Goal: Task Accomplishment & Management: Manage account settings

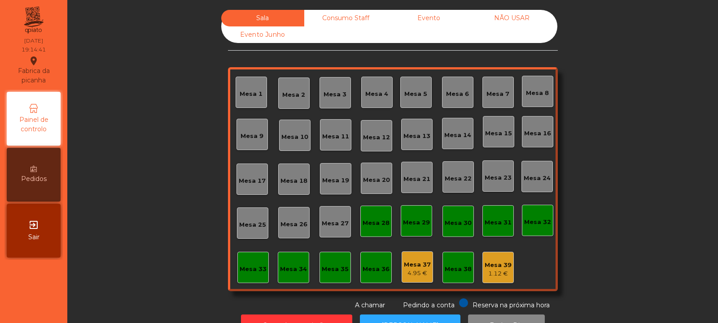
click at [496, 266] on div "Mesa 39" at bounding box center [497, 265] width 27 height 9
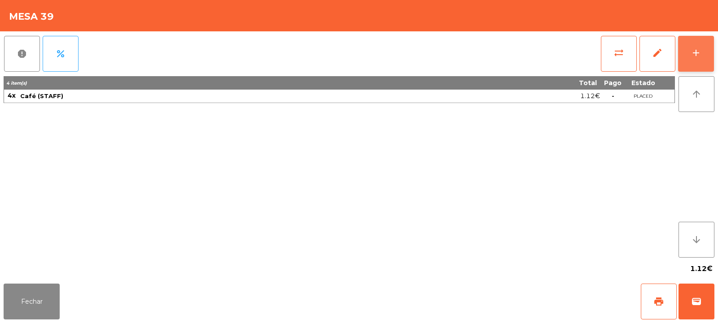
click at [694, 57] on div "add" at bounding box center [695, 53] width 11 height 11
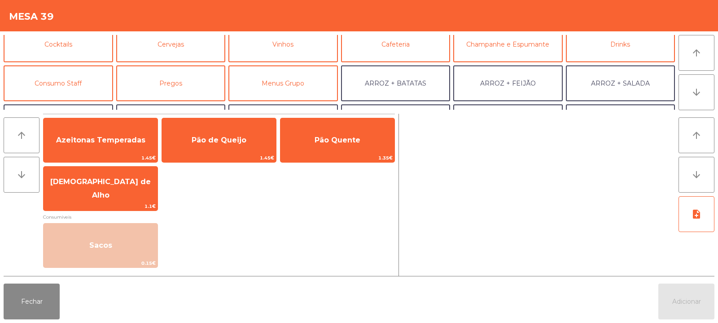
scroll to position [60, 0]
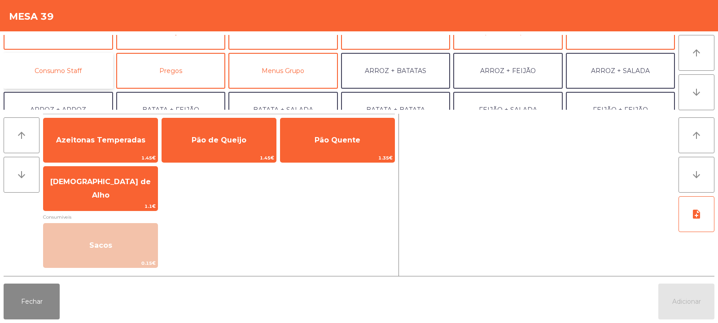
click at [88, 70] on button "Consumo Staff" at bounding box center [58, 71] width 109 height 36
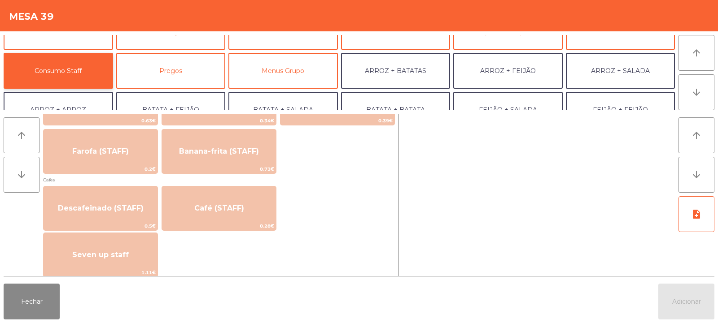
scroll to position [460, 0]
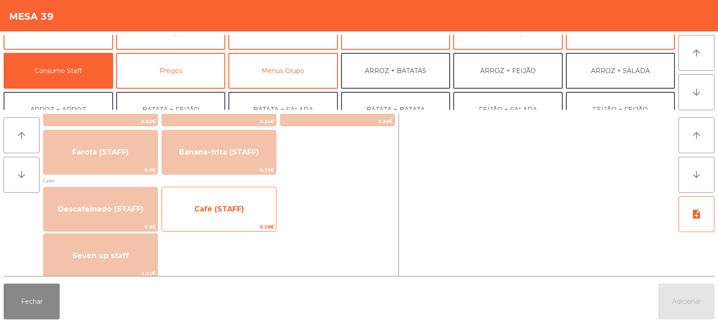
click at [255, 218] on span "Café (STAFF)" at bounding box center [219, 209] width 114 height 24
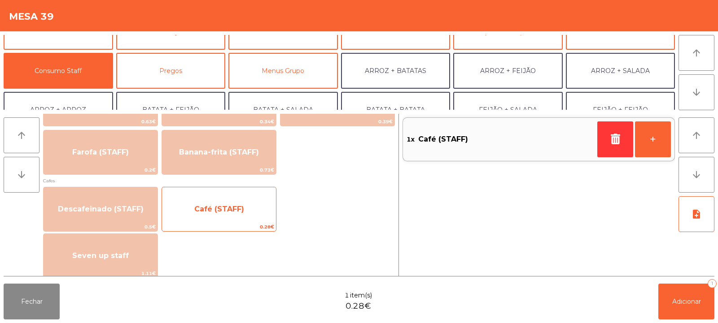
click at [257, 213] on span "Café (STAFF)" at bounding box center [219, 209] width 114 height 24
click at [253, 214] on span "Café (STAFF)" at bounding box center [219, 209] width 114 height 24
click at [250, 216] on span "Café (STAFF)" at bounding box center [219, 209] width 114 height 24
click at [246, 217] on span "Café (STAFF)" at bounding box center [219, 209] width 114 height 24
click at [240, 220] on span "Café (STAFF)" at bounding box center [219, 209] width 114 height 24
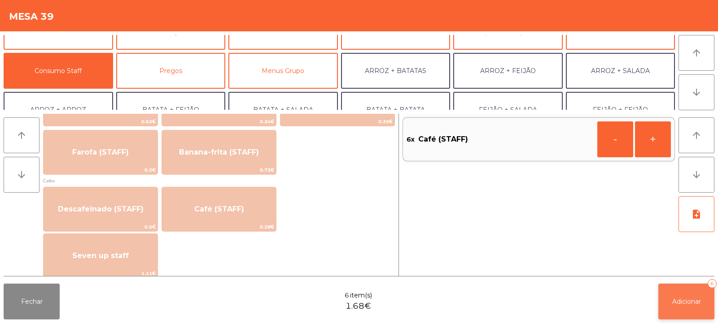
click at [688, 291] on button "Adicionar 6" at bounding box center [686, 302] width 56 height 36
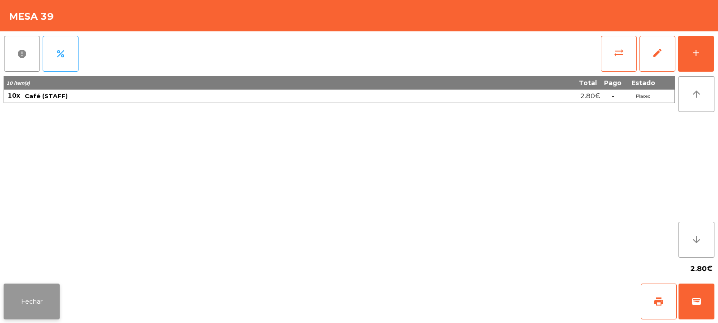
click at [30, 302] on button "Fechar" at bounding box center [32, 302] width 56 height 36
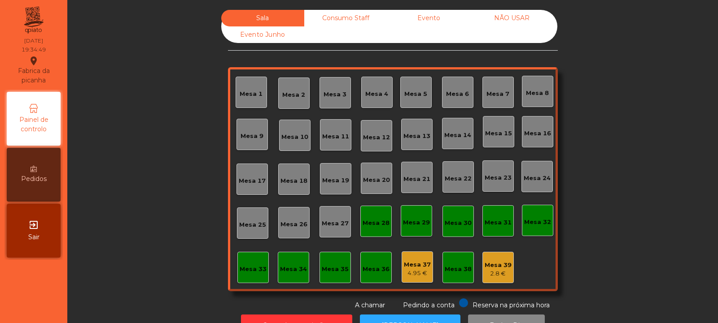
click at [338, 98] on div "Mesa 3" at bounding box center [334, 94] width 23 height 9
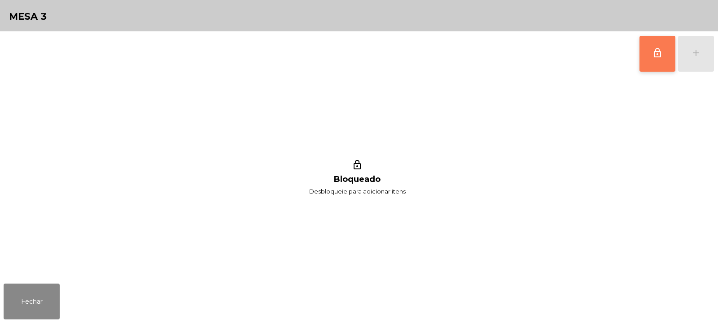
click at [663, 60] on button "lock_outline" at bounding box center [657, 54] width 36 height 36
click at [696, 54] on div "add" at bounding box center [695, 53] width 11 height 11
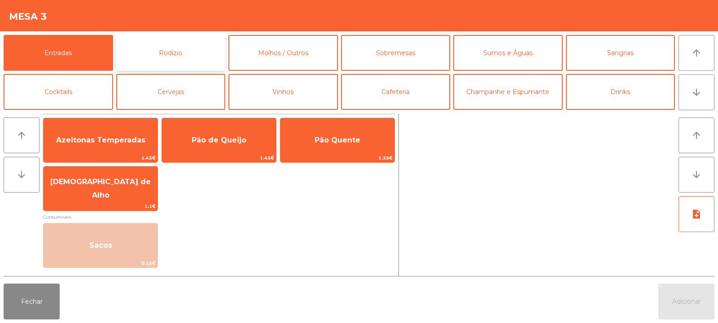
click at [205, 51] on button "Rodizio" at bounding box center [170, 53] width 109 height 36
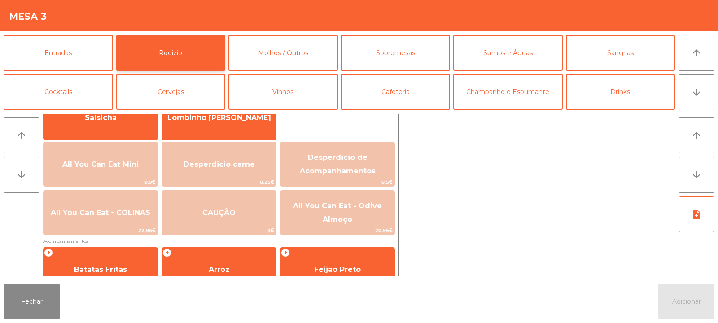
scroll to position [84, 0]
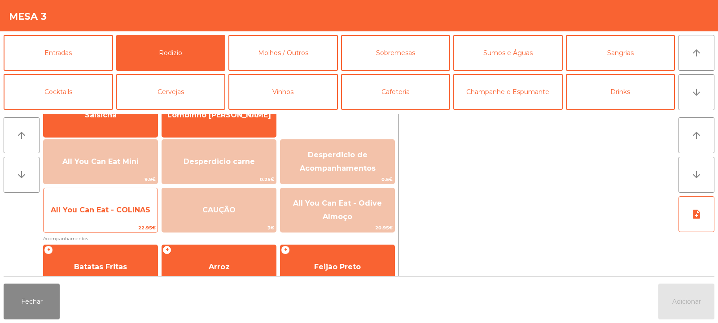
click at [142, 217] on span "All You Can Eat - COLINAS" at bounding box center [101, 210] width 114 height 24
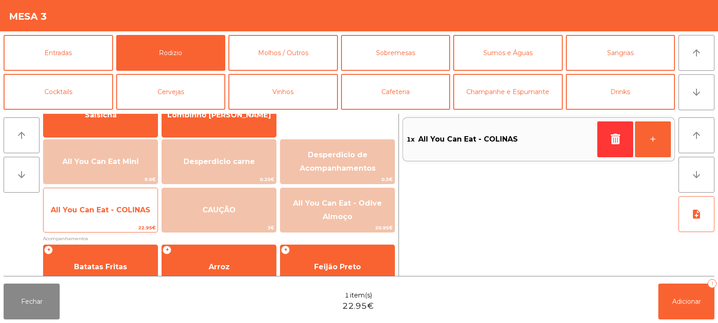
click at [142, 212] on span "All You Can Eat - COLINAS" at bounding box center [101, 210] width 100 height 9
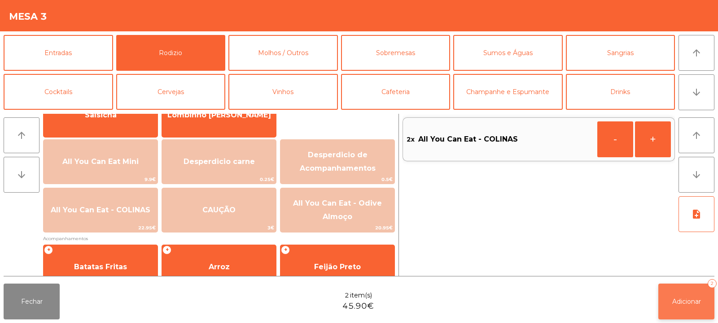
click at [682, 292] on button "Adicionar 2" at bounding box center [686, 302] width 56 height 36
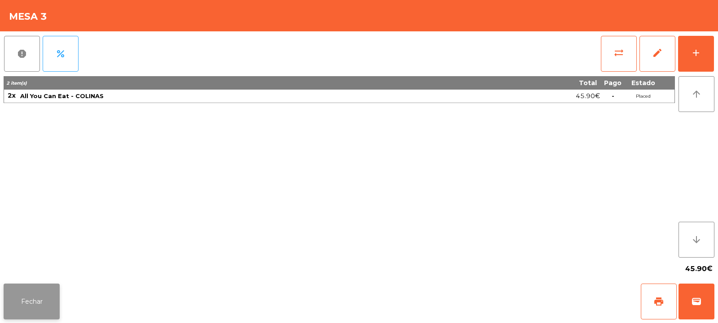
click at [39, 306] on button "Fechar" at bounding box center [32, 302] width 56 height 36
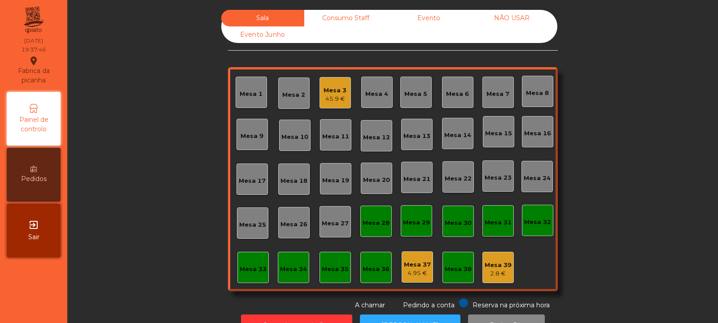
click at [533, 212] on div "Mesa 32" at bounding box center [537, 220] width 31 height 31
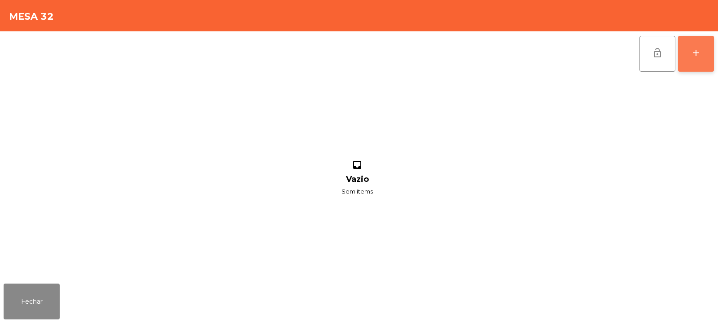
click at [700, 58] on div "add" at bounding box center [695, 53] width 11 height 11
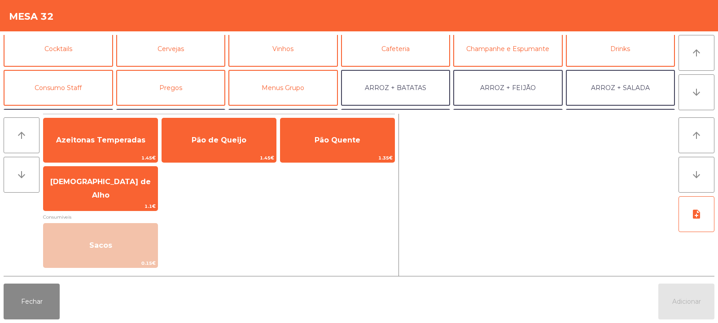
scroll to position [51, 0]
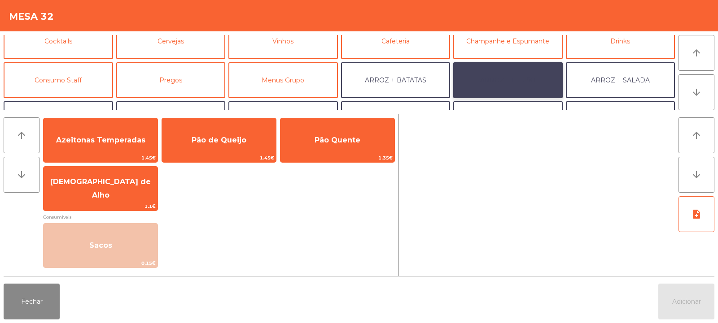
click at [517, 78] on button "ARROZ + FEIJÃO" at bounding box center [507, 80] width 109 height 36
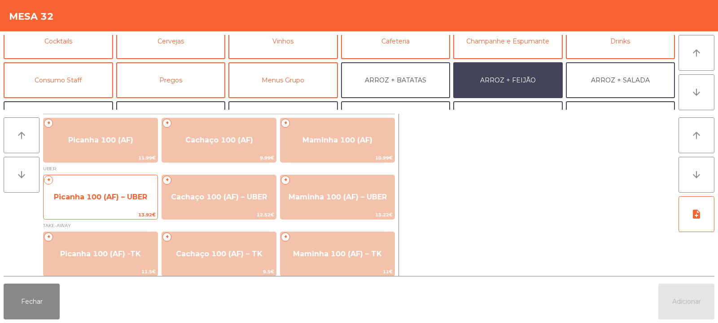
click at [77, 201] on span "Picanha 100 (AF) – UBER" at bounding box center [100, 197] width 93 height 9
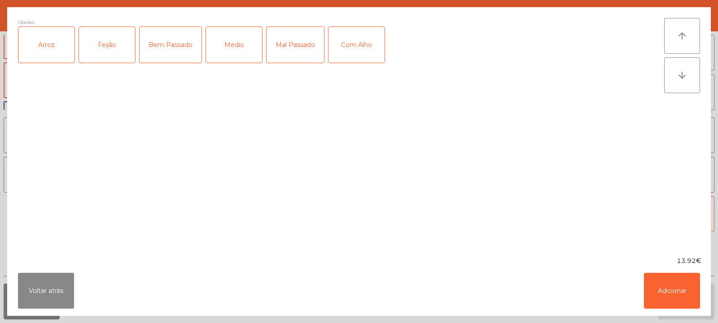
click at [33, 50] on div "Arroz" at bounding box center [46, 45] width 56 height 36
click at [85, 47] on div "Feijão" at bounding box center [107, 45] width 56 height 36
click at [162, 44] on div "Bem Passado" at bounding box center [171, 45] width 62 height 36
click at [360, 50] on div "Com Alho" at bounding box center [356, 45] width 56 height 36
click at [674, 299] on button "Adicionar" at bounding box center [672, 291] width 56 height 36
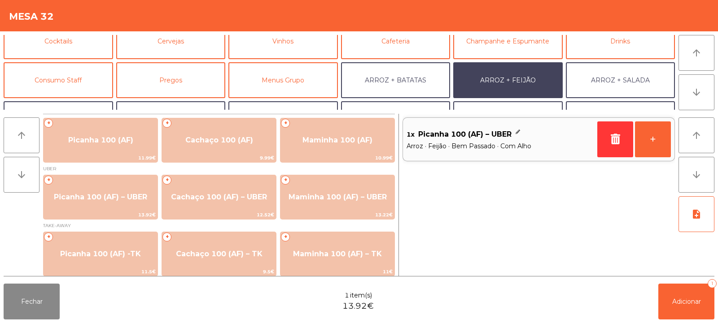
scroll to position [117, 0]
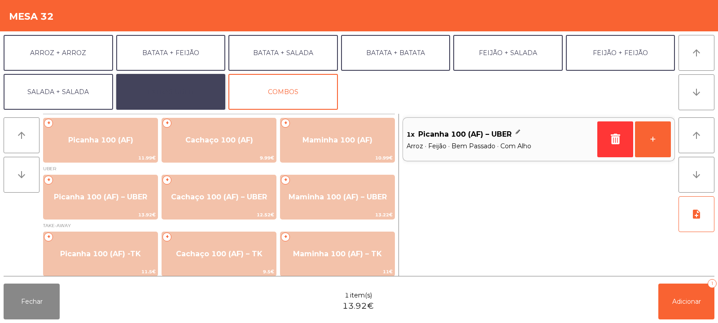
click at [192, 92] on button "EXTRAS UBER" at bounding box center [170, 92] width 109 height 36
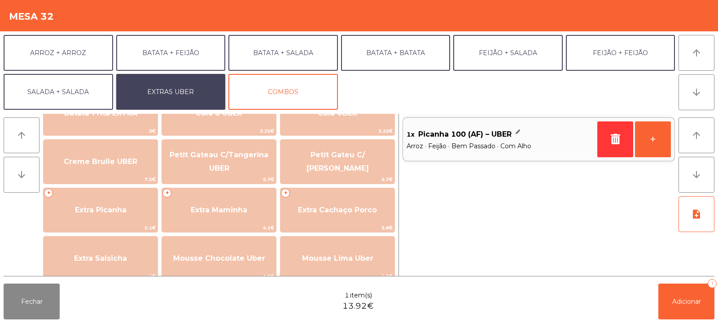
scroll to position [215, 0]
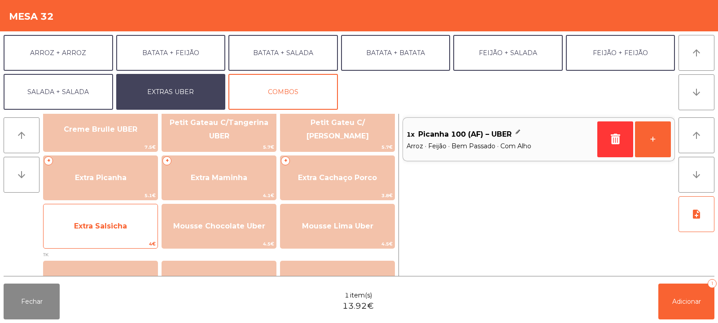
click at [66, 227] on span "Extra Salsicha" at bounding box center [101, 226] width 114 height 24
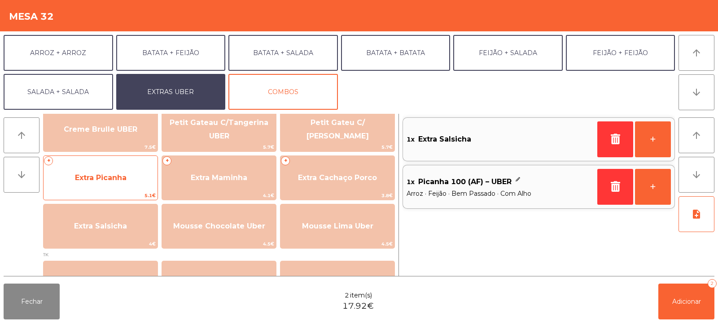
click at [72, 186] on span "Extra Picanha" at bounding box center [101, 178] width 114 height 24
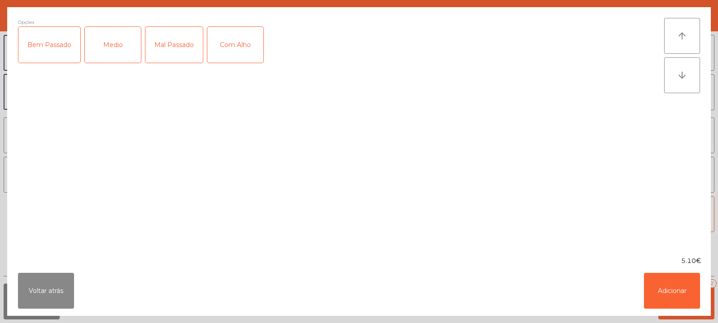
click at [57, 56] on div "Bem Passado" at bounding box center [49, 45] width 62 height 36
click at [659, 293] on button "Adicionar" at bounding box center [672, 291] width 56 height 36
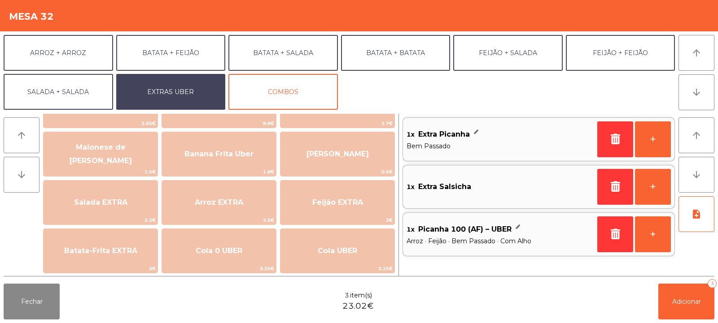
scroll to position [42, 0]
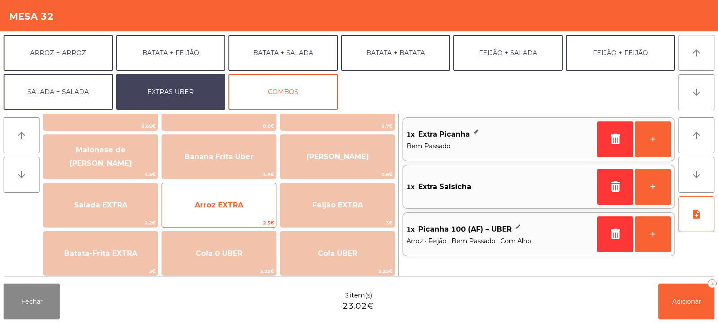
click at [245, 215] on span "Arroz EXTRA" at bounding box center [219, 205] width 114 height 24
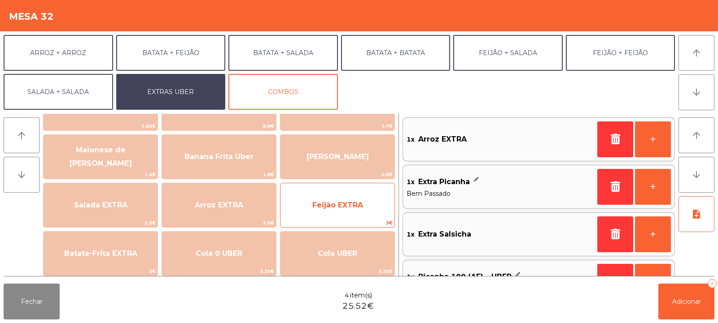
click at [315, 211] on span "Feijão EXTRA" at bounding box center [337, 205] width 114 height 24
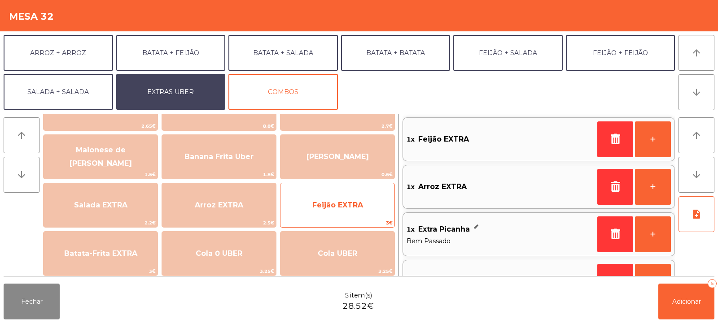
scroll to position [4, 0]
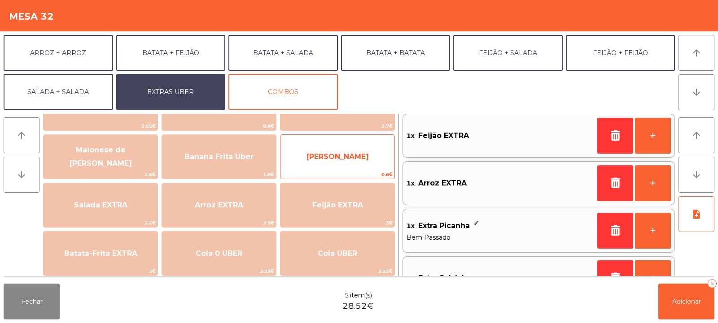
click at [354, 164] on span "[PERSON_NAME]" at bounding box center [337, 157] width 114 height 24
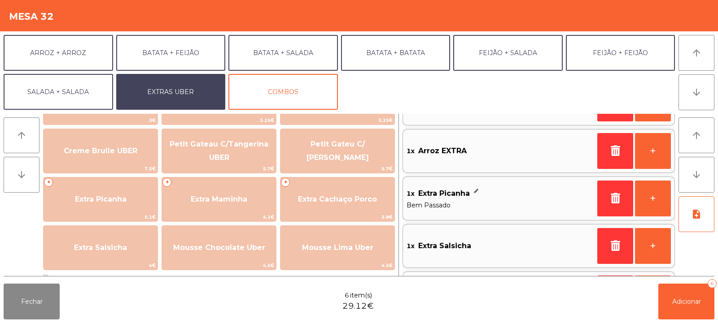
scroll to position [127, 0]
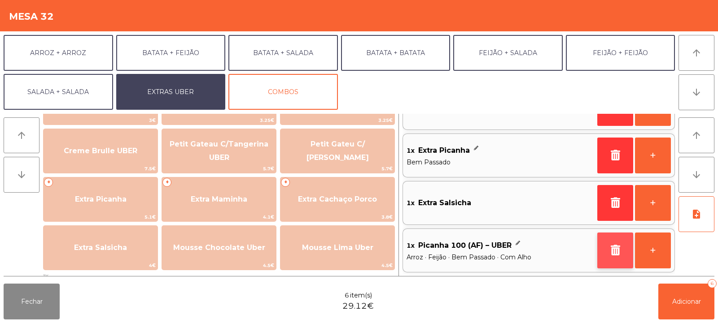
click at [620, 257] on button "button" at bounding box center [615, 251] width 36 height 36
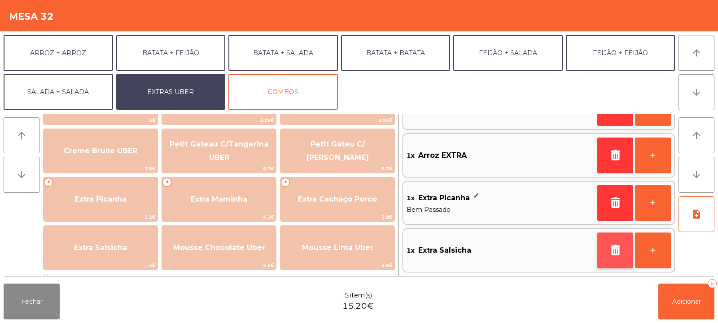
click at [619, 256] on button "button" at bounding box center [615, 251] width 36 height 36
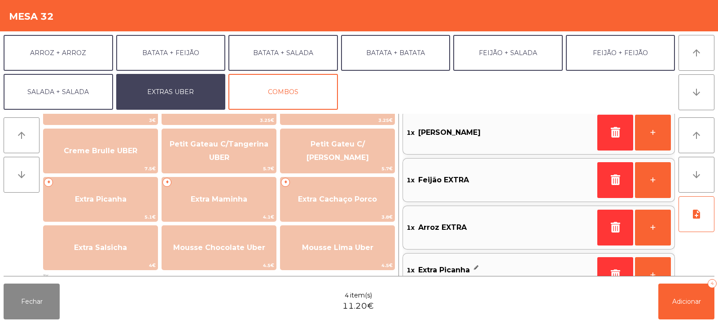
scroll to position [4, 0]
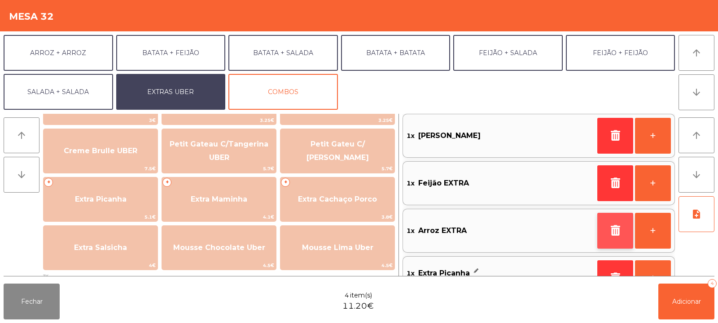
click at [616, 248] on button "button" at bounding box center [615, 231] width 36 height 36
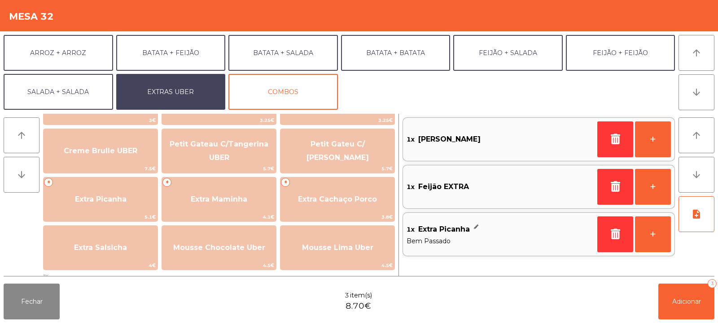
scroll to position [0, 0]
click at [619, 244] on button "button" at bounding box center [615, 235] width 36 height 36
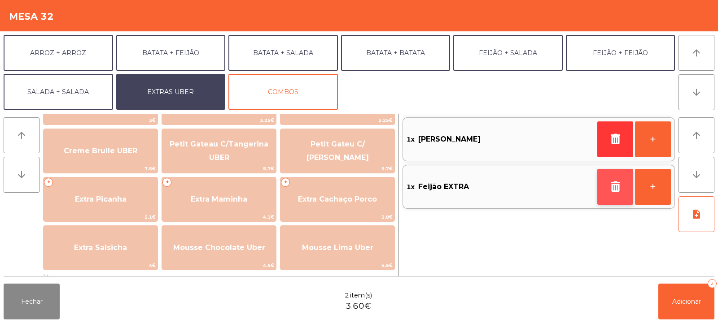
click at [612, 195] on button "button" at bounding box center [615, 187] width 36 height 36
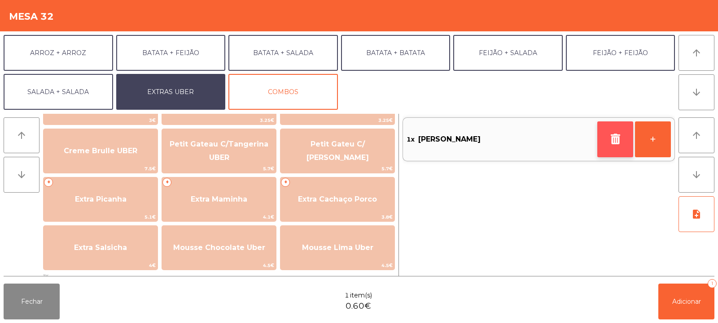
click at [609, 148] on button "button" at bounding box center [615, 140] width 36 height 36
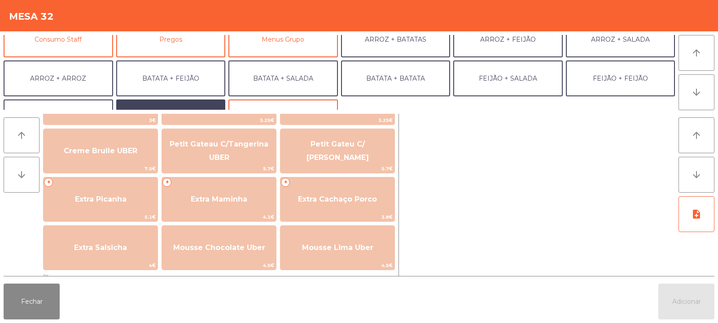
scroll to position [79, 0]
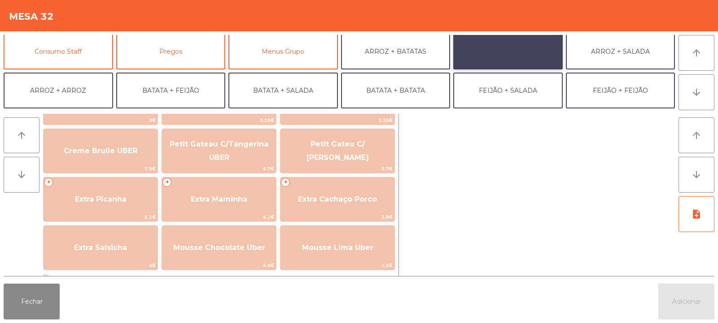
click at [470, 50] on button "ARROZ + FEIJÃO" at bounding box center [507, 52] width 109 height 36
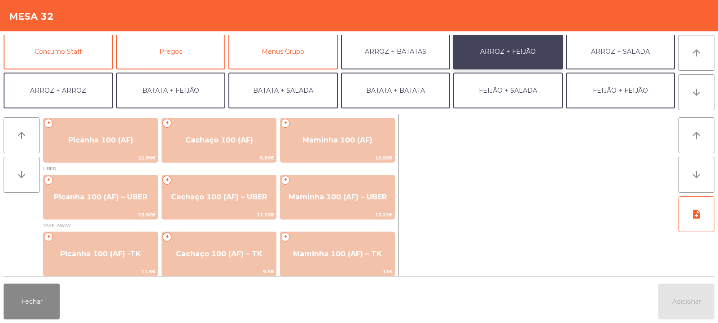
scroll to position [4, 0]
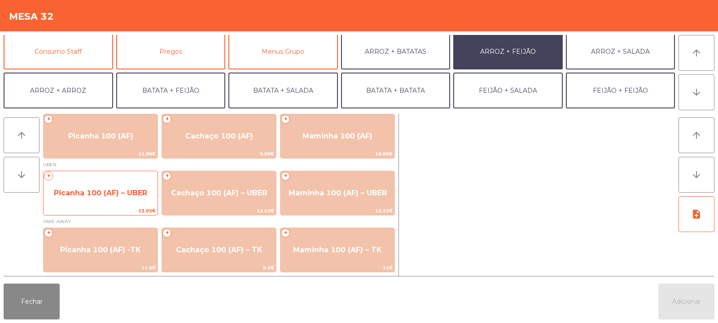
click at [122, 201] on span "Picanha 100 (AF) – UBER" at bounding box center [101, 193] width 114 height 24
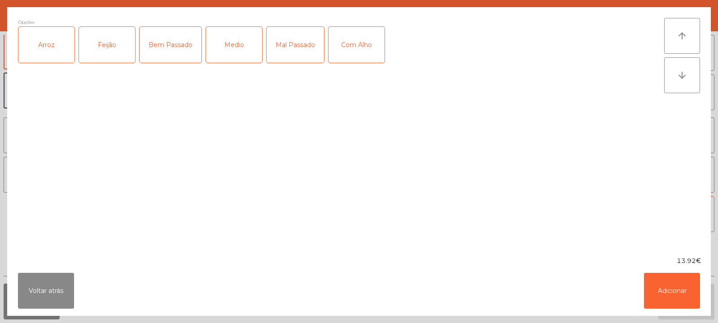
click at [56, 56] on div "Arroz" at bounding box center [46, 45] width 56 height 36
click at [99, 52] on div "Feijão" at bounding box center [107, 45] width 56 height 36
click at [170, 49] on div "Bem Passado" at bounding box center [171, 45] width 62 height 36
click at [362, 56] on div "Com Alho" at bounding box center [356, 45] width 56 height 36
click at [679, 300] on button "Adicionar" at bounding box center [672, 291] width 56 height 36
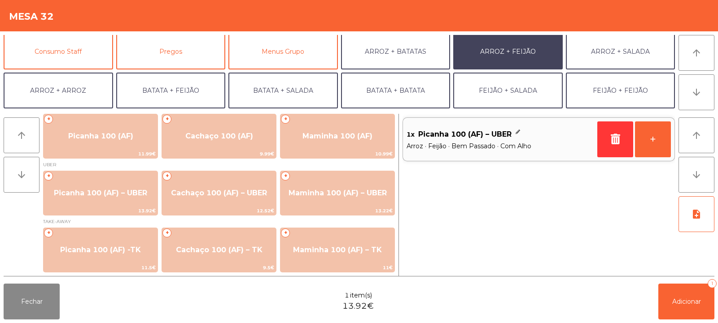
scroll to position [117, 0]
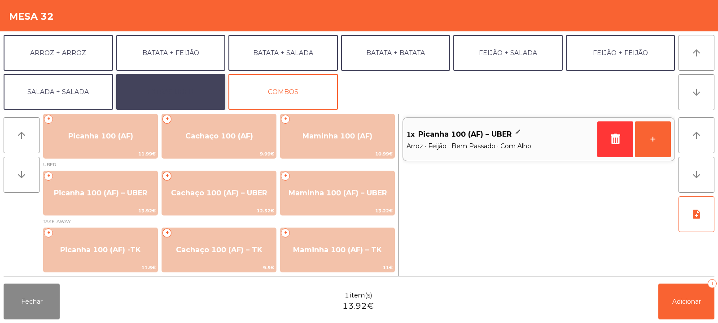
click at [193, 96] on button "EXTRAS UBER" at bounding box center [170, 92] width 109 height 36
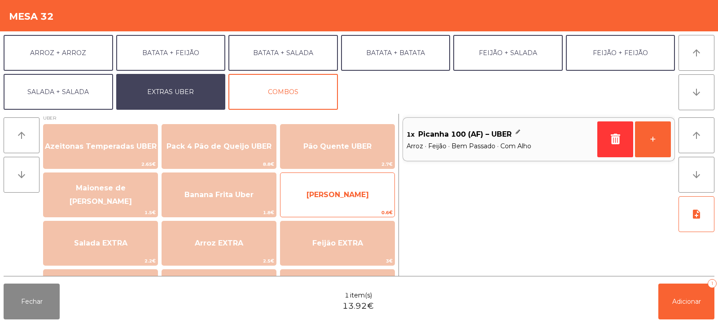
click at [370, 197] on span "[PERSON_NAME]" at bounding box center [337, 195] width 114 height 24
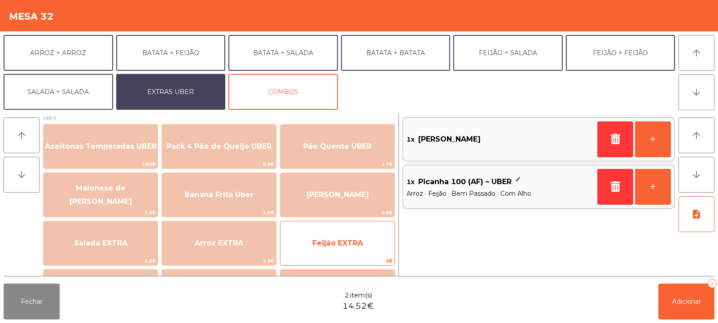
click at [372, 246] on span "Feijão EXTRA" at bounding box center [337, 243] width 114 height 24
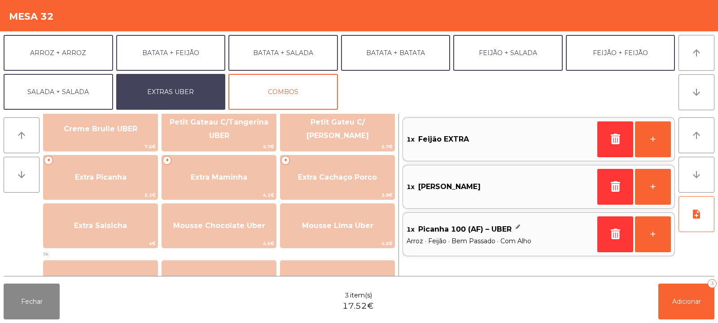
scroll to position [216, 0]
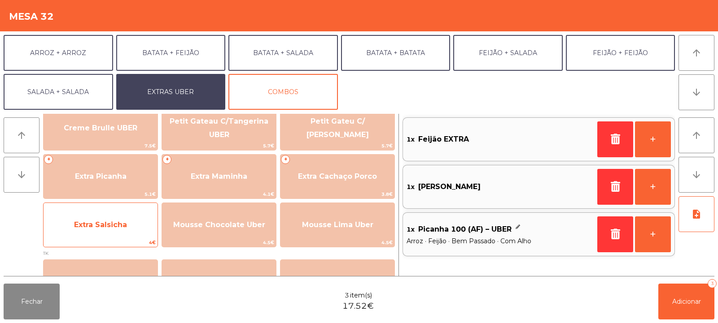
click at [132, 232] on span "Extra Salsicha" at bounding box center [101, 225] width 114 height 24
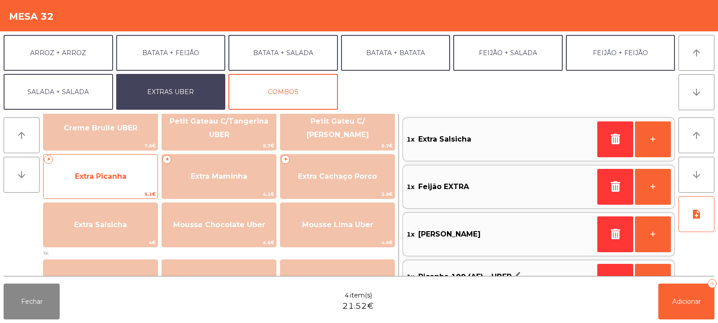
click at [132, 176] on span "Extra Picanha" at bounding box center [101, 177] width 114 height 24
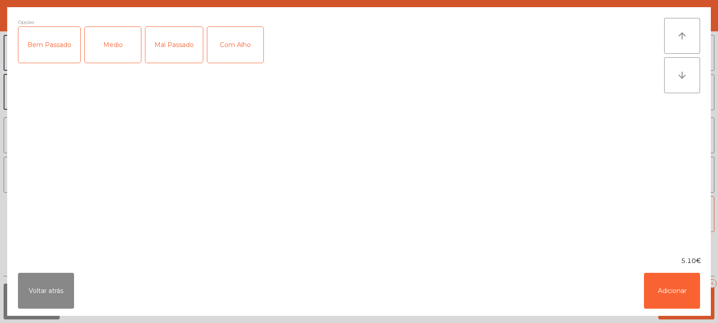
click at [68, 49] on div "Bem Passado" at bounding box center [49, 45] width 62 height 36
click at [672, 288] on button "Adicionar" at bounding box center [672, 291] width 56 height 36
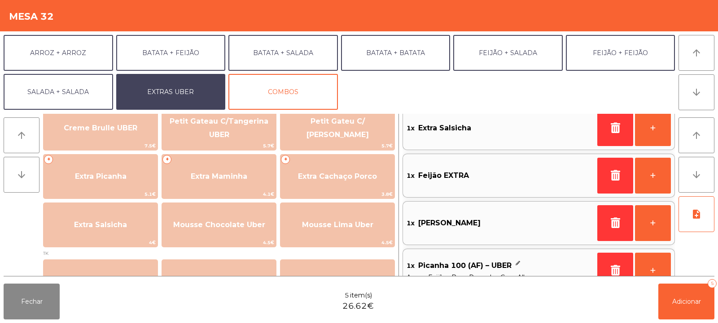
scroll to position [79, 0]
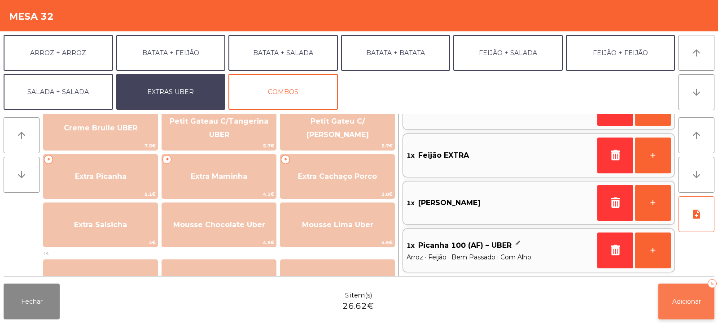
click at [685, 292] on button "Adicionar 5" at bounding box center [686, 302] width 56 height 36
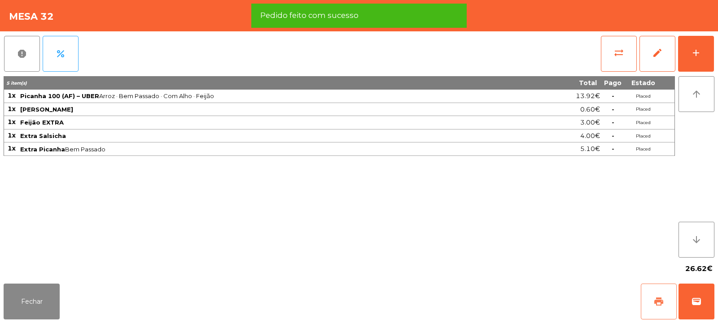
click at [665, 306] on button "print" at bounding box center [659, 302] width 36 height 36
click at [701, 311] on button "wallet" at bounding box center [696, 302] width 36 height 36
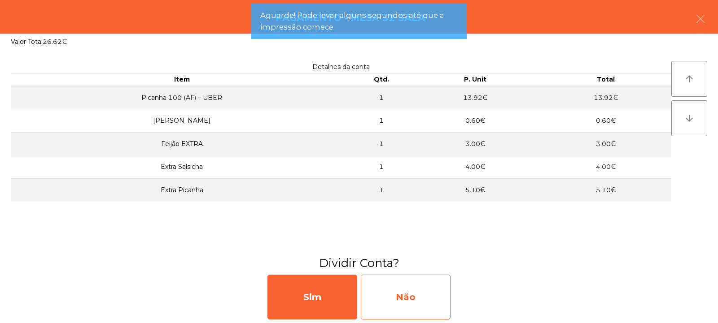
click at [414, 299] on div "Não" at bounding box center [406, 297] width 90 height 45
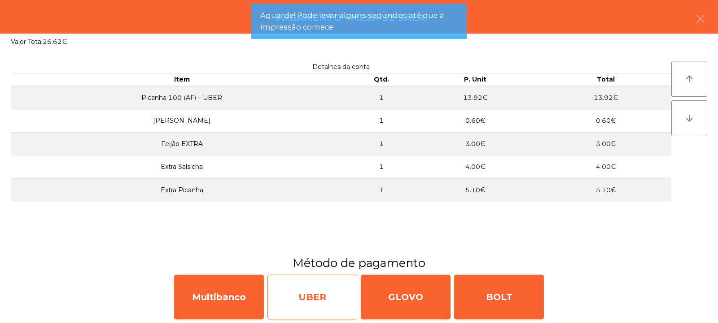
click at [302, 296] on div "UBER" at bounding box center [312, 297] width 90 height 45
select select "**"
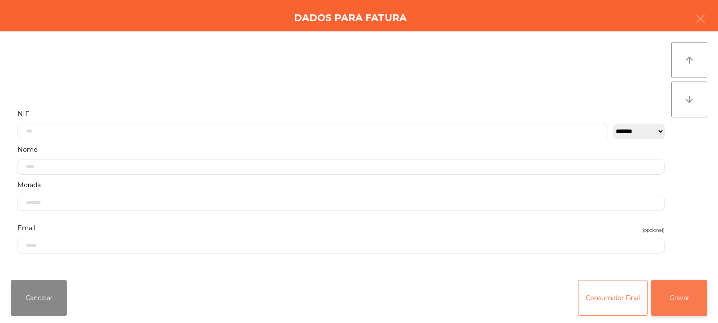
click at [685, 313] on button "Gravar" at bounding box center [679, 298] width 56 height 36
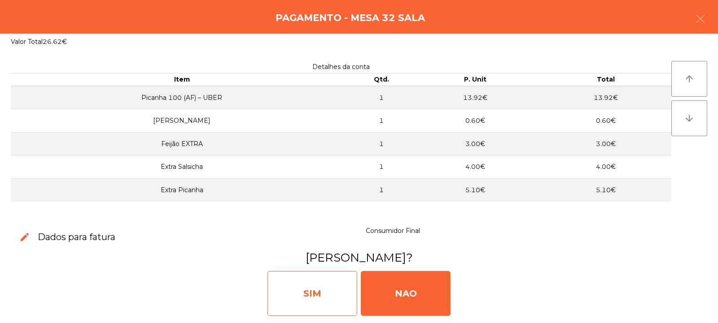
click at [337, 291] on div "SIM" at bounding box center [312, 293] width 90 height 45
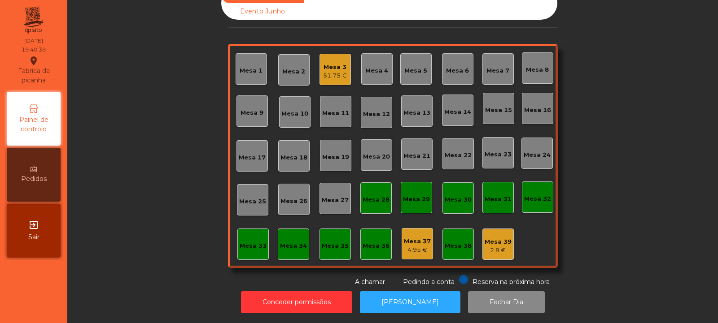
scroll to position [0, 0]
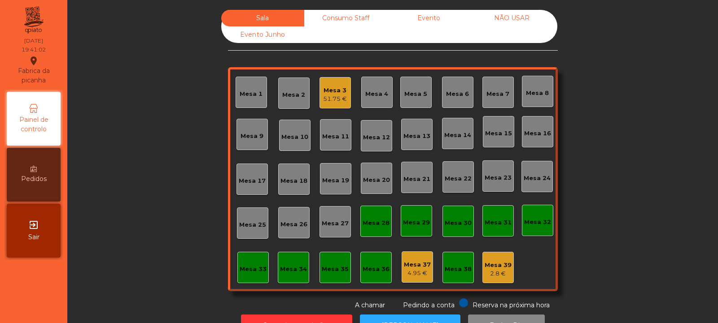
click at [495, 270] on div "2.8 €" at bounding box center [497, 274] width 27 height 9
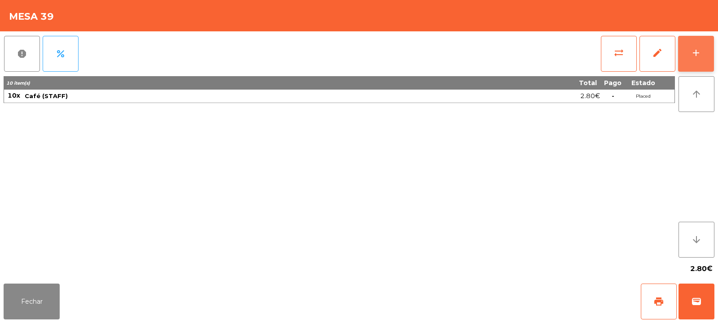
click at [697, 59] on button "add" at bounding box center [696, 54] width 36 height 36
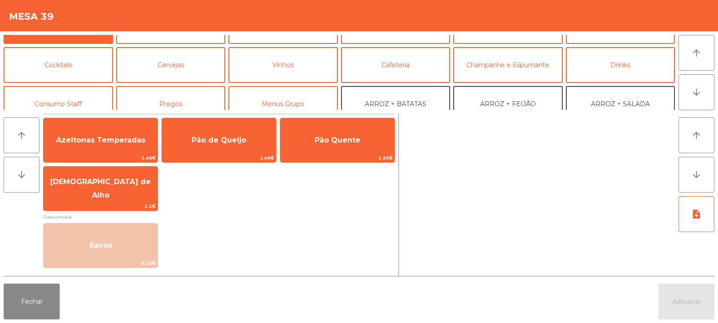
scroll to position [48, 0]
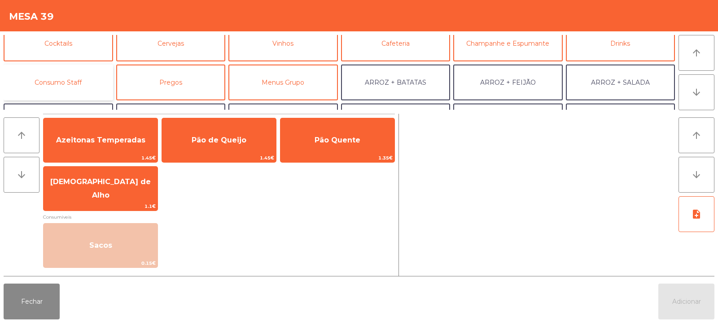
click at [79, 82] on button "Consumo Staff" at bounding box center [58, 83] width 109 height 36
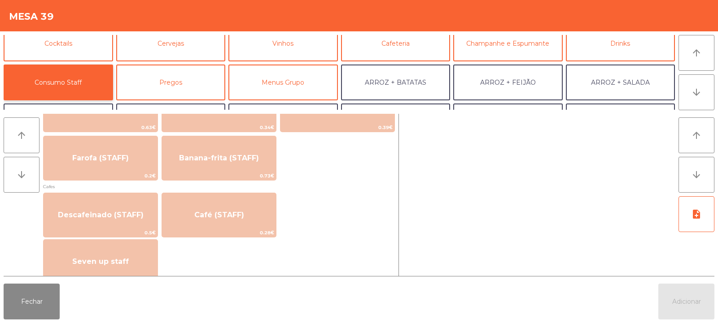
scroll to position [471, 0]
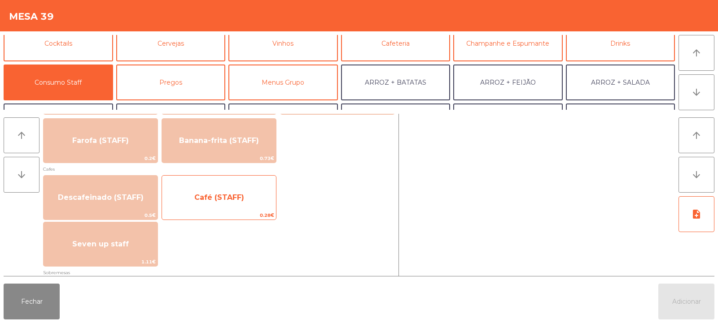
click at [251, 197] on span "Café (STAFF)" at bounding box center [219, 198] width 114 height 24
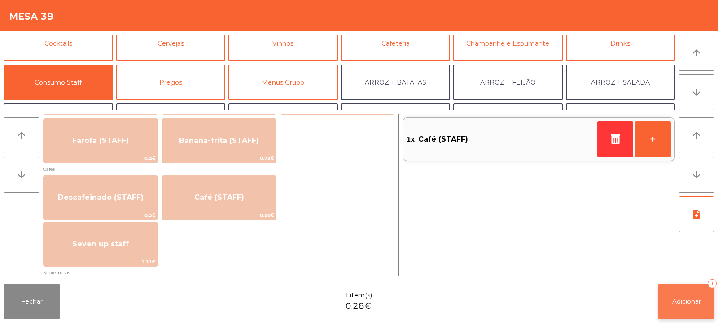
click at [694, 309] on button "Adicionar 1" at bounding box center [686, 302] width 56 height 36
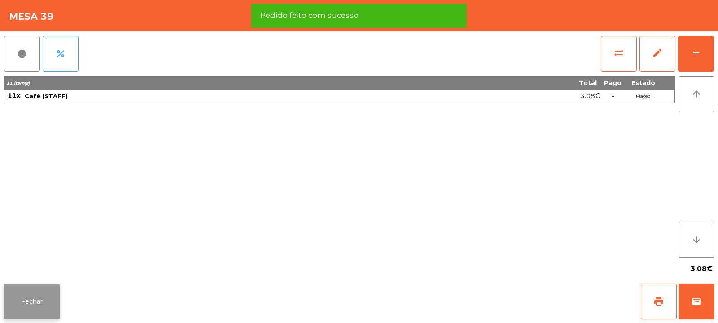
click at [38, 302] on button "Fechar" at bounding box center [32, 302] width 56 height 36
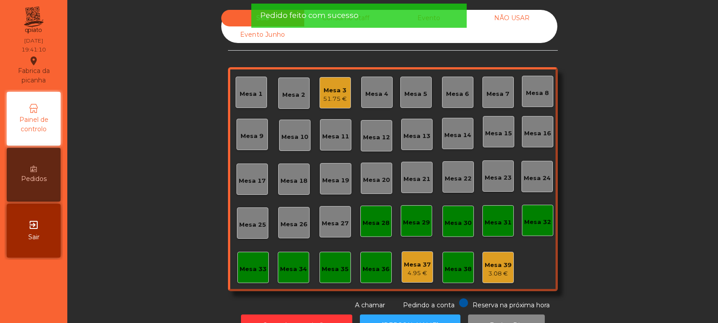
scroll to position [30, 0]
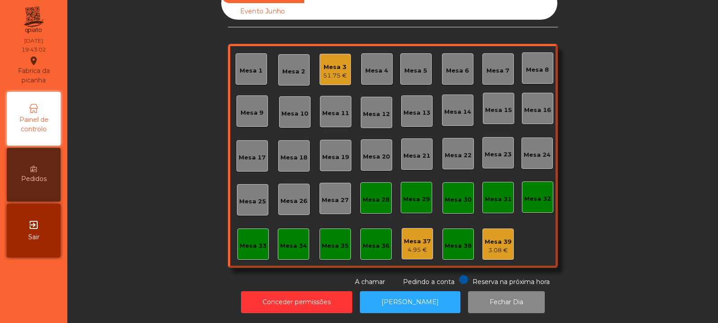
click at [411, 66] on div "Mesa 5" at bounding box center [415, 70] width 23 height 9
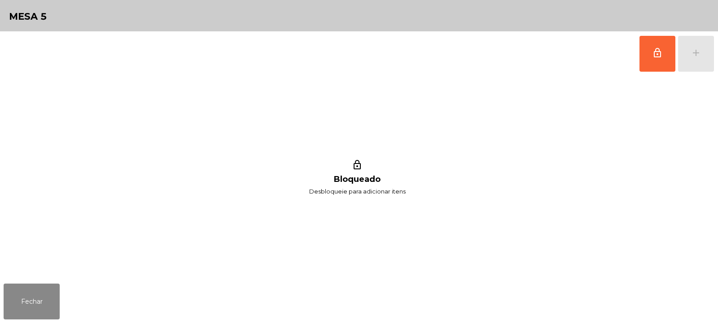
click at [699, 62] on div "lock_outline add" at bounding box center [676, 53] width 75 height 45
click at [659, 58] on button "lock_outline" at bounding box center [657, 54] width 36 height 36
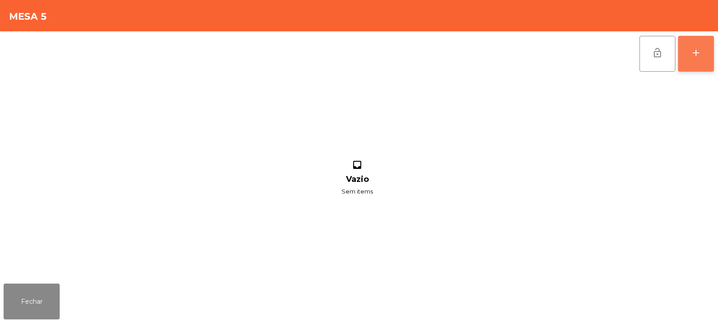
click at [701, 57] on div "add" at bounding box center [695, 53] width 11 height 11
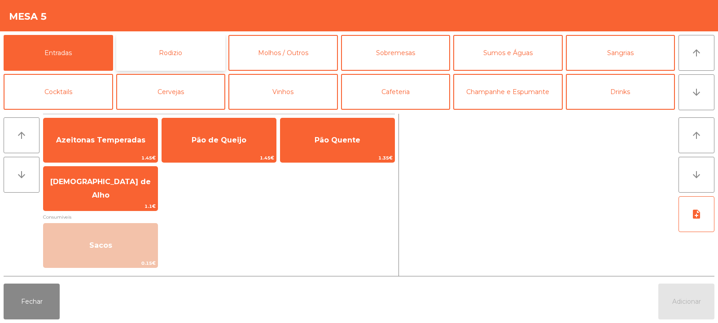
click at [181, 54] on button "Rodizio" at bounding box center [170, 53] width 109 height 36
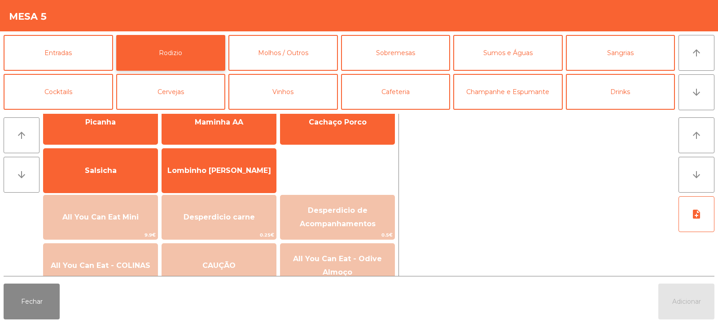
scroll to position [65, 0]
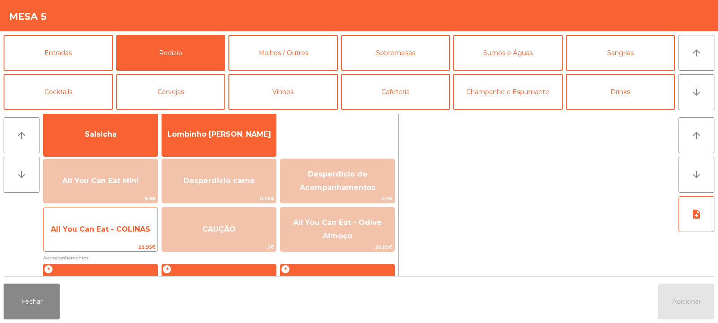
click at [128, 236] on span "All You Can Eat - COLINAS" at bounding box center [101, 230] width 114 height 24
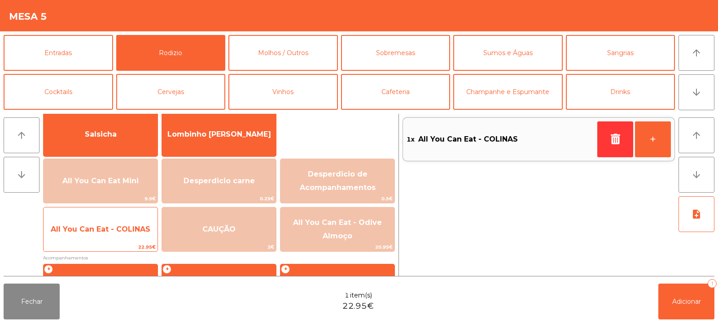
click at [128, 234] on span "All You Can Eat - COLINAS" at bounding box center [101, 230] width 114 height 24
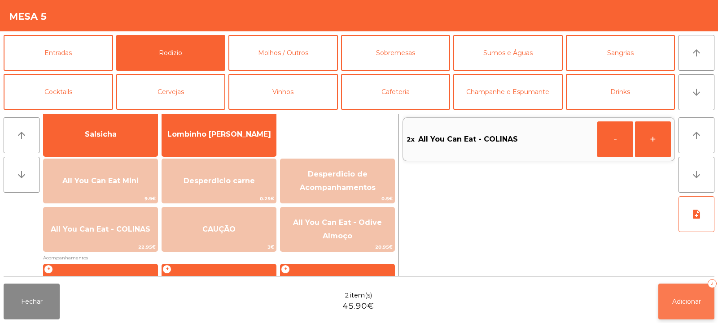
click at [693, 307] on button "Adicionar 2" at bounding box center [686, 302] width 56 height 36
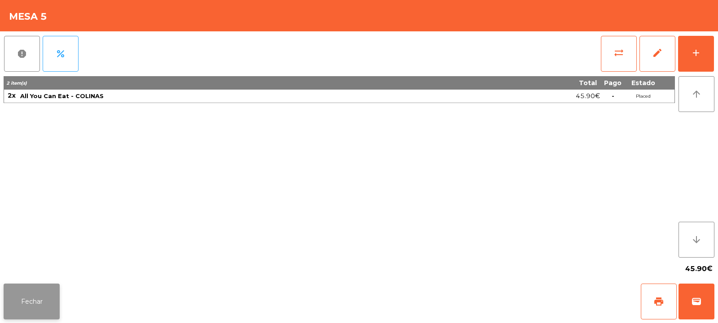
click at [31, 292] on button "Fechar" at bounding box center [32, 302] width 56 height 36
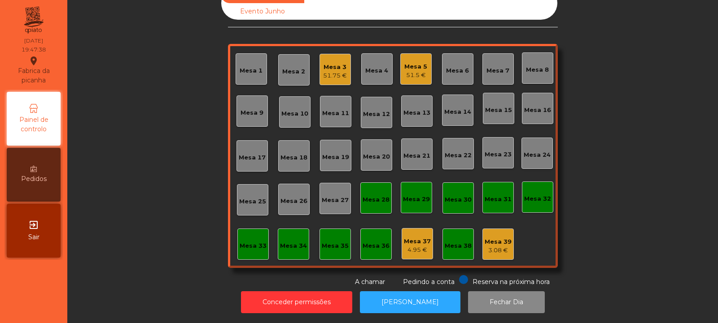
click at [524, 54] on div "Mesa 8" at bounding box center [537, 67] width 31 height 31
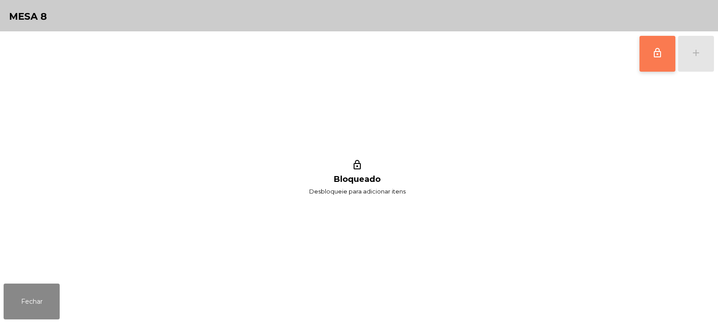
click at [648, 53] on button "lock_outline" at bounding box center [657, 54] width 36 height 36
click at [702, 63] on button "add" at bounding box center [696, 54] width 36 height 36
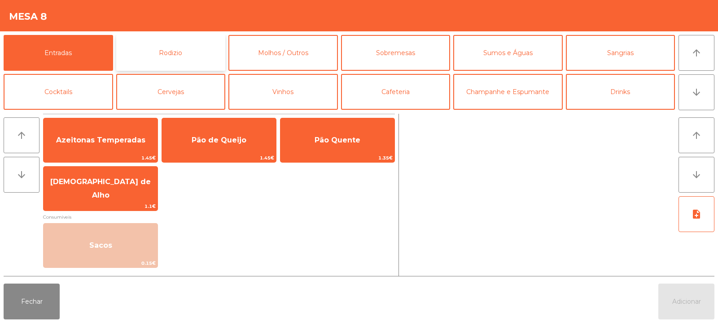
click at [161, 51] on button "Rodizio" at bounding box center [170, 53] width 109 height 36
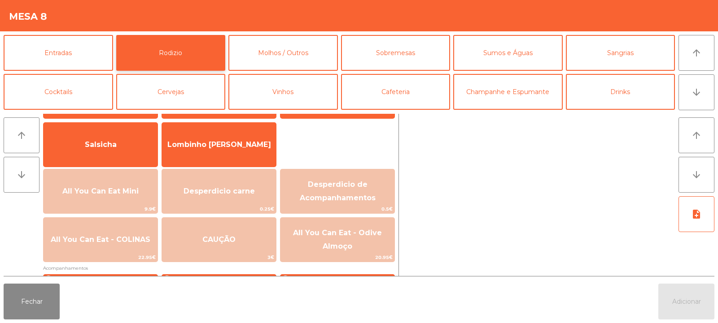
scroll to position [65, 0]
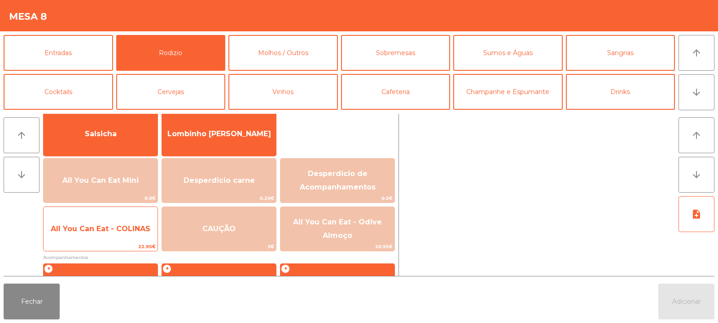
click at [137, 236] on span "All You Can Eat - COLINAS" at bounding box center [101, 229] width 114 height 24
click at [140, 233] on span "All You Can Eat - COLINAS" at bounding box center [101, 229] width 100 height 9
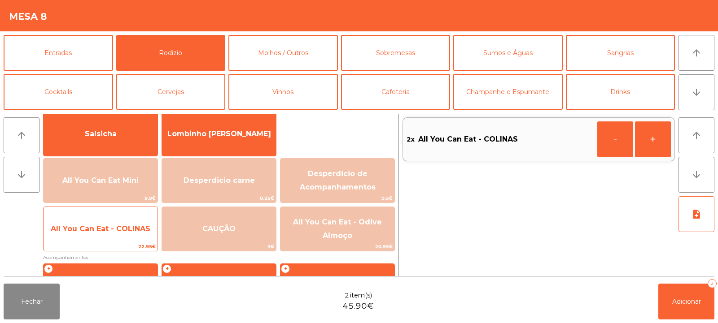
click at [136, 233] on span "All You Can Eat - COLINAS" at bounding box center [101, 229] width 114 height 24
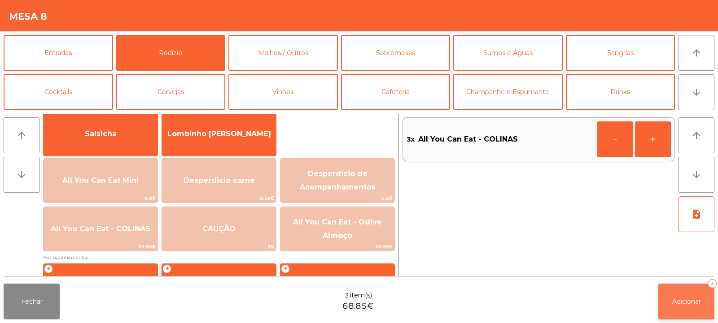
click at [663, 303] on button "Adicionar 3" at bounding box center [686, 302] width 56 height 36
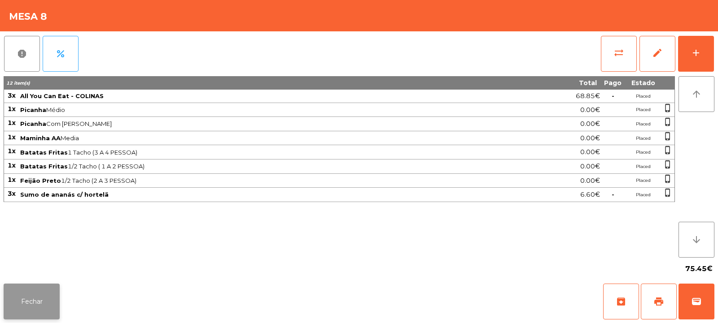
click at [39, 305] on button "Fechar" at bounding box center [32, 302] width 56 height 36
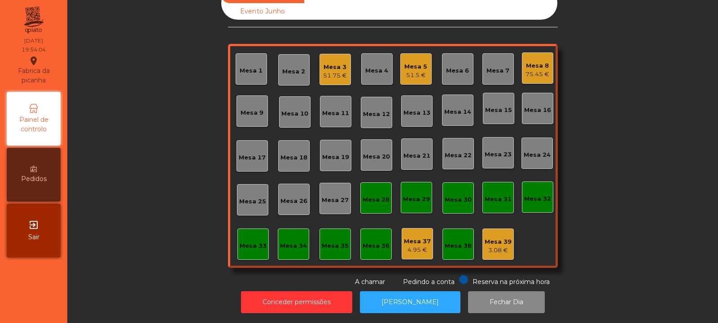
click at [415, 63] on div "Mesa 5" at bounding box center [415, 66] width 23 height 9
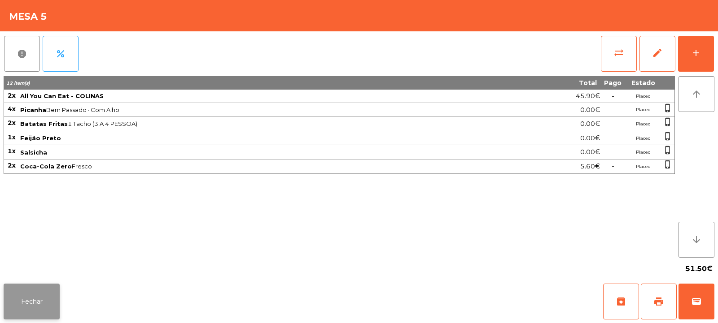
click at [35, 290] on button "Fechar" at bounding box center [32, 302] width 56 height 36
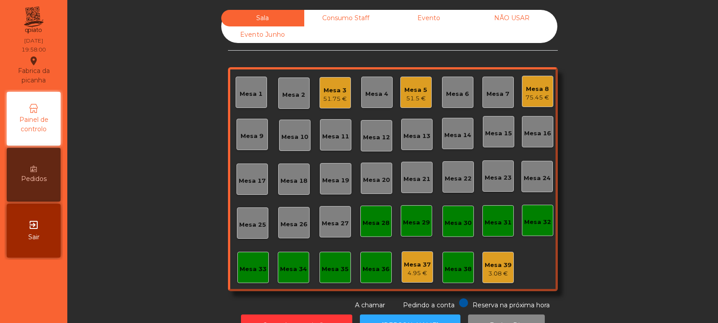
scroll to position [30, 0]
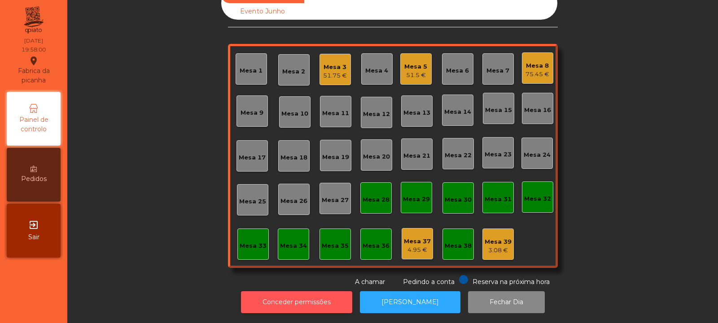
click at [313, 297] on button "Conceder permissões" at bounding box center [296, 303] width 111 height 22
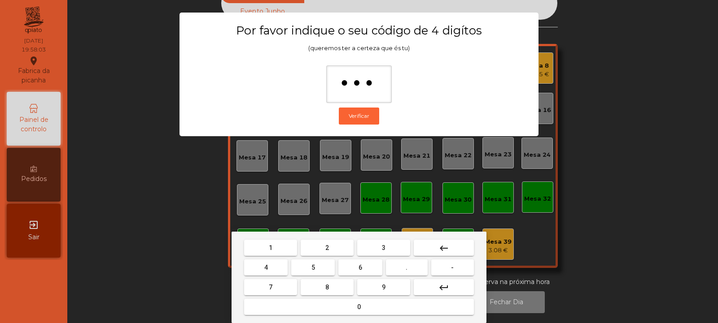
type input "****"
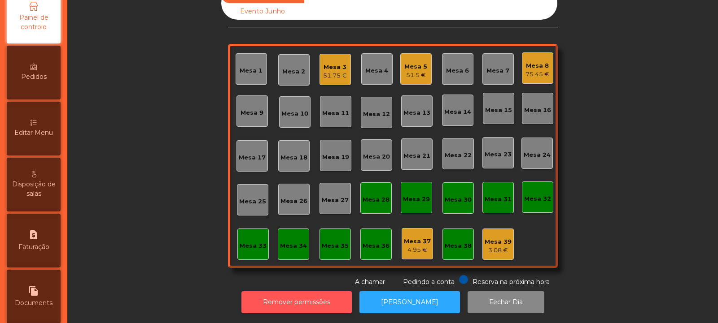
scroll to position [76, 0]
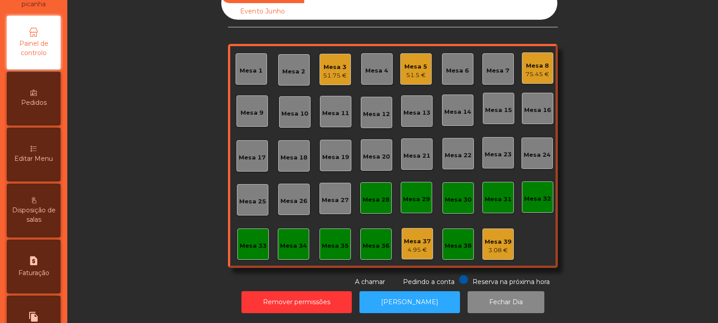
click at [26, 163] on span "Editar Menu" at bounding box center [33, 158] width 39 height 9
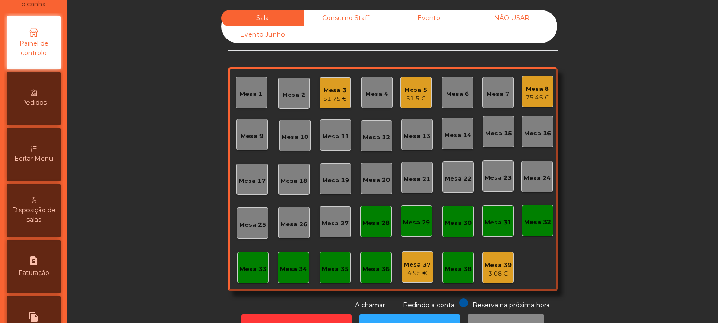
scroll to position [70, 0]
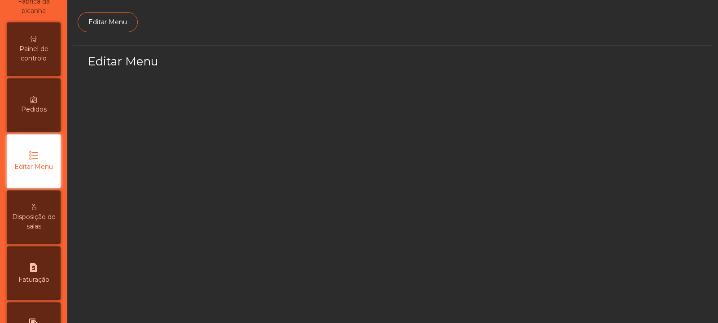
select select "*"
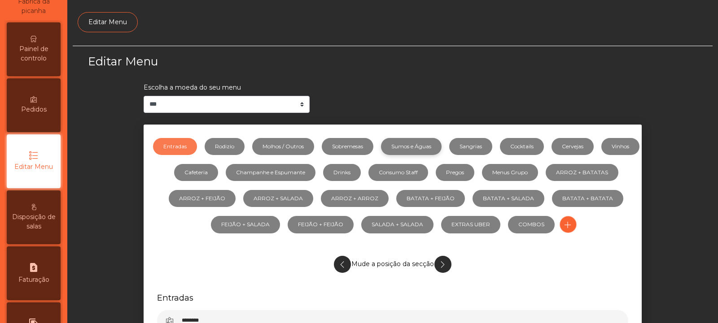
click at [441, 148] on link "Sumos e Águas" at bounding box center [411, 146] width 61 height 17
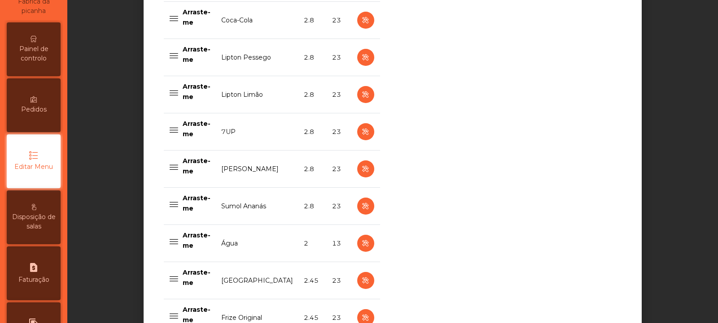
scroll to position [549, 0]
click at [364, 279] on icon "button" at bounding box center [365, 281] width 10 height 11
select select "***"
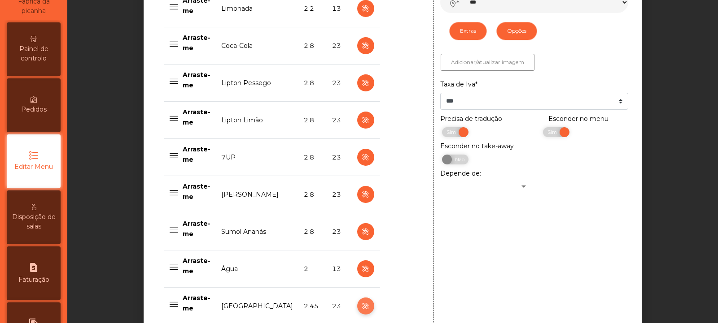
scroll to position [523, 0]
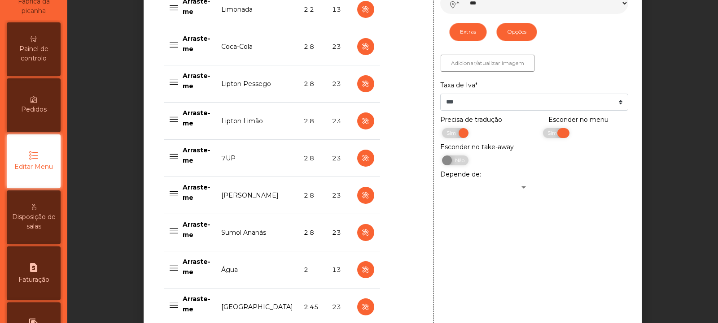
click at [544, 135] on span "Sim" at bounding box center [553, 133] width 22 height 10
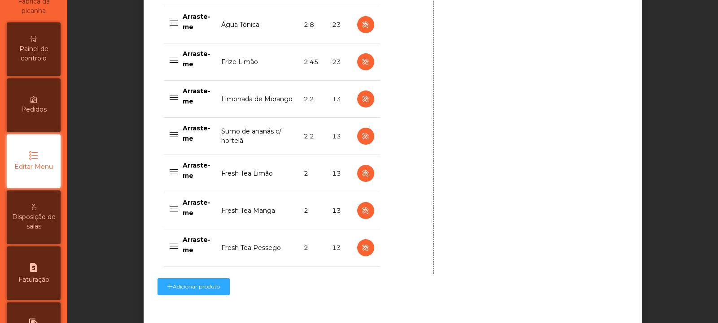
scroll to position [936, 0]
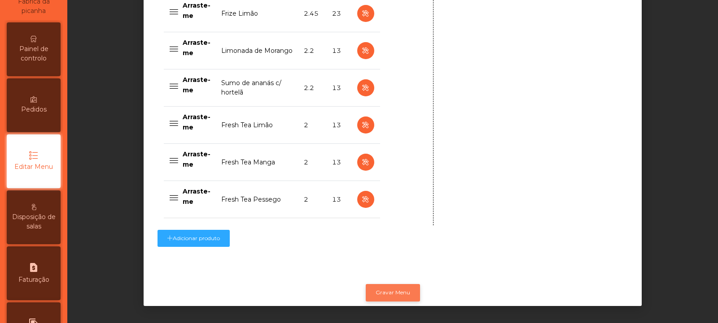
click at [388, 292] on button "Gravar Menu" at bounding box center [393, 292] width 54 height 17
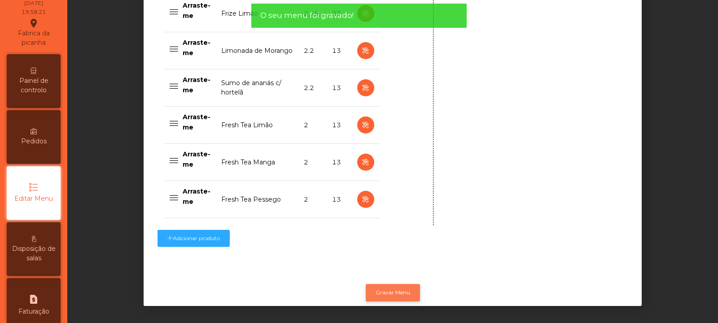
scroll to position [0, 0]
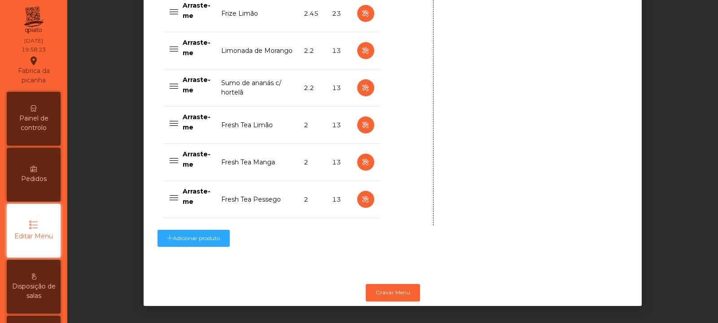
click at [35, 121] on span "Painel de controlo" at bounding box center [33, 123] width 49 height 19
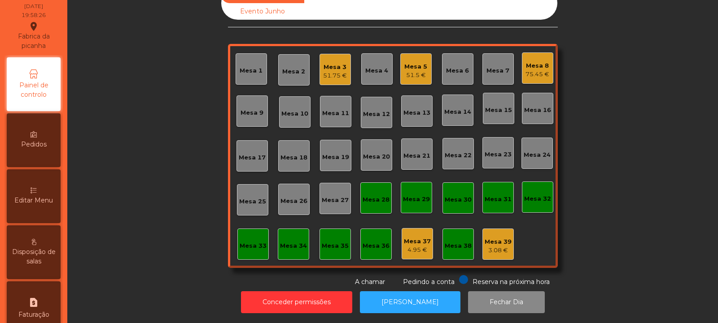
scroll to position [49, 0]
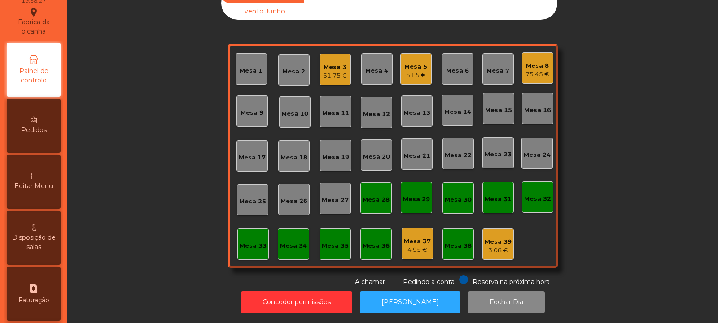
click at [25, 183] on span "Editar Menu" at bounding box center [33, 186] width 39 height 9
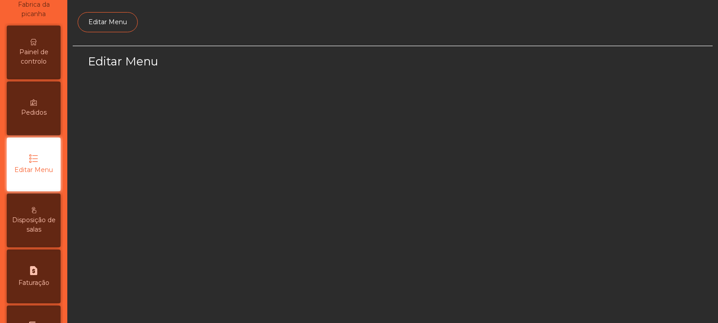
scroll to position [70, 0]
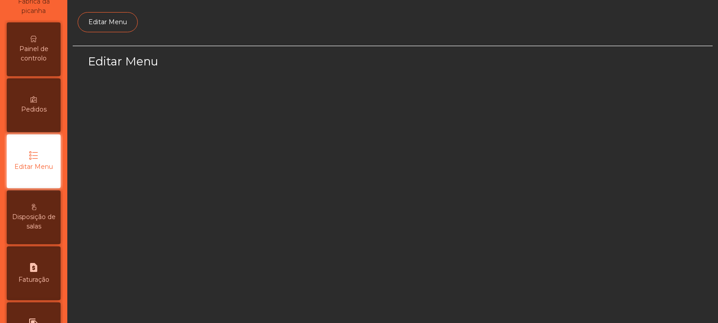
select select "*"
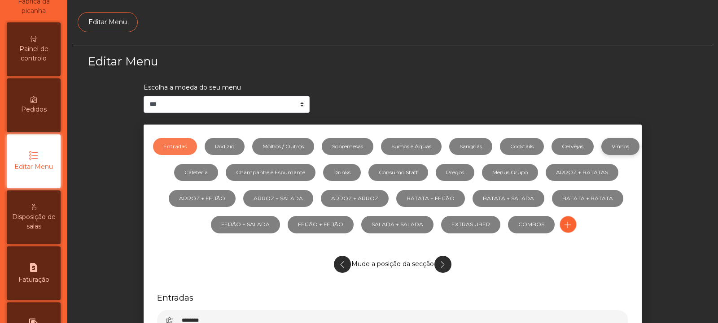
click at [601, 155] on link "Vinhos" at bounding box center [620, 146] width 38 height 17
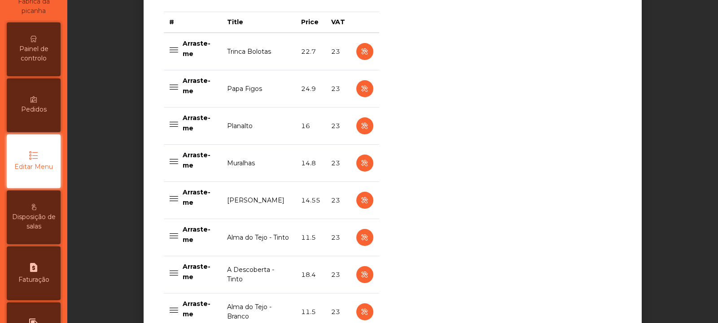
scroll to position [375, 0]
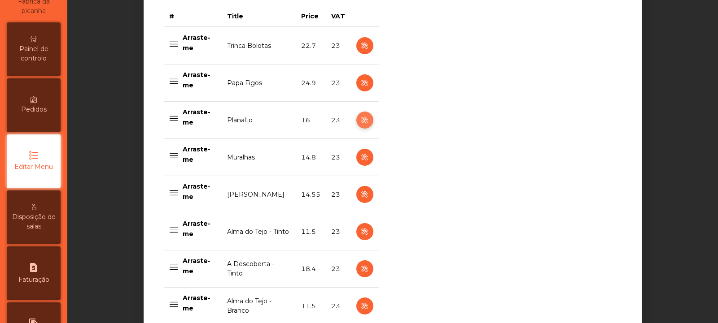
click at [362, 125] on icon "button" at bounding box center [364, 120] width 10 height 11
select select "***"
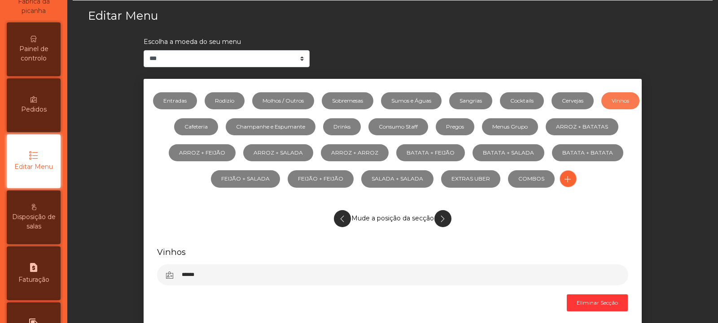
scroll to position [47, 0]
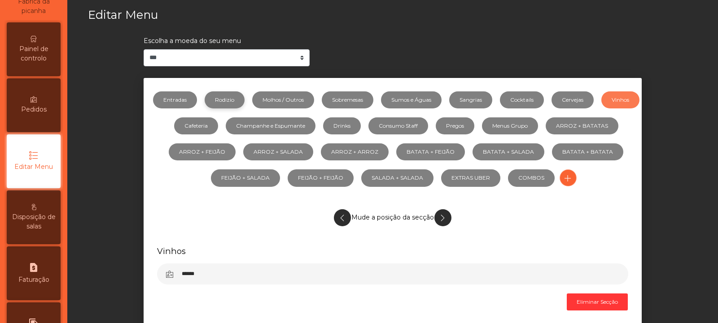
click at [244, 106] on link "Rodizio" at bounding box center [225, 100] width 40 height 17
select select "***"
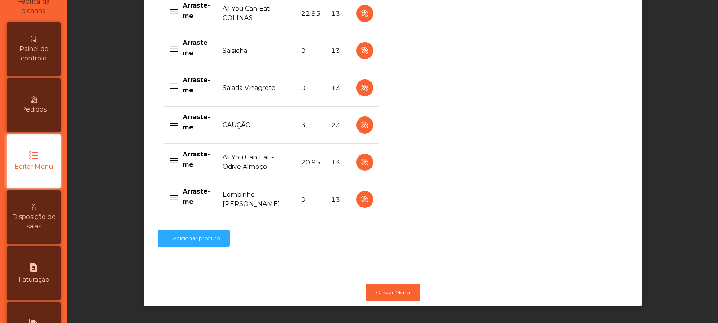
scroll to position [787, 0]
click at [360, 195] on icon "button" at bounding box center [364, 199] width 10 height 11
type input "**********"
type input "******"
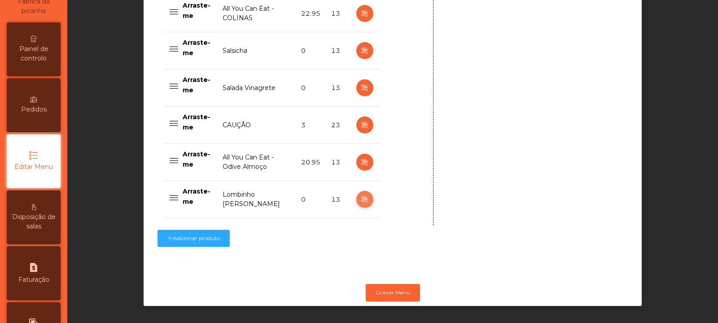
type input "**********"
type input "*"
select select "*******"
select select "**"
click at [377, 288] on button "Gravar Menu" at bounding box center [393, 292] width 54 height 17
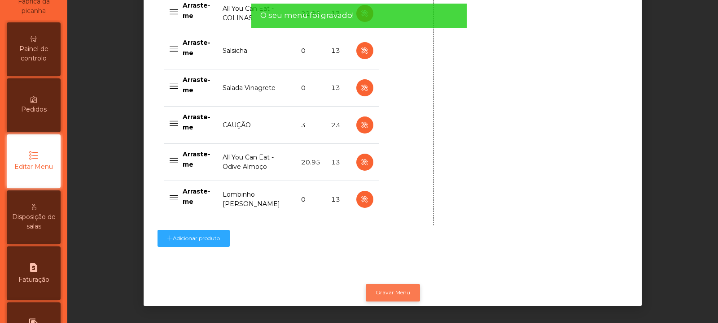
scroll to position [0, 0]
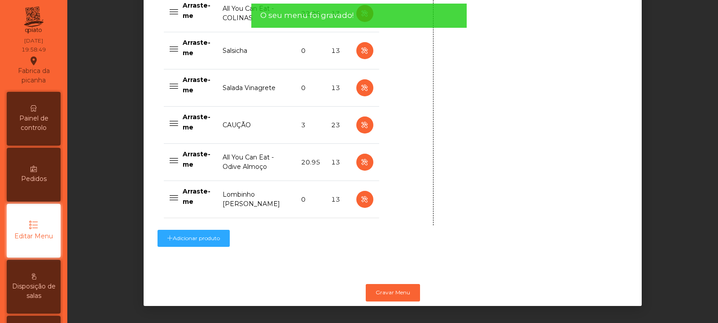
click at [33, 120] on span "Painel de controlo" at bounding box center [33, 123] width 49 height 19
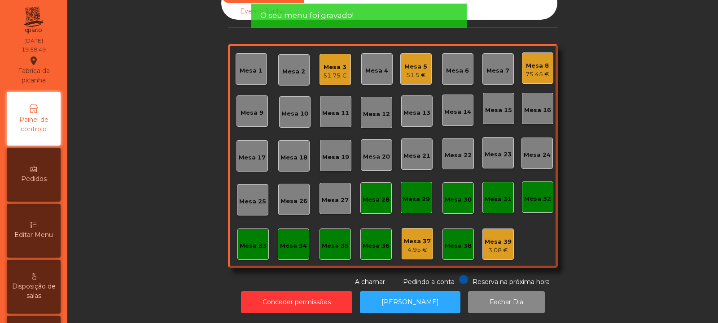
scroll to position [30, 0]
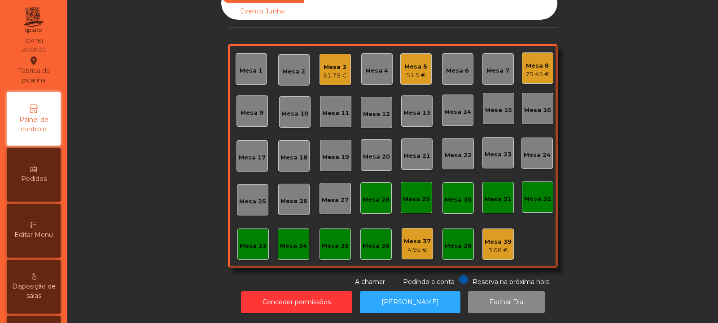
click at [536, 195] on div "Mesa 32" at bounding box center [537, 199] width 27 height 9
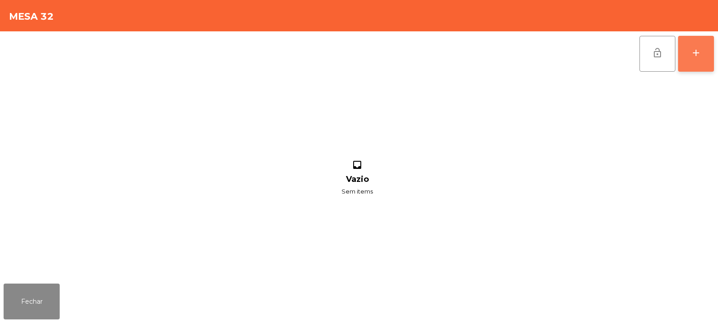
click at [698, 52] on div "add" at bounding box center [695, 53] width 11 height 11
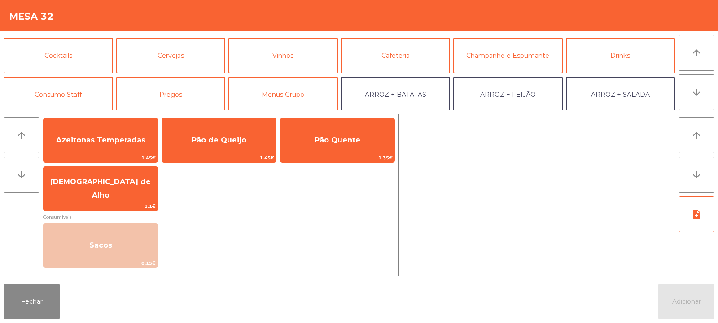
scroll to position [61, 0]
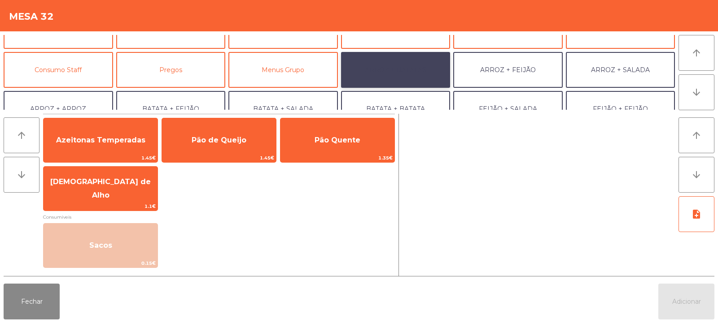
click at [422, 71] on button "ARROZ + BATATAS" at bounding box center [395, 70] width 109 height 36
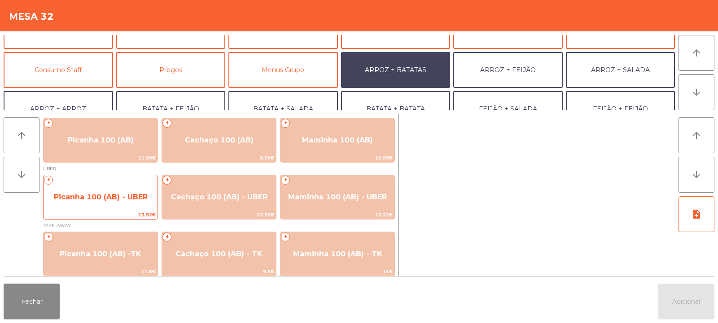
click at [92, 201] on span "Picanha 100 (AB) - UBER" at bounding box center [101, 197] width 114 height 24
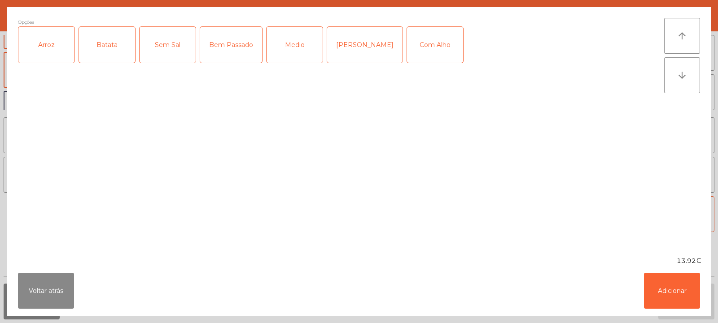
click at [48, 52] on div "Arroz" at bounding box center [46, 45] width 56 height 36
click at [102, 55] on div "Batata" at bounding box center [107, 45] width 56 height 36
click at [288, 43] on div "Medio" at bounding box center [294, 45] width 56 height 36
click at [663, 291] on button "Adicionar" at bounding box center [672, 291] width 56 height 36
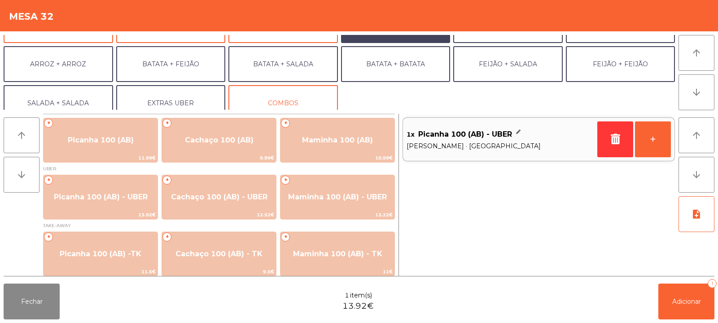
scroll to position [117, 0]
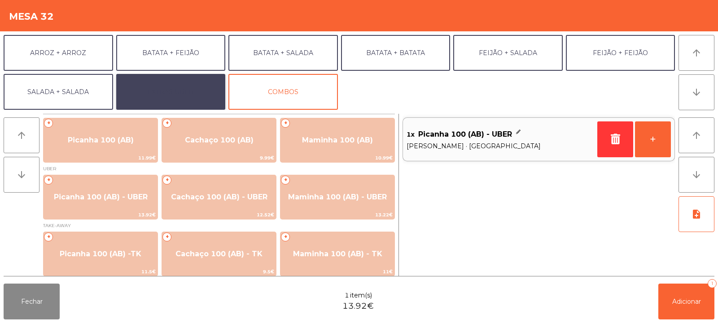
click at [152, 87] on button "EXTRAS UBER" at bounding box center [170, 92] width 109 height 36
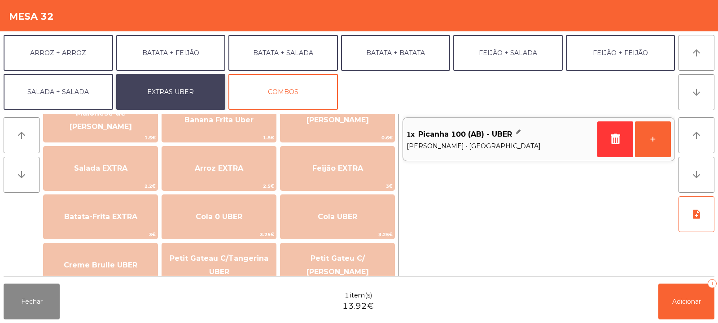
scroll to position [83, 0]
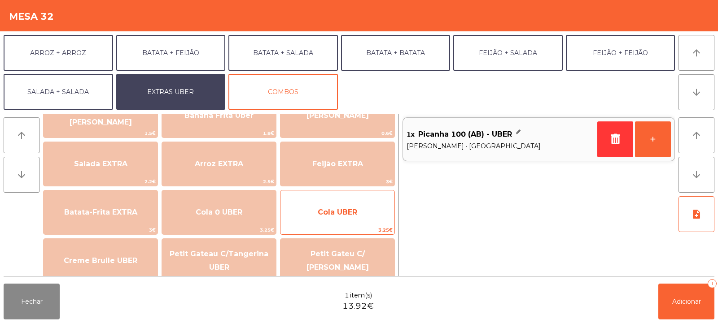
click at [308, 222] on span "Cola UBER" at bounding box center [337, 213] width 114 height 24
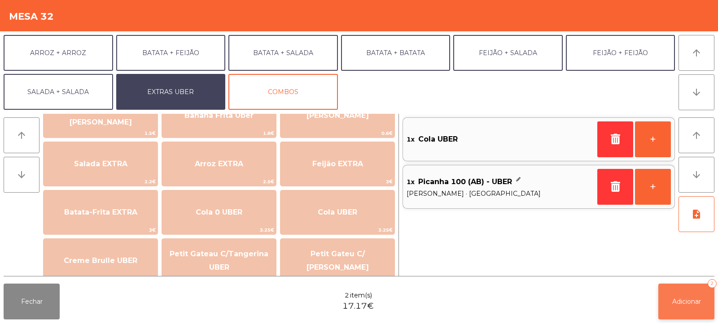
click at [691, 306] on button "Adicionar 2" at bounding box center [686, 302] width 56 height 36
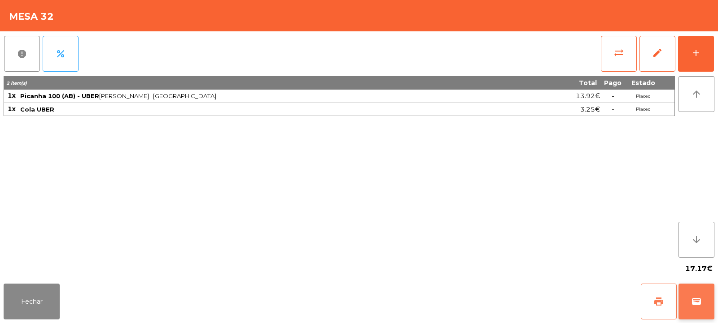
click at [654, 303] on span "print" at bounding box center [658, 302] width 11 height 11
click at [697, 305] on span "wallet" at bounding box center [696, 302] width 11 height 11
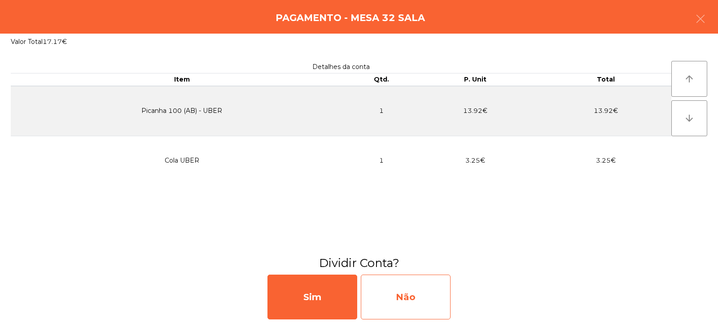
click at [425, 293] on div "Não" at bounding box center [406, 297] width 90 height 45
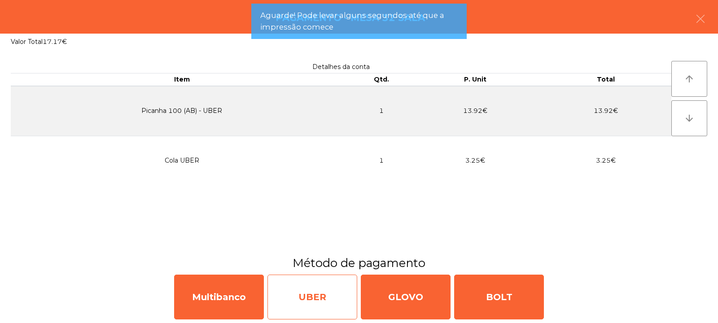
click at [334, 300] on div "UBER" at bounding box center [312, 297] width 90 height 45
select select "**"
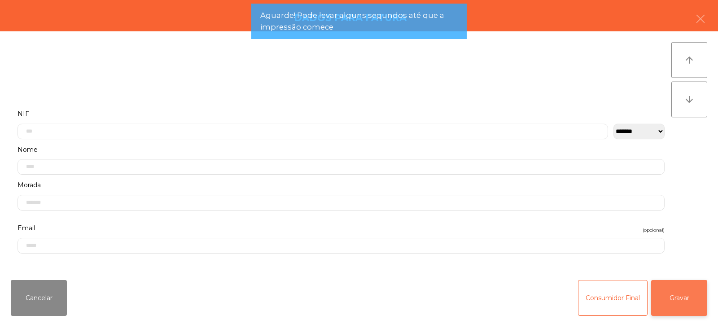
click at [669, 300] on button "Gravar" at bounding box center [679, 298] width 56 height 36
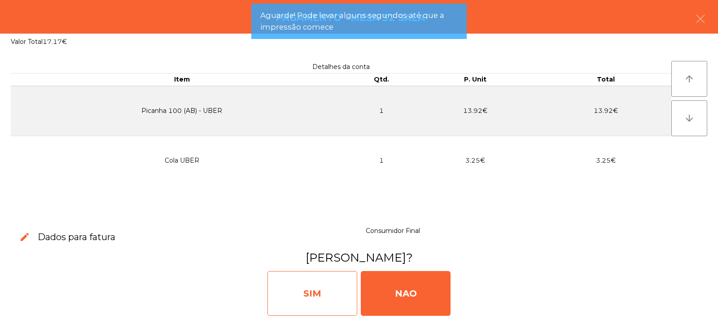
click at [325, 299] on div "SIM" at bounding box center [312, 293] width 90 height 45
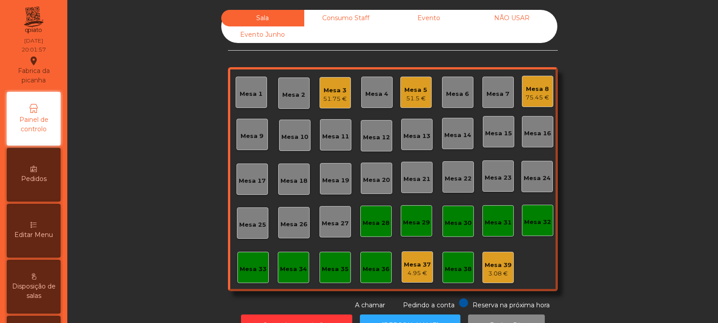
scroll to position [30, 0]
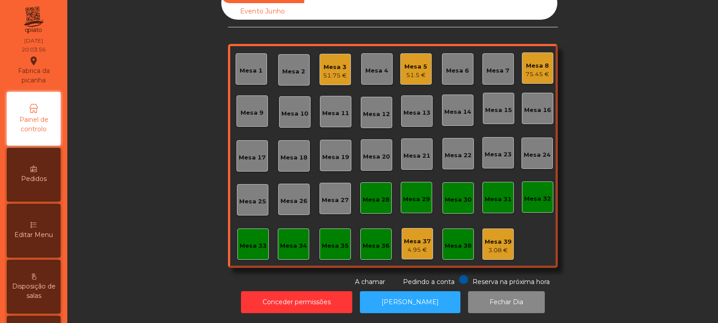
click at [34, 234] on span "Editar Menu" at bounding box center [33, 235] width 39 height 9
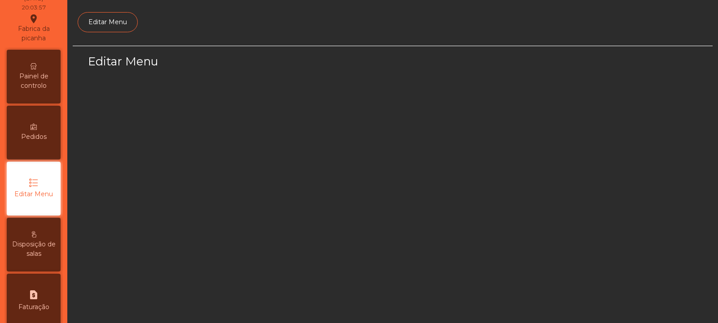
scroll to position [70, 0]
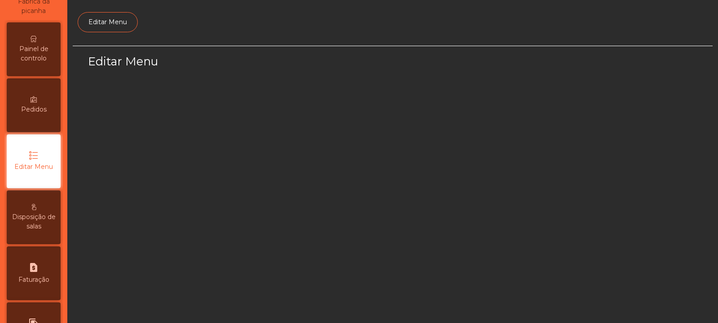
select select "*"
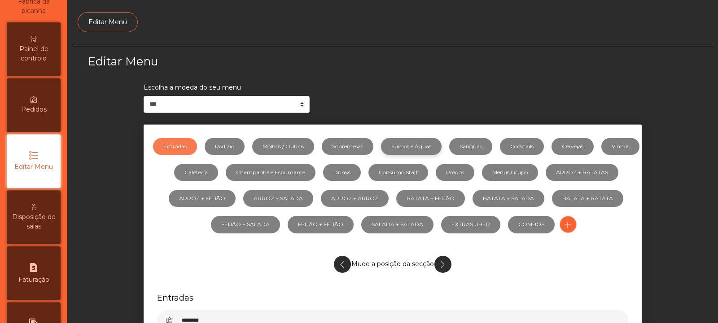
click at [436, 144] on link "Sumos e Águas" at bounding box center [411, 146] width 61 height 17
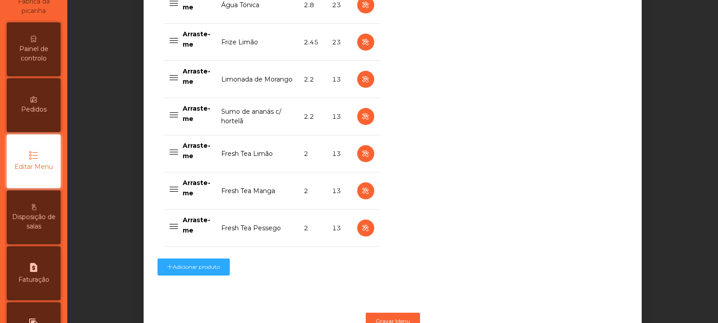
scroll to position [890, 0]
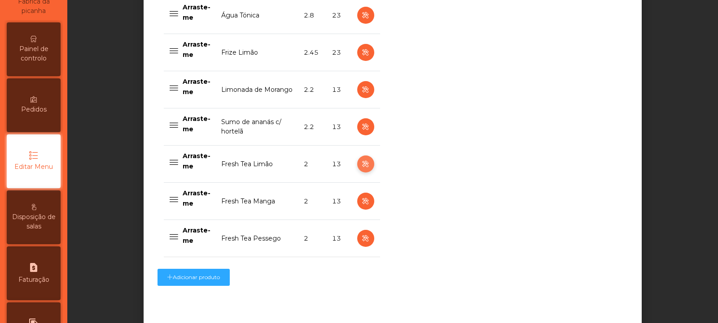
click at [363, 166] on icon "button" at bounding box center [365, 164] width 10 height 11
select select "***"
select select "**"
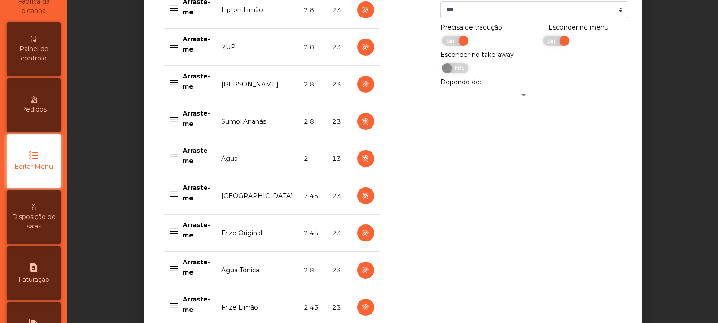
scroll to position [598, 0]
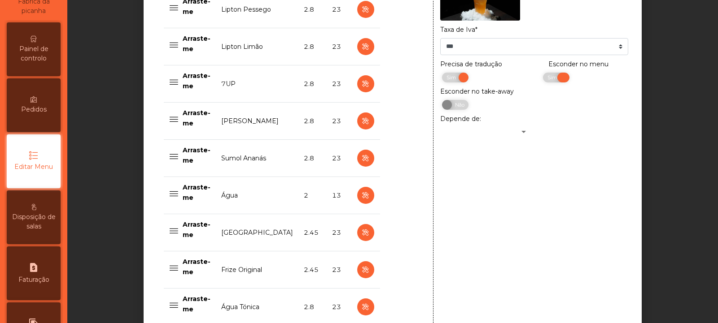
click at [554, 79] on span "Sim" at bounding box center [553, 78] width 22 height 10
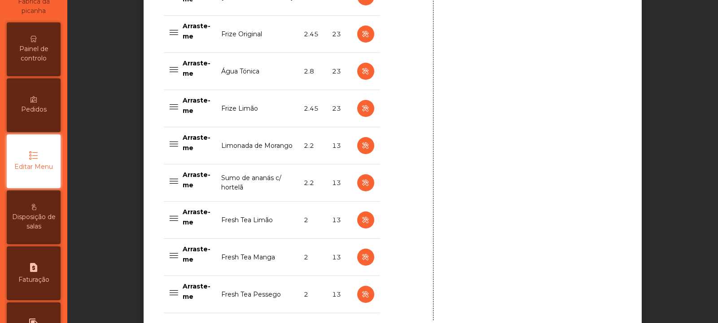
scroll to position [936, 0]
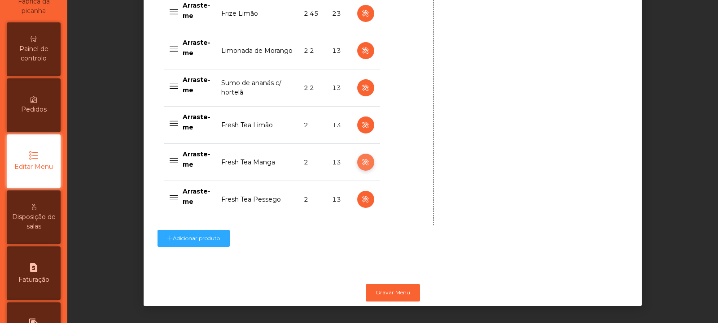
click at [361, 157] on icon "button" at bounding box center [365, 162] width 10 height 11
type input "**********"
select select "***"
select select "**"
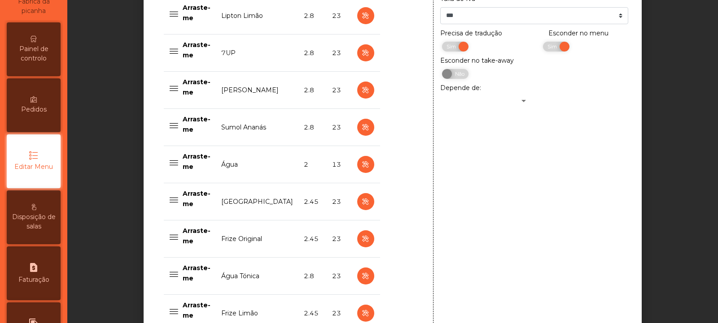
scroll to position [592, 0]
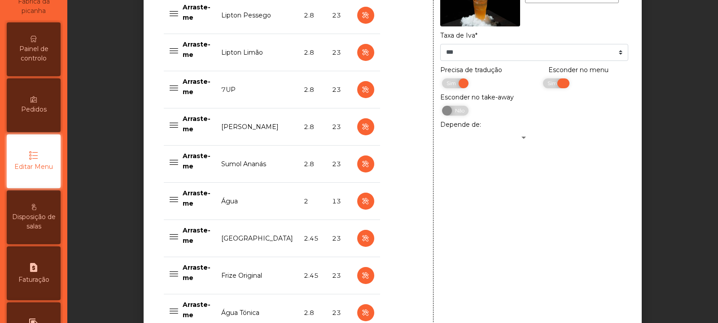
click at [544, 85] on span "Sim" at bounding box center [553, 84] width 22 height 10
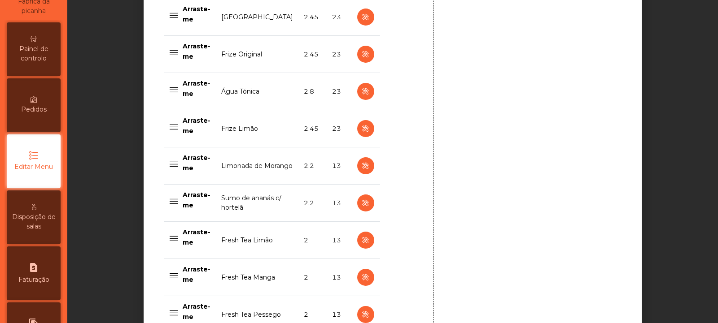
scroll to position [936, 0]
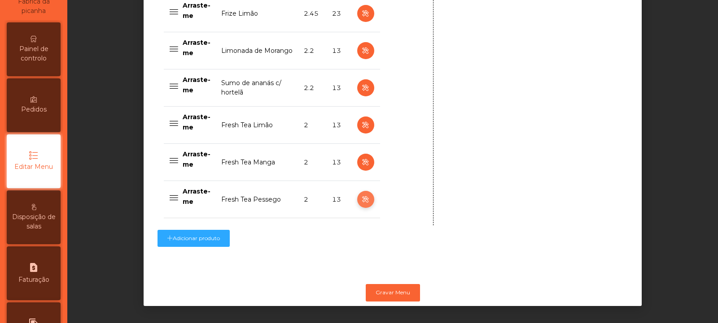
click at [361, 194] on icon "button" at bounding box center [365, 199] width 10 height 11
type input "**********"
select select "***"
select select "**"
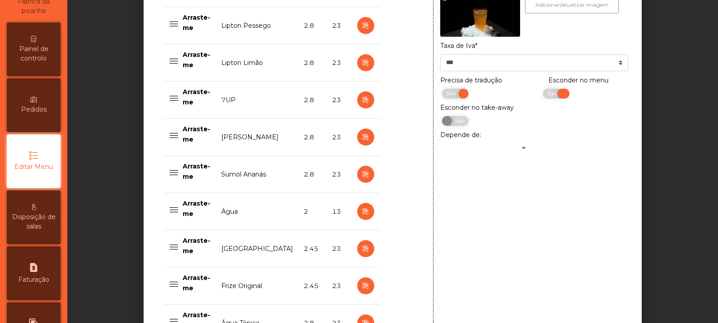
click at [543, 96] on span "Sim" at bounding box center [553, 94] width 22 height 10
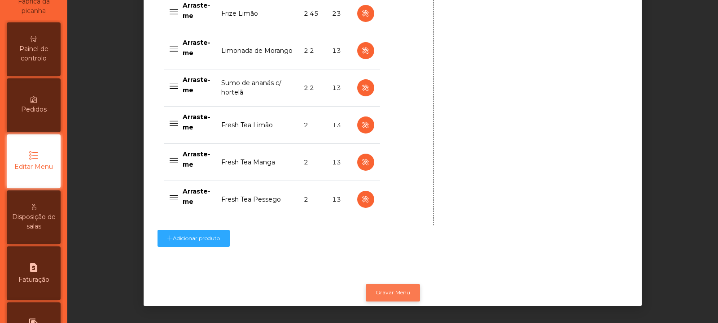
click at [393, 284] on button "Gravar Menu" at bounding box center [393, 292] width 54 height 17
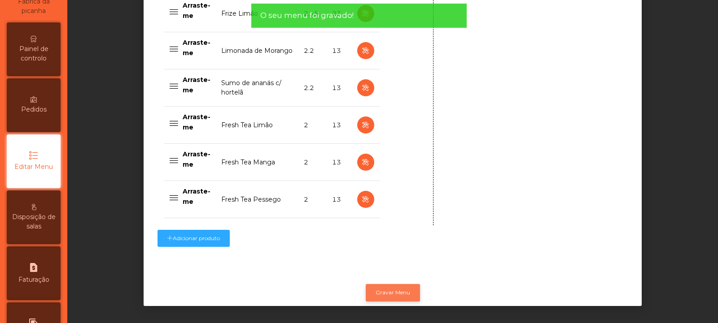
scroll to position [0, 0]
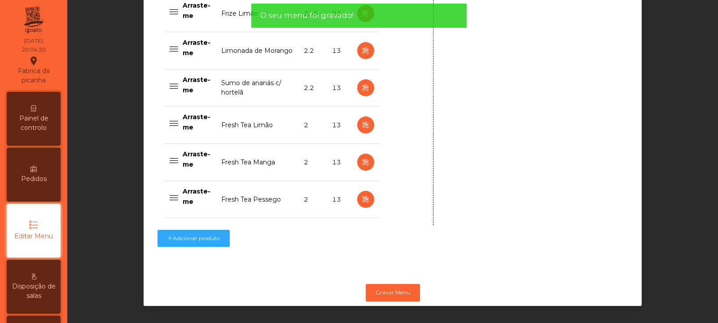
click at [39, 115] on span "Painel de controlo" at bounding box center [33, 123] width 49 height 19
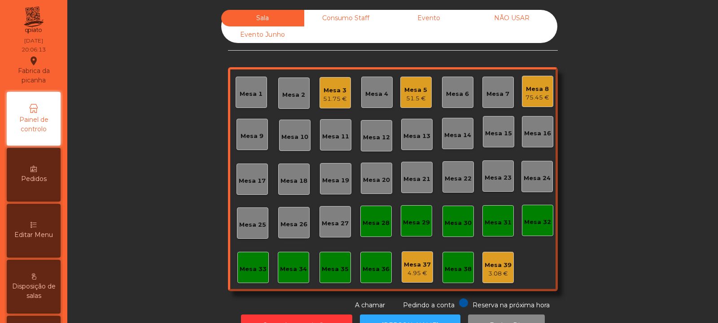
click at [374, 184] on div "Mesa 20" at bounding box center [376, 180] width 27 height 9
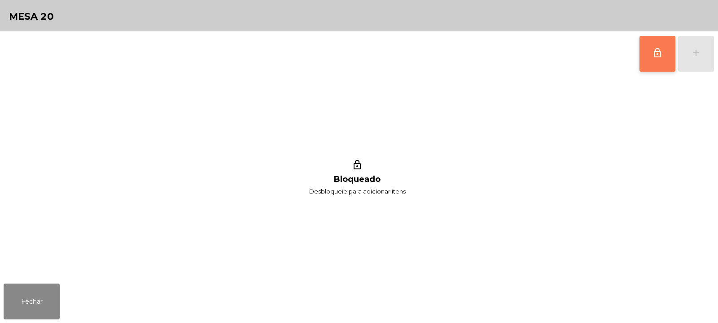
click at [656, 64] on button "lock_outline" at bounding box center [657, 54] width 36 height 36
click at [691, 58] on button "add" at bounding box center [696, 54] width 36 height 36
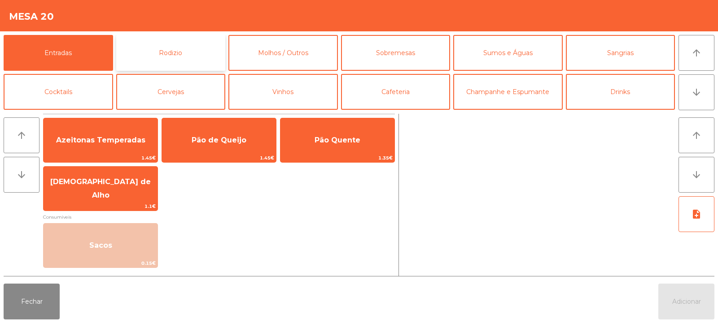
click at [168, 59] on button "Rodizio" at bounding box center [170, 53] width 109 height 36
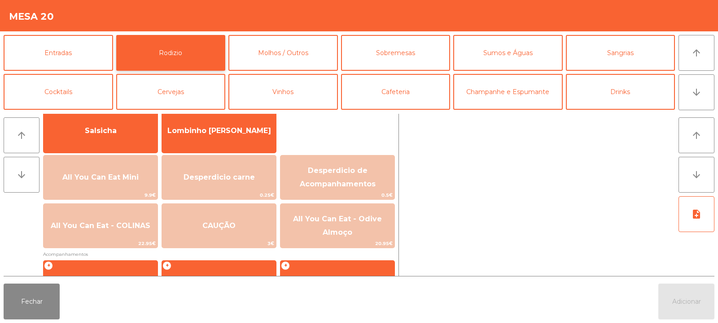
scroll to position [69, 0]
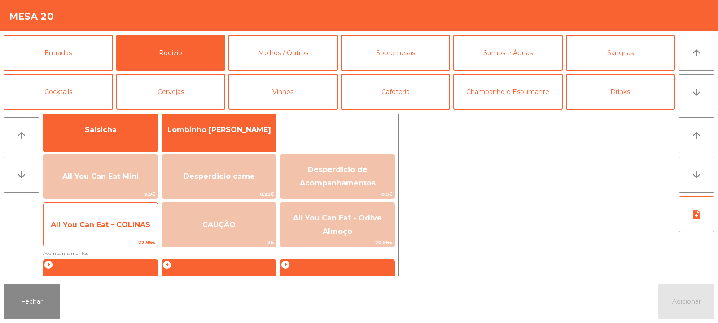
click at [127, 232] on span "All You Can Eat - COLINAS" at bounding box center [101, 225] width 114 height 24
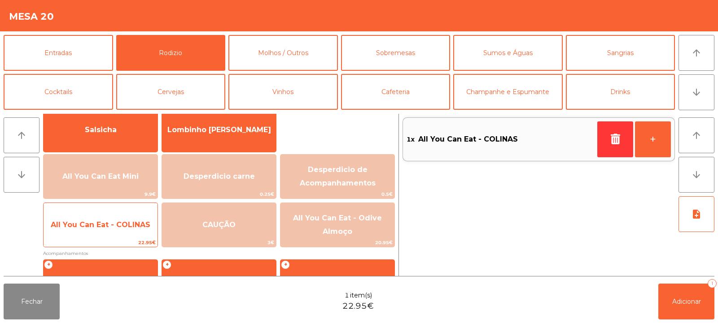
click at [135, 230] on span "All You Can Eat - COLINAS" at bounding box center [101, 225] width 114 height 24
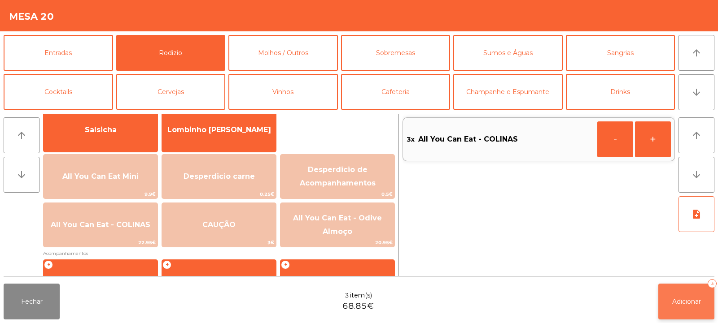
click at [668, 299] on button "Adicionar 3" at bounding box center [686, 302] width 56 height 36
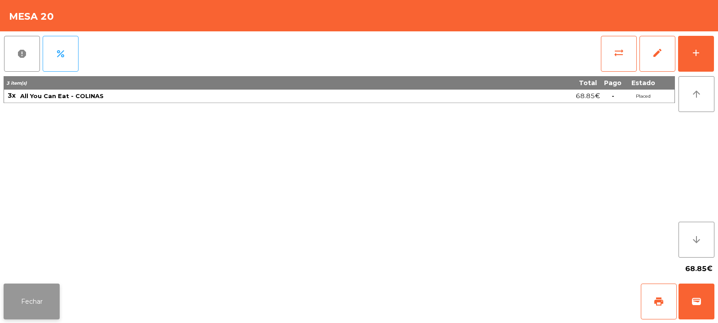
click at [38, 311] on button "Fechar" at bounding box center [32, 302] width 56 height 36
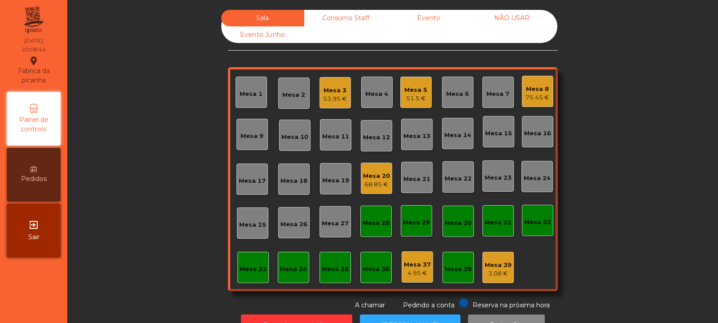
click at [257, 179] on div "Mesa 17" at bounding box center [252, 181] width 27 height 9
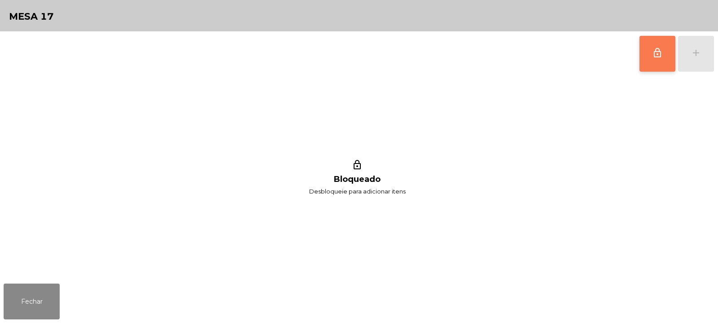
click at [658, 60] on button "lock_outline" at bounding box center [657, 54] width 36 height 36
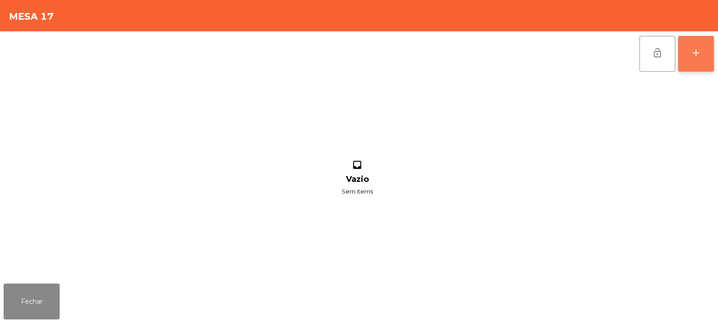
click at [695, 62] on button "add" at bounding box center [696, 54] width 36 height 36
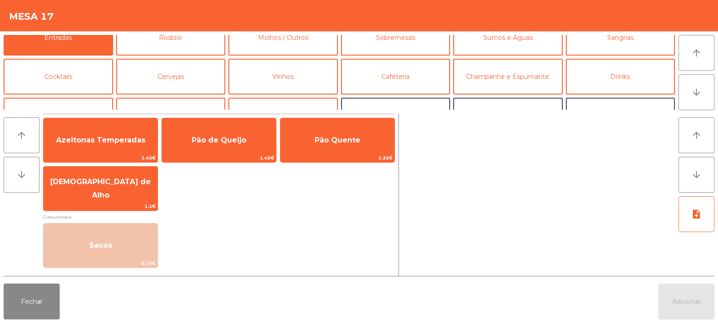
scroll to position [14, 0]
click at [162, 49] on button "Rodizio" at bounding box center [170, 39] width 109 height 36
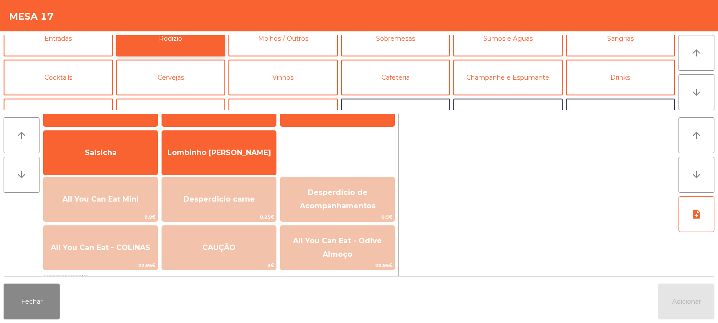
scroll to position [47, 0]
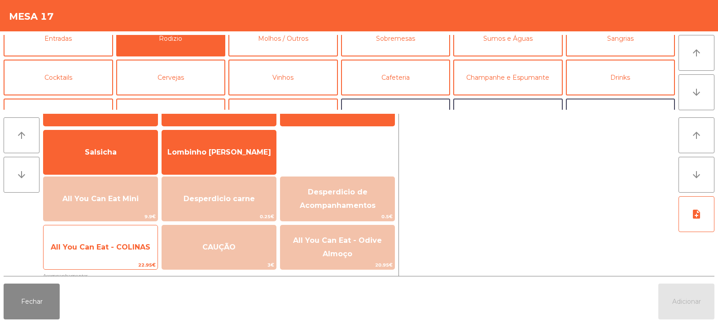
click at [118, 250] on span "All You Can Eat - COLINAS" at bounding box center [101, 247] width 100 height 9
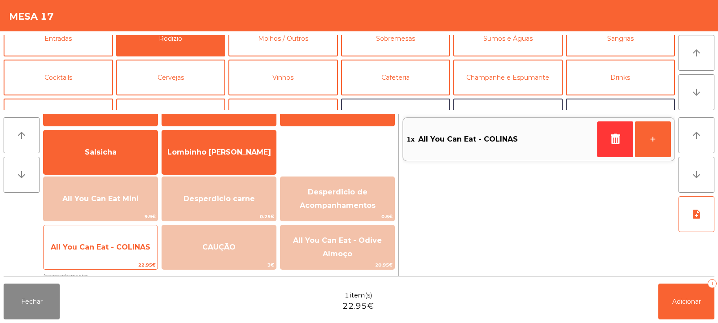
click at [112, 254] on span "All You Can Eat - COLINAS" at bounding box center [101, 248] width 114 height 24
click at [108, 257] on span "All You Can Eat - COLINAS" at bounding box center [101, 248] width 114 height 24
click at [106, 269] on span "22.95€" at bounding box center [101, 265] width 114 height 9
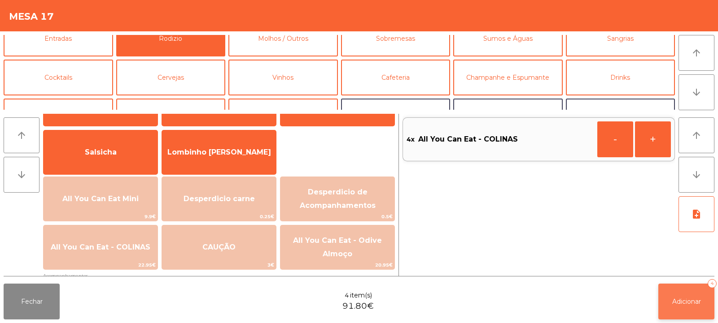
click at [676, 295] on button "Adicionar 4" at bounding box center [686, 302] width 56 height 36
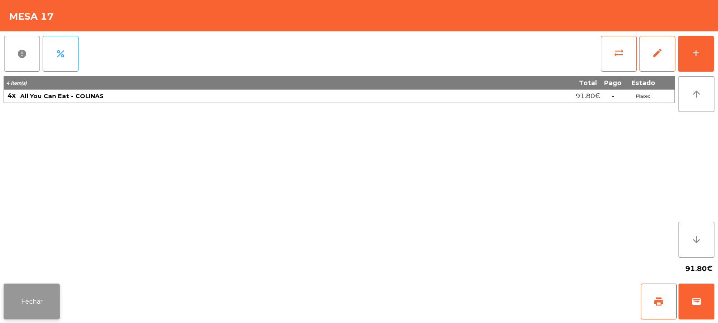
click at [53, 296] on button "Fechar" at bounding box center [32, 302] width 56 height 36
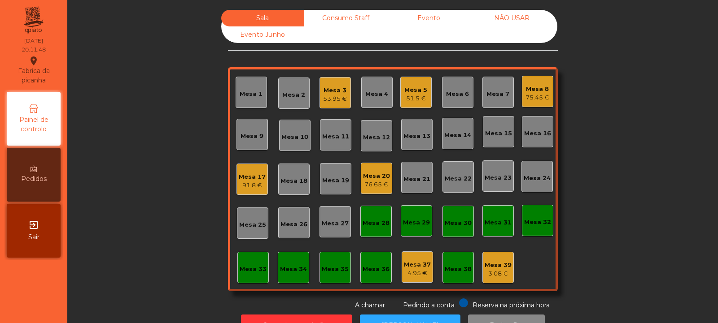
click at [334, 177] on div "Mesa 19" at bounding box center [335, 180] width 27 height 9
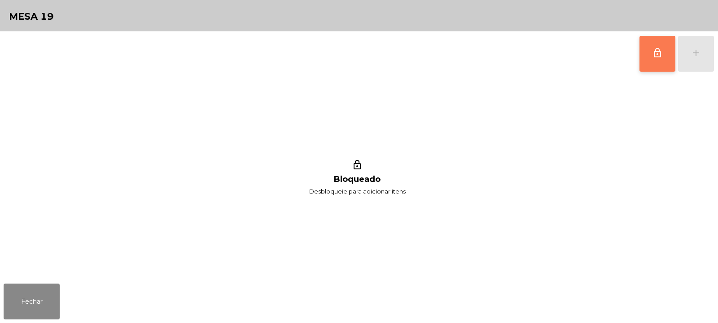
click at [654, 62] on button "lock_outline" at bounding box center [657, 54] width 36 height 36
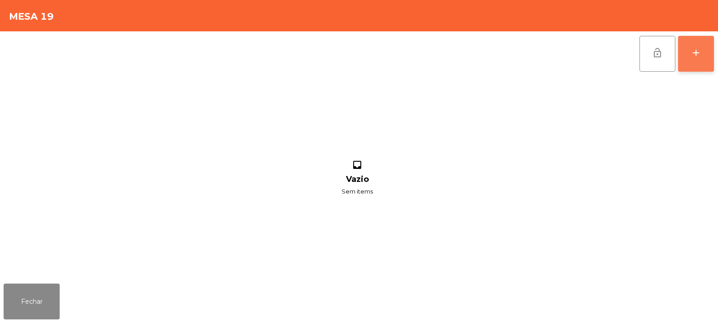
click at [695, 67] on button "add" at bounding box center [696, 54] width 36 height 36
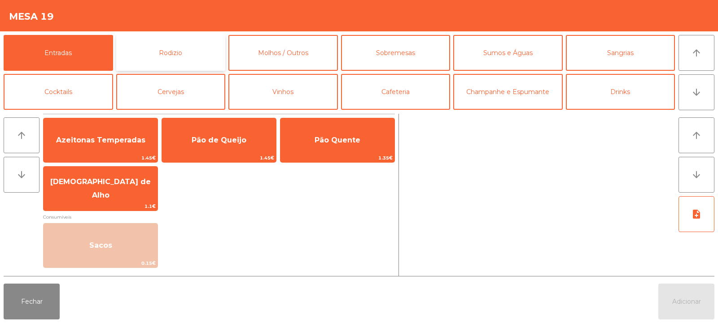
click at [179, 59] on button "Rodizio" at bounding box center [170, 53] width 109 height 36
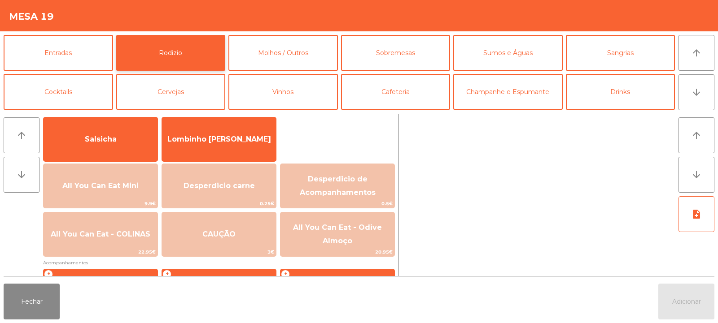
scroll to position [78, 0]
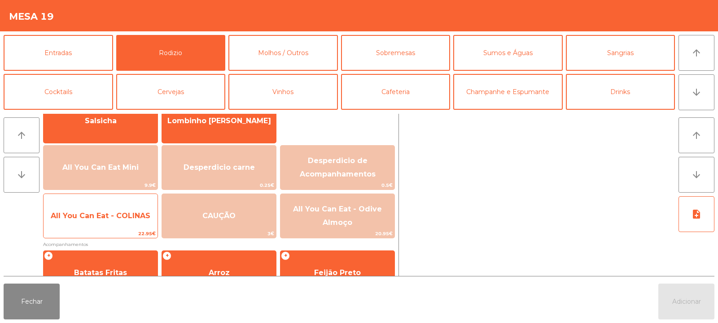
click at [112, 222] on span "All You Can Eat - COLINAS" at bounding box center [101, 216] width 114 height 24
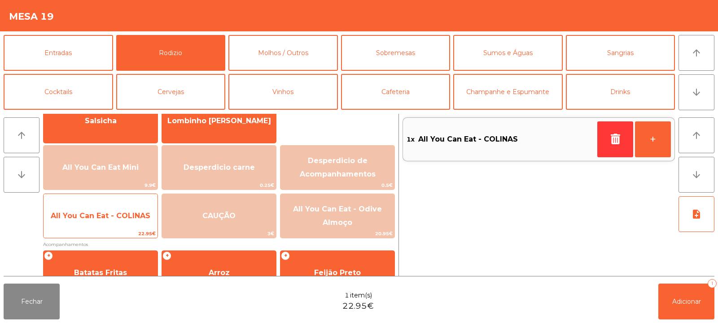
click at [111, 222] on span "All You Can Eat - COLINAS" at bounding box center [101, 216] width 114 height 24
click at [112, 222] on span "All You Can Eat - COLINAS" at bounding box center [101, 216] width 114 height 24
click at [111, 219] on span "All You Can Eat - COLINAS" at bounding box center [101, 216] width 100 height 9
click at [116, 217] on span "All You Can Eat - COLINAS" at bounding box center [101, 216] width 100 height 9
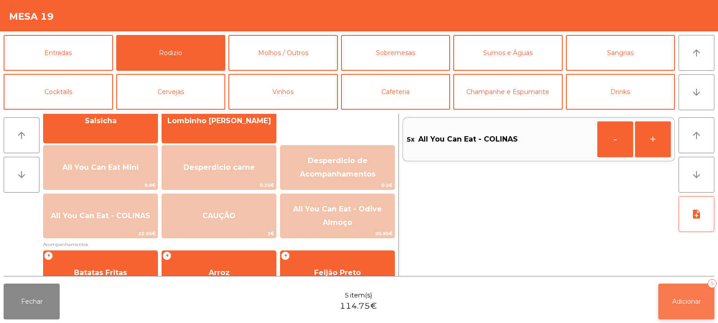
click at [683, 303] on span "Adicionar" at bounding box center [686, 302] width 29 height 8
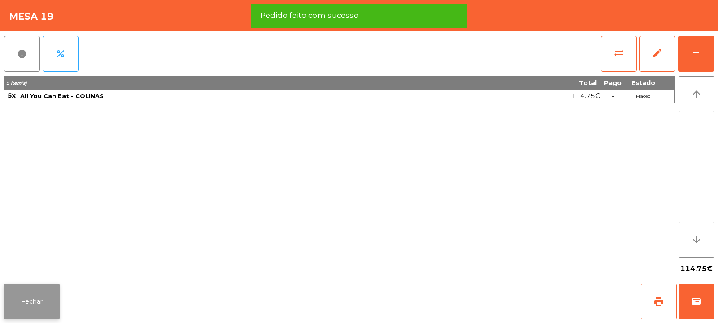
click at [31, 299] on button "Fechar" at bounding box center [32, 302] width 56 height 36
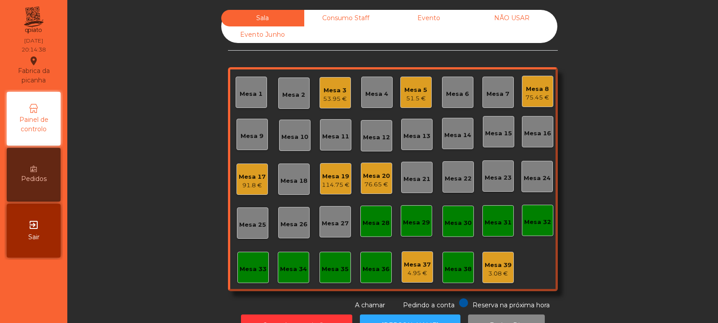
scroll to position [30, 0]
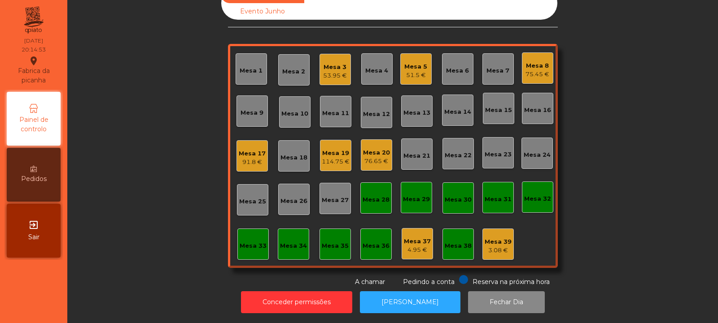
click at [371, 66] on div "Mesa 4" at bounding box center [376, 70] width 23 height 9
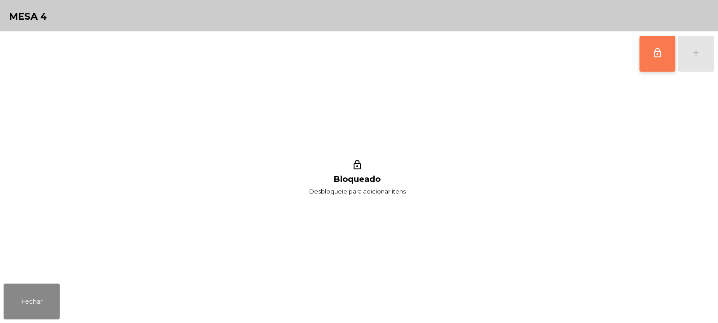
click at [657, 53] on span "lock_outline" at bounding box center [657, 53] width 11 height 11
click at [699, 62] on button "add" at bounding box center [696, 54] width 36 height 36
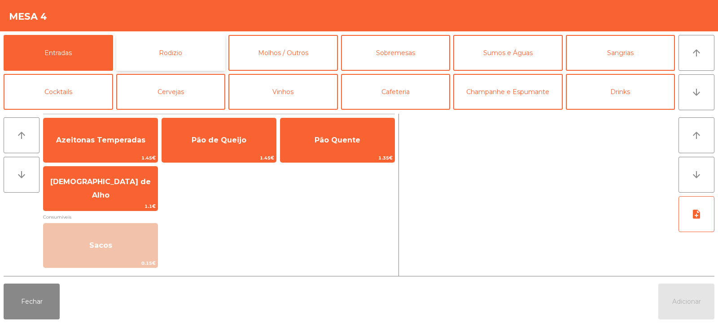
click at [178, 65] on button "Rodizio" at bounding box center [170, 53] width 109 height 36
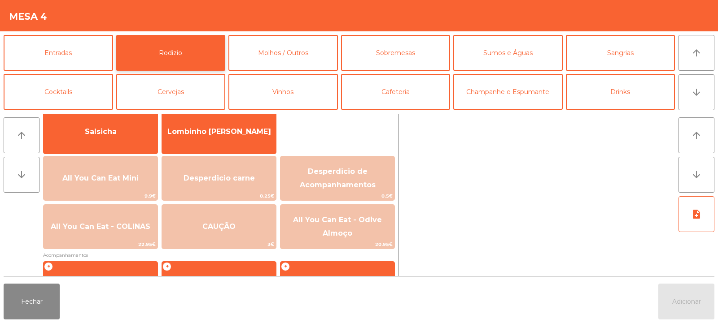
scroll to position [75, 0]
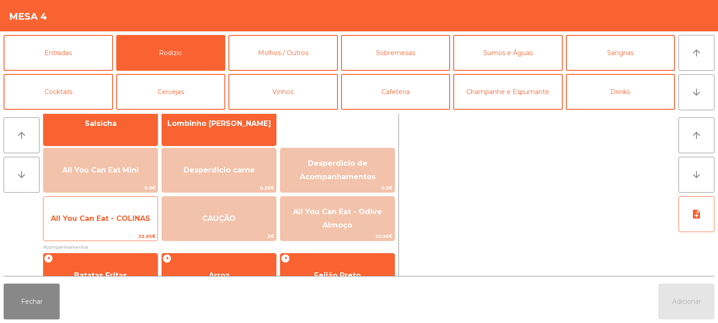
click at [117, 234] on span "22.95€" at bounding box center [101, 236] width 114 height 9
click at [126, 227] on span "All You Can Eat - COLINAS" at bounding box center [101, 219] width 114 height 24
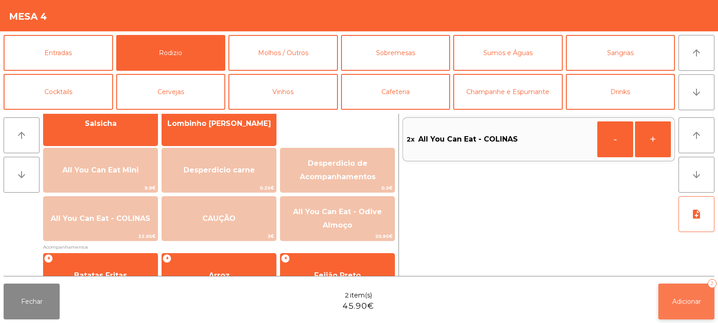
click at [662, 291] on button "Adicionar 2" at bounding box center [686, 302] width 56 height 36
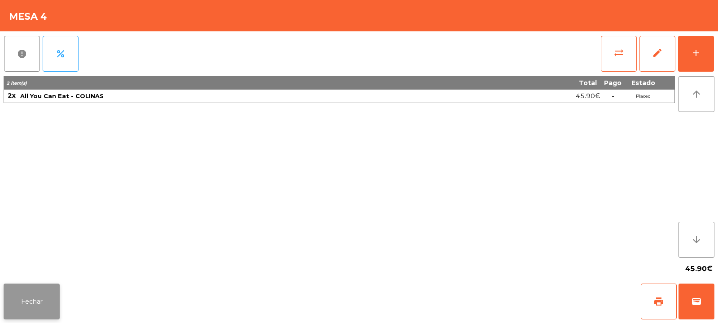
click at [32, 314] on button "Fechar" at bounding box center [32, 302] width 56 height 36
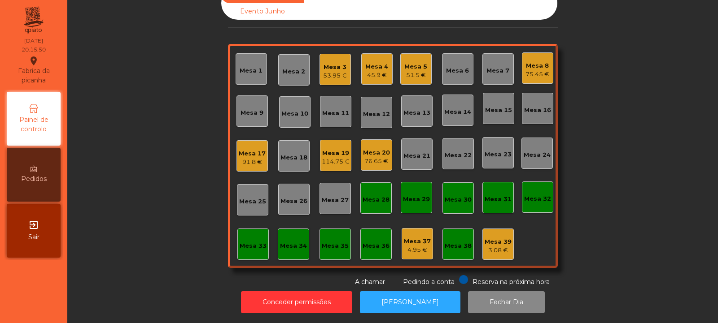
scroll to position [0, 0]
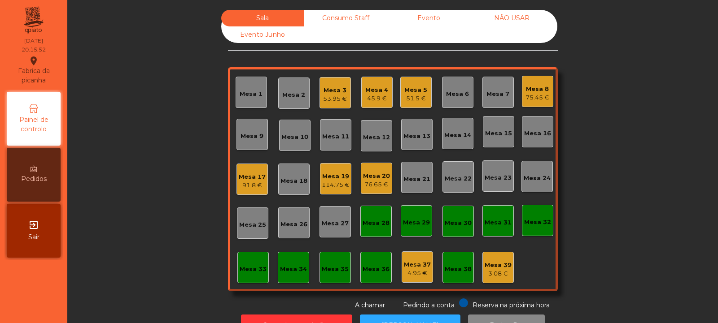
click at [322, 217] on div "Mesa 27" at bounding box center [335, 222] width 27 height 13
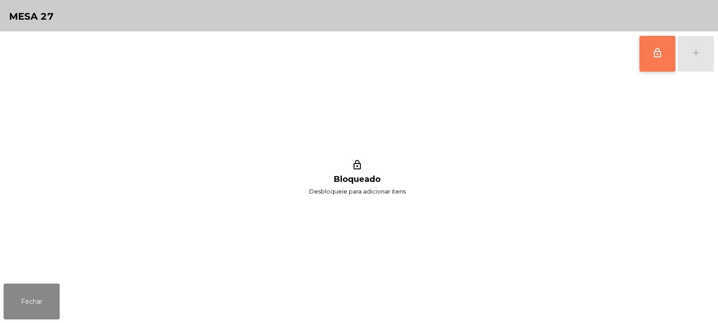
click at [652, 59] on button "lock_outline" at bounding box center [657, 54] width 36 height 36
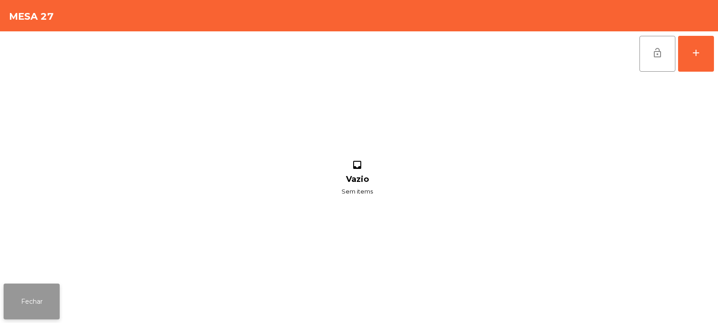
click at [16, 285] on button "Fechar" at bounding box center [32, 302] width 56 height 36
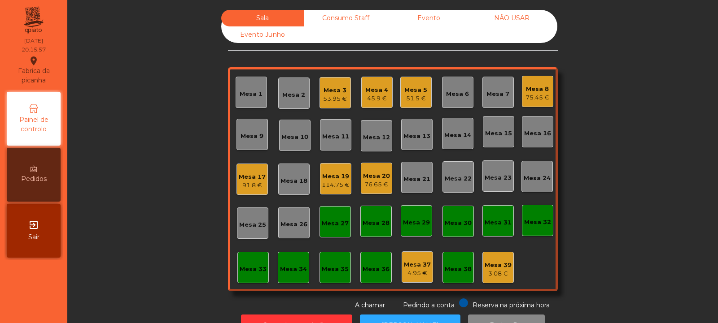
click at [361, 92] on div "Mesa 4 45.9 €" at bounding box center [376, 92] width 31 height 31
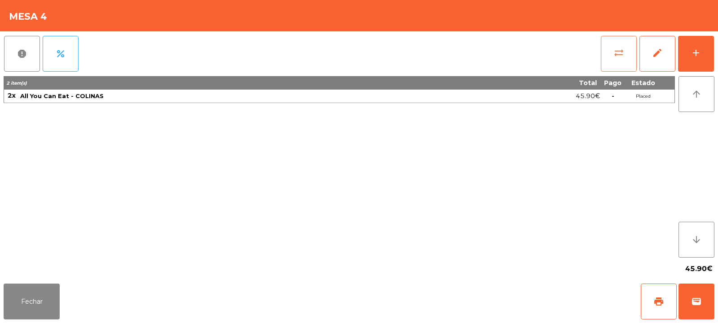
click at [606, 49] on button "sync_alt" at bounding box center [619, 54] width 36 height 36
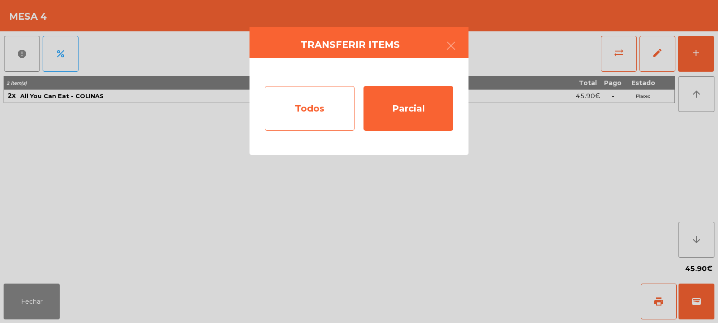
click at [288, 107] on div "Todos" at bounding box center [310, 108] width 90 height 45
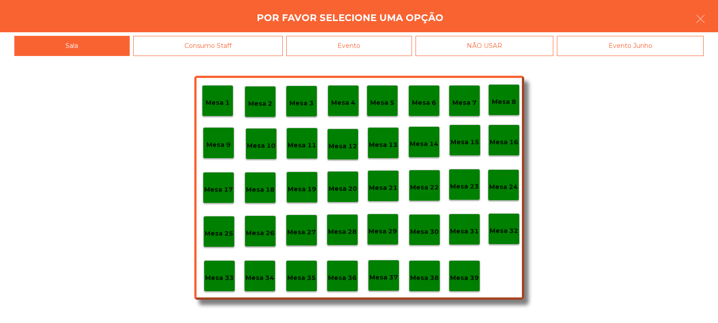
click at [304, 230] on p "Mesa 27" at bounding box center [301, 232] width 29 height 10
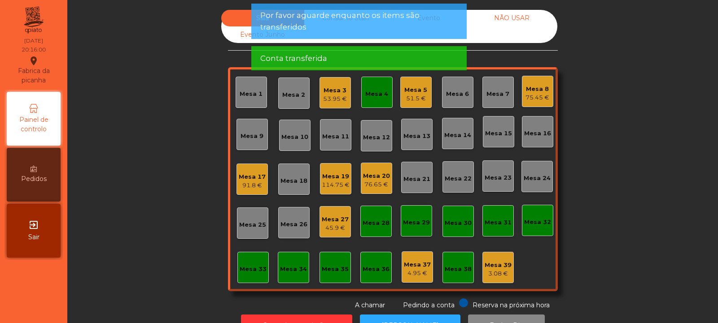
click at [369, 96] on div "Mesa 4" at bounding box center [376, 94] width 23 height 9
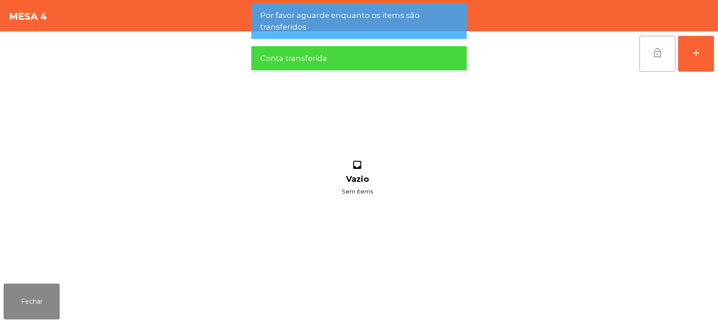
click at [657, 47] on button "lock_open" at bounding box center [657, 54] width 36 height 36
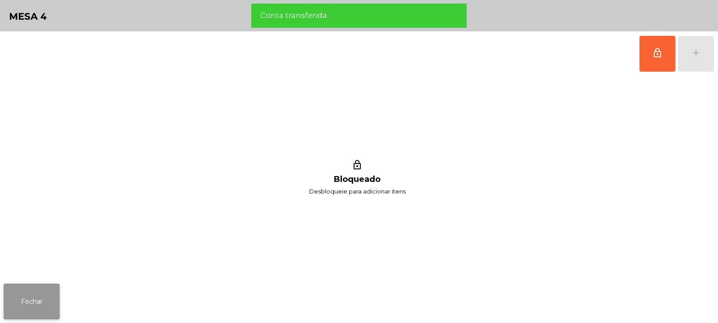
click at [39, 295] on button "Fechar" at bounding box center [32, 302] width 56 height 36
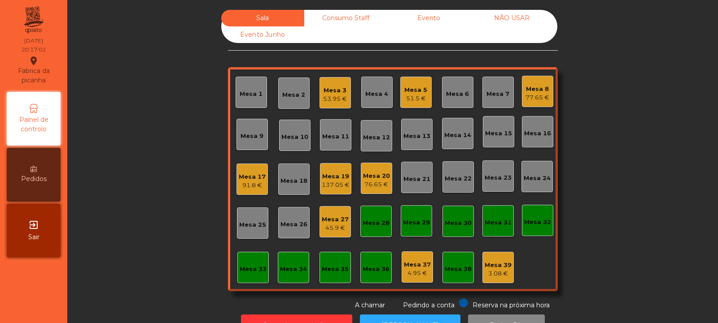
scroll to position [30, 0]
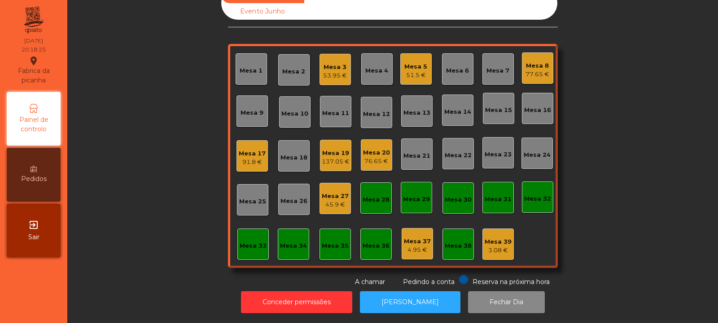
click at [253, 197] on div "Mesa 25" at bounding box center [252, 201] width 27 height 9
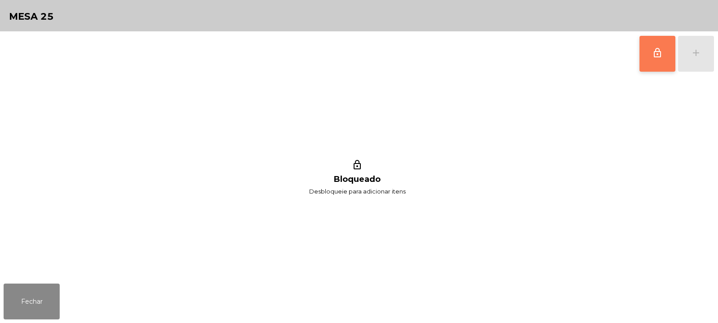
click at [657, 60] on button "lock_outline" at bounding box center [657, 54] width 36 height 36
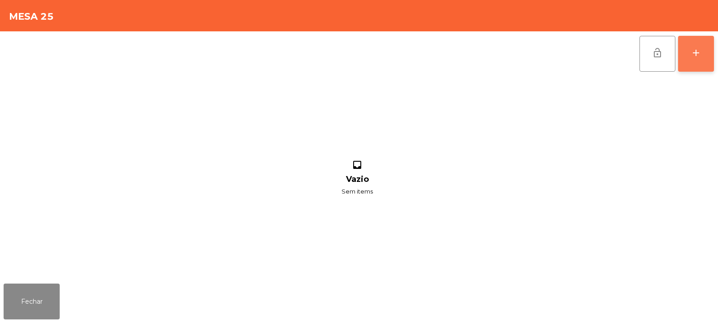
click at [693, 60] on button "add" at bounding box center [696, 54] width 36 height 36
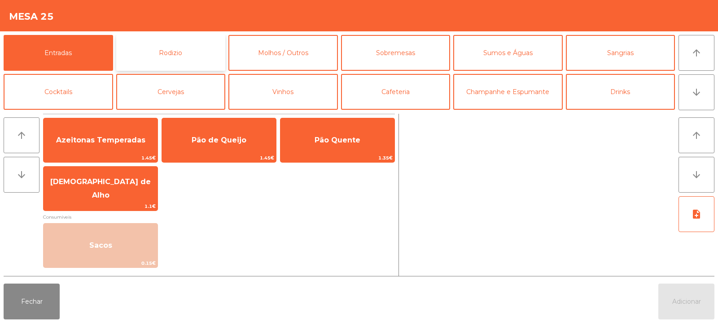
click at [177, 50] on button "Rodizio" at bounding box center [170, 53] width 109 height 36
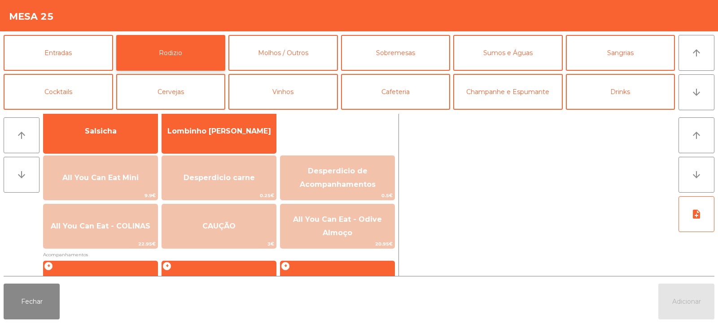
scroll to position [70, 0]
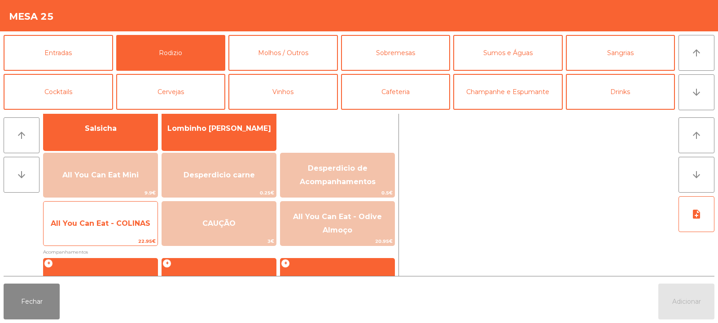
click at [111, 232] on span "All You Can Eat - COLINAS" at bounding box center [101, 224] width 114 height 24
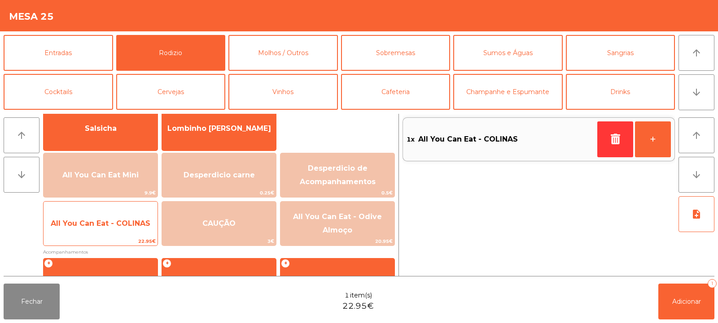
click at [119, 230] on span "All You Can Eat - COLINAS" at bounding box center [101, 224] width 114 height 24
click at [120, 231] on span "All You Can Eat - COLINAS" at bounding box center [101, 224] width 114 height 24
click at [124, 234] on span "All You Can Eat - COLINAS" at bounding box center [101, 224] width 114 height 24
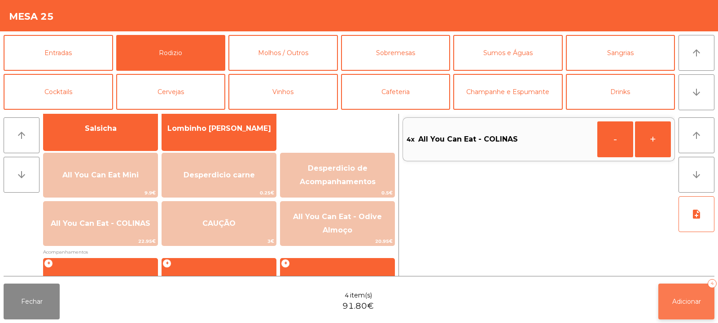
click at [665, 299] on button "Adicionar 4" at bounding box center [686, 302] width 56 height 36
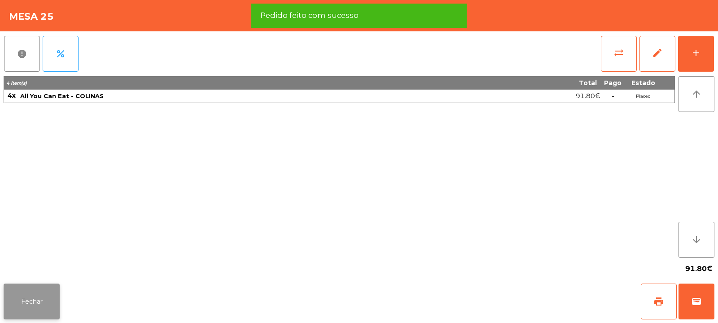
click at [39, 305] on button "Fechar" at bounding box center [32, 302] width 56 height 36
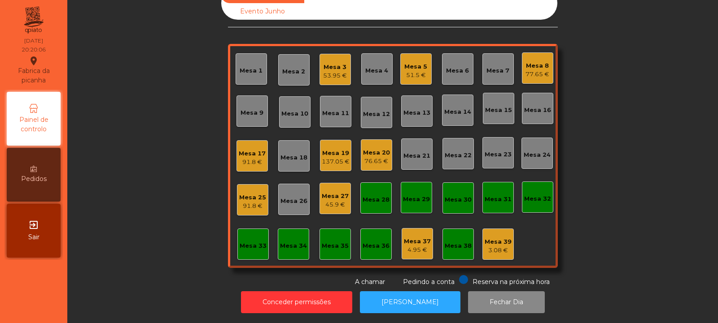
scroll to position [0, 0]
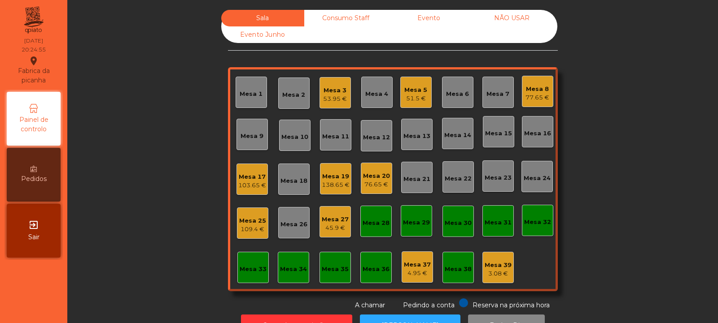
click at [377, 92] on div "Mesa 4" at bounding box center [376, 94] width 23 height 9
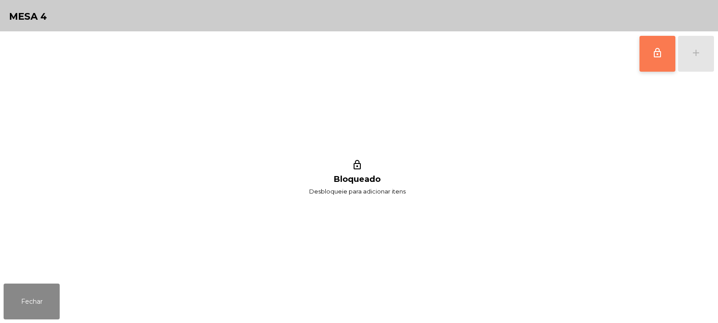
click at [660, 53] on span "lock_outline" at bounding box center [657, 53] width 11 height 11
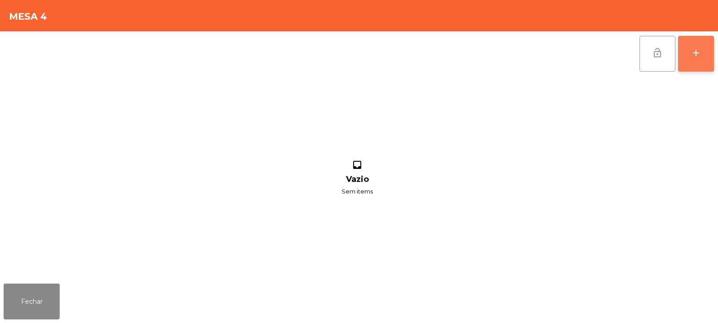
click at [697, 53] on div "add" at bounding box center [695, 53] width 11 height 11
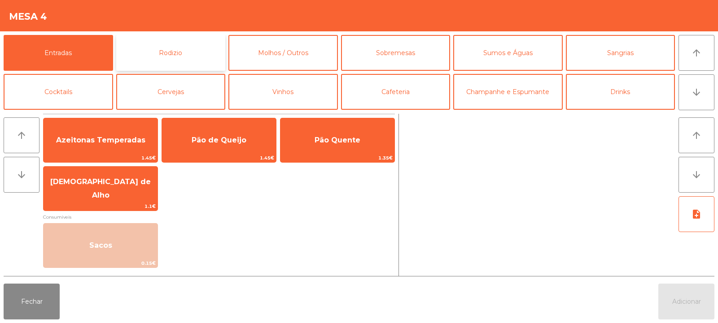
click at [188, 60] on button "Rodizio" at bounding box center [170, 53] width 109 height 36
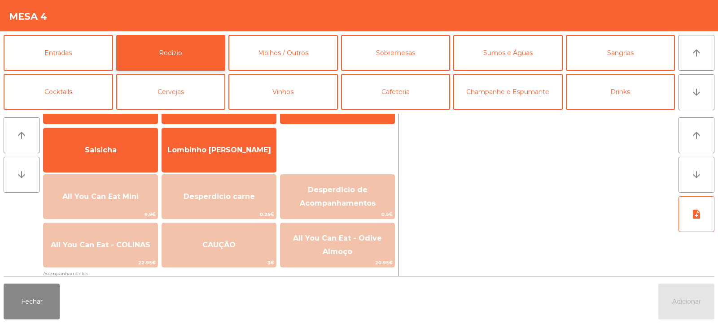
scroll to position [68, 0]
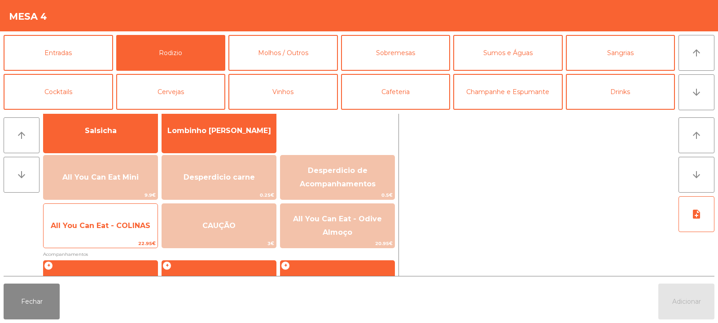
click at [126, 227] on span "All You Can Eat - COLINAS" at bounding box center [101, 226] width 100 height 9
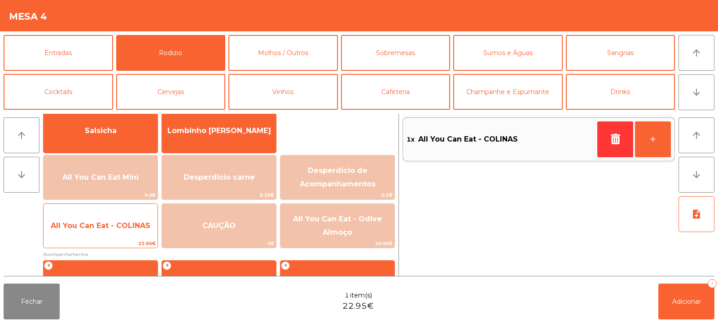
click at [122, 229] on span "All You Can Eat - COLINAS" at bounding box center [101, 226] width 100 height 9
click at [124, 233] on span "All You Can Eat - COLINAS" at bounding box center [101, 226] width 114 height 24
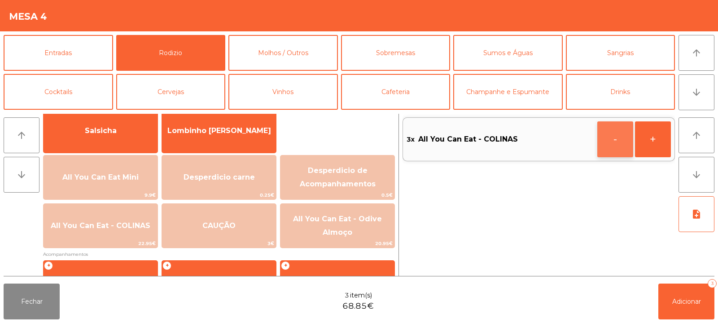
click at [607, 141] on button "-" at bounding box center [615, 140] width 36 height 36
click at [691, 302] on span "Adicionar" at bounding box center [686, 302] width 29 height 8
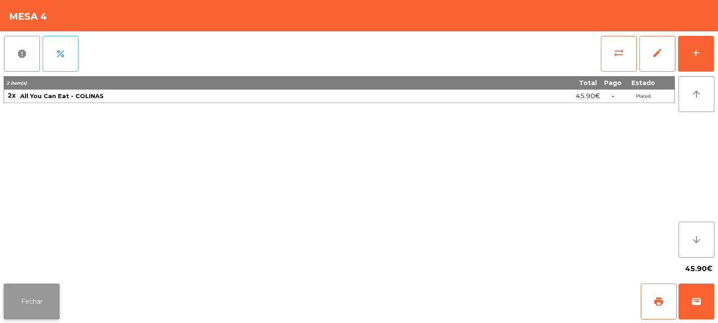
click at [32, 292] on button "Fechar" at bounding box center [32, 302] width 56 height 36
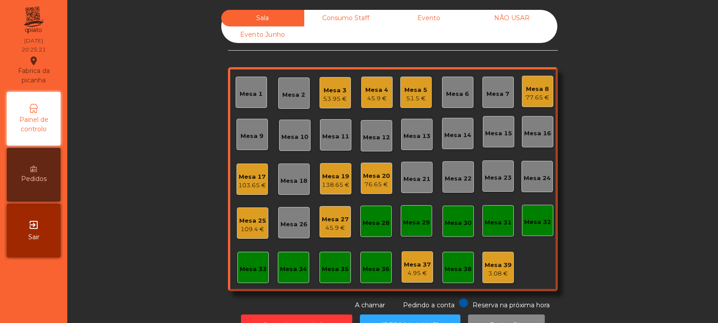
click at [327, 216] on div "Mesa 27" at bounding box center [335, 219] width 27 height 9
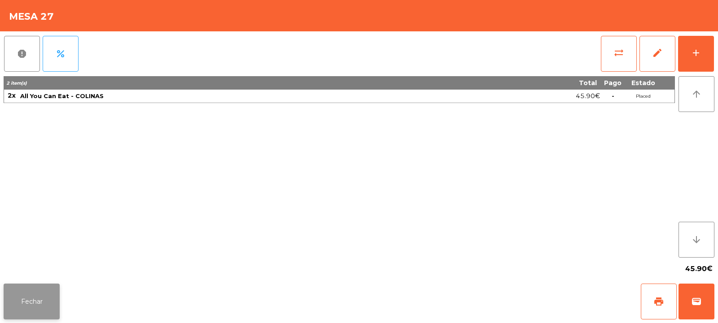
click at [44, 298] on button "Fechar" at bounding box center [32, 302] width 56 height 36
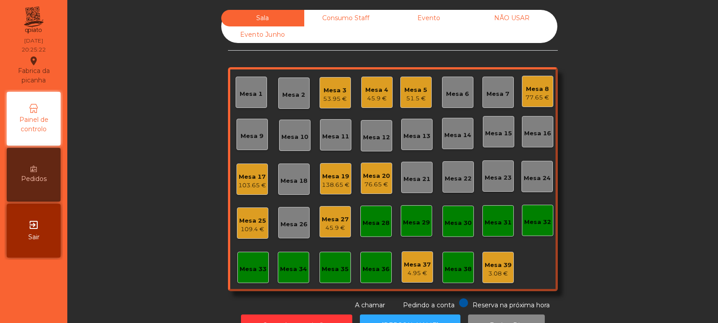
click at [132, 171] on div "Sala Consumo Staff Evento NÃO USAR Evento Junho Mesa 1 Mesa 2 Mesa 3 53.95 € Me…" at bounding box center [392, 160] width 626 height 301
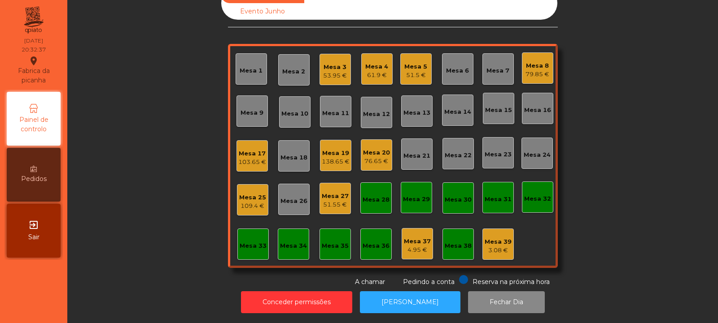
scroll to position [0, 0]
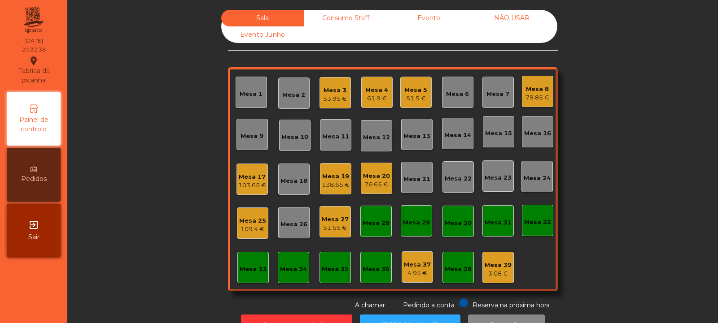
click at [458, 95] on div "Mesa 6" at bounding box center [457, 94] width 23 height 9
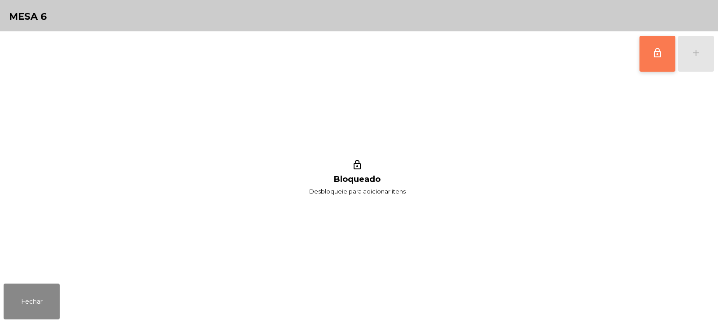
click at [659, 58] on button "lock_outline" at bounding box center [657, 54] width 36 height 36
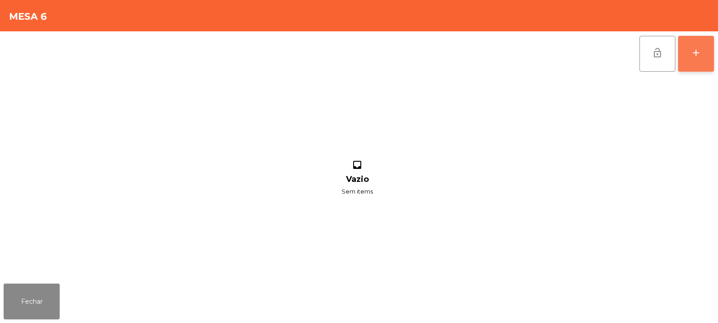
click at [683, 60] on button "add" at bounding box center [696, 54] width 36 height 36
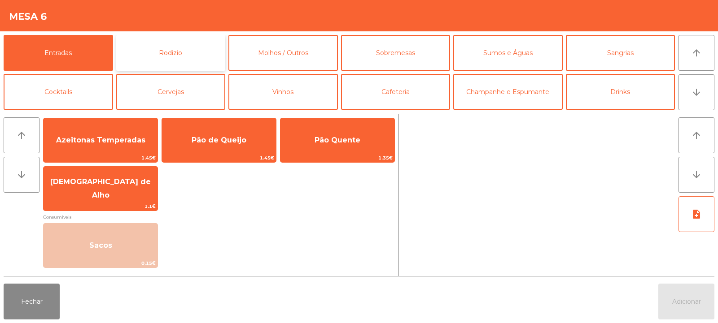
click at [174, 53] on button "Rodizio" at bounding box center [170, 53] width 109 height 36
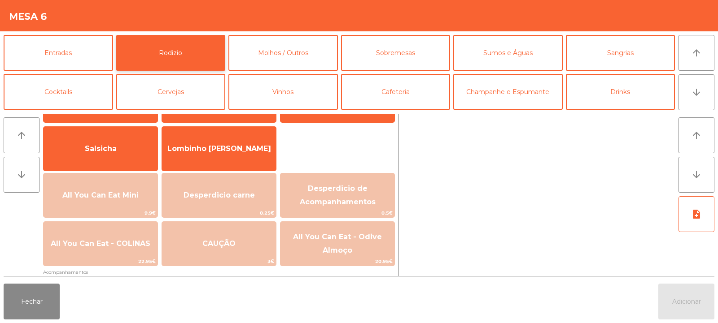
scroll to position [57, 0]
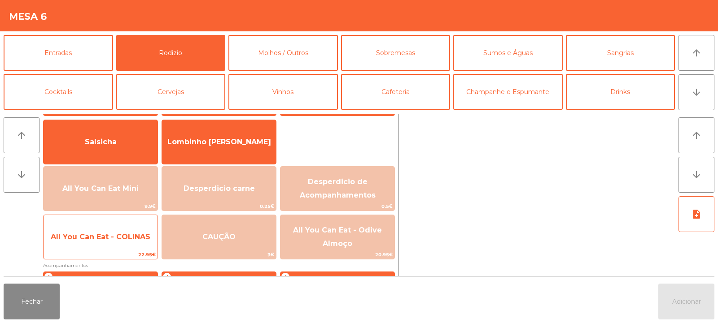
click at [129, 232] on span "All You Can Eat - COLINAS" at bounding box center [101, 237] width 114 height 24
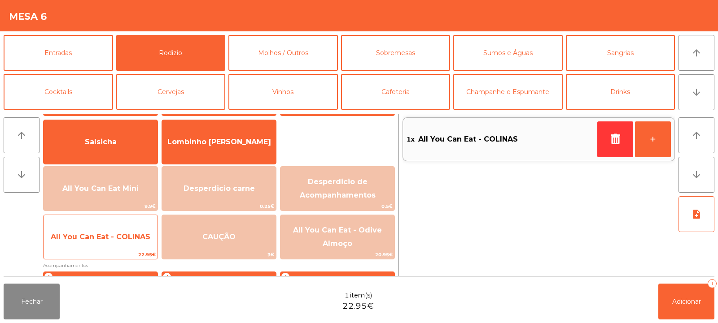
click at [125, 238] on span "All You Can Eat - COLINAS" at bounding box center [101, 237] width 100 height 9
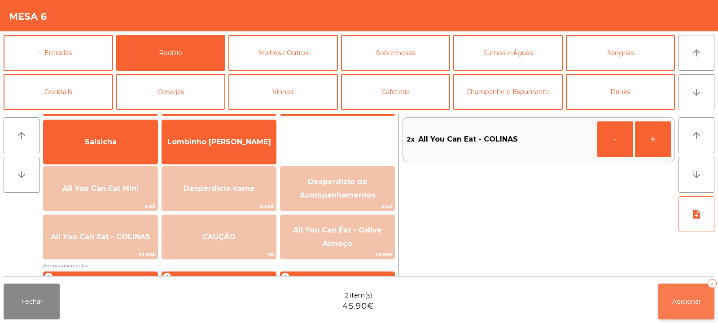
click at [677, 302] on span "Adicionar" at bounding box center [686, 302] width 29 height 8
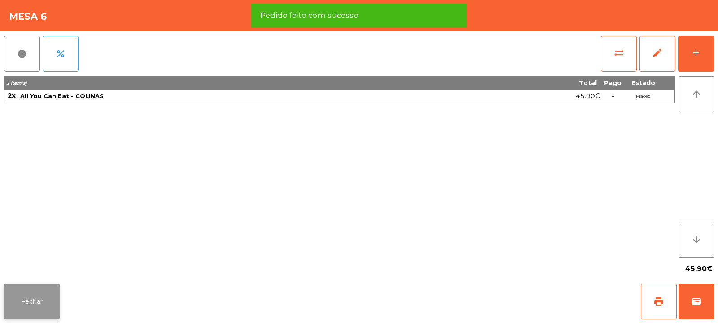
click at [39, 304] on button "Fechar" at bounding box center [32, 302] width 56 height 36
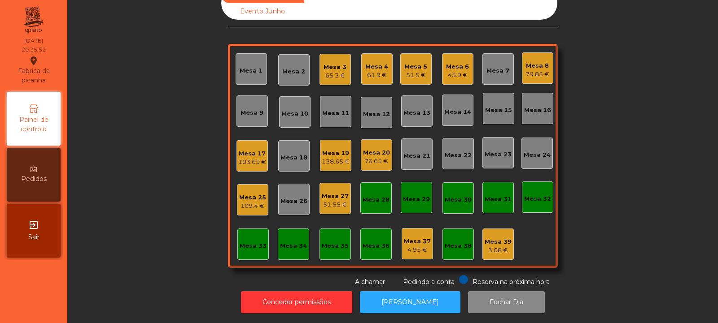
scroll to position [0, 0]
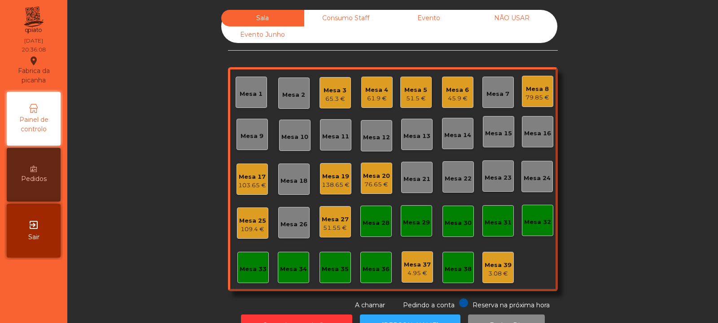
click at [529, 224] on div "Mesa 32" at bounding box center [537, 222] width 27 height 9
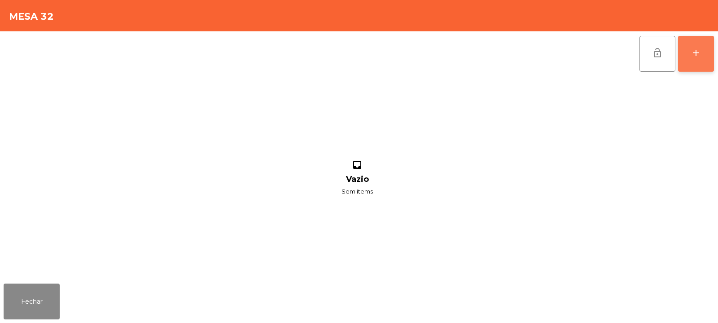
click at [694, 60] on button "add" at bounding box center [696, 54] width 36 height 36
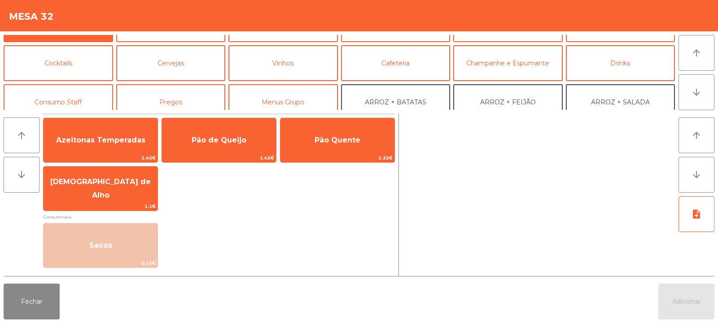
scroll to position [33, 0]
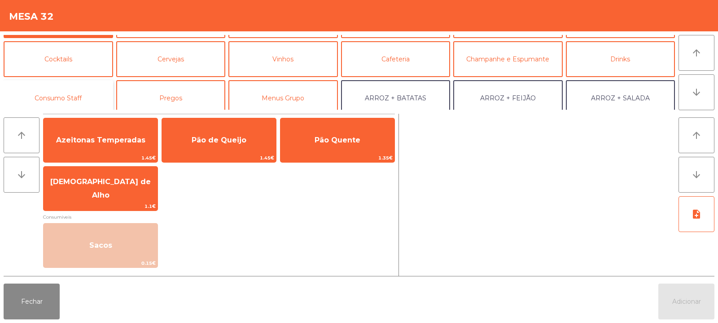
click at [84, 92] on button "Consumo Staff" at bounding box center [58, 98] width 109 height 36
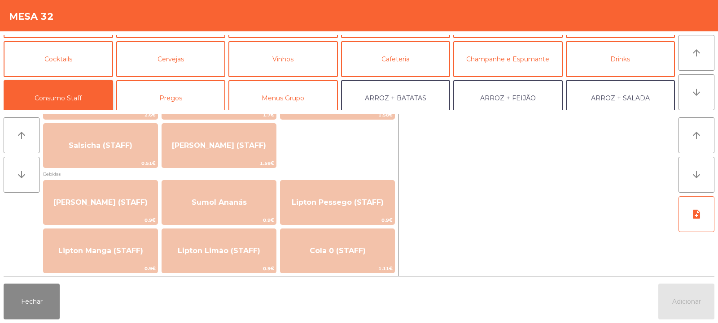
scroll to position [0, 0]
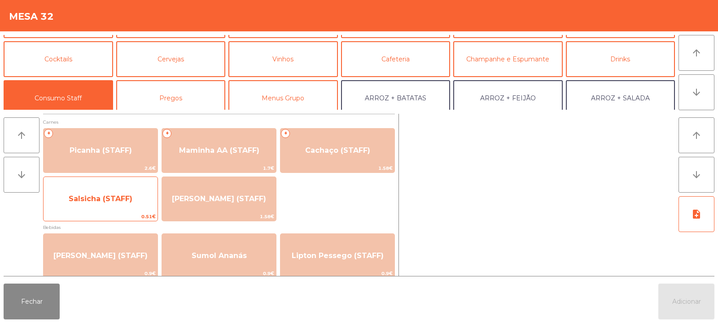
click at [131, 205] on span "Salsicha (STAFF)" at bounding box center [101, 199] width 114 height 24
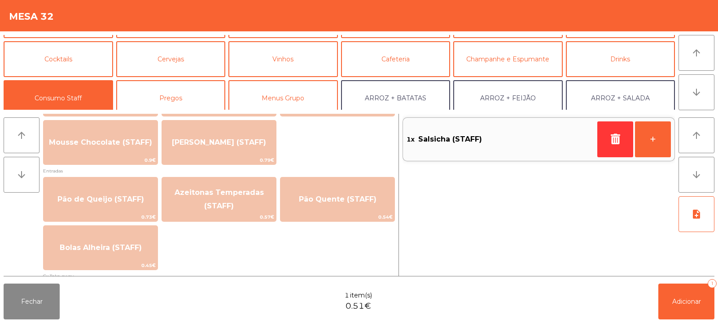
scroll to position [690, 0]
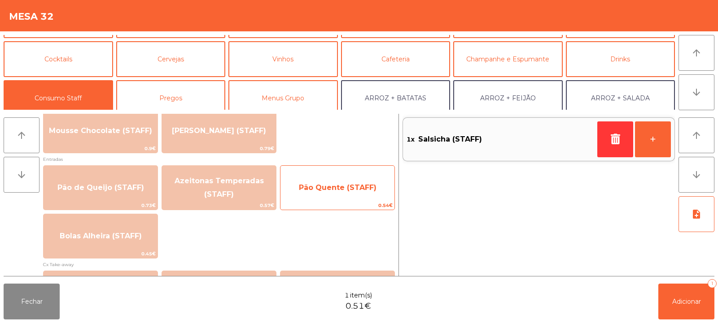
click at [354, 199] on span "Pão Quente (STAFF)" at bounding box center [337, 188] width 114 height 24
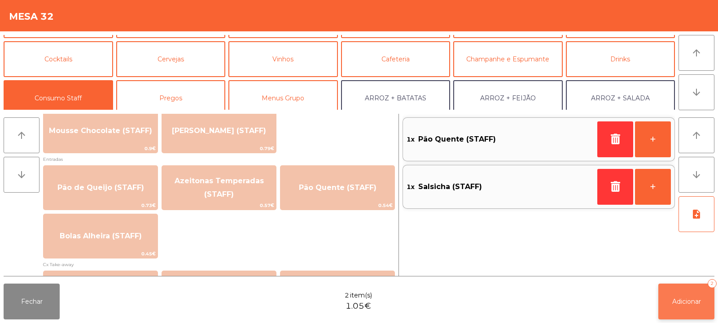
click at [681, 303] on span "Adicionar" at bounding box center [686, 302] width 29 height 8
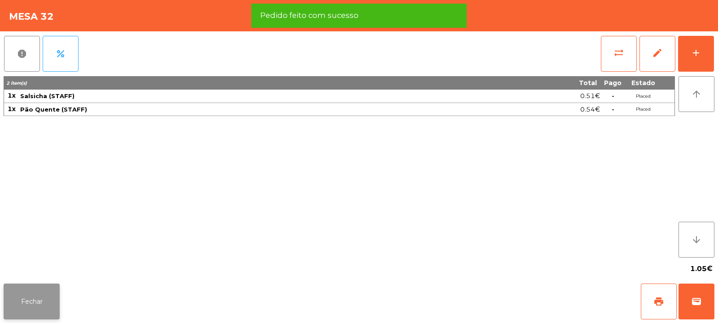
click at [50, 304] on button "Fechar" at bounding box center [32, 302] width 56 height 36
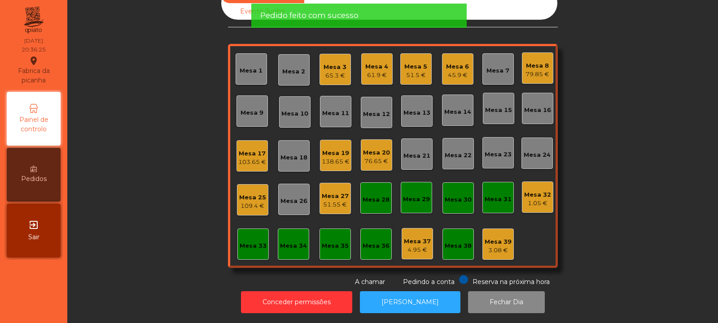
scroll to position [0, 0]
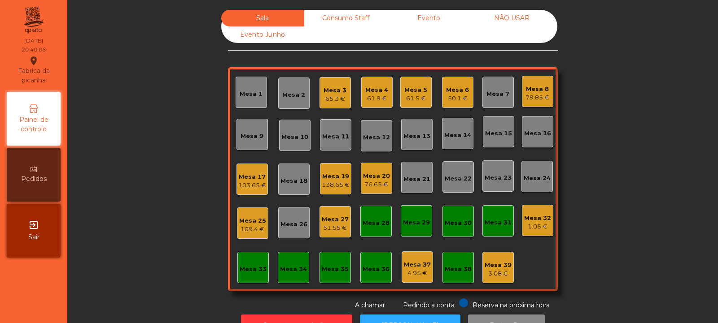
click at [499, 222] on div "Mesa 31" at bounding box center [497, 222] width 27 height 9
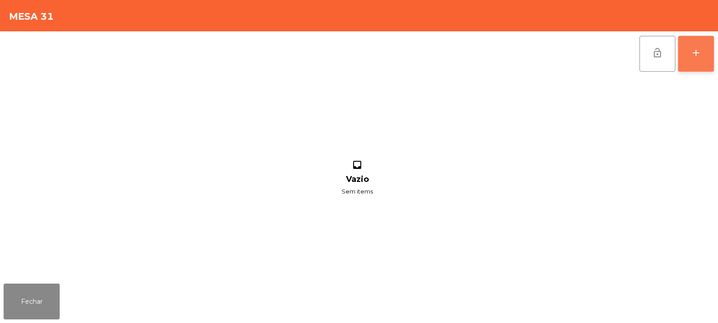
click at [702, 53] on button "add" at bounding box center [696, 54] width 36 height 36
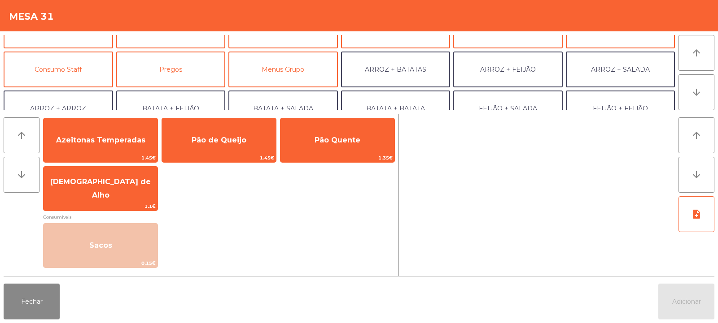
scroll to position [62, 0]
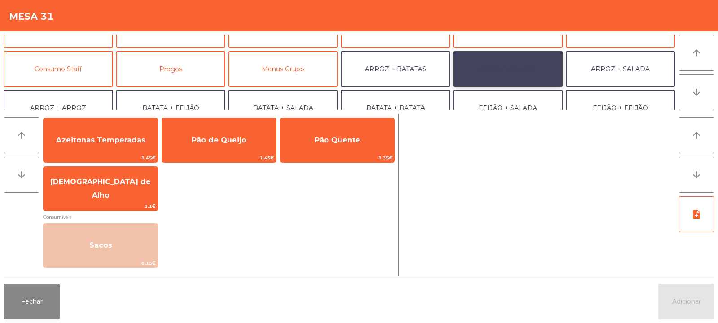
click at [508, 68] on button "ARROZ + FEIJÃO" at bounding box center [507, 69] width 109 height 36
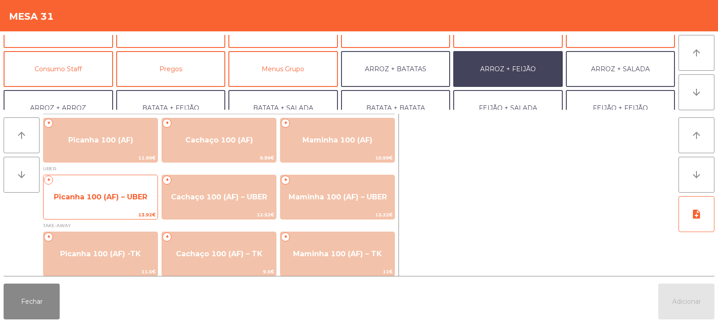
click at [92, 191] on span "Picanha 100 (AF) – UBER" at bounding box center [101, 197] width 114 height 24
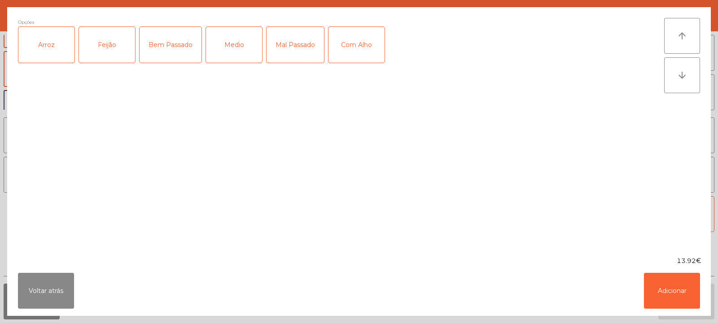
click at [44, 58] on div "Arroz" at bounding box center [46, 45] width 56 height 36
click at [97, 49] on div "Feijão" at bounding box center [107, 45] width 56 height 36
click at [293, 50] on div "Mal Passado" at bounding box center [294, 45] width 57 height 36
click at [367, 37] on div "Com Alho" at bounding box center [356, 45] width 56 height 36
click at [667, 293] on button "Adicionar" at bounding box center [672, 291] width 56 height 36
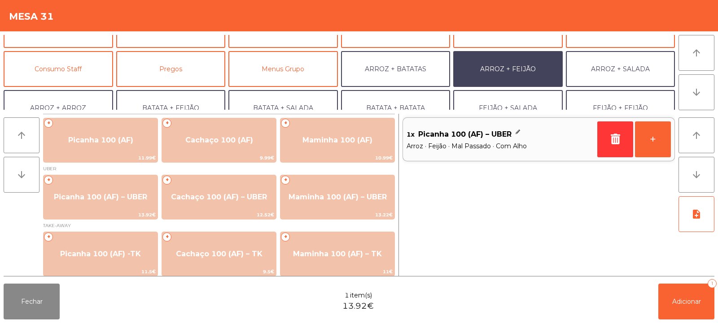
scroll to position [117, 0]
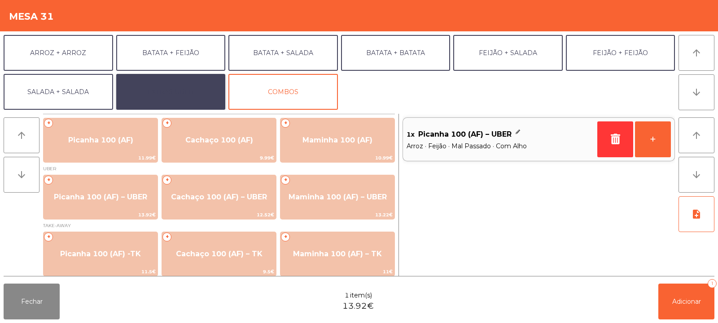
click at [144, 87] on button "EXTRAS UBER" at bounding box center [170, 92] width 109 height 36
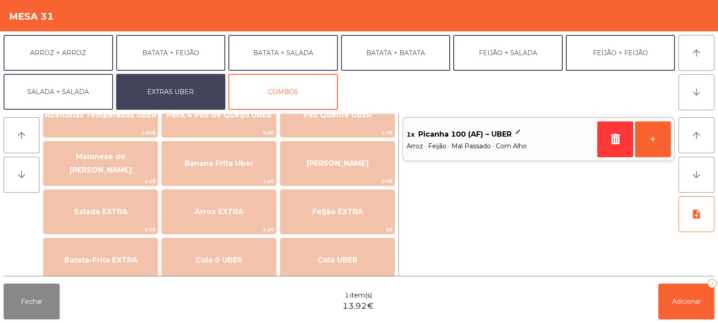
scroll to position [32, 0]
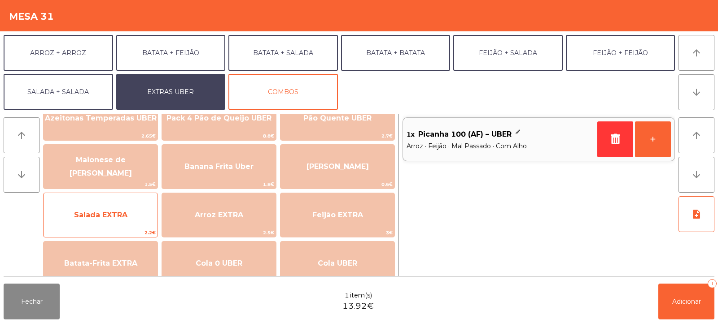
click at [79, 215] on span "Salada EXTRA" at bounding box center [100, 215] width 53 height 9
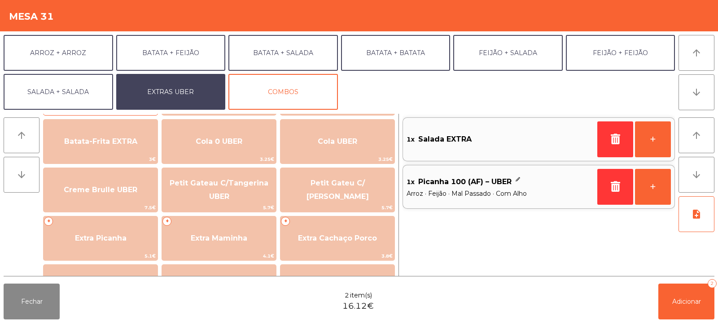
scroll to position [163, 0]
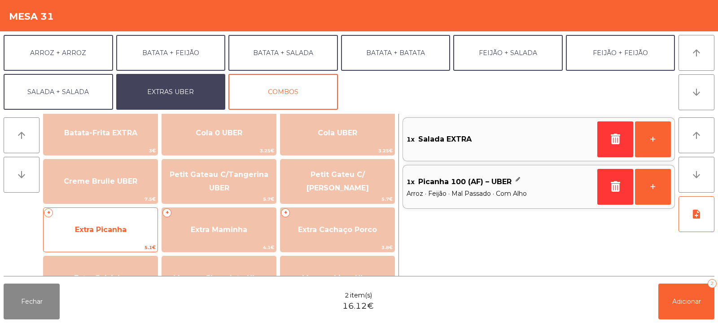
click at [75, 232] on span "Extra Picanha" at bounding box center [101, 230] width 52 height 9
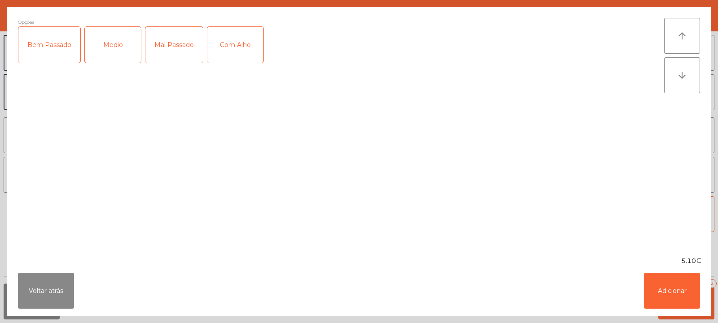
click at [182, 48] on div "Mal Passado" at bounding box center [173, 45] width 57 height 36
click at [665, 297] on button "Adicionar" at bounding box center [672, 291] width 56 height 36
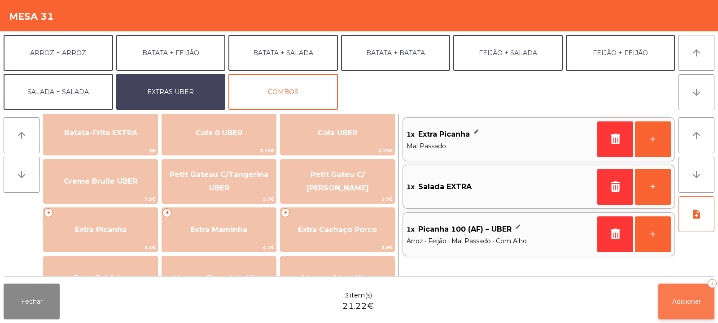
click at [680, 303] on span "Adicionar" at bounding box center [686, 302] width 29 height 8
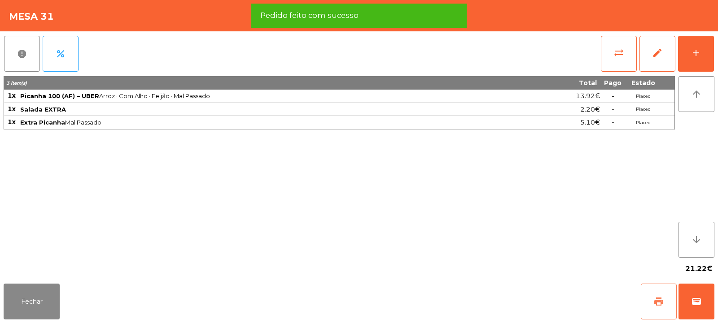
click at [654, 297] on span "print" at bounding box center [658, 302] width 11 height 11
click at [693, 301] on span "wallet" at bounding box center [696, 302] width 11 height 11
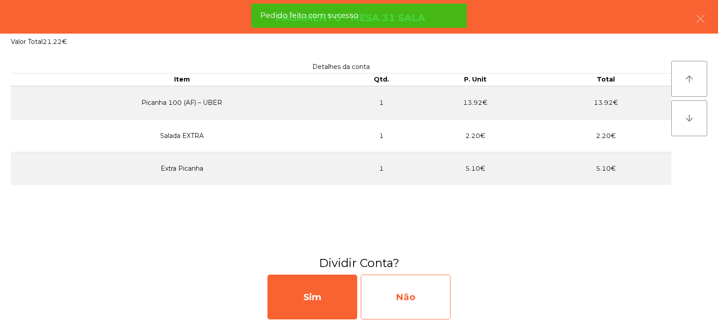
click at [410, 299] on div "Não" at bounding box center [406, 297] width 90 height 45
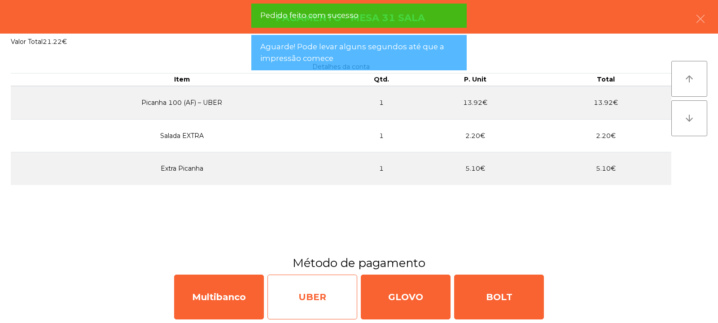
click at [326, 289] on div "UBER" at bounding box center [312, 297] width 90 height 45
select select "**"
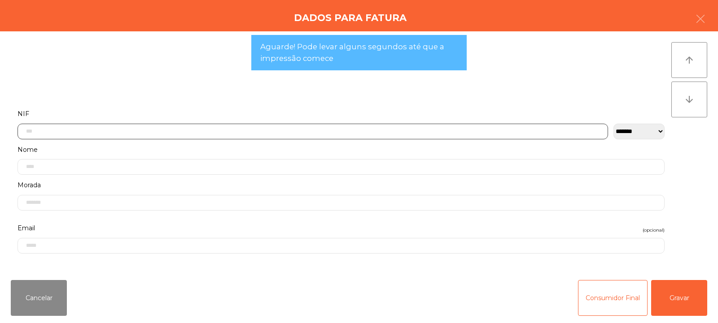
click at [413, 130] on input "text" at bounding box center [312, 132] width 590 height 16
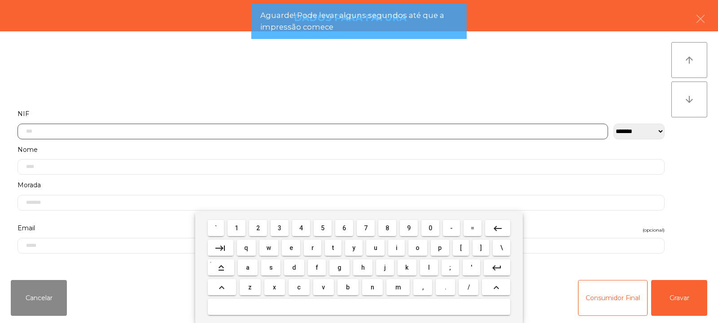
scroll to position [65, 0]
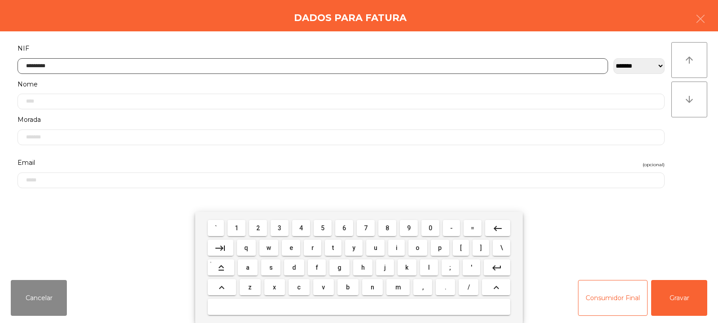
type input "*********"
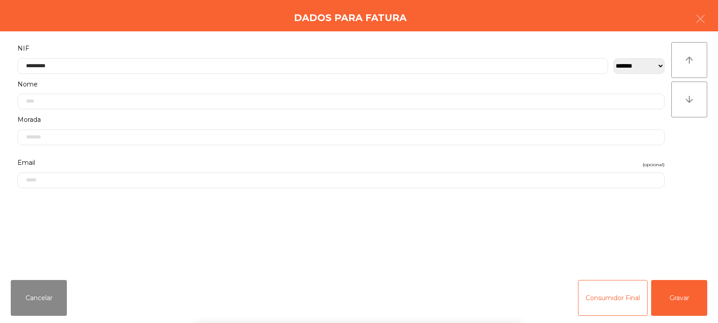
click at [684, 289] on div "` 1 2 3 4 5 6 7 8 9 0 - = keyboard_backspace keyboard_tab q w e r t y u i o p […" at bounding box center [359, 267] width 718 height 111
click at [686, 294] on button "Gravar" at bounding box center [679, 298] width 56 height 36
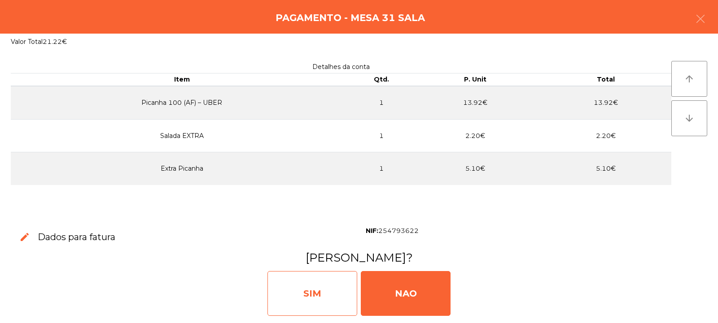
click at [328, 296] on div "SIM" at bounding box center [312, 293] width 90 height 45
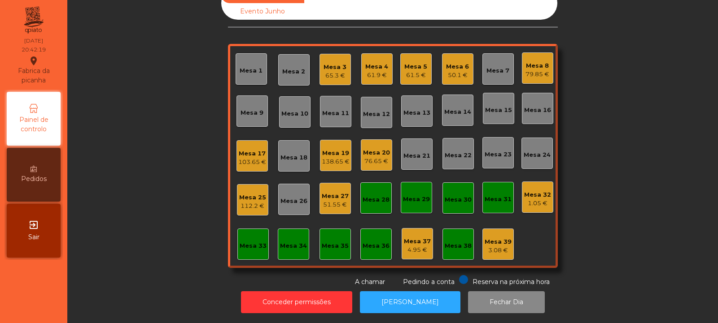
scroll to position [0, 0]
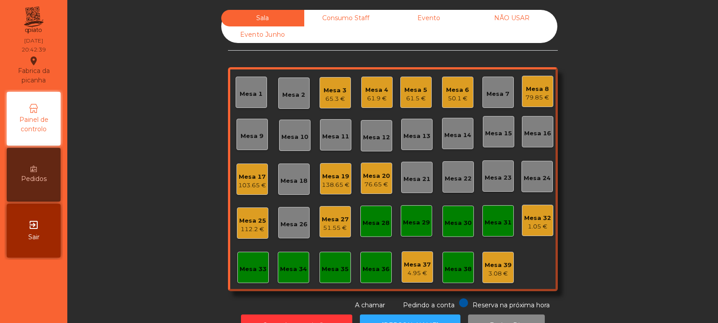
click at [286, 96] on div "Mesa 2" at bounding box center [293, 95] width 23 height 9
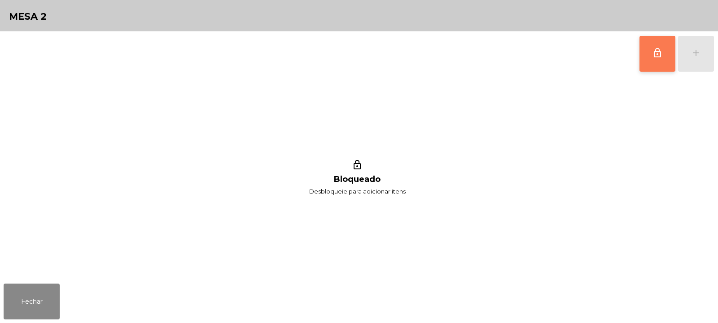
click at [657, 55] on span "lock_outline" at bounding box center [657, 53] width 11 height 11
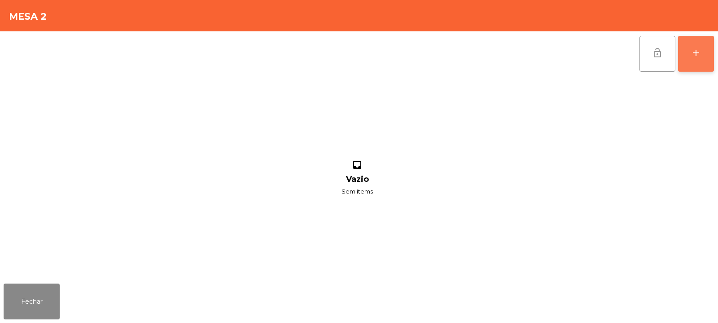
click at [686, 52] on button "add" at bounding box center [696, 54] width 36 height 36
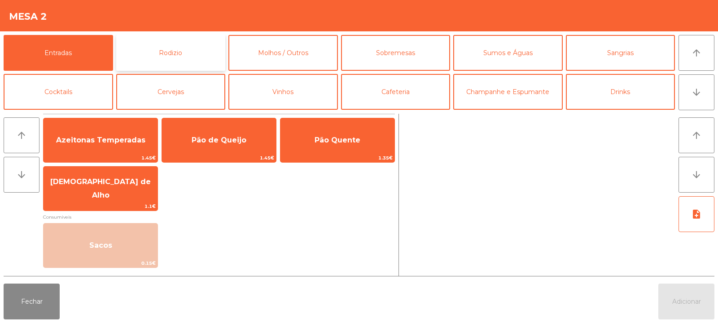
click at [160, 62] on button "Rodizio" at bounding box center [170, 53] width 109 height 36
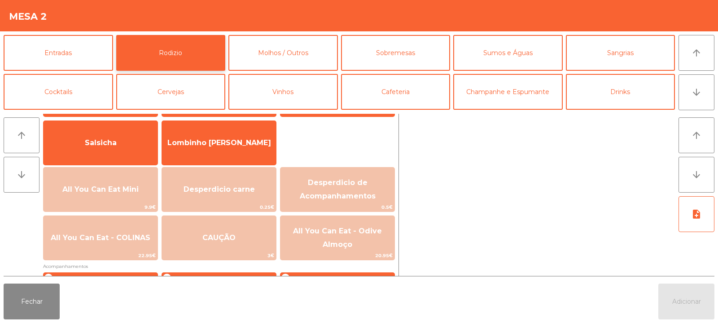
scroll to position [71, 0]
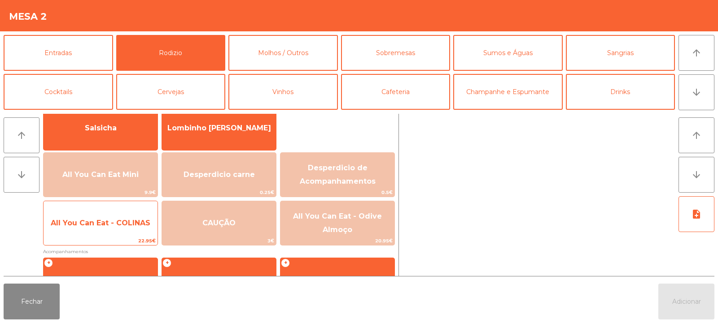
click at [120, 232] on span "All You Can Eat - COLINAS" at bounding box center [101, 223] width 114 height 24
click at [130, 228] on span "All You Can Eat - COLINAS" at bounding box center [101, 223] width 114 height 24
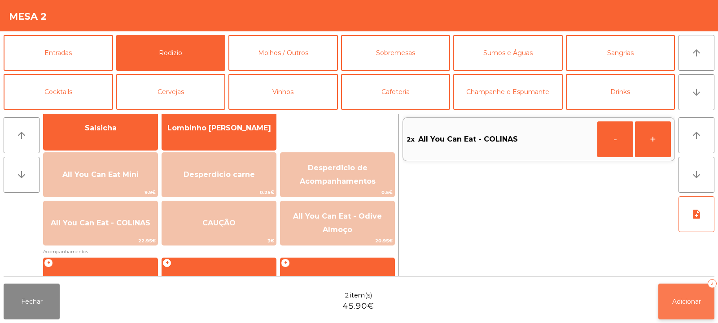
click at [673, 296] on button "Adicionar 2" at bounding box center [686, 302] width 56 height 36
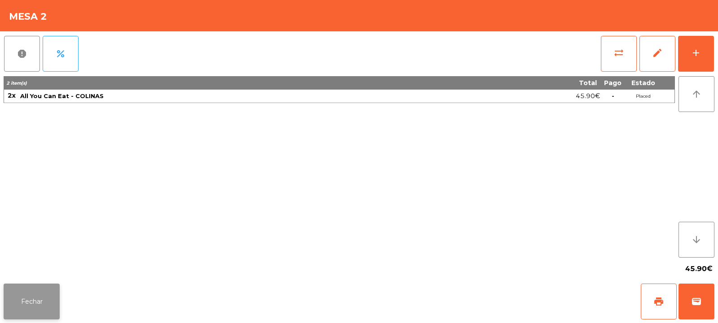
click at [32, 307] on button "Fechar" at bounding box center [32, 302] width 56 height 36
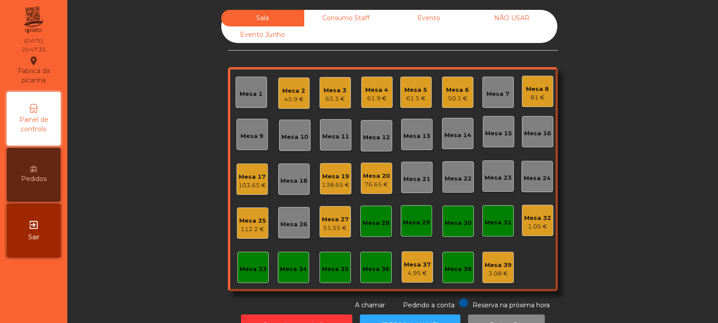
scroll to position [30, 0]
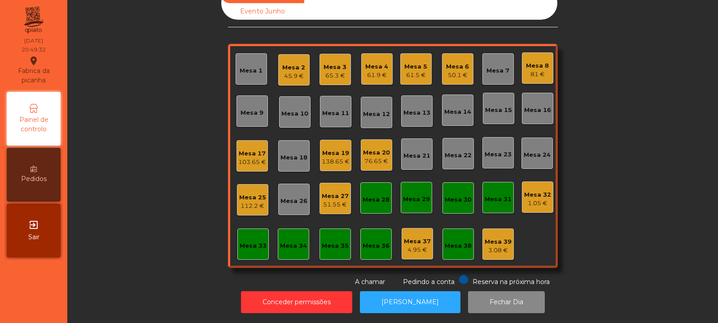
click at [498, 68] on div "Mesa 7" at bounding box center [497, 70] width 23 height 9
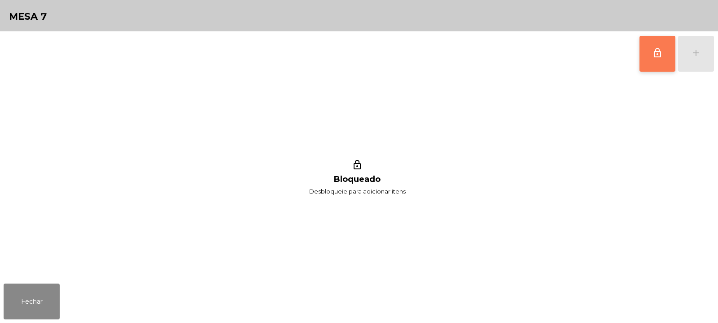
click at [654, 50] on span "lock_outline" at bounding box center [657, 53] width 11 height 11
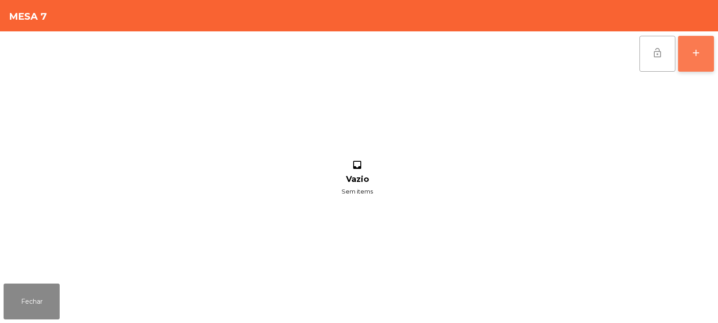
click at [698, 60] on button "add" at bounding box center [696, 54] width 36 height 36
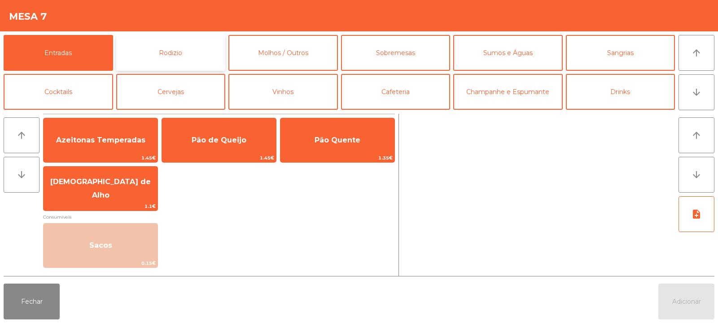
click at [162, 53] on button "Rodizio" at bounding box center [170, 53] width 109 height 36
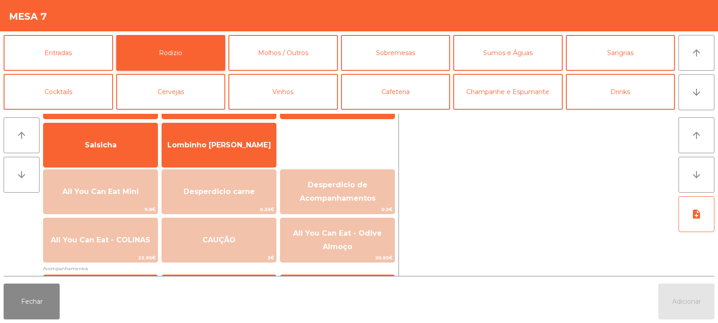
scroll to position [72, 0]
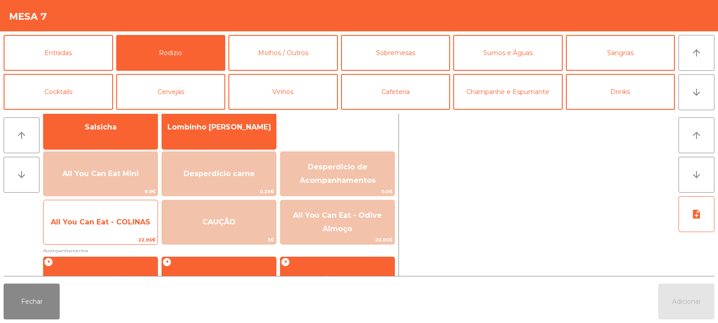
click at [118, 221] on span "All You Can Eat - COLINAS" at bounding box center [101, 222] width 100 height 9
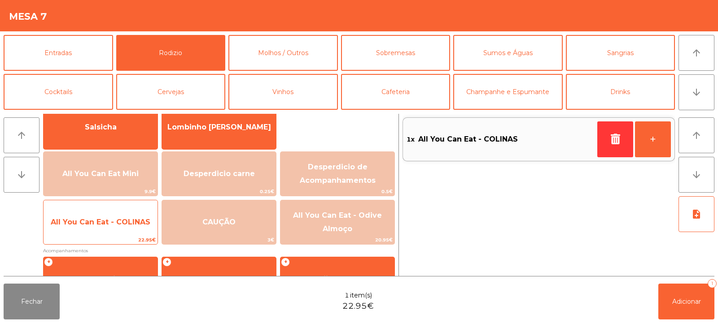
click at [118, 220] on span "All You Can Eat - COLINAS" at bounding box center [101, 222] width 100 height 9
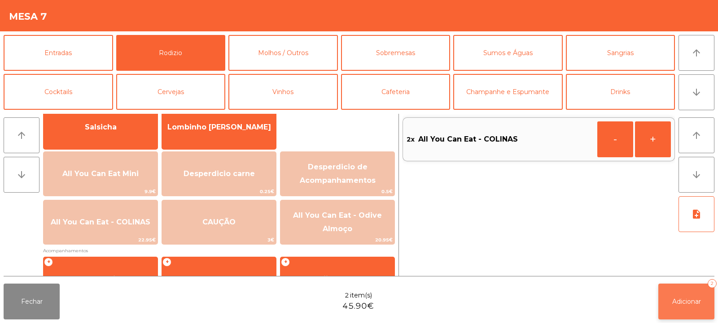
click at [672, 305] on span "Adicionar" at bounding box center [686, 302] width 29 height 8
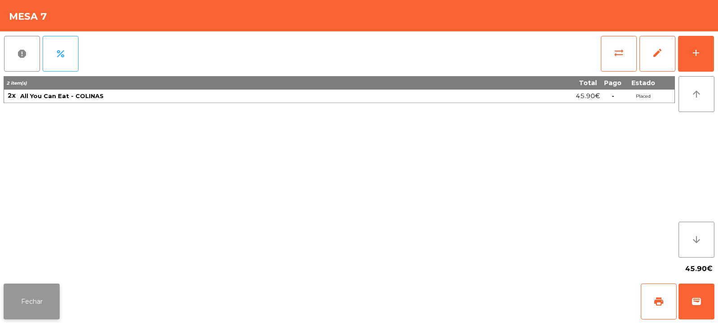
click at [32, 301] on button "Fechar" at bounding box center [32, 302] width 56 height 36
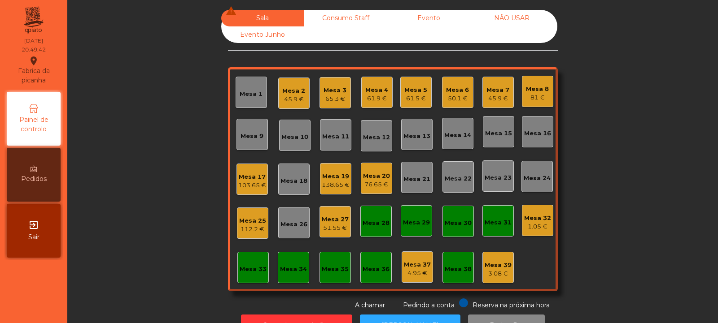
scroll to position [30, 0]
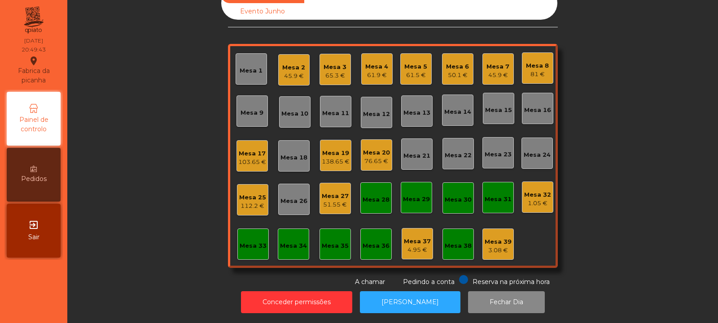
click at [530, 72] on div "81 €" at bounding box center [537, 74] width 23 height 9
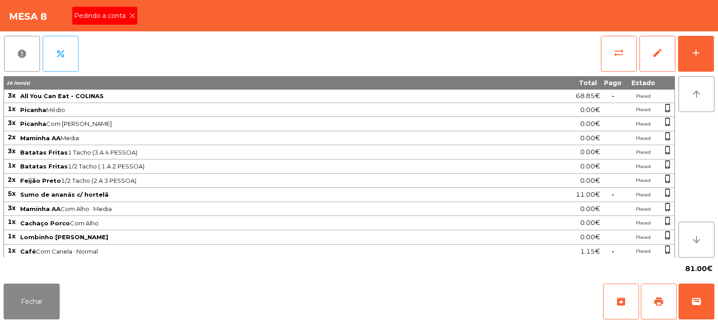
click at [135, 13] on icon at bounding box center [132, 16] width 6 height 6
click at [651, 290] on button "print" at bounding box center [659, 302] width 36 height 36
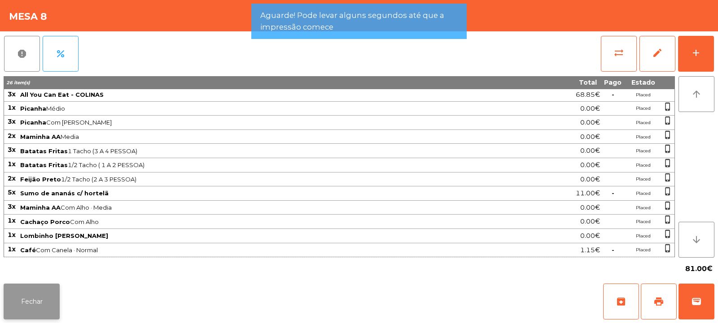
click at [40, 300] on button "Fechar" at bounding box center [32, 302] width 56 height 36
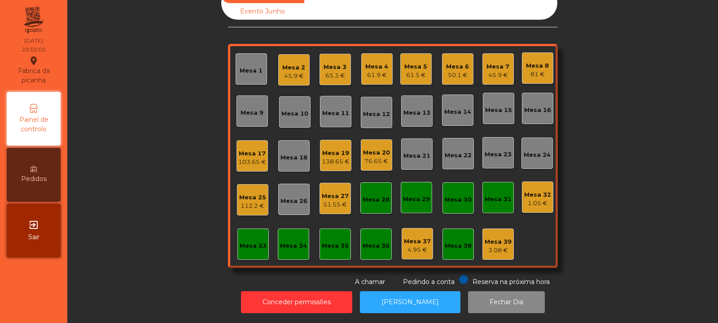
click at [299, 75] on div "Mesa 2 45.9 €" at bounding box center [293, 69] width 31 height 31
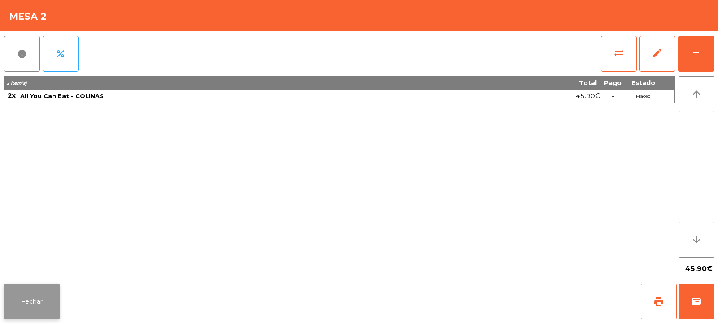
click at [39, 300] on button "Fechar" at bounding box center [32, 302] width 56 height 36
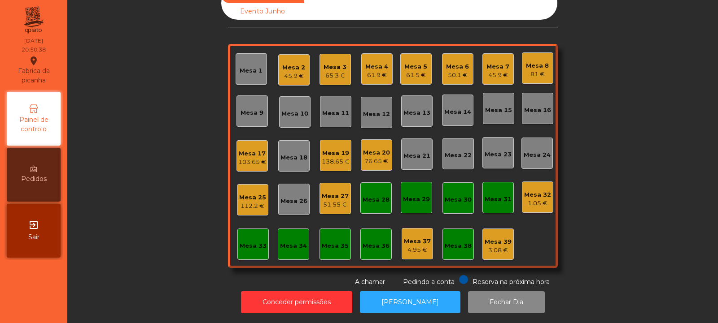
click at [497, 71] on div "45.9 €" at bounding box center [497, 75] width 23 height 9
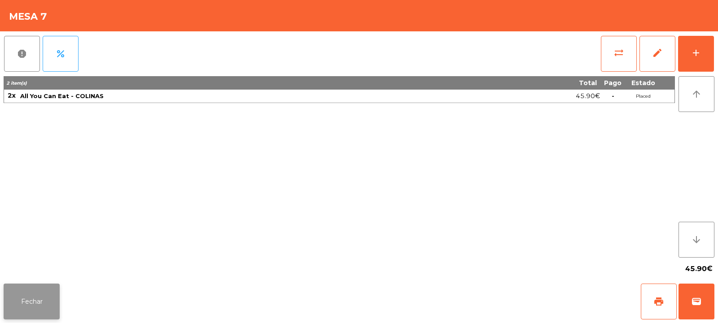
click at [40, 307] on button "Fechar" at bounding box center [32, 302] width 56 height 36
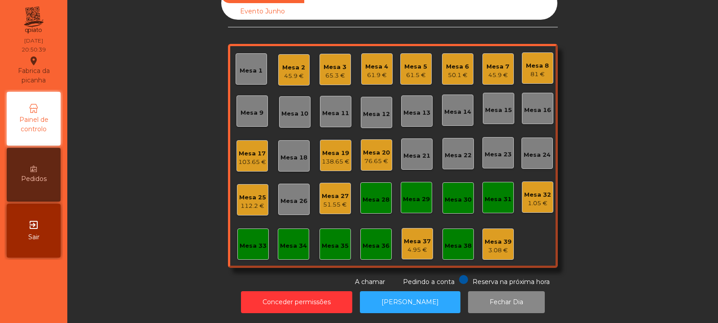
scroll to position [0, 0]
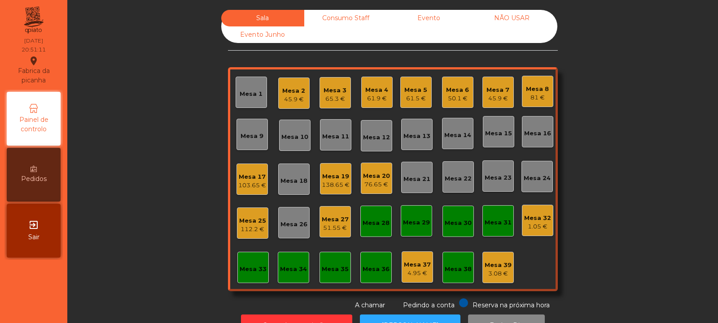
click at [535, 87] on div "Mesa 8" at bounding box center [537, 89] width 23 height 9
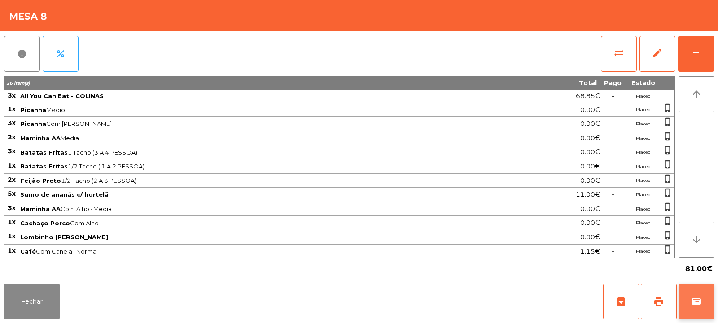
click at [698, 303] on span "wallet" at bounding box center [696, 302] width 11 height 11
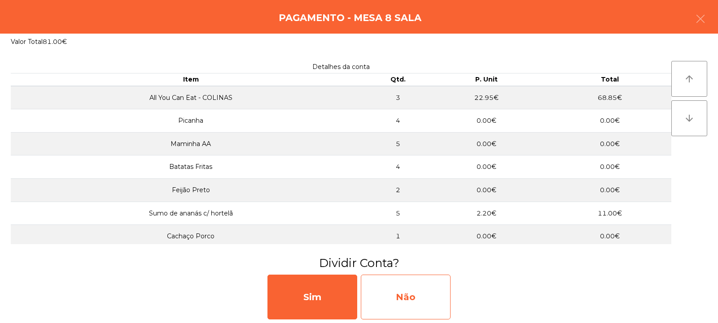
click at [407, 297] on div "Não" at bounding box center [406, 297] width 90 height 45
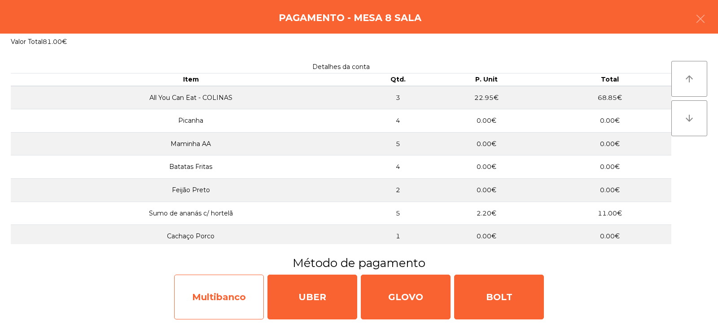
click at [205, 299] on div "Multibanco" at bounding box center [219, 297] width 90 height 45
select select "**"
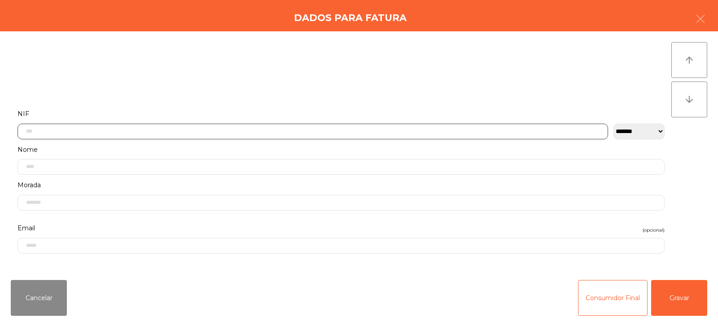
click at [296, 130] on input "text" at bounding box center [312, 132] width 590 height 16
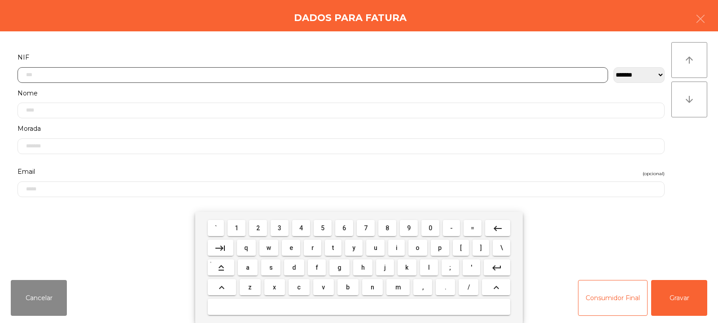
scroll to position [65, 0]
type input "*********"
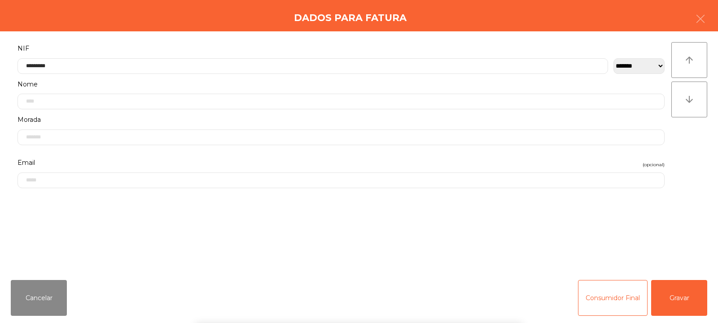
click at [706, 144] on div "**********" at bounding box center [359, 152] width 718 height 242
click at [693, 289] on button "Gravar" at bounding box center [679, 298] width 56 height 36
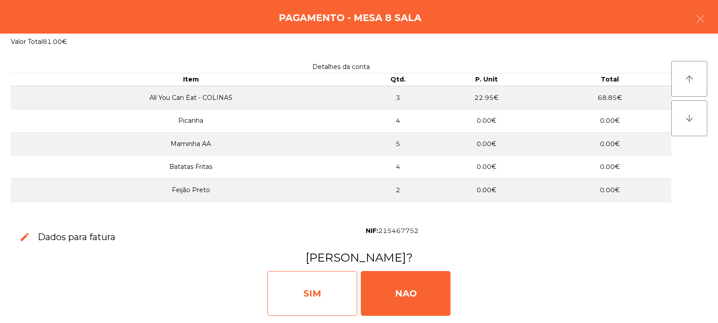
click at [301, 290] on div "SIM" at bounding box center [312, 293] width 90 height 45
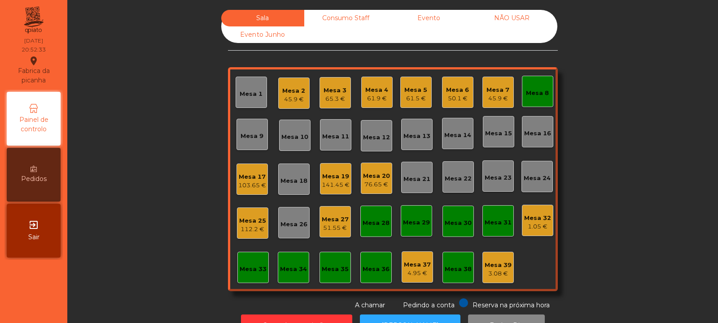
click at [533, 88] on div "Mesa 8" at bounding box center [537, 91] width 23 height 13
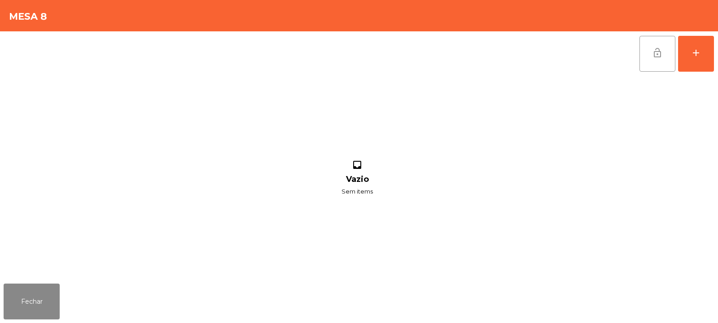
click at [661, 48] on span "lock_open" at bounding box center [657, 53] width 11 height 11
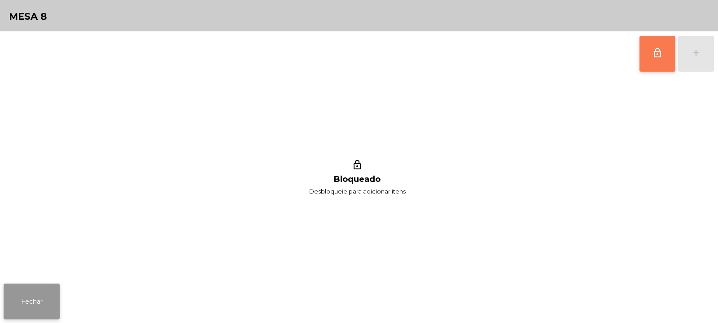
click at [23, 299] on button "Fechar" at bounding box center [32, 302] width 56 height 36
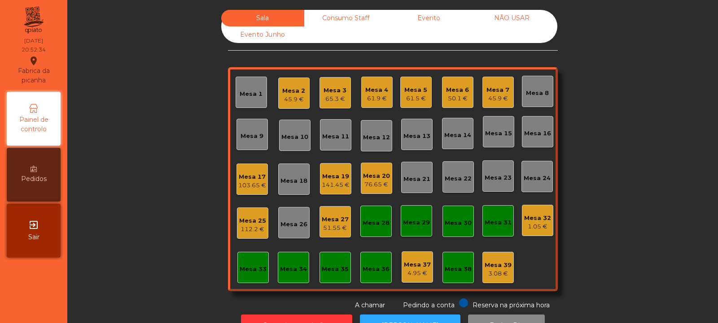
scroll to position [30, 0]
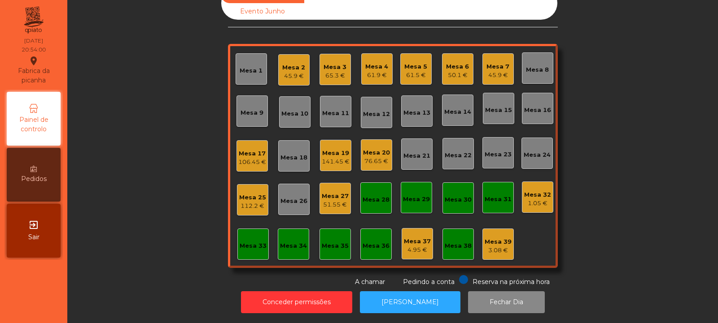
click at [326, 201] on div "51.55 €" at bounding box center [335, 205] width 27 height 9
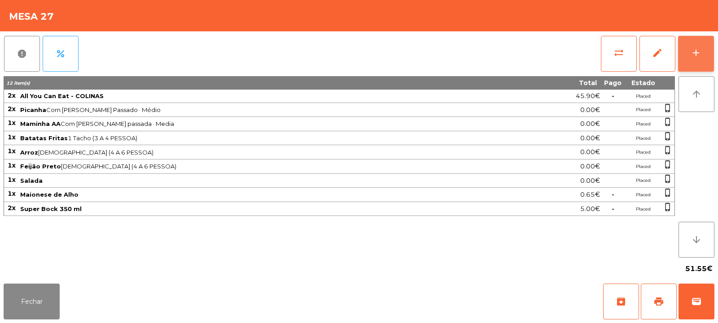
click at [709, 52] on button "add" at bounding box center [696, 54] width 36 height 36
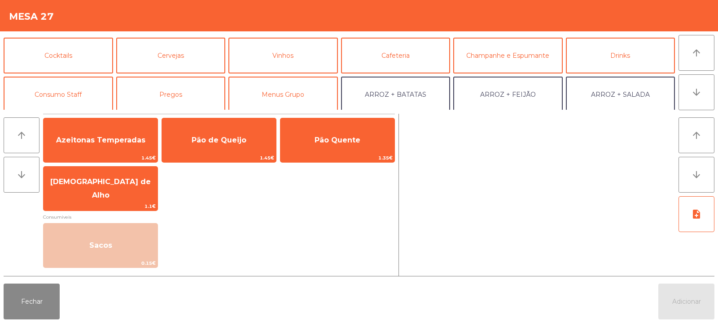
scroll to position [0, 0]
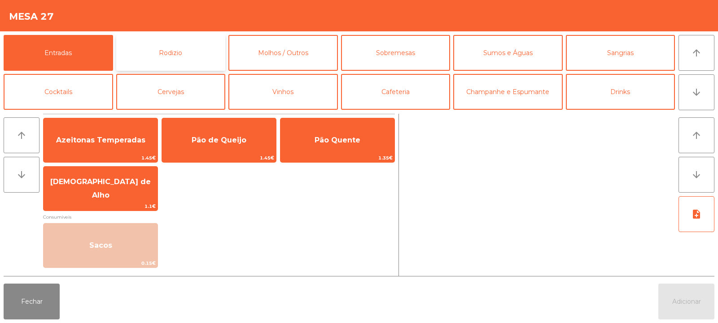
click at [204, 52] on button "Rodizio" at bounding box center [170, 53] width 109 height 36
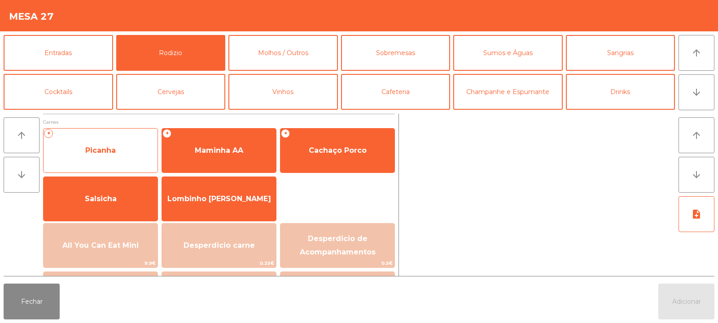
click at [136, 154] on span "Picanha" at bounding box center [101, 151] width 114 height 24
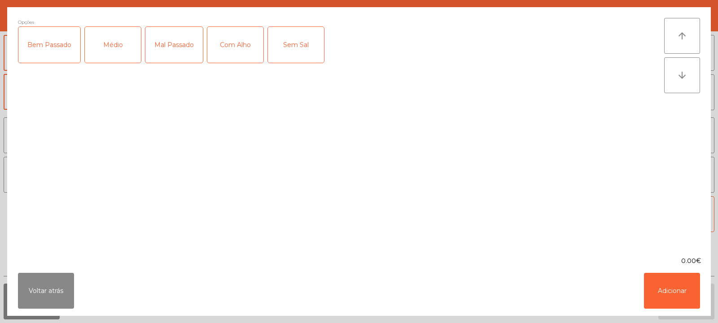
click at [178, 49] on div "Mal Passado" at bounding box center [173, 45] width 57 height 36
click at [122, 52] on div "Médio" at bounding box center [113, 45] width 56 height 36
click at [228, 52] on div "Com Alho" at bounding box center [235, 45] width 56 height 36
click at [673, 304] on button "Adicionar" at bounding box center [672, 291] width 56 height 36
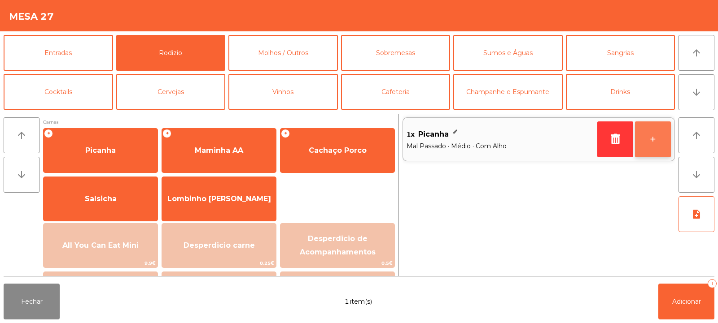
click at [661, 148] on button "+" at bounding box center [653, 140] width 36 height 36
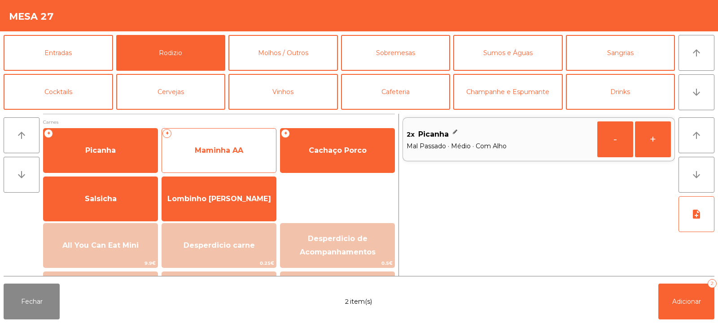
click at [237, 154] on span "Maminha AA" at bounding box center [219, 150] width 48 height 9
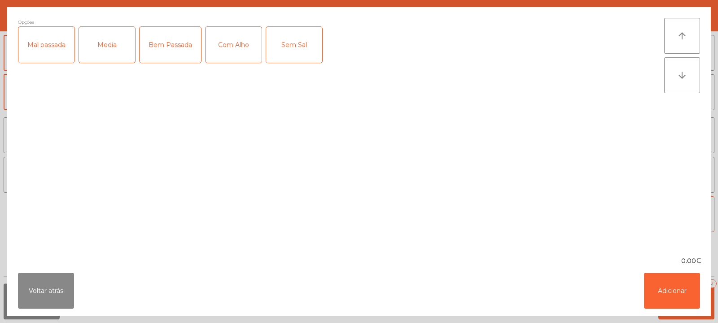
click at [102, 50] on div "Media" at bounding box center [107, 45] width 56 height 36
click at [63, 44] on div "Mal passada" at bounding box center [46, 45] width 56 height 36
click at [229, 51] on div "Com Alho" at bounding box center [233, 45] width 56 height 36
click at [666, 297] on button "Adicionar" at bounding box center [672, 291] width 56 height 36
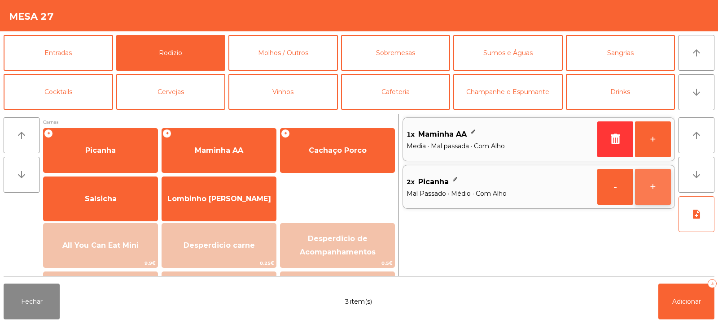
click at [661, 192] on button "+" at bounding box center [653, 187] width 36 height 36
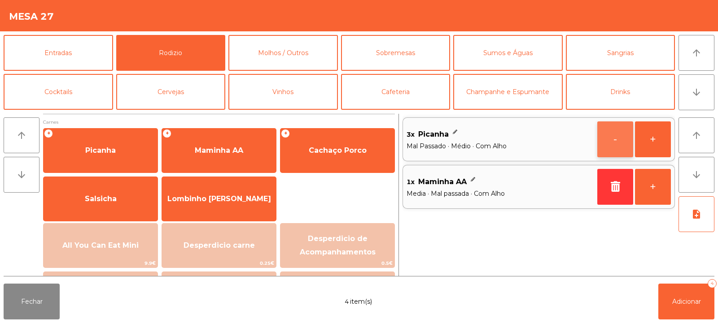
click at [620, 142] on button "-" at bounding box center [615, 140] width 36 height 36
click at [654, 194] on button "+" at bounding box center [653, 187] width 36 height 36
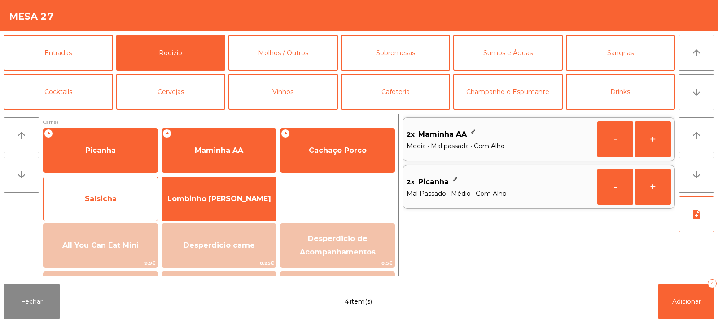
click at [135, 202] on span "Salsicha" at bounding box center [101, 199] width 114 height 24
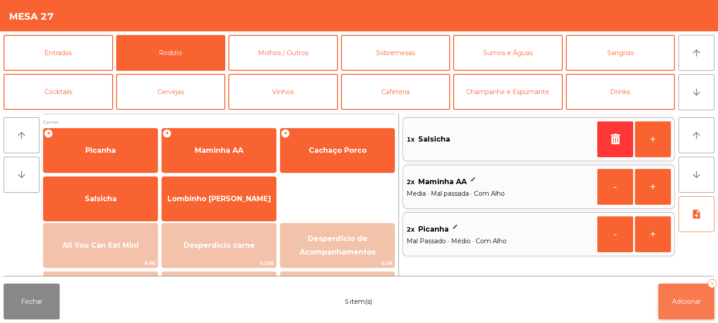
click at [678, 306] on button "Adicionar 5" at bounding box center [686, 302] width 56 height 36
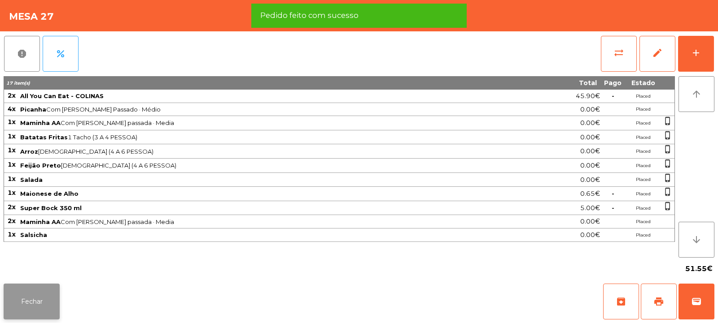
click at [19, 302] on button "Fechar" at bounding box center [32, 302] width 56 height 36
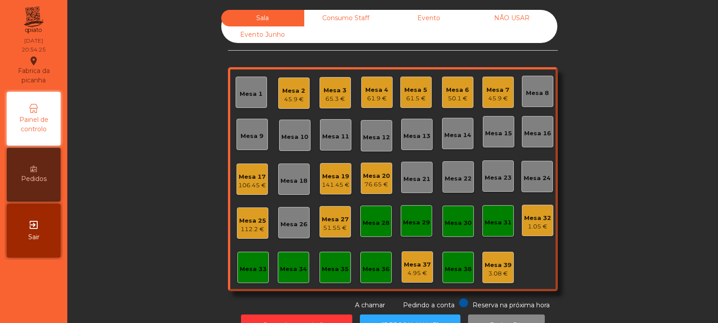
scroll to position [30, 0]
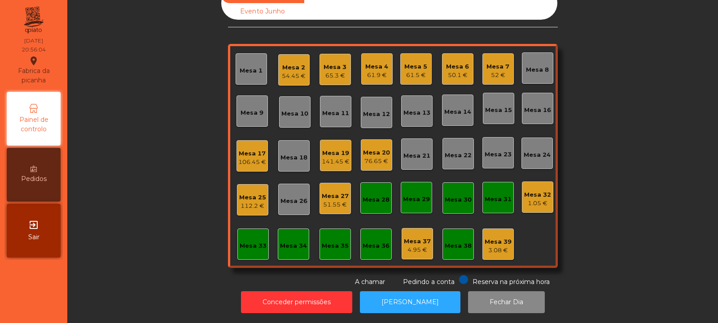
click at [329, 64] on div "Mesa 3" at bounding box center [334, 67] width 23 height 9
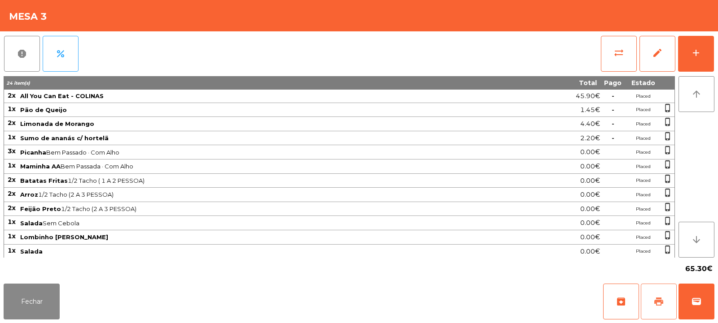
click at [658, 299] on span "print" at bounding box center [658, 302] width 11 height 11
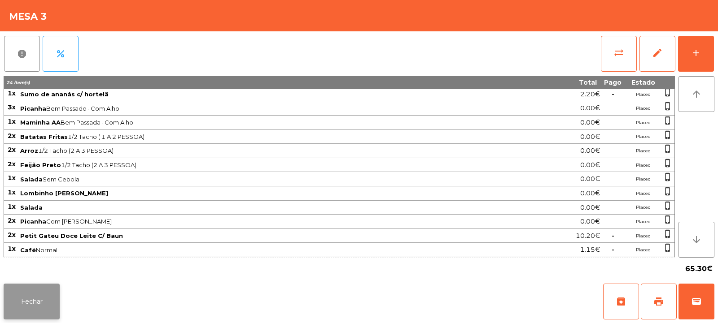
click at [43, 296] on button "Fechar" at bounding box center [32, 302] width 56 height 36
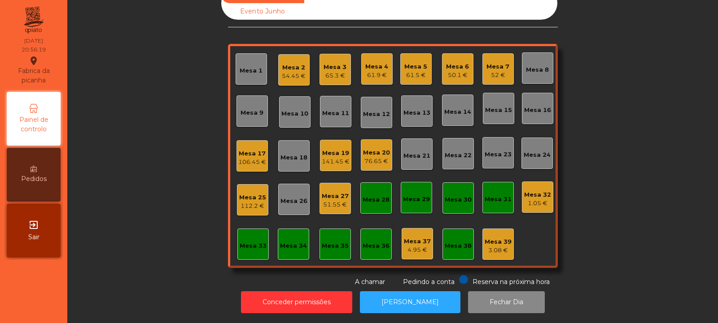
click at [344, 68] on div "Mesa 3 65.3 €" at bounding box center [334, 69] width 31 height 31
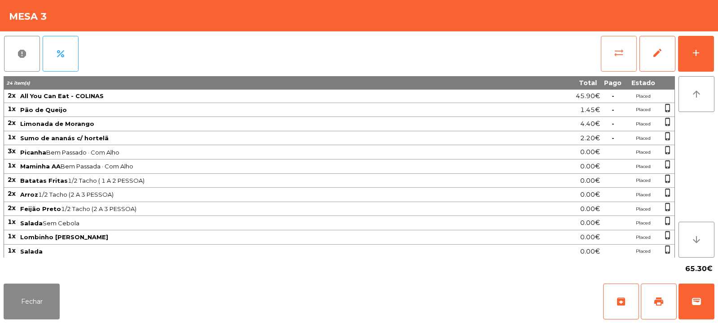
click at [619, 65] on button "sync_alt" at bounding box center [619, 54] width 36 height 36
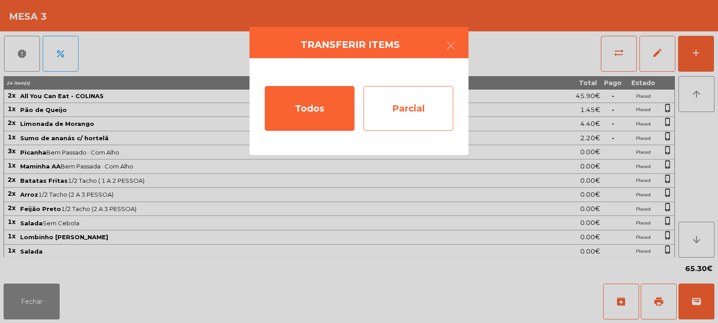
click at [423, 104] on div "Parcial" at bounding box center [408, 108] width 90 height 45
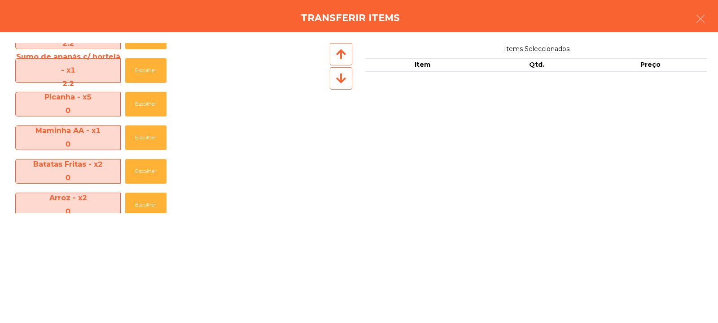
scroll to position [267, 0]
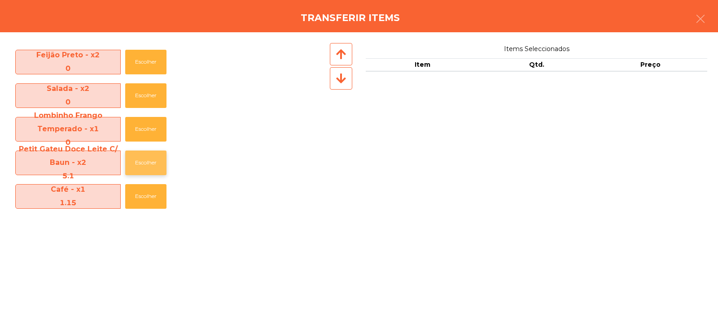
click at [141, 162] on button "Escolher" at bounding box center [145, 163] width 41 height 25
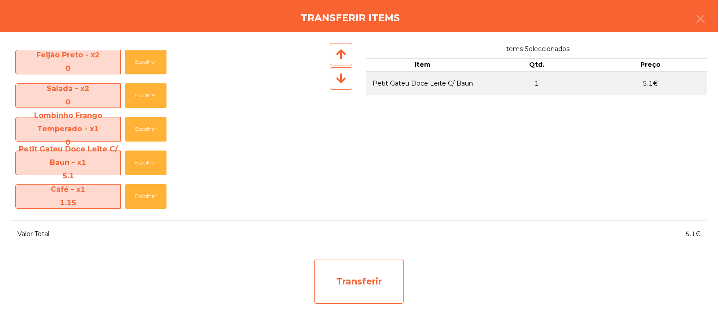
click at [367, 274] on div "Transferir" at bounding box center [359, 281] width 90 height 45
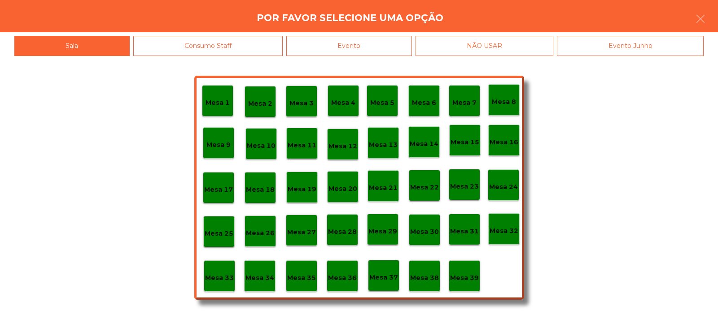
click at [471, 276] on p "Mesa 39" at bounding box center [464, 278] width 29 height 10
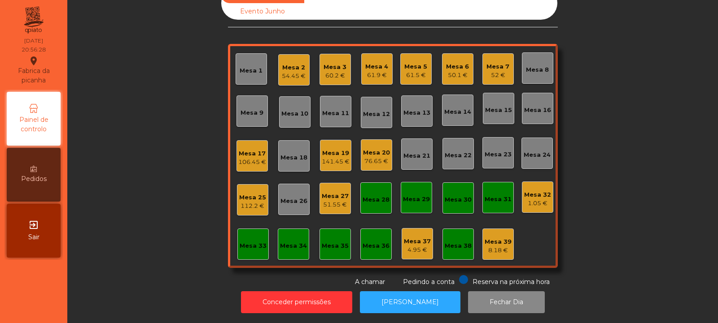
click at [337, 71] on div "60.2 €" at bounding box center [334, 75] width 23 height 9
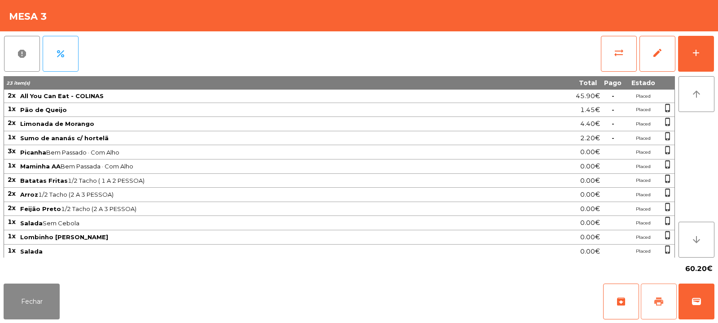
click at [661, 304] on span "print" at bounding box center [658, 302] width 11 height 11
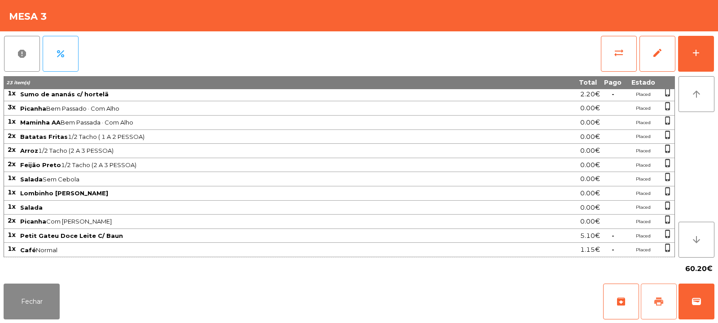
click at [663, 301] on span "print" at bounding box center [658, 302] width 11 height 11
click at [615, 57] on span "sync_alt" at bounding box center [618, 53] width 11 height 11
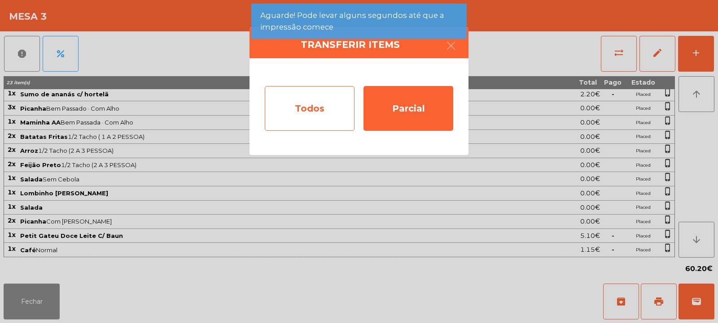
click at [324, 109] on div "Todos" at bounding box center [310, 108] width 90 height 45
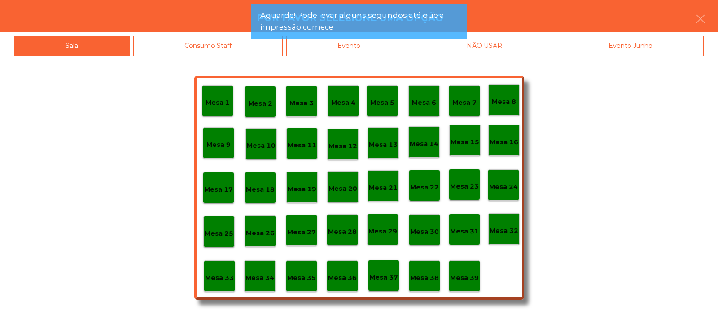
click at [380, 44] on app-alert "Aguarde! Pode levar alguns segundos até que a impressão comece" at bounding box center [358, 25] width 215 height 43
click at [397, 45] on app-alert "Aguarde! Pode levar alguns segundos até que a impressão comece" at bounding box center [358, 25] width 215 height 43
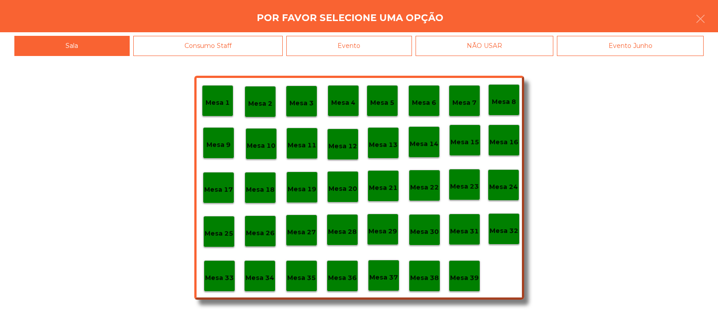
click at [402, 48] on div "Evento" at bounding box center [349, 46] width 126 height 20
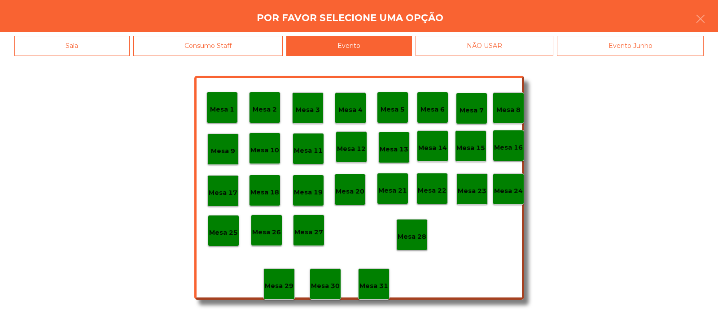
click at [418, 227] on div "Mesa 28" at bounding box center [411, 234] width 31 height 31
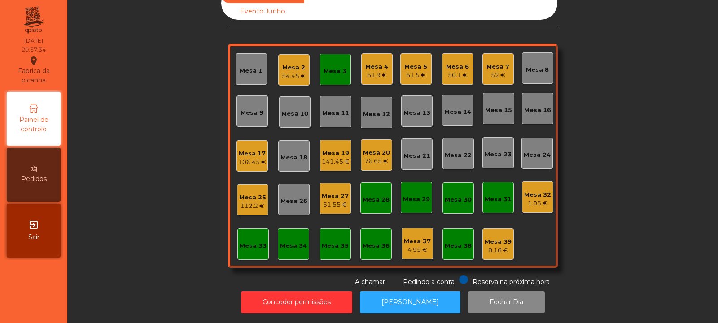
click at [333, 67] on div "Mesa 3" at bounding box center [334, 71] width 23 height 9
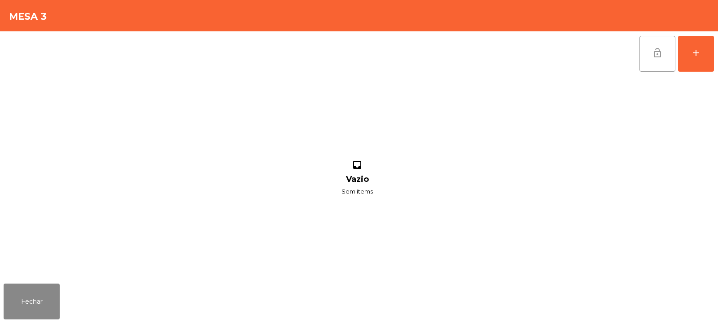
click at [646, 49] on button "lock_open" at bounding box center [657, 54] width 36 height 36
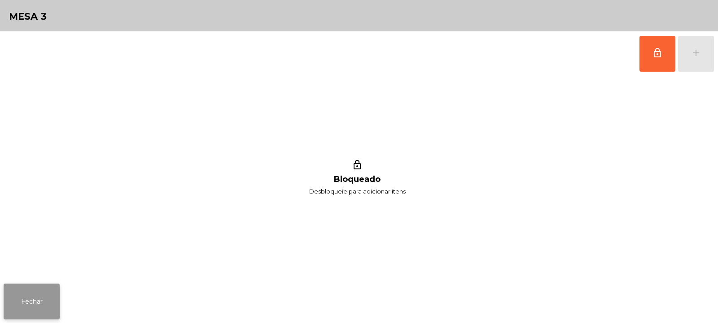
click at [52, 297] on button "Fechar" at bounding box center [32, 302] width 56 height 36
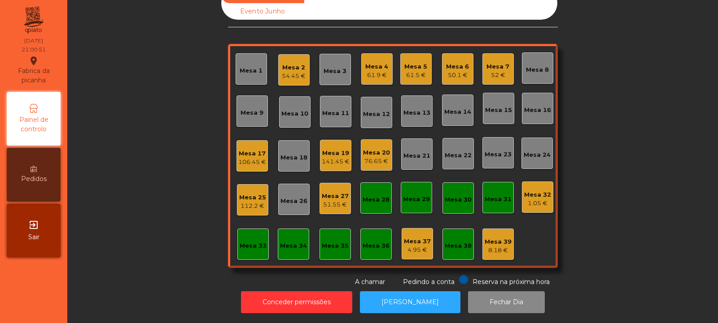
scroll to position [0, 0]
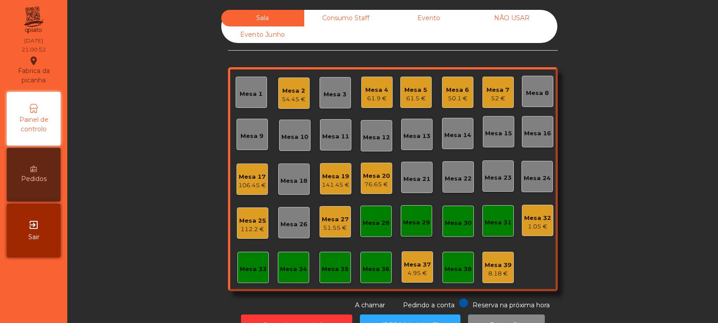
click at [330, 221] on div "Mesa 27" at bounding box center [335, 219] width 27 height 9
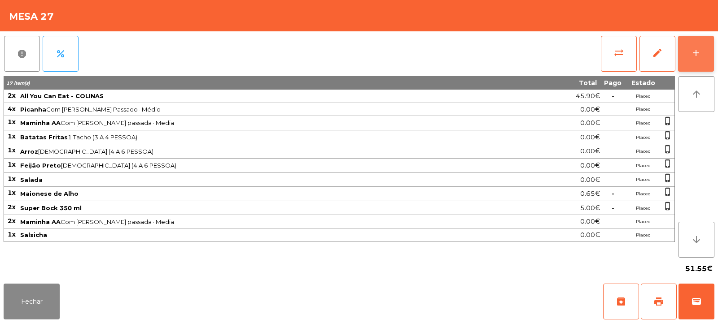
click at [690, 54] on div "add" at bounding box center [695, 53] width 11 height 11
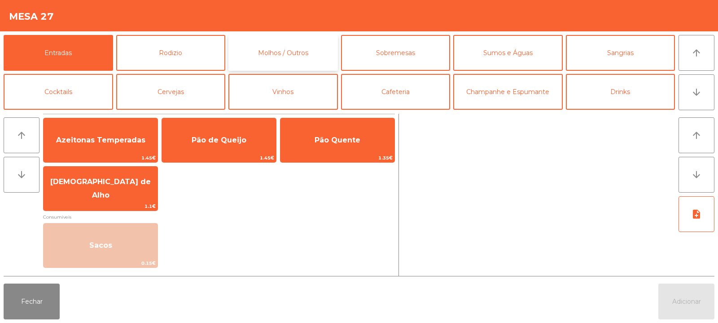
click at [308, 57] on button "Molhos / Outros" at bounding box center [282, 53] width 109 height 36
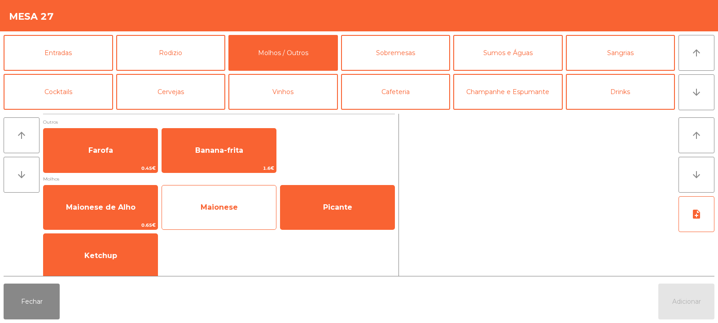
click at [241, 210] on span "Maionese" at bounding box center [219, 208] width 114 height 24
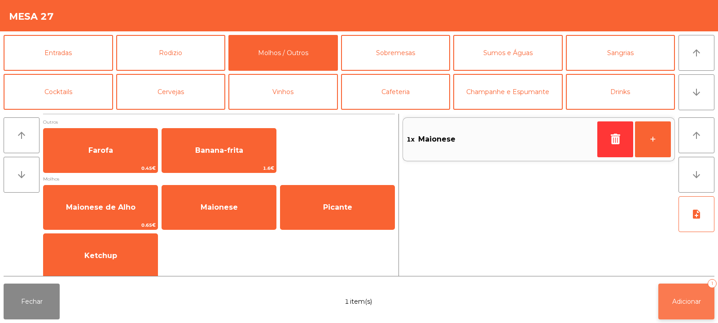
click at [692, 303] on span "Adicionar" at bounding box center [686, 302] width 29 height 8
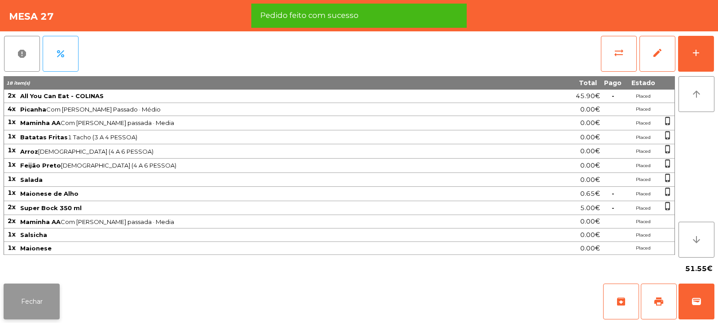
click at [40, 308] on button "Fechar" at bounding box center [32, 302] width 56 height 36
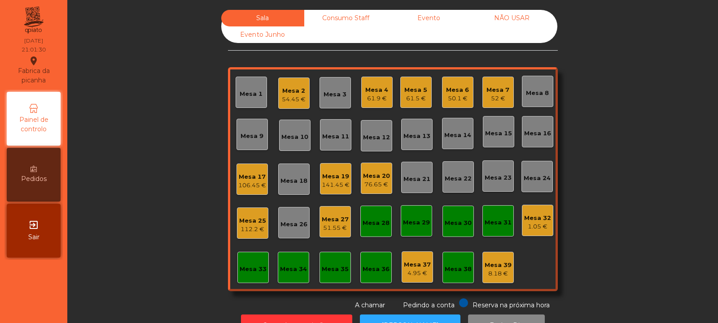
click at [503, 107] on div "Mesa 7 52 €" at bounding box center [497, 92] width 31 height 31
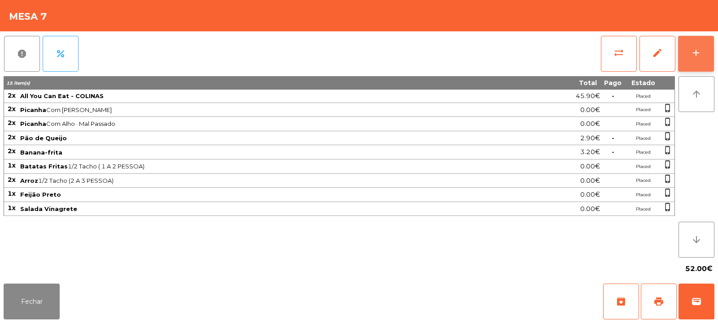
click at [698, 54] on div "add" at bounding box center [695, 53] width 11 height 11
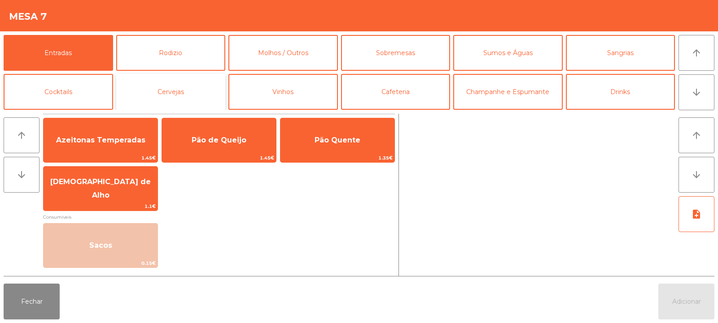
click at [167, 92] on button "Cervejas" at bounding box center [170, 92] width 109 height 36
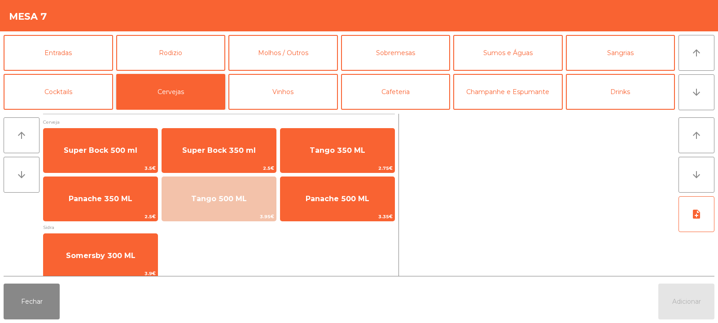
scroll to position [6, 0]
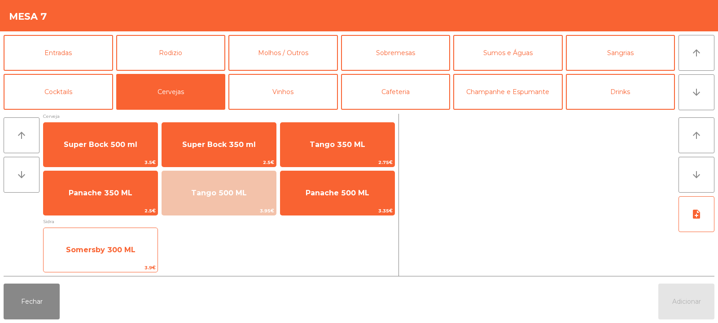
click at [124, 248] on span "Somersby 300 ML" at bounding box center [101, 250] width 70 height 9
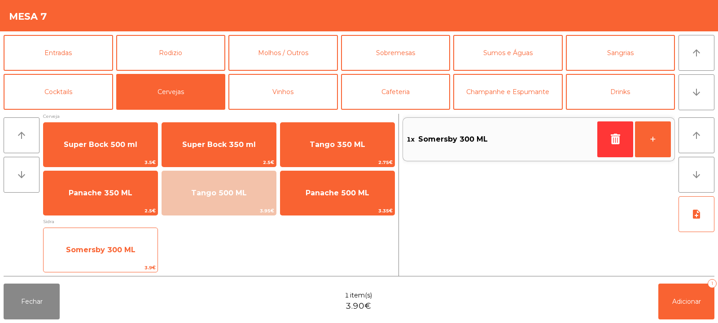
click at [129, 259] on span "Somersby 300 ML" at bounding box center [101, 250] width 114 height 24
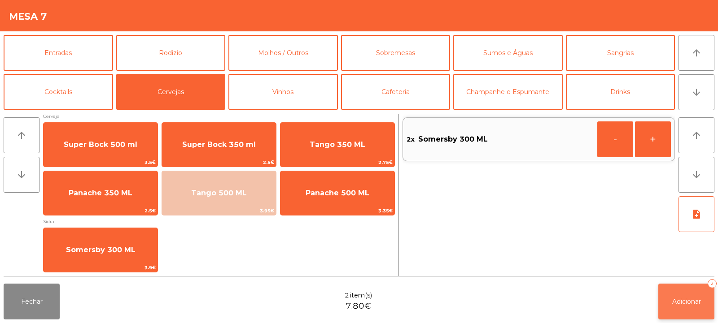
click at [680, 303] on span "Adicionar" at bounding box center [686, 302] width 29 height 8
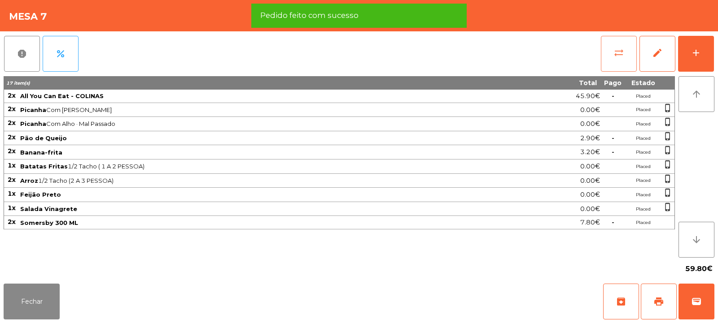
click at [620, 55] on span "sync_alt" at bounding box center [618, 53] width 11 height 11
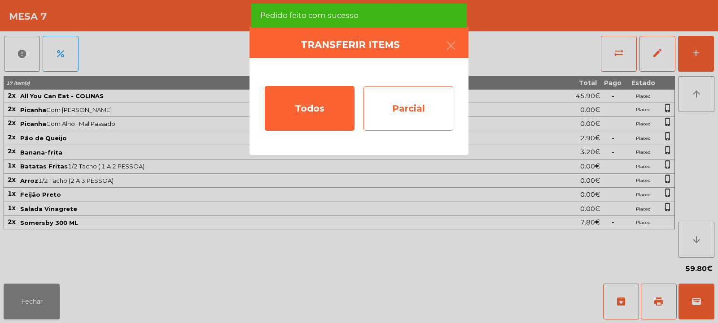
click at [397, 101] on div "Parcial" at bounding box center [408, 108] width 90 height 45
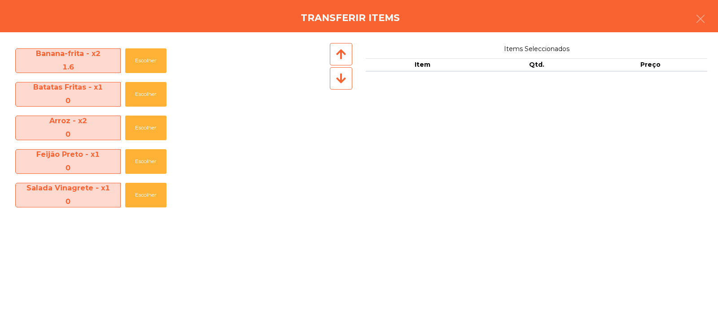
scroll to position [132, 0]
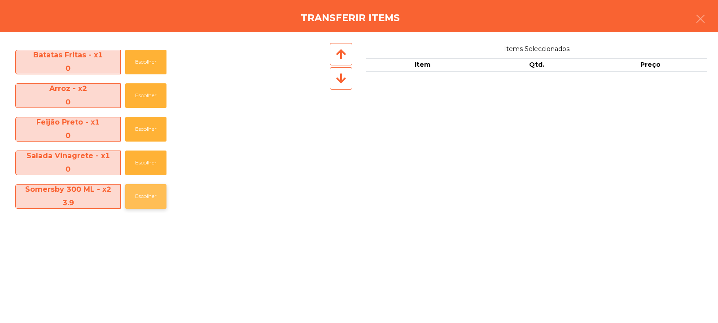
click at [138, 192] on button "Escolher" at bounding box center [145, 196] width 41 height 25
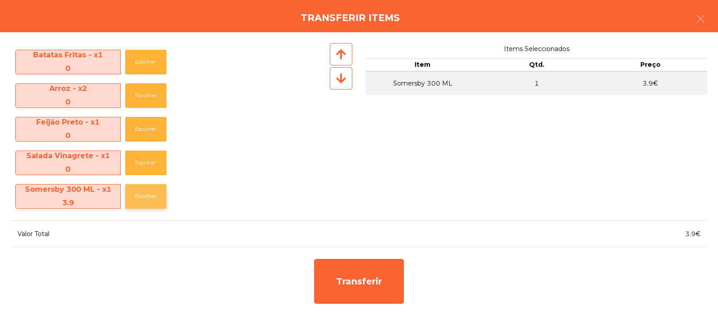
click at [144, 193] on button "Escolher" at bounding box center [145, 196] width 41 height 25
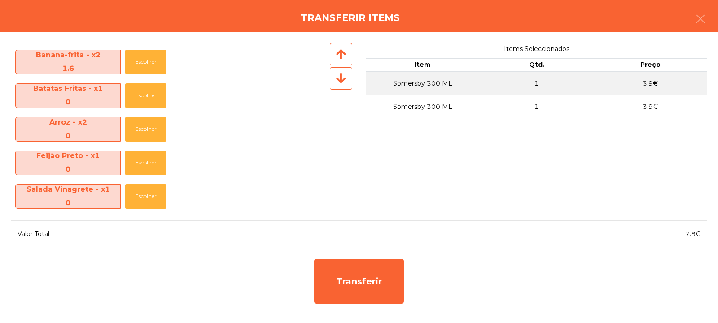
scroll to position [99, 0]
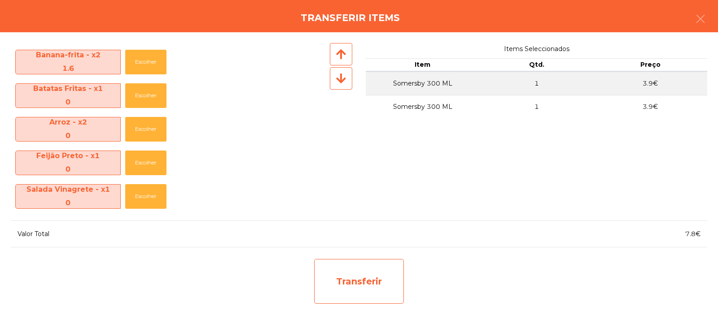
click at [337, 277] on div "Transferir" at bounding box center [359, 281] width 90 height 45
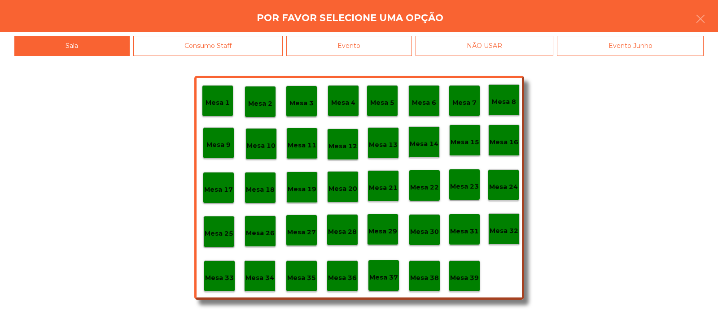
click at [469, 273] on p "Mesa 39" at bounding box center [464, 278] width 29 height 10
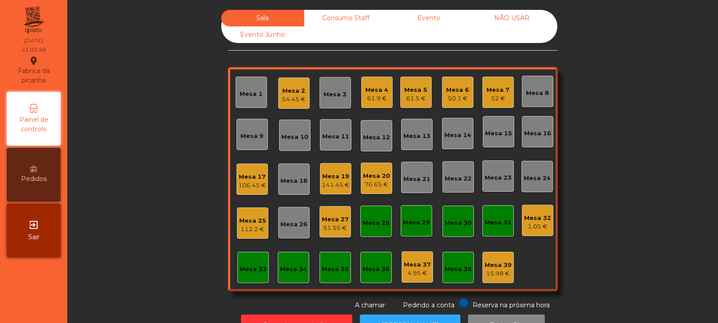
click at [406, 97] on div "61.5 €" at bounding box center [415, 98] width 23 height 9
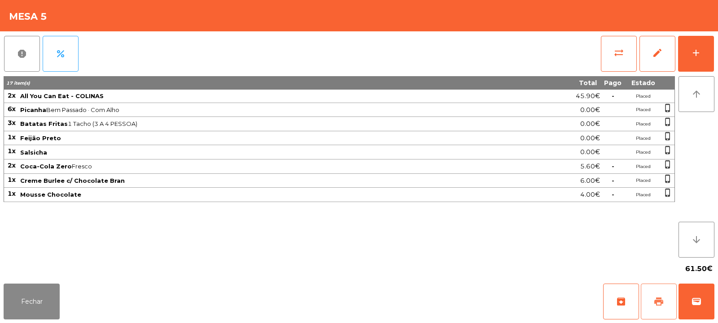
click at [654, 309] on button "print" at bounding box center [659, 302] width 36 height 36
click at [48, 297] on button "Fechar" at bounding box center [32, 302] width 56 height 36
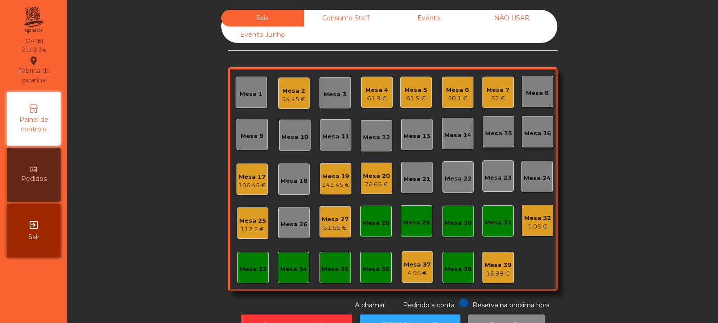
click at [496, 96] on div "52 €" at bounding box center [497, 98] width 23 height 9
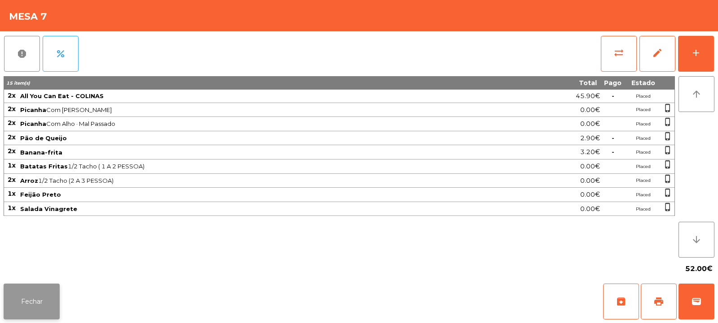
click at [45, 291] on button "Fechar" at bounding box center [32, 302] width 56 height 36
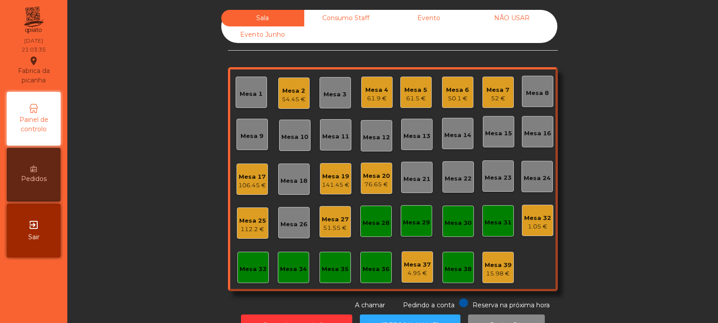
click at [415, 97] on div "61.5 €" at bounding box center [415, 98] width 23 height 9
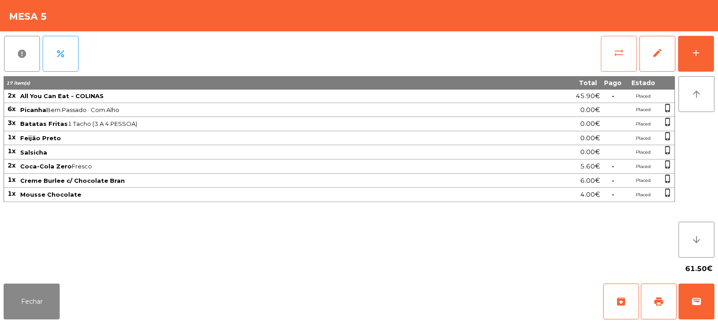
click at [619, 56] on span "sync_alt" at bounding box center [618, 53] width 11 height 11
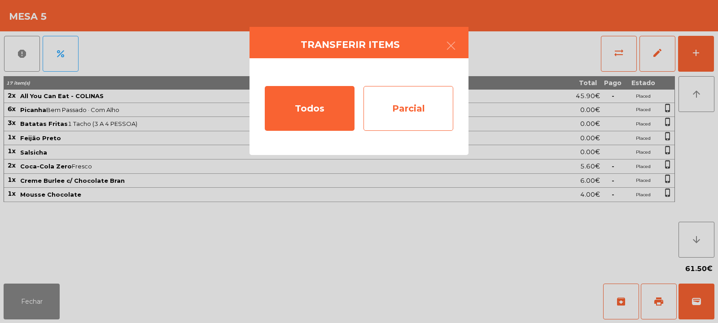
click at [440, 98] on div "Parcial" at bounding box center [408, 108] width 90 height 45
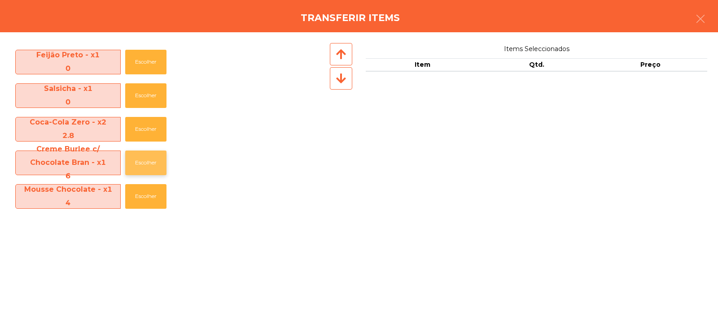
click at [143, 164] on button "Escolher" at bounding box center [145, 163] width 41 height 25
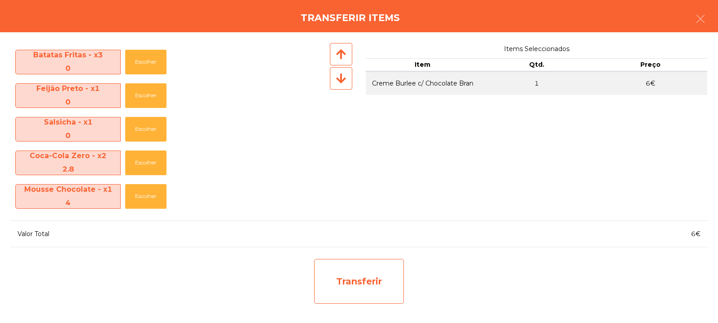
click at [344, 280] on div "Transferir" at bounding box center [359, 281] width 90 height 45
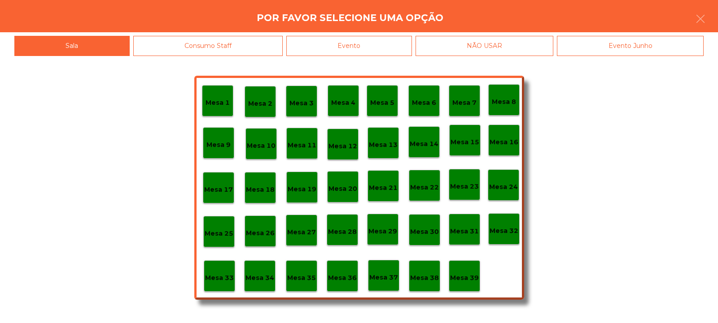
click at [470, 276] on p "Mesa 39" at bounding box center [464, 278] width 29 height 10
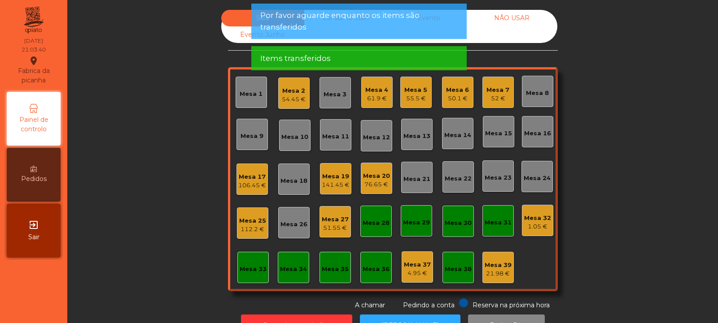
click at [414, 99] on div "55.5 €" at bounding box center [415, 98] width 23 height 9
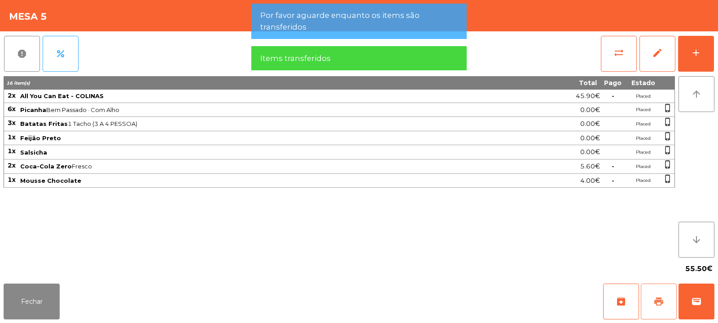
click at [669, 305] on button "print" at bounding box center [659, 302] width 36 height 36
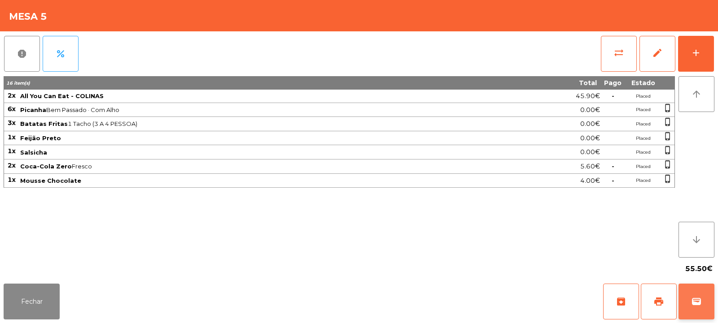
click at [691, 302] on span "wallet" at bounding box center [696, 302] width 11 height 11
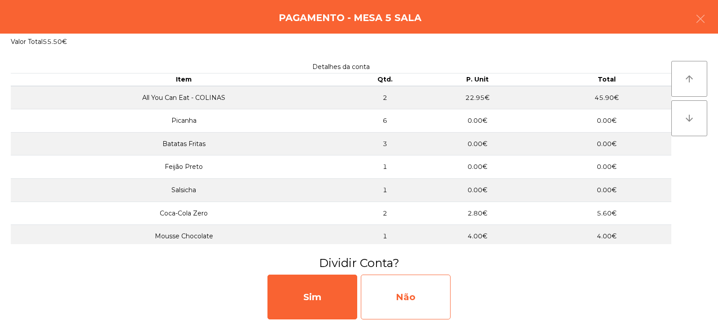
click at [438, 299] on div "Não" at bounding box center [406, 297] width 90 height 45
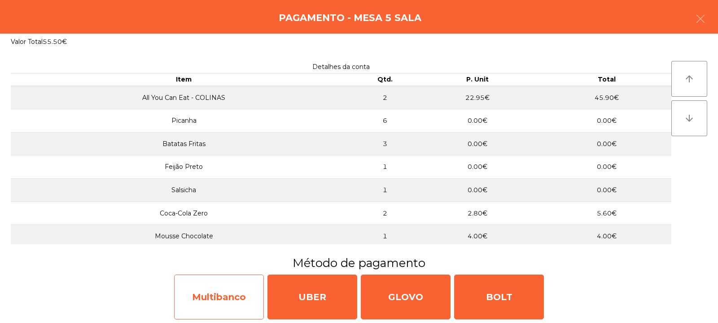
click at [238, 303] on div "Multibanco" at bounding box center [219, 297] width 90 height 45
select select "**"
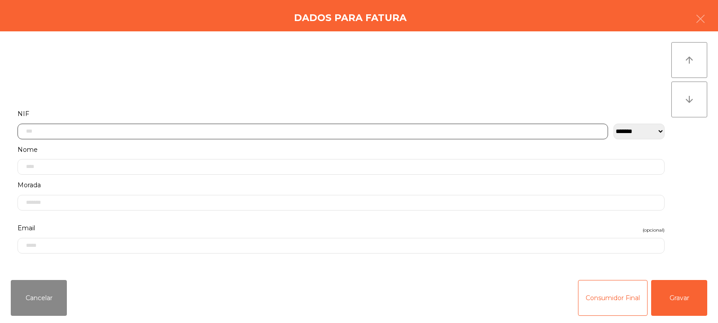
click at [327, 130] on input "text" at bounding box center [312, 132] width 590 height 16
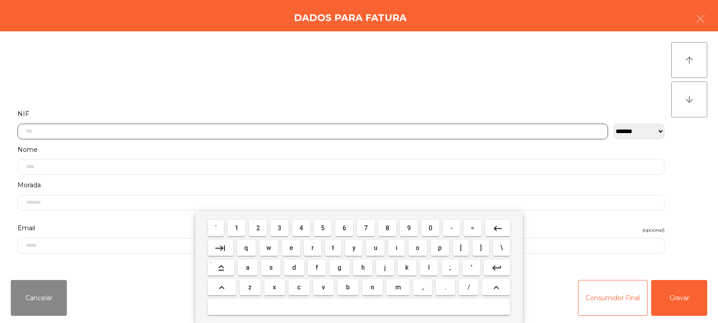
scroll to position [65, 0]
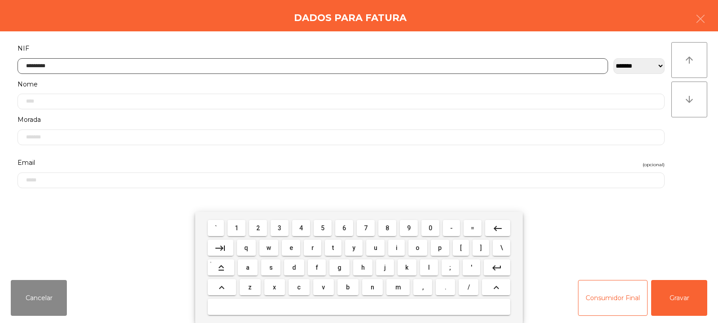
type input "*********"
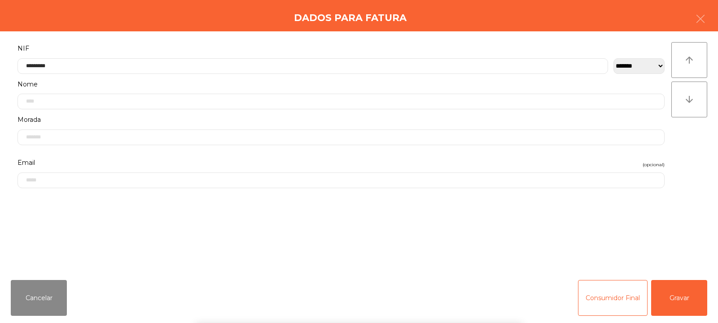
click at [678, 297] on div "` 1 2 3 4 5 6 7 8 9 0 - = keyboard_backspace keyboard_tab q w e r t y u i o p […" at bounding box center [359, 267] width 718 height 111
click at [675, 301] on button "Gravar" at bounding box center [679, 298] width 56 height 36
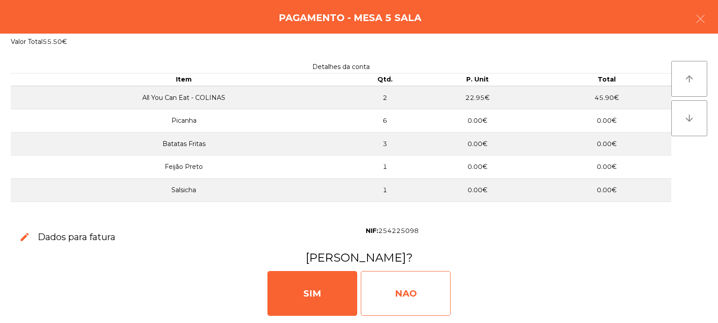
click at [416, 299] on div "NAO" at bounding box center [406, 293] width 90 height 45
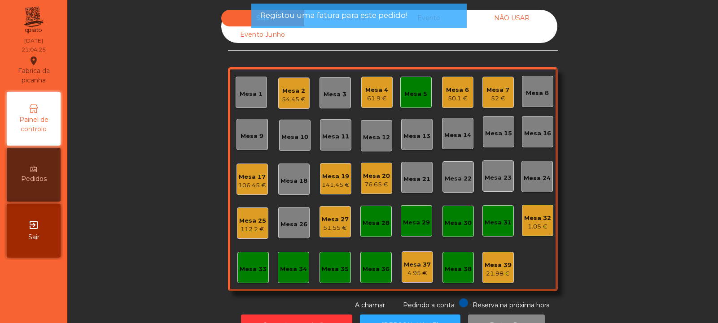
click at [416, 106] on div "Mesa 5" at bounding box center [415, 92] width 31 height 31
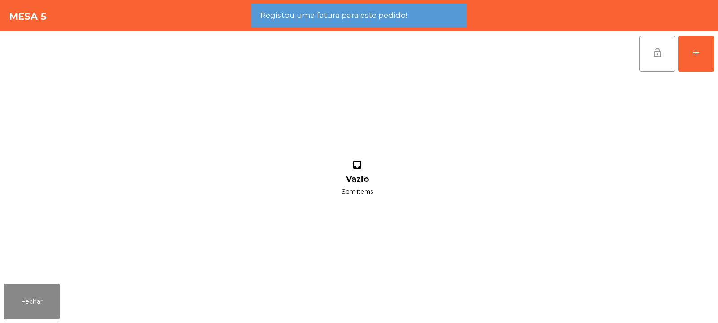
click at [654, 57] on span "lock_open" at bounding box center [657, 53] width 11 height 11
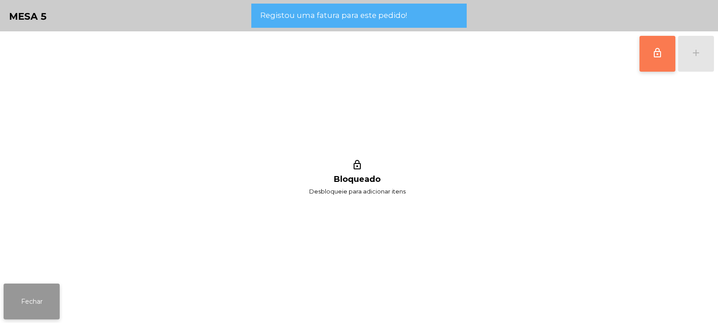
click at [40, 308] on button "Fechar" at bounding box center [32, 302] width 56 height 36
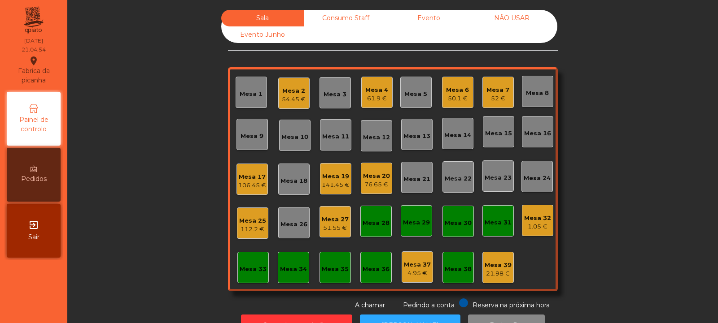
click at [497, 185] on div "Mesa 23" at bounding box center [497, 176] width 31 height 31
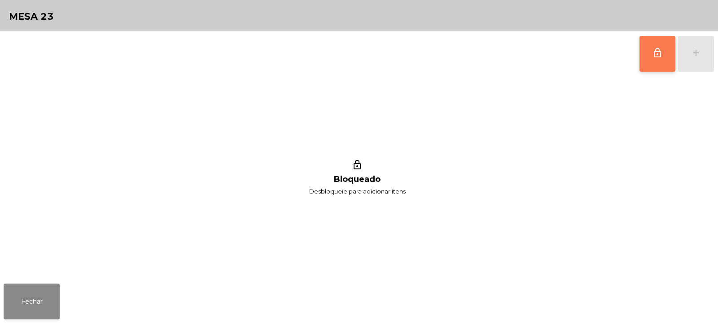
click at [656, 56] on span "lock_outline" at bounding box center [657, 53] width 11 height 11
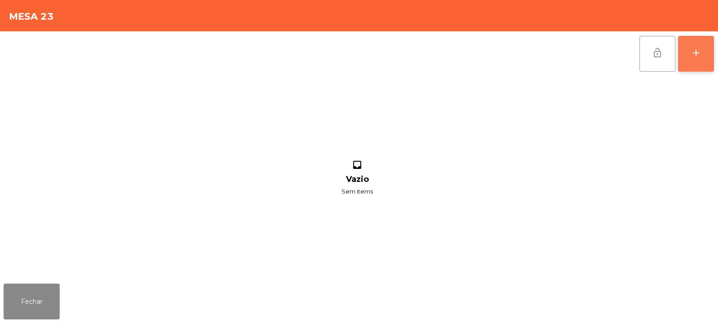
click at [694, 65] on button "add" at bounding box center [696, 54] width 36 height 36
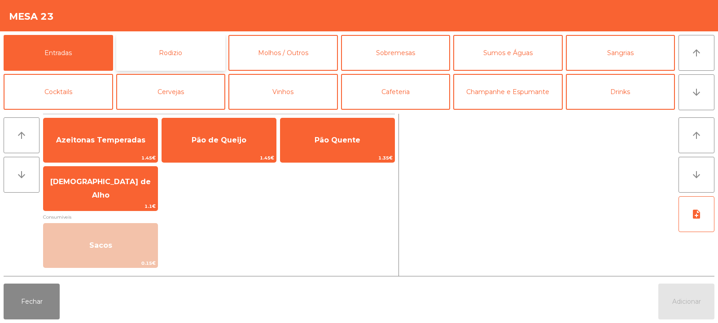
click at [170, 59] on button "Rodizio" at bounding box center [170, 53] width 109 height 36
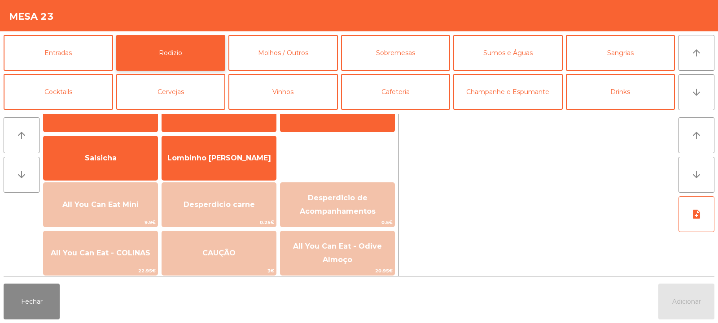
scroll to position [63, 0]
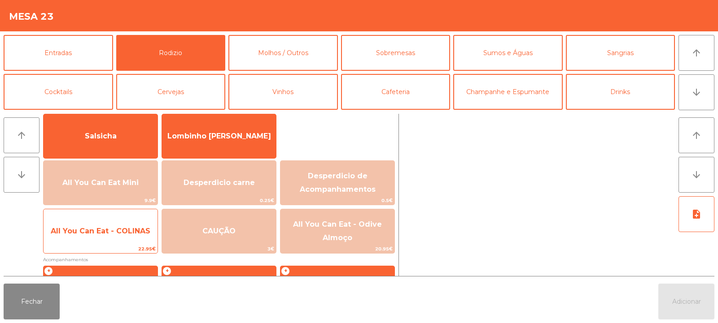
click at [120, 231] on span "All You Can Eat - COLINAS" at bounding box center [101, 231] width 100 height 9
click at [123, 237] on span "All You Can Eat - COLINAS" at bounding box center [101, 231] width 114 height 24
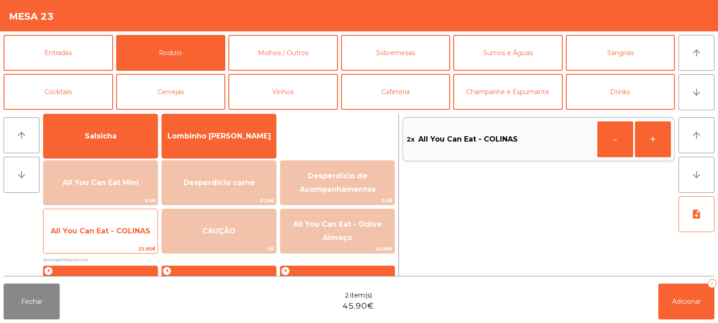
click at [123, 239] on span "All You Can Eat - COLINAS" at bounding box center [101, 231] width 114 height 24
click at [124, 237] on span "All You Can Eat - COLINAS" at bounding box center [101, 231] width 114 height 24
click at [119, 232] on span "All You Can Eat - COLINAS" at bounding box center [101, 231] width 100 height 9
click at [118, 231] on span "All You Can Eat - COLINAS" at bounding box center [101, 231] width 100 height 9
click at [122, 231] on span "All You Can Eat - COLINAS" at bounding box center [101, 231] width 100 height 9
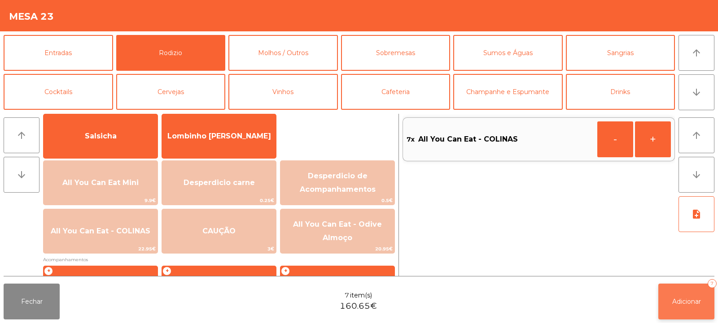
click at [682, 300] on span "Adicionar" at bounding box center [686, 302] width 29 height 8
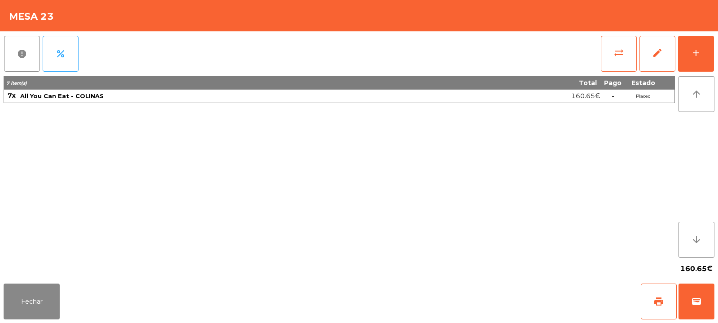
click at [717, 43] on div "report percent sync_alt edit add 7 item(s) Total Pago Estado 7x All You Can Eat…" at bounding box center [359, 155] width 718 height 249
click at [699, 57] on div "add" at bounding box center [695, 53] width 11 height 11
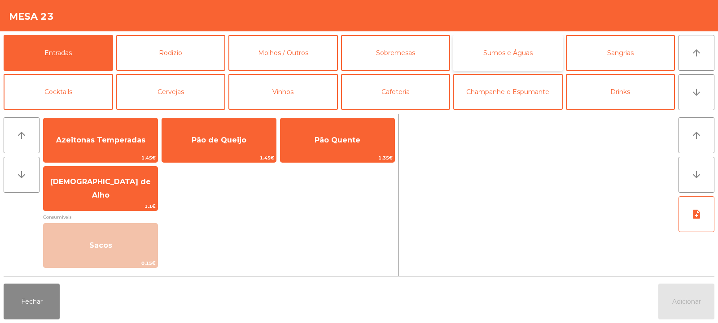
click at [540, 50] on button "Sumos e Águas" at bounding box center [507, 53] width 109 height 36
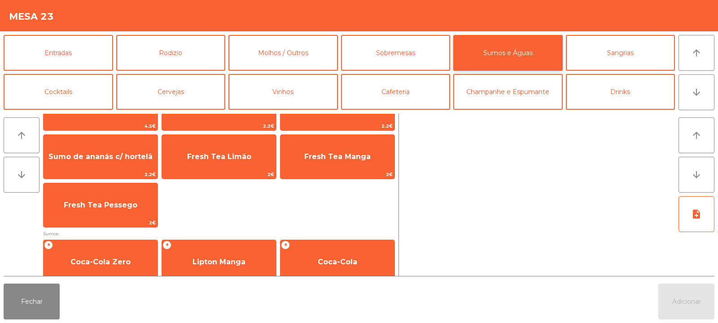
scroll to position [31, 0]
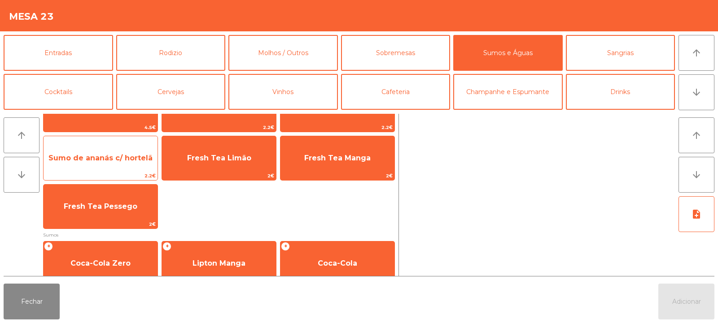
click at [142, 159] on span "Sumo de ananás c/ hortelã" at bounding box center [100, 158] width 104 height 9
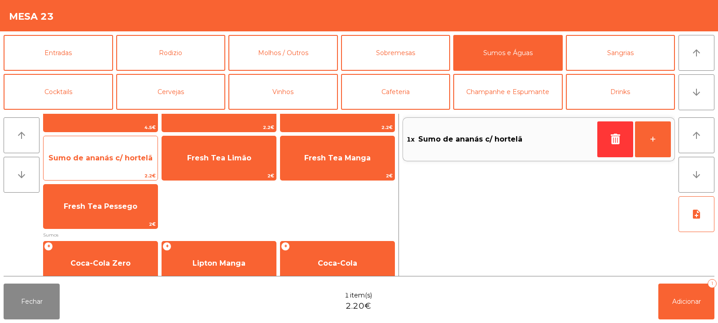
click at [140, 162] on span "Sumo de ananás c/ hortelã" at bounding box center [101, 158] width 114 height 24
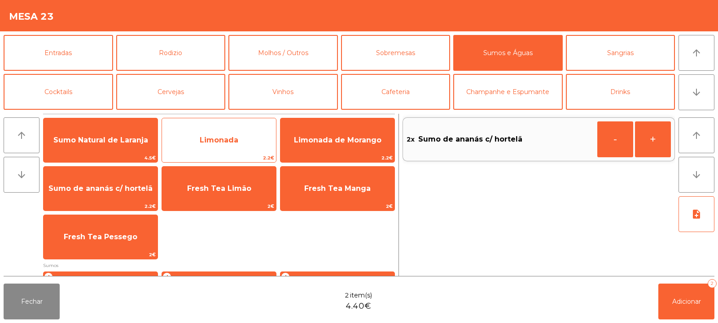
click at [249, 146] on span "Limonada" at bounding box center [219, 140] width 114 height 24
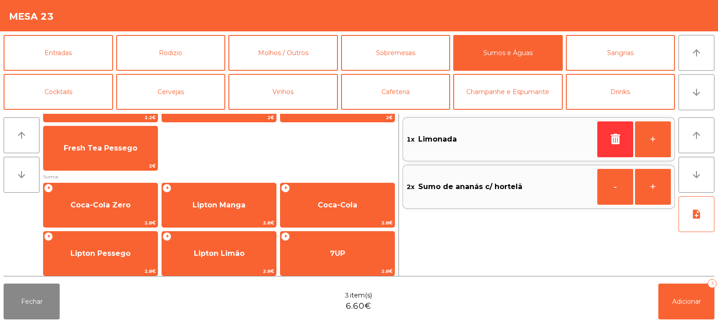
scroll to position [114, 0]
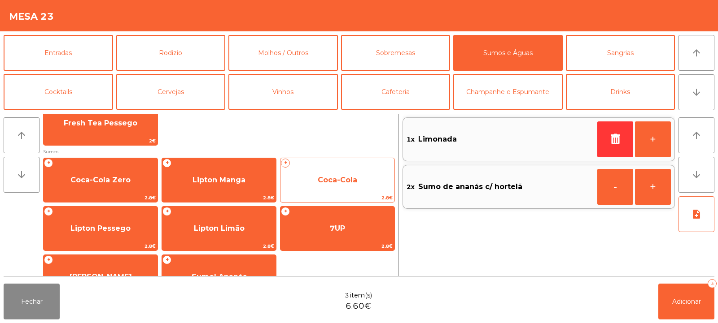
click at [315, 183] on span "Coca-Cola" at bounding box center [337, 180] width 114 height 24
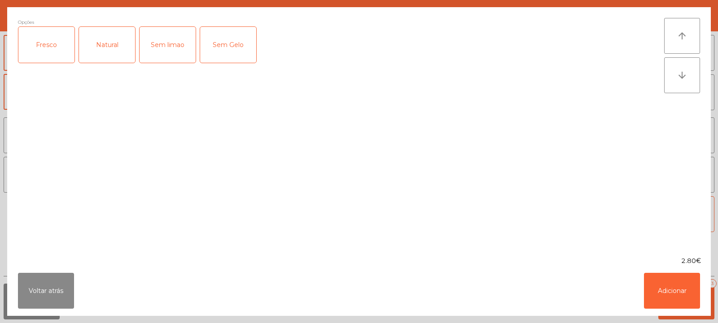
click at [57, 58] on div "Fresco" at bounding box center [46, 45] width 56 height 36
click at [692, 297] on button "Adicionar" at bounding box center [672, 291] width 56 height 36
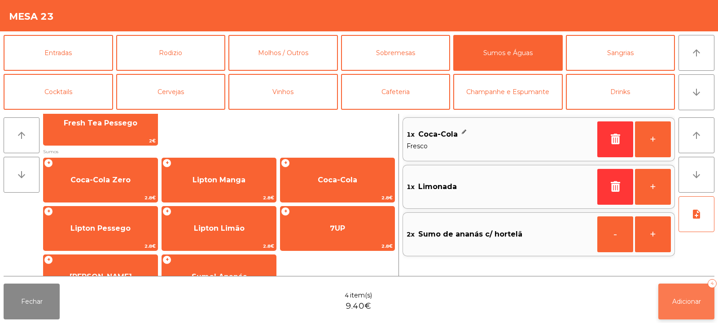
click at [695, 312] on button "Adicionar 4" at bounding box center [686, 302] width 56 height 36
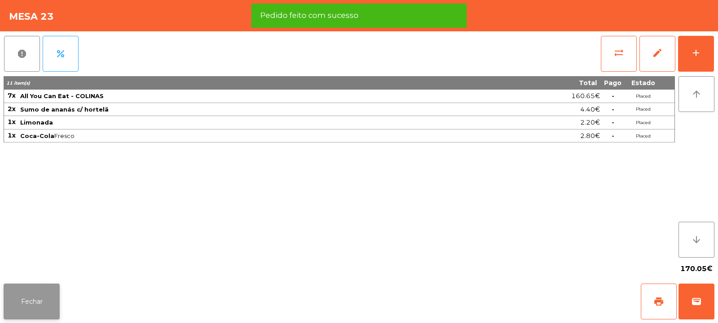
click at [58, 296] on button "Fechar" at bounding box center [32, 302] width 56 height 36
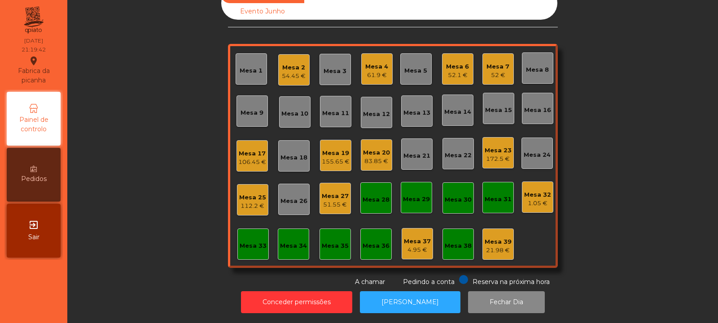
scroll to position [0, 0]
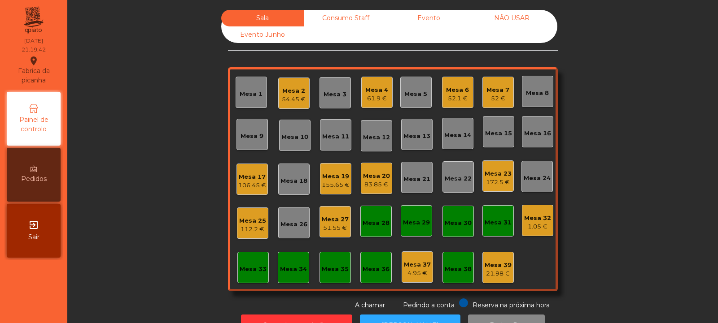
click at [380, 208] on div "Mesa 28" at bounding box center [375, 221] width 31 height 31
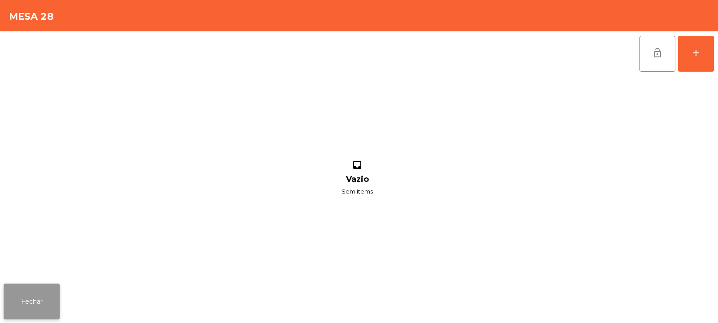
click at [23, 295] on button "Fechar" at bounding box center [32, 302] width 56 height 36
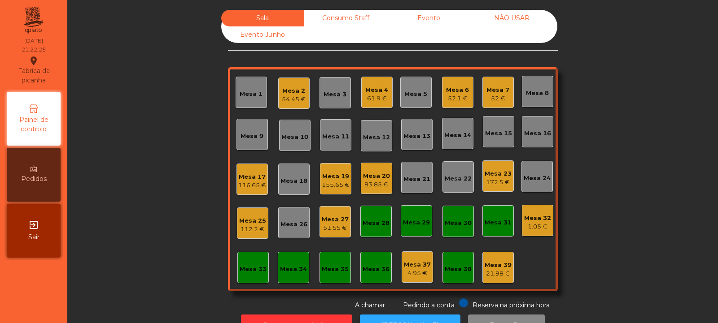
click at [374, 92] on div "Mesa 4" at bounding box center [376, 90] width 23 height 9
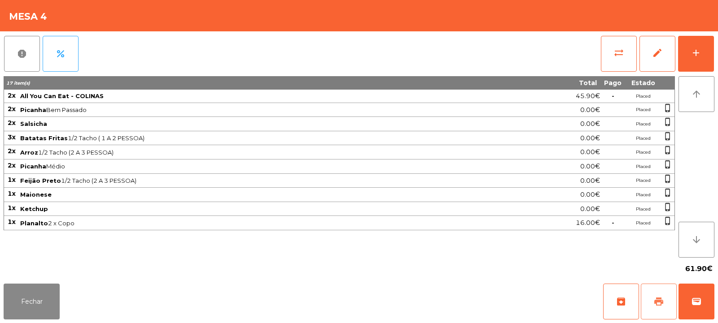
click at [661, 297] on span "print" at bounding box center [658, 302] width 11 height 11
click at [46, 289] on button "Fechar" at bounding box center [32, 302] width 56 height 36
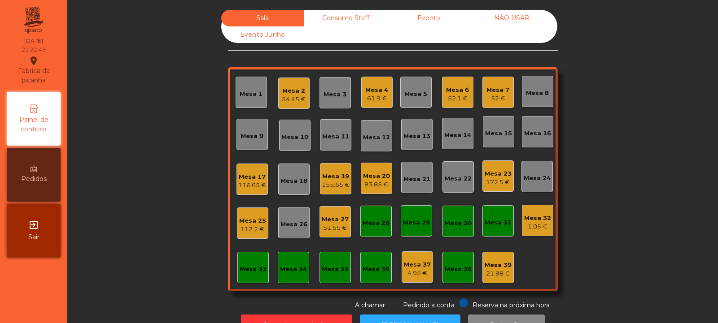
click at [371, 89] on div "Mesa 4" at bounding box center [376, 90] width 23 height 9
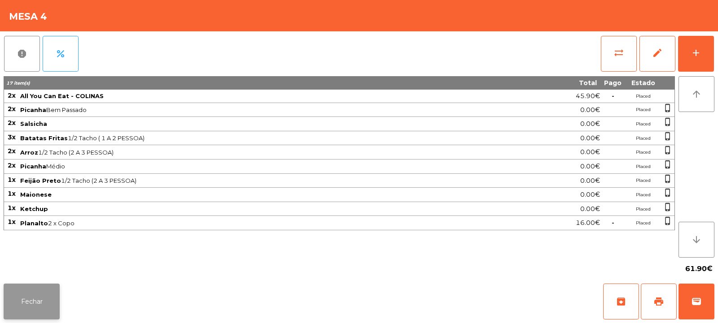
click at [43, 303] on button "Fechar" at bounding box center [32, 302] width 56 height 36
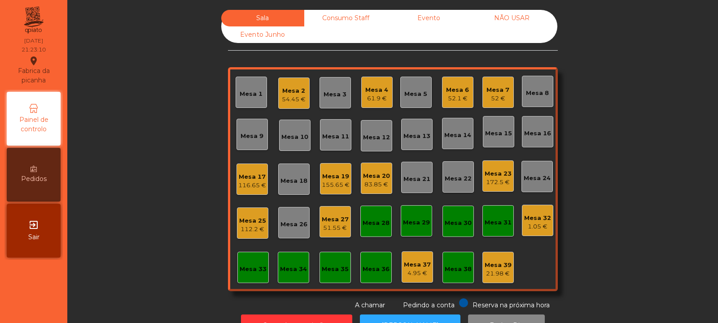
click at [485, 174] on div "Mesa 23" at bounding box center [497, 174] width 27 height 9
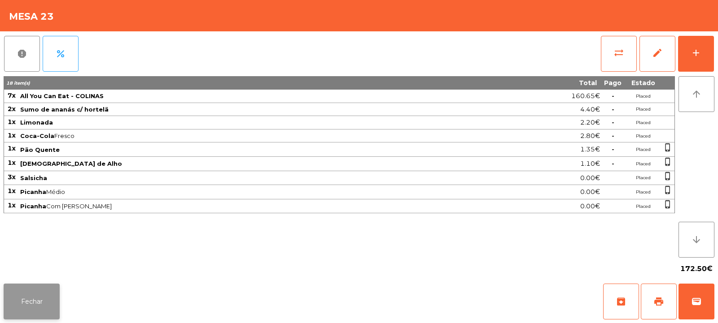
click at [41, 295] on button "Fechar" at bounding box center [32, 302] width 56 height 36
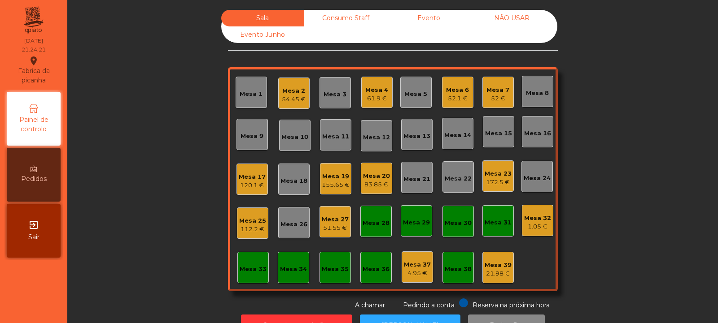
click at [376, 97] on div "61.9 €" at bounding box center [376, 98] width 23 height 9
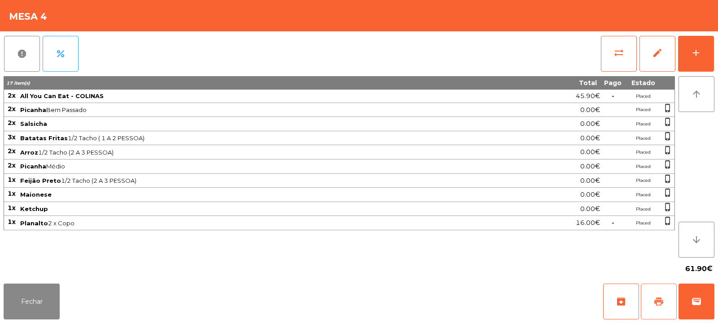
click at [656, 303] on span "print" at bounding box center [658, 302] width 11 height 11
click at [617, 59] on button "sync_alt" at bounding box center [619, 54] width 36 height 36
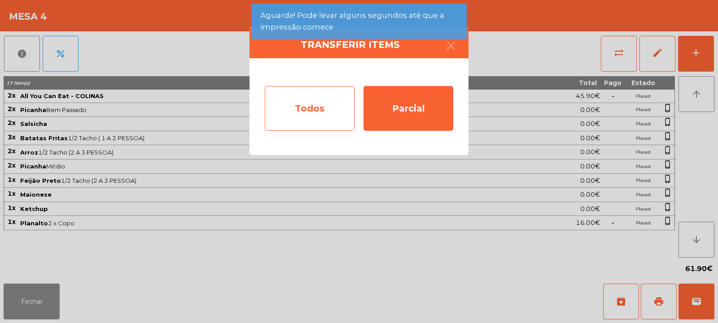
click at [308, 100] on div "Todos" at bounding box center [310, 108] width 90 height 45
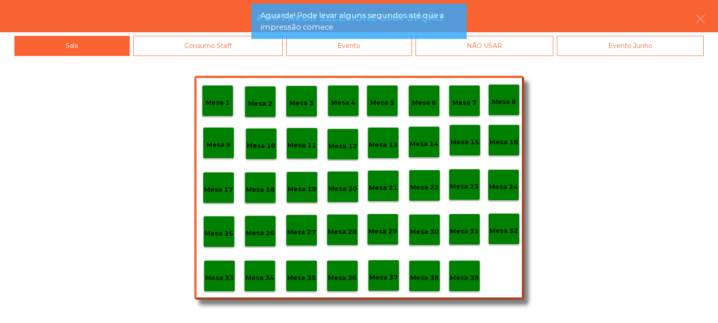
click at [407, 48] on div "Evento" at bounding box center [349, 46] width 126 height 20
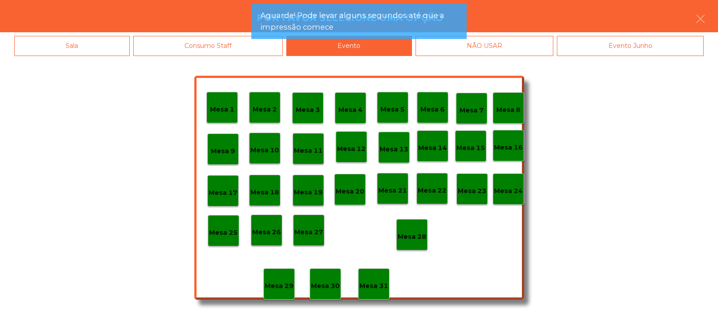
click at [418, 236] on p "Mesa 28" at bounding box center [411, 237] width 29 height 10
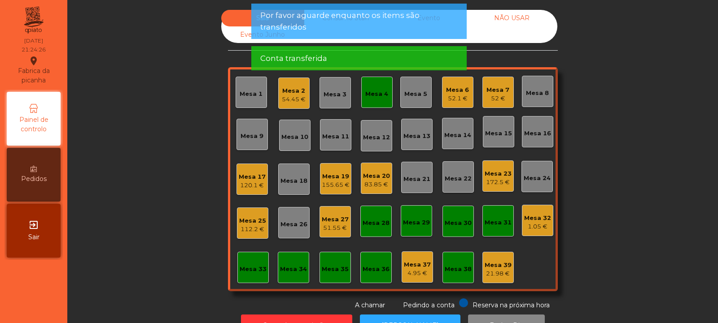
click at [377, 100] on div "Mesa 4" at bounding box center [376, 92] width 31 height 31
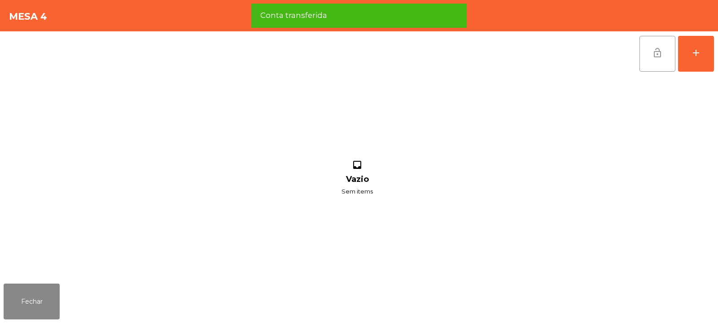
click at [653, 59] on button "lock_open" at bounding box center [657, 54] width 36 height 36
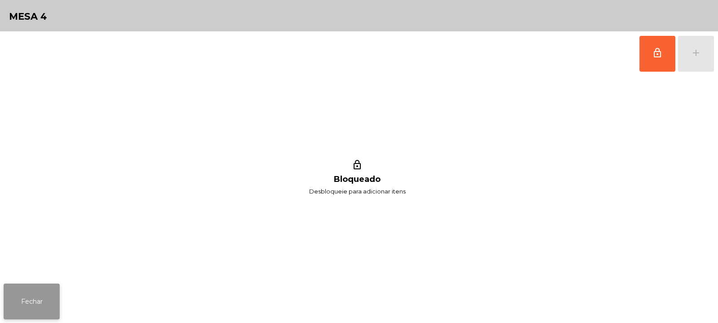
click at [44, 304] on button "Fechar" at bounding box center [32, 302] width 56 height 36
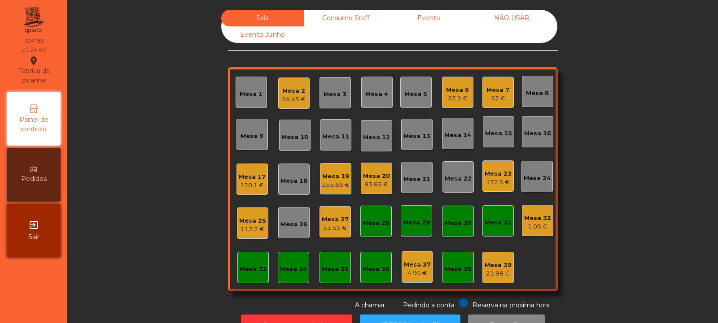
click at [530, 232] on div "Mesa 32 1.05 €" at bounding box center [537, 220] width 31 height 31
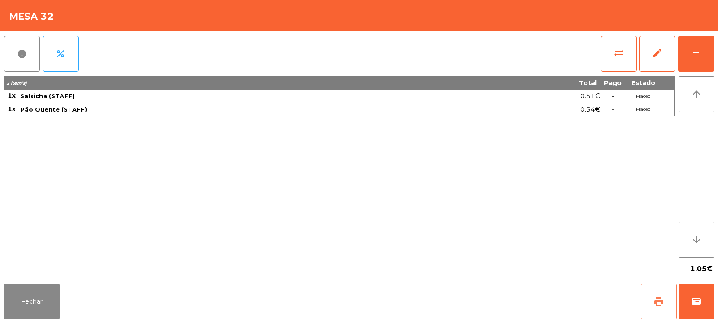
click at [662, 300] on span "print" at bounding box center [658, 302] width 11 height 11
click at [662, 306] on span "print" at bounding box center [658, 302] width 11 height 11
click at [45, 301] on button "Fechar" at bounding box center [32, 302] width 56 height 36
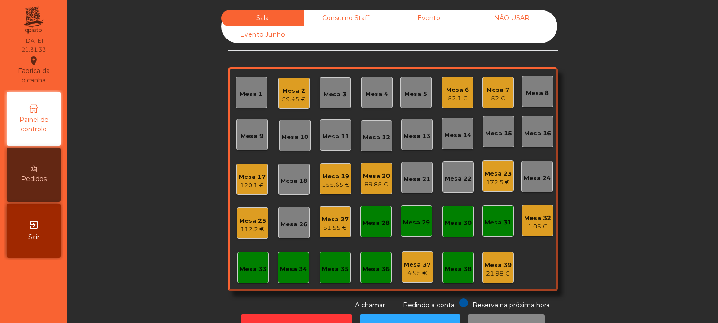
scroll to position [30, 0]
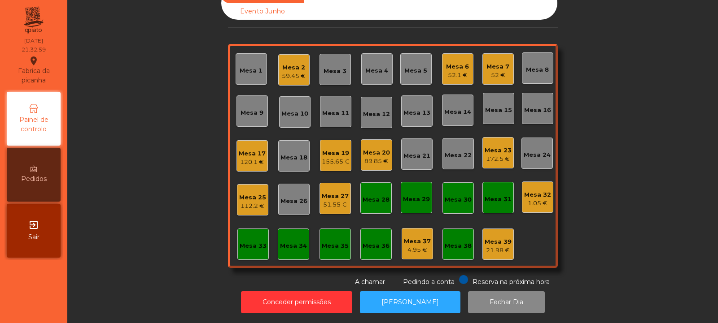
click at [494, 71] on div "52 €" at bounding box center [497, 75] width 23 height 9
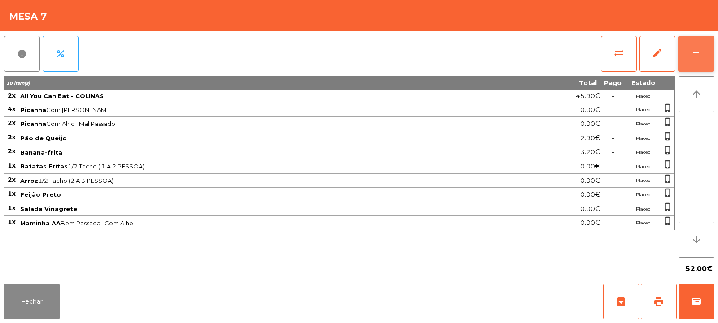
click at [696, 59] on button "add" at bounding box center [696, 54] width 36 height 36
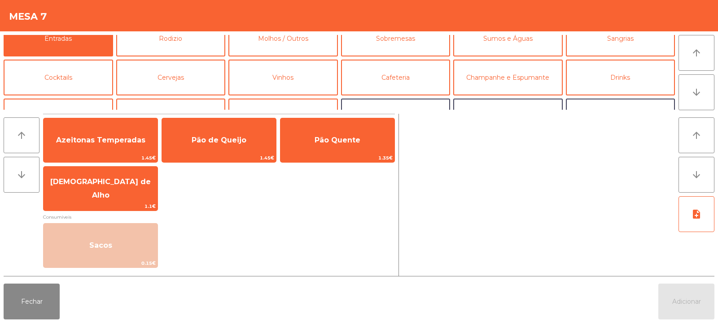
scroll to position [17, 0]
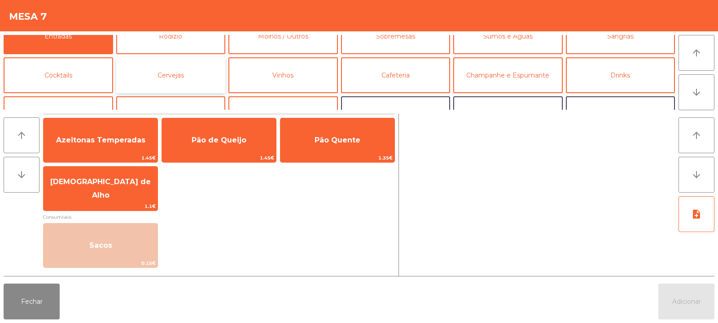
click at [159, 74] on button "Cervejas" at bounding box center [170, 75] width 109 height 36
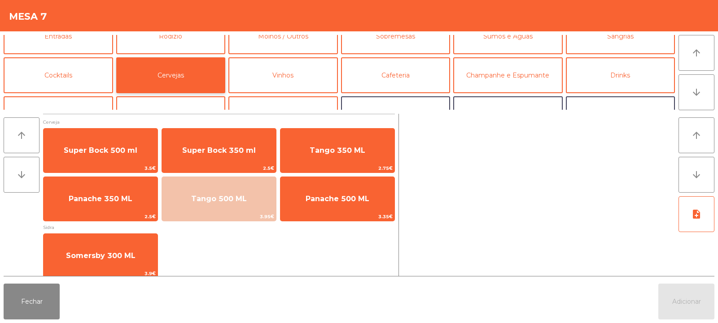
scroll to position [6, 0]
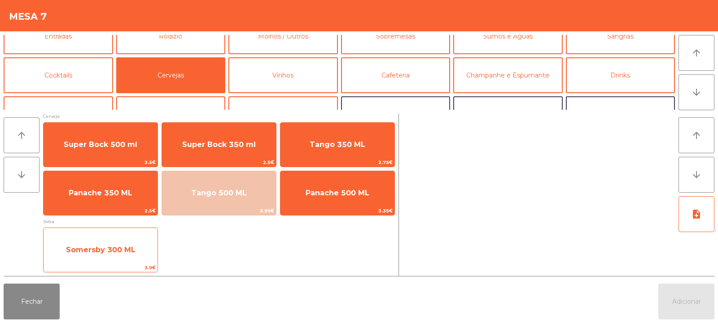
click at [135, 254] on span "Somersby 300 ML" at bounding box center [101, 250] width 114 height 24
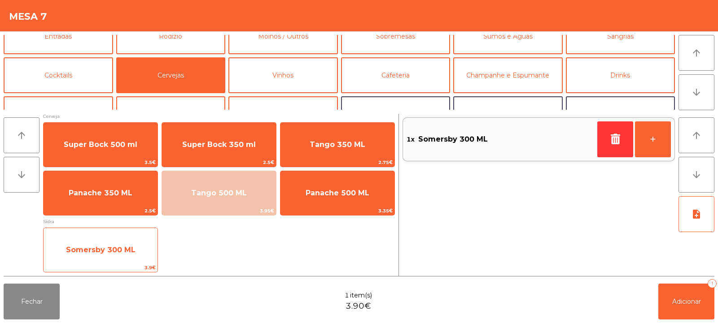
click at [125, 256] on span "Somersby 300 ML" at bounding box center [101, 250] width 114 height 24
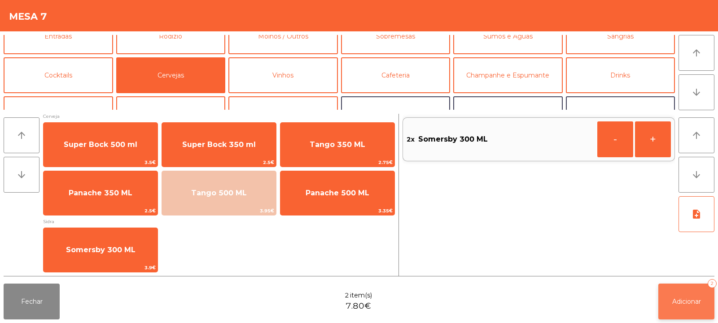
click at [676, 310] on button "Adicionar 2" at bounding box center [686, 302] width 56 height 36
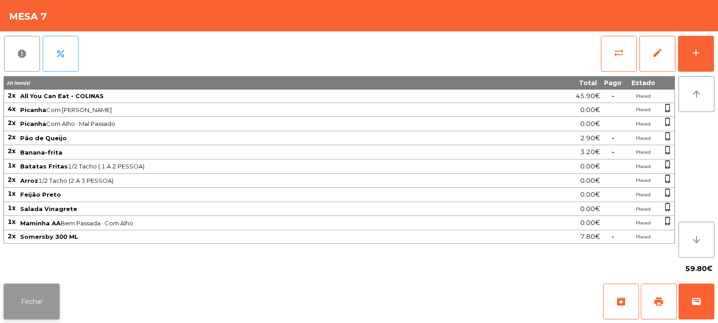
click at [26, 297] on button "Fechar" at bounding box center [32, 302] width 56 height 36
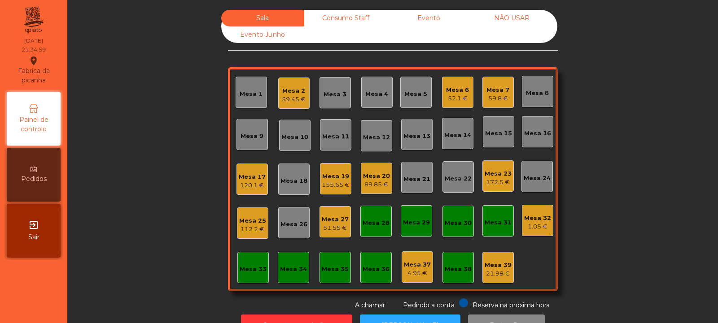
scroll to position [30, 0]
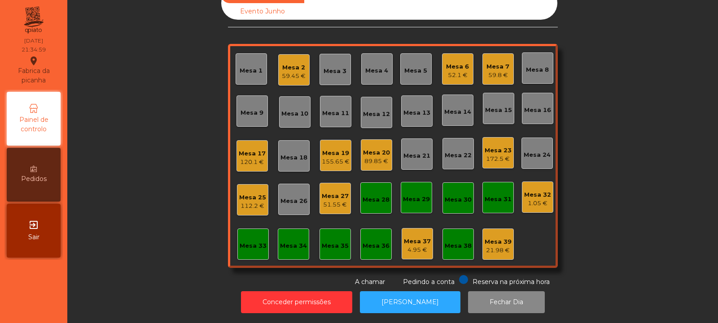
click at [528, 199] on div "1.05 €" at bounding box center [537, 203] width 27 height 9
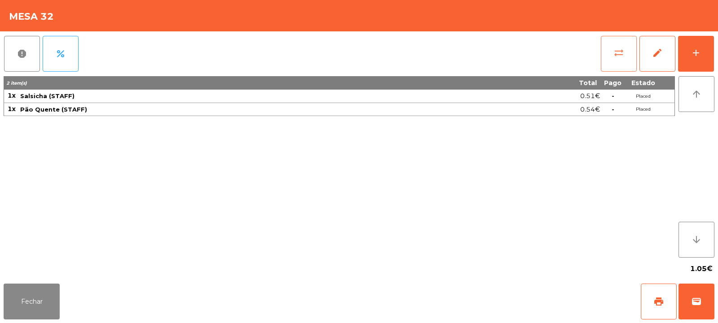
click at [613, 57] on button "sync_alt" at bounding box center [619, 54] width 36 height 36
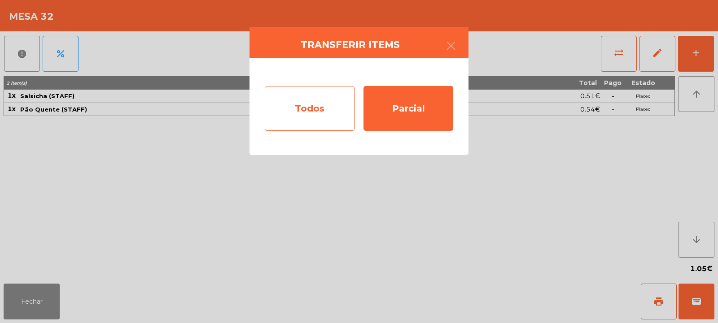
click at [310, 106] on div "Todos" at bounding box center [310, 108] width 90 height 45
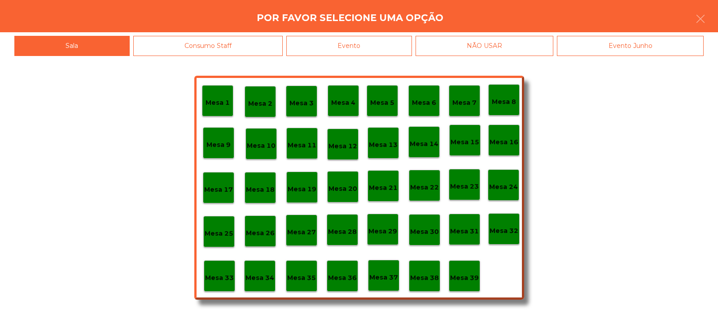
click at [464, 271] on div "Mesa 39" at bounding box center [464, 277] width 29 height 14
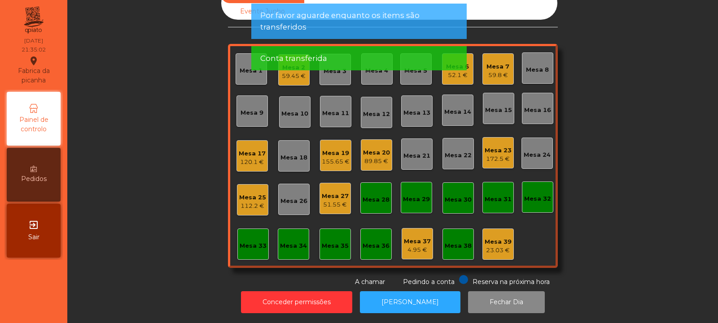
scroll to position [0, 0]
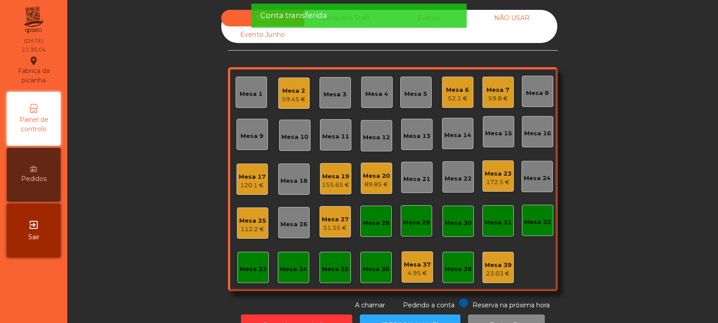
click at [327, 19] on div "Conta transferida" at bounding box center [358, 15] width 197 height 11
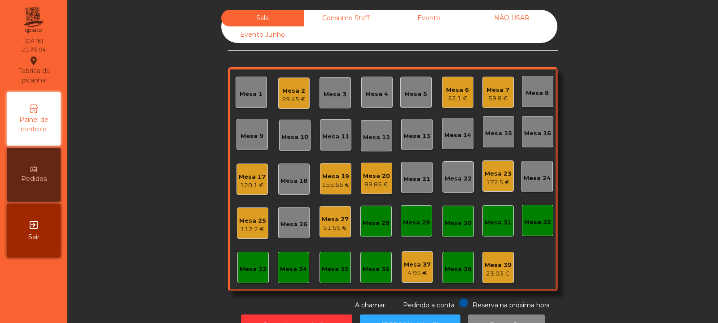
click at [327, 17] on div "Consumo Staff" at bounding box center [345, 18] width 83 height 17
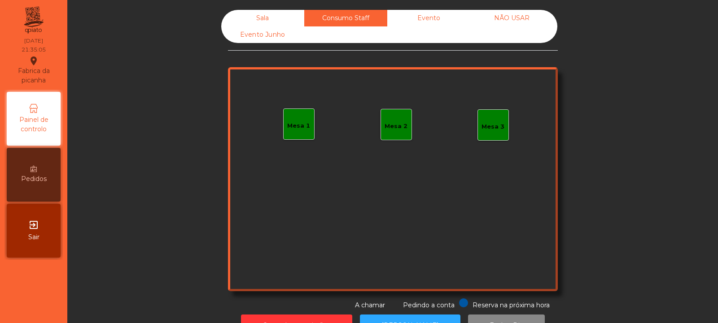
click at [419, 19] on div "Evento" at bounding box center [428, 18] width 83 height 17
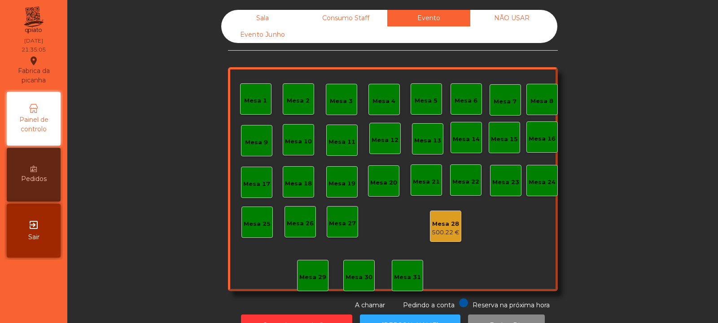
click at [528, 23] on div "NÃO USAR" at bounding box center [511, 18] width 83 height 17
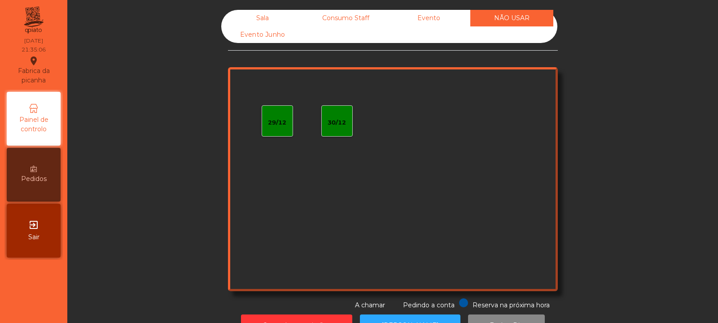
click at [269, 35] on div "Evento Junho" at bounding box center [262, 34] width 83 height 17
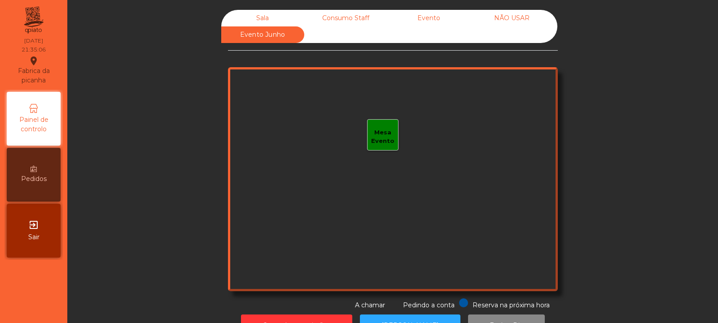
click at [255, 17] on div "Sala" at bounding box center [262, 18] width 83 height 17
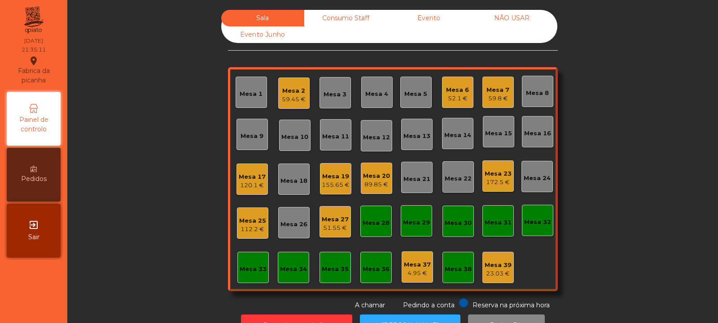
scroll to position [30, 0]
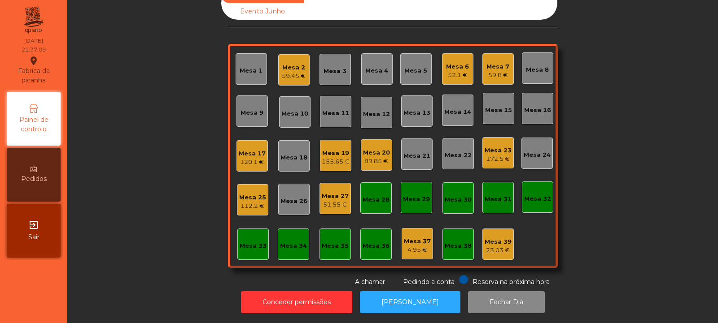
click at [455, 64] on div "Mesa 6" at bounding box center [457, 66] width 23 height 9
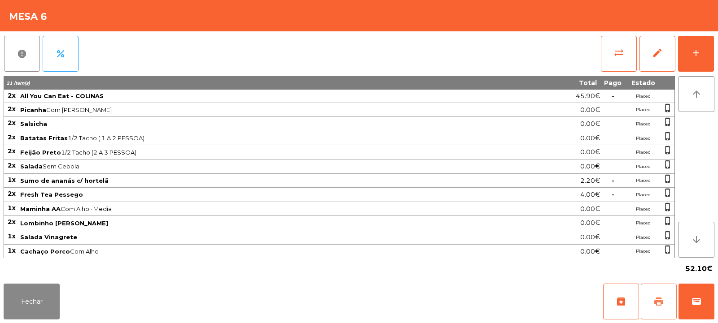
click at [657, 299] on span "print" at bounding box center [658, 302] width 11 height 11
click at [616, 55] on span "sync_alt" at bounding box center [618, 53] width 11 height 11
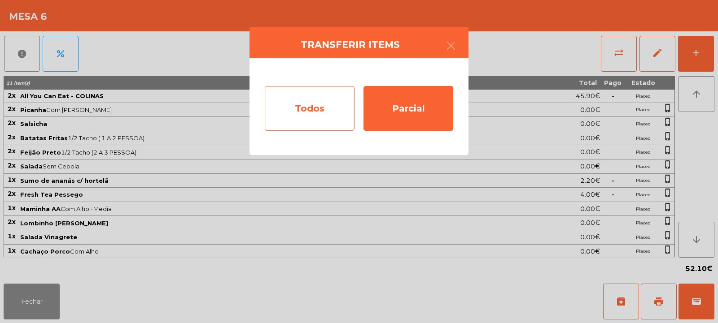
click at [284, 113] on div "Todos" at bounding box center [310, 108] width 90 height 45
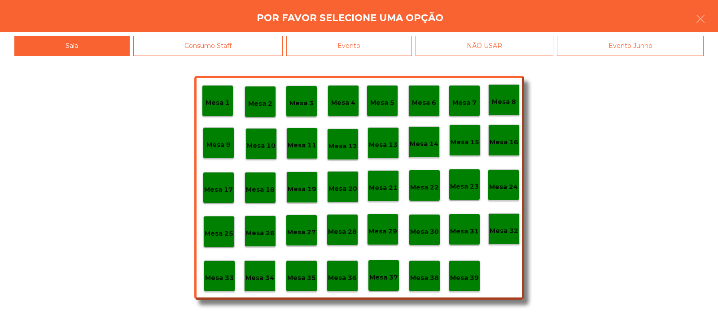
click at [358, 45] on div "Evento" at bounding box center [349, 46] width 126 height 20
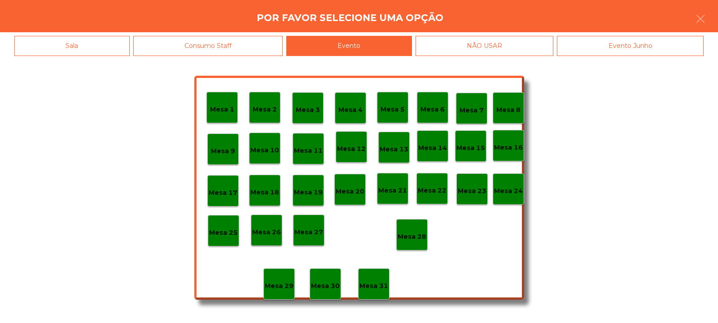
click at [415, 240] on p "Mesa 28" at bounding box center [411, 237] width 29 height 10
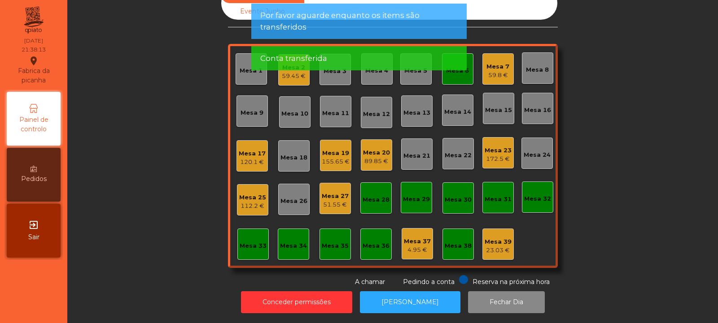
click at [500, 146] on div "Mesa 23" at bounding box center [497, 150] width 27 height 9
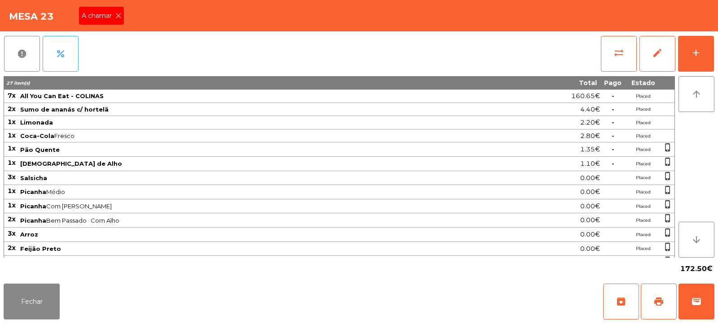
click at [118, 16] on icon at bounding box center [118, 16] width 6 height 6
click at [39, 299] on button "Fechar" at bounding box center [32, 302] width 56 height 36
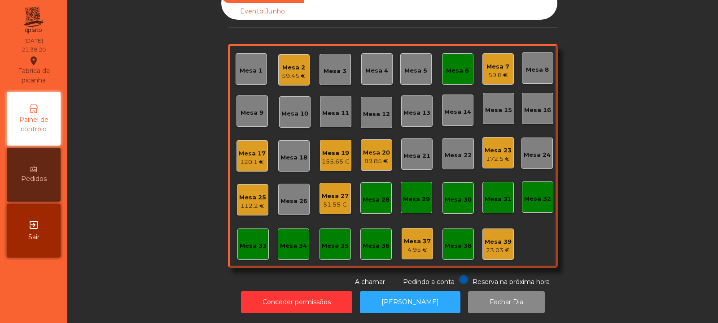
click at [460, 67] on div "Mesa 6" at bounding box center [457, 70] width 23 height 9
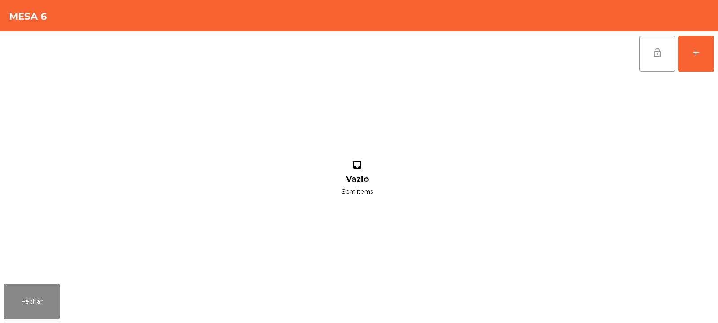
click at [654, 52] on span "lock_open" at bounding box center [657, 53] width 11 height 11
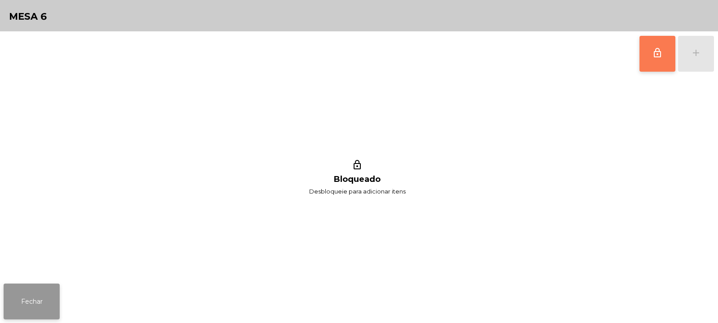
click at [31, 308] on button "Fechar" at bounding box center [32, 302] width 56 height 36
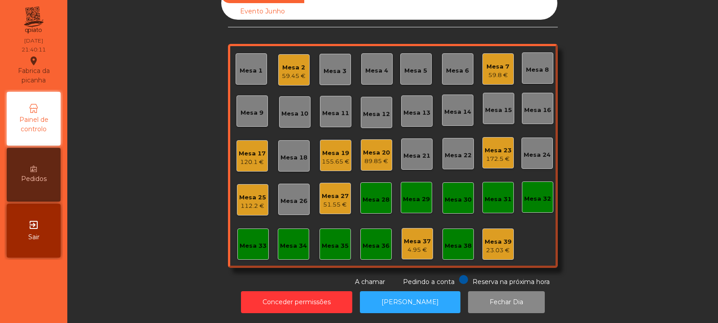
click at [327, 149] on div "Mesa 19" at bounding box center [336, 153] width 28 height 9
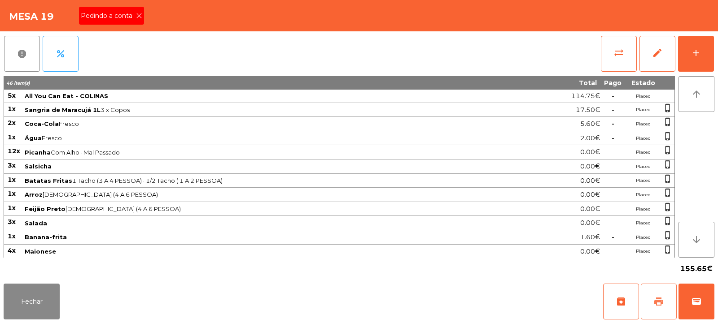
click at [653, 305] on span "print" at bounding box center [658, 302] width 11 height 11
click at [141, 18] on icon at bounding box center [139, 16] width 6 height 6
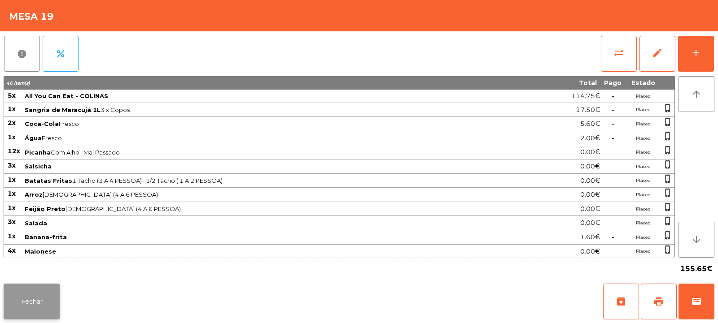
click at [57, 304] on button "Fechar" at bounding box center [32, 302] width 56 height 36
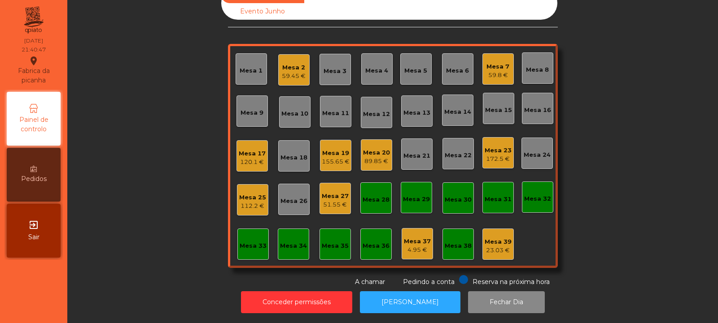
scroll to position [0, 0]
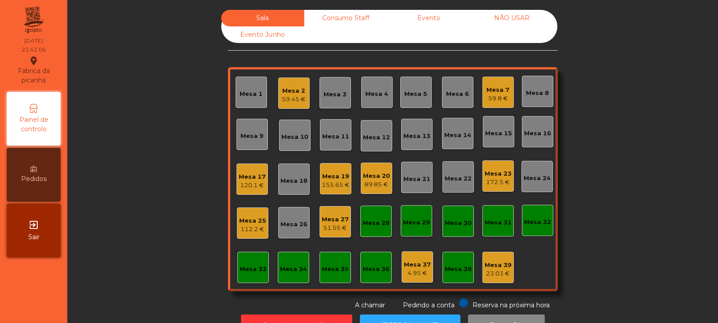
click at [537, 99] on div "Mesa 8" at bounding box center [537, 91] width 31 height 31
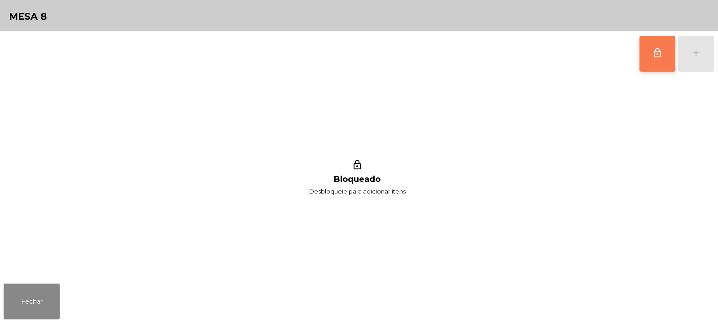
click at [657, 56] on span "lock_outline" at bounding box center [657, 53] width 11 height 11
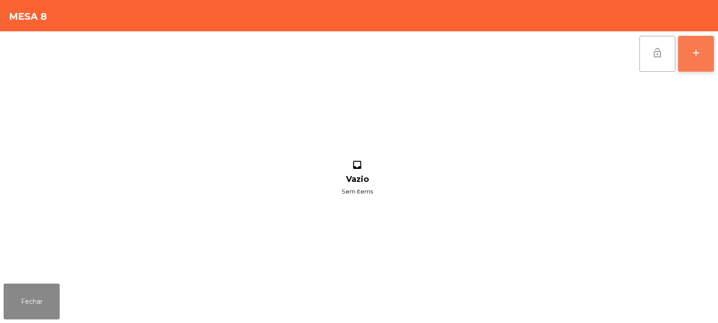
click at [689, 68] on button "add" at bounding box center [696, 54] width 36 height 36
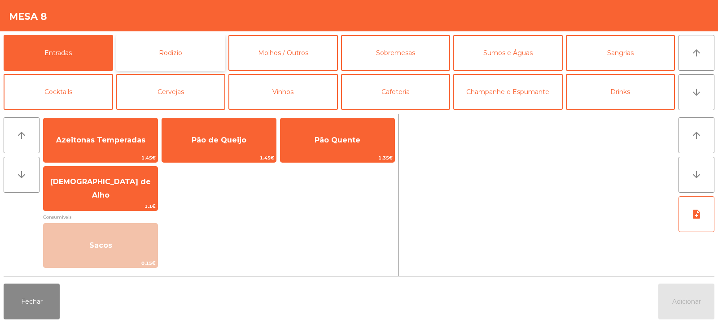
click at [181, 59] on button "Rodizio" at bounding box center [170, 53] width 109 height 36
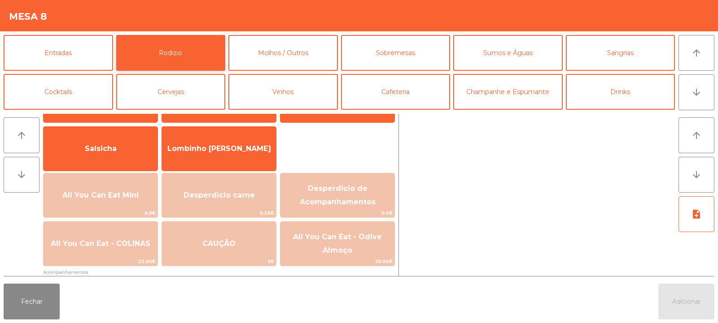
scroll to position [46, 0]
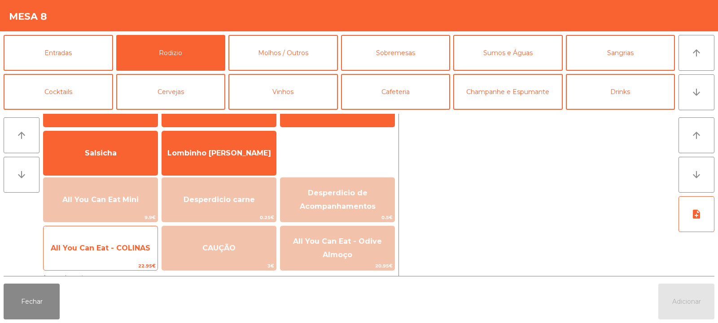
click at [113, 233] on div "All You Can Eat - COLINAS 22.95€" at bounding box center [100, 248] width 115 height 45
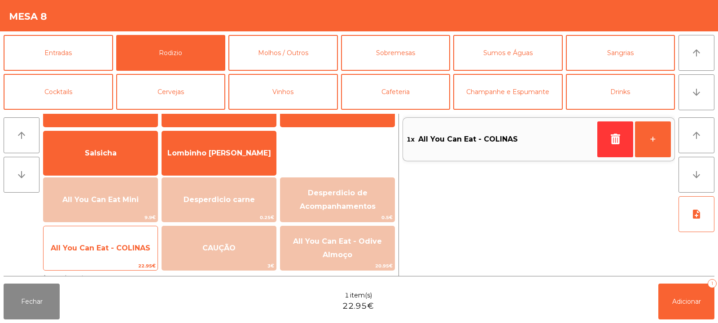
click at [109, 241] on span "All You Can Eat - COLINAS" at bounding box center [101, 248] width 114 height 24
click at [97, 253] on span "All You Can Eat - COLINAS" at bounding box center [101, 248] width 114 height 24
click at [102, 258] on span "All You Can Eat - COLINAS" at bounding box center [101, 248] width 114 height 24
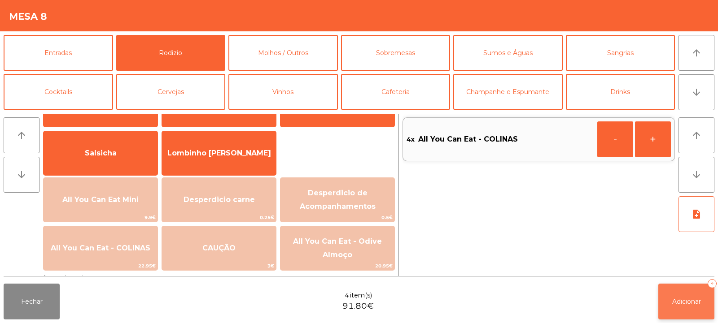
click at [676, 315] on button "Adicionar 4" at bounding box center [686, 302] width 56 height 36
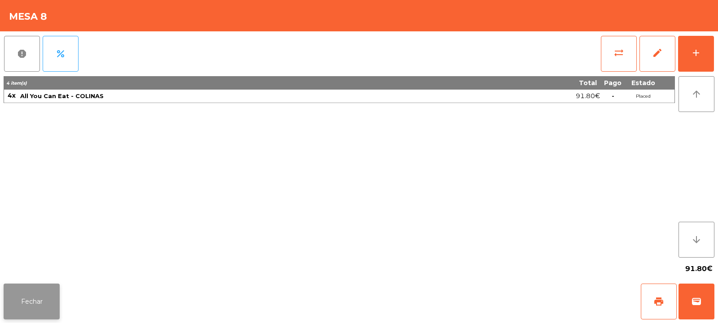
click at [22, 294] on button "Fechar" at bounding box center [32, 302] width 56 height 36
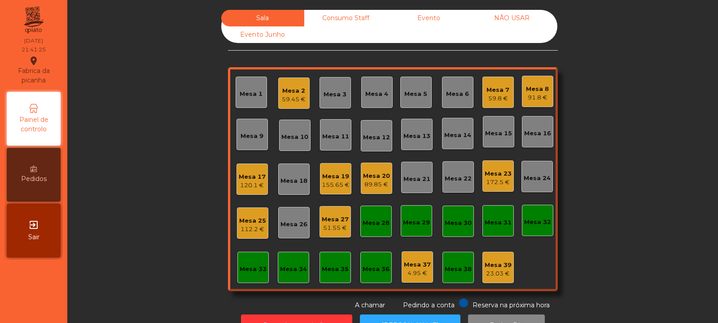
click at [488, 181] on div "172.5 €" at bounding box center [497, 182] width 27 height 9
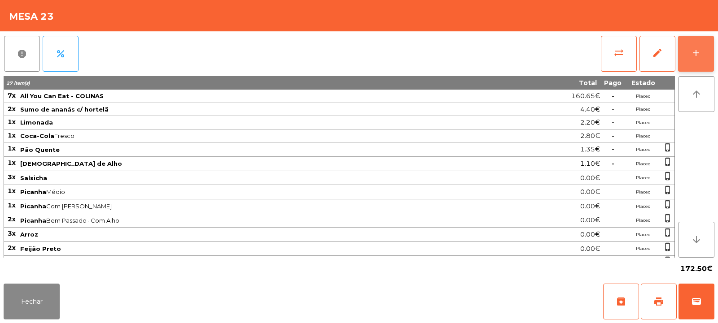
click at [700, 57] on div "add" at bounding box center [695, 53] width 11 height 11
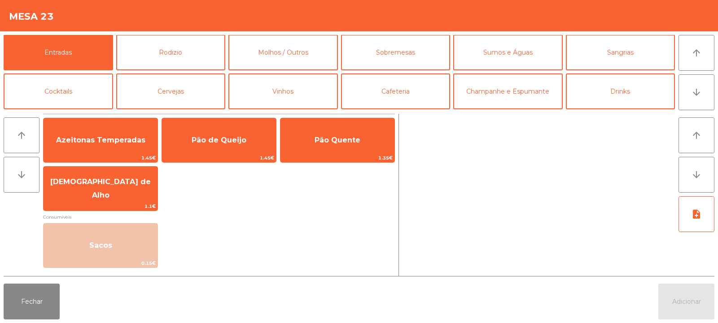
scroll to position [0, 0]
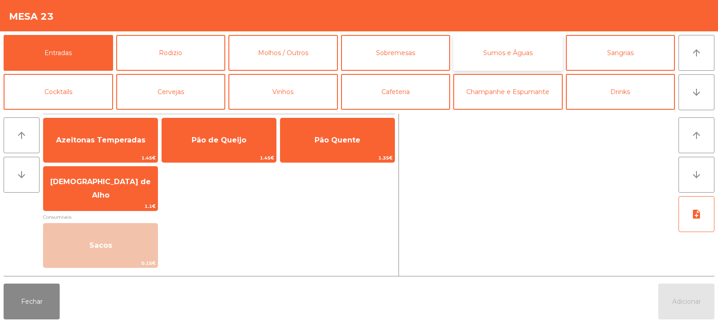
click at [512, 40] on button "Sumos e Águas" at bounding box center [507, 53] width 109 height 36
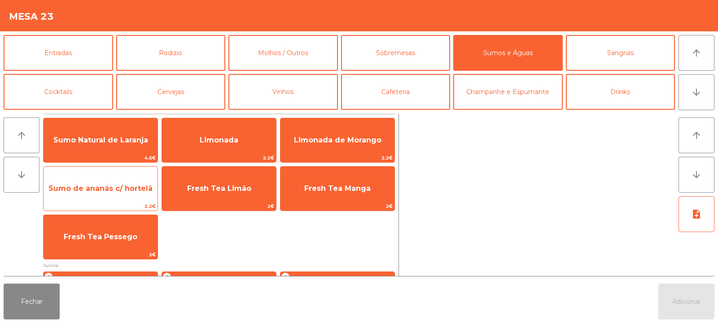
click at [101, 196] on span "Sumo de ananás c/ hortelã" at bounding box center [101, 189] width 114 height 24
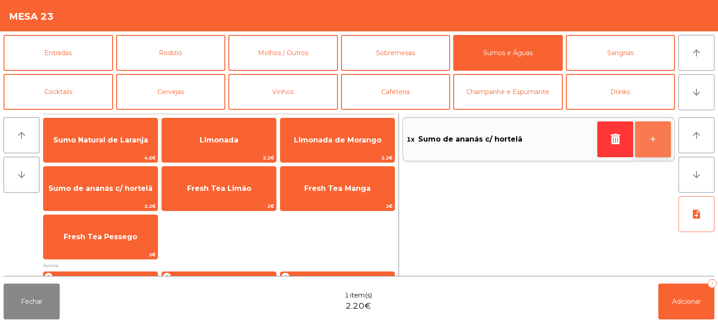
click at [656, 143] on button "+" at bounding box center [653, 140] width 36 height 36
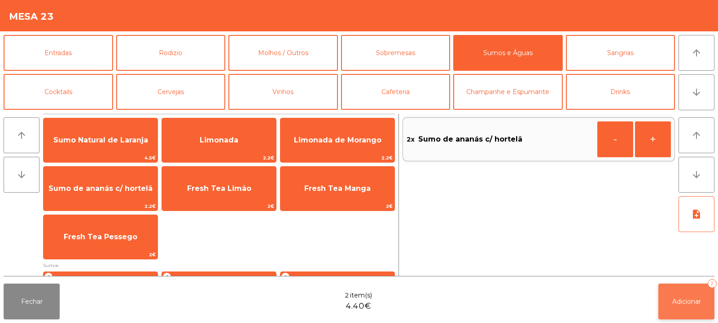
click at [696, 293] on button "Adicionar 2" at bounding box center [686, 302] width 56 height 36
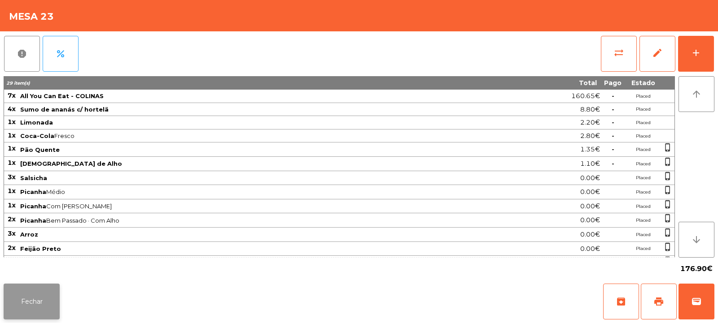
click at [22, 313] on button "Fechar" at bounding box center [32, 302] width 56 height 36
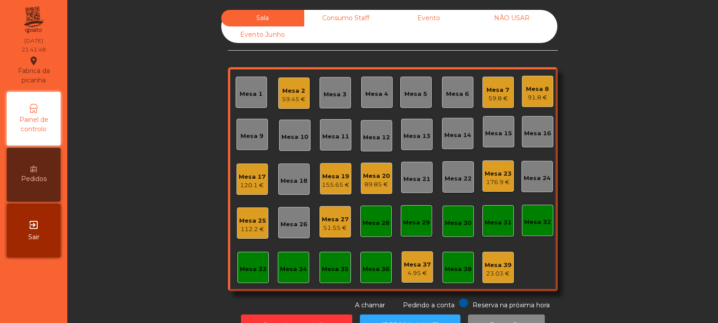
click at [337, 227] on div "51.55 €" at bounding box center [335, 228] width 27 height 9
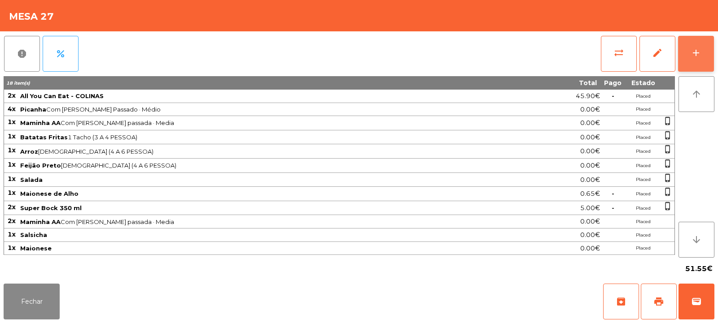
click at [689, 63] on button "add" at bounding box center [696, 54] width 36 height 36
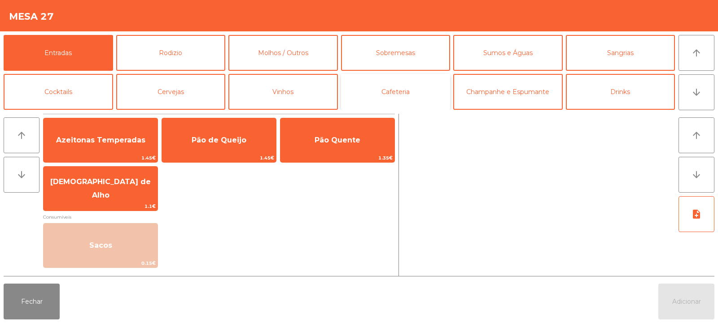
click at [391, 93] on button "Cafeteria" at bounding box center [395, 92] width 109 height 36
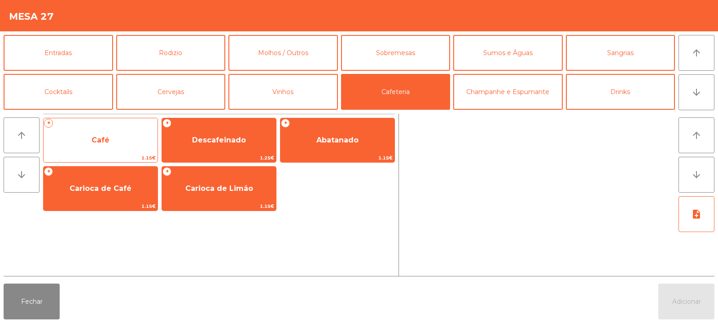
click at [110, 145] on span "Café" at bounding box center [101, 140] width 114 height 24
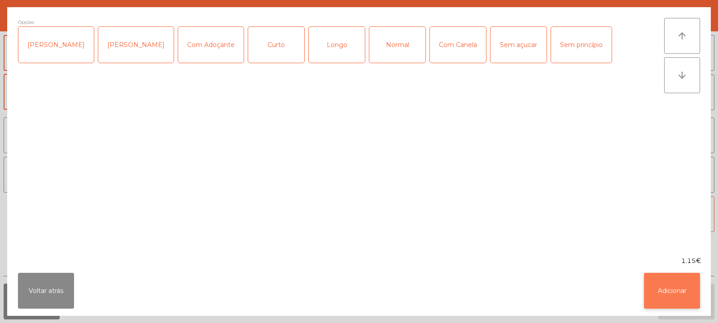
click at [668, 291] on button "Adicionar" at bounding box center [672, 291] width 56 height 36
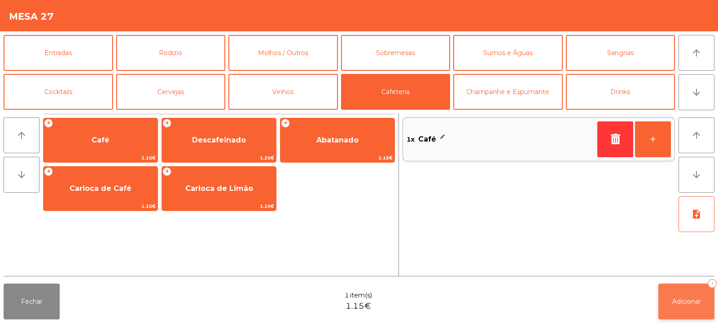
click at [680, 304] on span "Adicionar" at bounding box center [686, 302] width 29 height 8
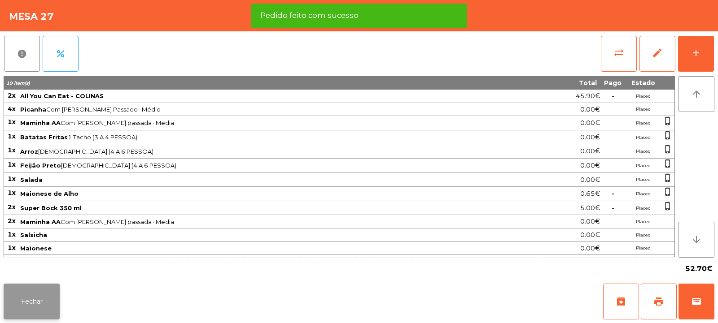
click at [31, 306] on button "Fechar" at bounding box center [32, 302] width 56 height 36
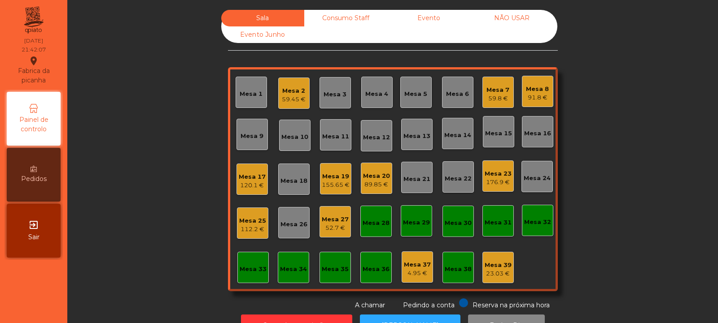
click at [338, 186] on div "155.65 €" at bounding box center [336, 185] width 28 height 9
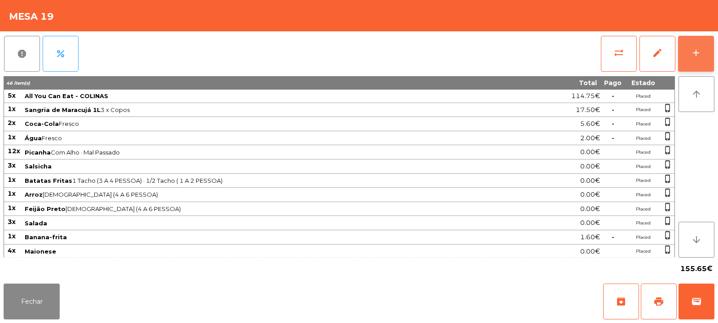
click at [705, 54] on button "add" at bounding box center [696, 54] width 36 height 36
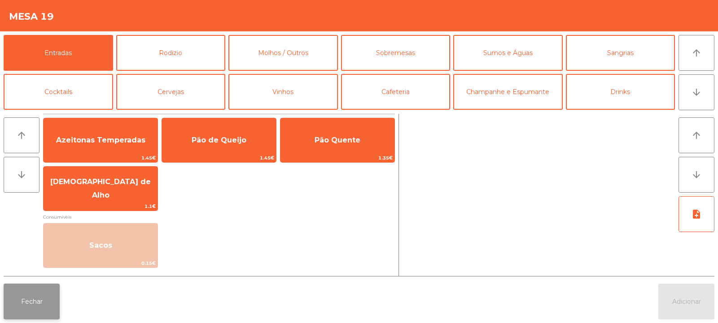
click at [31, 306] on button "Fechar" at bounding box center [32, 302] width 56 height 36
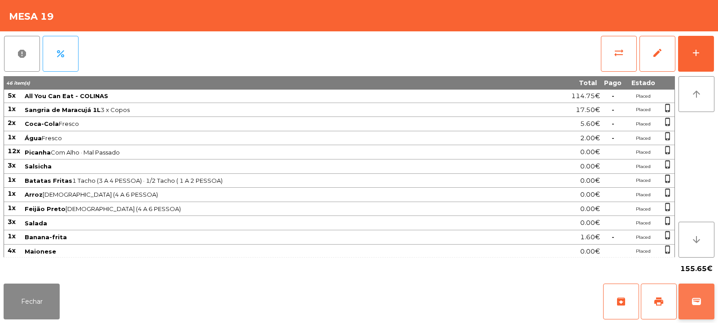
click at [707, 289] on button "wallet" at bounding box center [696, 302] width 36 height 36
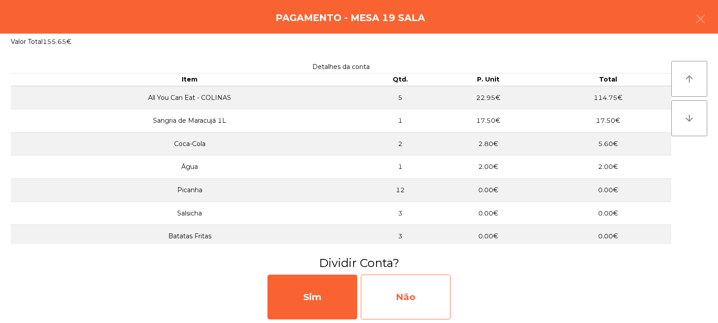
click at [408, 289] on div "Não" at bounding box center [406, 297] width 90 height 45
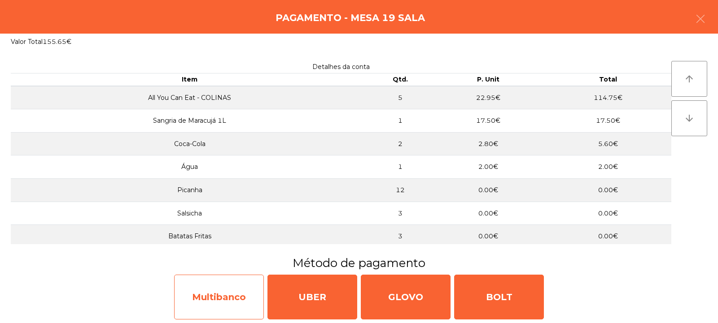
click at [212, 293] on div "Multibanco" at bounding box center [219, 297] width 90 height 45
select select "**"
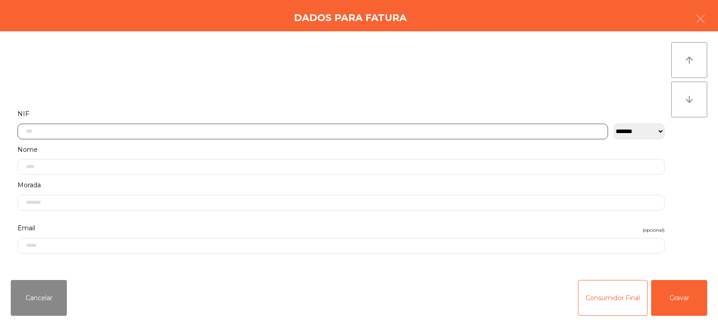
click at [269, 131] on input "text" at bounding box center [312, 132] width 590 height 16
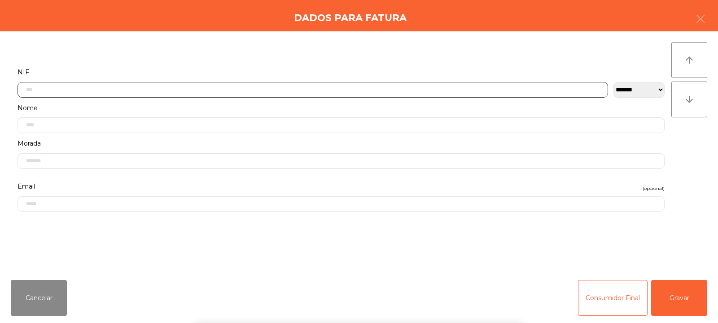
scroll to position [65, 0]
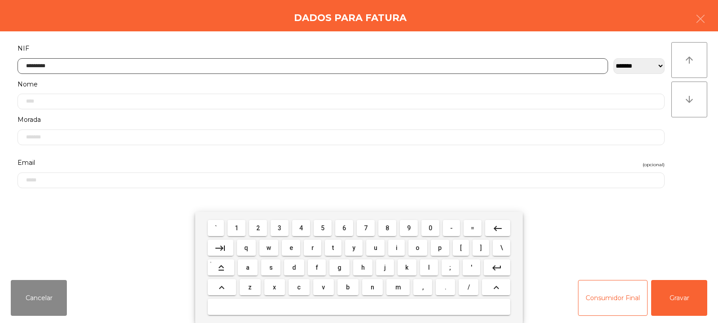
type input "*********"
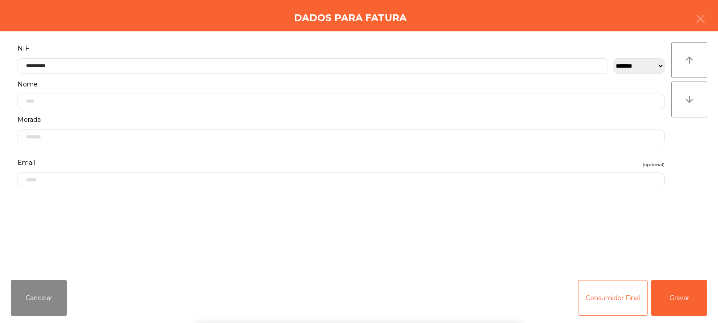
click at [683, 158] on div "arrow_upward arrow_downward" at bounding box center [689, 152] width 36 height 220
click at [677, 291] on button "Gravar" at bounding box center [679, 298] width 56 height 36
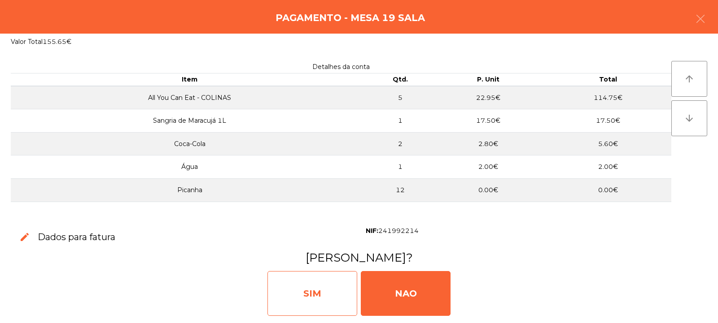
click at [312, 288] on div "SIM" at bounding box center [312, 293] width 90 height 45
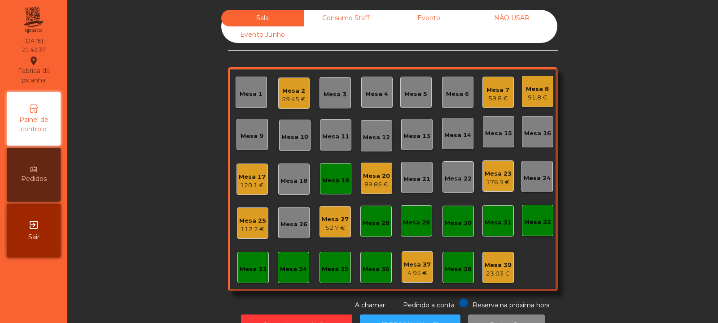
click at [342, 215] on div "Mesa 27" at bounding box center [335, 219] width 27 height 9
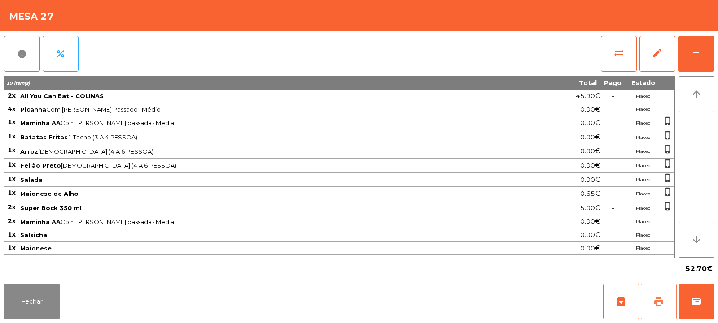
click at [659, 304] on span "print" at bounding box center [658, 302] width 11 height 11
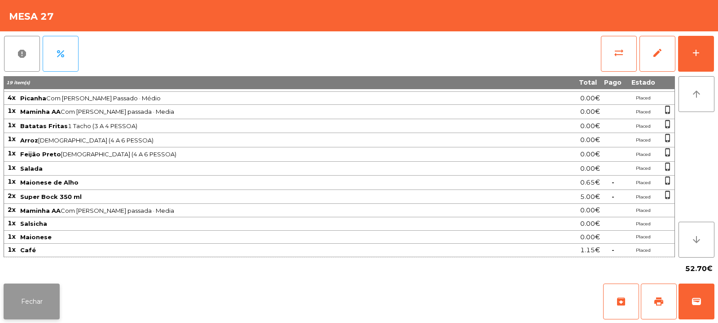
click at [40, 314] on button "Fechar" at bounding box center [32, 302] width 56 height 36
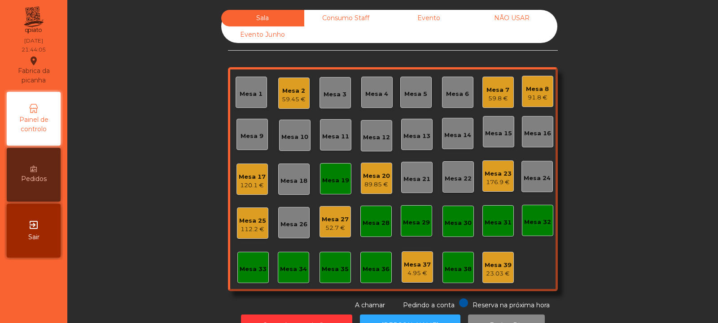
click at [375, 98] on div "Mesa 4" at bounding box center [376, 94] width 23 height 9
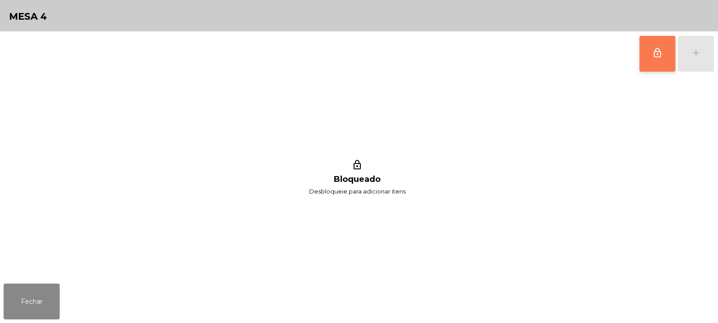
click at [662, 60] on button "lock_outline" at bounding box center [657, 54] width 36 height 36
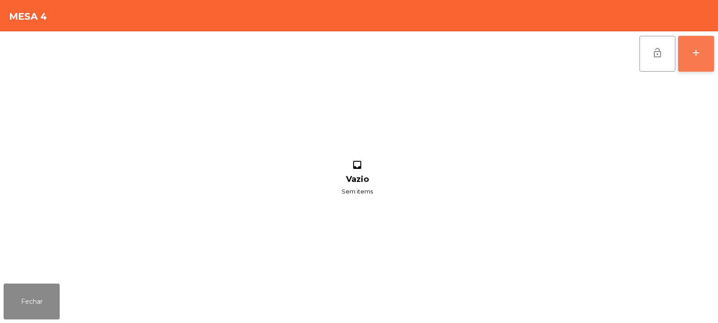
click at [699, 57] on div "add" at bounding box center [695, 53] width 11 height 11
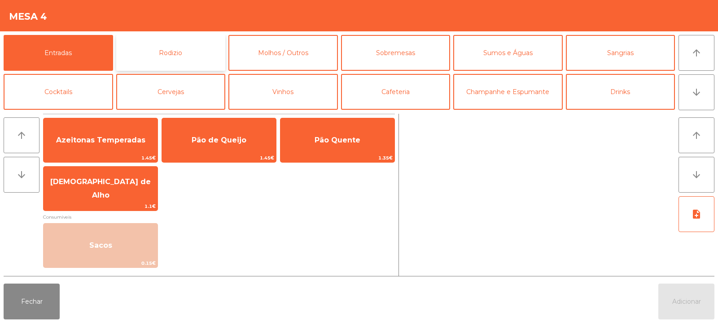
click at [188, 62] on button "Rodizio" at bounding box center [170, 53] width 109 height 36
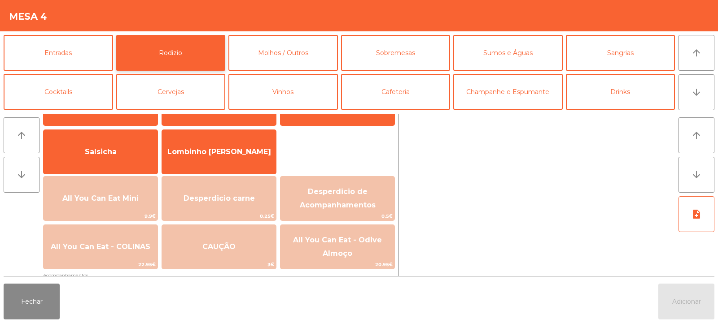
scroll to position [50, 0]
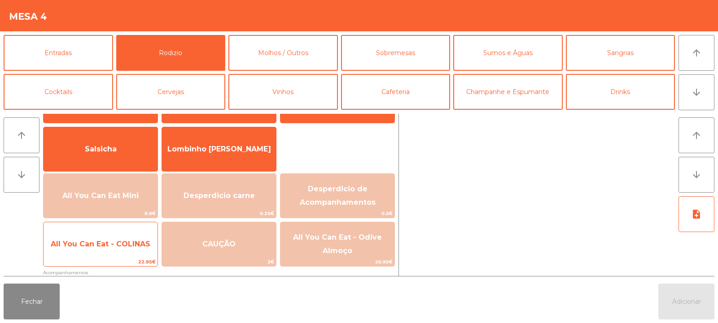
click at [133, 248] on span "All You Can Eat - COLINAS" at bounding box center [101, 244] width 100 height 9
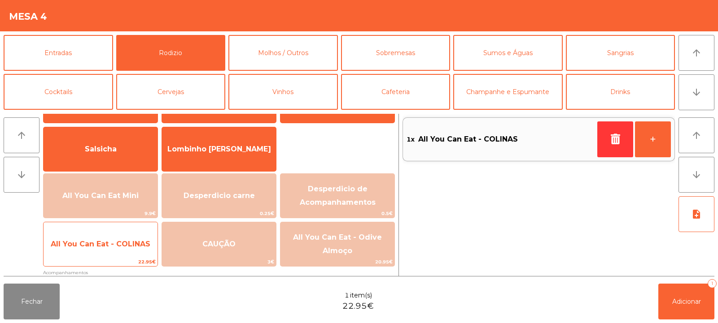
click at [135, 249] on span "All You Can Eat - COLINAS" at bounding box center [101, 244] width 114 height 24
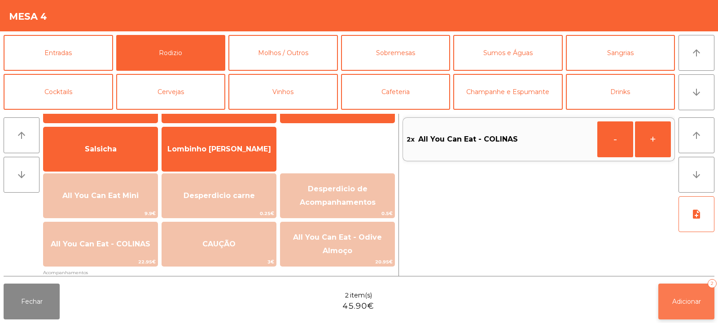
click at [688, 304] on span "Adicionar" at bounding box center [686, 302] width 29 height 8
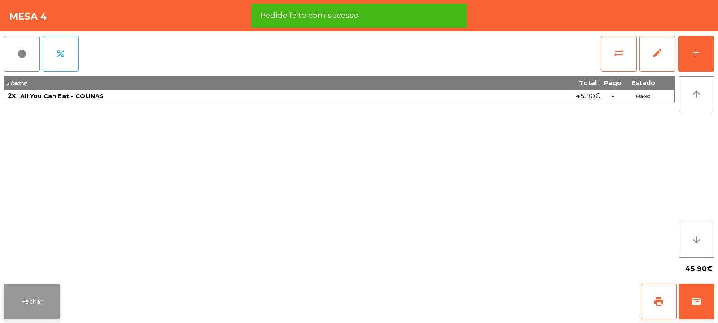
click at [35, 305] on button "Fechar" at bounding box center [32, 302] width 56 height 36
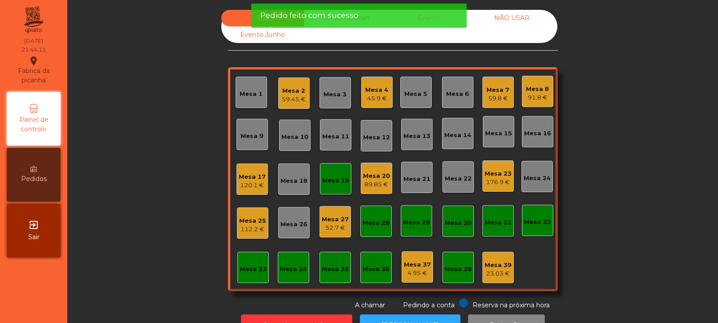
click at [339, 179] on div "Mesa 19" at bounding box center [335, 180] width 27 height 9
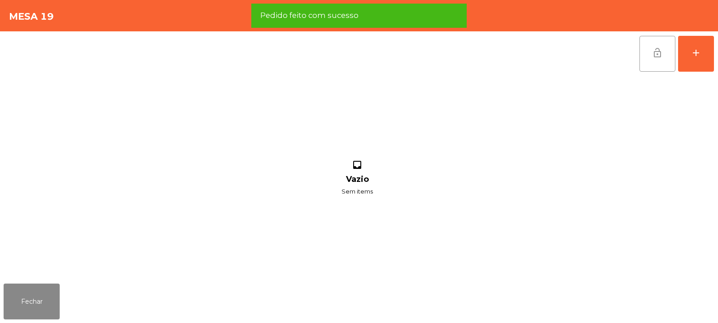
click at [656, 62] on button "lock_open" at bounding box center [657, 54] width 36 height 36
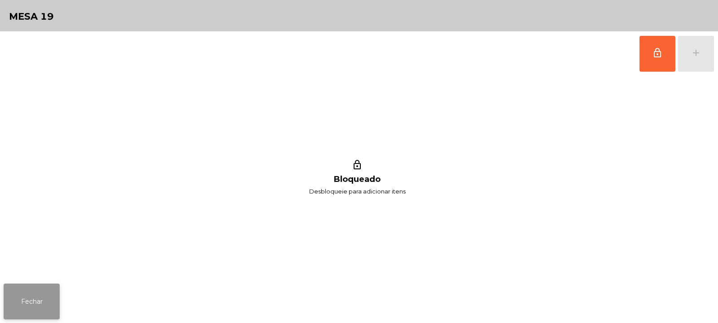
click at [56, 305] on button "Fechar" at bounding box center [32, 302] width 56 height 36
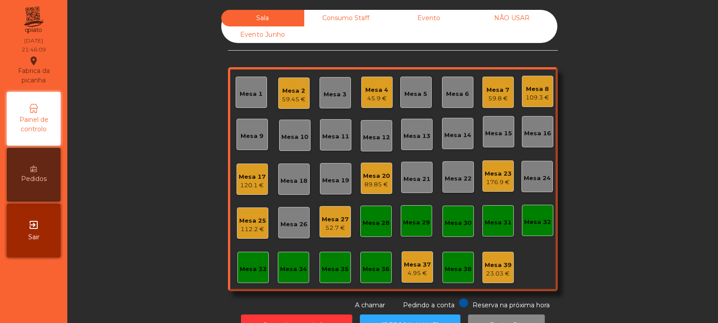
click at [373, 179] on div "Mesa 20" at bounding box center [376, 176] width 27 height 9
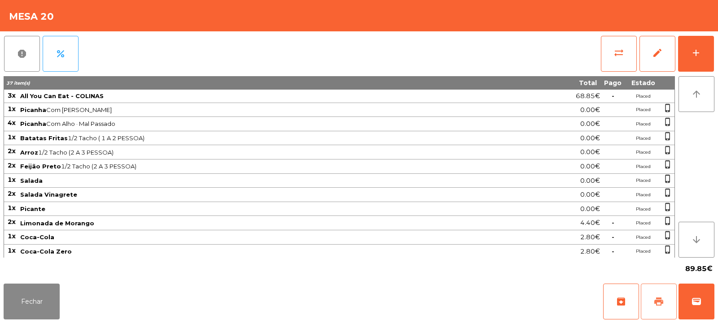
click at [659, 304] on span "print" at bounding box center [658, 302] width 11 height 11
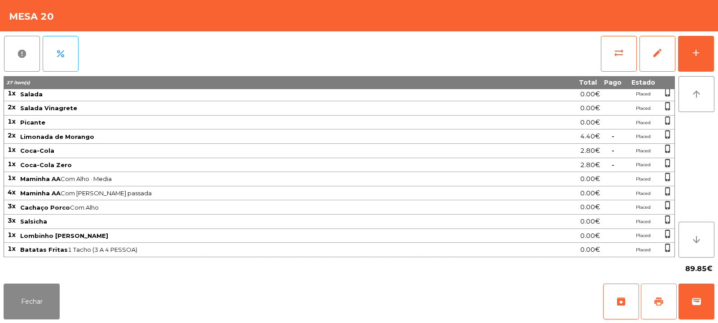
scroll to position [129, 0]
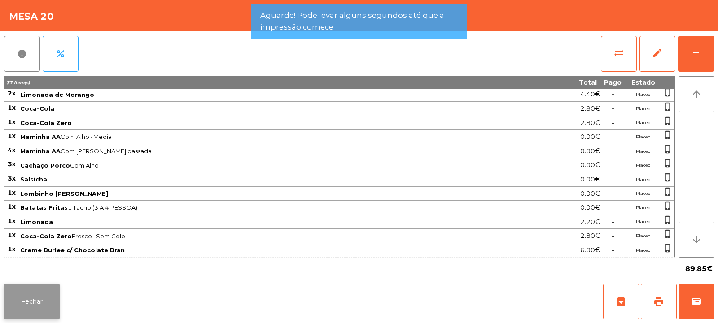
click at [45, 292] on button "Fechar" at bounding box center [32, 302] width 56 height 36
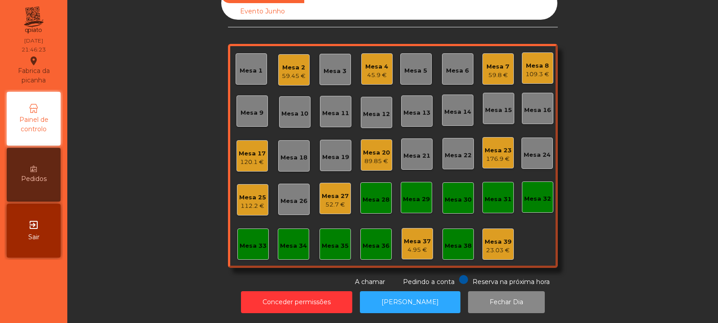
scroll to position [0, 0]
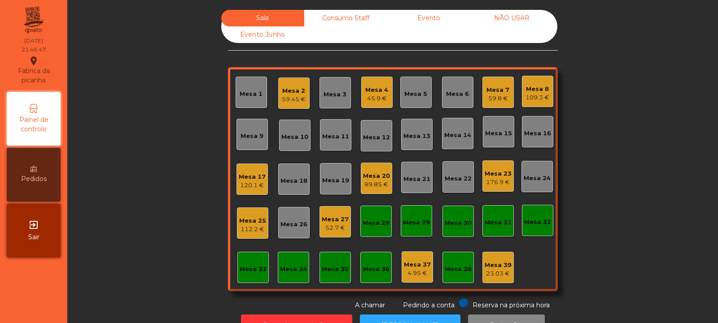
click at [334, 226] on div "52.7 €" at bounding box center [335, 228] width 27 height 9
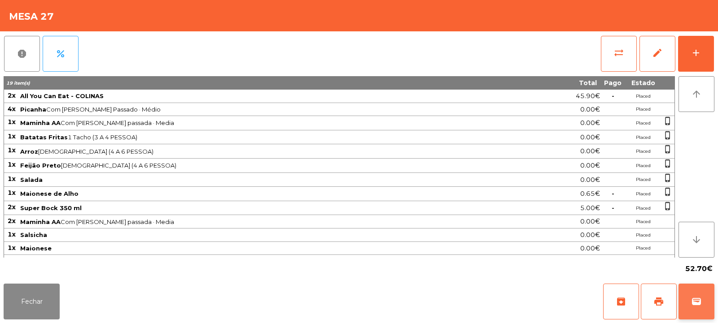
click at [698, 298] on span "wallet" at bounding box center [696, 302] width 11 height 11
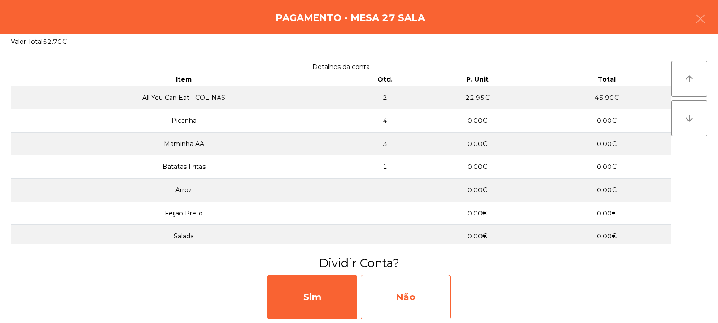
click at [406, 300] on div "Não" at bounding box center [406, 297] width 90 height 45
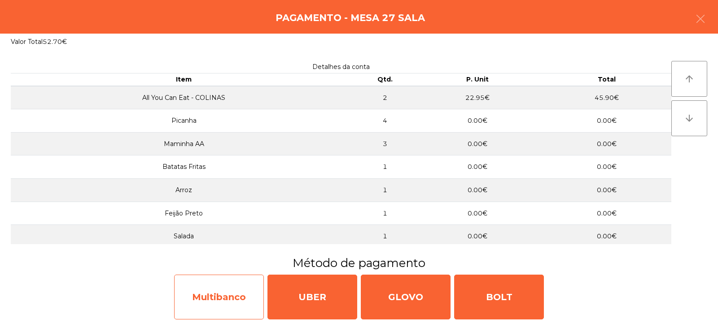
click at [208, 299] on div "Multibanco" at bounding box center [219, 297] width 90 height 45
select select "**"
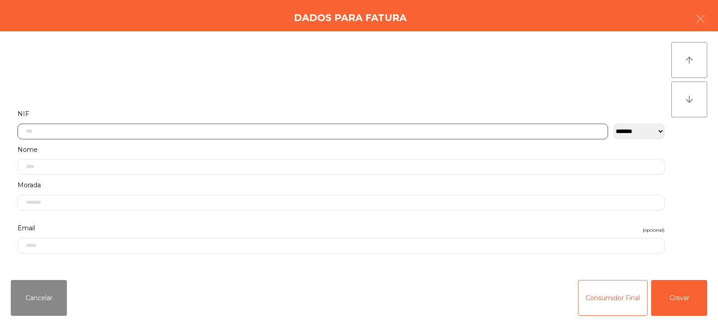
click at [268, 131] on input "text" at bounding box center [312, 132] width 590 height 16
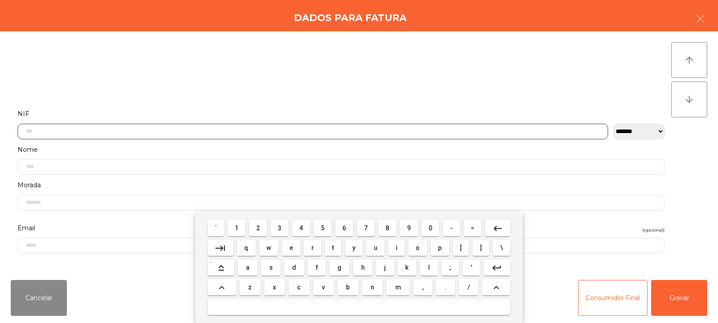
scroll to position [65, 0]
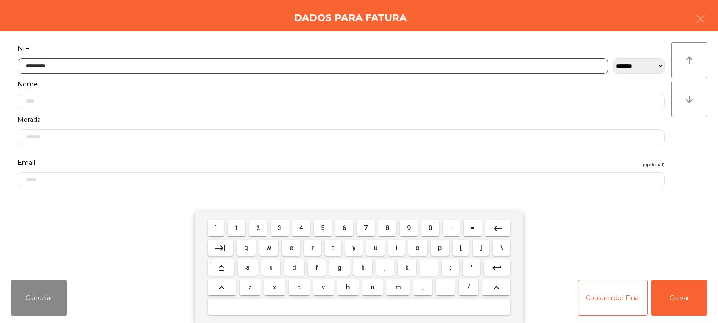
type input "*********"
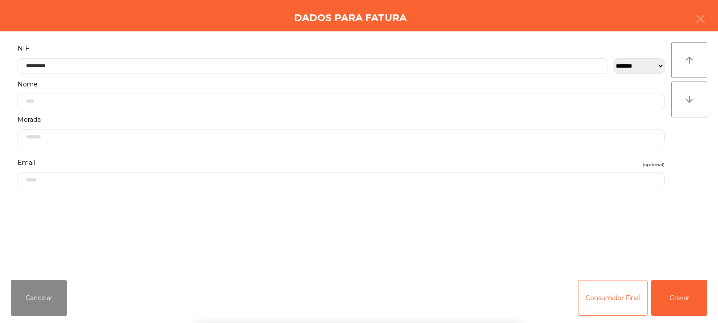
click at [689, 161] on div "arrow_upward arrow_downward" at bounding box center [689, 152] width 36 height 220
click at [682, 306] on button "Gravar" at bounding box center [679, 298] width 56 height 36
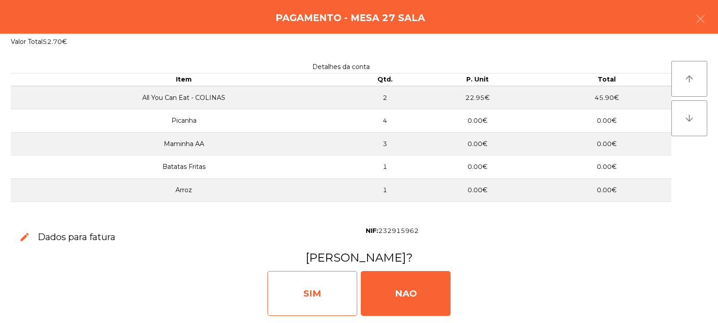
click at [309, 287] on div "SIM" at bounding box center [312, 293] width 90 height 45
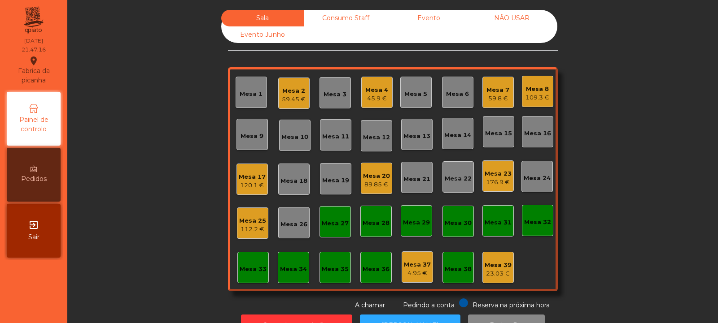
scroll to position [30, 0]
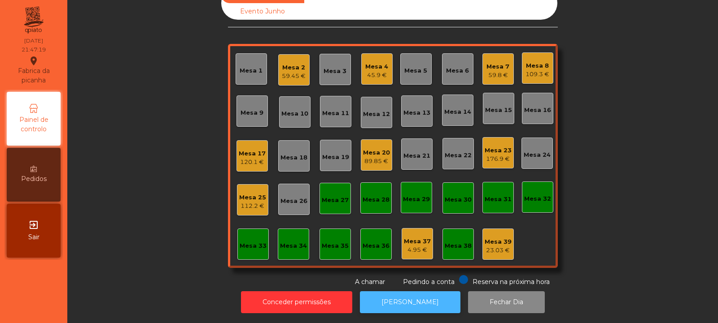
click at [412, 292] on button "[PERSON_NAME]" at bounding box center [410, 303] width 100 height 22
click at [329, 196] on div "Mesa 27" at bounding box center [335, 200] width 27 height 9
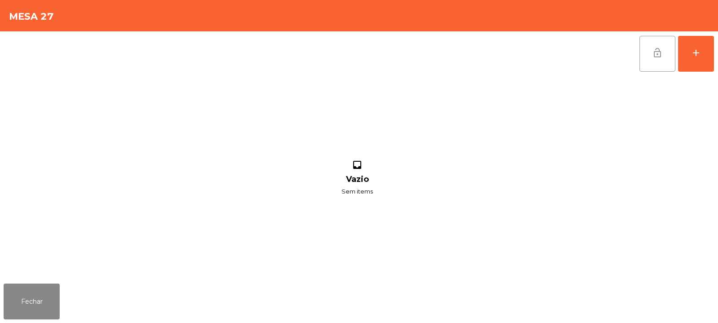
click at [654, 52] on span "lock_open" at bounding box center [657, 53] width 11 height 11
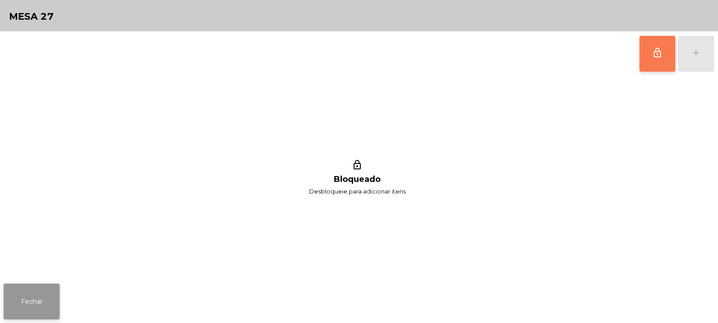
click at [45, 313] on button "Fechar" at bounding box center [32, 302] width 56 height 36
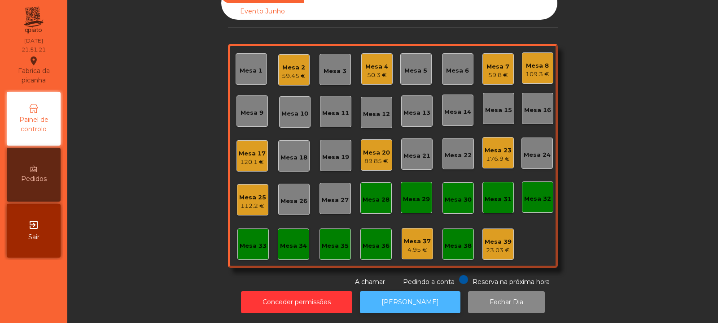
click at [402, 297] on button "[PERSON_NAME]" at bounding box center [410, 303] width 100 height 22
click at [371, 157] on div "89.85 €" at bounding box center [376, 161] width 27 height 9
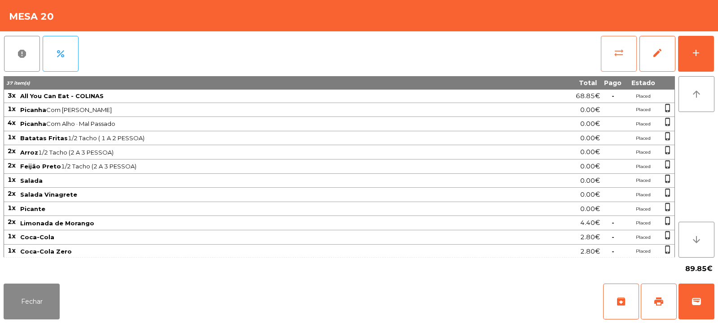
click at [622, 44] on button "sync_alt" at bounding box center [619, 54] width 36 height 36
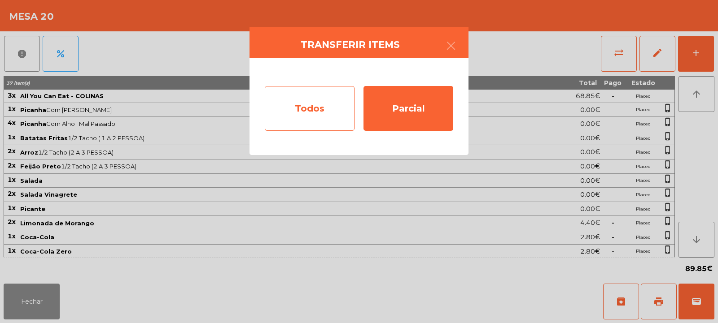
click at [290, 116] on div "Todos" at bounding box center [310, 108] width 90 height 45
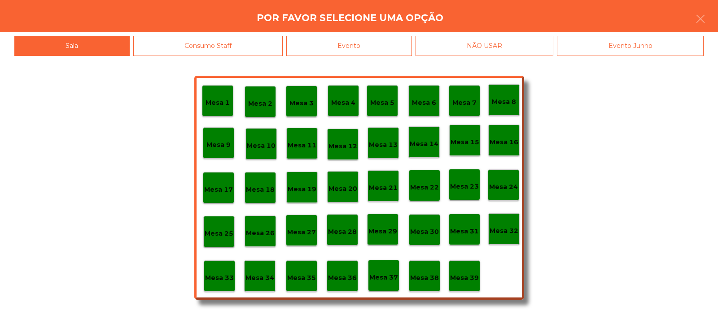
click at [378, 39] on div "Evento" at bounding box center [349, 46] width 126 height 20
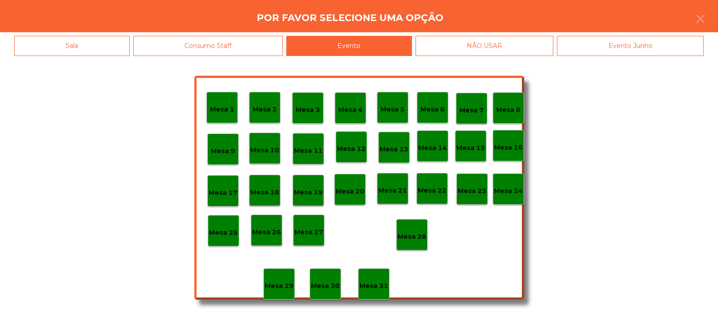
click at [413, 236] on p "Mesa 28" at bounding box center [411, 237] width 29 height 10
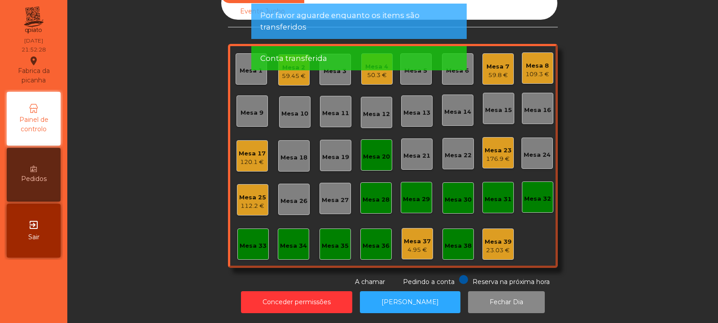
click at [374, 149] on div "Mesa 20" at bounding box center [376, 155] width 27 height 13
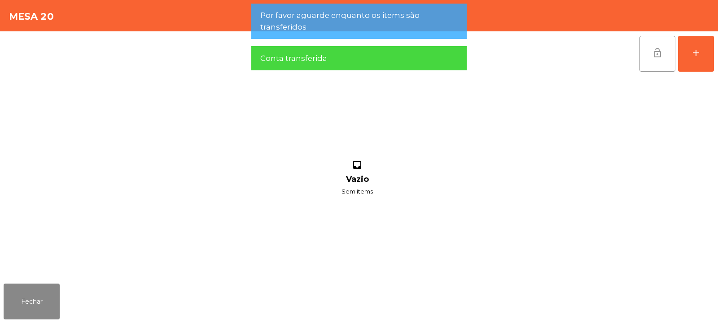
click at [660, 36] on button "lock_open" at bounding box center [657, 54] width 36 height 36
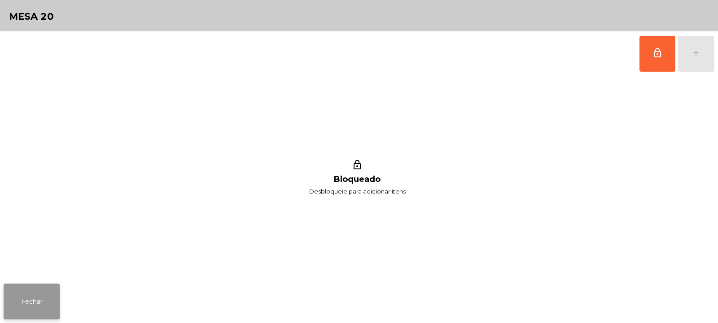
click at [33, 292] on button "Fechar" at bounding box center [32, 302] width 56 height 36
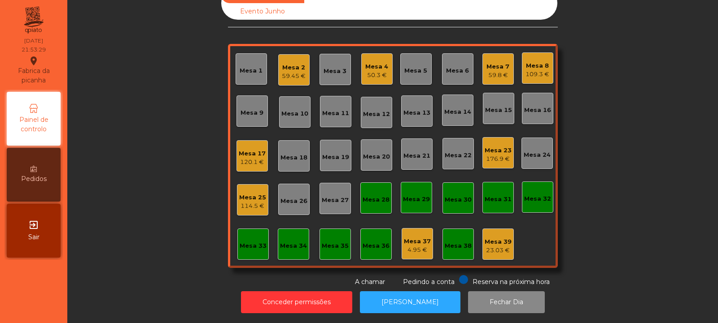
click at [251, 109] on div "Mesa 9" at bounding box center [251, 113] width 23 height 9
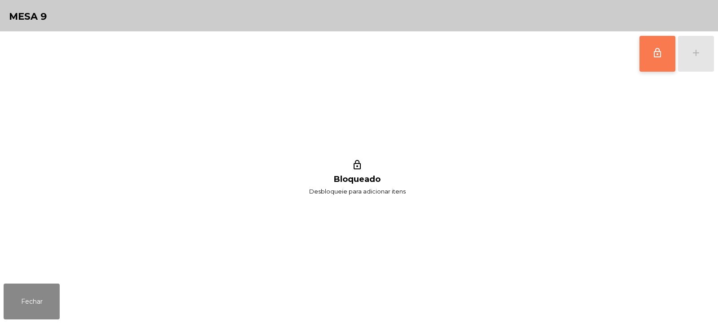
click at [651, 55] on button "lock_outline" at bounding box center [657, 54] width 36 height 36
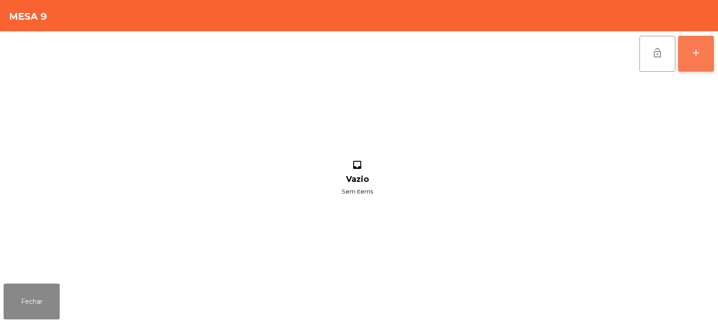
click at [693, 52] on div "add" at bounding box center [695, 53] width 11 height 11
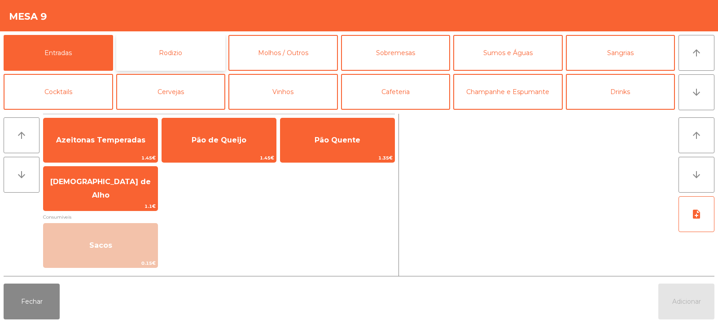
click at [183, 46] on button "Rodizio" at bounding box center [170, 53] width 109 height 36
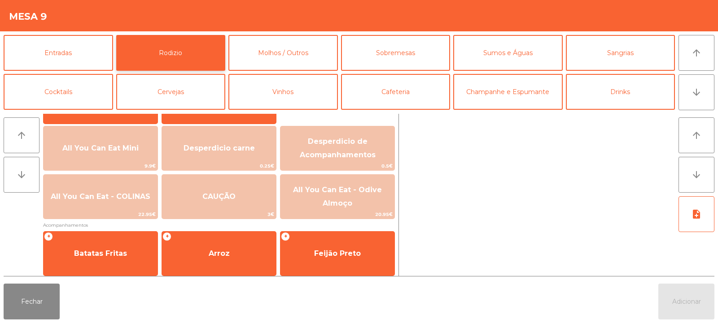
scroll to position [97, 0]
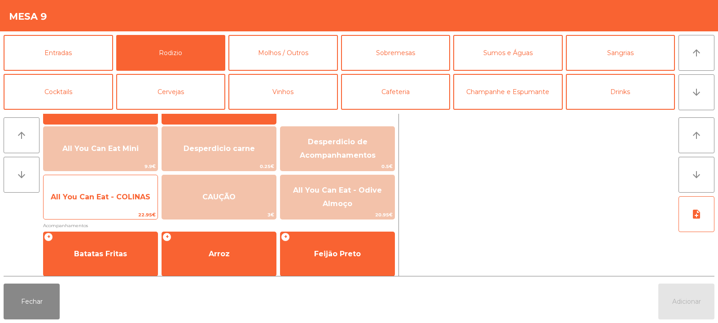
click at [91, 200] on span "All You Can Eat - COLINAS" at bounding box center [101, 197] width 100 height 9
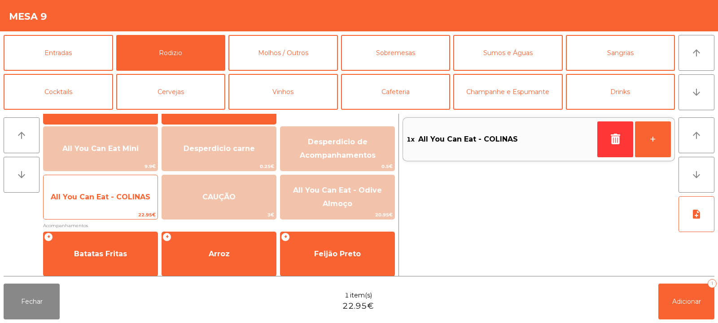
click at [99, 201] on span "All You Can Eat - COLINAS" at bounding box center [101, 197] width 100 height 9
click at [101, 201] on span "All You Can Eat - COLINAS" at bounding box center [101, 197] width 114 height 24
click at [103, 201] on span "All You Can Eat - COLINAS" at bounding box center [101, 197] width 100 height 9
click at [104, 206] on span "All You Can Eat - COLINAS" at bounding box center [101, 197] width 114 height 24
click at [105, 204] on span "All You Can Eat - COLINAS" at bounding box center [101, 197] width 114 height 24
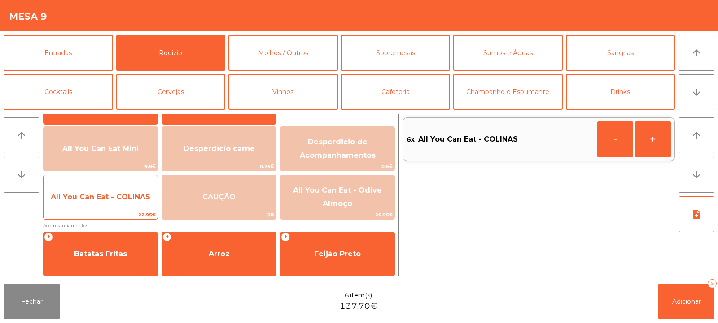
click at [103, 203] on span "All You Can Eat - COLINAS" at bounding box center [101, 197] width 114 height 24
click at [103, 205] on span "All You Can Eat - COLINAS" at bounding box center [101, 197] width 114 height 24
click at [102, 210] on div "All You Can Eat - COLINAS 22.95€" at bounding box center [100, 197] width 115 height 45
click at [102, 211] on span "22.95€" at bounding box center [101, 215] width 114 height 9
click at [104, 209] on span "All You Can Eat - COLINAS" at bounding box center [101, 197] width 114 height 24
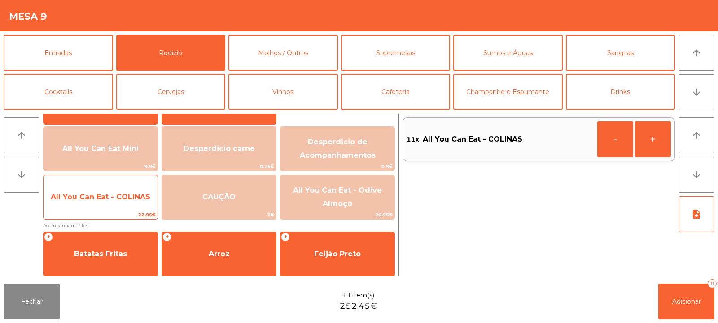
click at [106, 208] on span "All You Can Eat - COLINAS" at bounding box center [101, 197] width 114 height 24
click at [107, 210] on div "All You Can Eat - COLINAS 22.95€" at bounding box center [100, 197] width 115 height 45
click at [108, 207] on span "All You Can Eat - COLINAS" at bounding box center [101, 197] width 114 height 24
click at [107, 208] on span "All You Can Eat - COLINAS" at bounding box center [101, 197] width 114 height 24
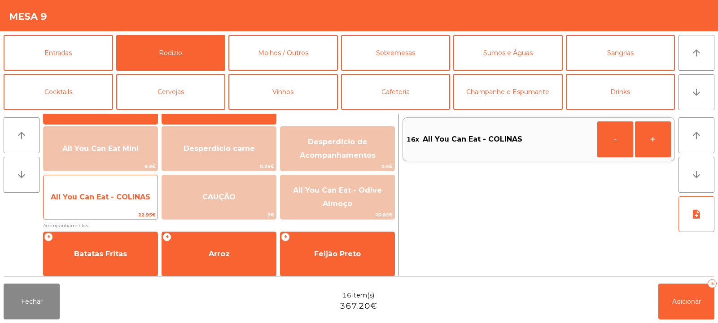
click at [106, 208] on span "All You Can Eat - COLINAS" at bounding box center [101, 197] width 114 height 24
click at [104, 208] on span "All You Can Eat - COLINAS" at bounding box center [101, 197] width 114 height 24
click at [106, 209] on span "All You Can Eat - COLINAS" at bounding box center [101, 197] width 114 height 24
click at [107, 210] on div "All You Can Eat - COLINAS 22.95€" at bounding box center [100, 197] width 115 height 45
click at [104, 213] on span "22.95€" at bounding box center [101, 215] width 114 height 9
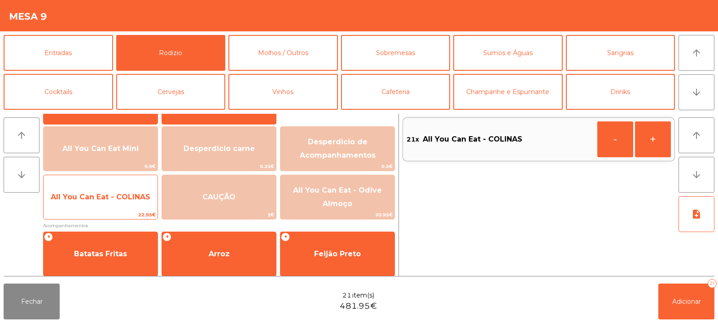
click at [101, 208] on span "All You Can Eat - COLINAS" at bounding box center [101, 197] width 114 height 24
click at [103, 209] on span "All You Can Eat - COLINAS" at bounding box center [101, 197] width 114 height 24
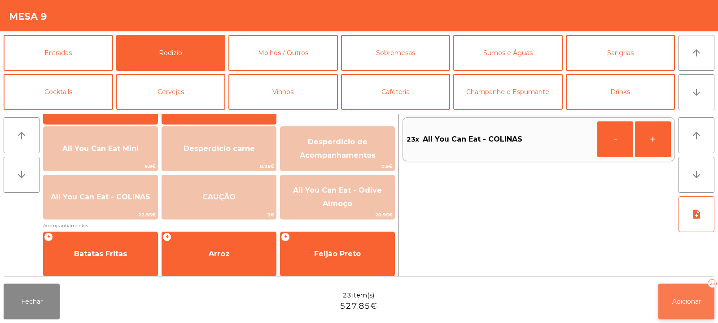
click at [682, 305] on span "Adicionar" at bounding box center [686, 302] width 29 height 8
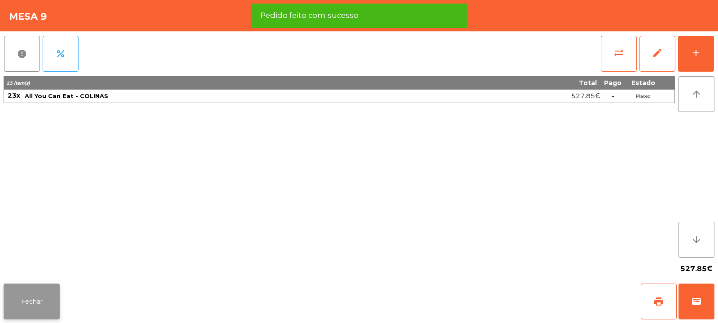
click at [31, 292] on button "Fechar" at bounding box center [32, 302] width 56 height 36
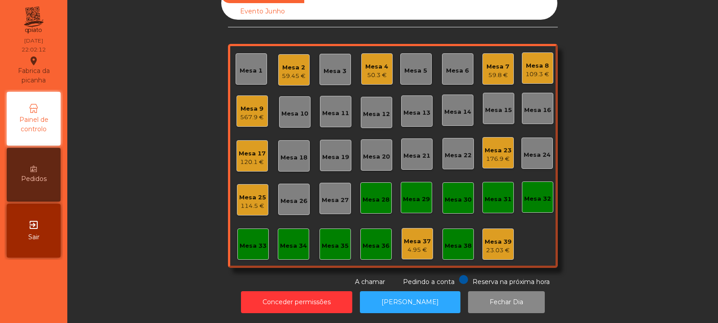
click at [239, 202] on div "114.5 €" at bounding box center [252, 206] width 27 height 9
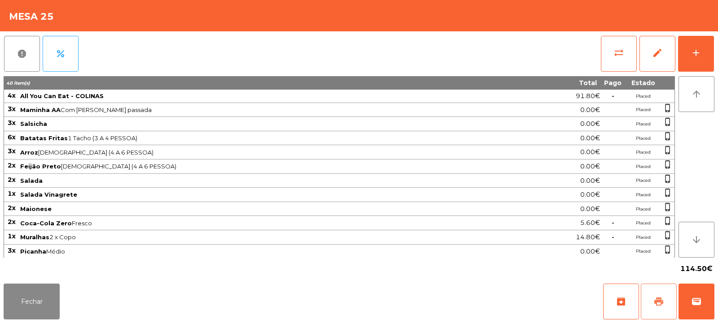
click at [659, 300] on span "print" at bounding box center [658, 302] width 11 height 11
click at [706, 302] on button "wallet" at bounding box center [696, 302] width 36 height 36
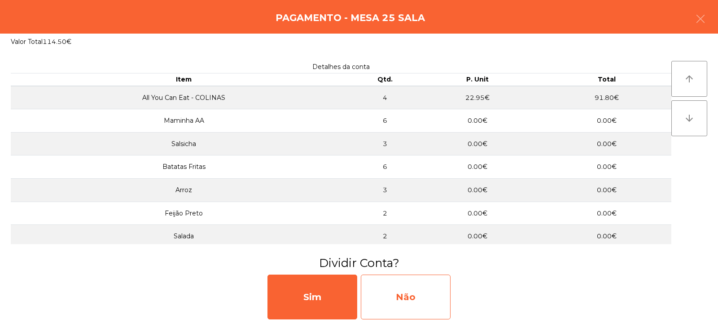
click at [406, 300] on div "Não" at bounding box center [406, 297] width 90 height 45
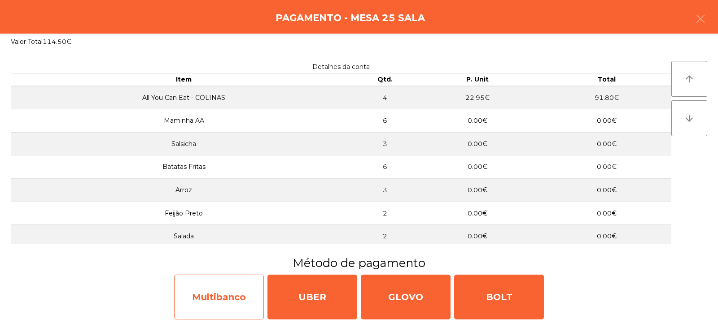
click at [222, 296] on div "Multibanco" at bounding box center [219, 297] width 90 height 45
select select "**"
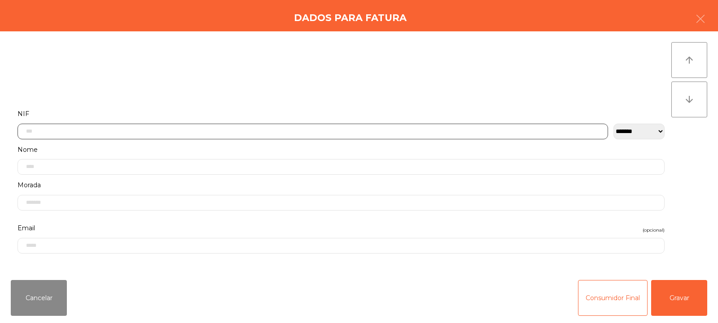
click at [297, 133] on input "text" at bounding box center [312, 132] width 590 height 16
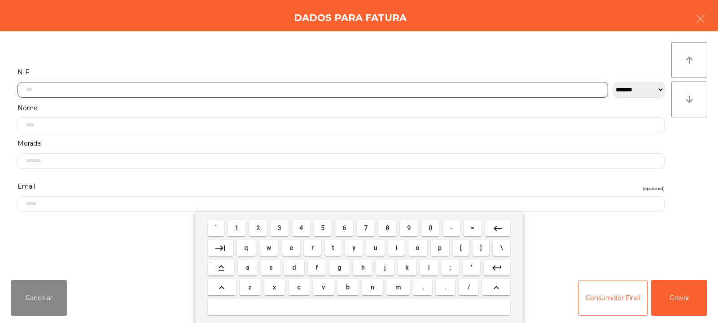
scroll to position [65, 0]
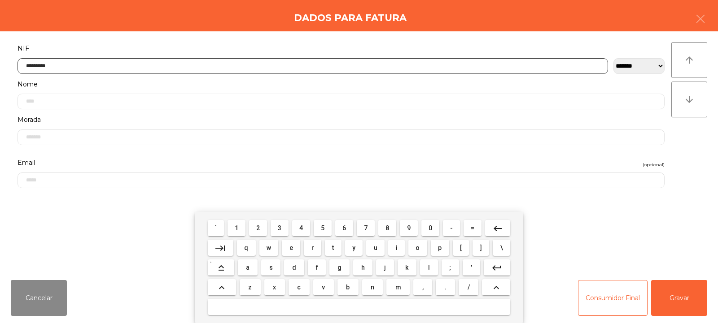
type input "*********"
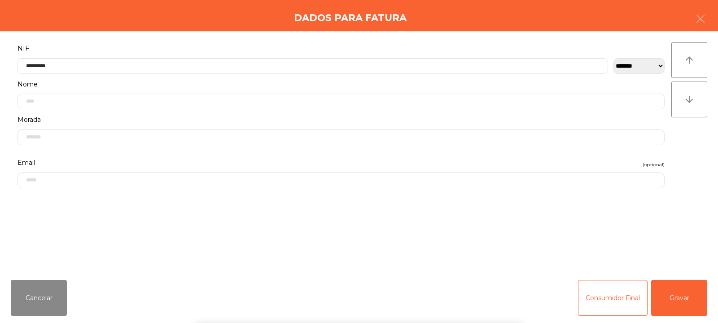
click at [694, 153] on div "arrow_upward arrow_downward" at bounding box center [689, 152] width 36 height 220
click at [675, 294] on button "Gravar" at bounding box center [679, 298] width 56 height 36
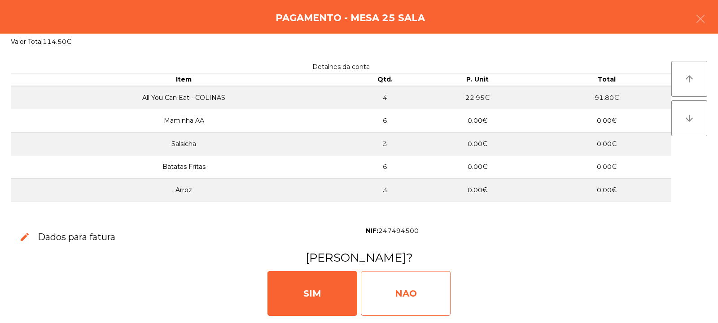
click at [409, 299] on div "NAO" at bounding box center [406, 293] width 90 height 45
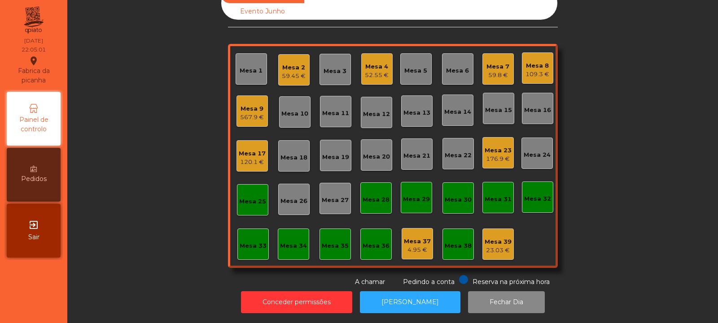
click at [537, 62] on div "Mesa 8" at bounding box center [537, 65] width 24 height 9
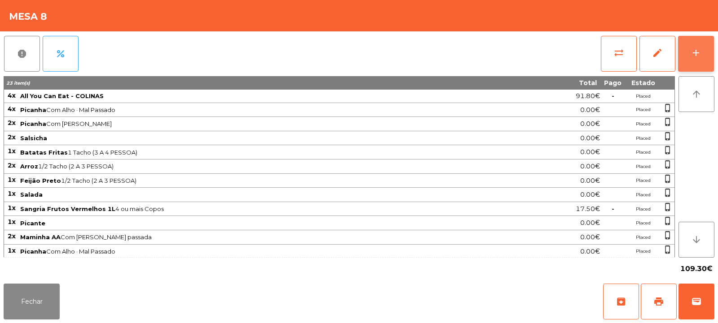
click at [698, 58] on button "add" at bounding box center [696, 54] width 36 height 36
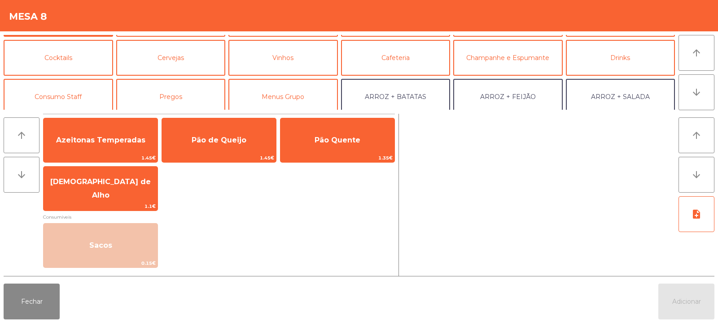
scroll to position [37, 0]
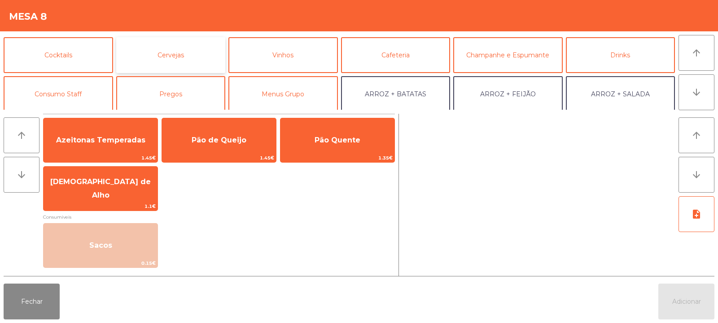
click at [195, 57] on button "Cervejas" at bounding box center [170, 55] width 109 height 36
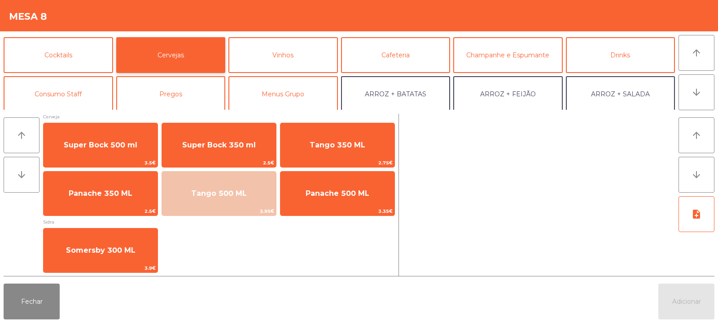
scroll to position [6, 0]
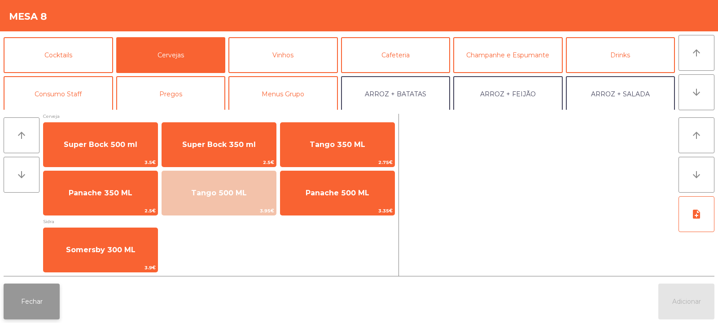
click at [38, 309] on button "Fechar" at bounding box center [32, 302] width 56 height 36
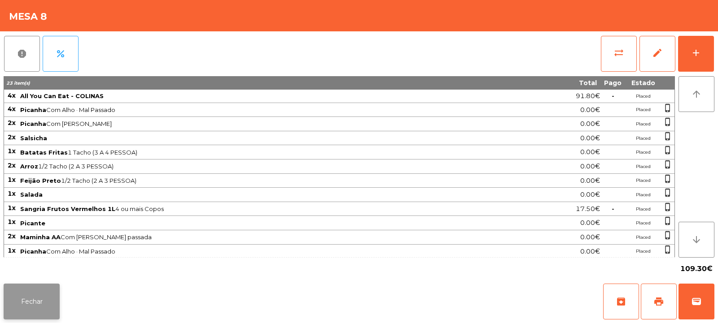
click at [33, 301] on button "Fechar" at bounding box center [32, 302] width 56 height 36
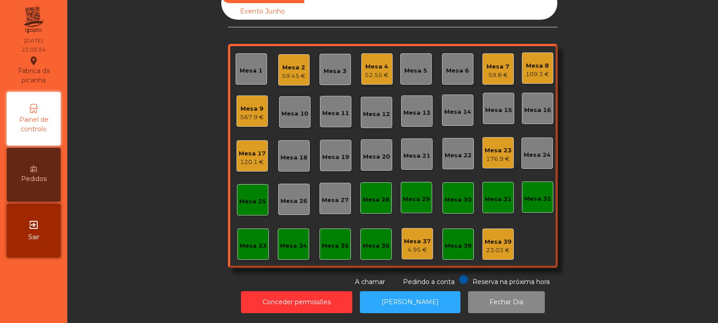
click at [252, 158] on div "120.1 €" at bounding box center [252, 162] width 27 height 9
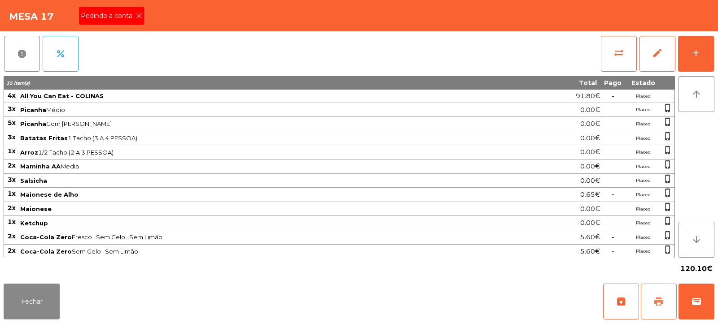
click at [656, 310] on button "print" at bounding box center [659, 302] width 36 height 36
click at [132, 19] on span "Pedindo a conta" at bounding box center [108, 15] width 55 height 9
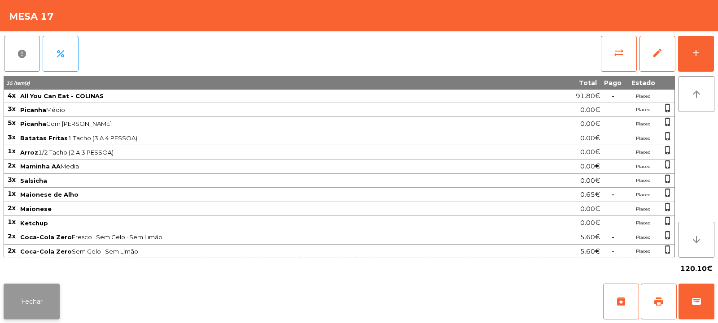
click at [39, 296] on button "Fechar" at bounding box center [32, 302] width 56 height 36
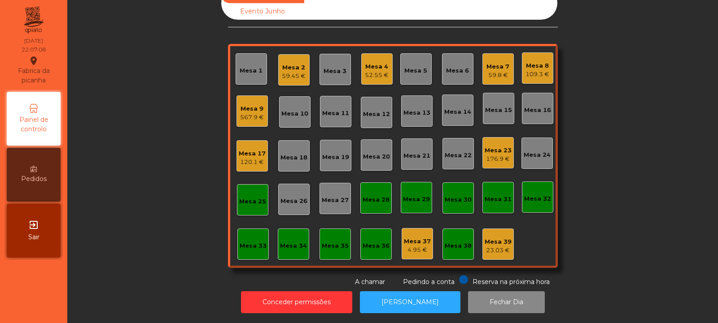
scroll to position [0, 0]
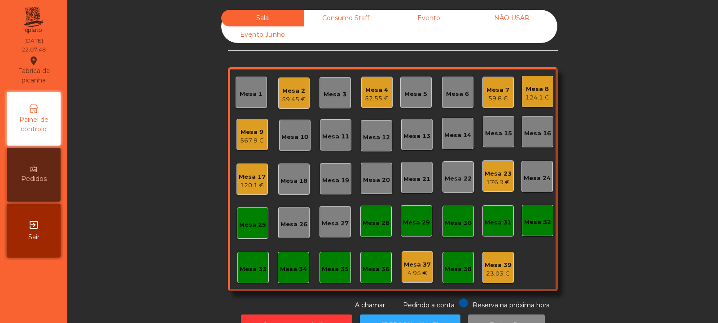
click at [254, 183] on div "120.1 €" at bounding box center [252, 185] width 27 height 9
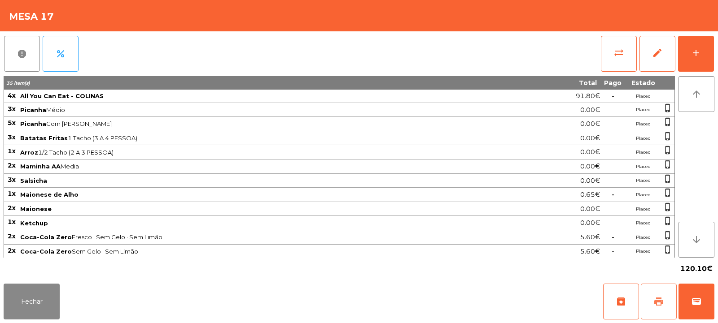
click at [662, 306] on span "print" at bounding box center [658, 302] width 11 height 11
click at [619, 57] on span "sync_alt" at bounding box center [618, 53] width 11 height 11
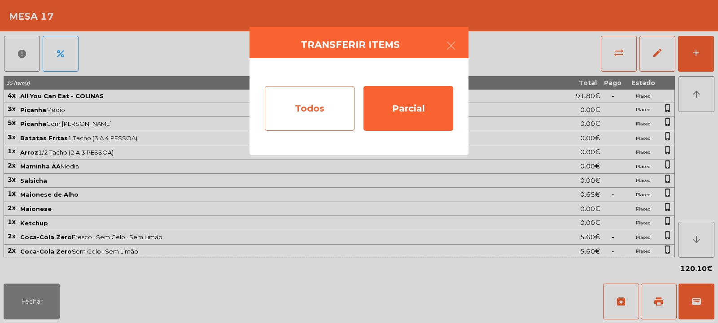
click at [311, 112] on div "Todos" at bounding box center [310, 108] width 90 height 45
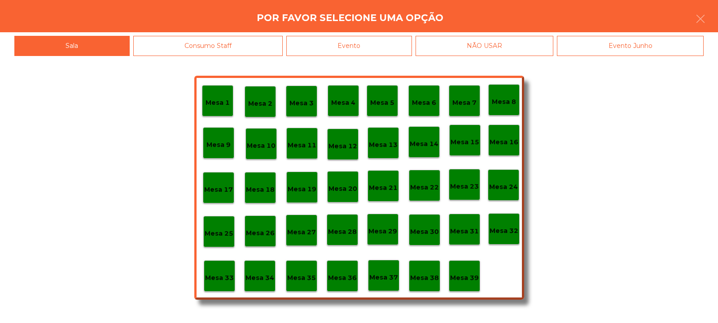
click at [338, 44] on div "Evento" at bounding box center [349, 46] width 126 height 20
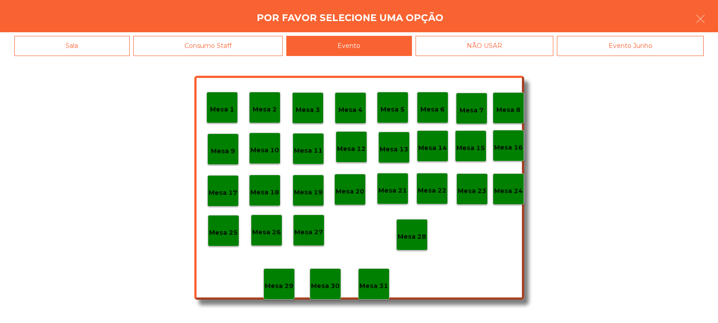
click at [418, 240] on p "Mesa 28" at bounding box center [411, 237] width 29 height 10
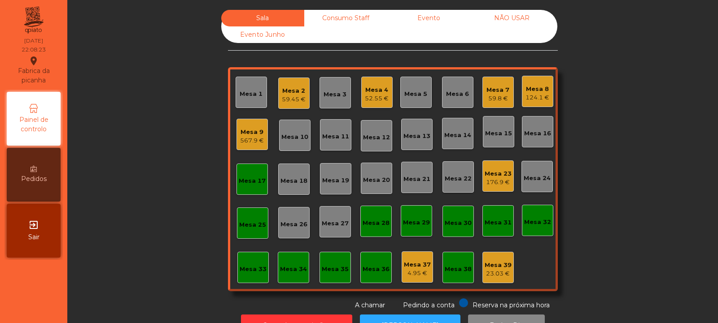
click at [249, 185] on div "Mesa 17" at bounding box center [252, 181] width 27 height 9
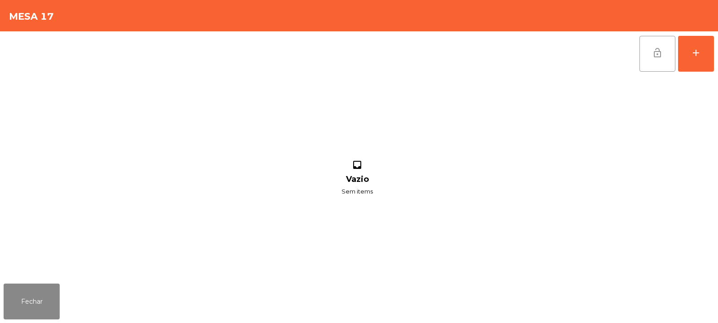
click at [663, 50] on button "lock_open" at bounding box center [657, 54] width 36 height 36
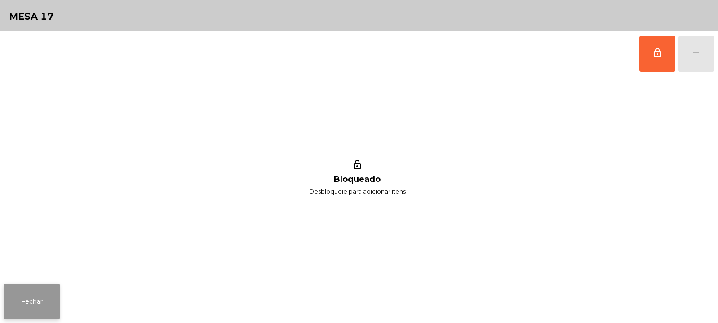
click at [42, 312] on button "Fechar" at bounding box center [32, 302] width 56 height 36
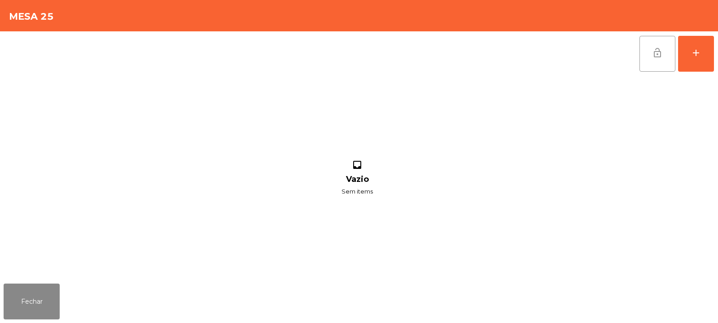
click at [652, 63] on button "lock_open" at bounding box center [657, 54] width 36 height 36
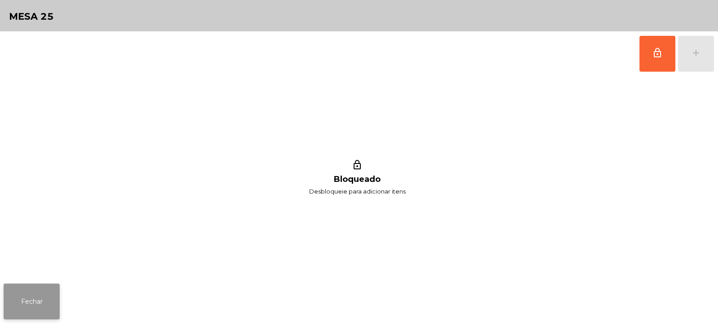
click at [56, 293] on button "Fechar" at bounding box center [32, 302] width 56 height 36
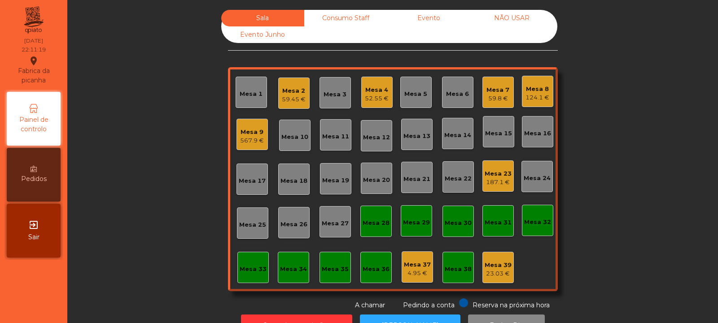
click at [257, 223] on div "Mesa 25" at bounding box center [252, 225] width 27 height 9
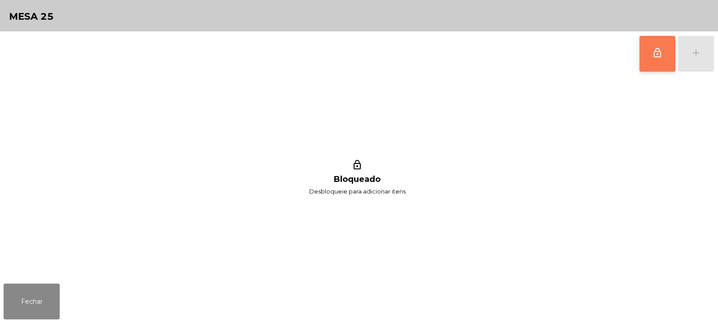
click at [651, 56] on button "lock_outline" at bounding box center [657, 54] width 36 height 36
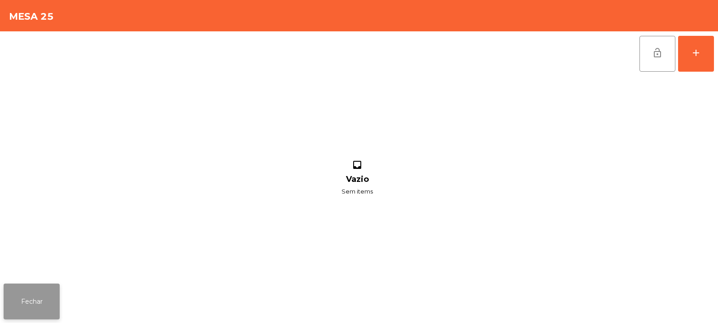
click at [44, 301] on button "Fechar" at bounding box center [32, 302] width 56 height 36
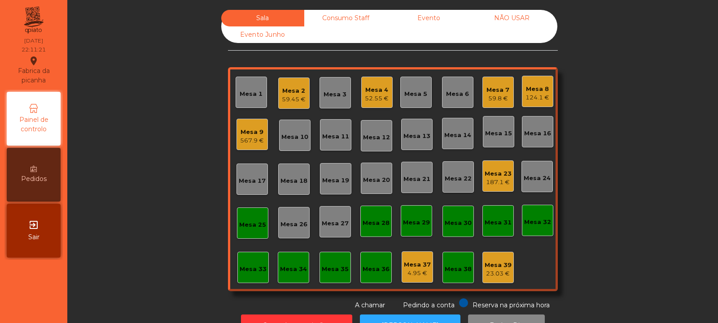
scroll to position [30, 0]
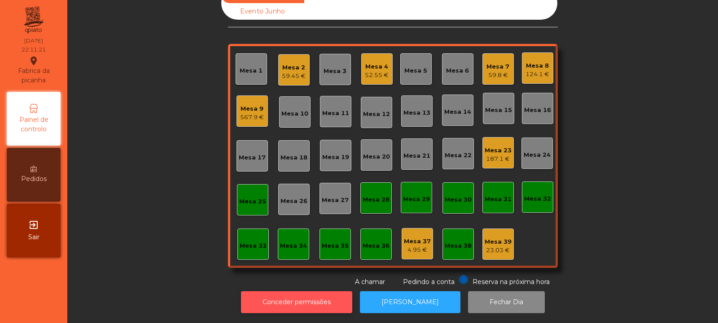
click at [299, 293] on button "Conceder permissões" at bounding box center [296, 303] width 111 height 22
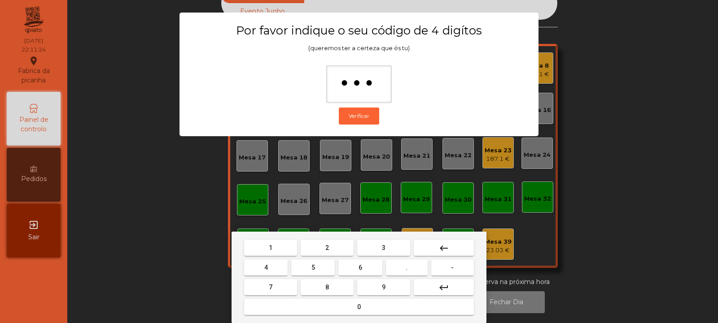
type input "****"
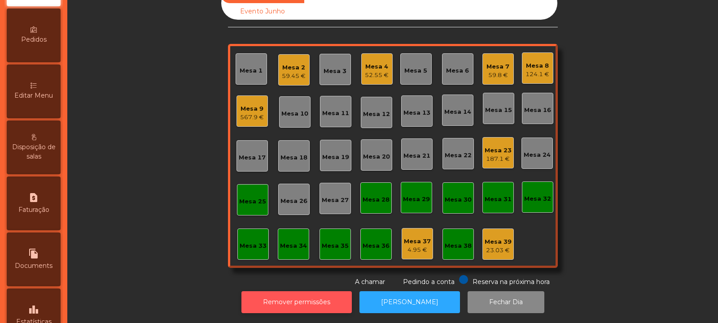
scroll to position [164, 0]
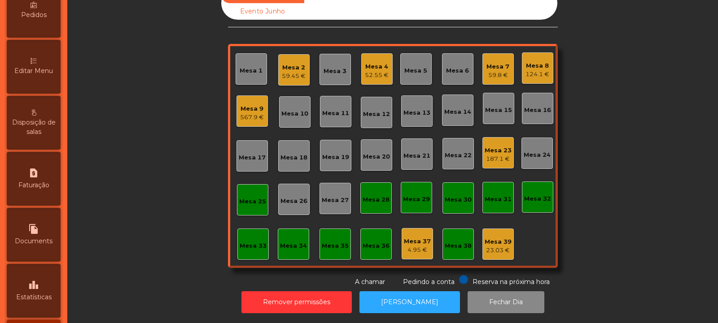
click at [49, 189] on span "Faturação" at bounding box center [33, 185] width 31 height 9
select select "*"
select select "****"
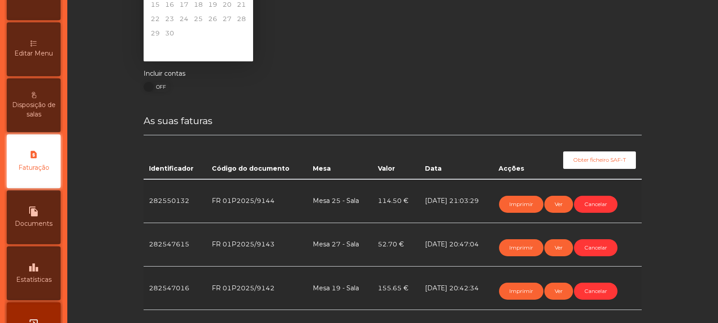
scroll to position [79, 0]
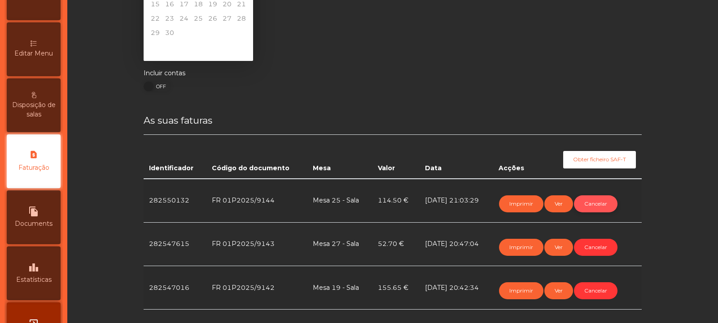
click at [600, 202] on button "Cancelar" at bounding box center [596, 204] width 44 height 17
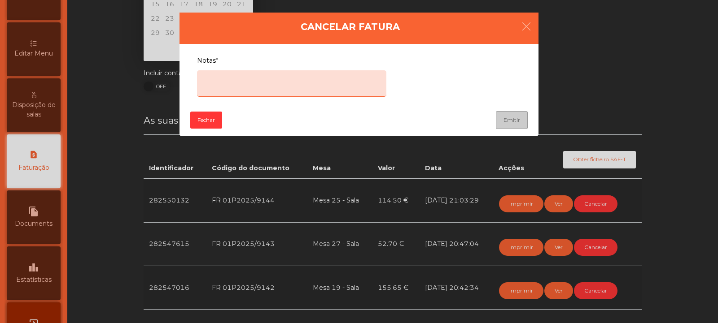
click at [276, 74] on textarea "Notas*" at bounding box center [291, 83] width 189 height 26
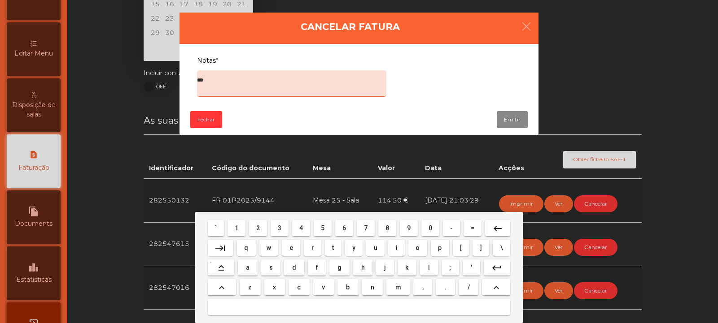
type textarea "****"
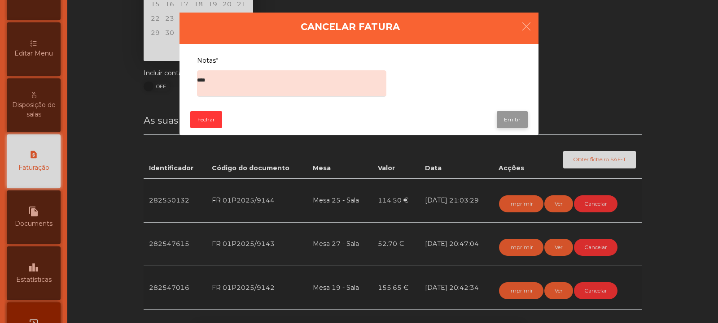
click at [518, 117] on button "Emitir" at bounding box center [512, 119] width 31 height 17
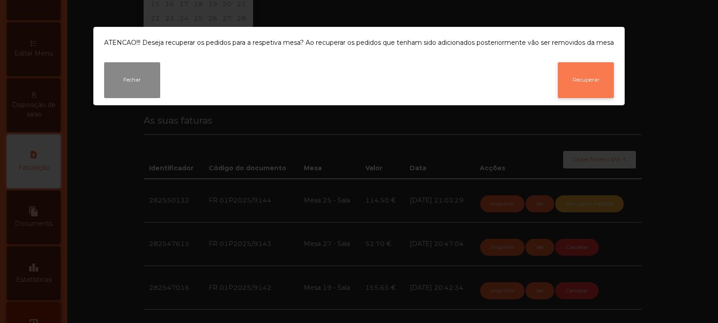
click at [596, 76] on button "Recuperar" at bounding box center [586, 80] width 56 height 36
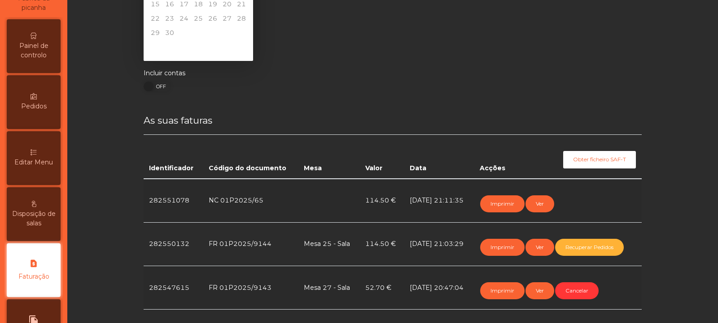
scroll to position [0, 0]
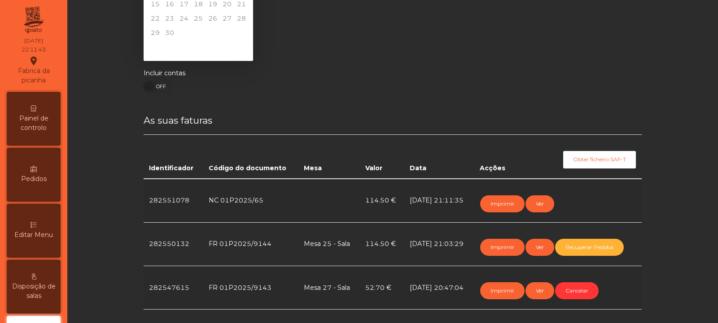
click at [48, 120] on span "Painel de controlo" at bounding box center [33, 123] width 49 height 19
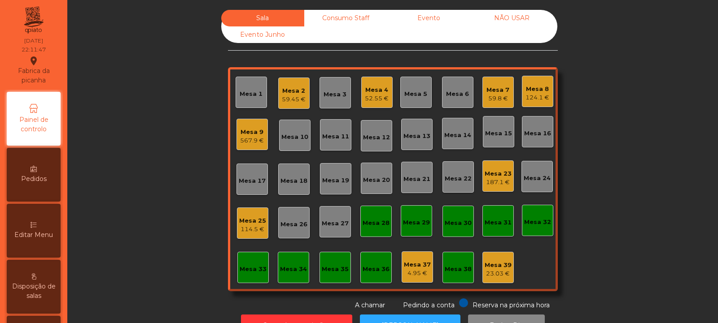
scroll to position [30, 0]
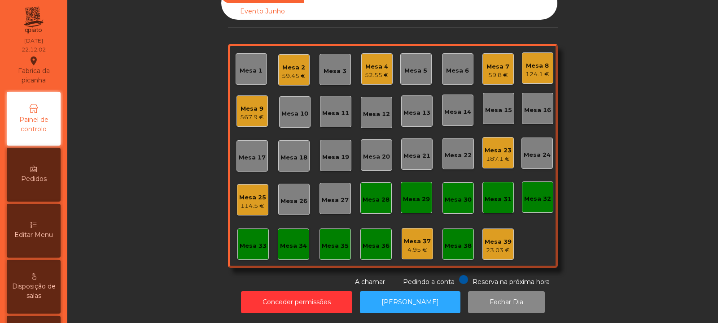
click at [248, 202] on div "114.5 €" at bounding box center [252, 206] width 27 height 9
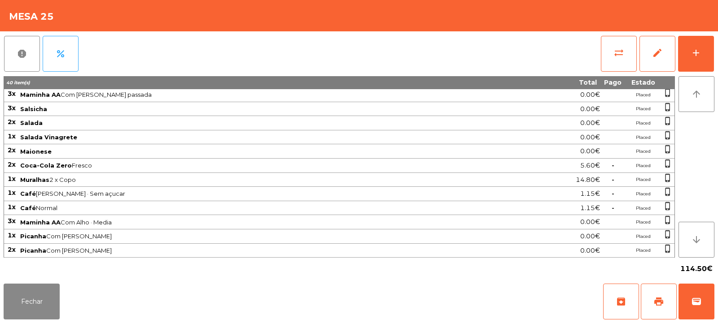
scroll to position [0, 0]
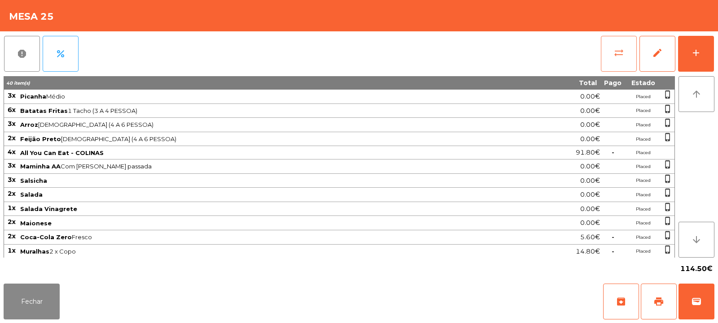
click at [617, 64] on button "sync_alt" at bounding box center [619, 54] width 36 height 36
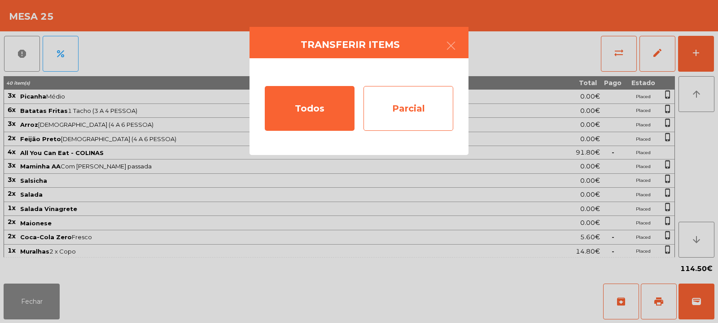
click at [427, 107] on div "Parcial" at bounding box center [408, 108] width 90 height 45
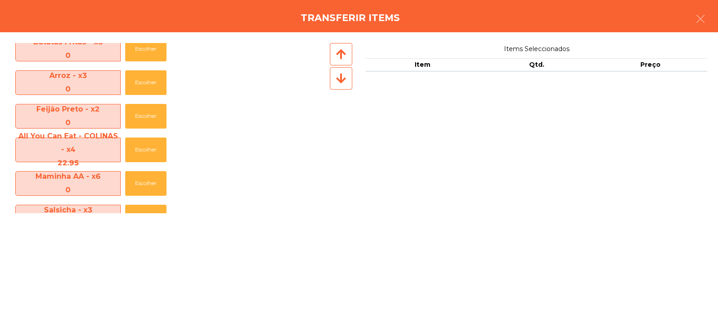
scroll to position [42, 0]
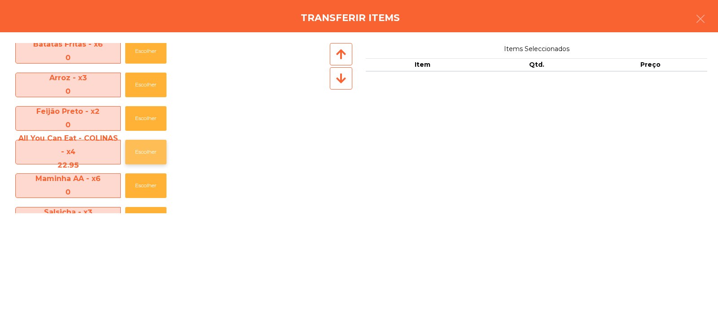
click at [145, 153] on button "Escolher" at bounding box center [145, 152] width 41 height 25
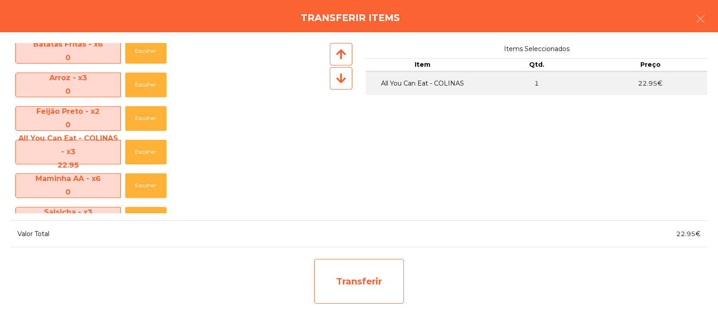
click at [363, 267] on div "Transferir" at bounding box center [359, 281] width 90 height 45
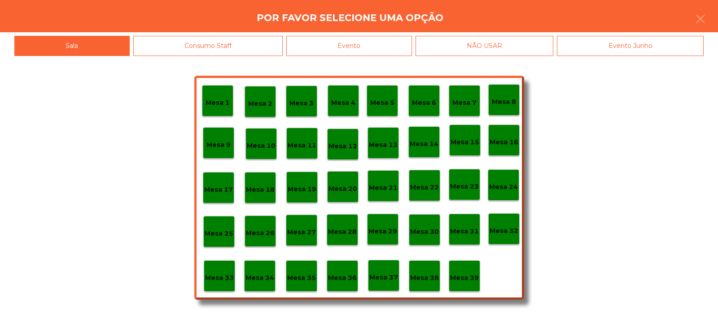
click at [386, 285] on div "Mesa 37" at bounding box center [383, 275] width 31 height 31
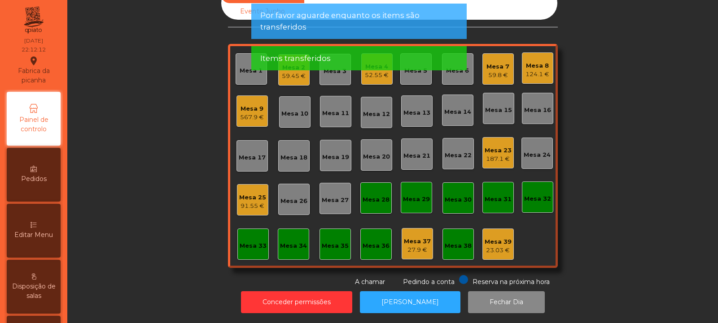
click at [257, 202] on div "91.55 €" at bounding box center [252, 206] width 27 height 9
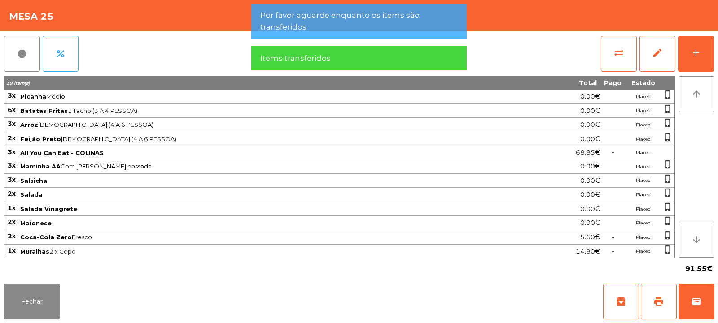
scroll to position [72, 0]
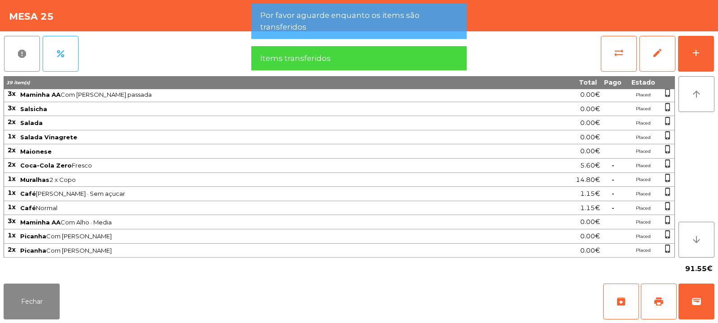
click at [486, 192] on span "Café Chavena Escaldada · Sem açucar" at bounding box center [269, 193] width 499 height 7
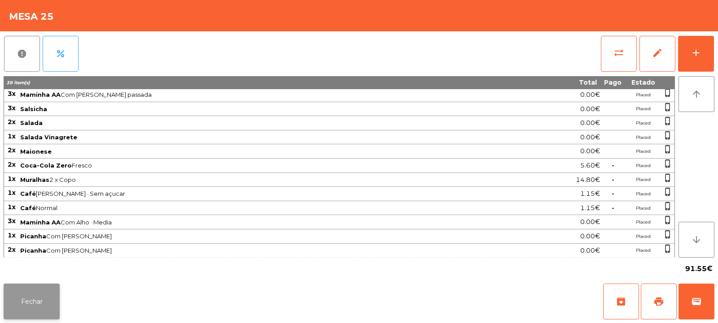
click at [28, 312] on button "Fechar" at bounding box center [32, 302] width 56 height 36
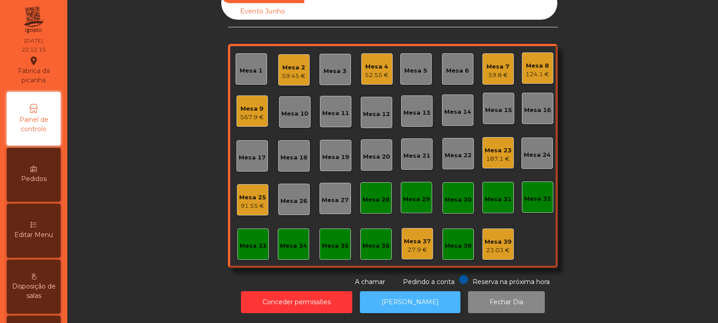
click at [426, 296] on button "[PERSON_NAME]" at bounding box center [410, 303] width 100 height 22
click at [258, 193] on div "Mesa 25" at bounding box center [252, 197] width 27 height 9
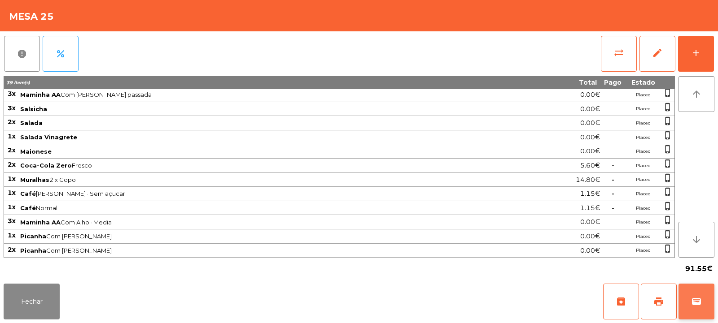
click at [691, 300] on span "wallet" at bounding box center [696, 302] width 11 height 11
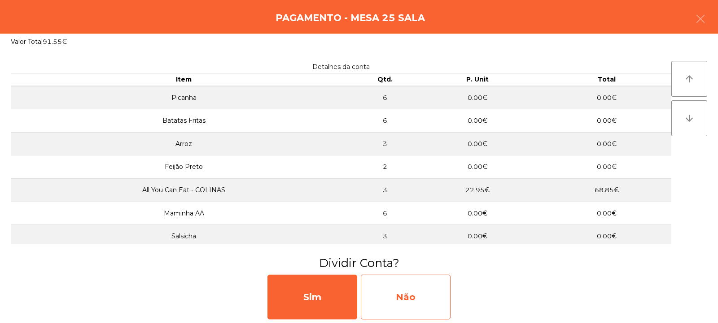
click at [431, 295] on div "Não" at bounding box center [406, 297] width 90 height 45
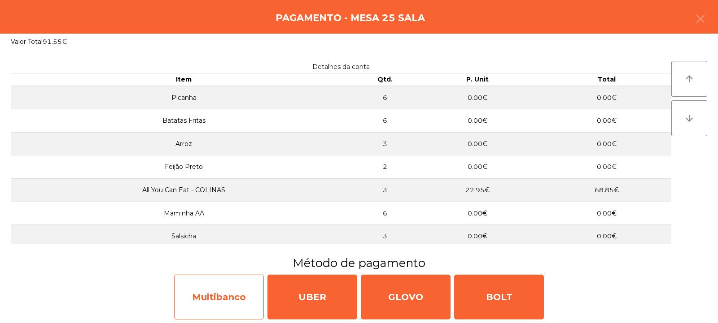
click at [247, 294] on div "Multibanco" at bounding box center [219, 297] width 90 height 45
select select "**"
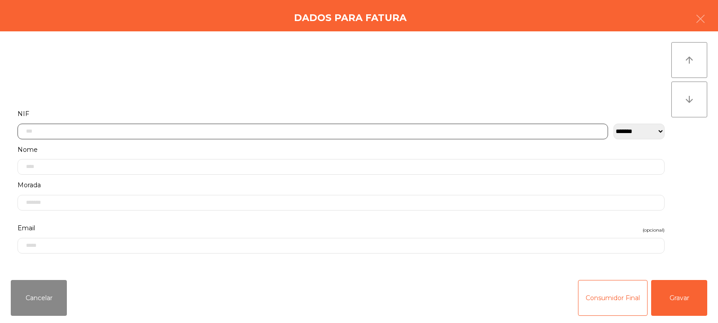
click at [373, 130] on input "text" at bounding box center [312, 132] width 590 height 16
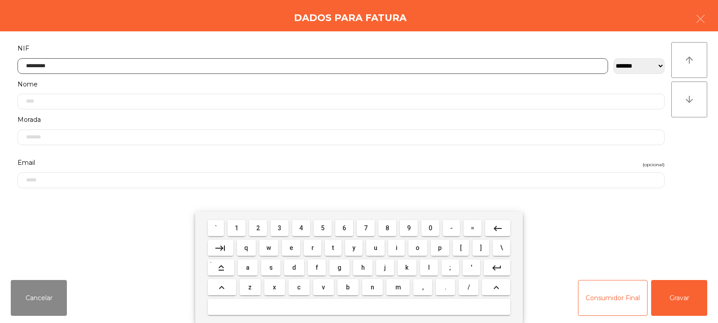
type input "*********"
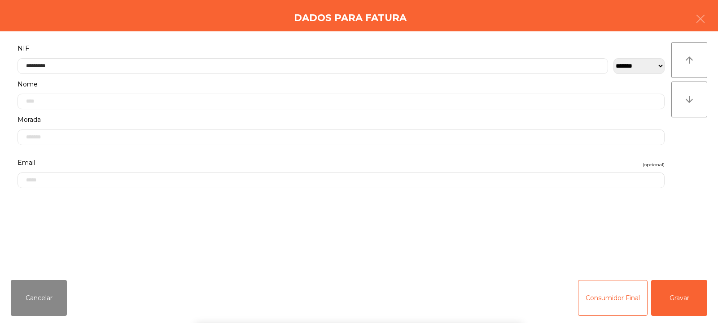
click at [689, 296] on div "` 1 2 3 4 5 6 7 8 9 0 - = keyboard_backspace keyboard_tab q w e r t y u i o p […" at bounding box center [359, 267] width 718 height 111
click at [685, 294] on button "Gravar" at bounding box center [679, 298] width 56 height 36
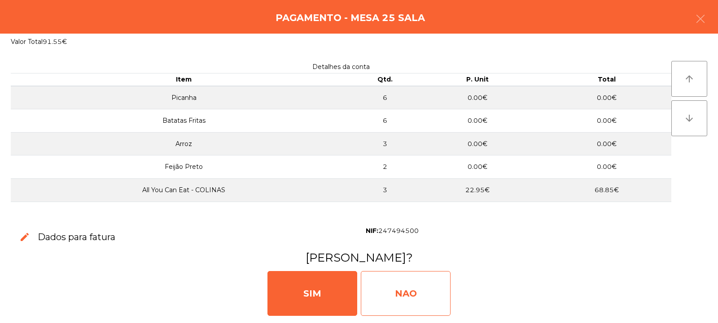
click at [412, 291] on div "NAO" at bounding box center [406, 293] width 90 height 45
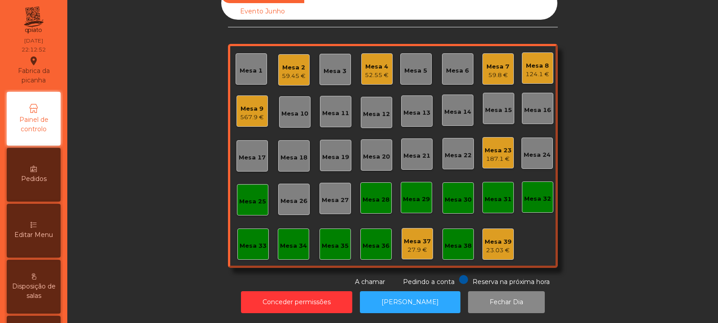
click at [248, 200] on div "Mesa 25" at bounding box center [252, 199] width 31 height 31
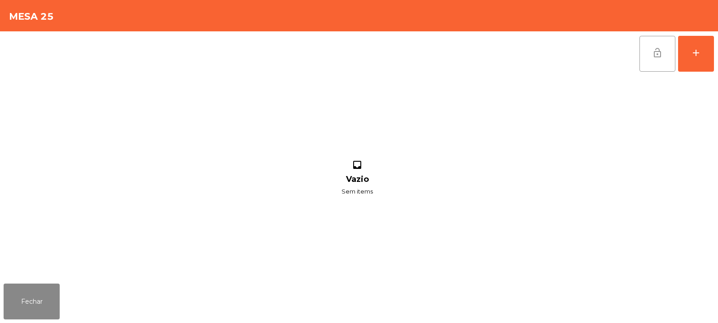
click at [658, 57] on span "lock_open" at bounding box center [657, 53] width 11 height 11
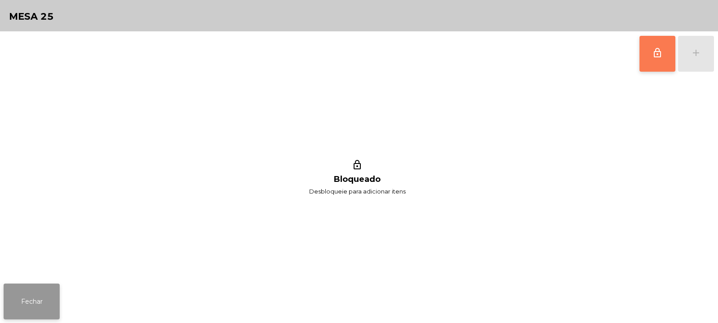
click at [40, 300] on button "Fechar" at bounding box center [32, 302] width 56 height 36
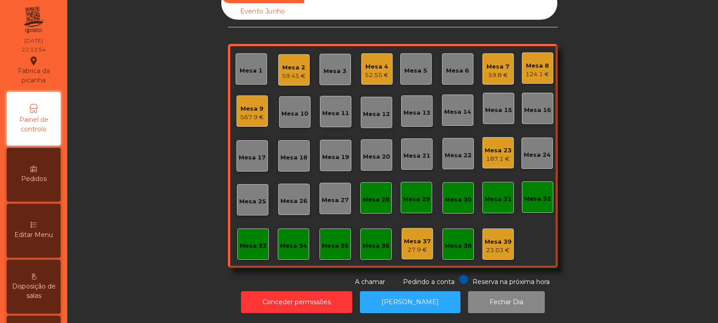
scroll to position [0, 0]
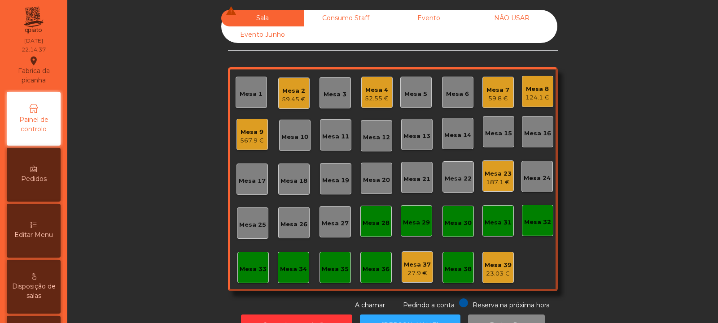
click at [297, 93] on div "Mesa 2" at bounding box center [294, 91] width 24 height 9
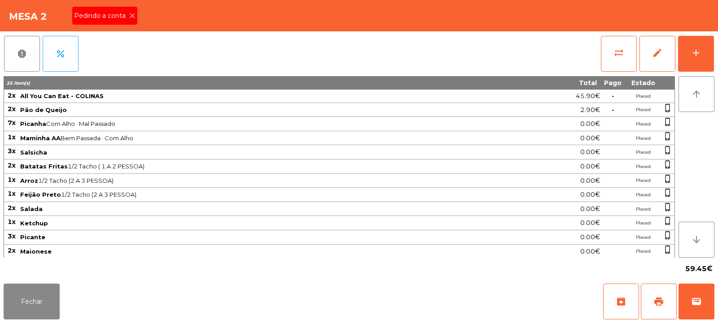
click at [133, 16] on icon at bounding box center [132, 16] width 6 height 6
click at [657, 300] on span "print" at bounding box center [658, 302] width 11 height 11
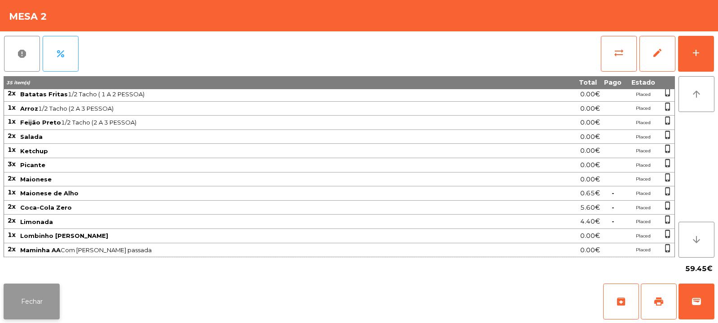
click at [49, 301] on button "Fechar" at bounding box center [32, 302] width 56 height 36
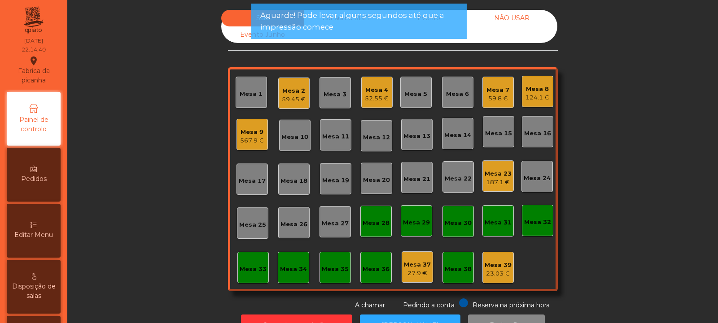
click at [493, 185] on div "187.1 €" at bounding box center [497, 182] width 27 height 9
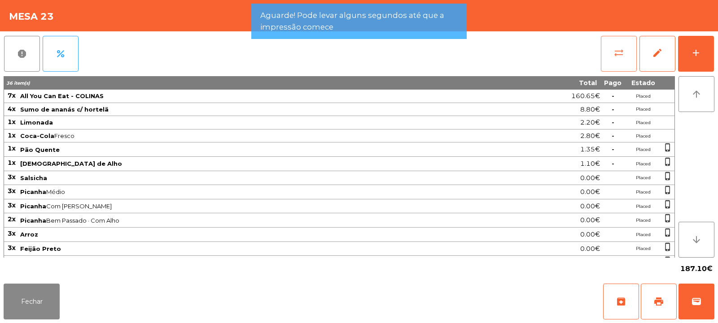
click at [625, 52] on button "sync_alt" at bounding box center [619, 54] width 36 height 36
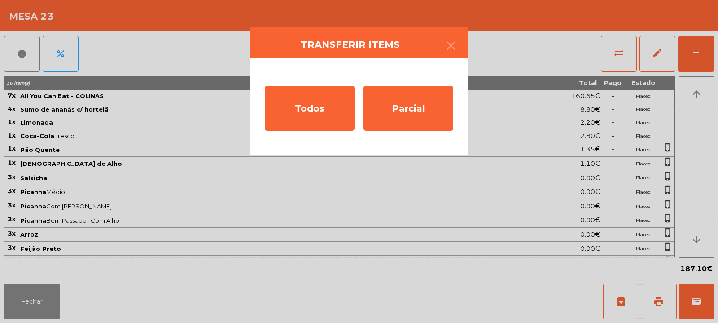
click at [340, 183] on ngb-modal-window "Transferir items Todos Parcial" at bounding box center [359, 161] width 718 height 323
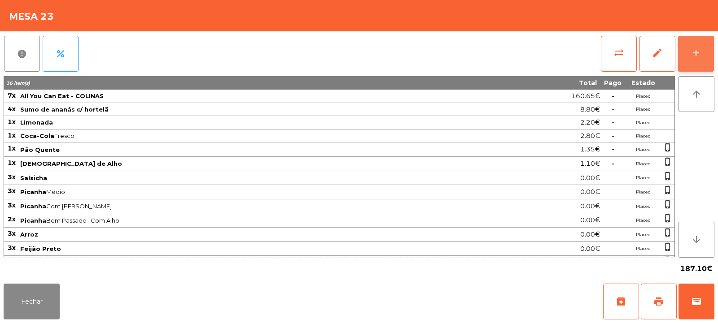
click at [711, 45] on button "add" at bounding box center [696, 54] width 36 height 36
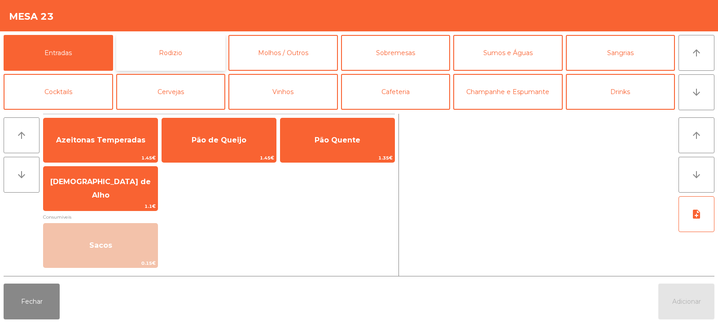
click at [184, 59] on button "Rodizio" at bounding box center [170, 53] width 109 height 36
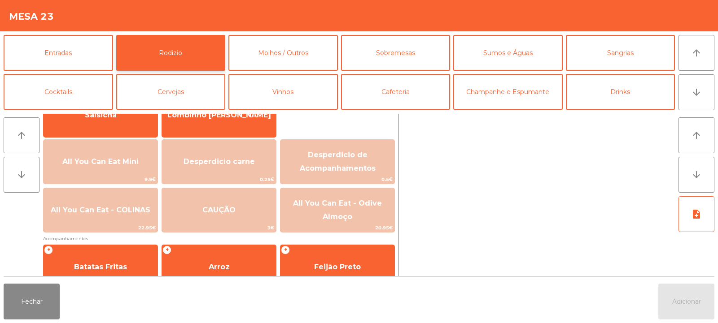
scroll to position [85, 0]
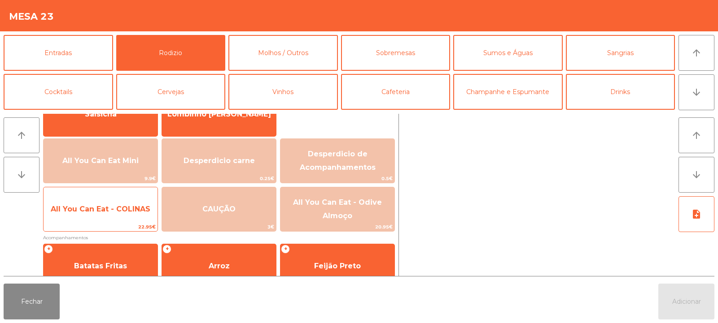
click at [139, 214] on span "All You Can Eat - COLINAS" at bounding box center [101, 209] width 114 height 24
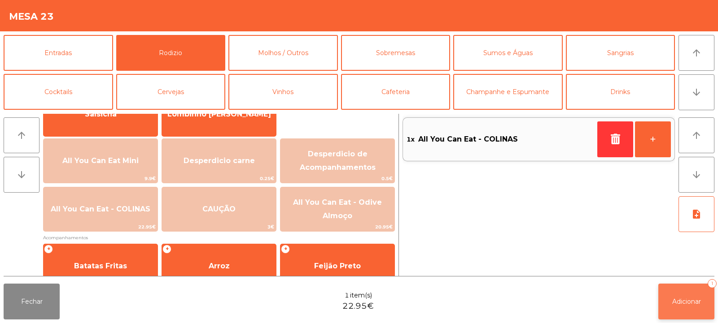
click at [689, 307] on button "Adicionar 1" at bounding box center [686, 302] width 56 height 36
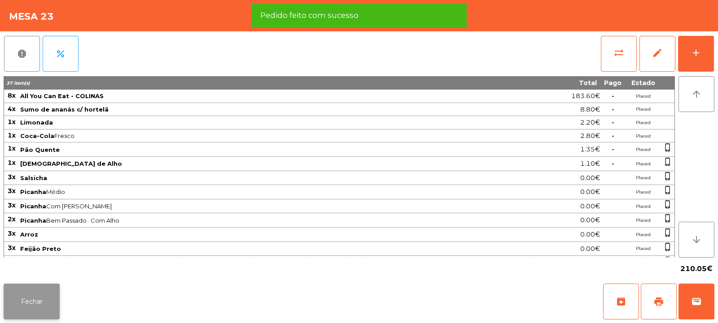
click at [37, 309] on button "Fechar" at bounding box center [32, 302] width 56 height 36
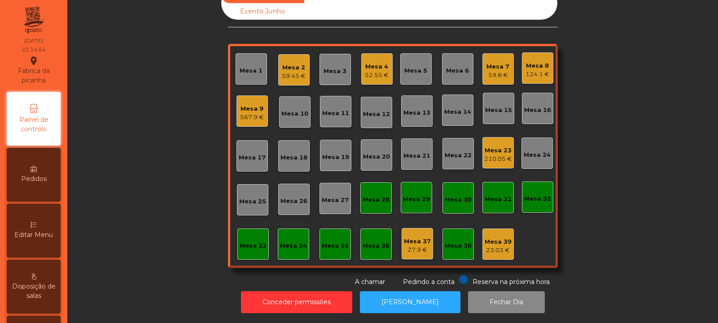
scroll to position [0, 0]
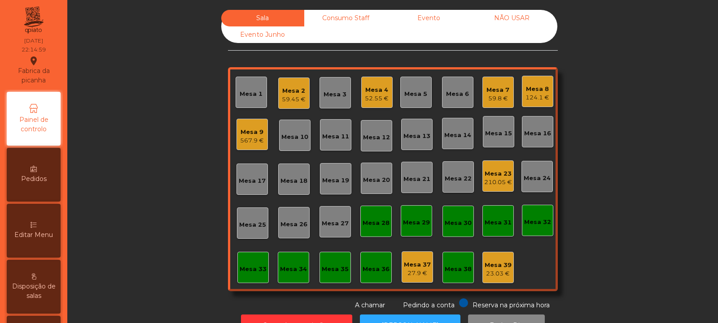
click at [256, 140] on div "567.9 €" at bounding box center [252, 140] width 24 height 9
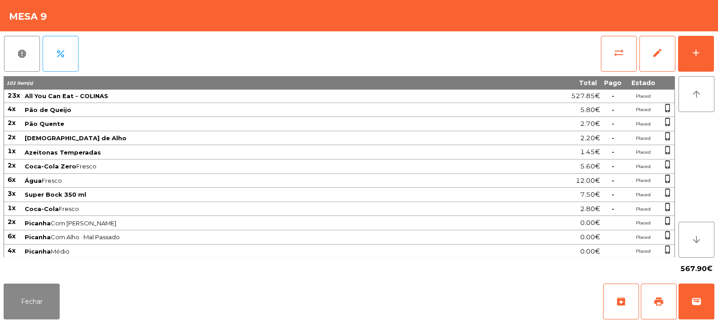
scroll to position [115, 0]
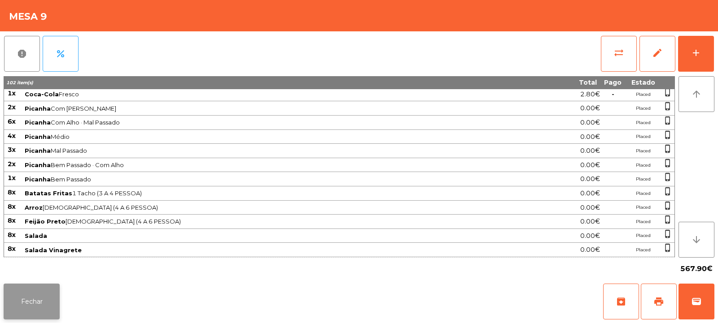
click at [48, 304] on button "Fechar" at bounding box center [32, 302] width 56 height 36
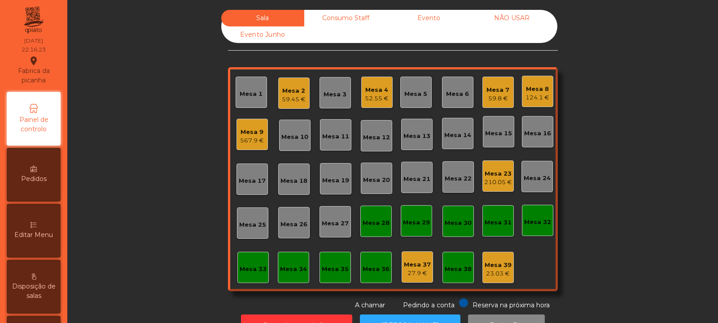
click at [297, 99] on div "59.45 €" at bounding box center [294, 99] width 24 height 9
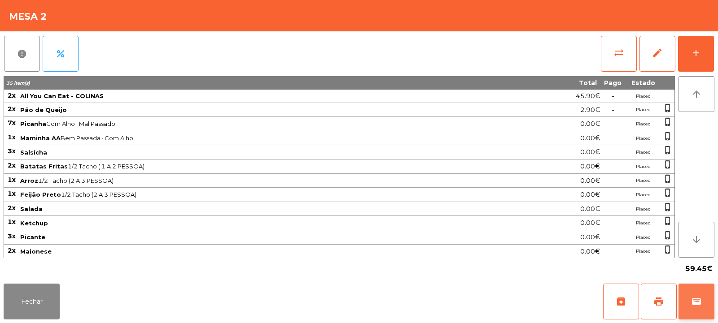
click at [693, 309] on button "wallet" at bounding box center [696, 302] width 36 height 36
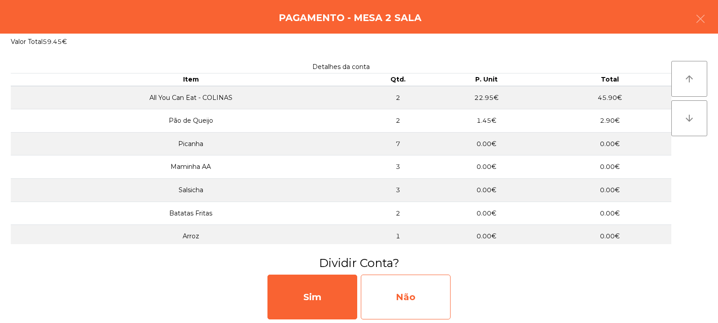
click at [421, 294] on div "Não" at bounding box center [406, 297] width 90 height 45
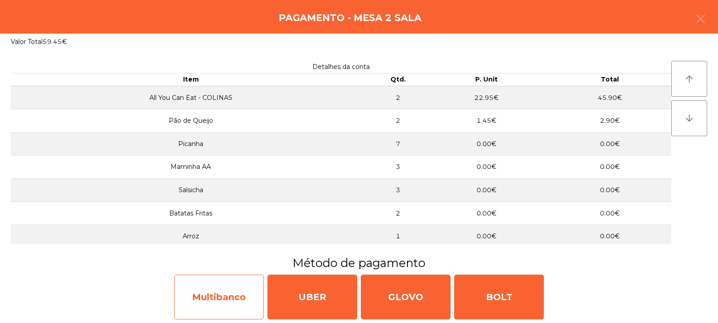
click at [252, 292] on div "Multibanco" at bounding box center [219, 297] width 90 height 45
select select "**"
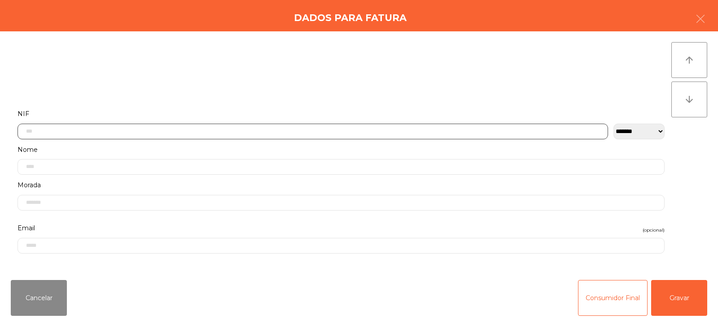
click at [400, 131] on input "text" at bounding box center [312, 132] width 590 height 16
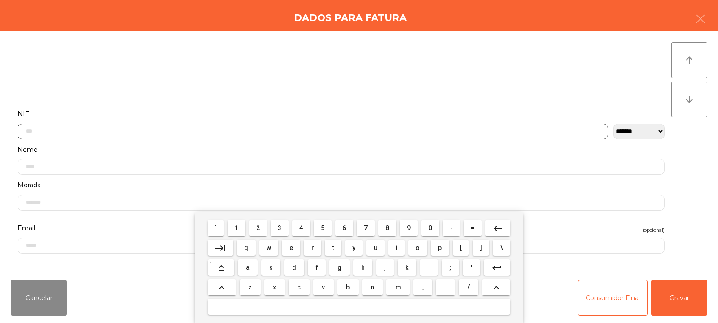
scroll to position [65, 0]
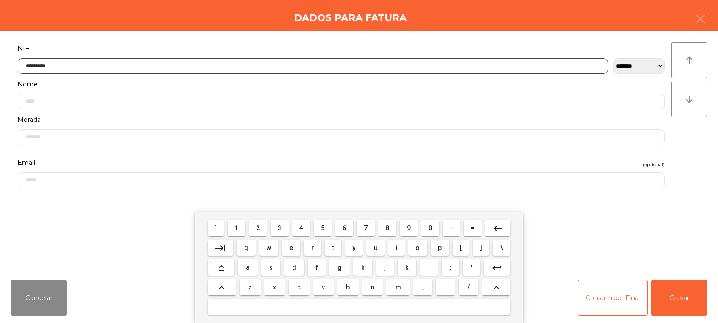
type input "*********"
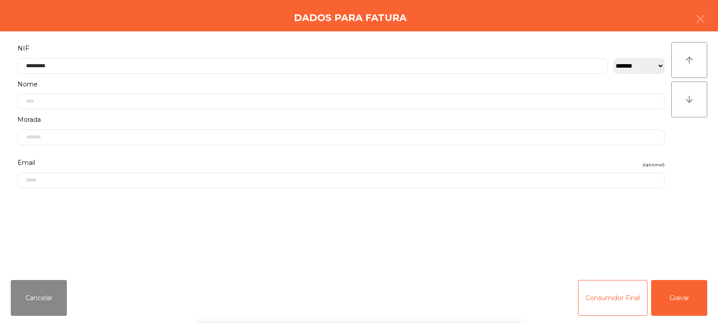
click at [676, 300] on div "` 1 2 3 4 5 6 7 8 9 0 - = keyboard_backspace keyboard_tab q w e r t y u i o p […" at bounding box center [359, 267] width 718 height 111
click at [686, 293] on button "Gravar" at bounding box center [679, 298] width 56 height 36
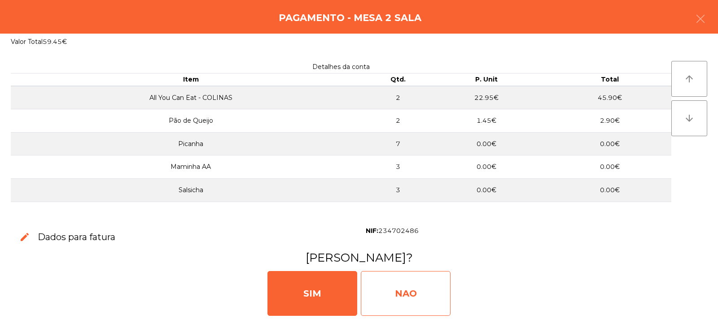
click at [422, 288] on div "NAO" at bounding box center [406, 293] width 90 height 45
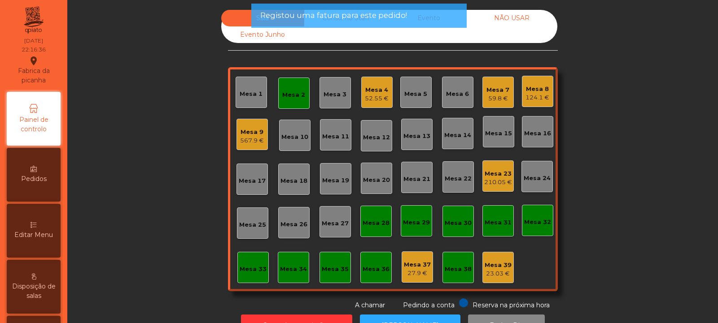
click at [298, 84] on div "Mesa 2" at bounding box center [293, 93] width 31 height 31
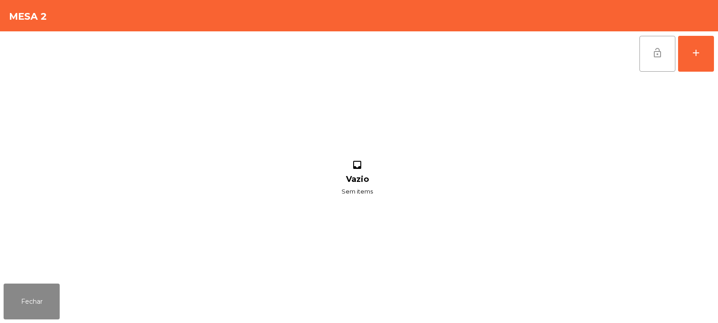
click at [657, 59] on button "lock_open" at bounding box center [657, 54] width 36 height 36
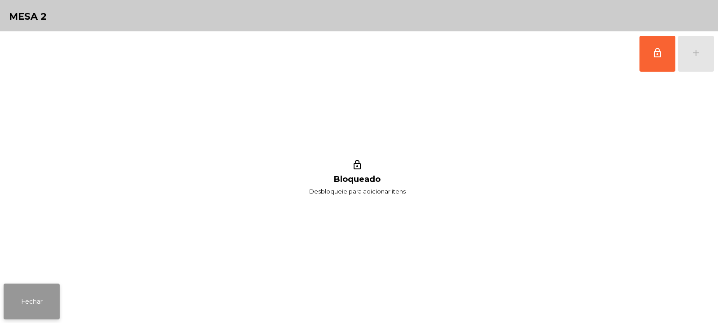
click at [56, 297] on button "Fechar" at bounding box center [32, 302] width 56 height 36
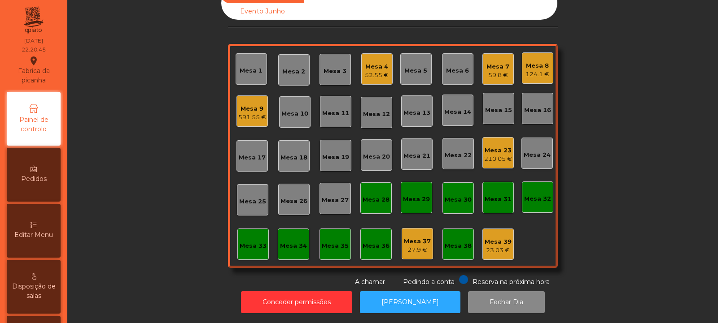
scroll to position [0, 0]
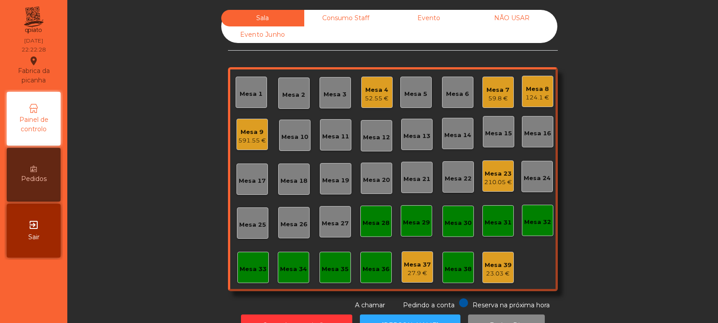
click at [379, 91] on div "Mesa 4" at bounding box center [377, 90] width 24 height 9
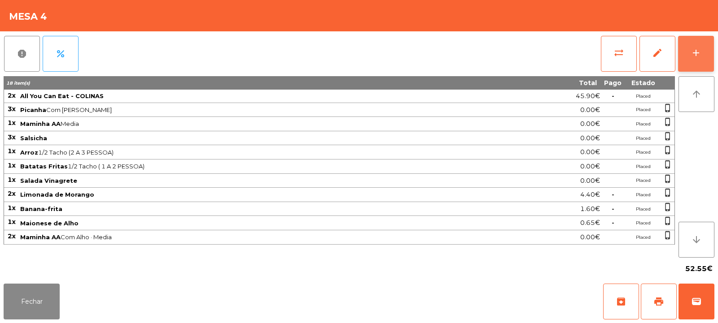
click at [704, 57] on button "add" at bounding box center [696, 54] width 36 height 36
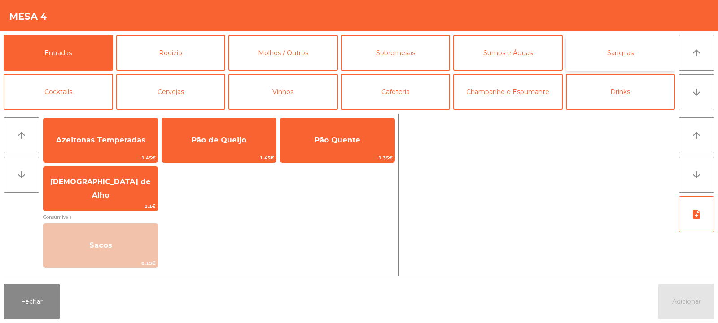
click at [614, 62] on button "Sangrias" at bounding box center [620, 53] width 109 height 36
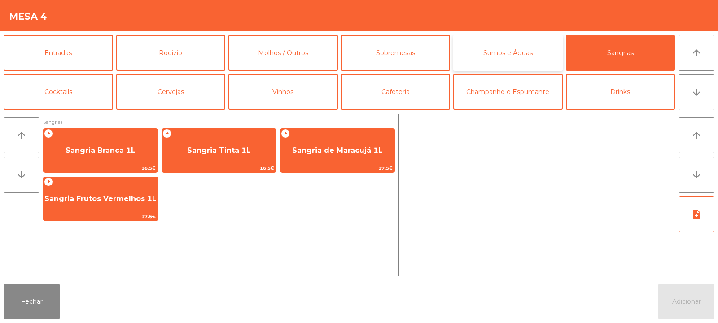
click at [523, 58] on button "Sumos e Águas" at bounding box center [507, 53] width 109 height 36
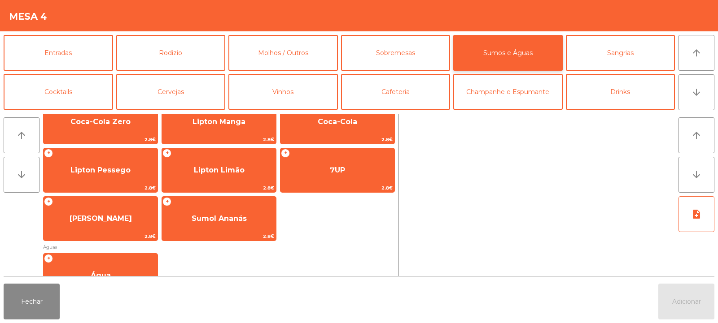
scroll to position [236, 0]
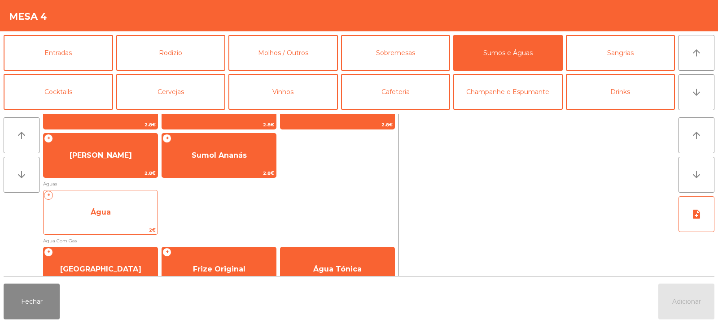
click at [125, 215] on span "Água" at bounding box center [101, 213] width 114 height 24
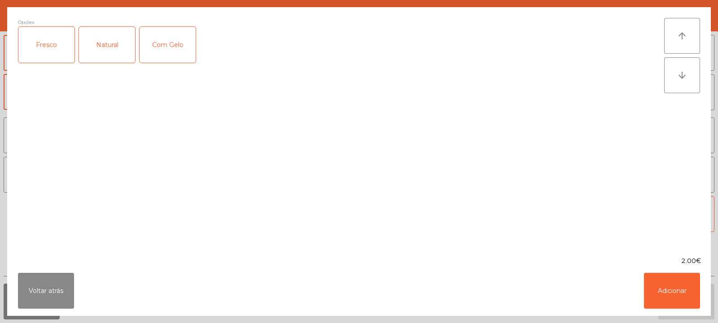
click at [59, 44] on div "Fresco" at bounding box center [46, 45] width 56 height 36
click at [672, 283] on button "Adicionar" at bounding box center [672, 291] width 56 height 36
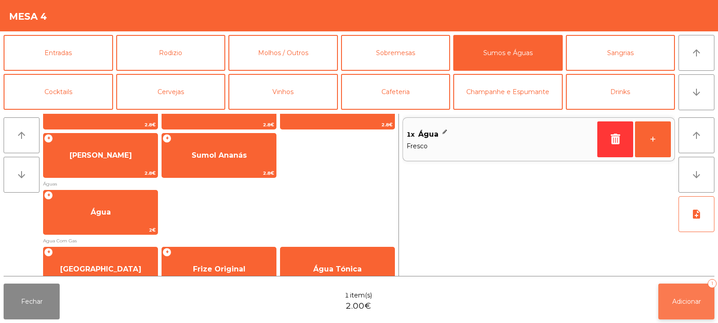
click at [689, 303] on span "Adicionar" at bounding box center [686, 302] width 29 height 8
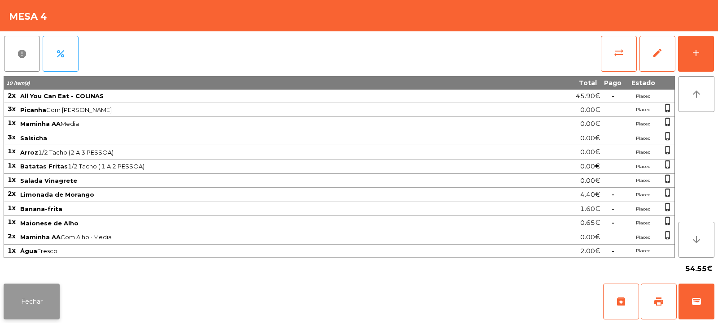
click at [43, 301] on button "Fechar" at bounding box center [32, 302] width 56 height 36
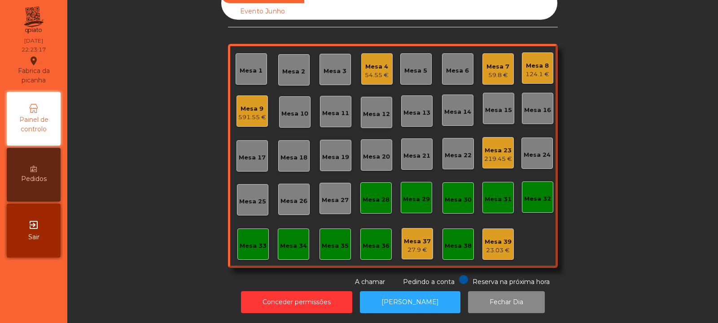
scroll to position [0, 0]
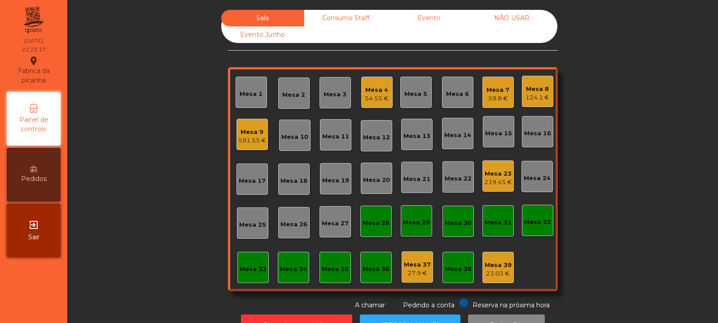
click at [209, 222] on div "Sala Consumo Staff Evento NÃO USAR Evento Junho Mesa 1 Mesa 2 Mesa 3 Mesa 4 54.…" at bounding box center [392, 160] width 626 height 301
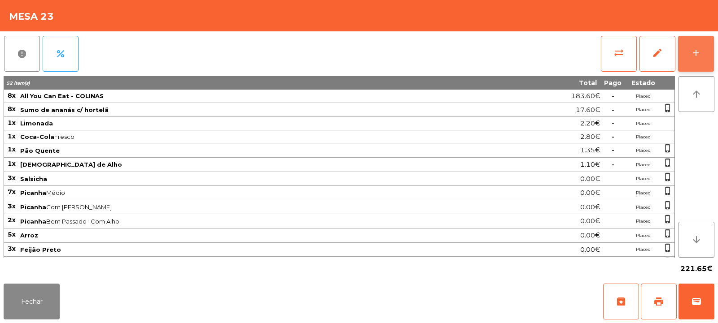
click at [696, 54] on div "add" at bounding box center [695, 53] width 11 height 11
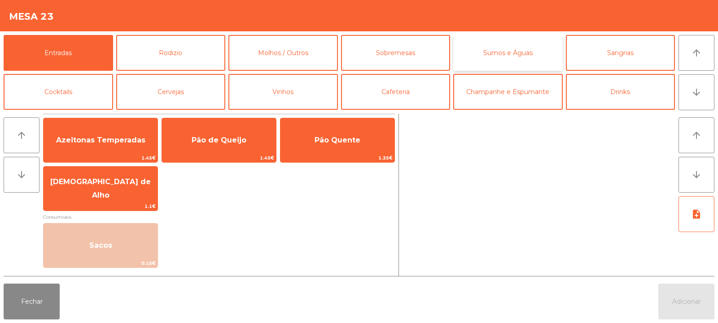
click at [491, 56] on button "Sumos e Águas" at bounding box center [507, 53] width 109 height 36
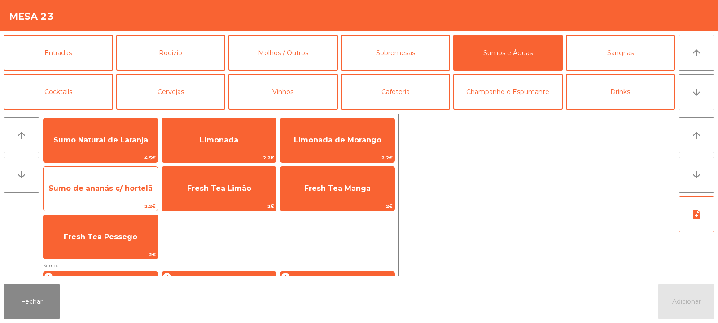
click at [115, 193] on span "Sumo de ananás c/ hortelã" at bounding box center [101, 189] width 114 height 24
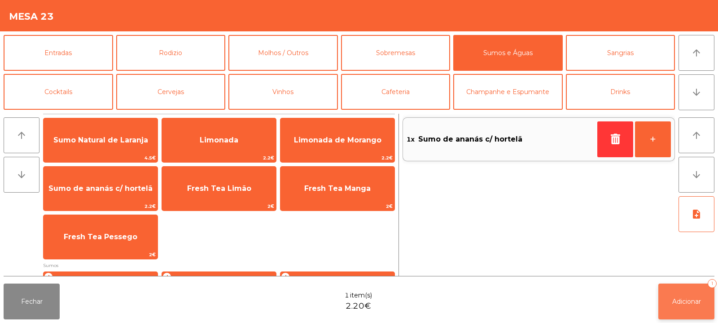
click at [694, 302] on span "Adicionar" at bounding box center [686, 302] width 29 height 8
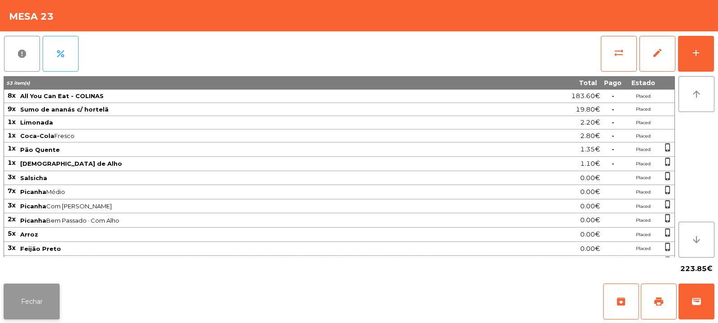
click at [24, 304] on button "Fechar" at bounding box center [32, 302] width 56 height 36
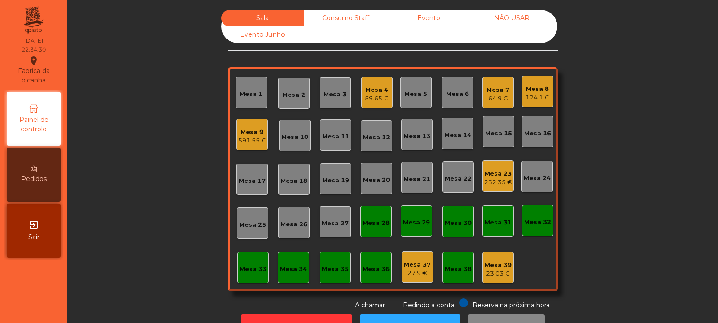
click at [249, 139] on div "591.55 €" at bounding box center [252, 140] width 28 height 9
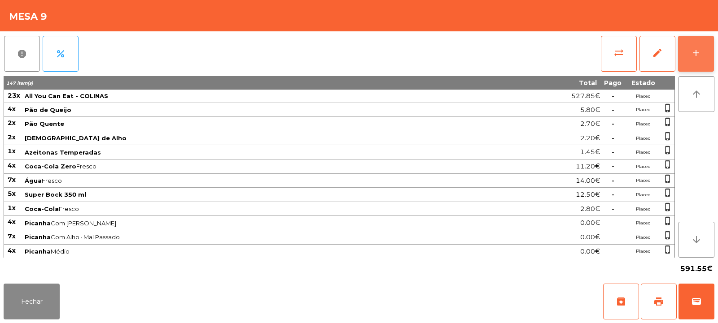
click at [688, 56] on button "add" at bounding box center [696, 54] width 36 height 36
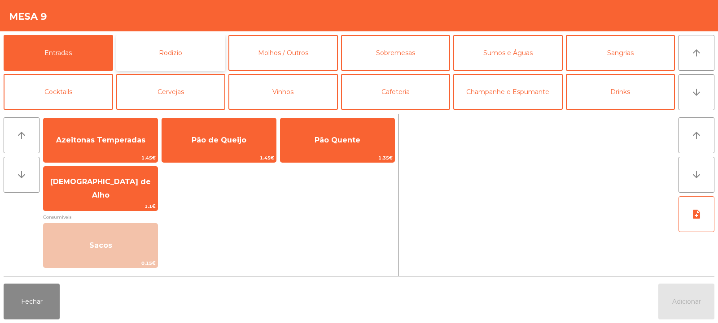
click at [189, 52] on button "Rodizio" at bounding box center [170, 53] width 109 height 36
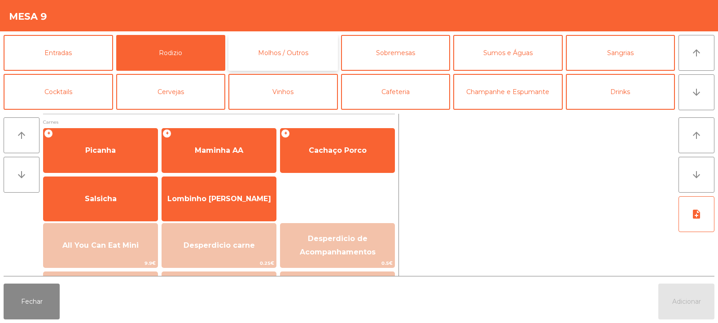
click at [296, 52] on button "Molhos / Outros" at bounding box center [282, 53] width 109 height 36
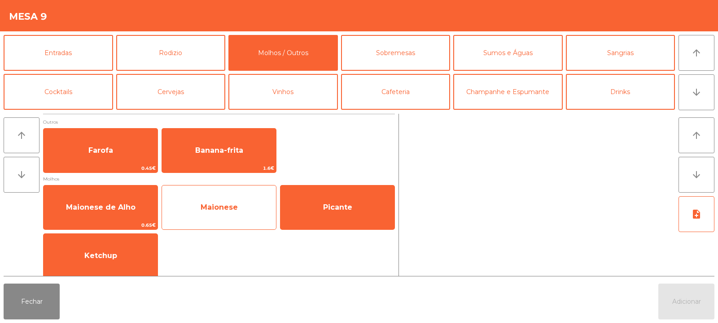
click at [249, 218] on span "Maionese" at bounding box center [219, 208] width 114 height 24
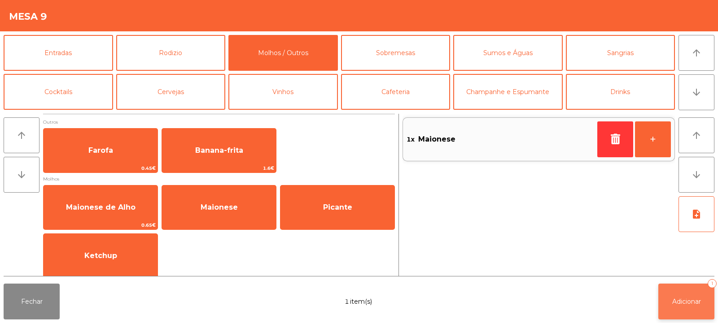
click at [694, 305] on span "Adicionar" at bounding box center [686, 302] width 29 height 8
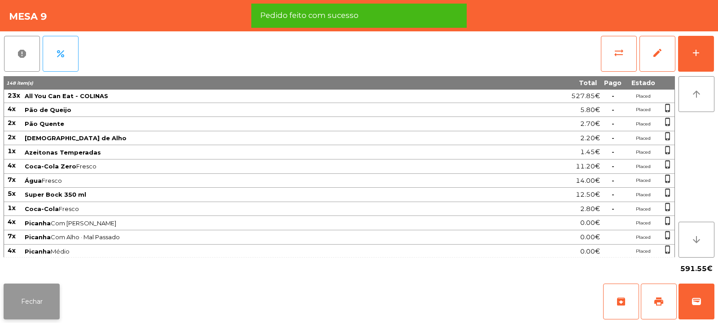
click at [38, 308] on button "Fechar" at bounding box center [32, 302] width 56 height 36
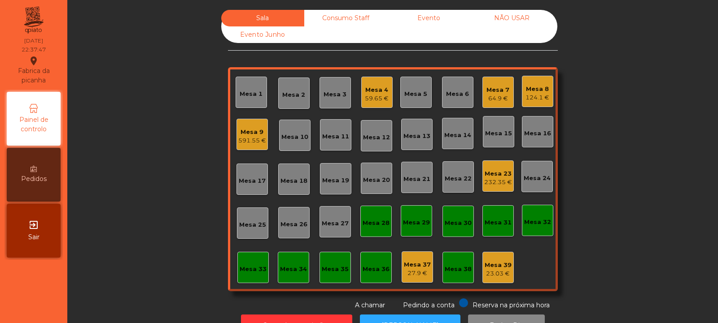
click at [493, 265] on div "Mesa 39" at bounding box center [497, 265] width 27 height 9
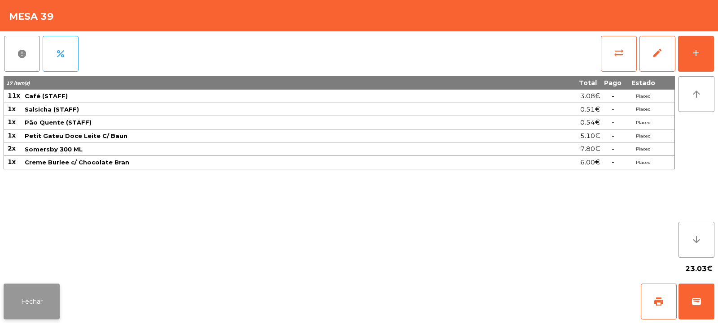
click at [50, 293] on button "Fechar" at bounding box center [32, 302] width 56 height 36
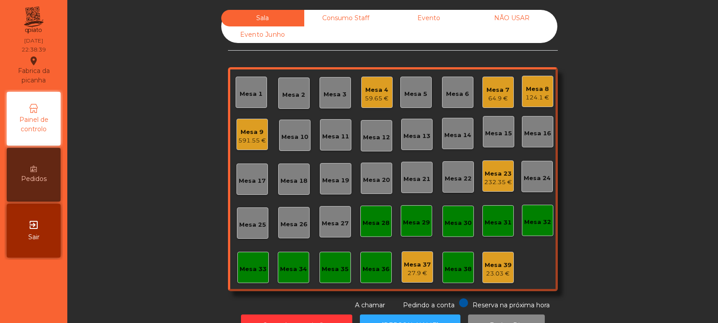
click at [366, 100] on div "59.65 €" at bounding box center [377, 98] width 24 height 9
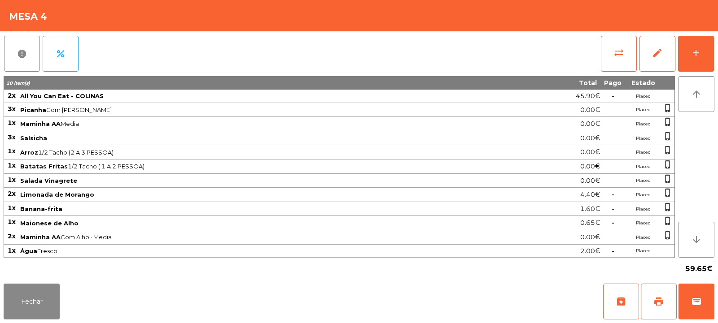
scroll to position [14, 0]
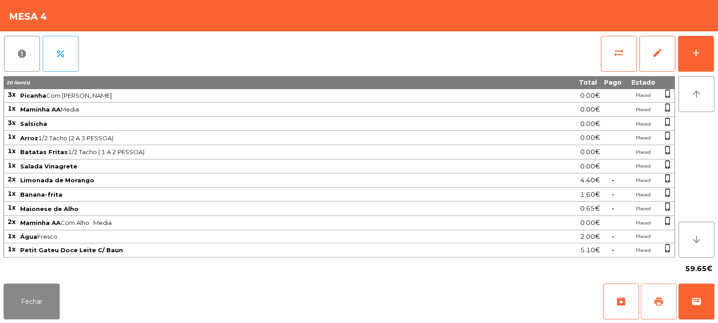
click at [661, 312] on button "print" at bounding box center [659, 302] width 36 height 36
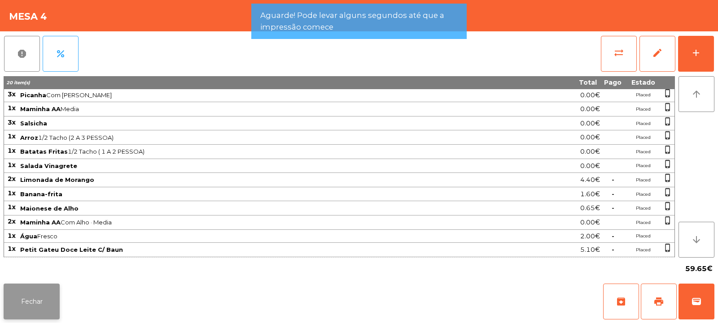
click at [26, 300] on button "Fechar" at bounding box center [32, 302] width 56 height 36
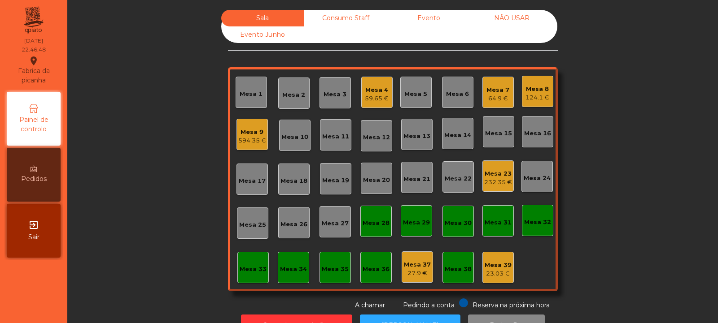
click at [247, 130] on div "Mesa 9" at bounding box center [252, 132] width 28 height 9
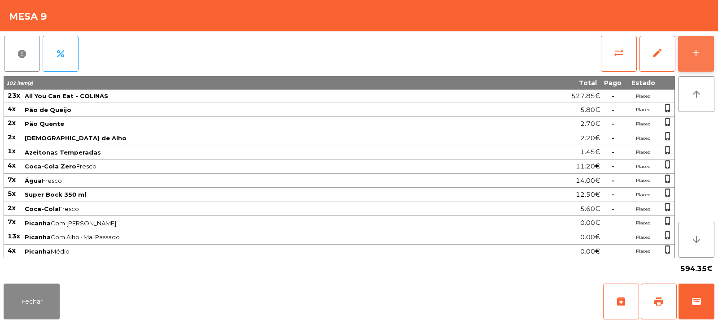
click at [694, 45] on button "add" at bounding box center [696, 54] width 36 height 36
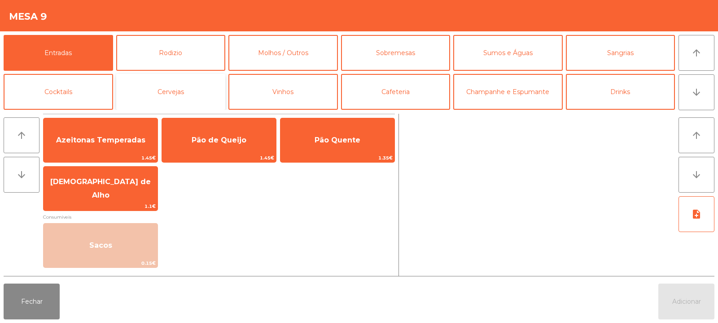
click at [179, 97] on button "Cervejas" at bounding box center [170, 92] width 109 height 36
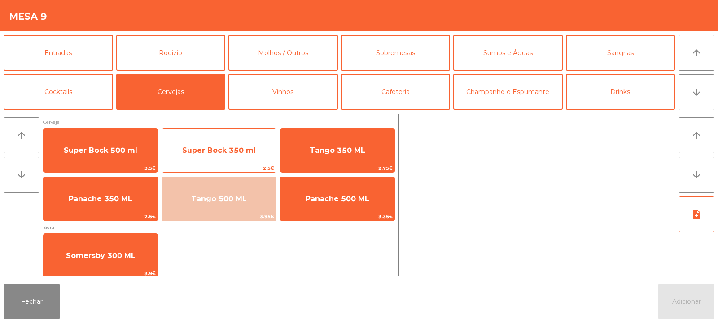
click at [236, 142] on span "Super Bock 350 ml" at bounding box center [219, 151] width 114 height 24
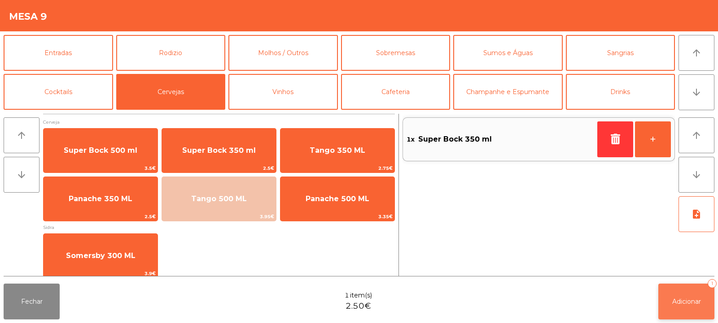
click at [691, 305] on span "Adicionar" at bounding box center [686, 302] width 29 height 8
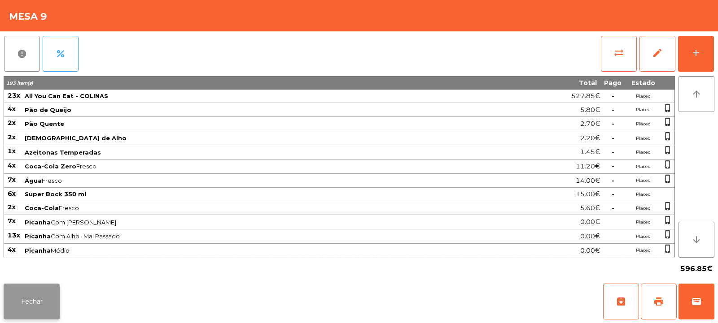
click at [25, 305] on button "Fechar" at bounding box center [32, 302] width 56 height 36
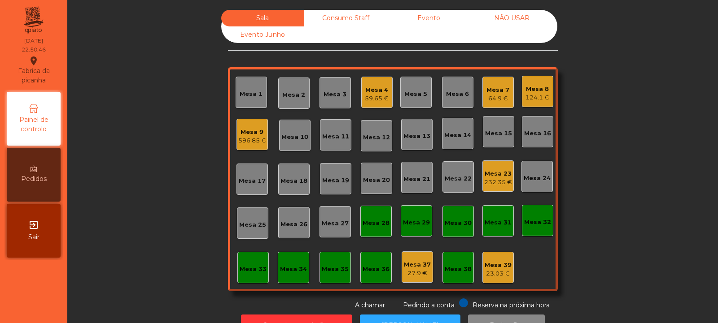
click at [344, 19] on div "Consumo Staff" at bounding box center [345, 18] width 83 height 17
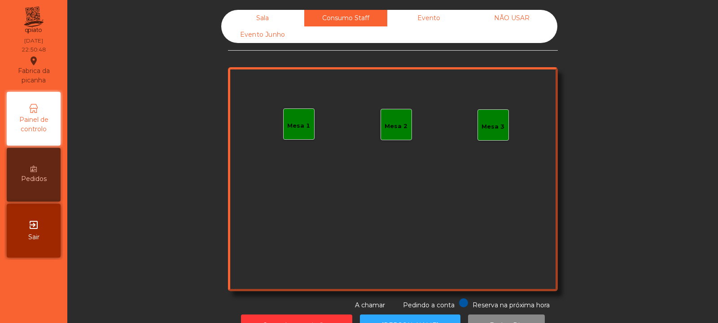
click at [303, 128] on div "Mesa 1" at bounding box center [298, 126] width 23 height 9
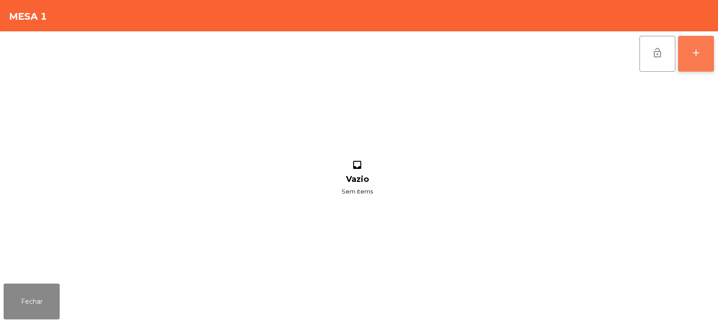
click at [688, 60] on button "add" at bounding box center [696, 54] width 36 height 36
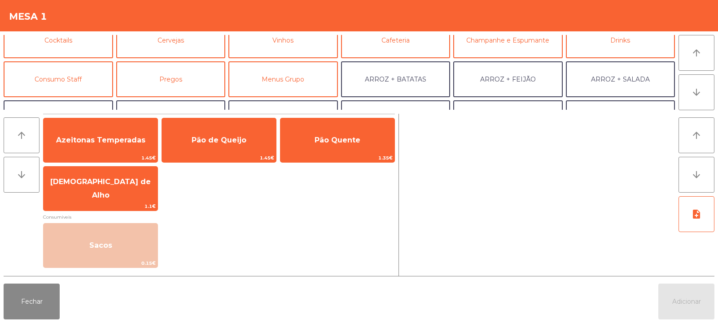
scroll to position [54, 0]
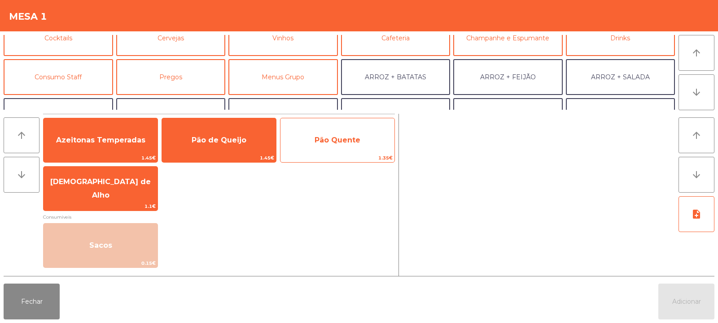
click at [345, 145] on span "Pão Quente" at bounding box center [337, 140] width 114 height 24
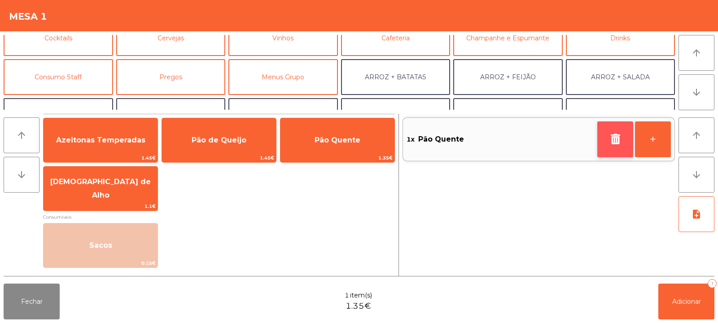
click at [619, 149] on button "button" at bounding box center [615, 140] width 36 height 36
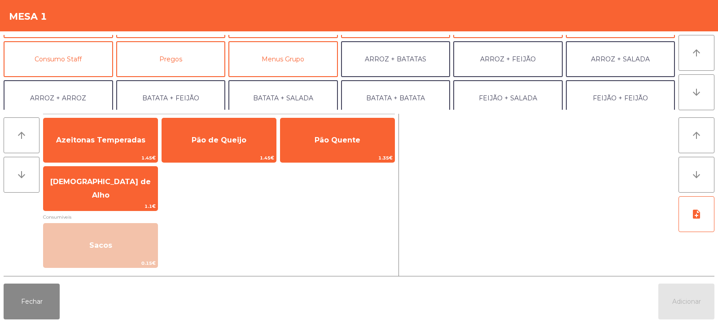
scroll to position [82, 0]
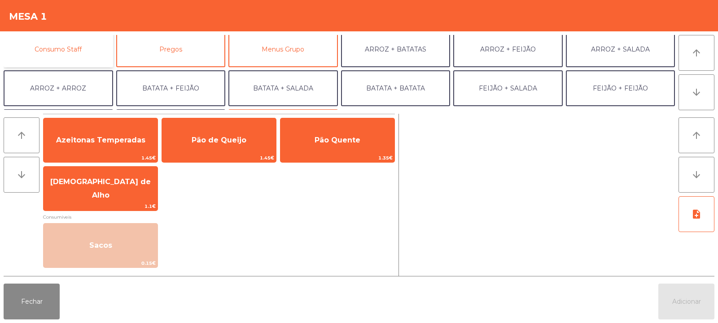
click at [74, 57] on button "Consumo Staff" at bounding box center [58, 49] width 109 height 36
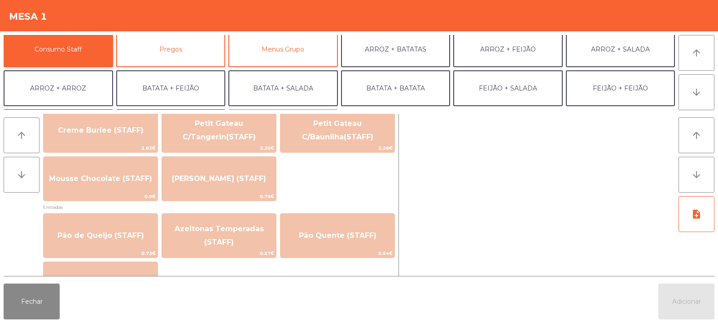
scroll to position [645, 0]
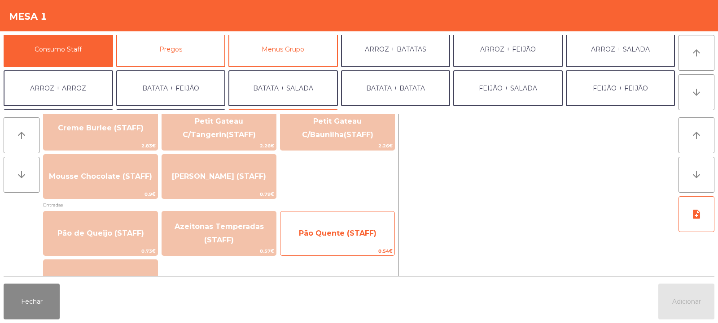
click at [348, 240] on span "Pão Quente (STAFF)" at bounding box center [337, 234] width 114 height 24
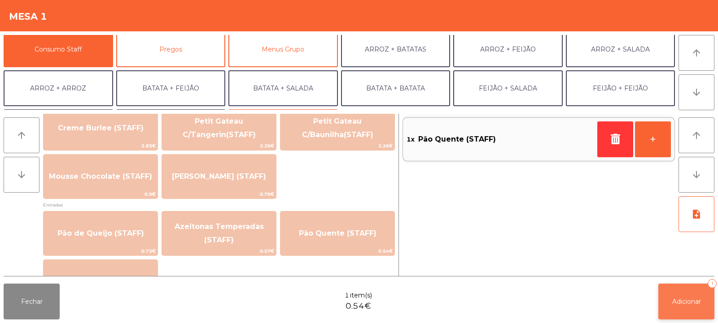
click at [673, 299] on span "Adicionar" at bounding box center [686, 302] width 29 height 8
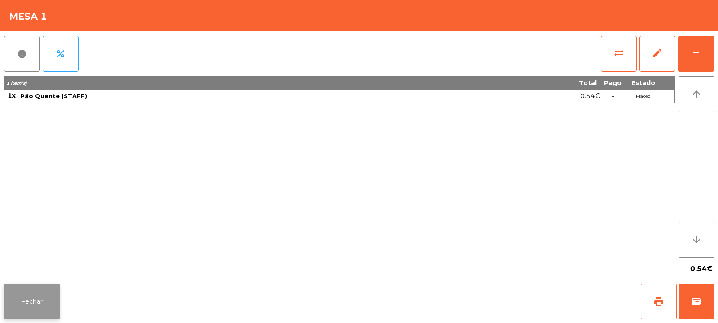
click at [29, 298] on button "Fechar" at bounding box center [32, 302] width 56 height 36
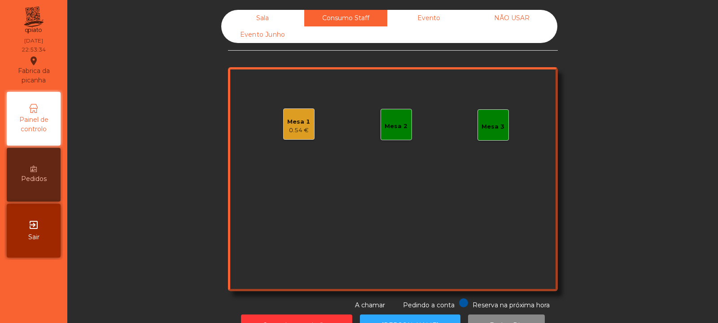
click at [265, 16] on div "Sala" at bounding box center [262, 18] width 83 height 17
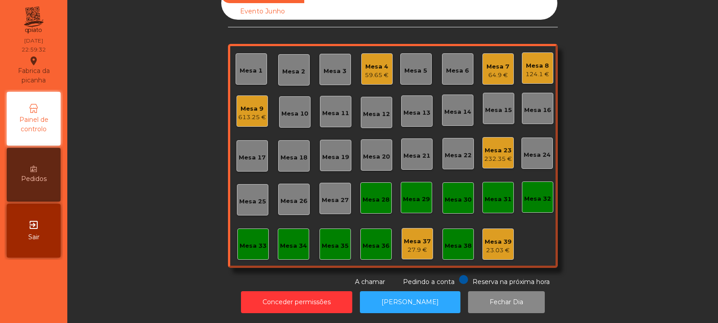
scroll to position [0, 0]
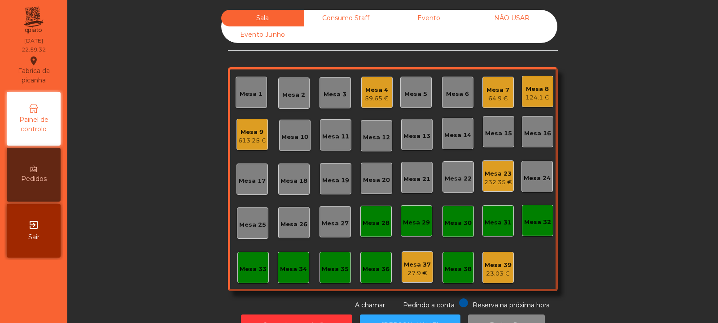
click at [337, 208] on div "Mesa 27" at bounding box center [334, 221] width 31 height 31
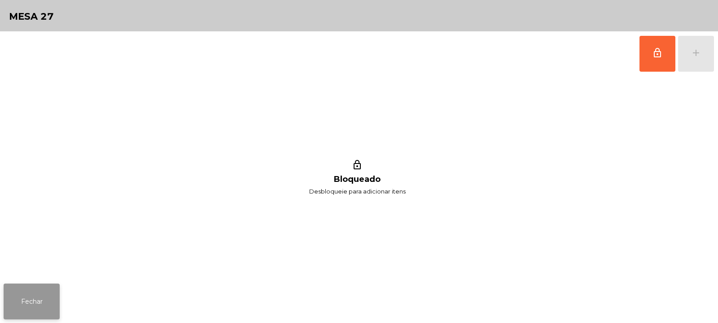
click at [14, 289] on button "Fechar" at bounding box center [32, 302] width 56 height 36
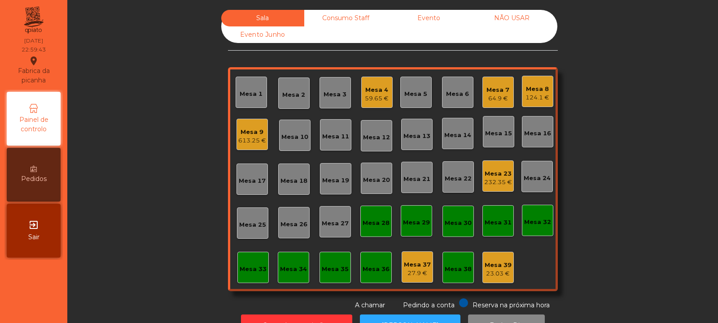
click at [372, 101] on div "59.65 €" at bounding box center [377, 98] width 24 height 9
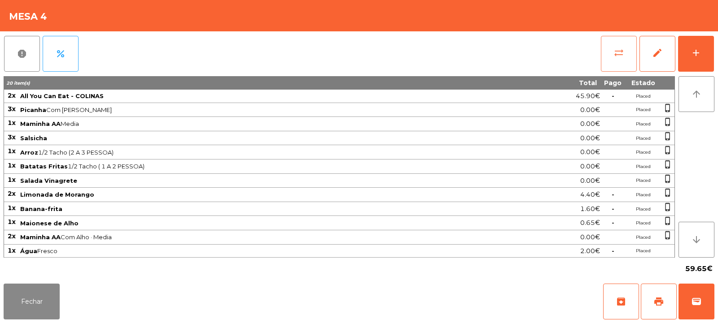
click at [615, 56] on span "sync_alt" at bounding box center [618, 53] width 11 height 11
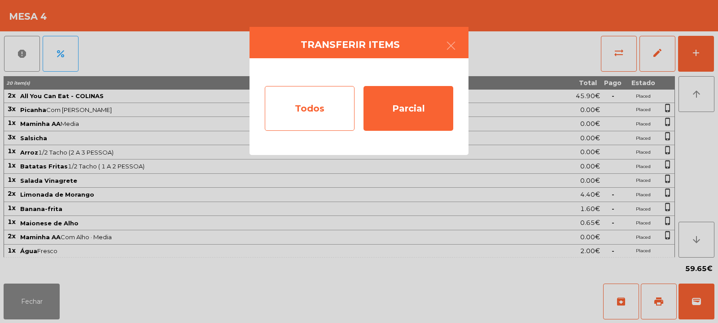
click at [311, 117] on div "Todos" at bounding box center [310, 108] width 90 height 45
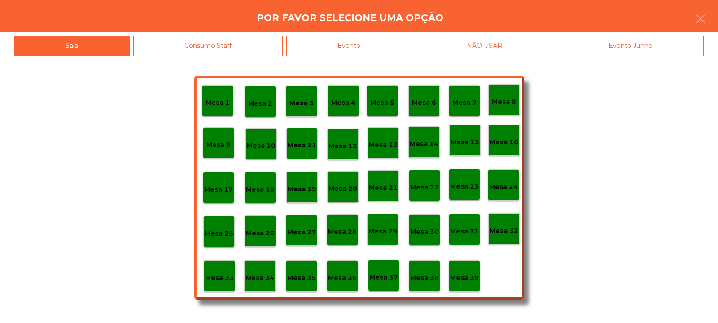
click at [354, 48] on div "Evento" at bounding box center [349, 46] width 126 height 20
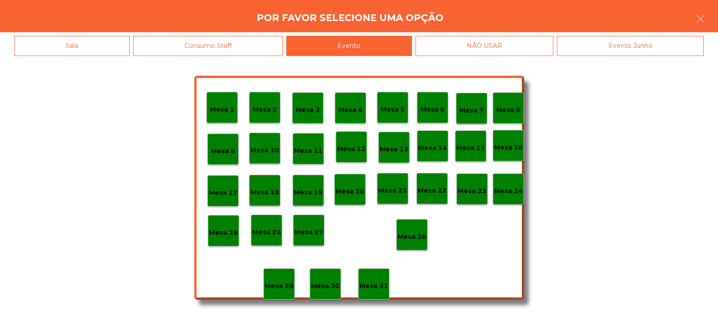
click at [409, 232] on p "Mesa 28" at bounding box center [411, 237] width 29 height 10
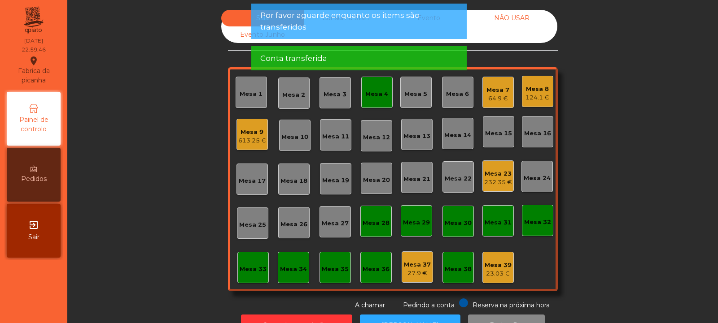
click at [375, 104] on div "Mesa 4" at bounding box center [376, 92] width 31 height 31
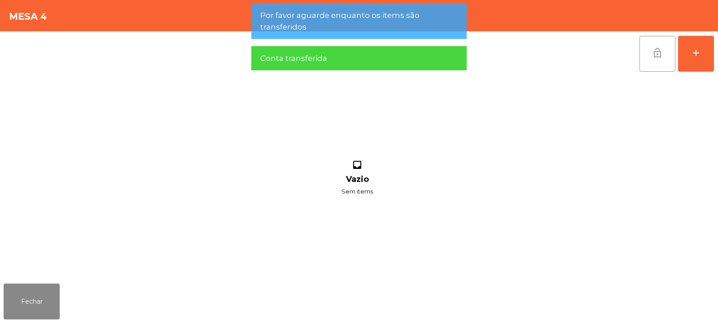
click at [648, 51] on button "lock_open" at bounding box center [657, 54] width 36 height 36
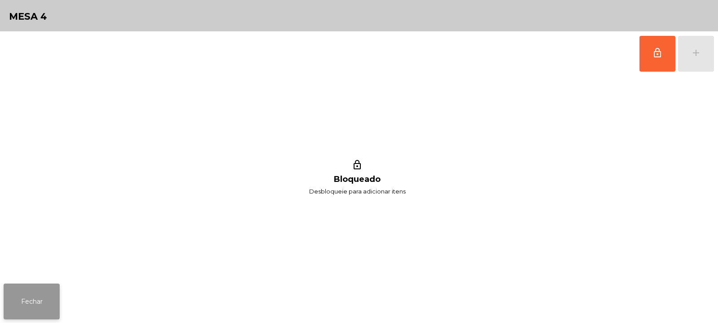
click at [45, 292] on button "Fechar" at bounding box center [32, 302] width 56 height 36
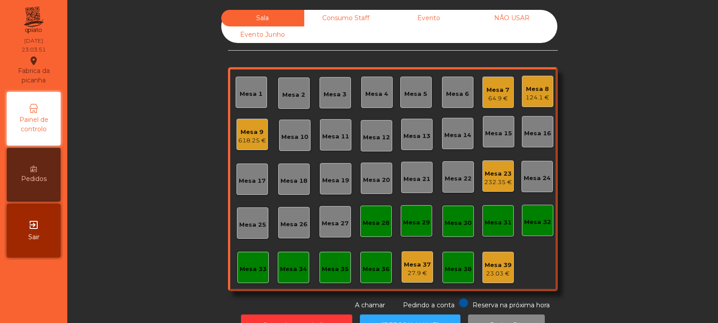
click at [532, 222] on div "Mesa 32" at bounding box center [537, 222] width 27 height 9
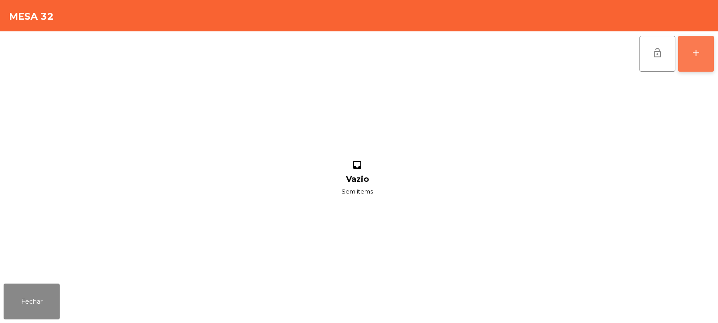
click at [699, 56] on div "add" at bounding box center [695, 53] width 11 height 11
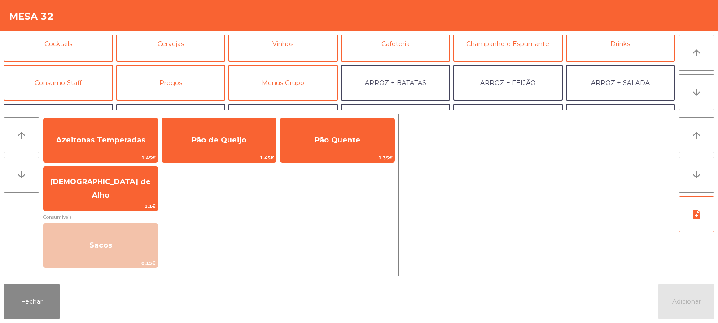
scroll to position [51, 0]
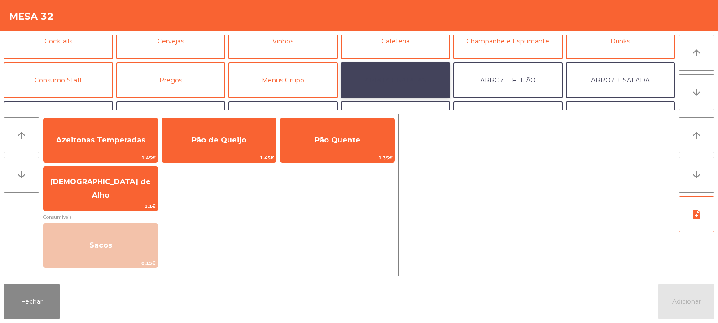
click at [434, 75] on button "ARROZ + BATATAS" at bounding box center [395, 80] width 109 height 36
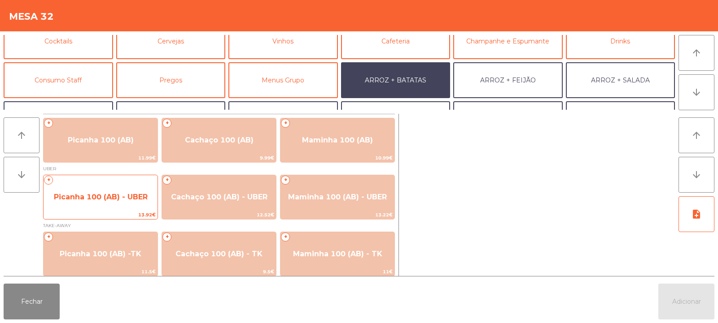
click at [67, 197] on span "Picanha 100 (AB) - UBER" at bounding box center [101, 197] width 94 height 9
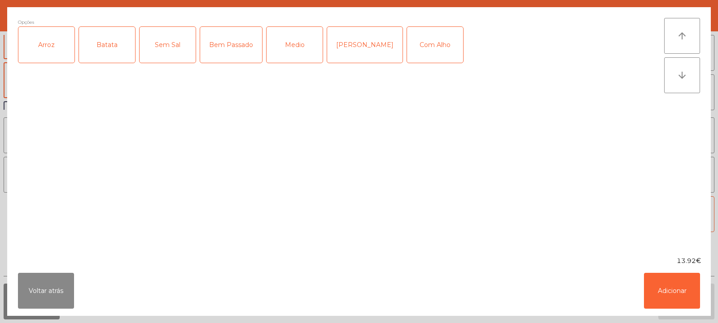
click at [40, 48] on div "Arroz" at bounding box center [46, 45] width 56 height 36
click at [104, 52] on div "Batata" at bounding box center [107, 45] width 56 height 36
click at [301, 37] on div "Medio" at bounding box center [294, 45] width 56 height 36
click at [685, 293] on button "Adicionar" at bounding box center [672, 291] width 56 height 36
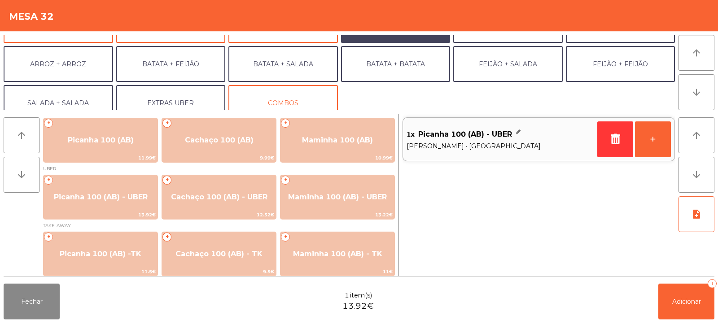
scroll to position [117, 0]
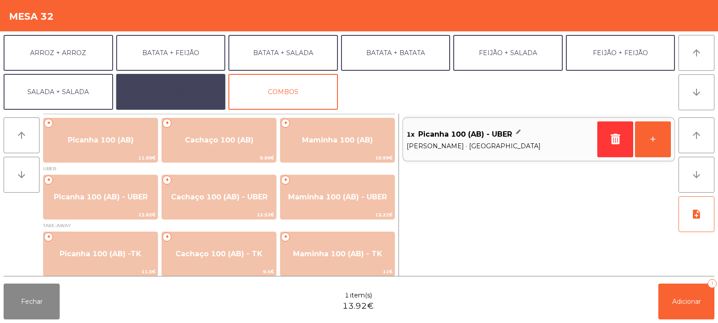
click at [140, 96] on button "EXTRAS UBER" at bounding box center [170, 92] width 109 height 36
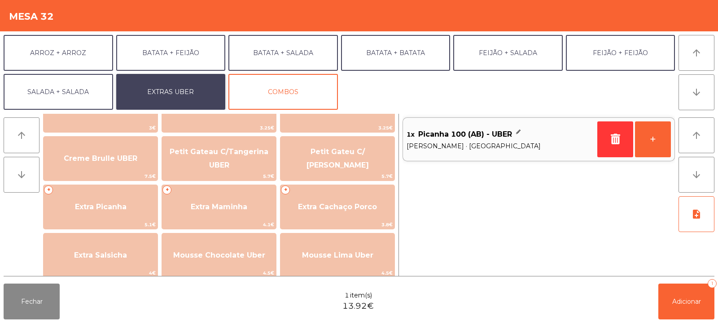
scroll to position [189, 0]
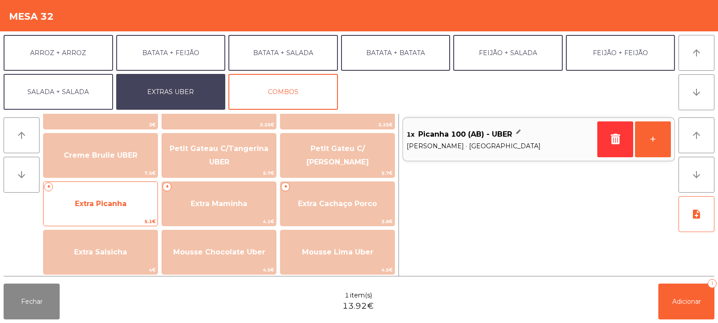
click at [82, 203] on span "Extra Picanha" at bounding box center [101, 204] width 52 height 9
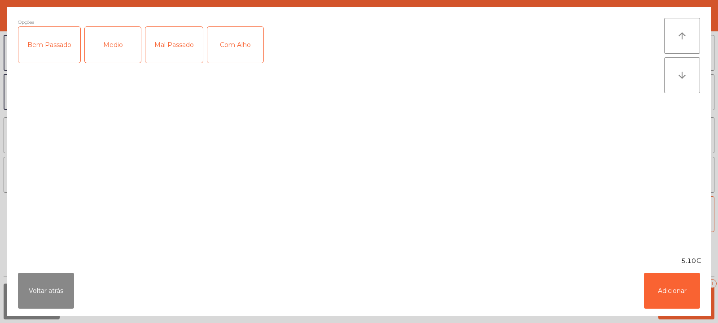
click at [105, 47] on div "Medio" at bounding box center [113, 45] width 56 height 36
click at [687, 296] on button "Adicionar" at bounding box center [672, 291] width 56 height 36
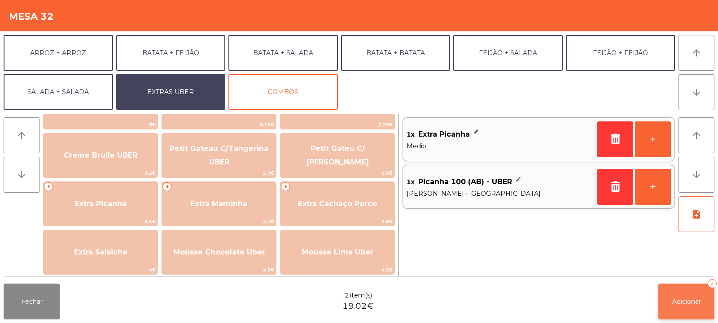
click at [689, 299] on span "Adicionar" at bounding box center [686, 302] width 29 height 8
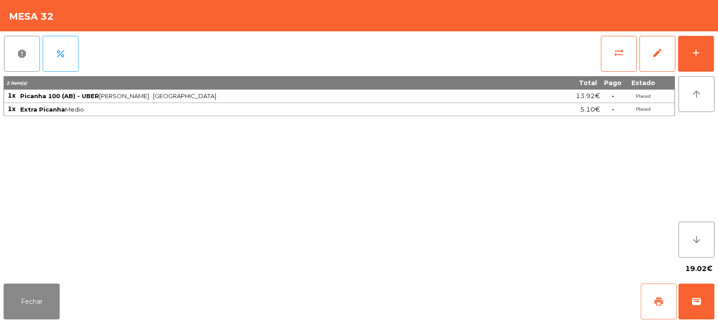
click at [659, 306] on span "print" at bounding box center [658, 302] width 11 height 11
click at [691, 308] on button "wallet" at bounding box center [696, 302] width 36 height 36
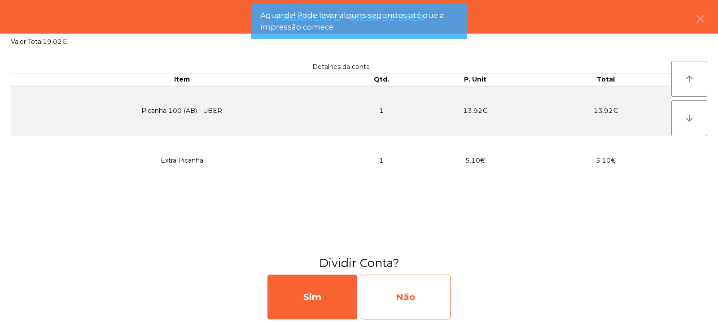
click at [429, 297] on div "Não" at bounding box center [406, 297] width 90 height 45
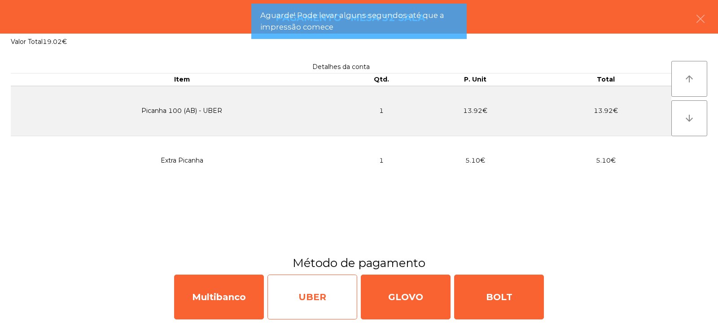
click at [327, 297] on div "UBER" at bounding box center [312, 297] width 90 height 45
select select "**"
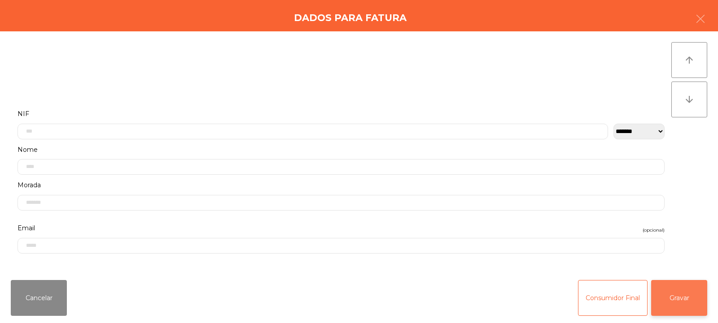
click at [672, 290] on button "Gravar" at bounding box center [679, 298] width 56 height 36
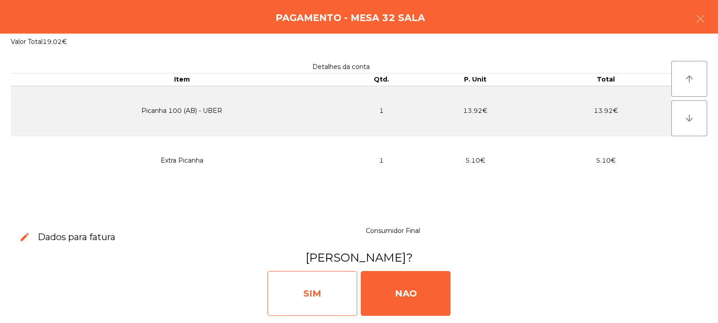
click at [322, 292] on div "SIM" at bounding box center [312, 293] width 90 height 45
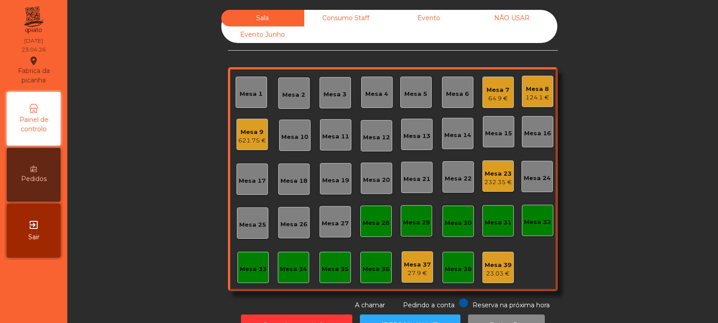
scroll to position [30, 0]
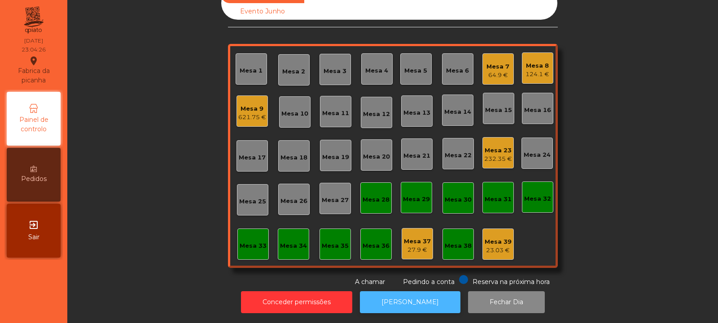
click at [394, 293] on button "[PERSON_NAME]" at bounding box center [410, 303] width 100 height 22
click at [247, 105] on div "Mesa 9" at bounding box center [252, 109] width 28 height 9
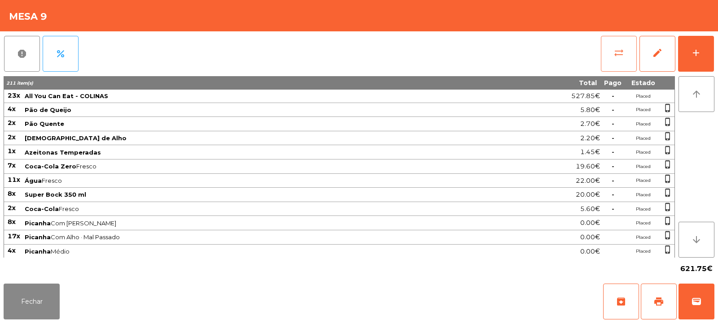
click at [614, 57] on span "sync_alt" at bounding box center [618, 53] width 11 height 11
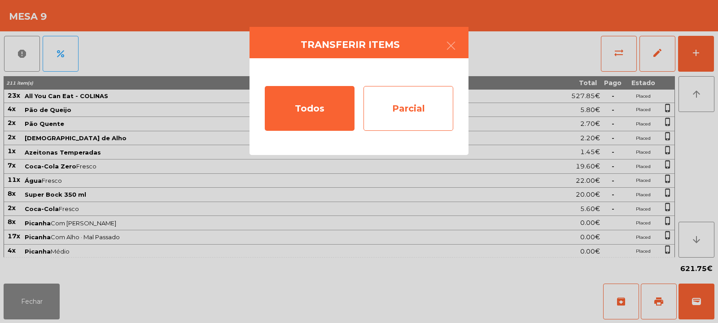
click at [392, 106] on div "Parcial" at bounding box center [408, 108] width 90 height 45
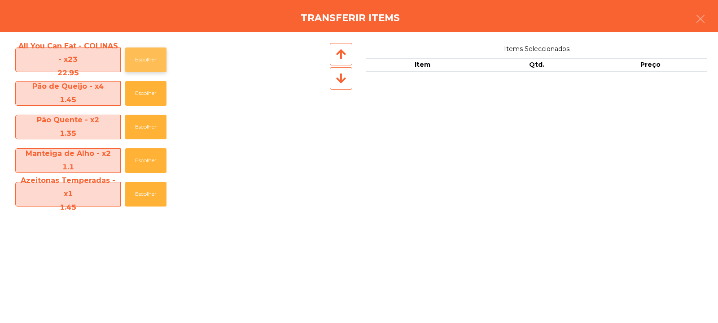
click at [135, 60] on button "Escolher" at bounding box center [145, 60] width 41 height 25
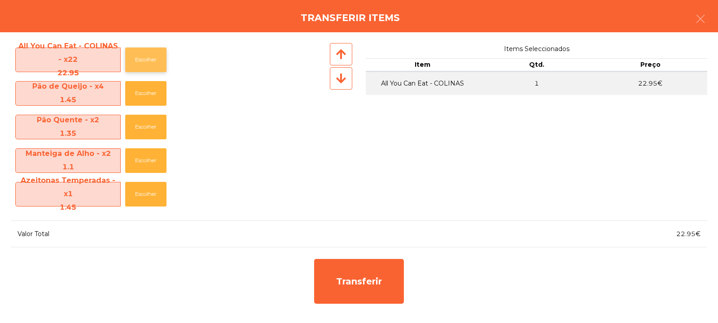
click at [144, 56] on button "Escolher" at bounding box center [145, 60] width 41 height 25
click at [150, 57] on button "Escolher" at bounding box center [145, 60] width 41 height 25
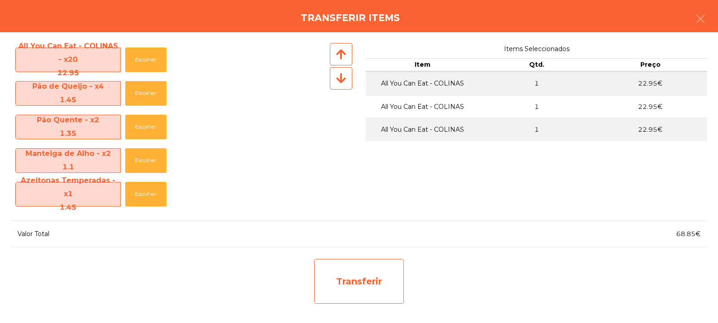
click at [358, 281] on div "Transferir" at bounding box center [359, 281] width 90 height 45
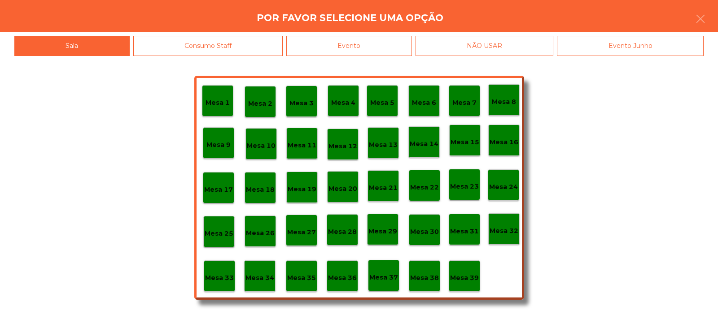
click at [381, 269] on div "Mesa 37" at bounding box center [383, 276] width 29 height 14
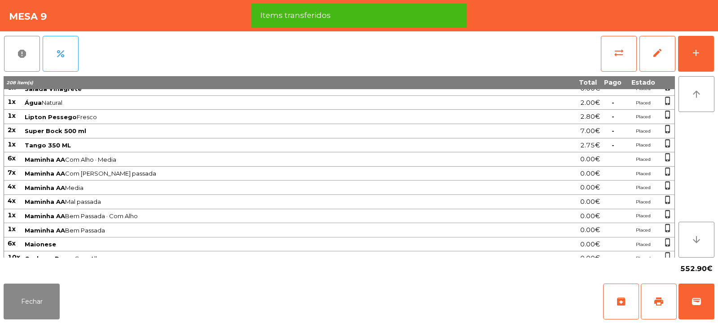
scroll to position [313, 0]
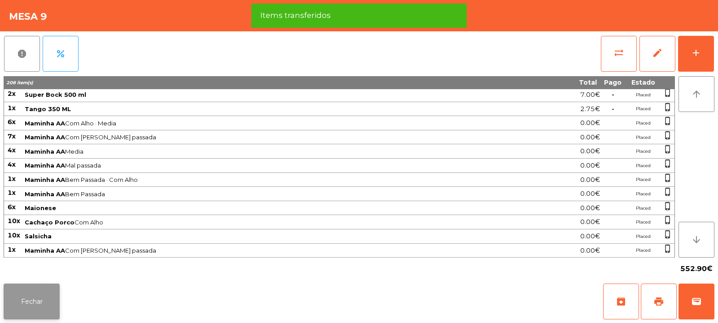
click at [34, 296] on button "Fechar" at bounding box center [32, 302] width 56 height 36
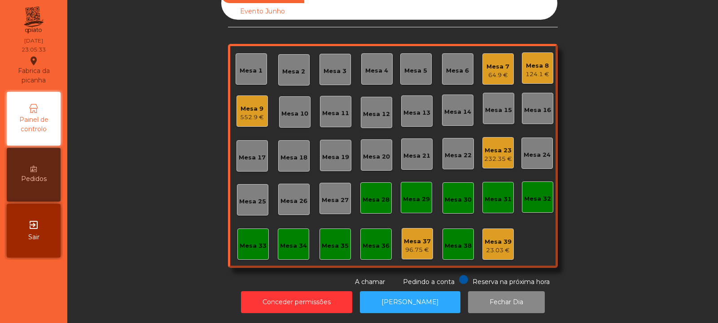
scroll to position [0, 0]
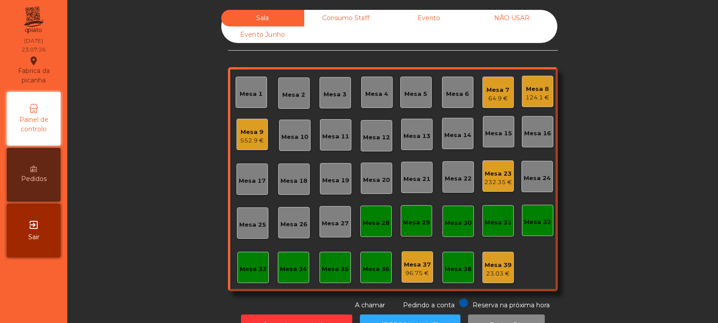
click at [492, 88] on div "Mesa 7" at bounding box center [497, 90] width 23 height 9
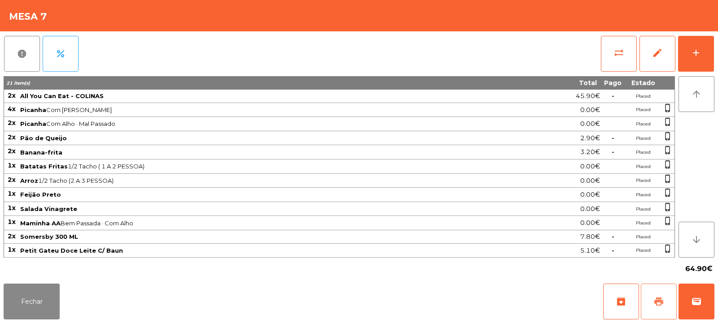
click at [650, 305] on button "print" at bounding box center [659, 302] width 36 height 36
click at [40, 305] on button "Fechar" at bounding box center [32, 302] width 56 height 36
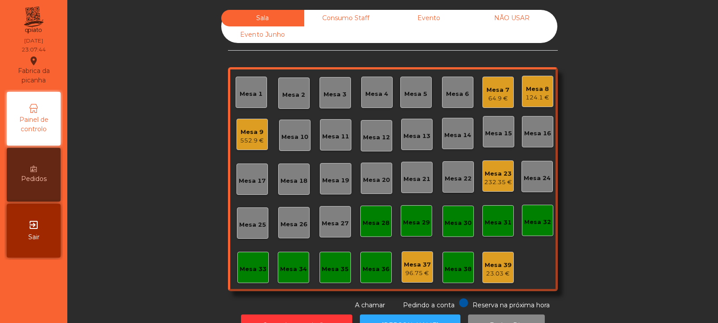
click at [492, 96] on div "64.9 €" at bounding box center [497, 98] width 23 height 9
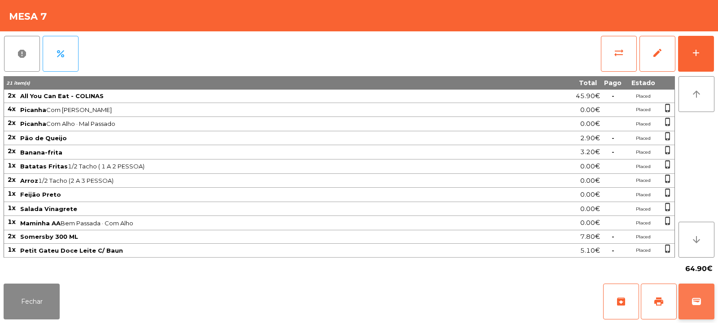
click at [694, 302] on span "wallet" at bounding box center [696, 302] width 11 height 11
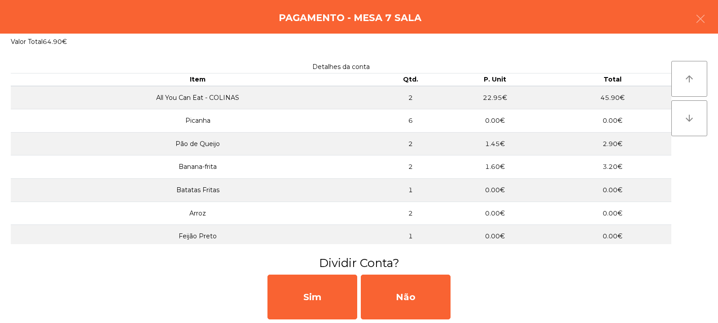
click at [700, 302] on div "Sim Não" at bounding box center [359, 297] width 718 height 52
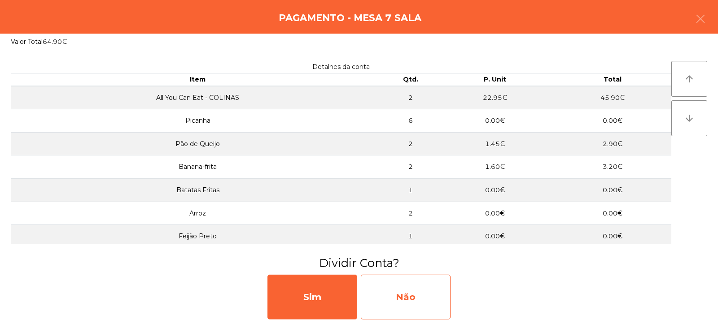
click at [424, 292] on div "Não" at bounding box center [406, 297] width 90 height 45
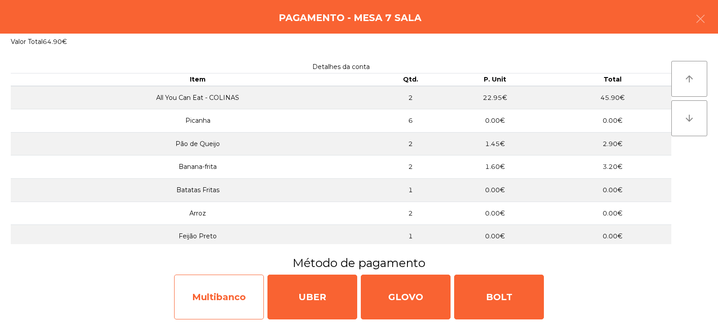
click at [233, 290] on div "Multibanco" at bounding box center [219, 297] width 90 height 45
select select "**"
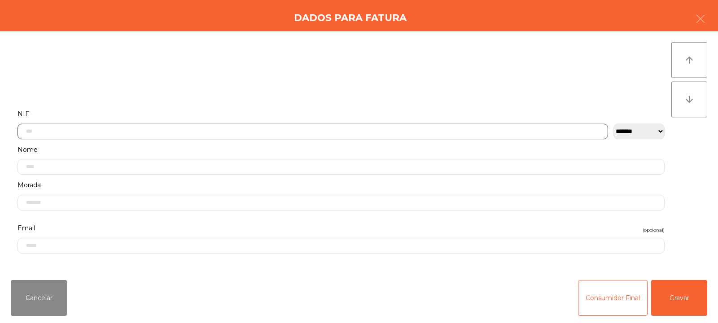
click at [321, 128] on input "text" at bounding box center [312, 132] width 590 height 16
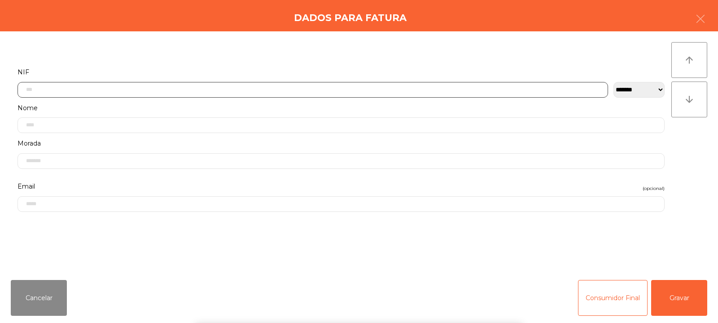
scroll to position [65, 0]
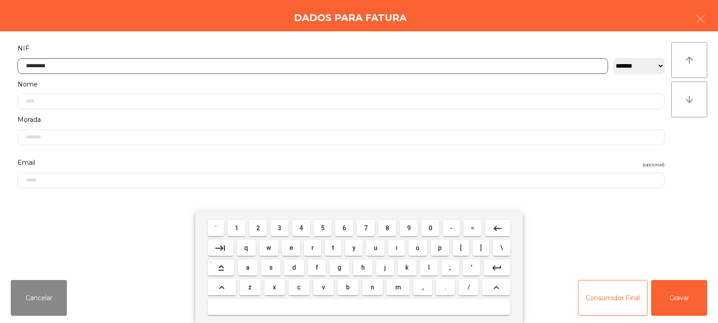
type input "*********"
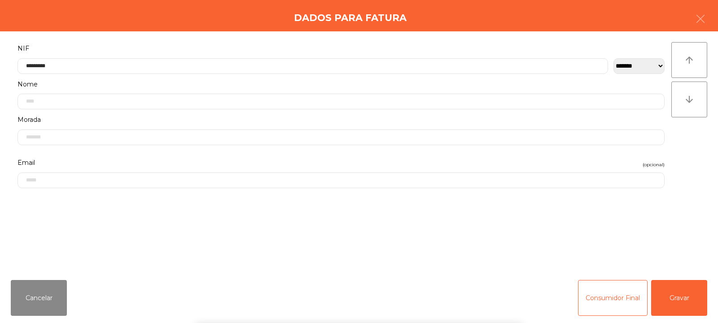
click at [684, 314] on div "` 1 2 3 4 5 6 7 8 9 0 - = keyboard_backspace keyboard_tab q w e r t y u i o p […" at bounding box center [359, 267] width 718 height 111
click at [676, 299] on button "Gravar" at bounding box center [679, 298] width 56 height 36
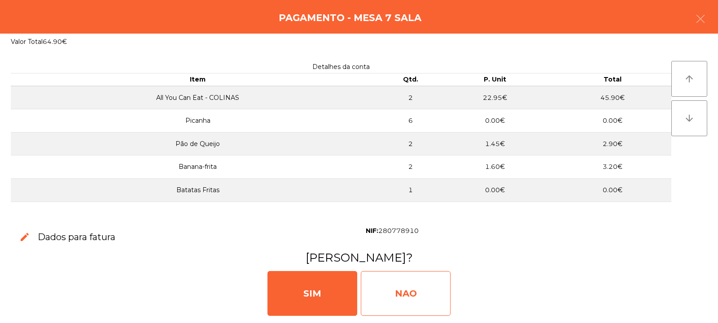
click at [410, 299] on div "NAO" at bounding box center [406, 293] width 90 height 45
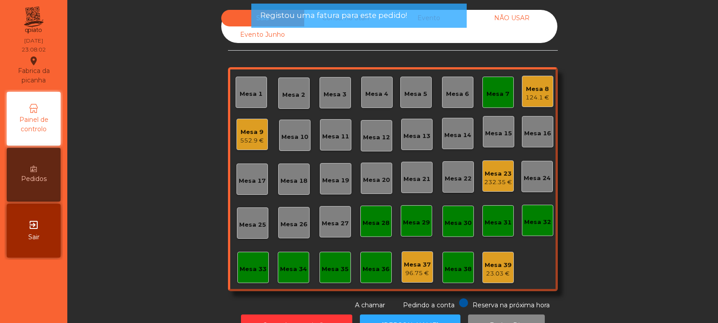
click at [497, 94] on div "Mesa 7" at bounding box center [497, 94] width 23 height 9
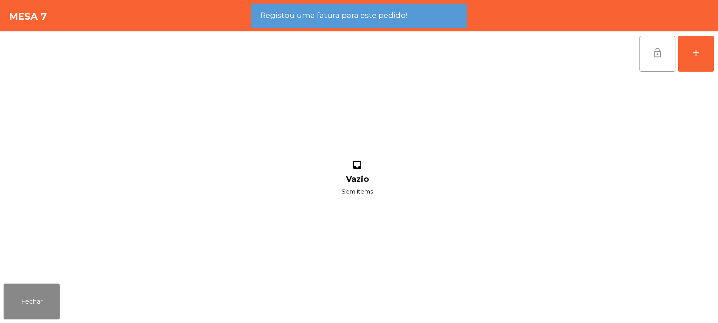
click at [653, 56] on span "lock_open" at bounding box center [657, 53] width 11 height 11
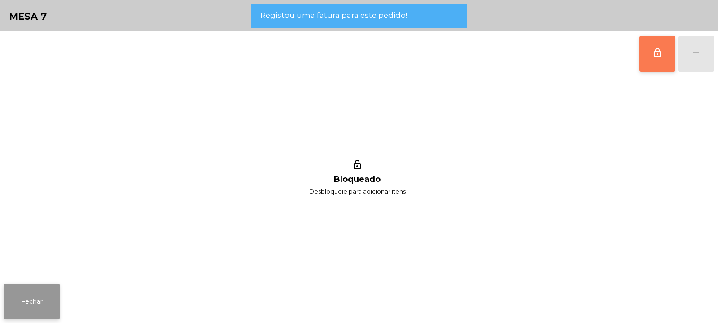
click at [43, 296] on button "Fechar" at bounding box center [32, 302] width 56 height 36
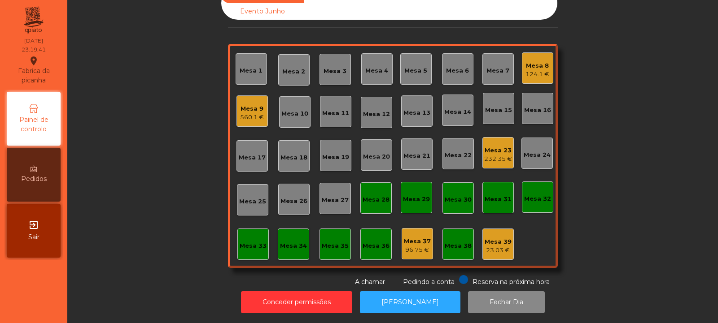
scroll to position [0, 0]
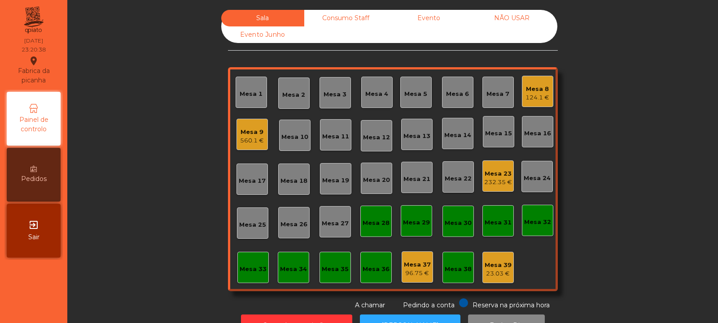
click at [247, 140] on div "560.1 €" at bounding box center [252, 140] width 24 height 9
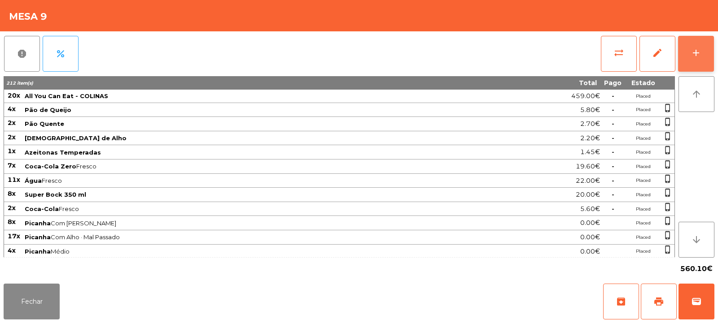
click at [702, 52] on button "add" at bounding box center [696, 54] width 36 height 36
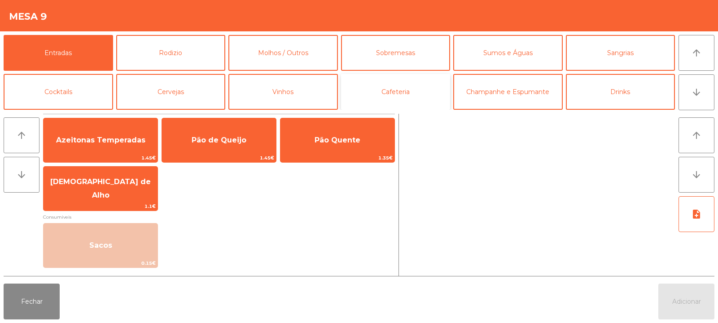
click at [402, 86] on button "Cafeteria" at bounding box center [395, 92] width 109 height 36
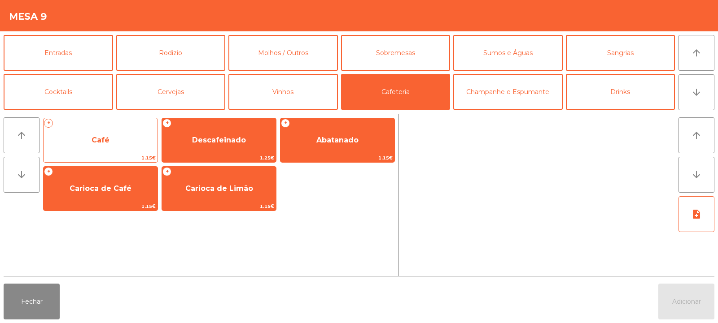
click at [120, 135] on span "Café" at bounding box center [101, 140] width 114 height 24
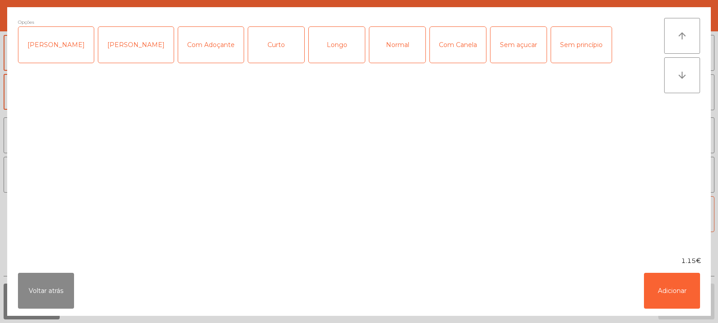
click at [378, 38] on div "Normal" at bounding box center [397, 45] width 56 height 36
click at [678, 287] on button "Adicionar" at bounding box center [672, 291] width 56 height 36
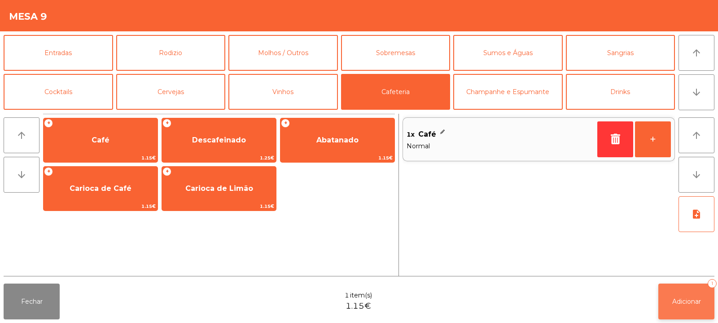
click at [681, 300] on span "Adicionar" at bounding box center [686, 302] width 29 height 8
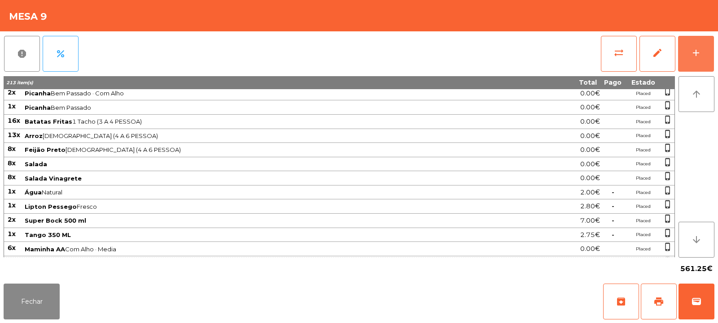
scroll to position [355, 0]
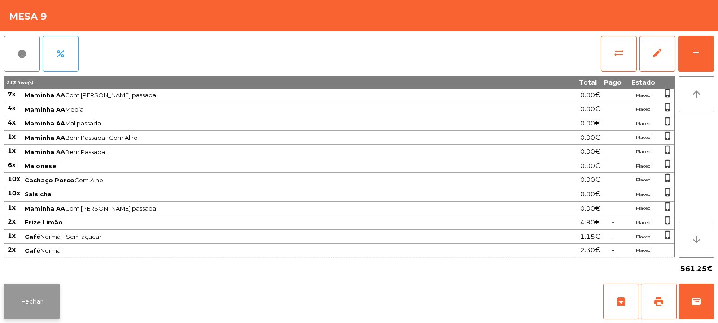
click at [22, 304] on button "Fechar" at bounding box center [32, 302] width 56 height 36
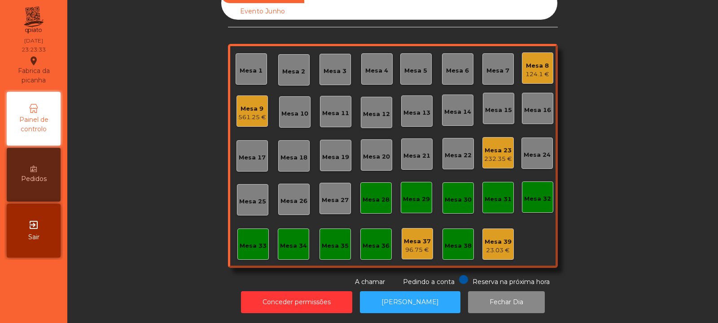
scroll to position [0, 0]
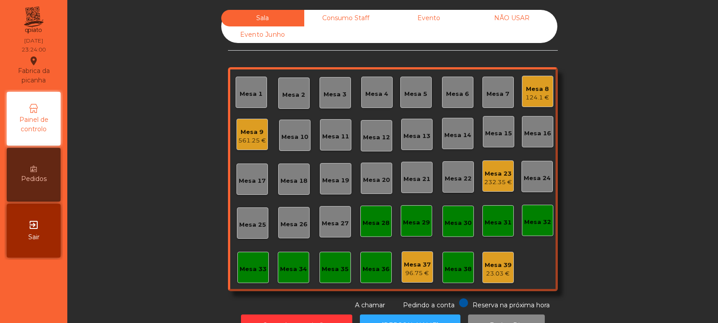
click at [535, 215] on div "Mesa 32" at bounding box center [537, 220] width 27 height 13
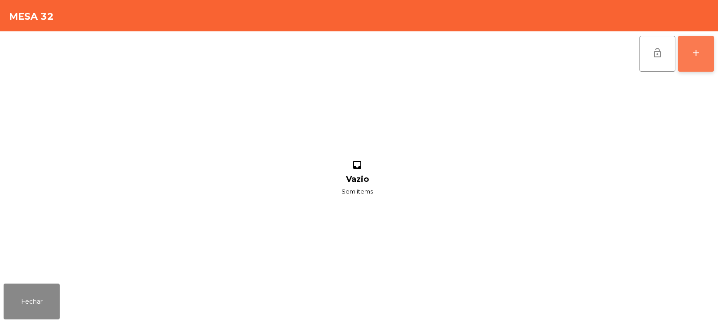
click at [706, 53] on button "add" at bounding box center [696, 54] width 36 height 36
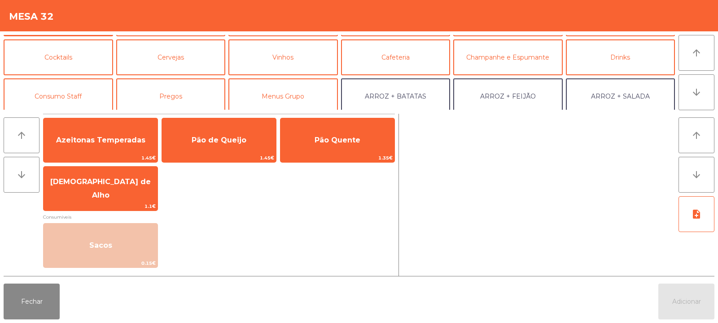
scroll to position [48, 0]
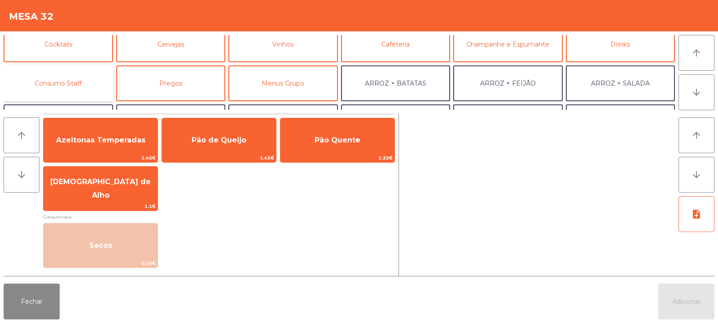
click at [87, 82] on button "Consumo Staff" at bounding box center [58, 83] width 109 height 36
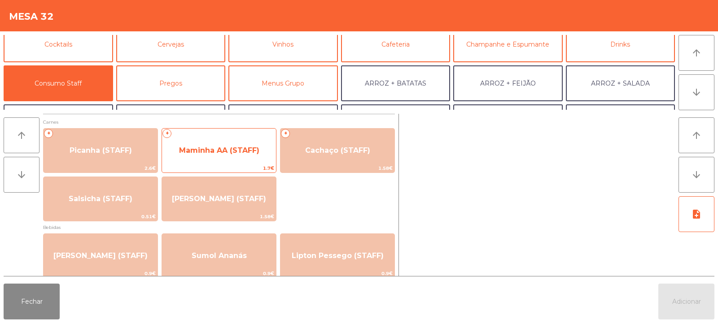
click at [244, 162] on span "Maminha AA (STAFF)" at bounding box center [219, 151] width 114 height 24
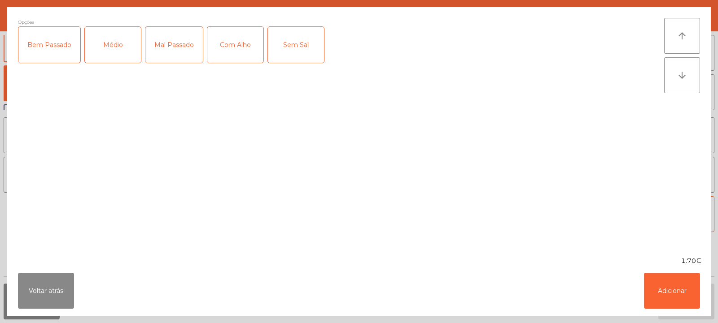
click at [115, 44] on div "Médio" at bounding box center [113, 45] width 56 height 36
click at [248, 48] on div "Com Alho" at bounding box center [235, 45] width 56 height 36
click at [676, 291] on button "Adicionar" at bounding box center [672, 291] width 56 height 36
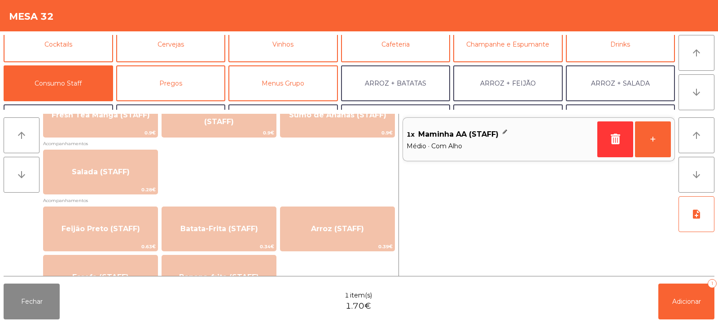
scroll to position [337, 0]
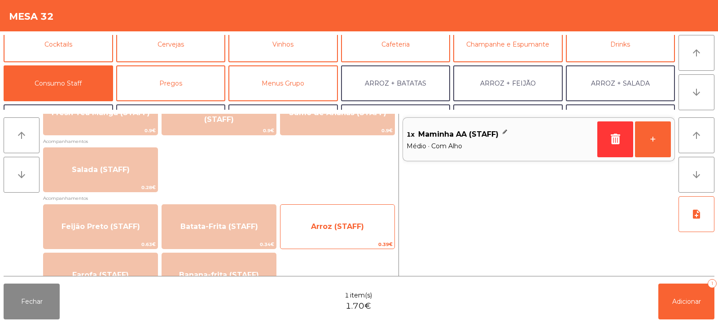
click at [359, 227] on span "Arroz (STAFF)" at bounding box center [337, 226] width 53 height 9
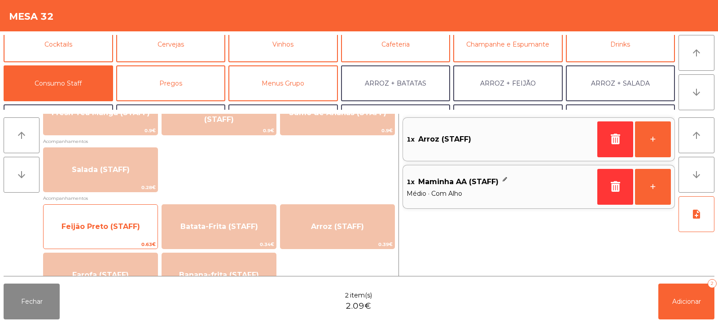
click at [136, 225] on span "Feijão Preto (STAFF)" at bounding box center [100, 226] width 79 height 9
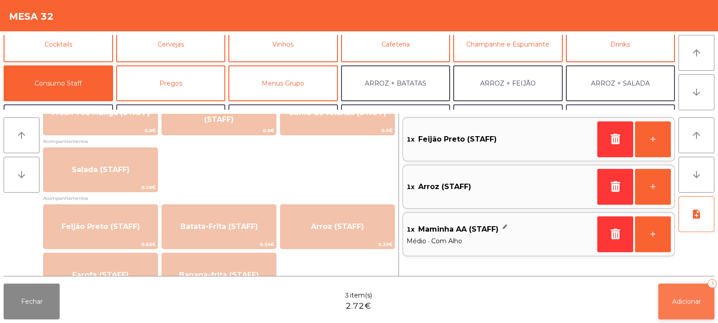
click at [693, 302] on span "Adicionar" at bounding box center [686, 302] width 29 height 8
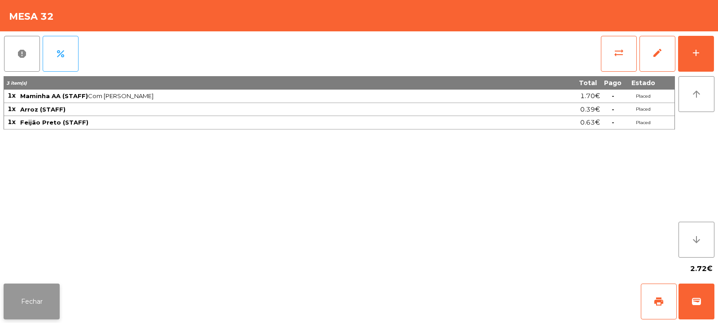
click at [29, 299] on button "Fechar" at bounding box center [32, 302] width 56 height 36
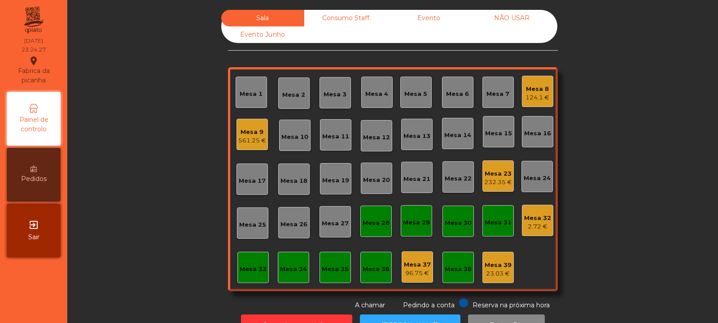
click at [254, 136] on div "Mesa 9" at bounding box center [252, 132] width 28 height 9
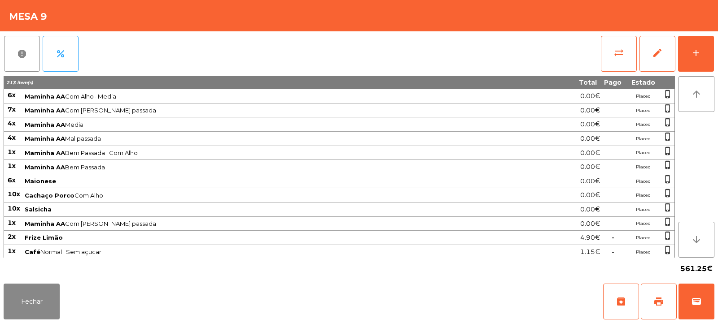
scroll to position [354, 0]
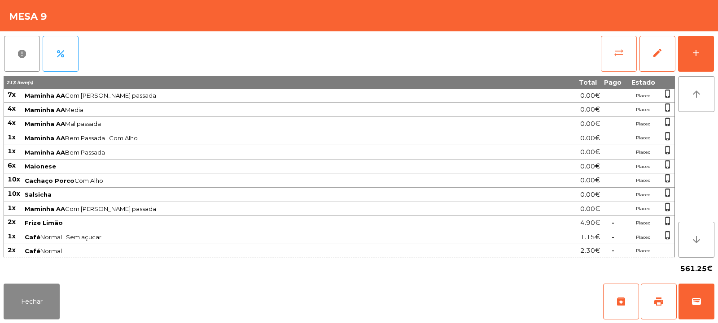
click at [615, 56] on span "sync_alt" at bounding box center [618, 53] width 11 height 11
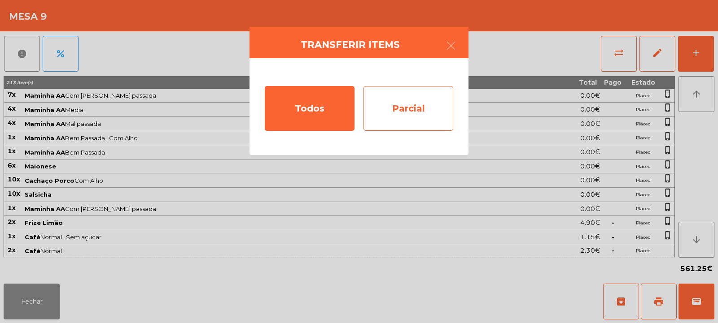
click at [415, 96] on div "Parcial" at bounding box center [408, 108] width 90 height 45
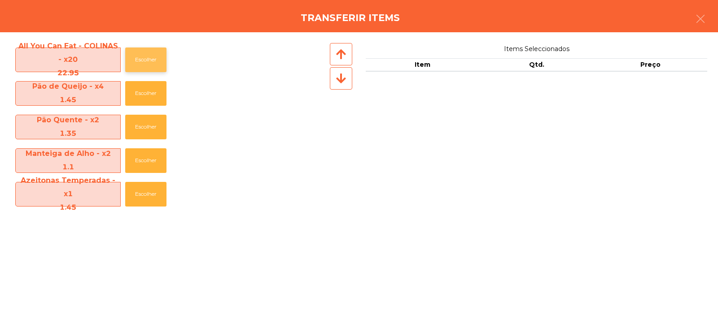
click at [147, 64] on button "Escolher" at bounding box center [145, 60] width 41 height 25
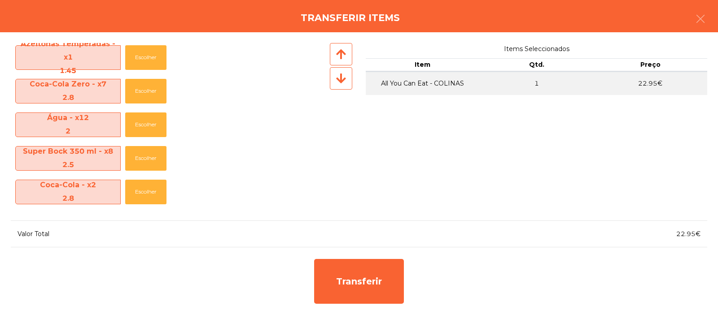
scroll to position [128, 0]
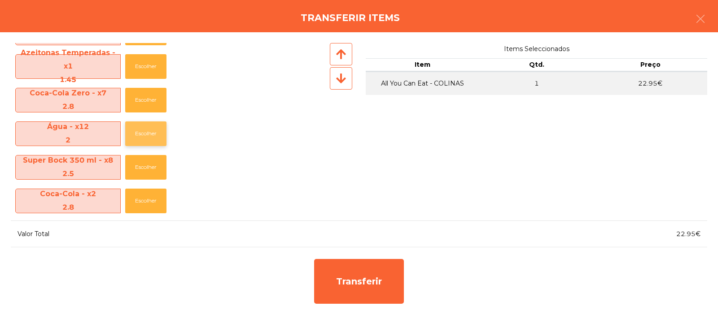
click at [143, 133] on button "Escolher" at bounding box center [145, 134] width 41 height 25
click at [144, 135] on button "Escolher" at bounding box center [145, 134] width 41 height 25
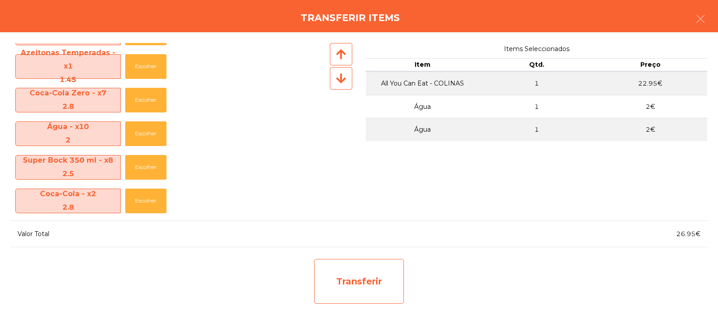
click at [365, 283] on div "Transferir" at bounding box center [359, 281] width 90 height 45
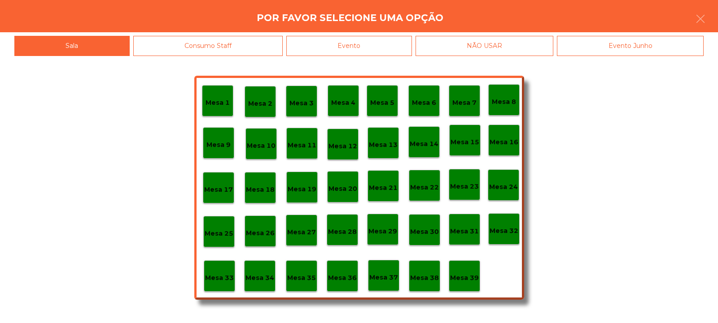
click at [218, 280] on p "Mesa 33" at bounding box center [219, 278] width 29 height 10
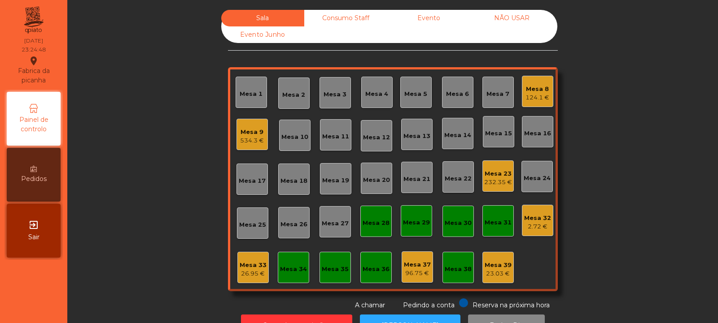
click at [248, 274] on div "26.95 €" at bounding box center [253, 274] width 27 height 9
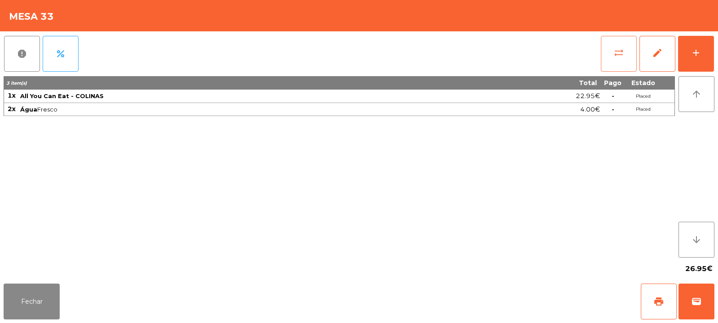
click at [623, 57] on span "sync_alt" at bounding box center [618, 53] width 11 height 11
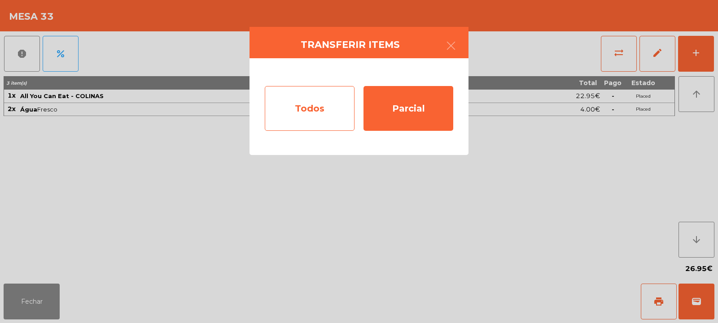
click at [315, 108] on div "Todos" at bounding box center [310, 108] width 90 height 45
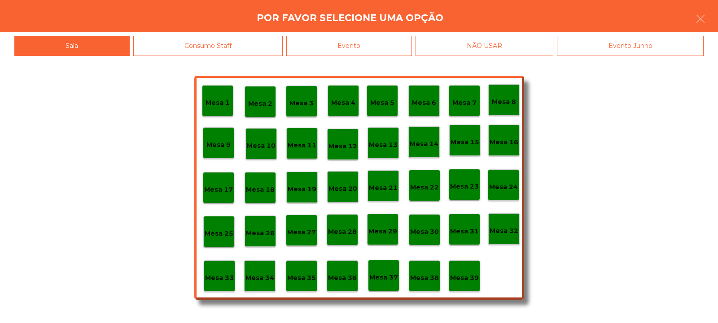
click at [390, 50] on div "Evento" at bounding box center [349, 46] width 126 height 20
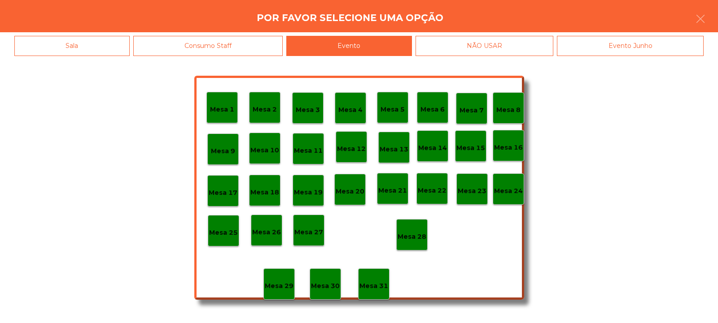
click at [419, 232] on p "Mesa 28" at bounding box center [411, 237] width 29 height 10
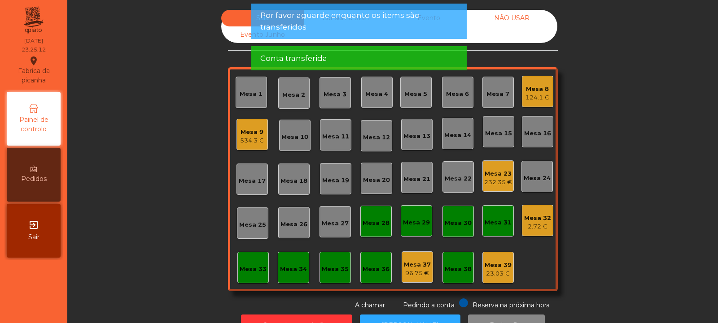
click at [496, 227] on div "Mesa 31" at bounding box center [497, 222] width 27 height 9
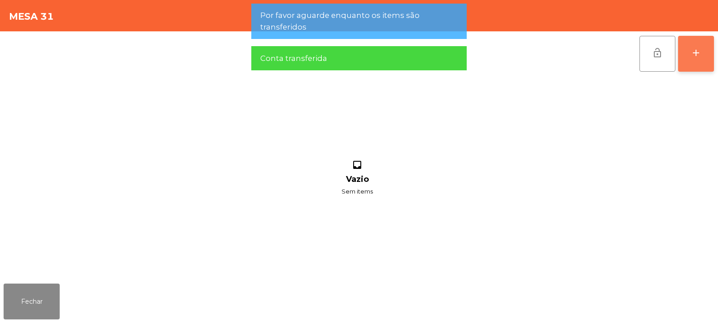
click at [695, 66] on button "add" at bounding box center [696, 54] width 36 height 36
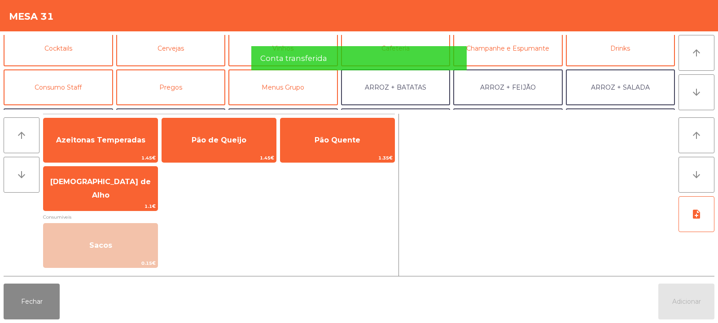
scroll to position [56, 0]
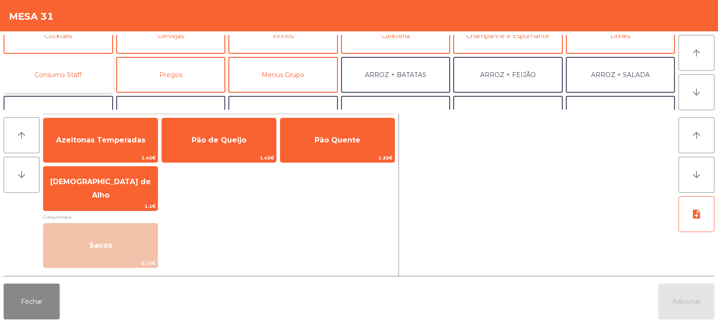
click at [83, 73] on button "Consumo Staff" at bounding box center [58, 75] width 109 height 36
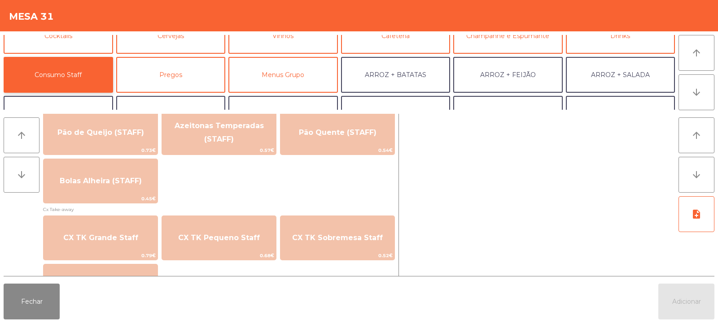
scroll to position [744, 0]
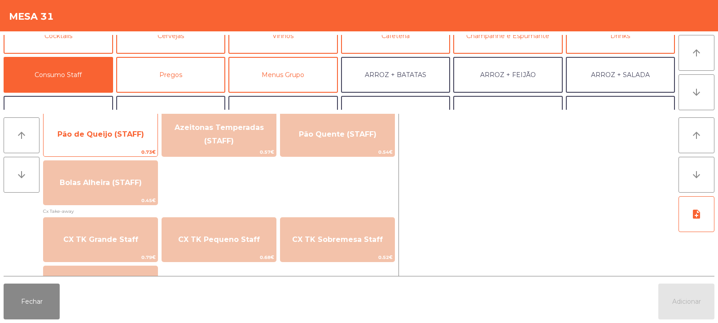
click at [145, 141] on span "Pão de Queijo (STAFF)" at bounding box center [101, 134] width 114 height 24
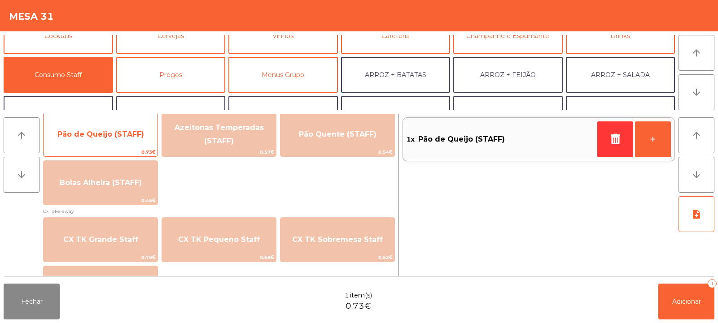
click at [141, 144] on span "Pão de Queijo (STAFF)" at bounding box center [101, 134] width 114 height 24
click at [142, 135] on span "Pão de Queijo (STAFF)" at bounding box center [101, 134] width 114 height 24
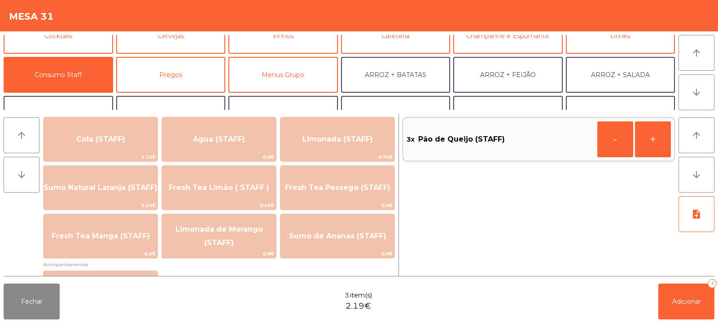
scroll to position [214, 0]
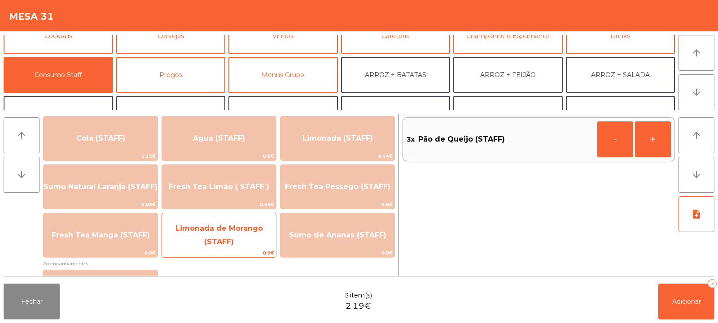
click at [249, 237] on span "Limonada de Morango (STAFF)" at bounding box center [219, 236] width 114 height 38
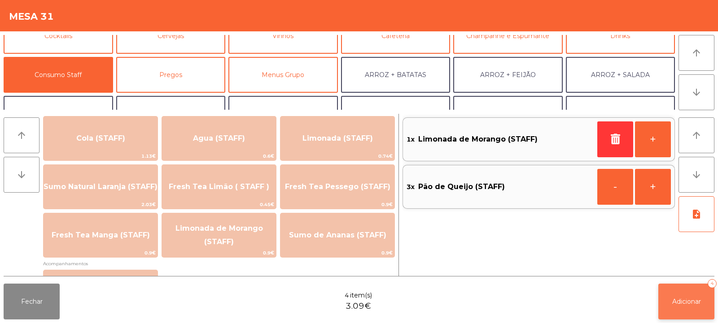
click at [684, 302] on span "Adicionar" at bounding box center [686, 302] width 29 height 8
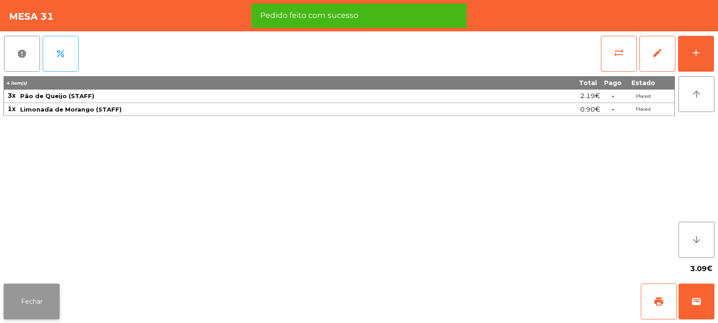
click at [39, 309] on button "Fechar" at bounding box center [32, 302] width 56 height 36
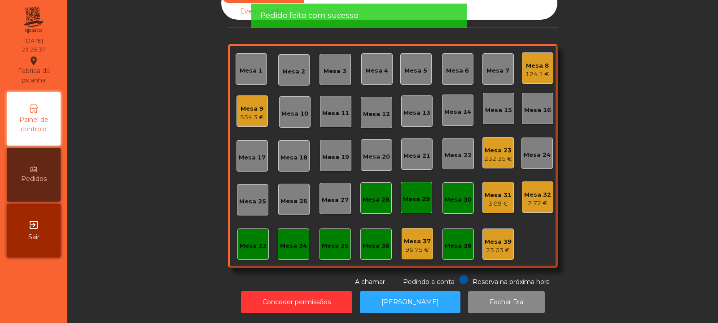
scroll to position [0, 0]
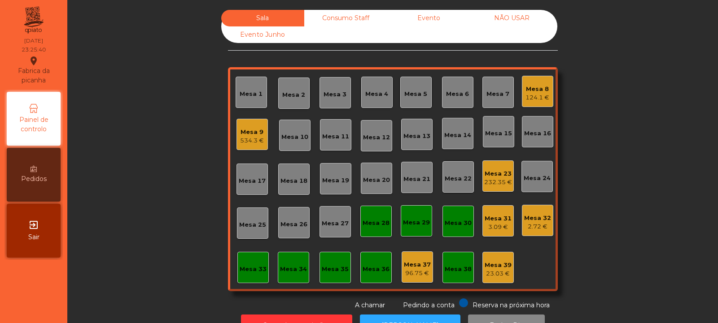
click at [489, 189] on div "Mesa 23 232.35 €" at bounding box center [497, 176] width 31 height 31
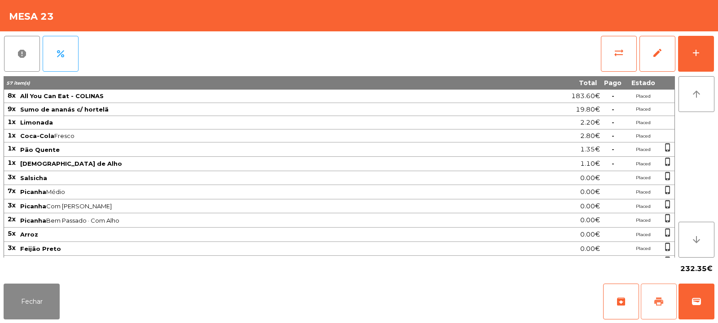
click at [655, 304] on span "print" at bounding box center [658, 302] width 11 height 11
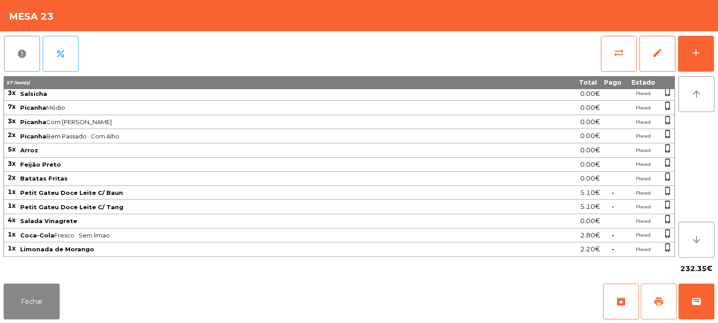
scroll to position [112, 0]
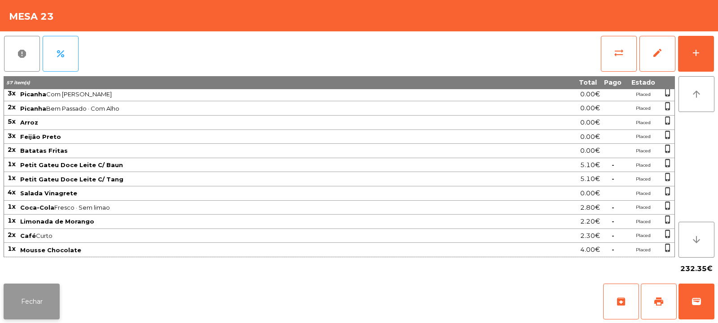
click at [31, 301] on button "Fechar" at bounding box center [32, 302] width 56 height 36
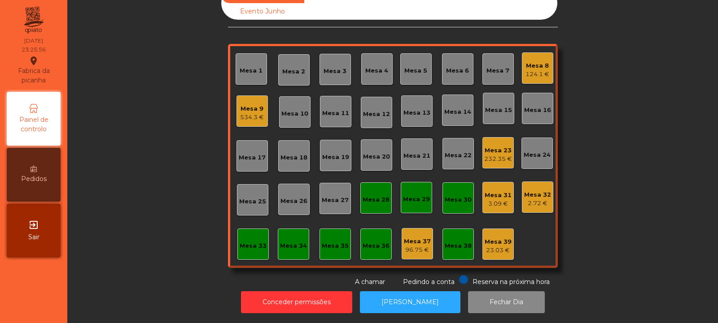
scroll to position [0, 0]
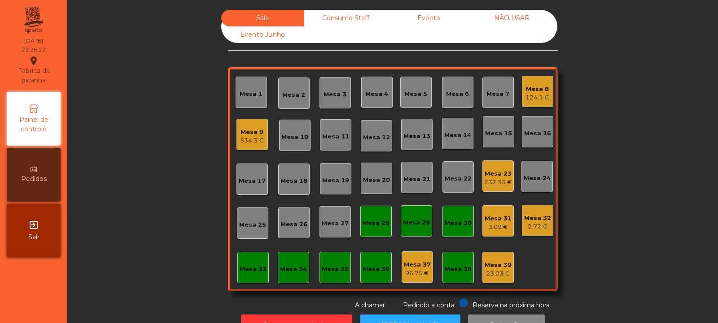
click at [506, 176] on div "Mesa 23" at bounding box center [498, 174] width 28 height 9
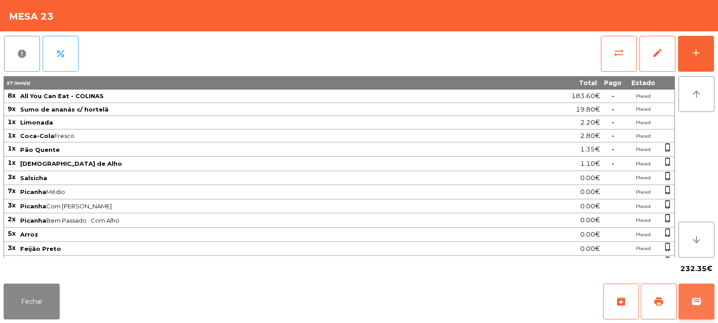
click at [698, 297] on span "wallet" at bounding box center [696, 302] width 11 height 11
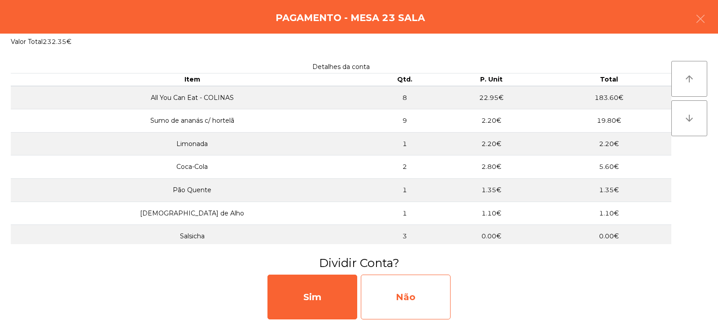
click at [441, 286] on div "Não" at bounding box center [406, 297] width 90 height 45
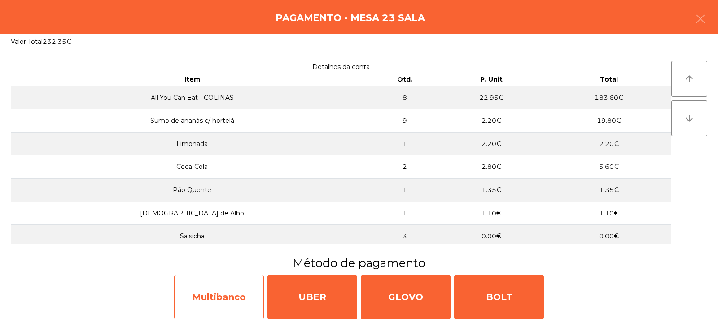
click at [239, 298] on div "Multibanco" at bounding box center [219, 297] width 90 height 45
select select "**"
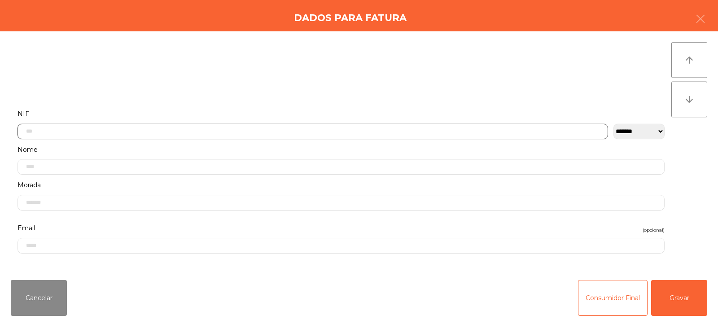
click at [356, 131] on input "text" at bounding box center [312, 132] width 590 height 16
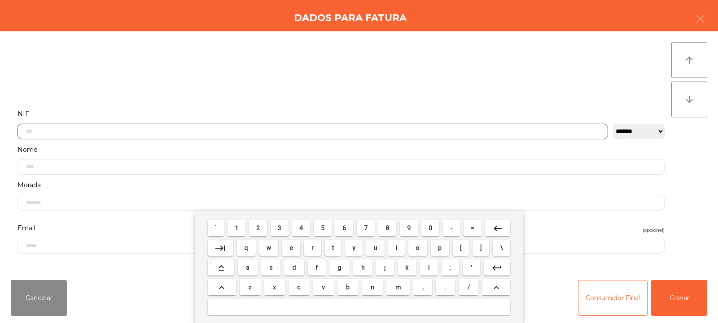
scroll to position [65, 0]
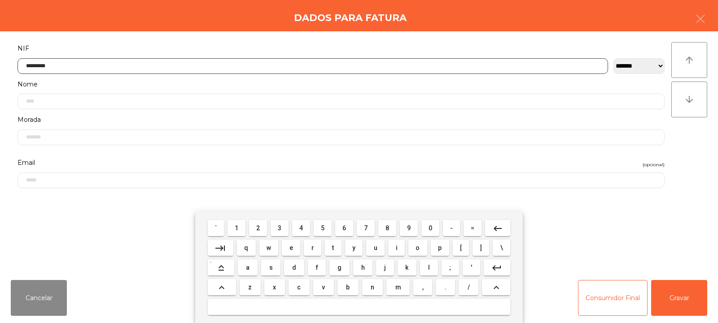
type input "*********"
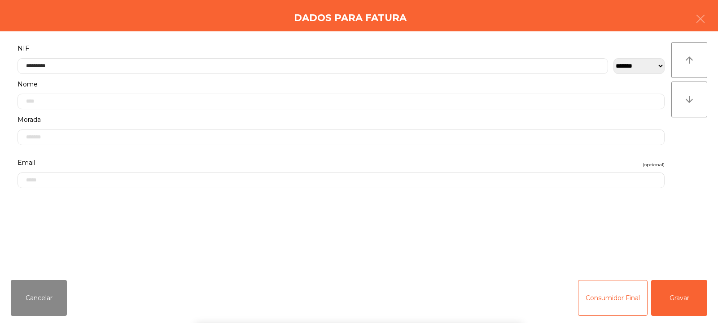
click at [678, 305] on div "` 1 2 3 4 5 6 7 8 9 0 - = keyboard_backspace keyboard_tab q w e r t y u i o p […" at bounding box center [359, 267] width 718 height 111
click at [679, 297] on button "Gravar" at bounding box center [679, 298] width 56 height 36
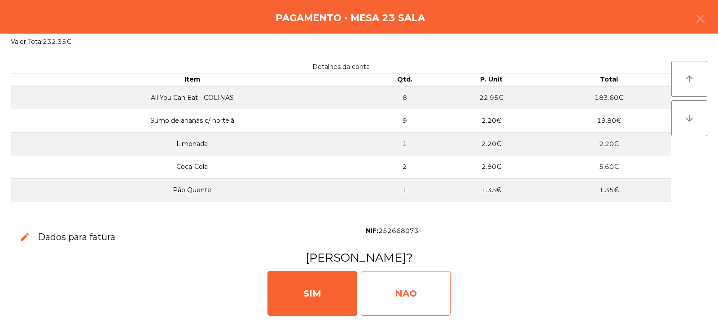
click at [436, 291] on div "NAO" at bounding box center [406, 293] width 90 height 45
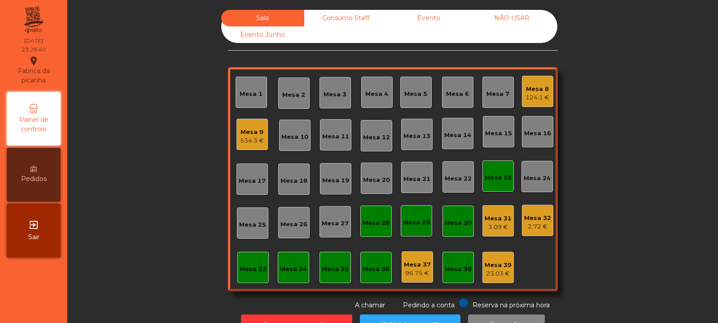
click at [497, 164] on div "Mesa 23" at bounding box center [497, 176] width 31 height 31
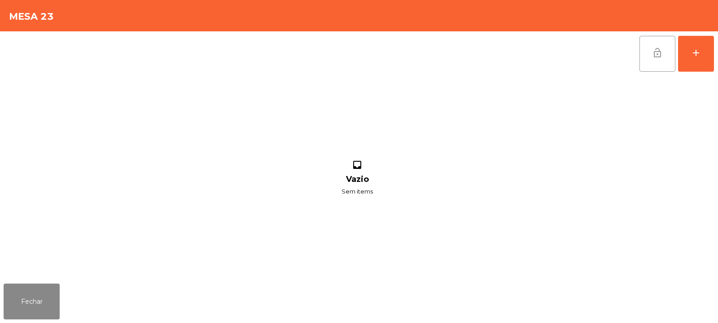
click at [655, 59] on button "lock_open" at bounding box center [657, 54] width 36 height 36
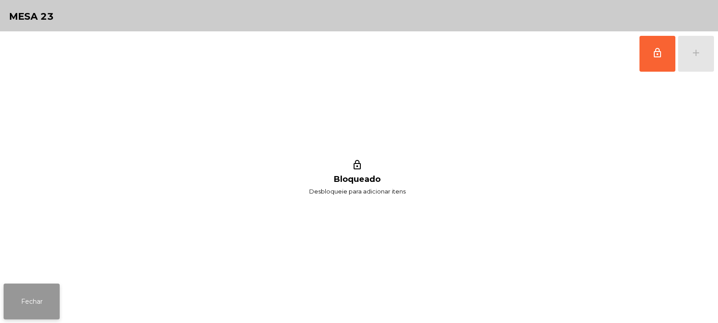
click at [36, 302] on button "Fechar" at bounding box center [32, 302] width 56 height 36
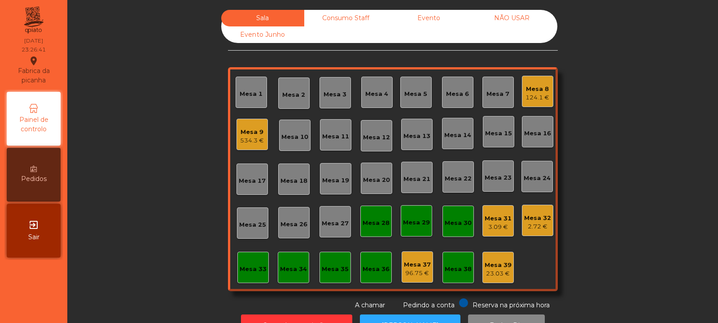
click at [244, 140] on div "534.3 €" at bounding box center [252, 140] width 24 height 9
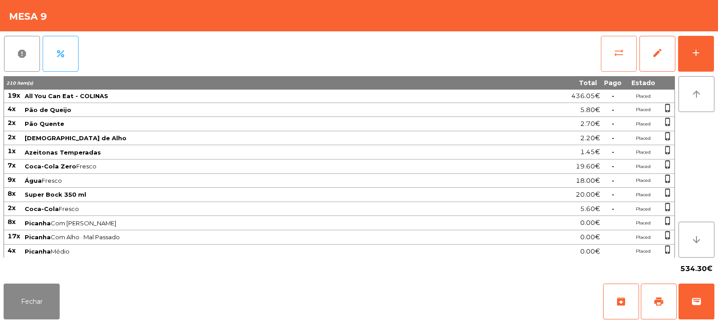
click at [632, 66] on button "sync_alt" at bounding box center [619, 54] width 36 height 36
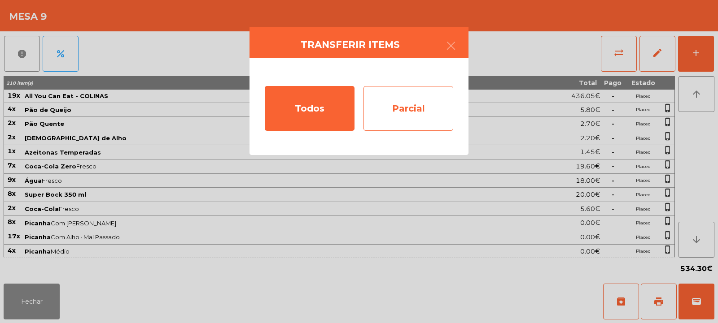
click at [393, 109] on div "Parcial" at bounding box center [408, 108] width 90 height 45
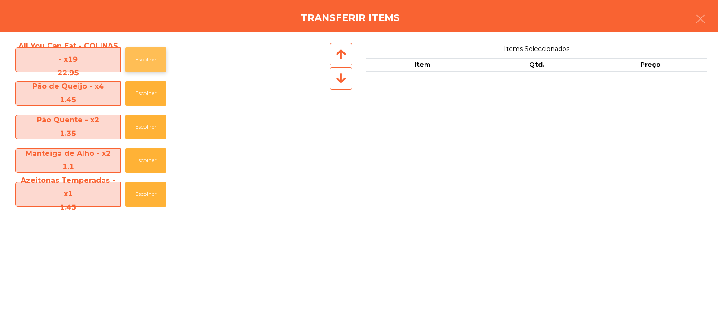
click at [143, 61] on button "Escolher" at bounding box center [145, 60] width 41 height 25
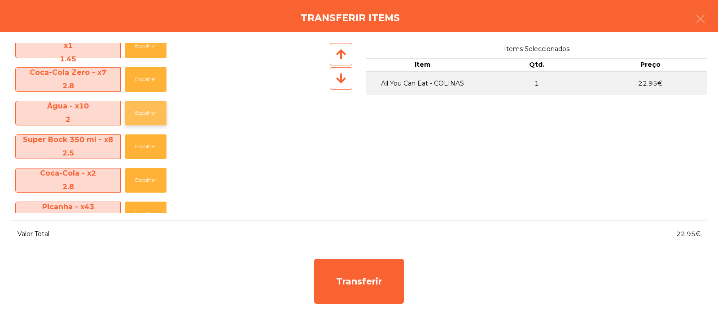
click at [143, 111] on button "Escolher" at bounding box center [145, 113] width 41 height 25
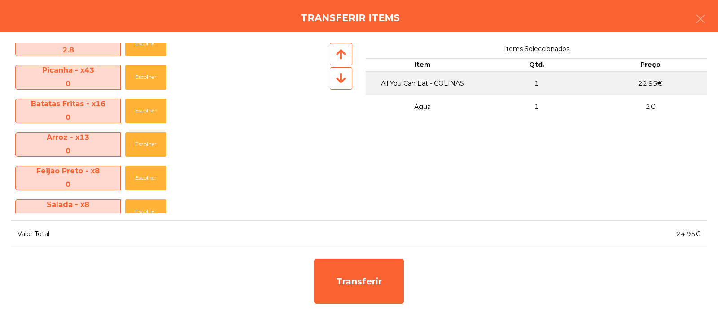
scroll to position [637, 0]
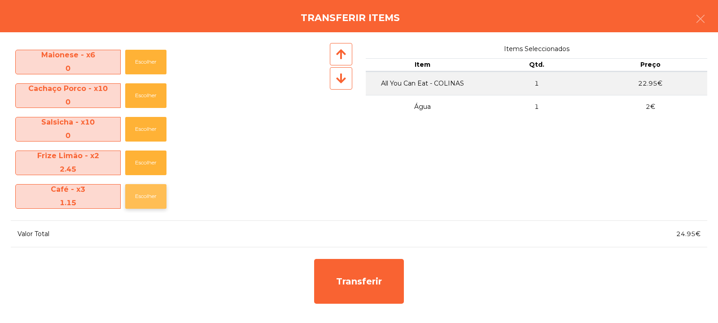
click at [146, 199] on button "Escolher" at bounding box center [145, 196] width 41 height 25
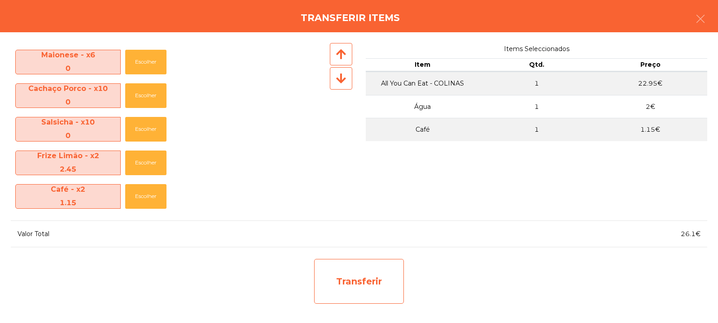
click at [344, 270] on div "Transferir" at bounding box center [359, 281] width 90 height 45
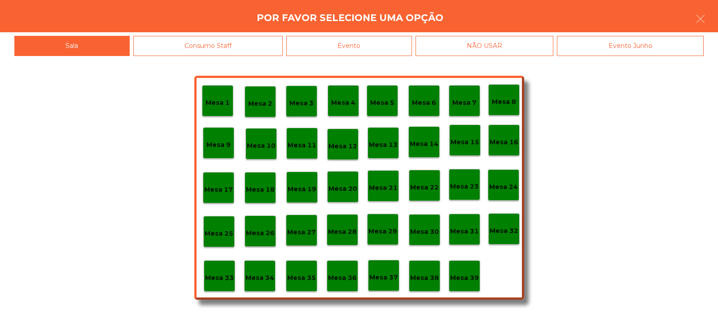
click at [223, 284] on div "Mesa 33" at bounding box center [219, 276] width 31 height 31
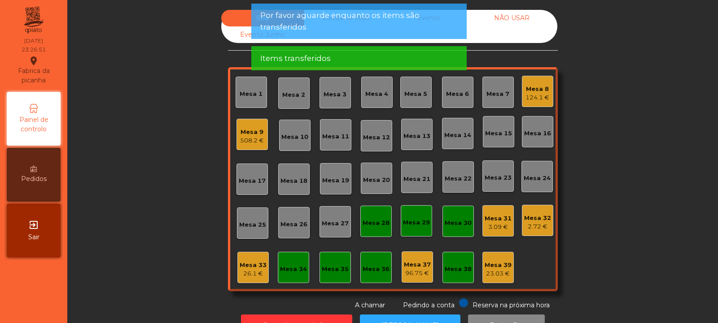
click at [246, 269] on div "Mesa 33" at bounding box center [253, 265] width 27 height 9
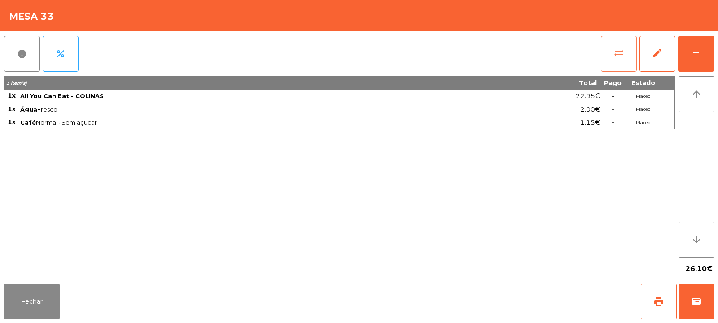
click at [619, 57] on span "sync_alt" at bounding box center [618, 53] width 11 height 11
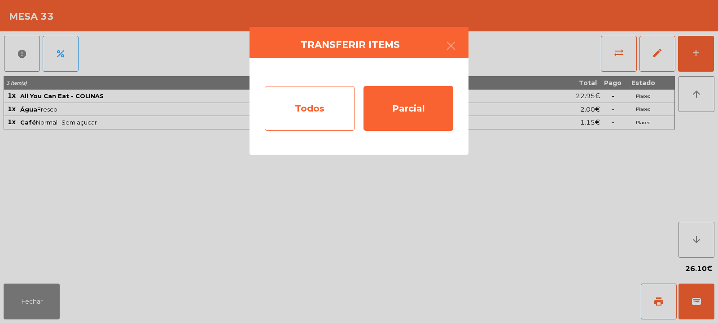
click at [323, 103] on div "Todos" at bounding box center [310, 108] width 90 height 45
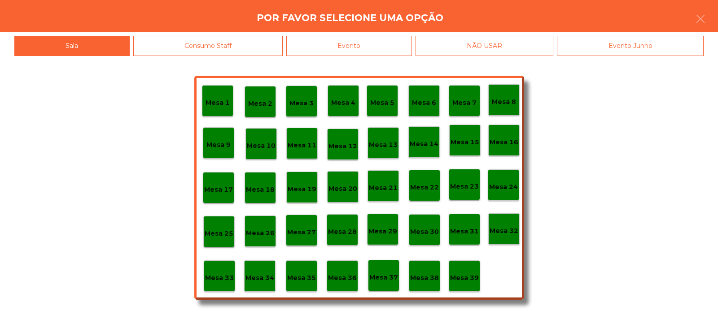
click at [380, 53] on div "Evento" at bounding box center [349, 46] width 126 height 20
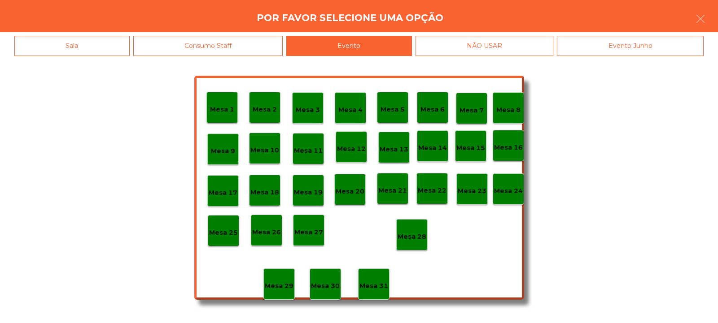
click at [410, 224] on div "Mesa 28" at bounding box center [411, 234] width 31 height 31
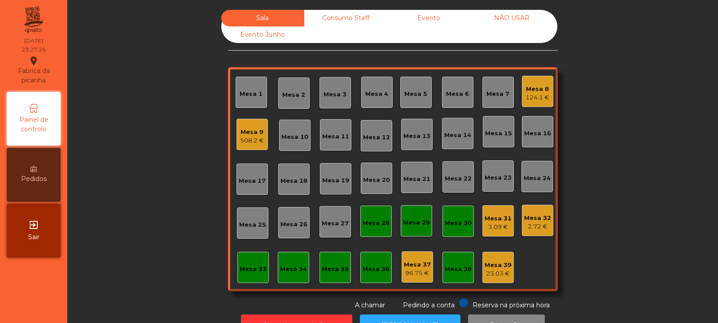
click at [255, 139] on div "508.2 €" at bounding box center [252, 140] width 24 height 9
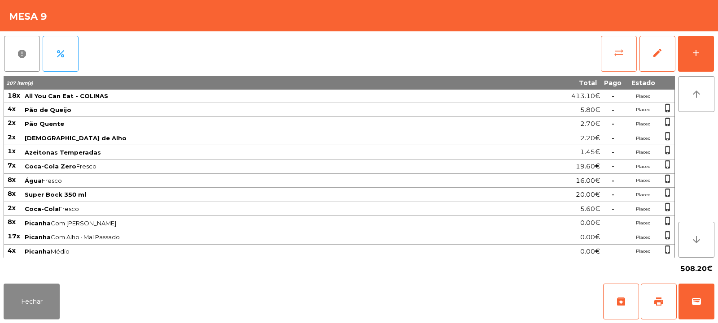
click at [614, 61] on button "sync_alt" at bounding box center [619, 54] width 36 height 36
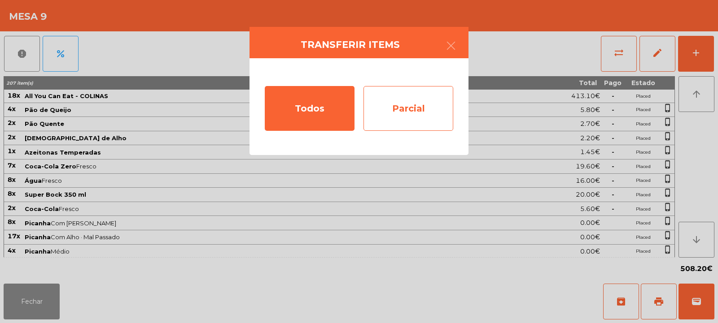
click at [417, 109] on div "Parcial" at bounding box center [408, 108] width 90 height 45
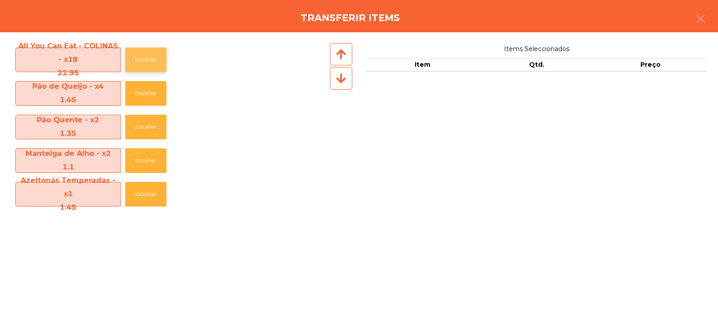
click at [138, 54] on button "Escolher" at bounding box center [145, 60] width 41 height 25
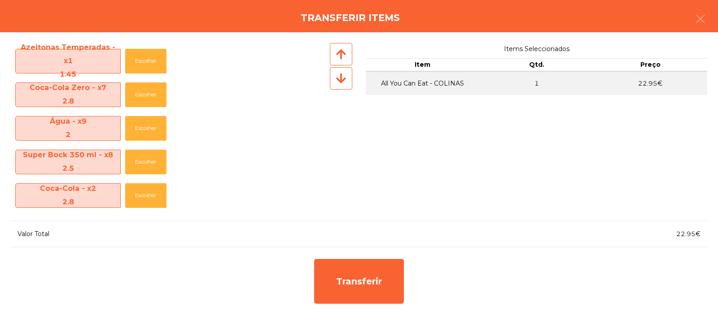
scroll to position [140, 0]
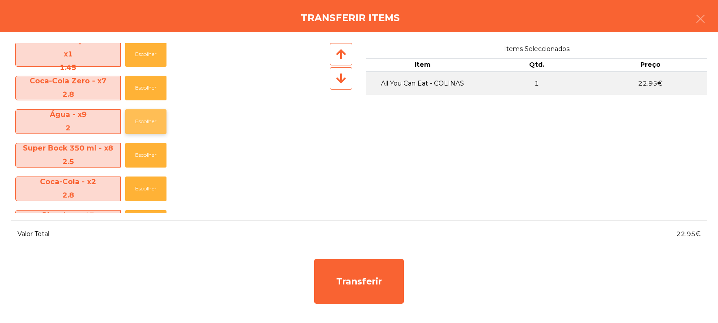
click at [151, 122] on button "Escolher" at bounding box center [145, 121] width 41 height 25
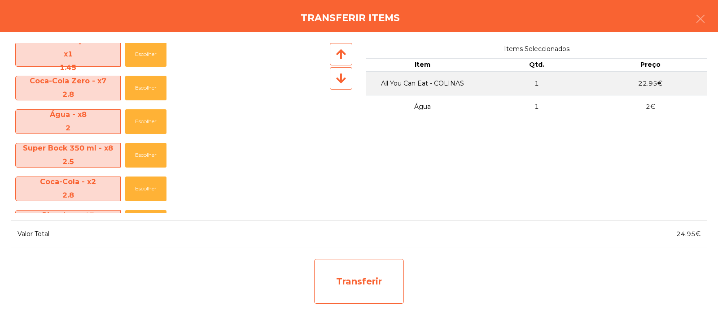
click at [372, 287] on div "Transferir" at bounding box center [359, 281] width 90 height 45
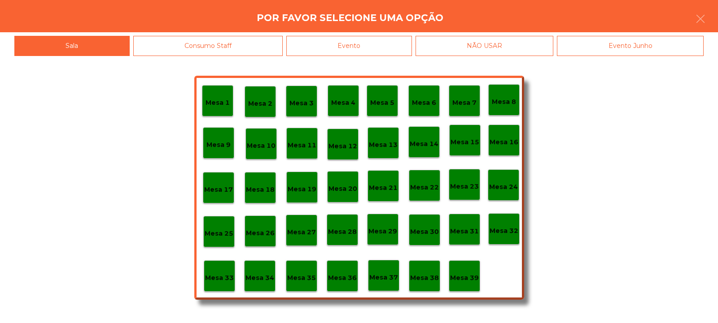
click at [221, 281] on p "Mesa 33" at bounding box center [219, 278] width 29 height 10
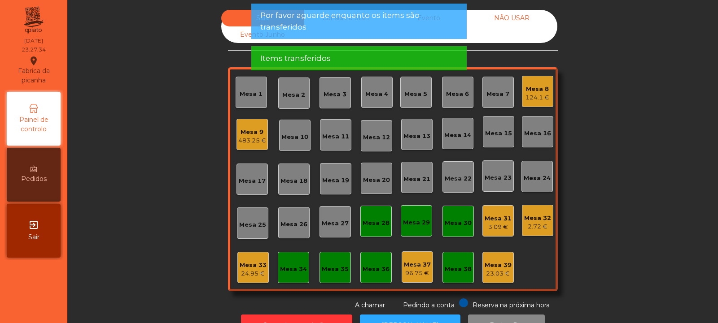
click at [253, 271] on div "24.95 €" at bounding box center [253, 274] width 27 height 9
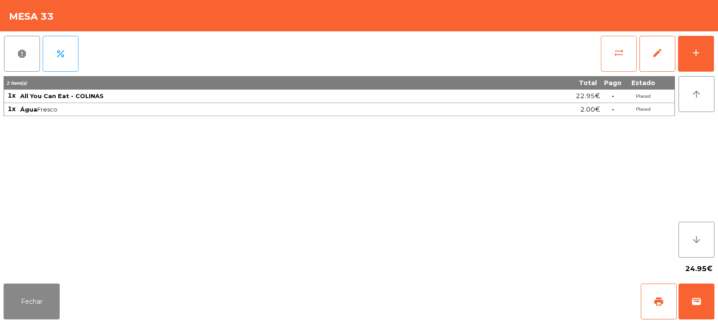
click at [618, 53] on span "sync_alt" at bounding box center [618, 53] width 11 height 11
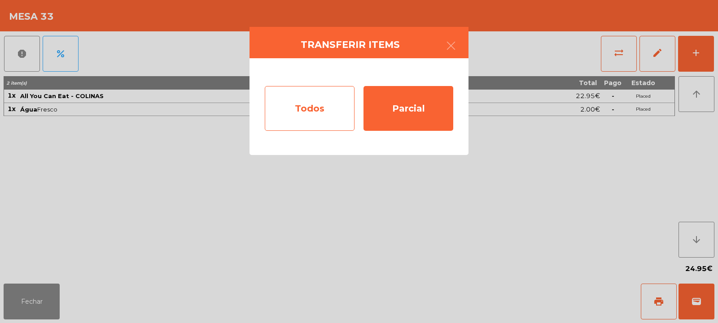
click at [318, 112] on div "Todos" at bounding box center [310, 108] width 90 height 45
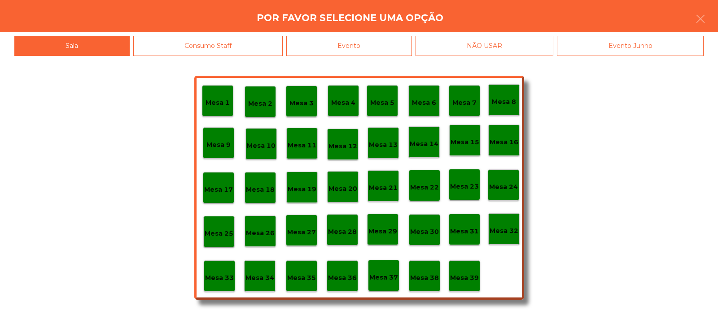
click at [392, 38] on div "Evento" at bounding box center [349, 46] width 126 height 20
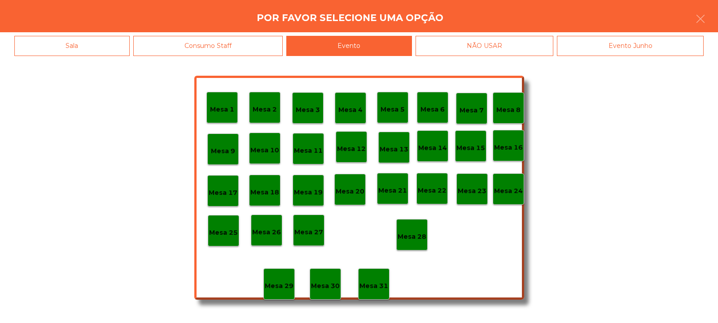
click at [417, 227] on div "Mesa 28" at bounding box center [411, 234] width 31 height 31
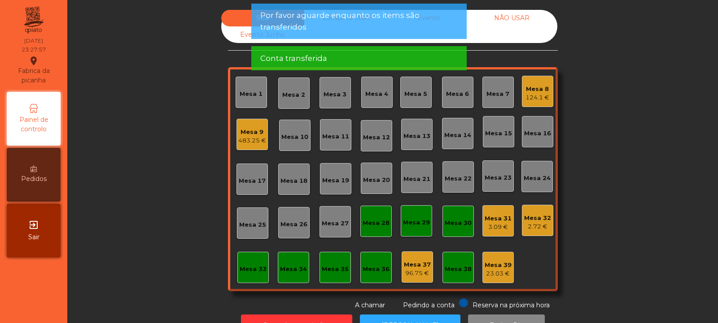
click at [257, 139] on div "483.25 €" at bounding box center [252, 140] width 28 height 9
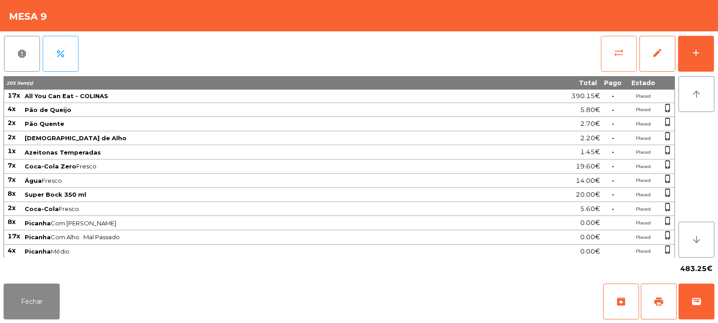
click at [617, 57] on span "sync_alt" at bounding box center [618, 53] width 11 height 11
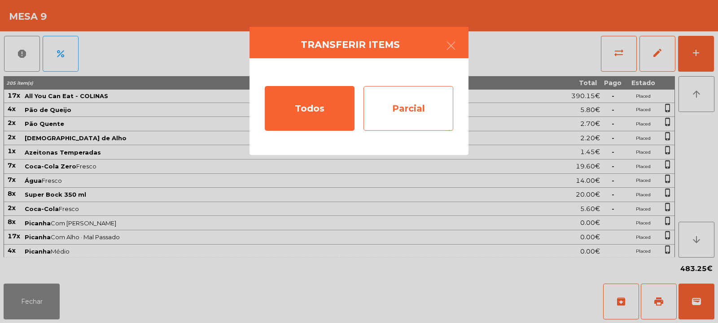
click at [406, 112] on div "Parcial" at bounding box center [408, 108] width 90 height 45
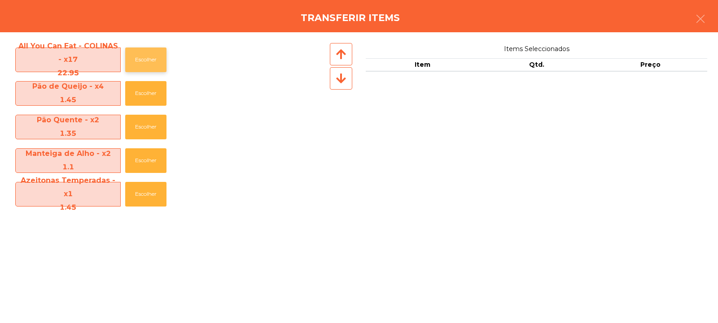
click at [155, 60] on button "Escolher" at bounding box center [145, 60] width 41 height 25
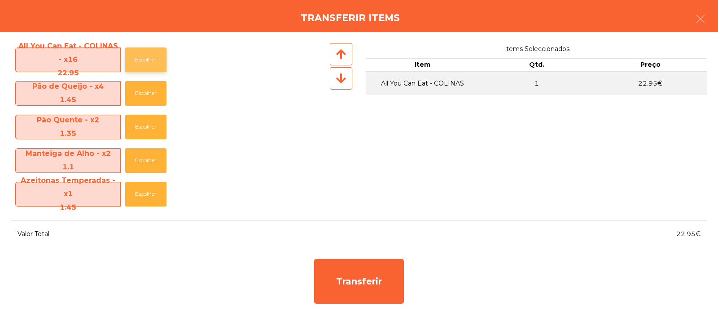
click at [150, 59] on button "Escolher" at bounding box center [145, 60] width 41 height 25
click at [703, 26] on button "button" at bounding box center [700, 19] width 25 height 27
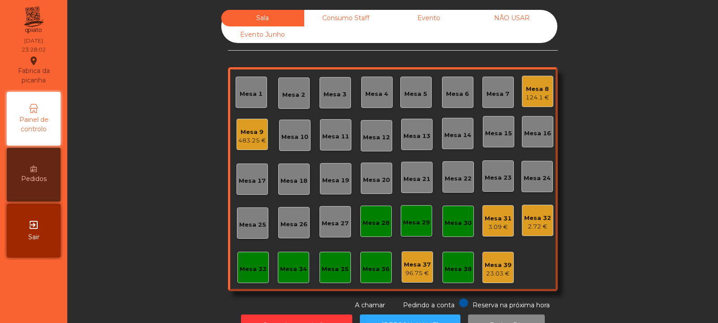
click at [251, 140] on div "483.25 €" at bounding box center [252, 140] width 28 height 9
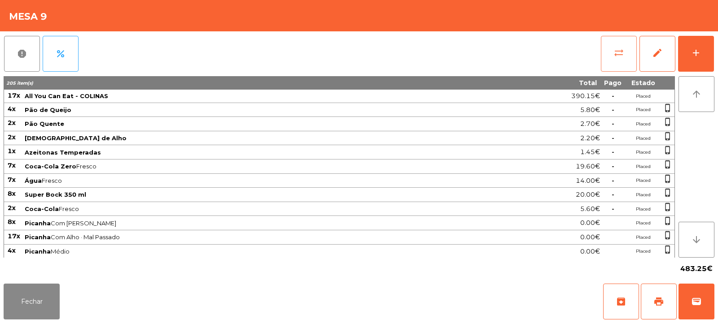
click at [617, 53] on span "sync_alt" at bounding box center [618, 53] width 11 height 11
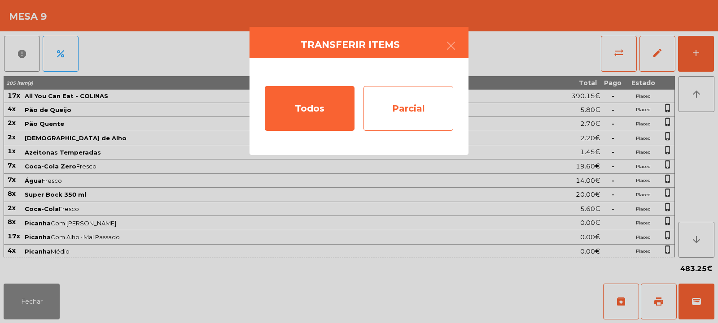
click at [436, 98] on div "Parcial" at bounding box center [408, 108] width 90 height 45
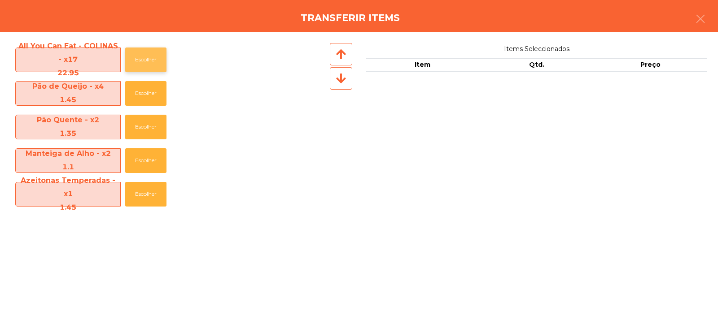
click at [150, 57] on button "Escolher" at bounding box center [145, 60] width 41 height 25
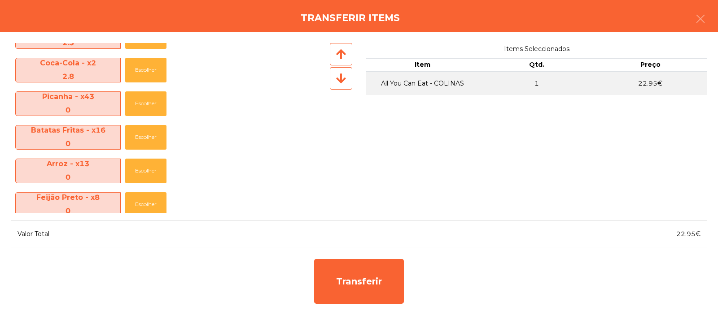
scroll to position [637, 0]
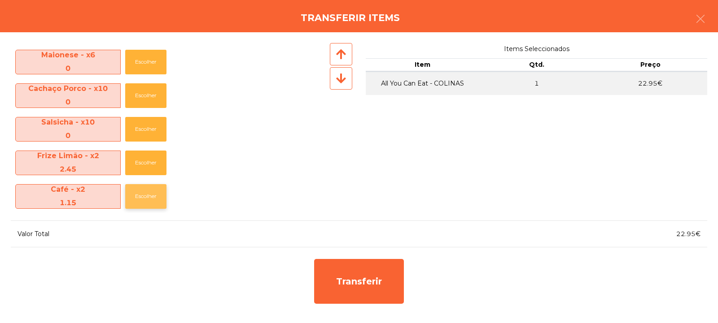
click at [139, 196] on button "Escolher" at bounding box center [145, 196] width 41 height 25
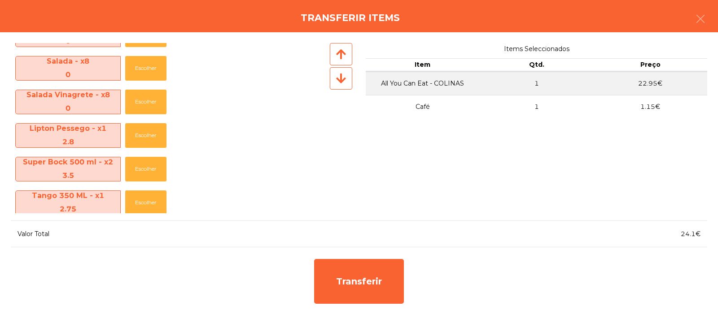
scroll to position [428, 0]
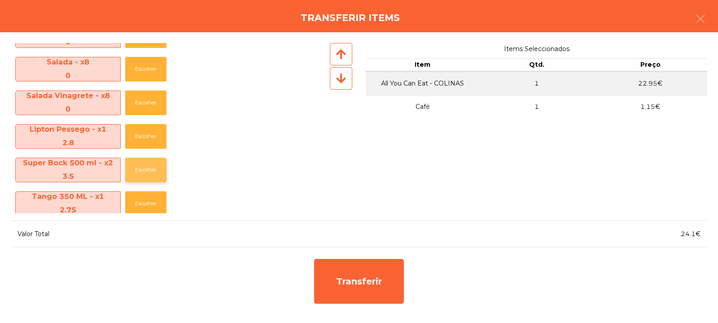
click at [142, 172] on button "Escolher" at bounding box center [145, 170] width 41 height 25
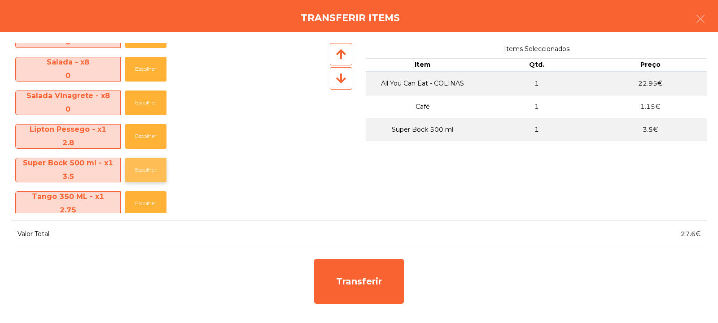
click at [144, 173] on button "Escolher" at bounding box center [145, 170] width 41 height 25
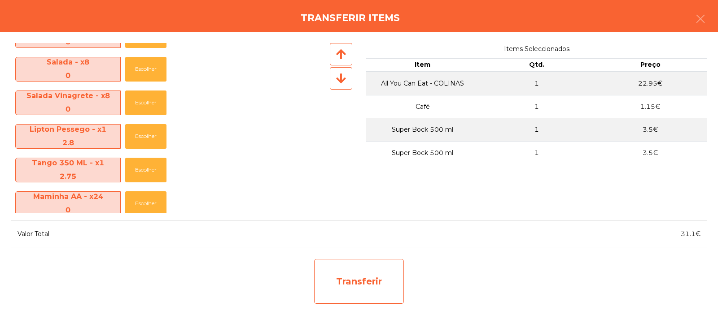
click at [348, 278] on div "Transferir" at bounding box center [359, 281] width 90 height 45
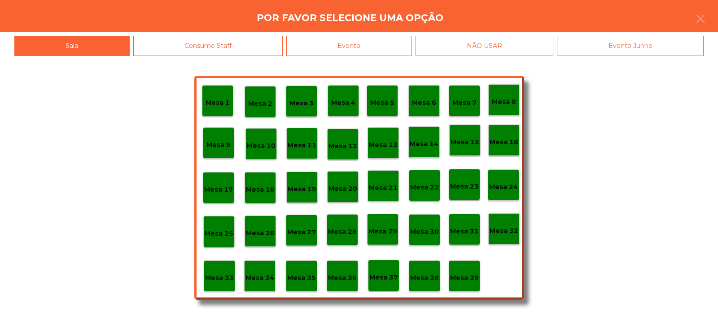
click at [219, 277] on p "Mesa 33" at bounding box center [219, 278] width 29 height 10
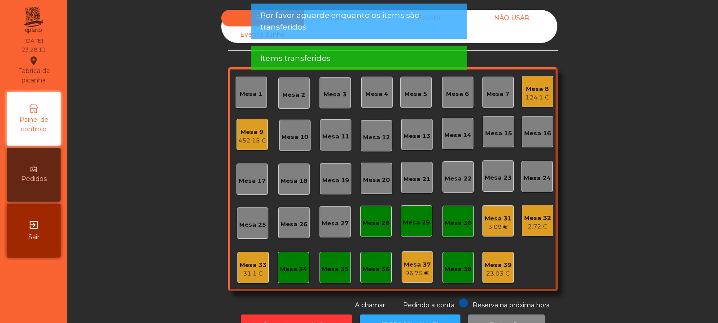
click at [243, 279] on div "Mesa 33 31.1 €" at bounding box center [252, 267] width 31 height 31
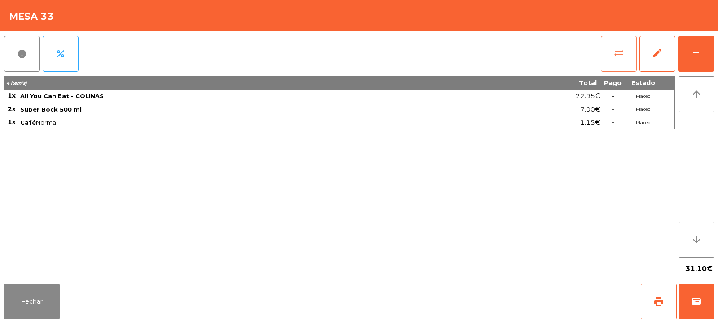
click at [628, 56] on button "sync_alt" at bounding box center [619, 54] width 36 height 36
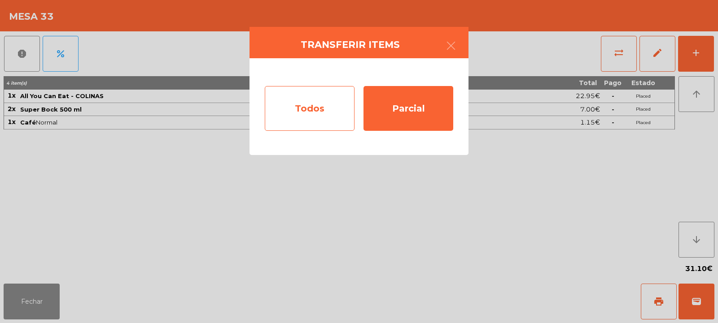
click at [336, 115] on div "Todos" at bounding box center [310, 108] width 90 height 45
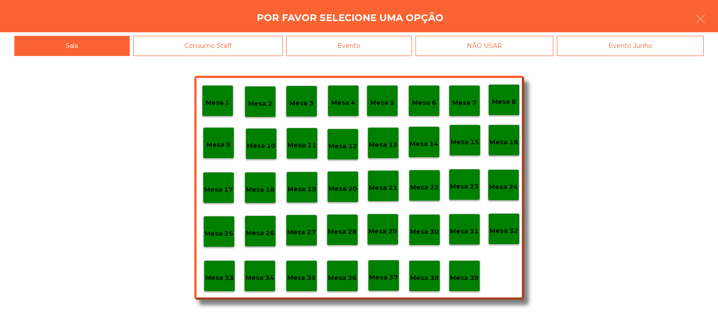
click at [381, 47] on div "Evento" at bounding box center [349, 46] width 126 height 20
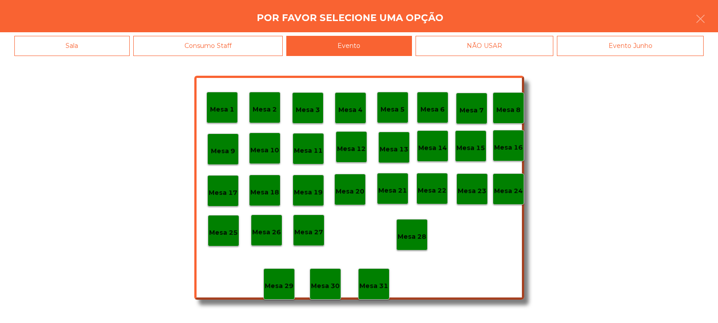
click at [408, 232] on p "Mesa 28" at bounding box center [411, 237] width 29 height 10
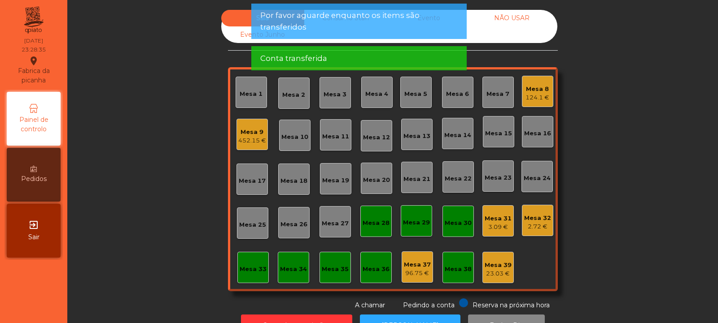
click at [255, 139] on div "452.15 €" at bounding box center [252, 140] width 28 height 9
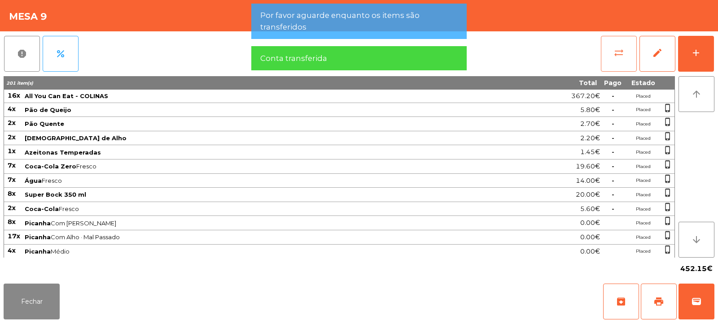
click at [616, 56] on span "sync_alt" at bounding box center [618, 53] width 11 height 11
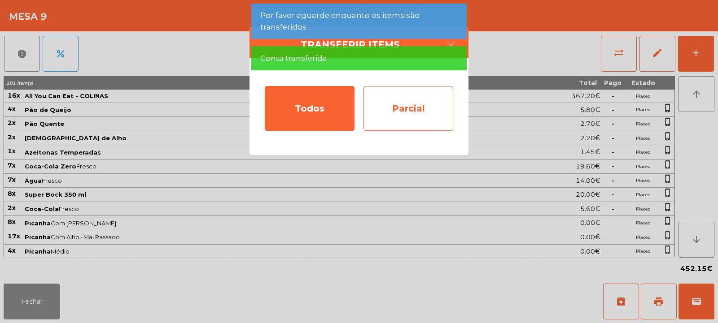
click at [409, 102] on div "Parcial" at bounding box center [408, 108] width 90 height 45
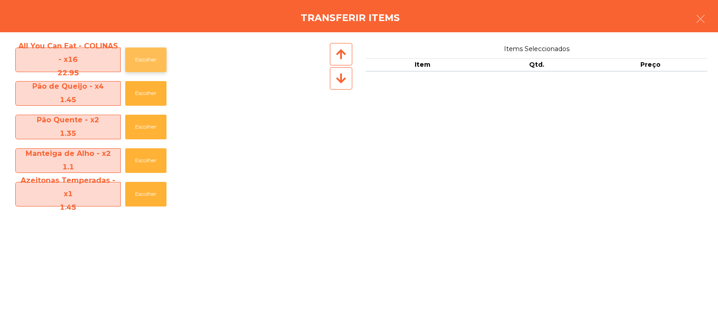
click at [161, 56] on button "Escolher" at bounding box center [145, 60] width 41 height 25
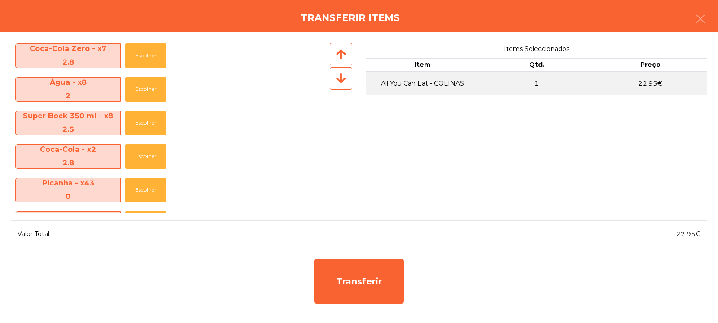
scroll to position [171, 0]
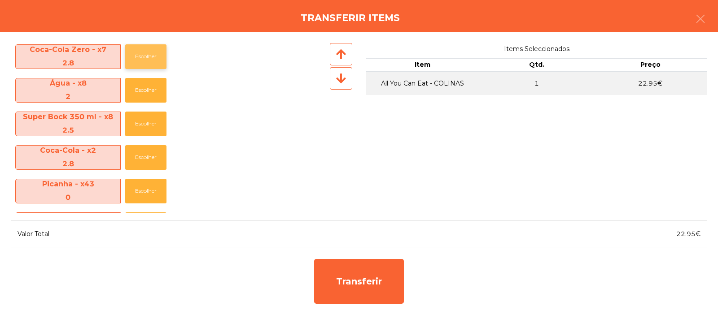
click at [148, 60] on button "Escolher" at bounding box center [145, 56] width 41 height 25
click at [146, 65] on button "Escolher" at bounding box center [145, 56] width 41 height 25
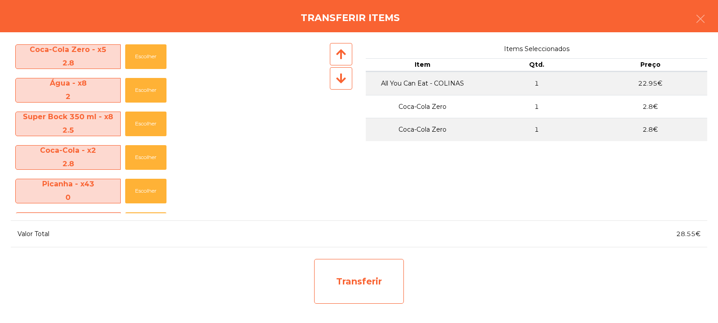
click at [354, 279] on div "Transferir" at bounding box center [359, 281] width 90 height 45
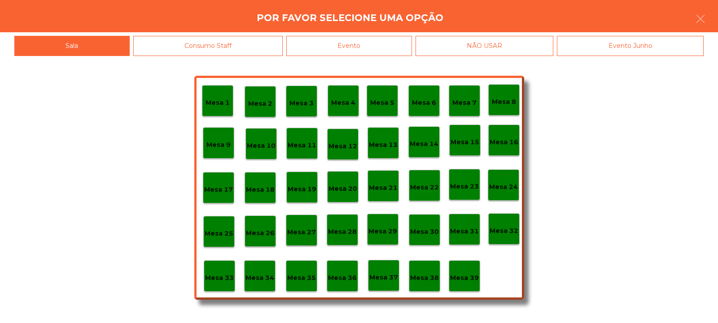
click at [231, 278] on p "Mesa 33" at bounding box center [219, 278] width 29 height 10
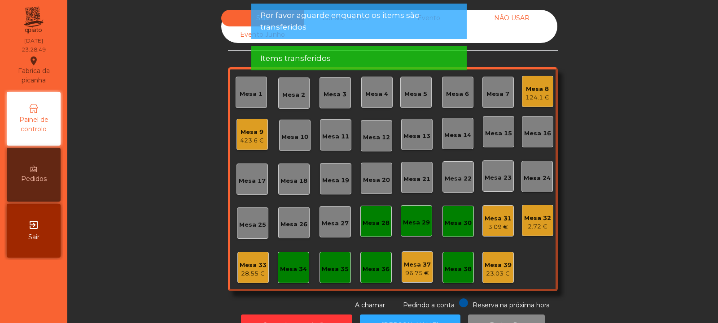
click at [244, 271] on div "28.55 €" at bounding box center [253, 274] width 27 height 9
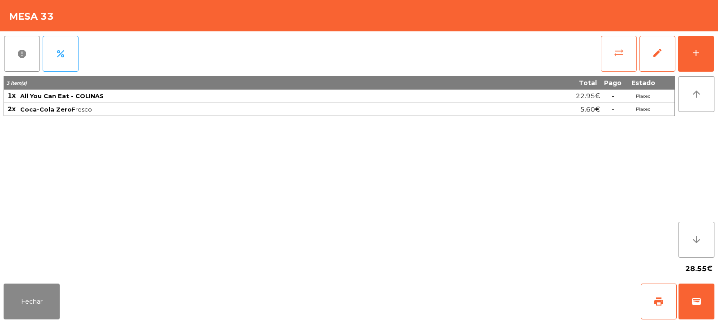
click at [623, 60] on button "sync_alt" at bounding box center [619, 54] width 36 height 36
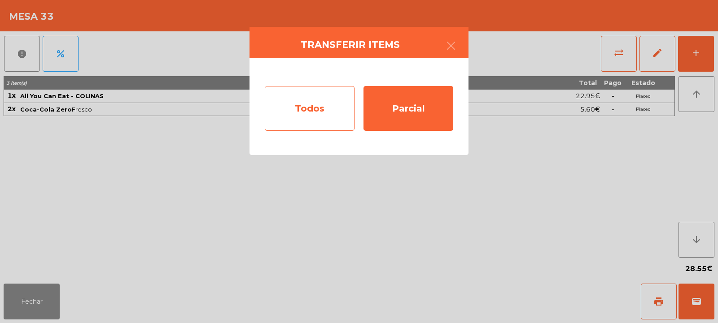
click at [324, 110] on div "Todos" at bounding box center [310, 108] width 90 height 45
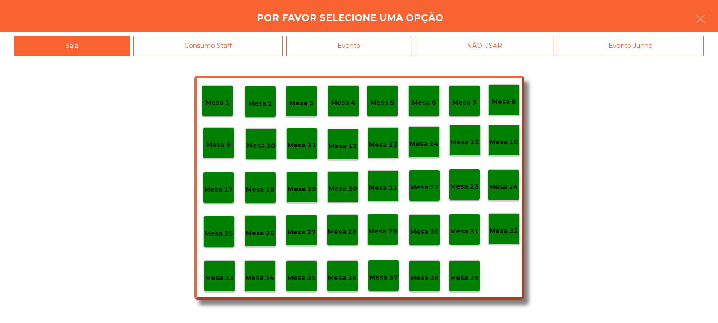
click at [389, 41] on div "Evento" at bounding box center [349, 46] width 126 height 20
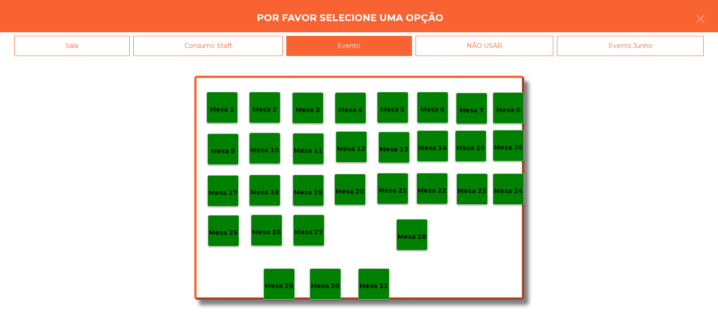
click at [415, 237] on p "Mesa 28" at bounding box center [411, 237] width 29 height 10
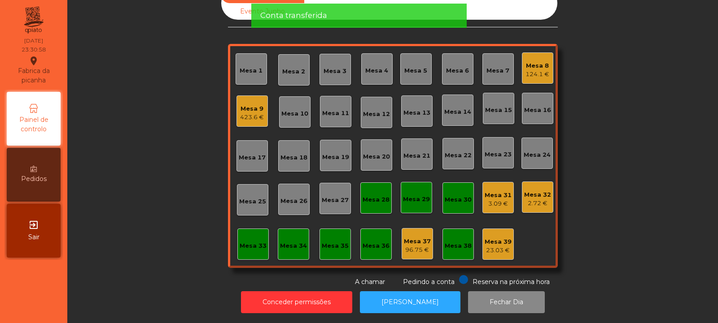
scroll to position [0, 0]
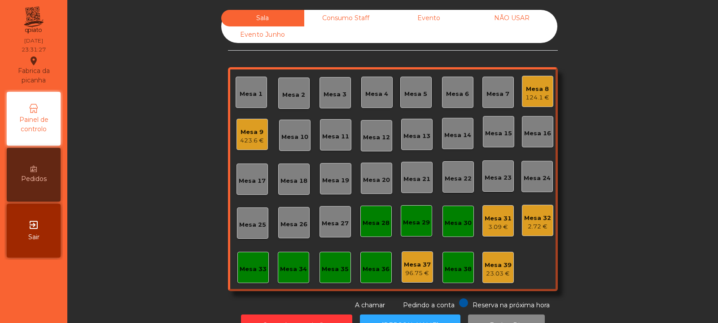
click at [243, 139] on div "423.6 €" at bounding box center [252, 140] width 24 height 9
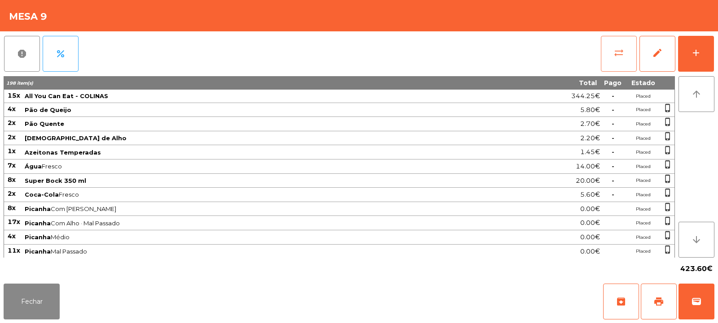
click at [617, 58] on button "sync_alt" at bounding box center [619, 54] width 36 height 36
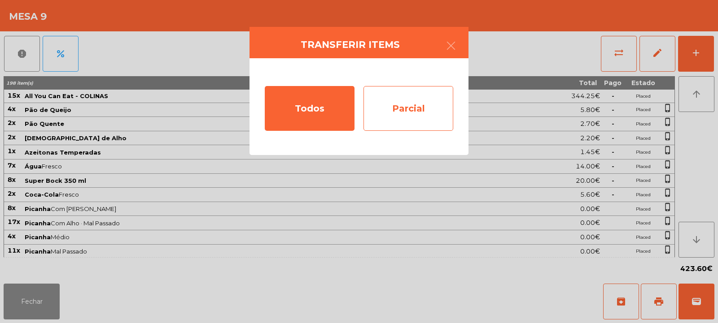
click at [439, 112] on div "Parcial" at bounding box center [408, 108] width 90 height 45
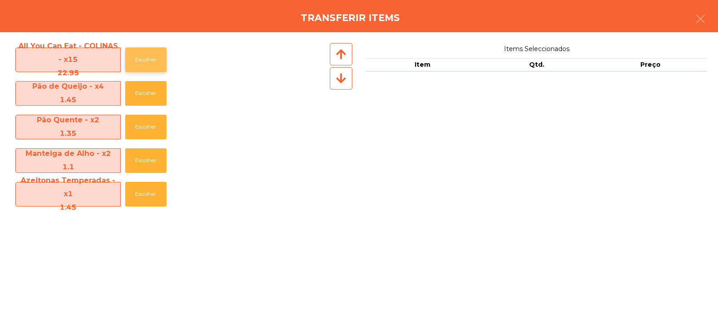
click at [154, 63] on button "Escolher" at bounding box center [145, 60] width 41 height 25
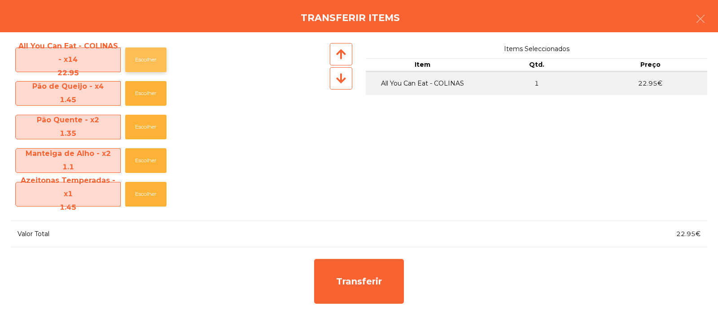
click at [158, 61] on button "Escolher" at bounding box center [145, 60] width 41 height 25
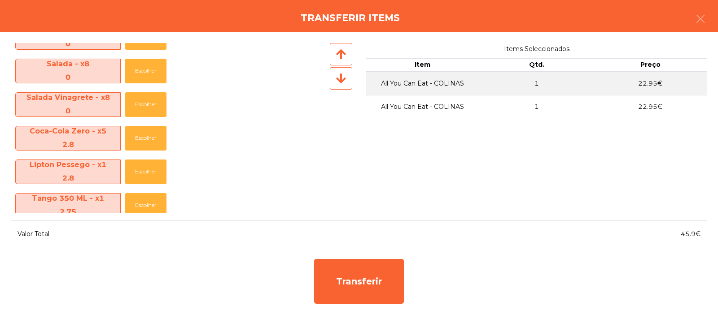
scroll to position [392, 0]
click at [144, 139] on button "Escolher" at bounding box center [145, 139] width 41 height 25
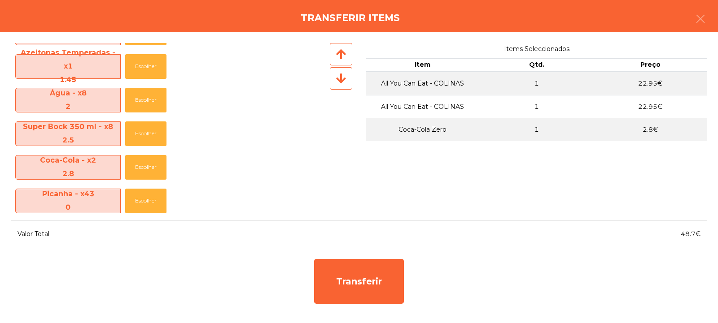
scroll to position [122, 0]
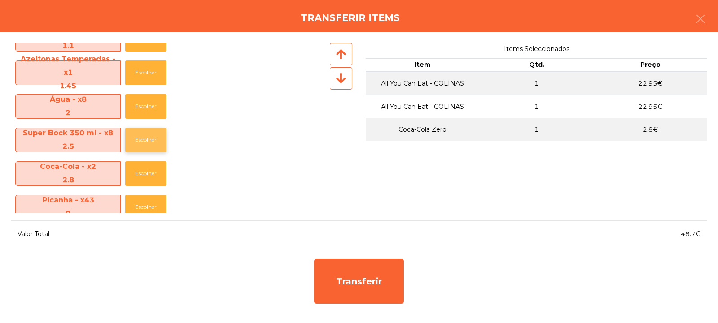
click at [148, 142] on button "Escolher" at bounding box center [145, 140] width 41 height 25
click at [146, 107] on button "Escolher" at bounding box center [145, 106] width 41 height 25
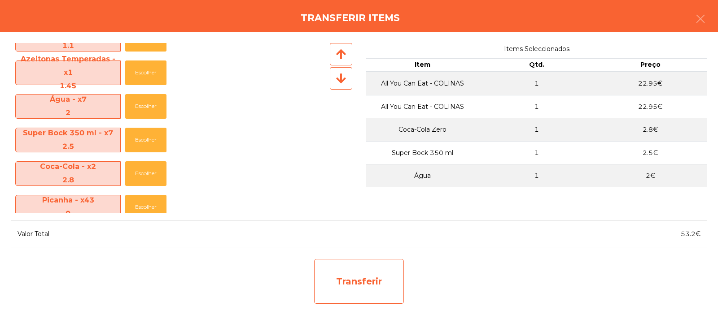
click at [368, 289] on div "Transferir" at bounding box center [359, 281] width 90 height 45
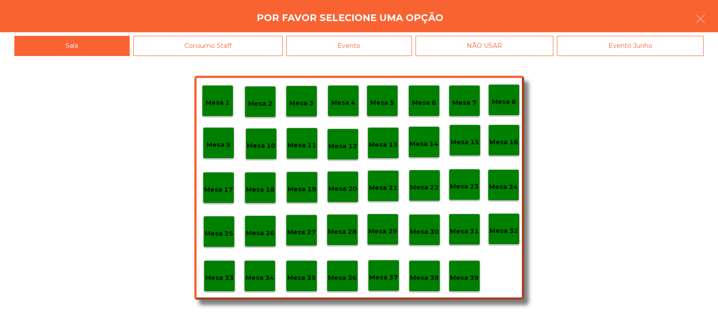
click at [228, 281] on p "Mesa 33" at bounding box center [219, 278] width 29 height 10
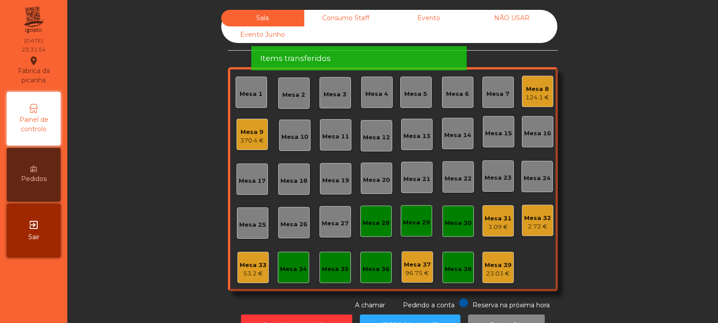
click at [262, 275] on div "53.2 €" at bounding box center [253, 274] width 27 height 9
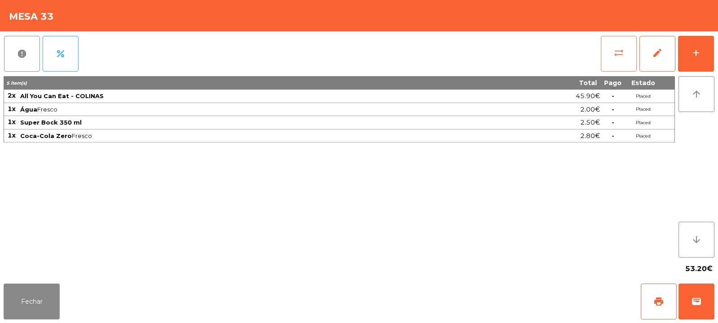
click at [620, 63] on button "sync_alt" at bounding box center [619, 54] width 36 height 36
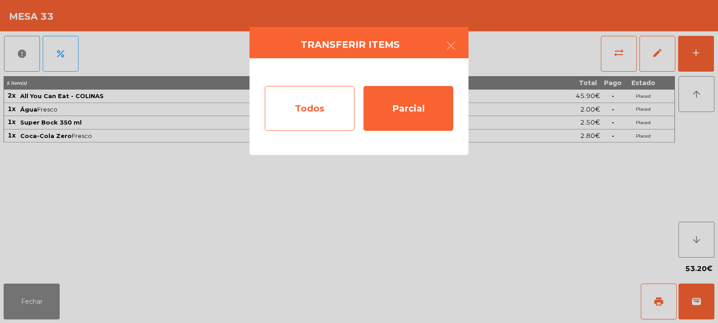
click at [335, 108] on div "Todos" at bounding box center [310, 108] width 90 height 45
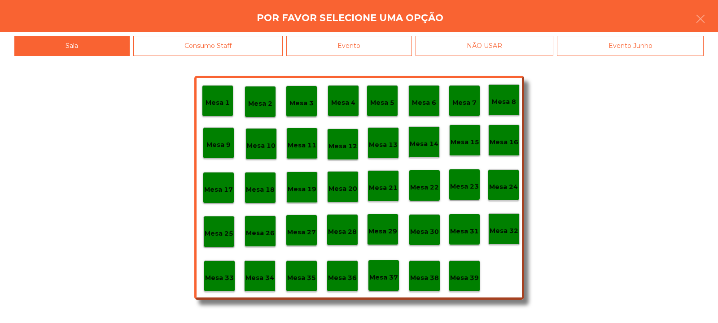
click at [397, 54] on div "Evento" at bounding box center [349, 46] width 126 height 20
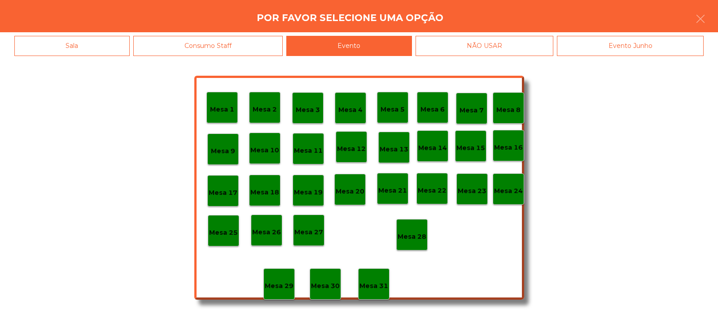
click at [413, 232] on p "Mesa 28" at bounding box center [411, 237] width 29 height 10
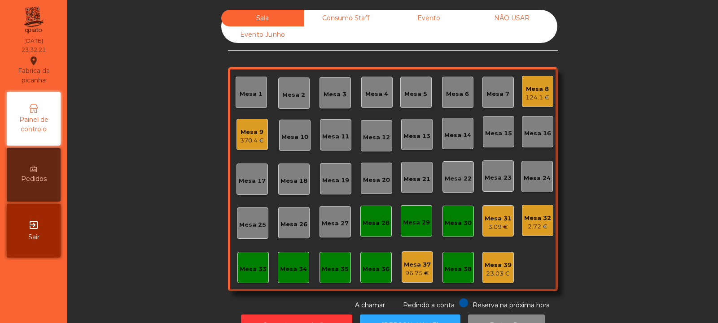
click at [240, 130] on div "Mesa 9" at bounding box center [252, 132] width 24 height 9
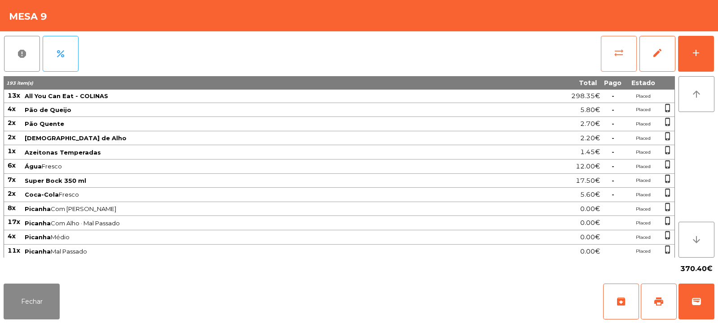
click at [614, 64] on button "sync_alt" at bounding box center [619, 54] width 36 height 36
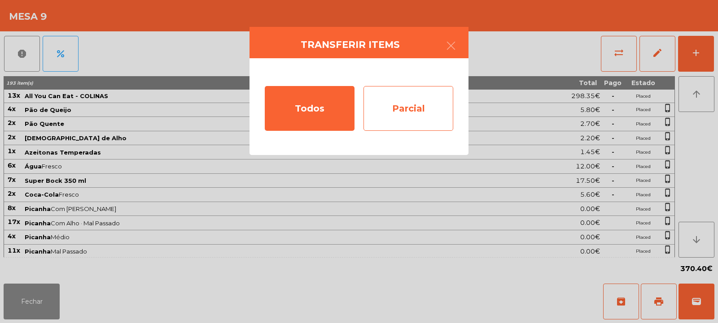
click at [401, 102] on div "Parcial" at bounding box center [408, 108] width 90 height 45
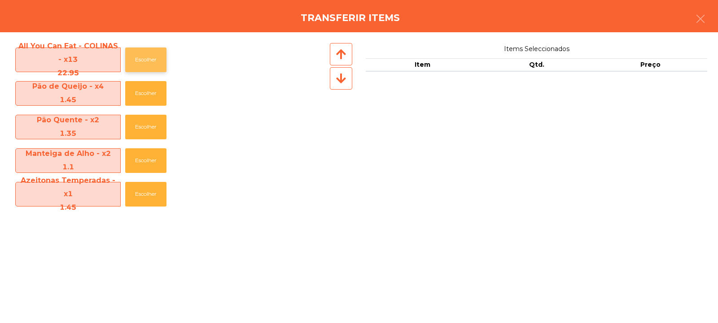
click at [144, 54] on button "Escolher" at bounding box center [145, 60] width 41 height 25
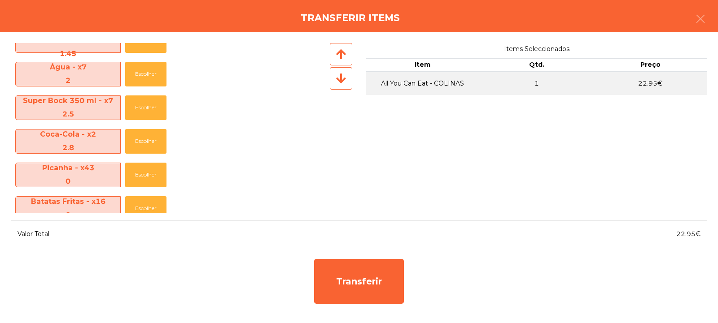
scroll to position [152, 0]
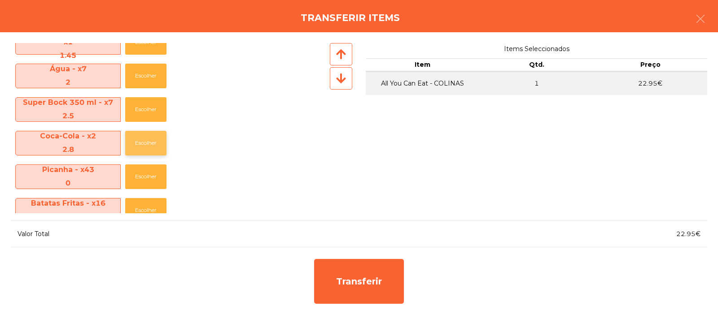
click at [144, 144] on button "Escolher" at bounding box center [145, 143] width 41 height 25
click at [146, 146] on button "Escolher" at bounding box center [145, 143] width 41 height 25
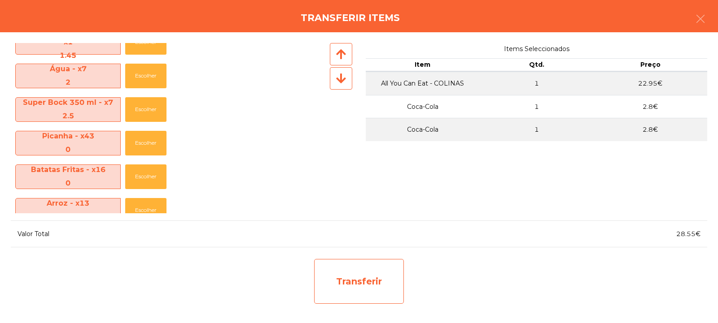
click at [366, 275] on div "Transferir" at bounding box center [359, 281] width 90 height 45
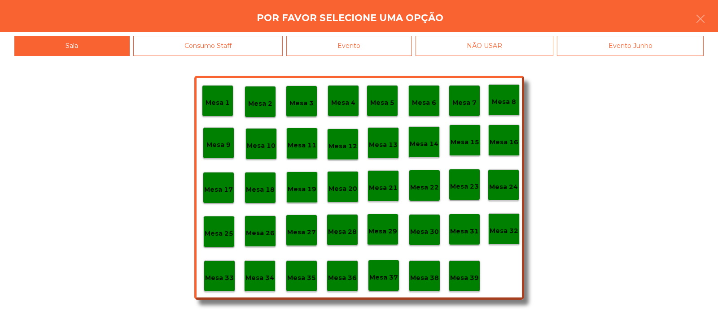
click at [230, 271] on div "Mesa 33" at bounding box center [219, 277] width 29 height 14
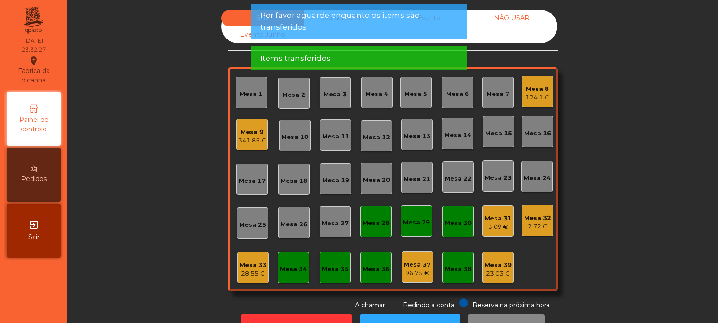
click at [253, 274] on div "28.55 €" at bounding box center [253, 274] width 27 height 9
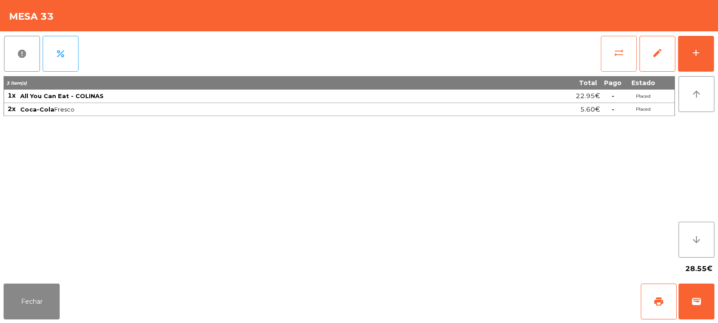
click at [619, 57] on span "sync_alt" at bounding box center [618, 53] width 11 height 11
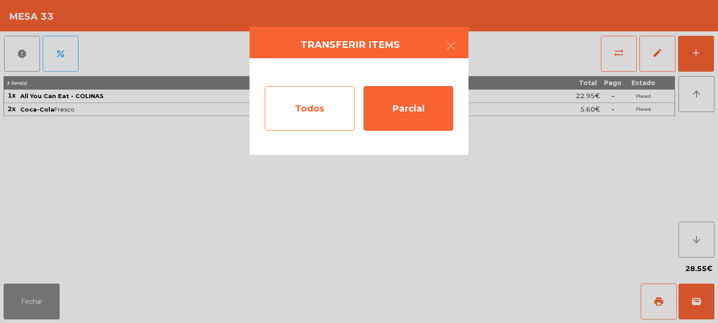
click at [345, 98] on div "Todos" at bounding box center [310, 108] width 90 height 45
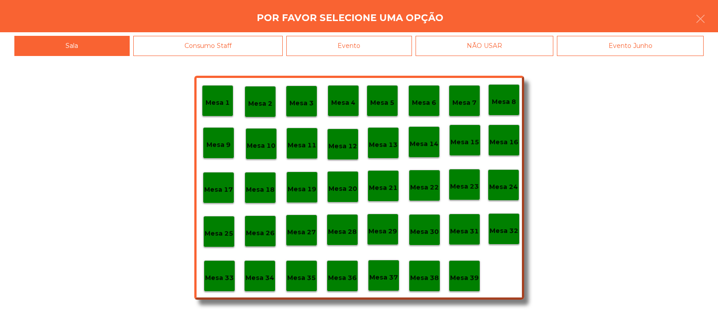
click at [406, 42] on div "Evento" at bounding box center [349, 46] width 126 height 20
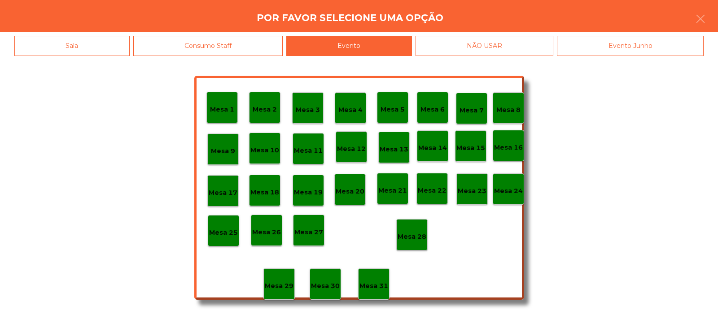
click at [411, 235] on p "Mesa 28" at bounding box center [411, 237] width 29 height 10
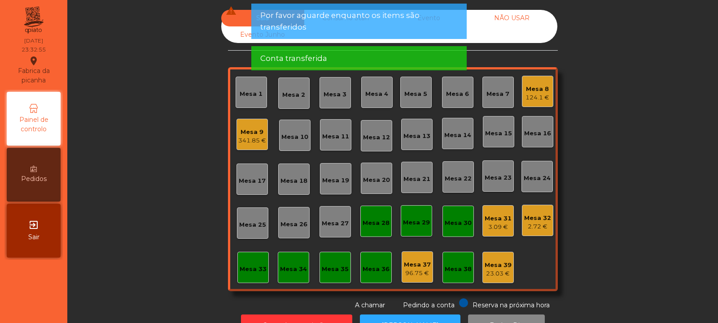
click at [247, 140] on div "341.85 €" at bounding box center [252, 140] width 28 height 9
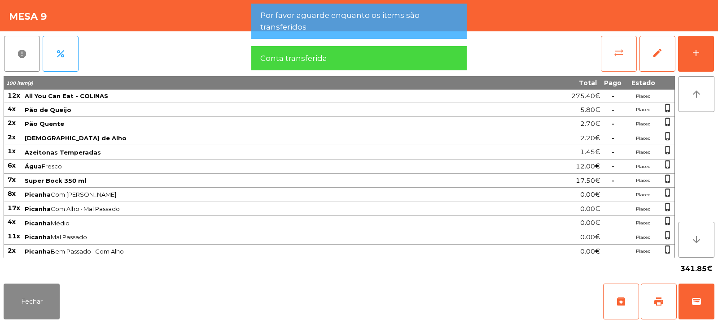
click at [624, 66] on button "sync_alt" at bounding box center [619, 54] width 36 height 36
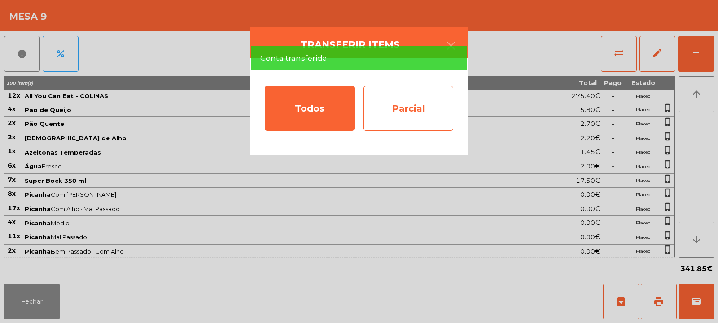
click at [423, 100] on div "Parcial" at bounding box center [408, 108] width 90 height 45
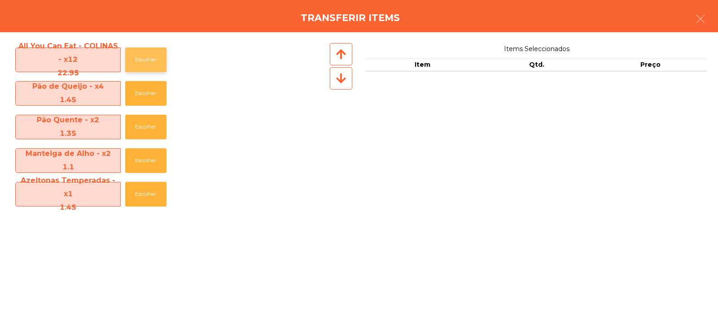
click at [152, 57] on button "Escolher" at bounding box center [145, 60] width 41 height 25
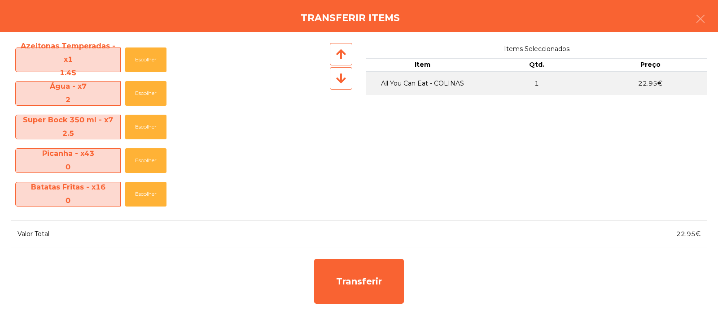
scroll to position [145, 0]
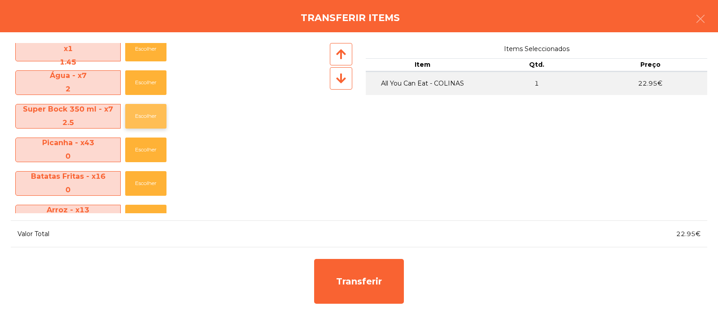
click at [149, 119] on button "Escolher" at bounding box center [145, 116] width 41 height 25
click at [148, 118] on button "Escolher" at bounding box center [145, 116] width 41 height 25
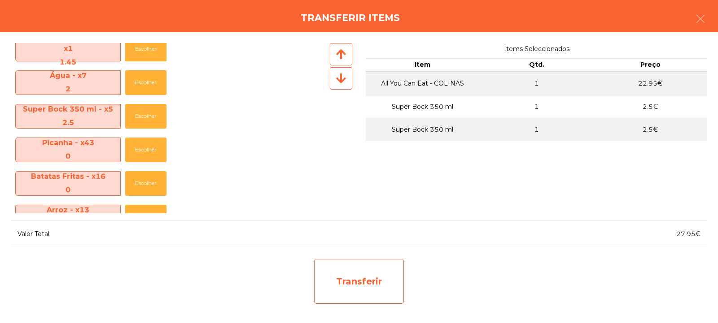
click at [361, 279] on div "Transferir" at bounding box center [359, 281] width 90 height 45
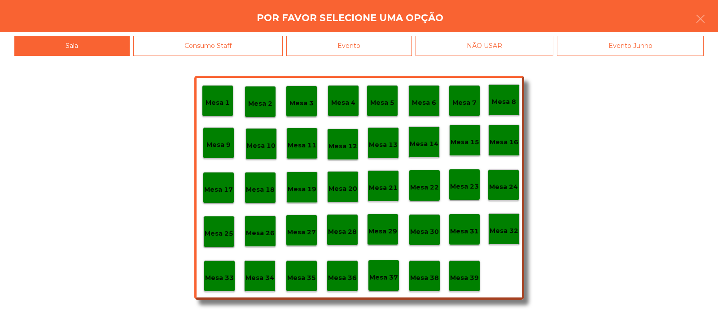
click at [225, 276] on p "Mesa 33" at bounding box center [219, 278] width 29 height 10
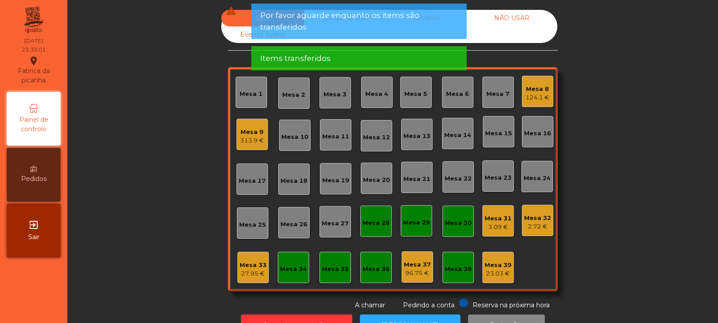
click at [529, 96] on div "124.1 €" at bounding box center [537, 97] width 24 height 9
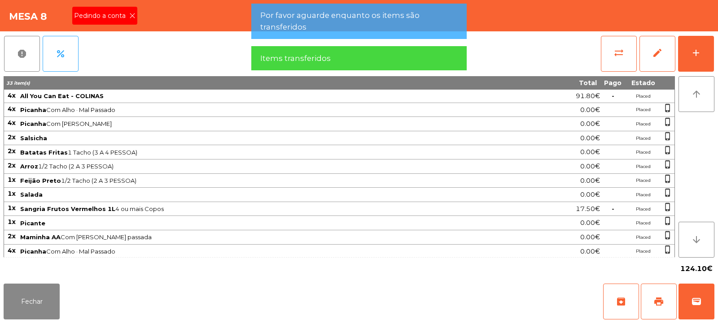
click at [131, 16] on icon at bounding box center [132, 16] width 6 height 6
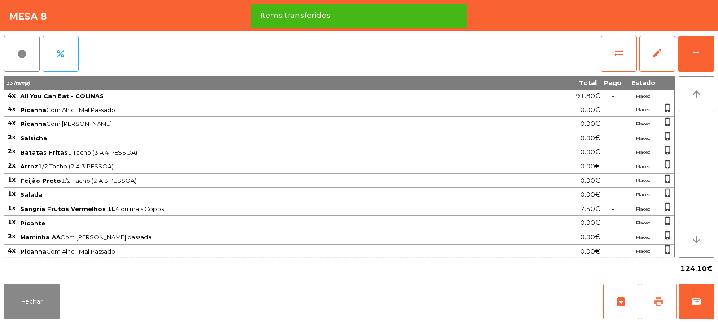
click at [651, 296] on button "print" at bounding box center [659, 302] width 36 height 36
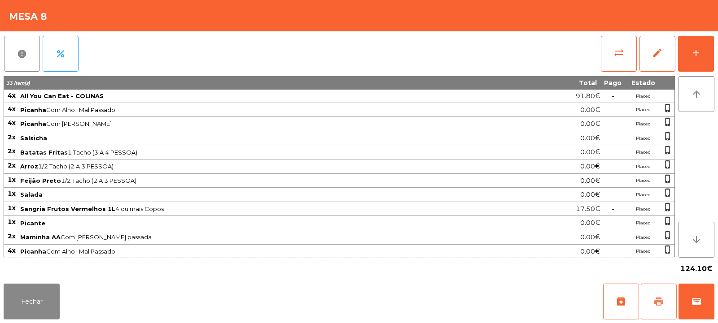
scroll to position [44, 0]
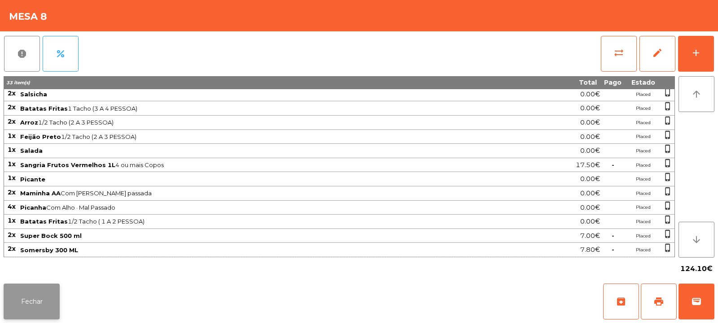
click at [16, 285] on button "Fechar" at bounding box center [32, 302] width 56 height 36
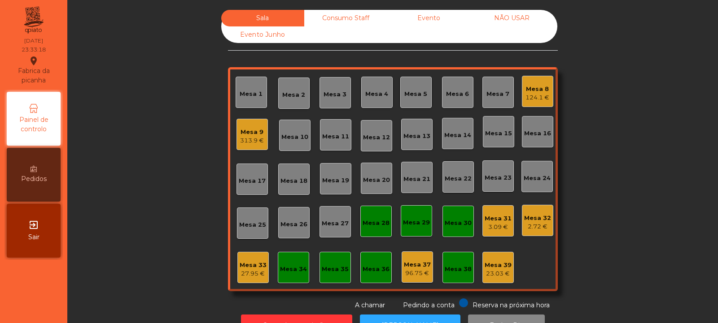
click at [245, 268] on div "Mesa 33" at bounding box center [253, 265] width 27 height 9
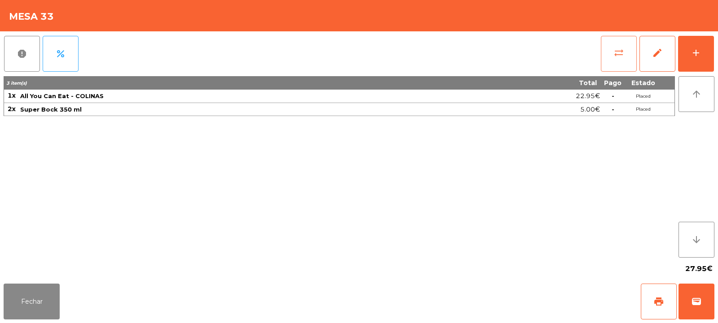
click at [614, 58] on span "sync_alt" at bounding box center [618, 53] width 11 height 11
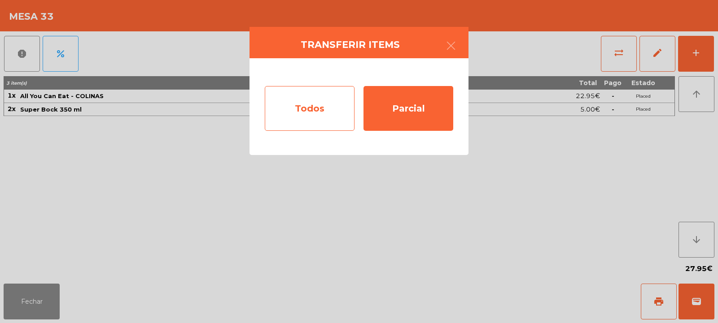
click at [337, 104] on div "Todos" at bounding box center [310, 108] width 90 height 45
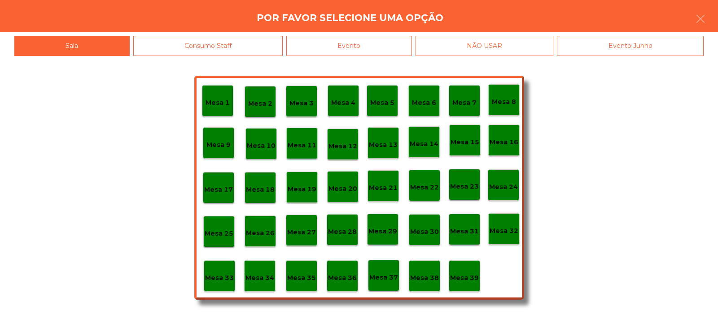
click at [393, 45] on div "Evento" at bounding box center [349, 46] width 126 height 20
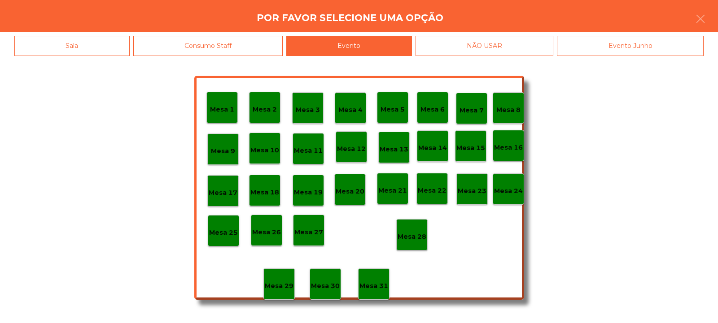
click at [420, 236] on p "Mesa 28" at bounding box center [411, 237] width 29 height 10
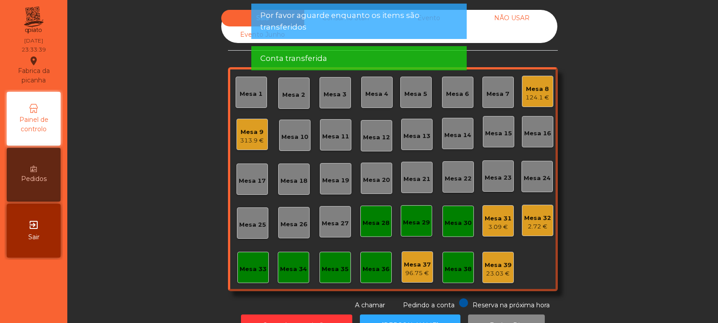
click at [252, 140] on div "313.9 €" at bounding box center [252, 140] width 24 height 9
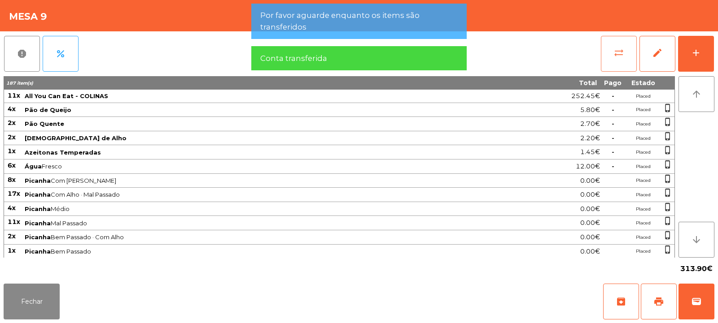
click at [623, 59] on button "sync_alt" at bounding box center [619, 54] width 36 height 36
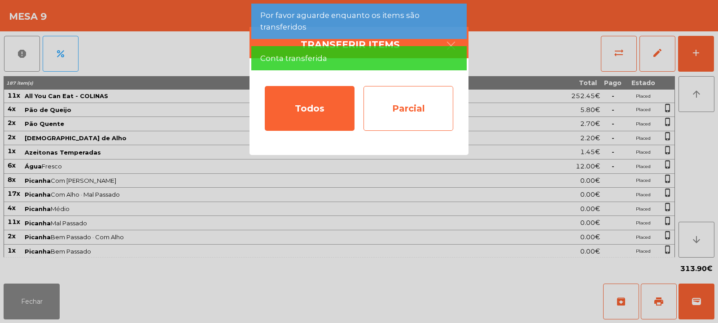
click at [400, 105] on div "Parcial" at bounding box center [408, 108] width 90 height 45
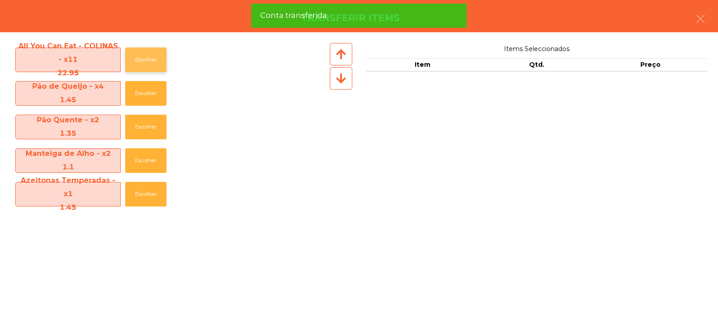
click at [153, 58] on button "Escolher" at bounding box center [145, 60] width 41 height 25
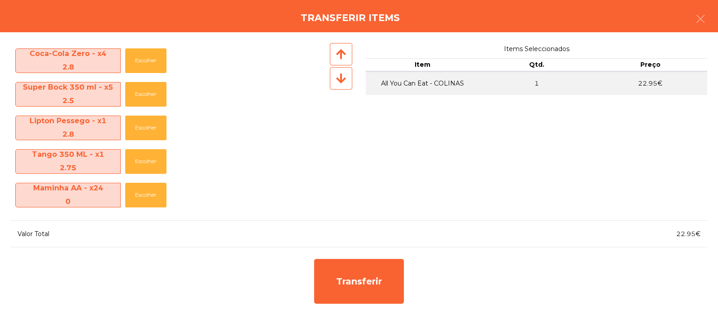
scroll to position [418, 0]
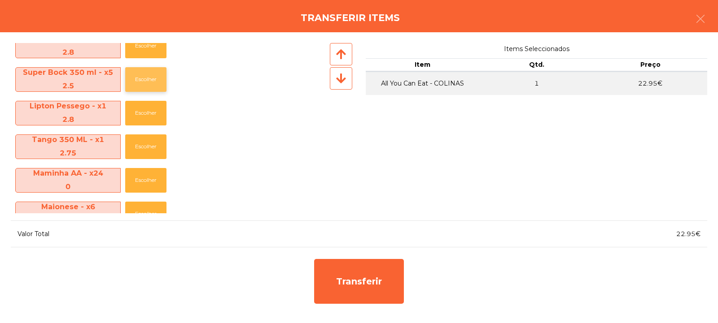
click at [148, 84] on button "Escolher" at bounding box center [145, 79] width 41 height 25
click at [150, 87] on button "Escolher" at bounding box center [145, 79] width 41 height 25
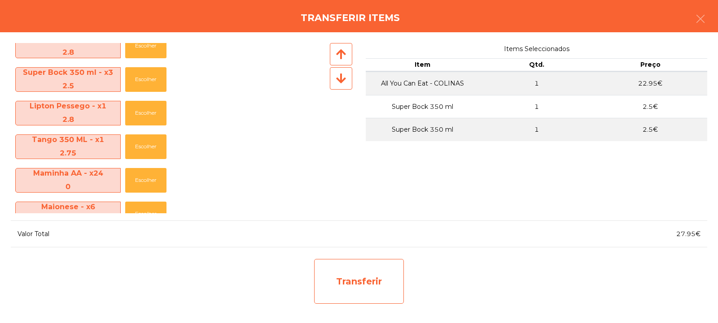
click at [353, 284] on div "Transferir" at bounding box center [359, 281] width 90 height 45
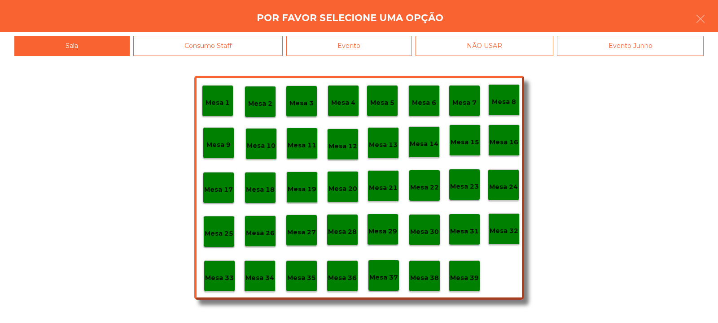
click at [217, 278] on p "Mesa 33" at bounding box center [219, 278] width 29 height 10
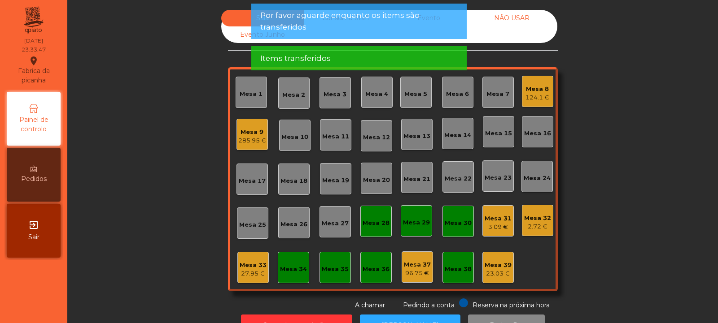
click at [244, 272] on div "27.95 €" at bounding box center [253, 274] width 27 height 9
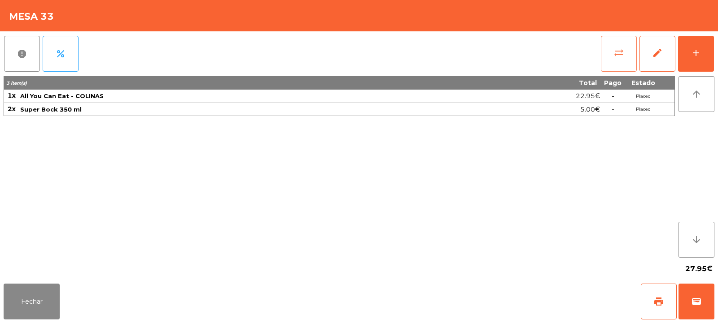
click at [621, 54] on span "sync_alt" at bounding box center [618, 53] width 11 height 11
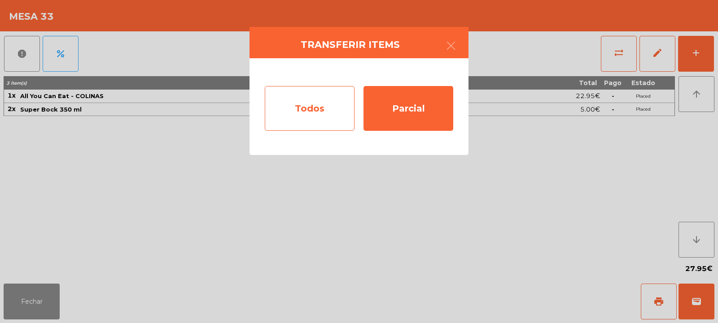
click at [324, 100] on div "Todos" at bounding box center [310, 108] width 90 height 45
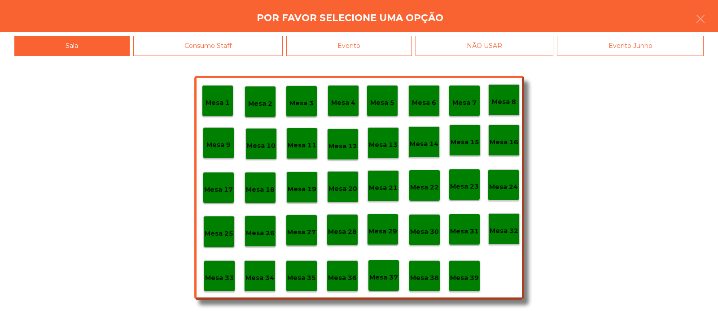
click at [398, 44] on div "Evento" at bounding box center [349, 46] width 126 height 20
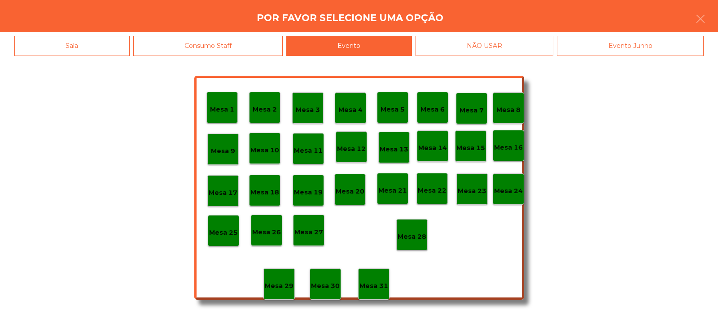
click at [418, 230] on div "Mesa 28" at bounding box center [411, 235] width 29 height 14
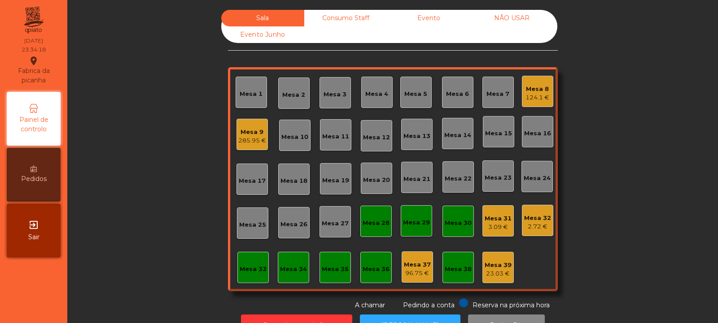
click at [246, 140] on div "285.95 €" at bounding box center [252, 140] width 28 height 9
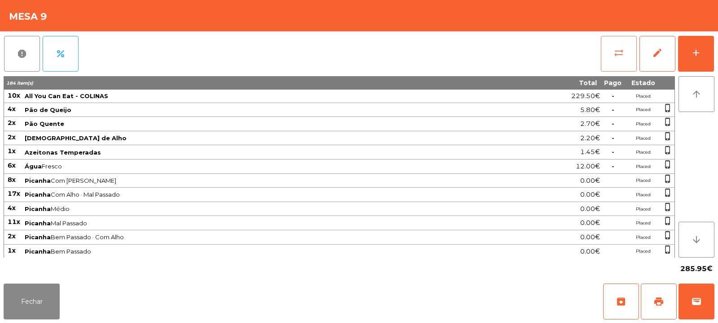
click at [626, 63] on button "sync_alt" at bounding box center [619, 54] width 36 height 36
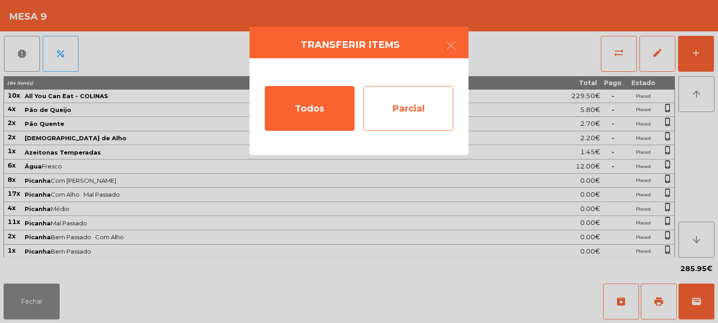
click at [413, 106] on div "Parcial" at bounding box center [408, 108] width 90 height 45
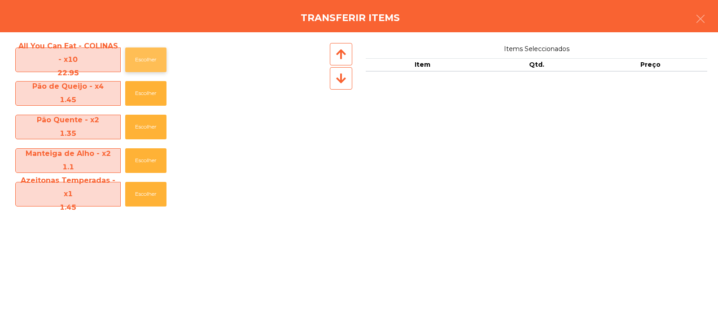
click at [151, 59] on button "Escolher" at bounding box center [145, 60] width 41 height 25
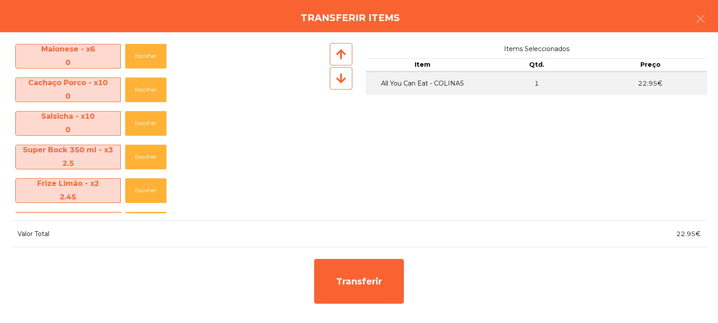
scroll to position [553, 0]
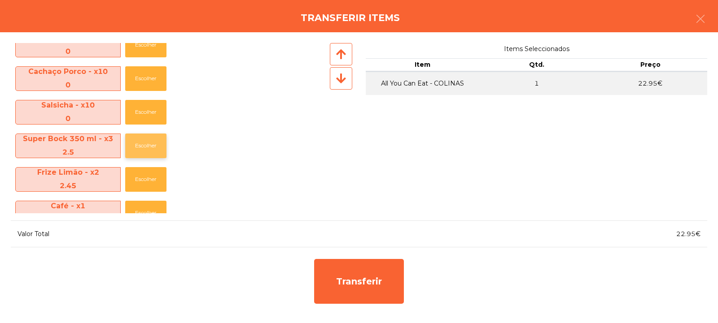
click at [148, 149] on button "Escolher" at bounding box center [145, 146] width 41 height 25
click at [149, 152] on button "Escolher" at bounding box center [145, 146] width 41 height 25
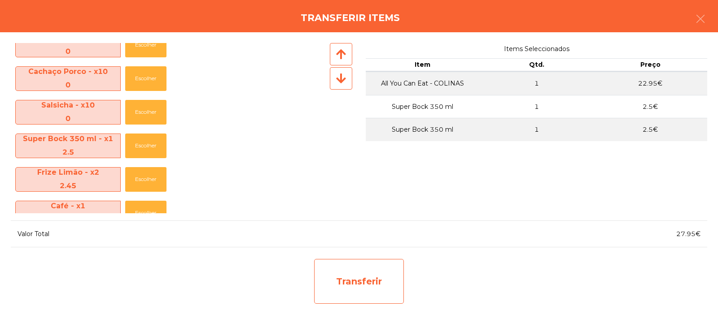
click at [363, 276] on div "Transferir" at bounding box center [359, 281] width 90 height 45
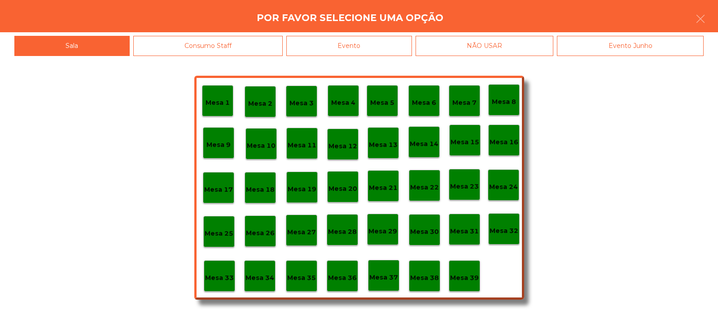
click at [221, 275] on p "Mesa 33" at bounding box center [219, 278] width 29 height 10
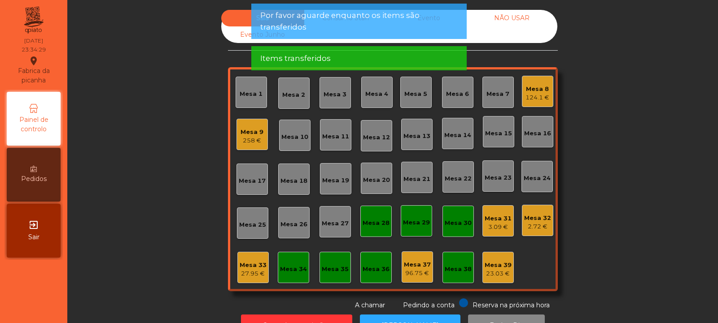
click at [256, 268] on div "Mesa 33" at bounding box center [253, 265] width 27 height 9
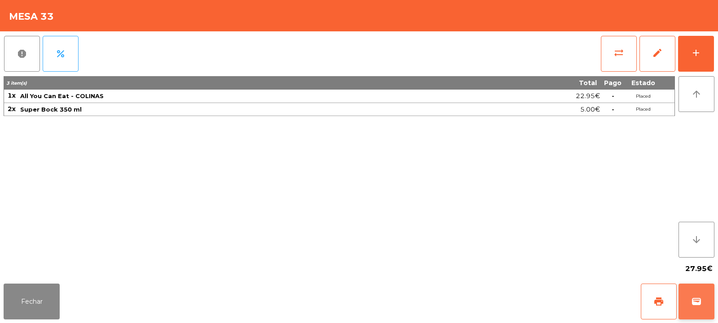
click at [694, 301] on span "wallet" at bounding box center [696, 302] width 11 height 11
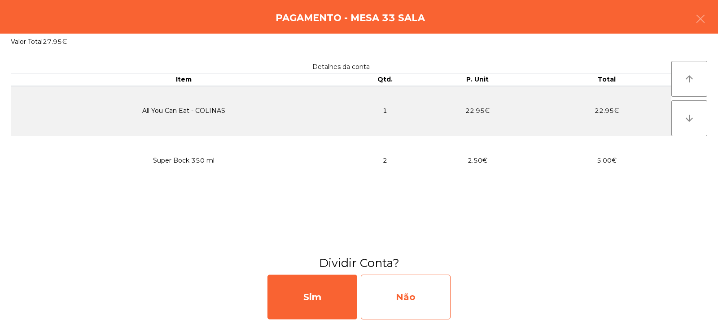
click at [434, 287] on div "Não" at bounding box center [406, 297] width 90 height 45
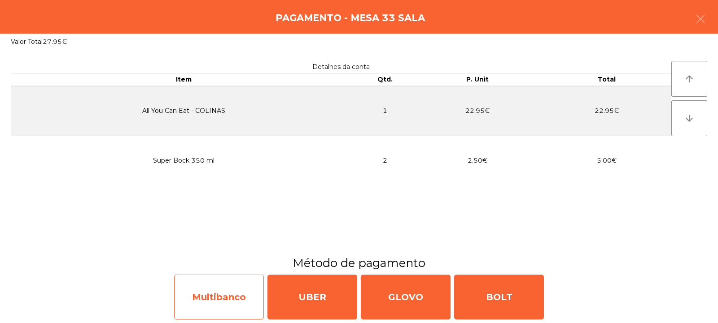
click at [242, 297] on div "Multibanco" at bounding box center [219, 297] width 90 height 45
select select "**"
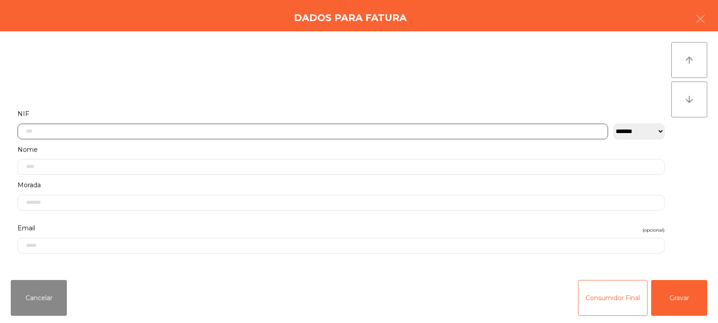
click at [347, 131] on input "text" at bounding box center [312, 132] width 590 height 16
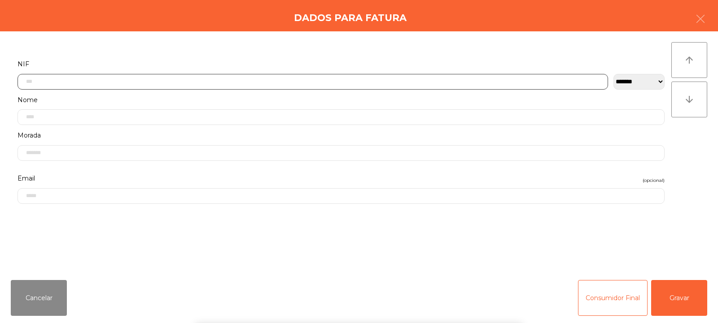
scroll to position [65, 0]
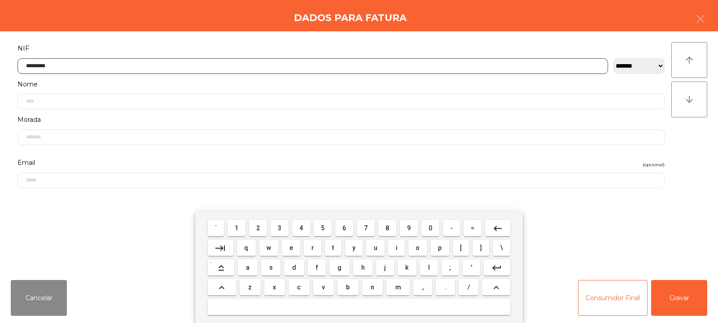
type input "*********"
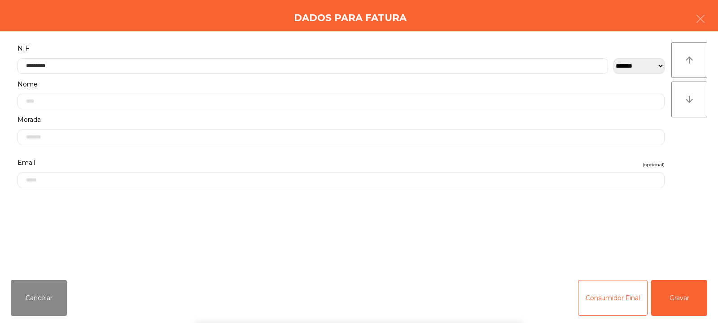
click at [683, 302] on div "` 1 2 3 4 5 6 7 8 9 0 - = keyboard_backspace keyboard_tab q w e r t y u i o p […" at bounding box center [359, 267] width 718 height 111
click at [681, 308] on button "Gravar" at bounding box center [679, 298] width 56 height 36
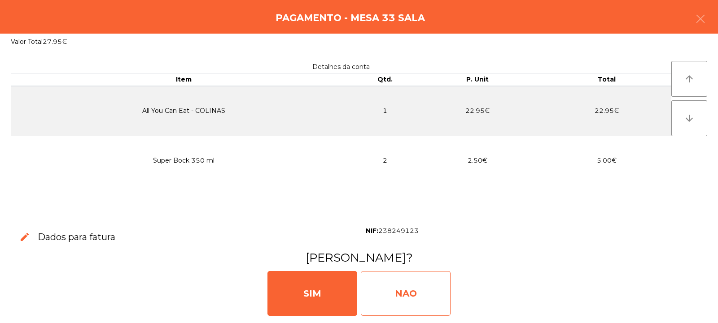
click at [411, 282] on div "NAO" at bounding box center [406, 293] width 90 height 45
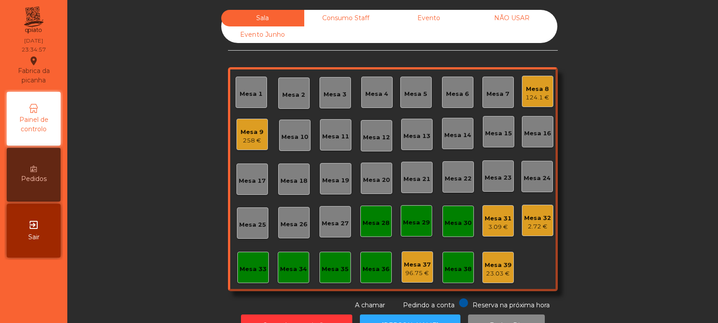
scroll to position [30, 0]
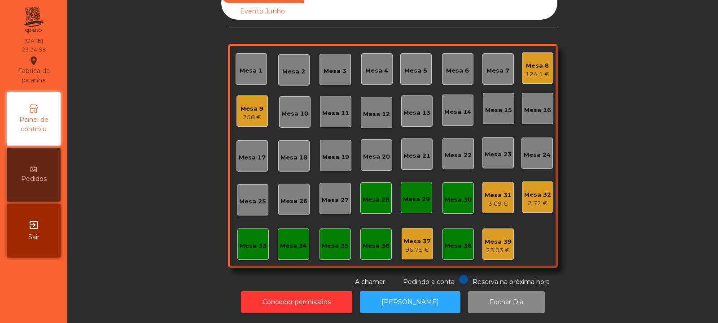
click at [255, 113] on div "258 €" at bounding box center [251, 117] width 23 height 9
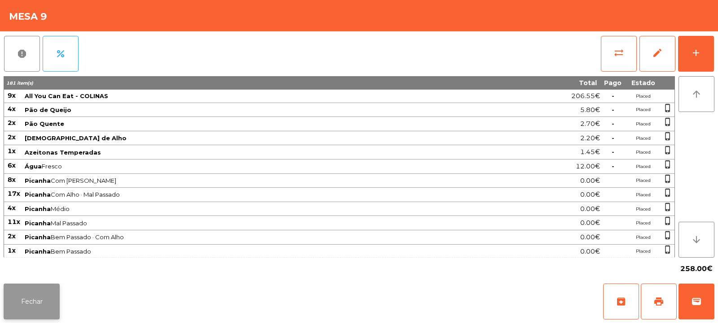
click at [40, 290] on button "Fechar" at bounding box center [32, 302] width 56 height 36
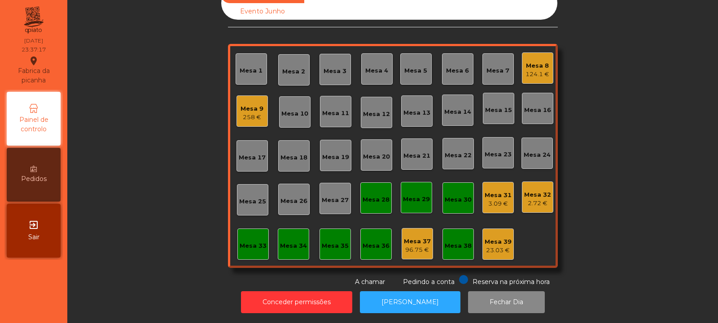
click at [248, 113] on div "258 €" at bounding box center [251, 117] width 23 height 9
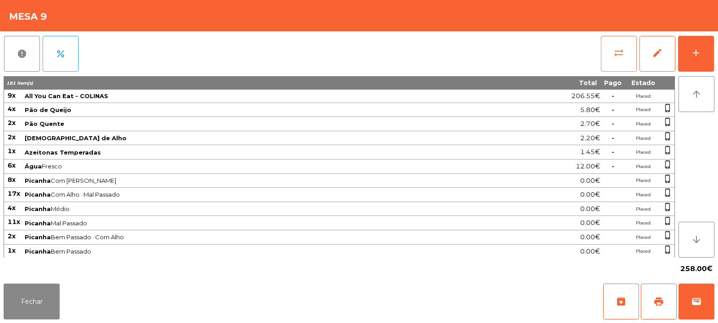
click at [624, 63] on button "sync_alt" at bounding box center [619, 54] width 36 height 36
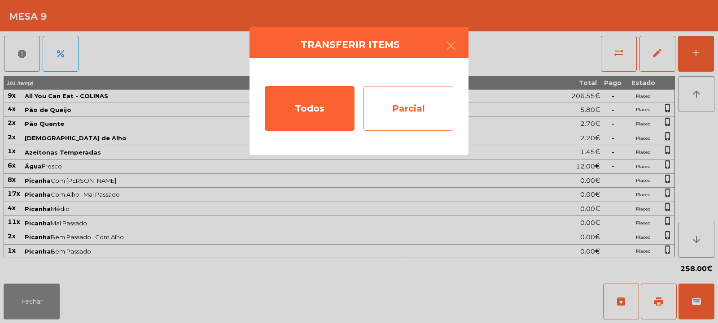
click at [417, 111] on div "Parcial" at bounding box center [408, 108] width 90 height 45
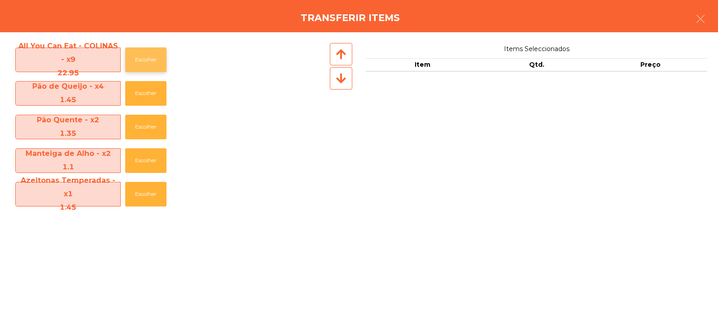
click at [143, 61] on button "Escolher" at bounding box center [145, 60] width 41 height 25
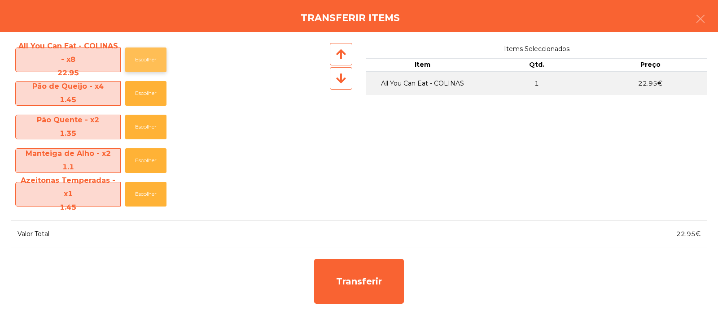
click at [150, 62] on button "Escolher" at bounding box center [145, 60] width 41 height 25
click at [152, 61] on button "Escolher" at bounding box center [145, 60] width 41 height 25
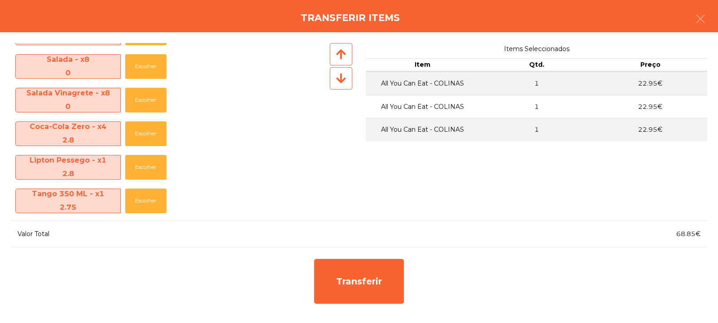
scroll to position [324, 0]
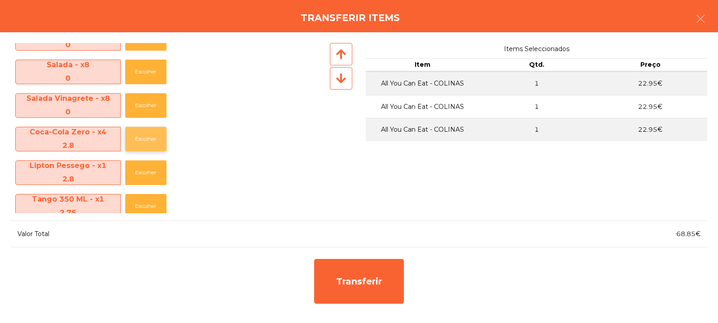
click at [146, 144] on button "Escolher" at bounding box center [145, 139] width 41 height 25
click at [151, 142] on button "Escolher" at bounding box center [145, 139] width 41 height 25
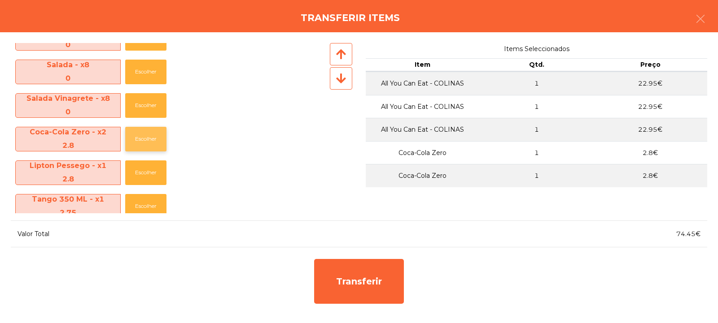
click at [151, 139] on button "Escolher" at bounding box center [145, 139] width 41 height 25
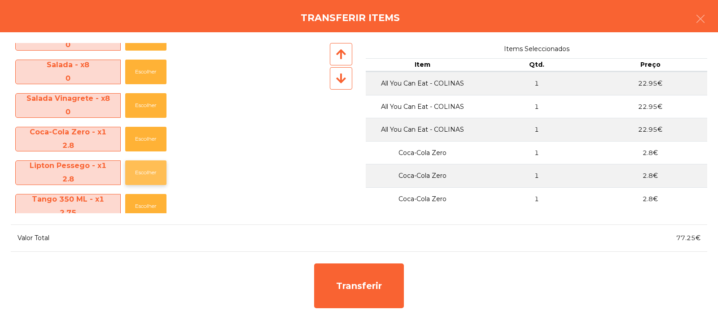
click at [148, 172] on button "Escolher" at bounding box center [145, 173] width 41 height 25
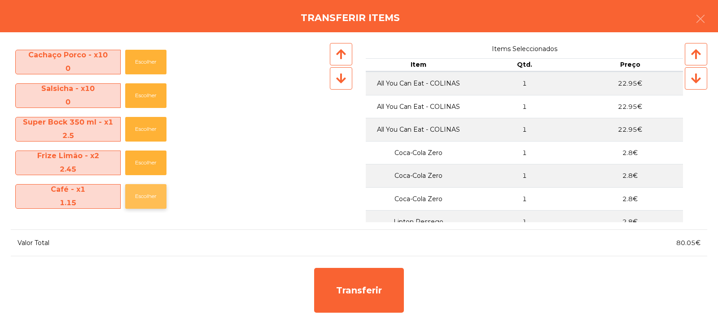
click at [144, 199] on button "Escolher" at bounding box center [145, 196] width 41 height 25
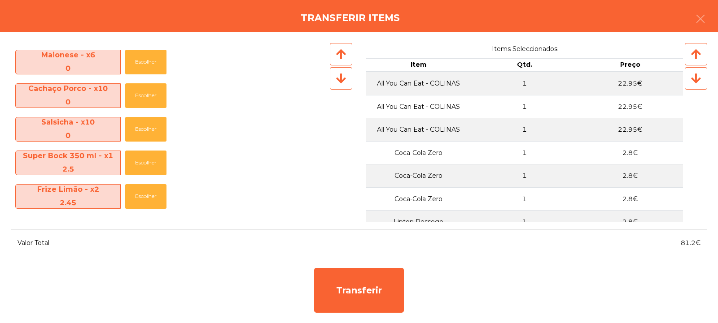
scroll to position [502, 0]
click at [149, 197] on button "Escolher" at bounding box center [145, 196] width 41 height 25
click at [146, 201] on button "Escolher" at bounding box center [145, 196] width 41 height 25
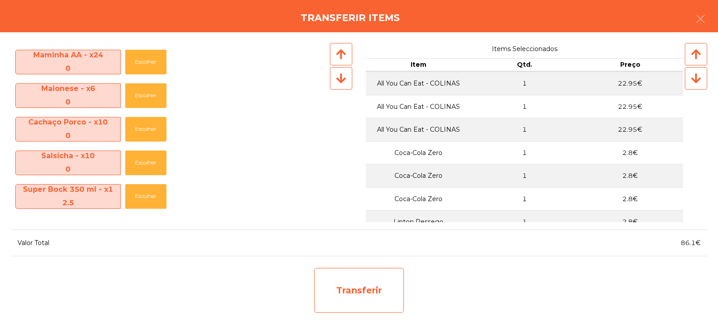
click at [347, 279] on div "Transferir" at bounding box center [359, 290] width 90 height 45
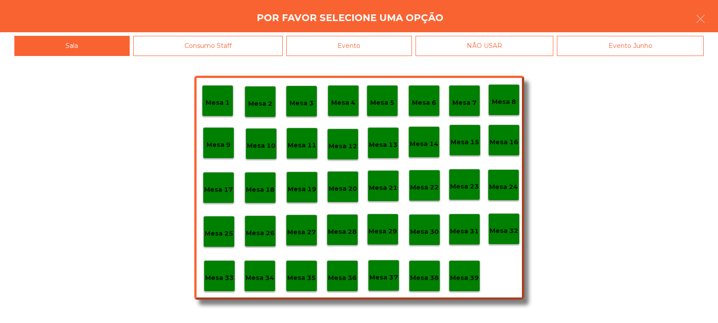
click at [216, 279] on p "Mesa 33" at bounding box center [219, 278] width 29 height 10
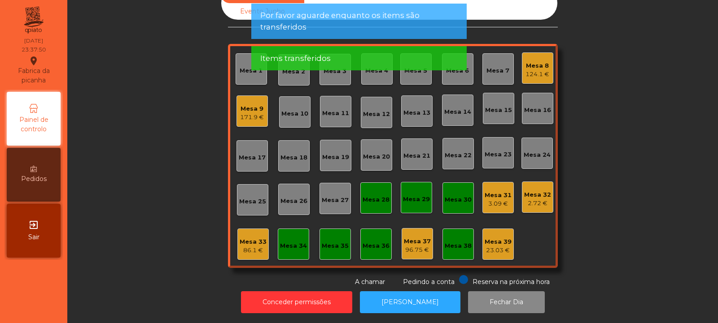
click at [255, 250] on div "Mesa 33 86.1 €" at bounding box center [252, 244] width 31 height 31
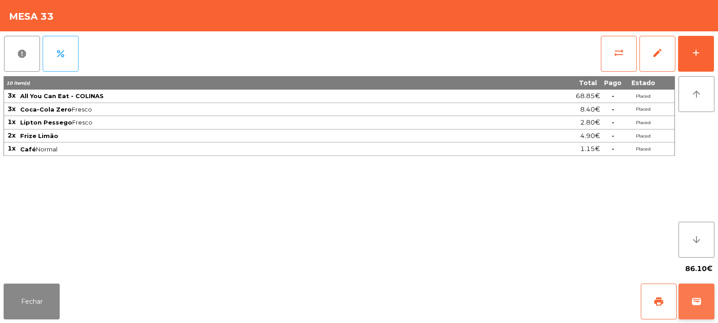
click at [695, 301] on span "wallet" at bounding box center [696, 302] width 11 height 11
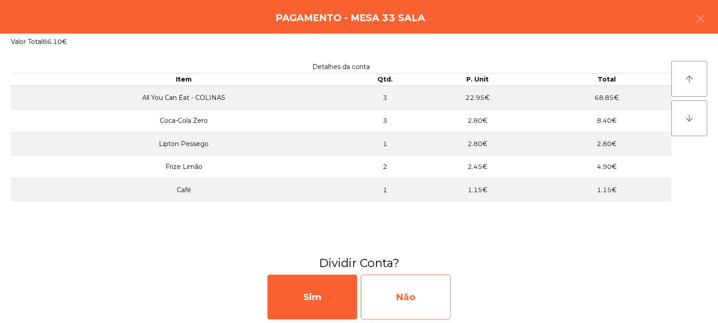
click at [424, 290] on div "Não" at bounding box center [406, 297] width 90 height 45
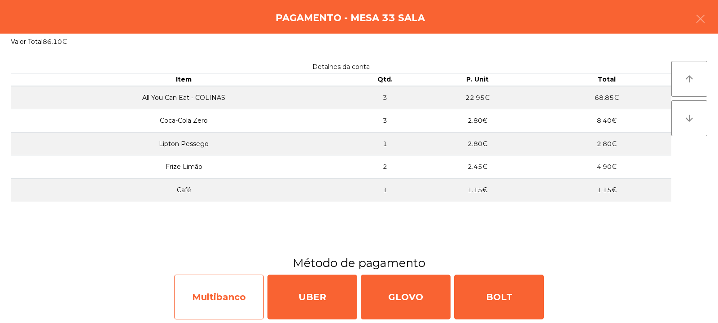
click at [241, 292] on div "Multibanco" at bounding box center [219, 297] width 90 height 45
select select "**"
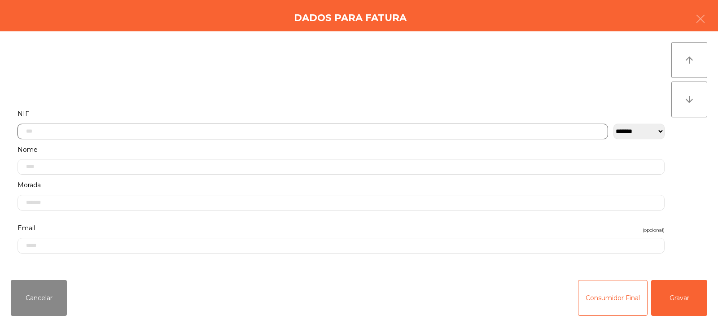
click at [353, 129] on input "text" at bounding box center [312, 132] width 590 height 16
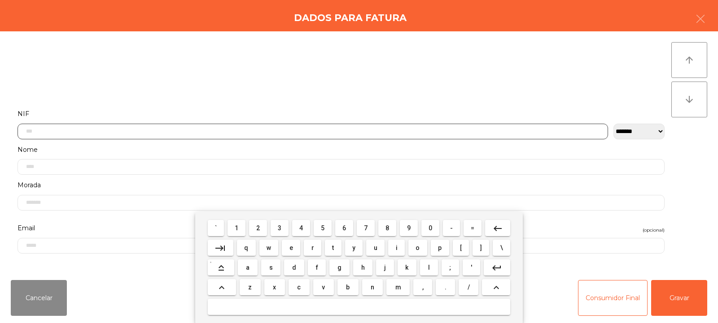
scroll to position [65, 0]
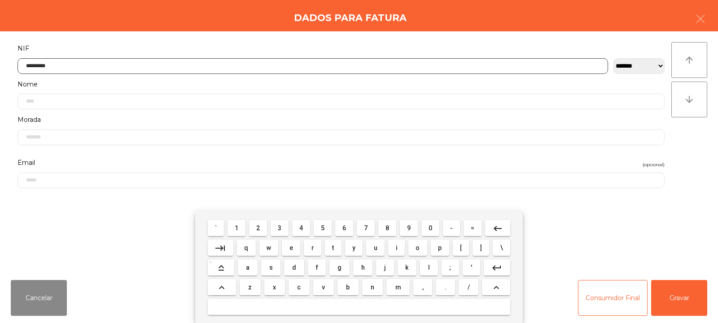
type input "*********"
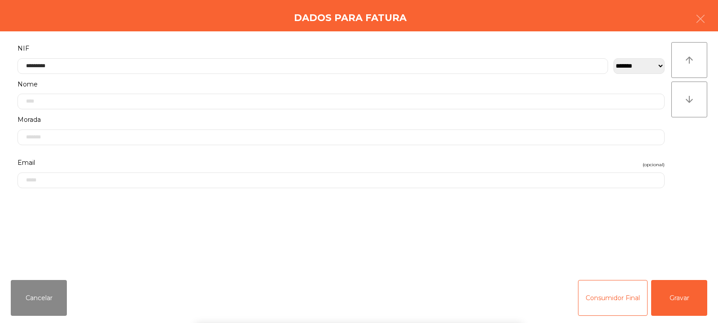
click at [674, 304] on div "` 1 2 3 4 5 6 7 8 9 0 - = keyboard_backspace keyboard_tab q w e r t y u i o p […" at bounding box center [359, 267] width 718 height 111
click at [679, 300] on button "Gravar" at bounding box center [679, 298] width 56 height 36
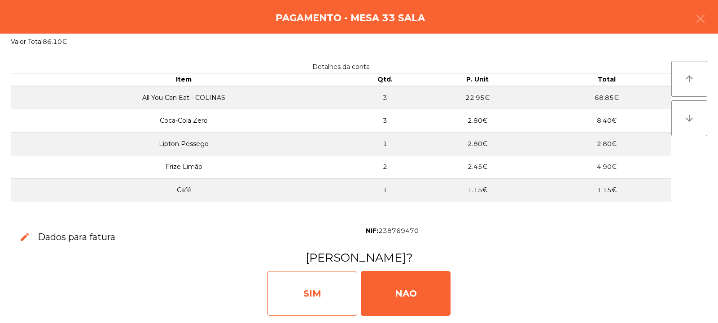
click at [327, 286] on div "SIM" at bounding box center [312, 293] width 90 height 45
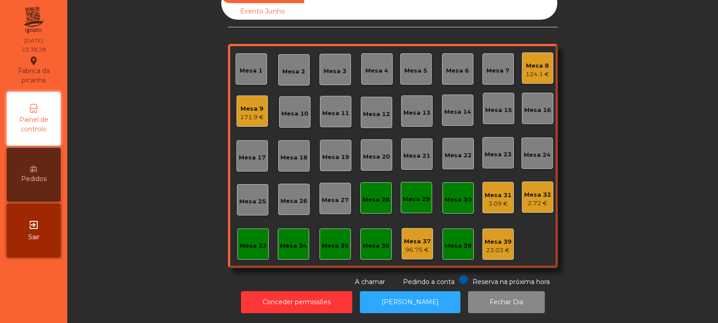
click at [250, 113] on div "171.9 €" at bounding box center [252, 117] width 24 height 9
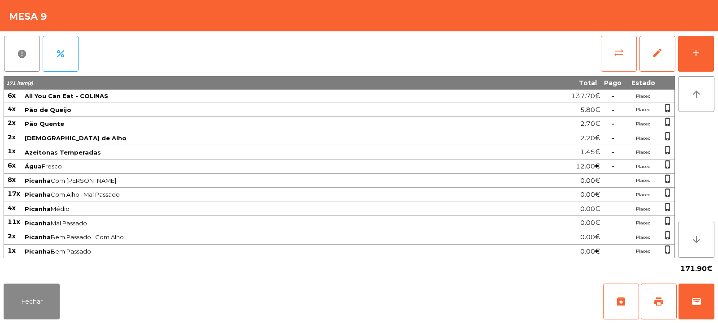
click at [632, 64] on button "sync_alt" at bounding box center [619, 54] width 36 height 36
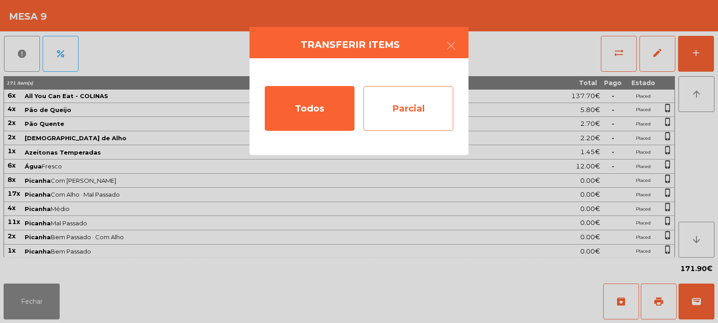
click at [419, 111] on div "Parcial" at bounding box center [408, 108] width 90 height 45
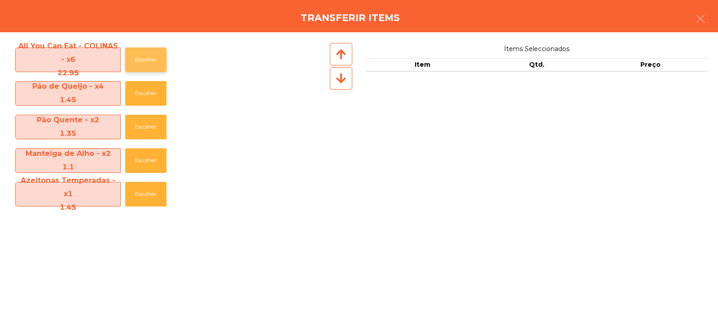
click at [154, 60] on button "Escolher" at bounding box center [145, 60] width 41 height 25
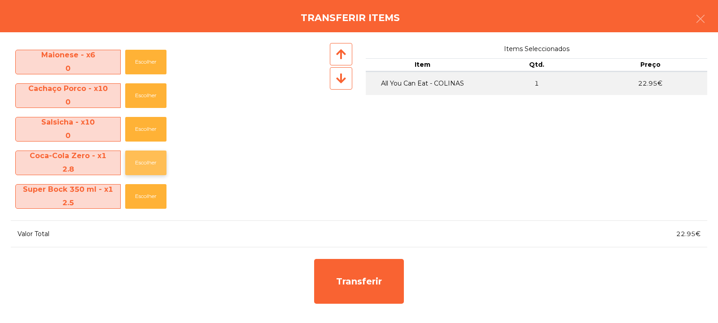
click at [152, 164] on button "Escolher" at bounding box center [145, 163] width 41 height 25
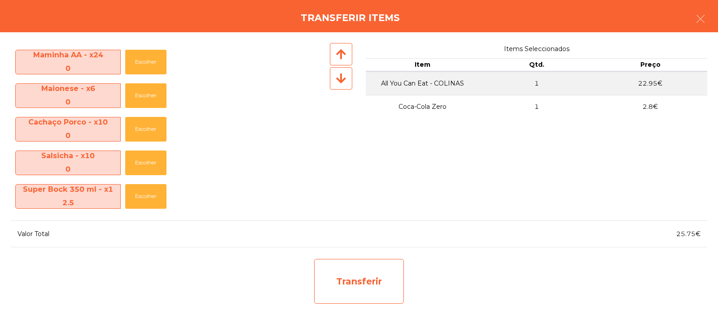
click at [339, 280] on div "Transferir" at bounding box center [359, 281] width 90 height 45
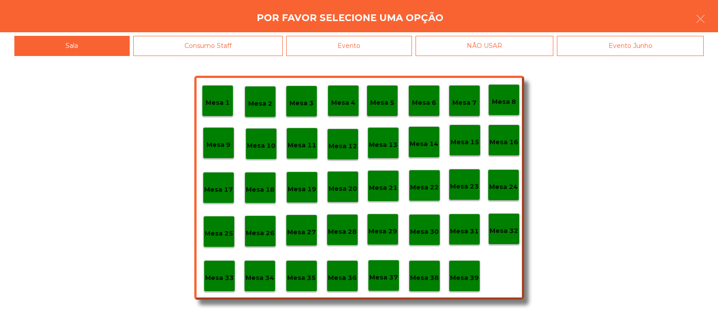
click at [218, 276] on p "Mesa 33" at bounding box center [219, 278] width 29 height 10
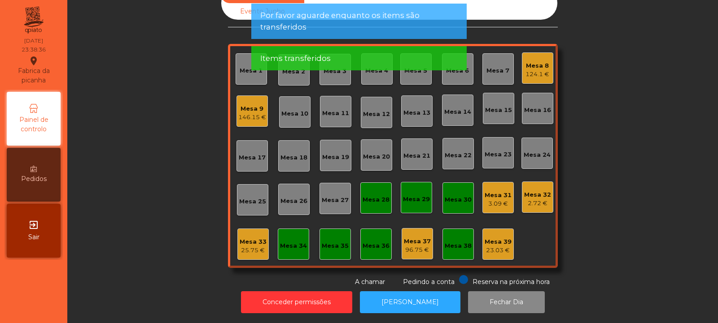
click at [245, 246] on div "25.75 €" at bounding box center [253, 250] width 27 height 9
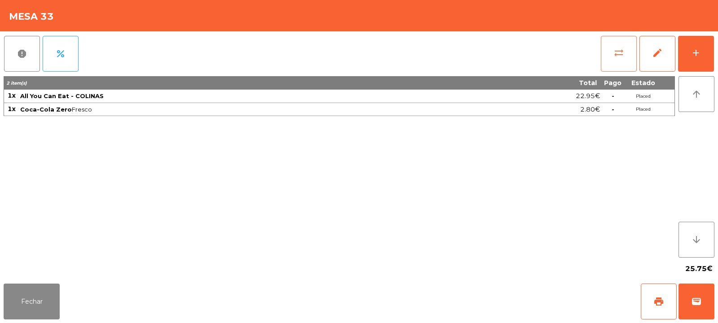
click at [619, 55] on span "sync_alt" at bounding box center [618, 53] width 11 height 11
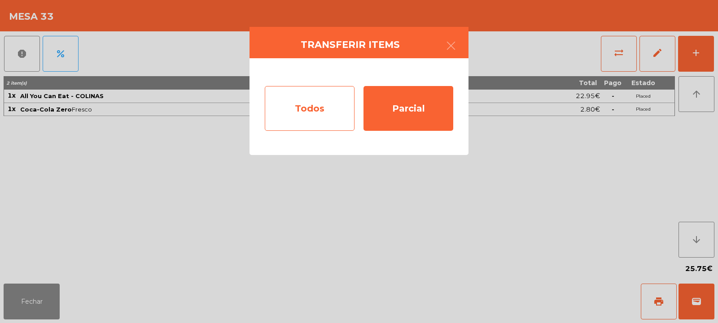
click at [341, 98] on div "Todos" at bounding box center [310, 108] width 90 height 45
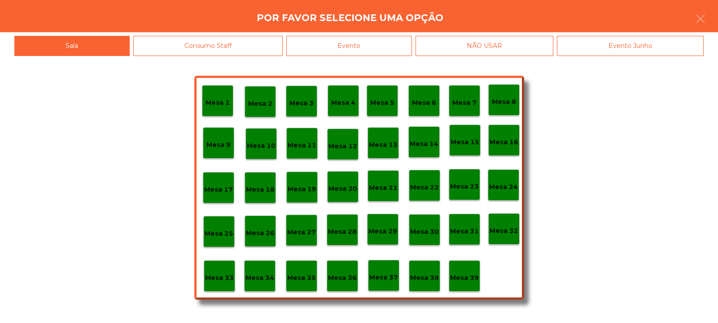
click at [386, 46] on div "Evento" at bounding box center [349, 46] width 126 height 20
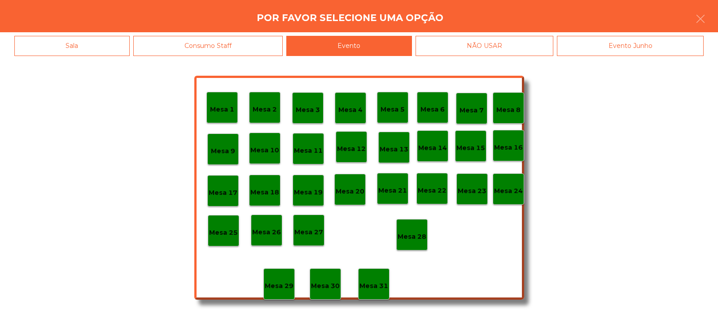
click at [405, 231] on div "Mesa 28" at bounding box center [411, 235] width 29 height 14
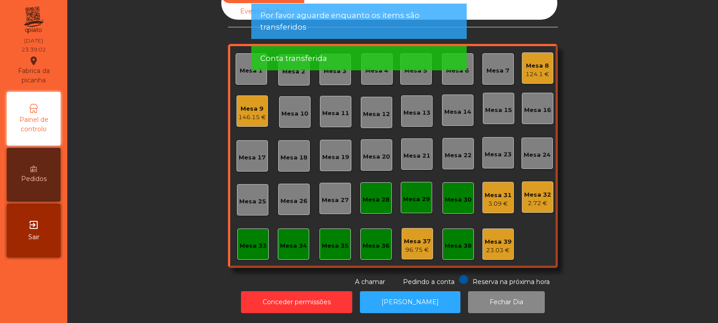
click at [256, 105] on div "Mesa 9" at bounding box center [252, 109] width 28 height 9
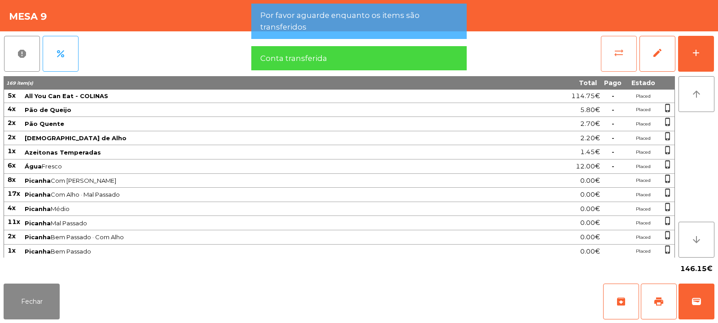
click at [620, 61] on button "sync_alt" at bounding box center [619, 54] width 36 height 36
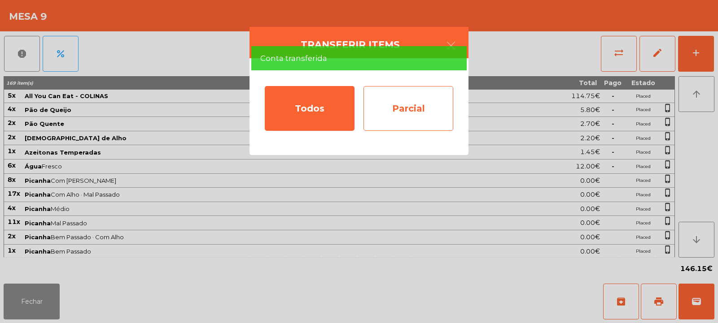
click at [399, 105] on div "Parcial" at bounding box center [408, 108] width 90 height 45
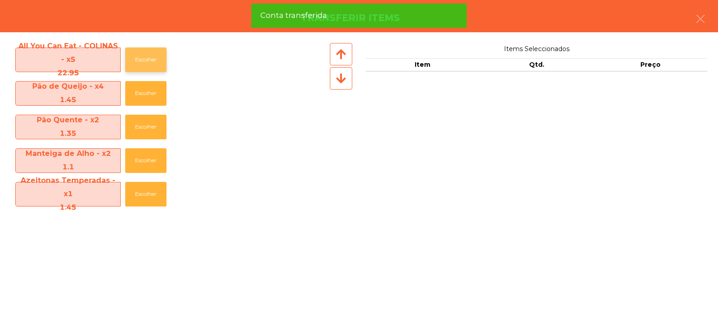
click at [155, 53] on button "Escolher" at bounding box center [145, 60] width 41 height 25
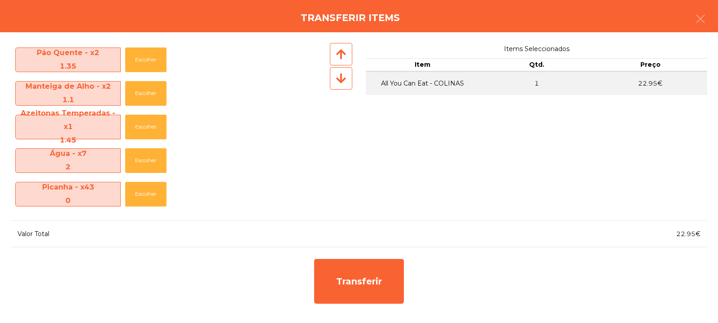
scroll to position [66, 0]
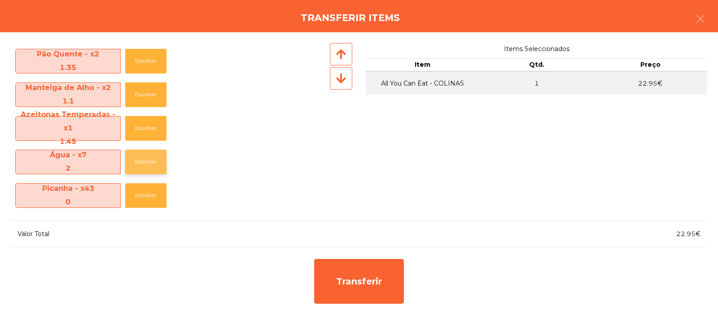
click at [141, 162] on button "Escolher" at bounding box center [145, 162] width 41 height 25
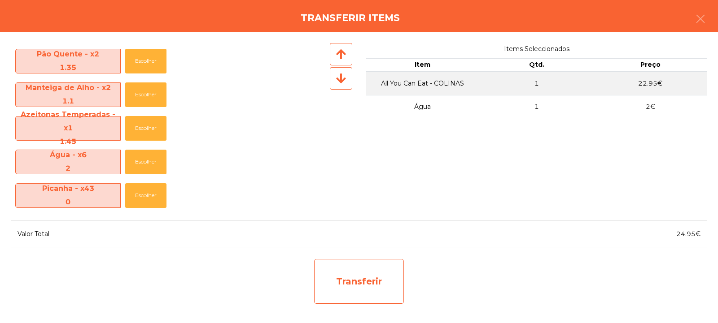
click at [366, 275] on div "Transferir" at bounding box center [359, 281] width 90 height 45
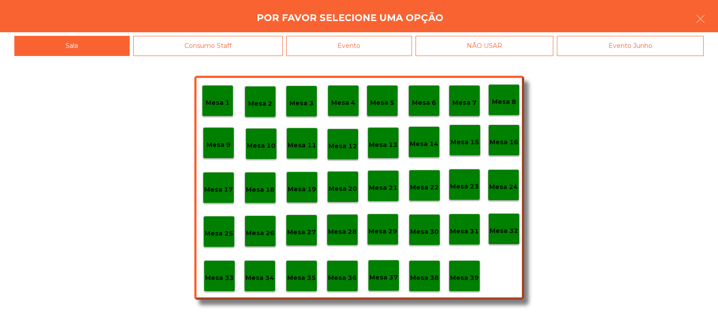
click at [226, 271] on div "Mesa 33" at bounding box center [219, 277] width 29 height 14
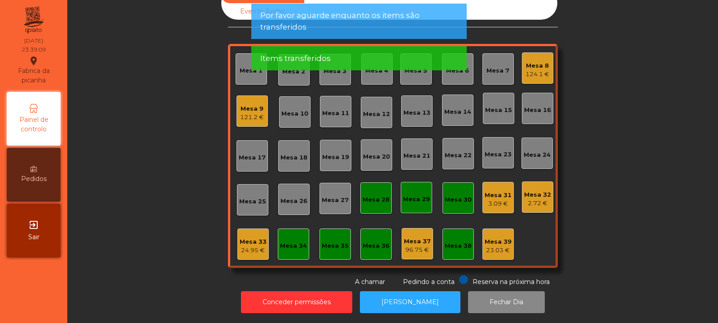
click at [246, 246] on div "24.95 €" at bounding box center [253, 250] width 27 height 9
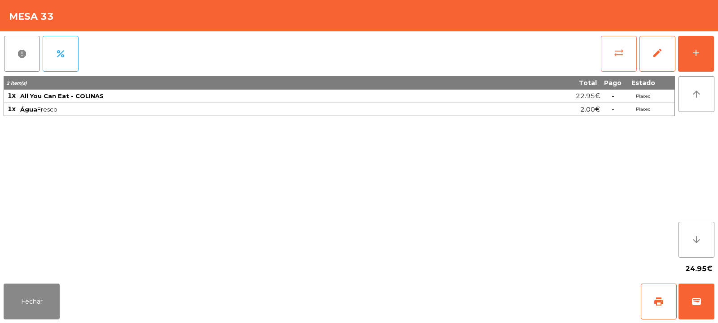
click at [607, 62] on button "sync_alt" at bounding box center [619, 54] width 36 height 36
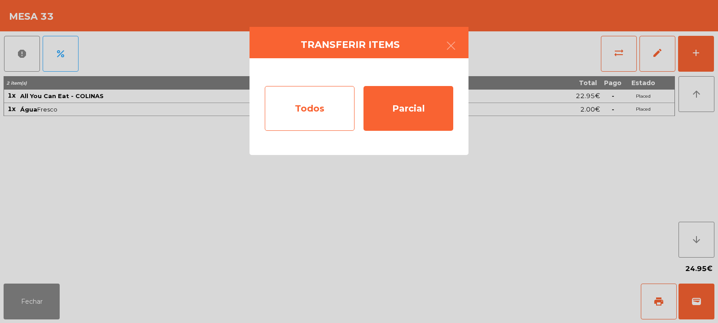
click at [324, 112] on div "Todos" at bounding box center [310, 108] width 90 height 45
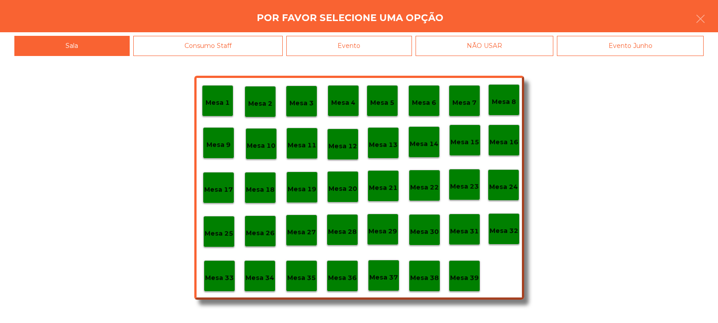
click at [394, 43] on div "Evento" at bounding box center [349, 46] width 126 height 20
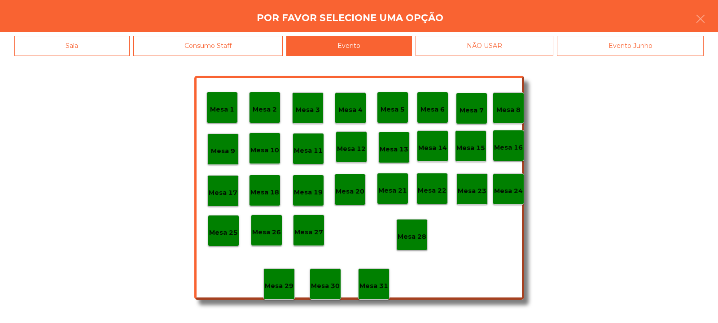
click at [415, 235] on p "Mesa 28" at bounding box center [411, 237] width 29 height 10
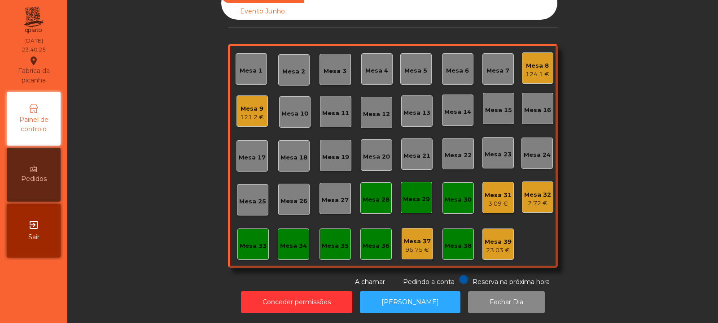
click at [251, 113] on div "121.2 €" at bounding box center [252, 117] width 24 height 9
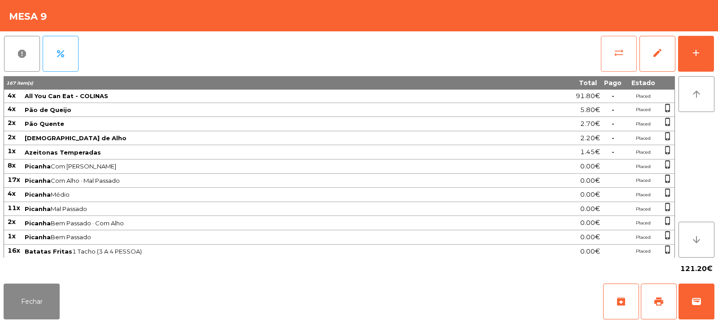
click at [623, 61] on button "sync_alt" at bounding box center [619, 54] width 36 height 36
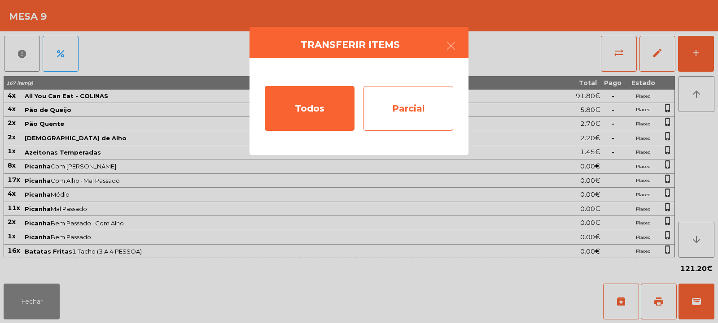
click at [425, 102] on div "Parcial" at bounding box center [408, 108] width 90 height 45
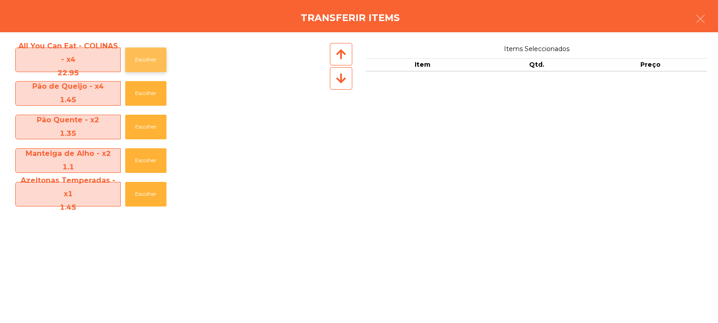
click at [146, 60] on button "Escolher" at bounding box center [145, 60] width 41 height 25
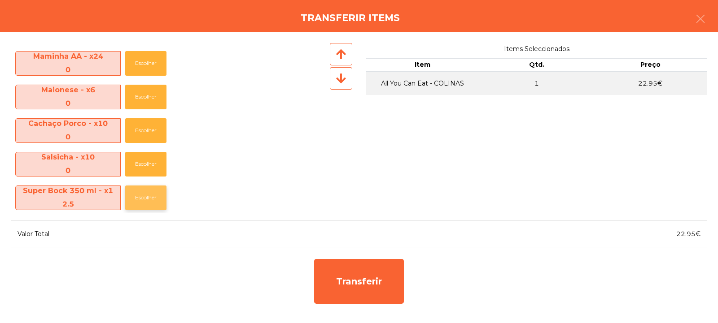
click at [142, 199] on button "Escolher" at bounding box center [145, 198] width 41 height 25
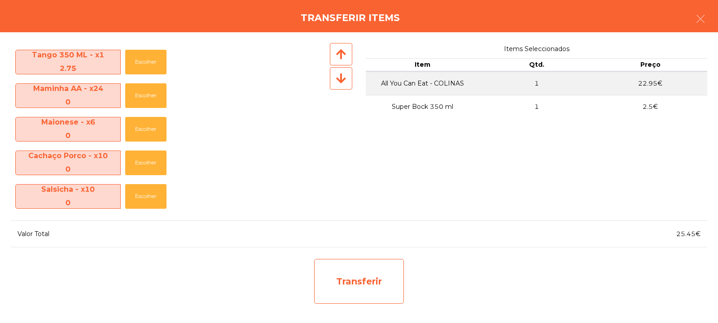
click at [331, 279] on div "Transferir" at bounding box center [359, 281] width 90 height 45
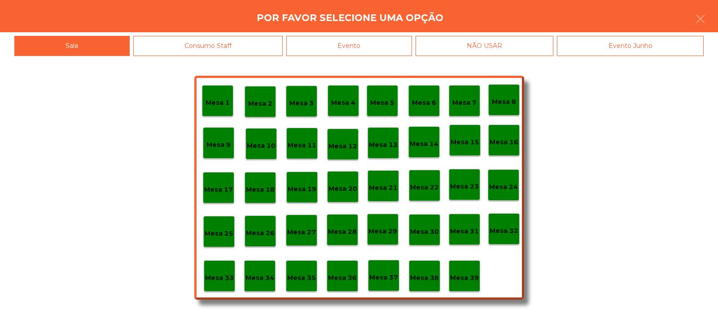
click at [205, 275] on p "Mesa 33" at bounding box center [219, 278] width 29 height 10
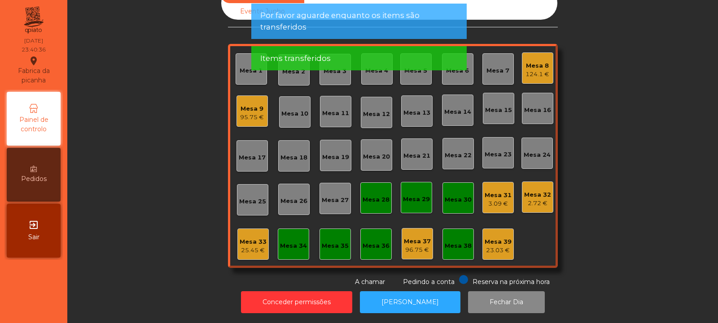
click at [249, 239] on div "Mesa 33" at bounding box center [253, 242] width 27 height 9
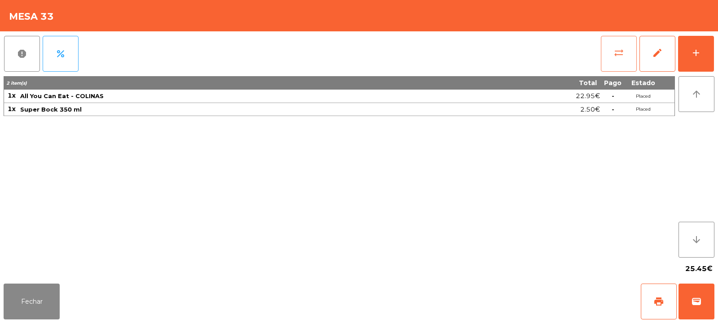
click at [630, 52] on button "sync_alt" at bounding box center [619, 54] width 36 height 36
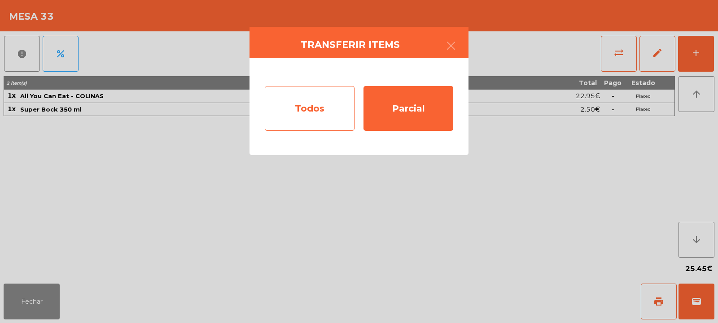
click at [345, 98] on div "Todos" at bounding box center [310, 108] width 90 height 45
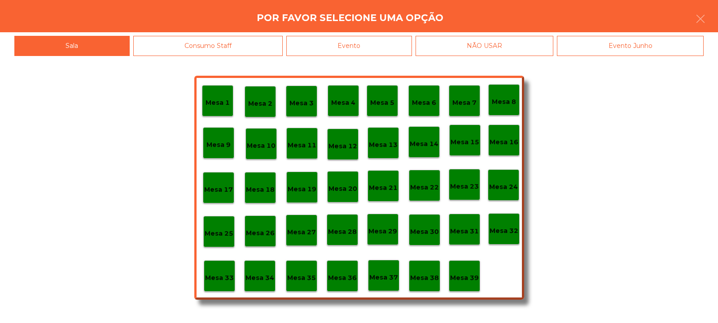
click at [385, 36] on div "Evento" at bounding box center [349, 46] width 126 height 20
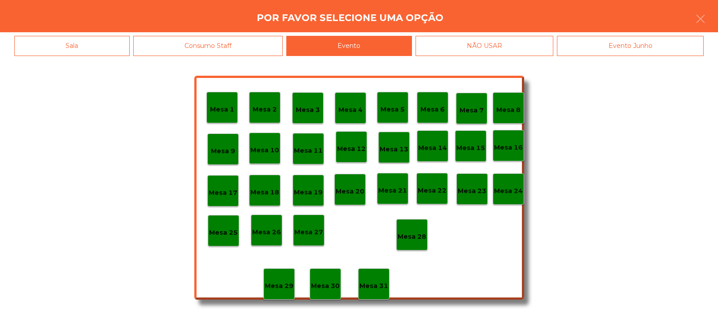
click at [423, 228] on div "Mesa 28" at bounding box center [411, 235] width 29 height 14
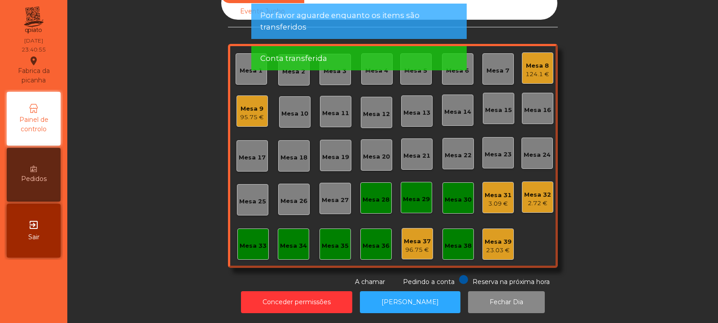
click at [257, 113] on div "95.75 €" at bounding box center [252, 117] width 24 height 9
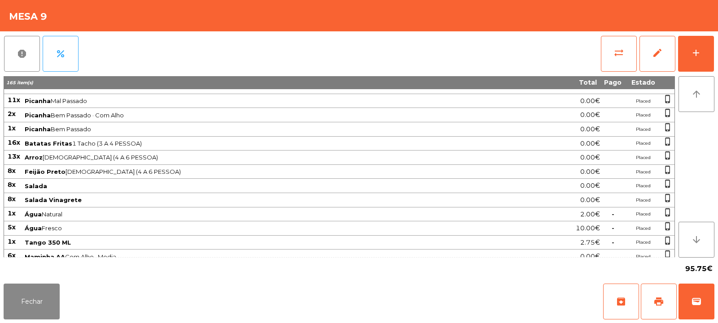
scroll to position [0, 0]
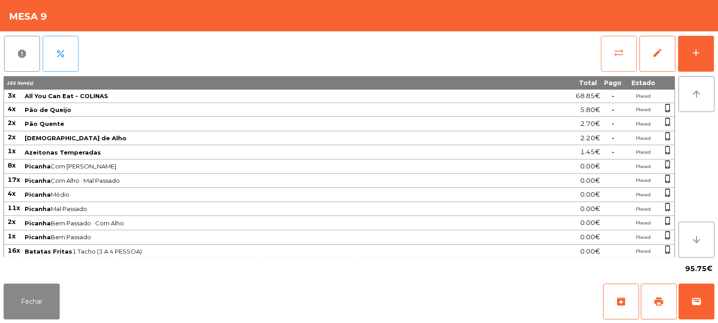
click at [618, 50] on span "sync_alt" at bounding box center [618, 53] width 11 height 11
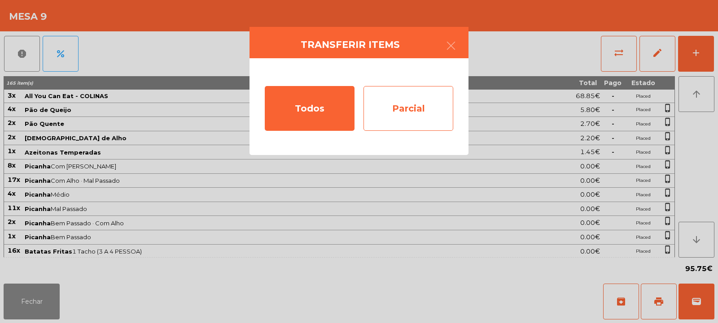
click at [408, 111] on div "Parcial" at bounding box center [408, 108] width 90 height 45
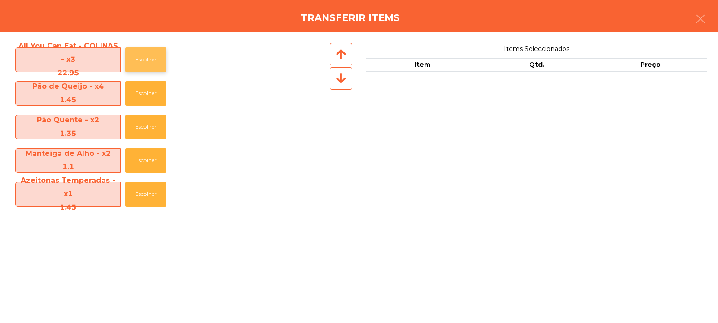
click at [153, 56] on button "Escolher" at bounding box center [145, 60] width 41 height 25
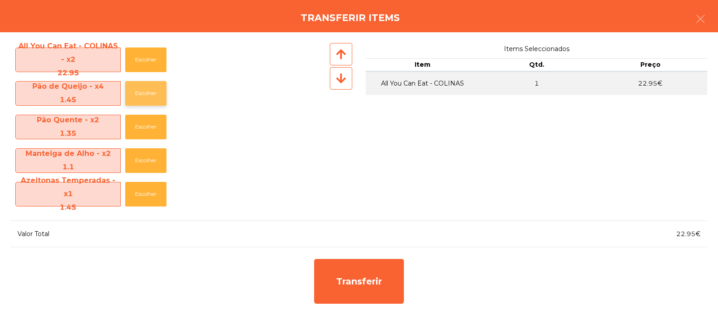
click at [150, 96] on button "Escolher" at bounding box center [145, 93] width 41 height 25
click at [150, 92] on button "Escolher" at bounding box center [145, 93] width 41 height 25
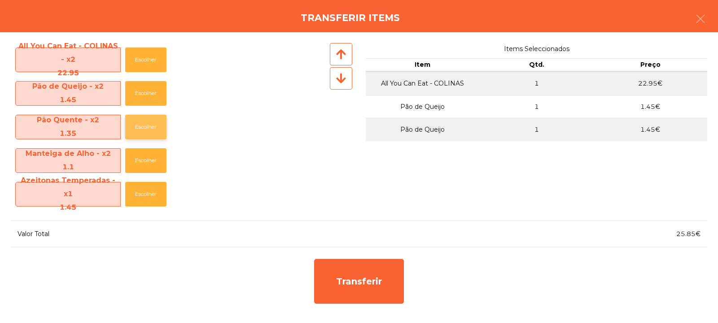
click at [144, 131] on button "Escolher" at bounding box center [145, 127] width 41 height 25
click at [145, 162] on button "Escolher" at bounding box center [145, 160] width 41 height 25
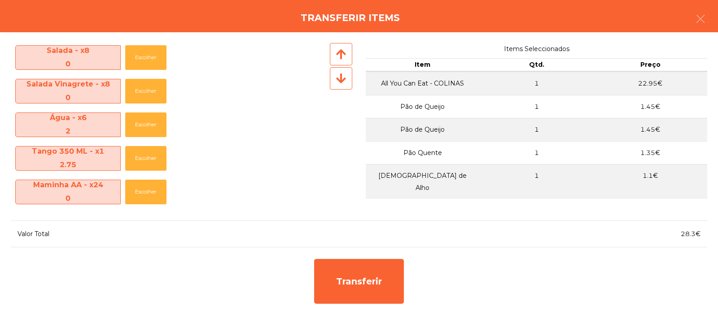
scroll to position [270, 0]
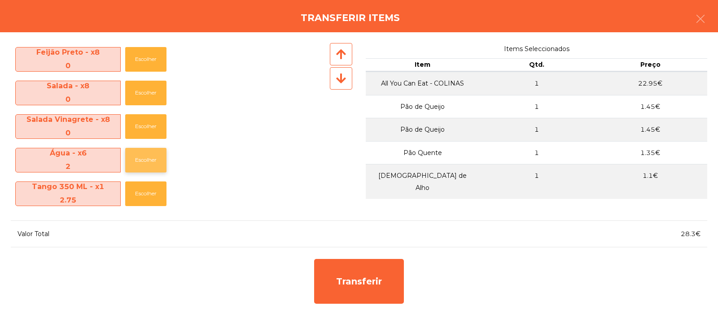
click at [154, 167] on button "Escolher" at bounding box center [145, 160] width 41 height 25
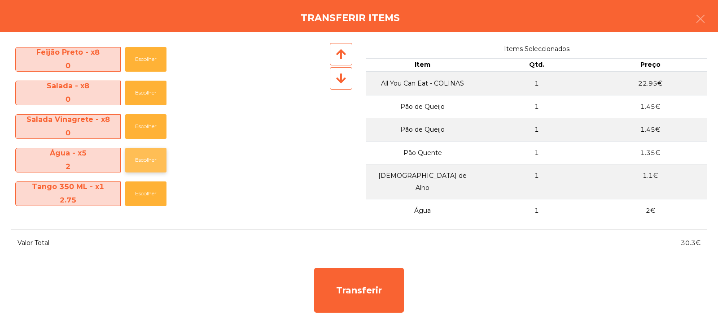
click at [151, 170] on button "Escolher" at bounding box center [145, 160] width 41 height 25
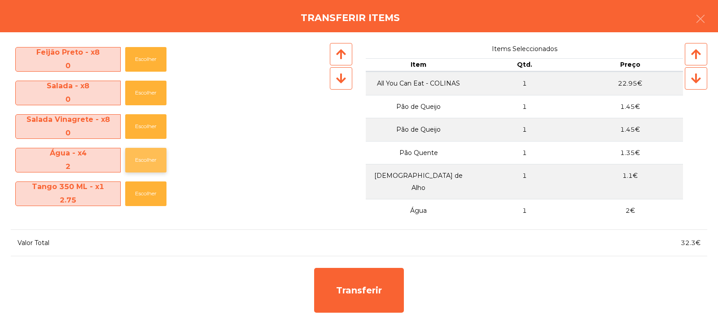
click at [153, 167] on button "Escolher" at bounding box center [145, 160] width 41 height 25
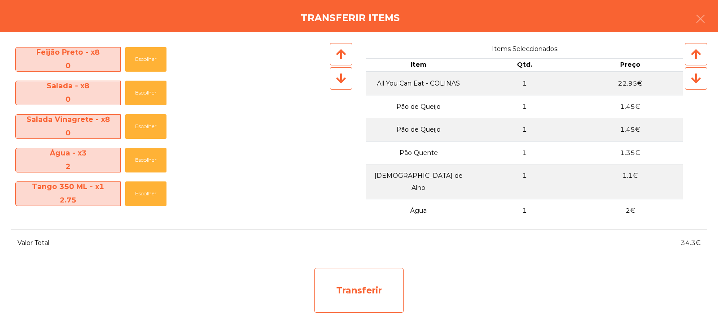
click at [381, 286] on div "Transferir" at bounding box center [359, 290] width 90 height 45
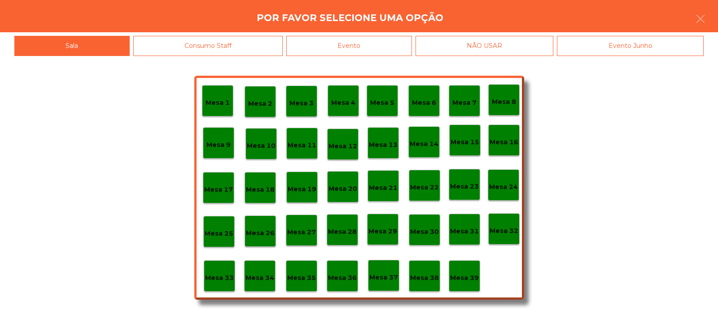
click at [222, 285] on div "Mesa 33" at bounding box center [219, 276] width 31 height 31
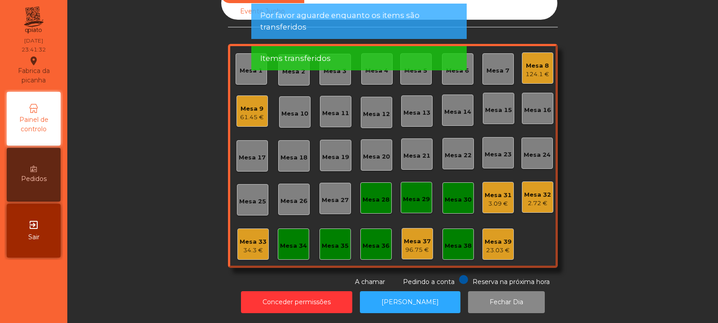
click at [253, 246] on div "34.3 €" at bounding box center [253, 250] width 27 height 9
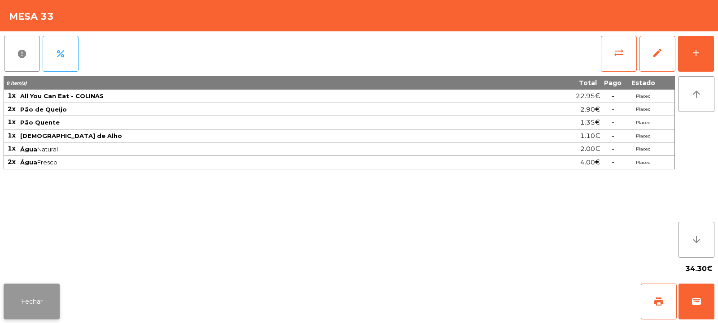
click at [52, 313] on button "Fechar" at bounding box center [32, 302] width 56 height 36
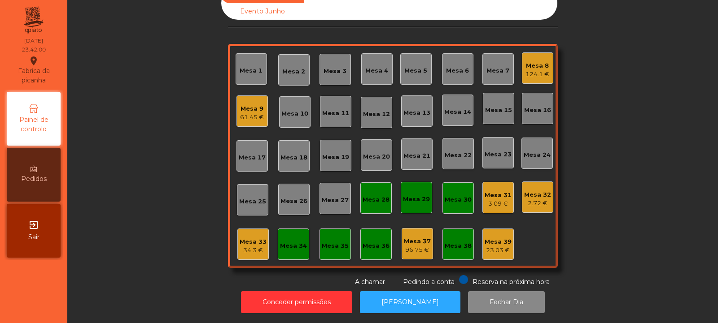
click at [250, 246] on div "34.3 €" at bounding box center [253, 250] width 27 height 9
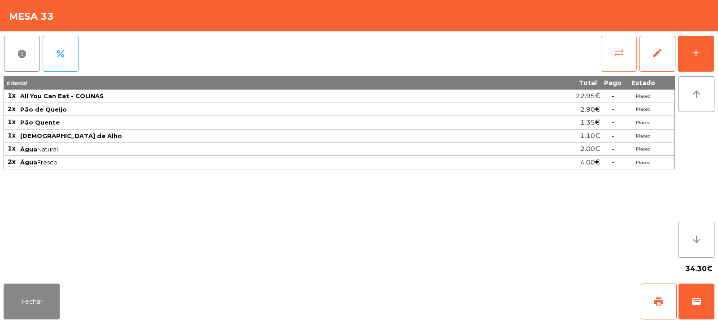
click at [617, 66] on button "sync_alt" at bounding box center [619, 54] width 36 height 36
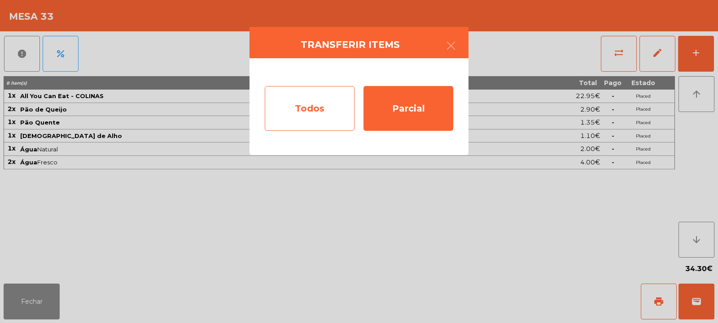
click at [329, 111] on div "Todos" at bounding box center [310, 108] width 90 height 45
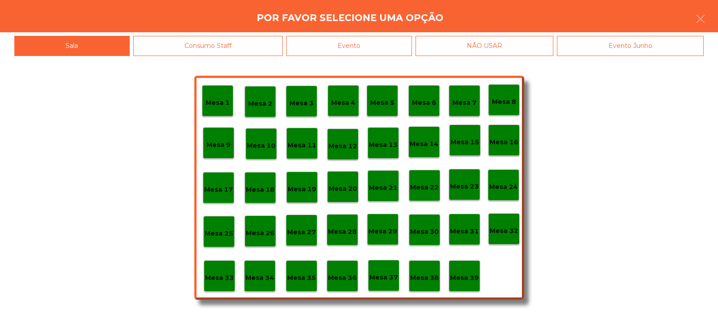
click at [390, 47] on div "Evento" at bounding box center [349, 46] width 126 height 20
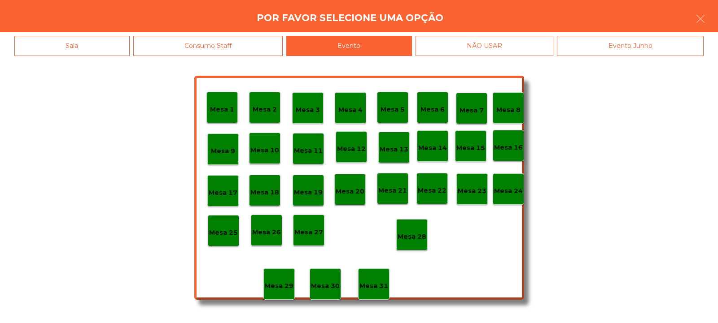
click at [411, 236] on p "Mesa 28" at bounding box center [411, 237] width 29 height 10
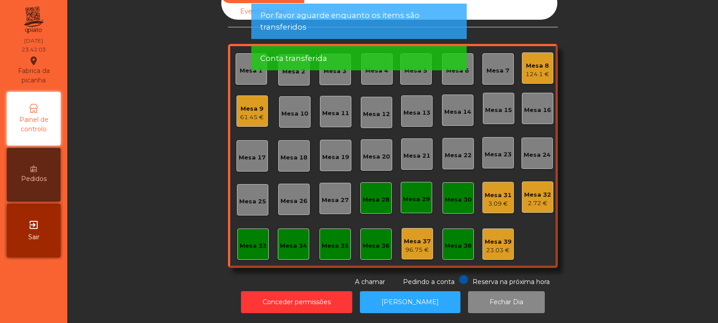
click at [246, 113] on div "61.45 €" at bounding box center [252, 117] width 24 height 9
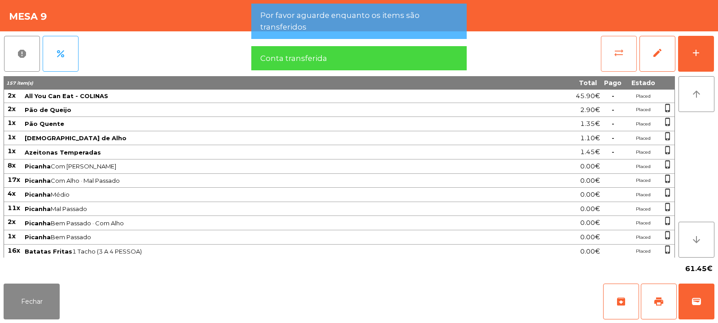
click at [621, 60] on button "sync_alt" at bounding box center [619, 54] width 36 height 36
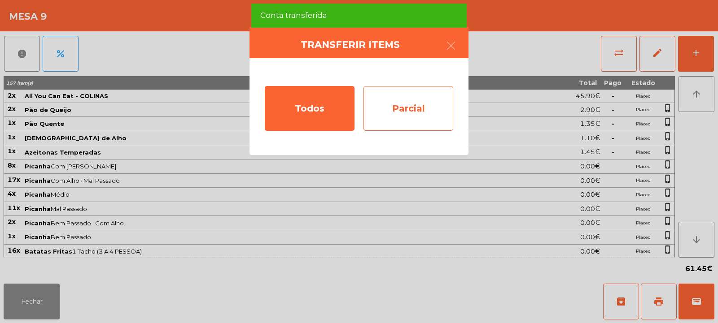
click at [429, 105] on div "Parcial" at bounding box center [408, 108] width 90 height 45
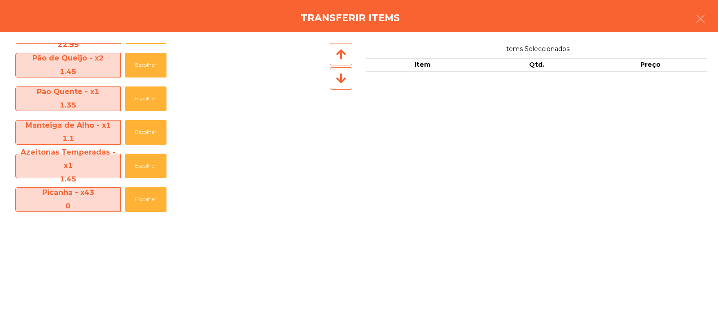
scroll to position [29, 0]
click at [145, 166] on button "Escolher" at bounding box center [145, 165] width 41 height 25
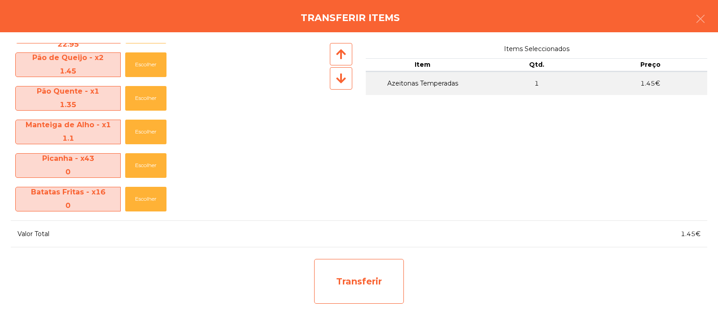
click at [372, 275] on div "Transferir" at bounding box center [359, 281] width 90 height 45
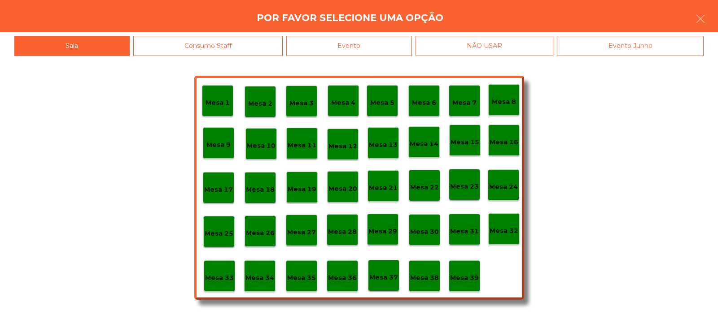
click at [425, 281] on p "Mesa 38" at bounding box center [424, 278] width 29 height 10
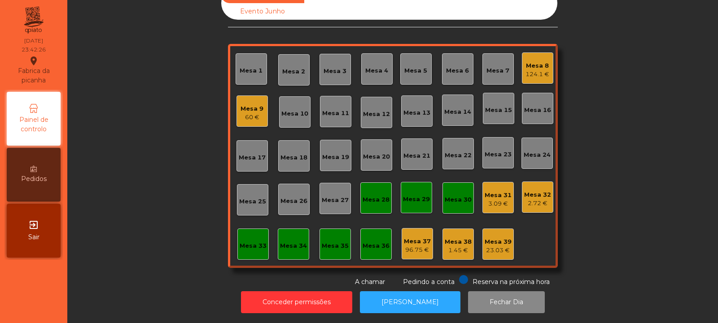
click at [262, 106] on div "Mesa 9 60 €" at bounding box center [251, 111] width 31 height 31
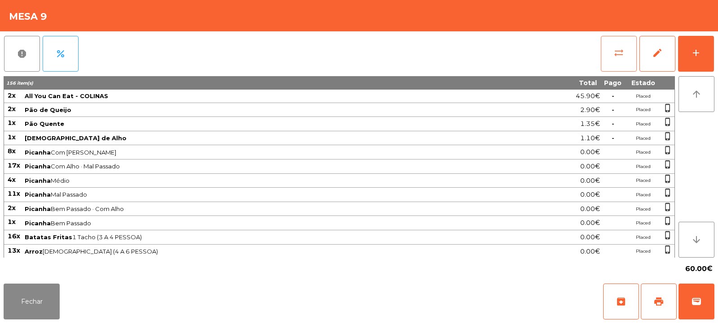
click at [621, 61] on button "sync_alt" at bounding box center [619, 54] width 36 height 36
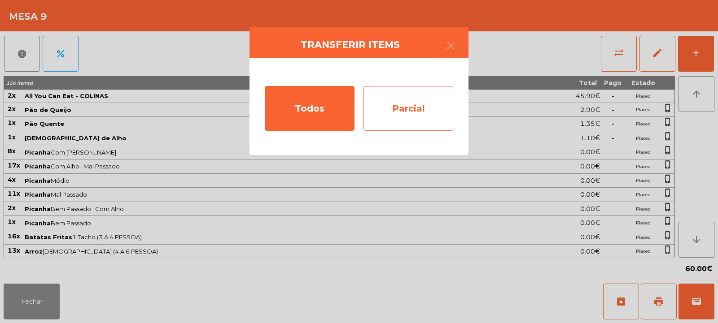
click at [401, 105] on div "Parcial" at bounding box center [408, 108] width 90 height 45
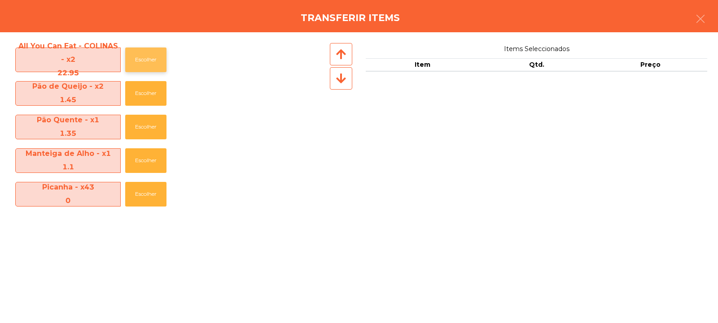
click at [156, 58] on button "Escolher" at bounding box center [145, 60] width 41 height 25
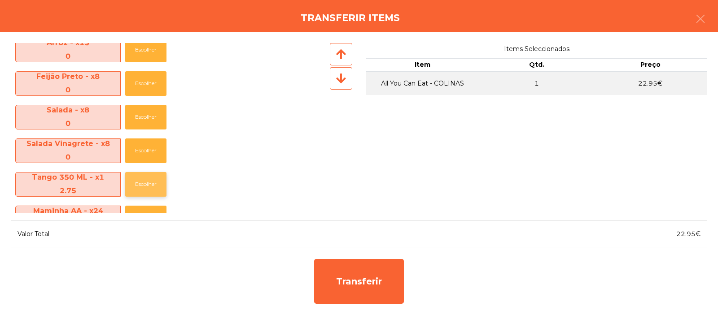
click at [145, 183] on button "Escolher" at bounding box center [145, 184] width 41 height 25
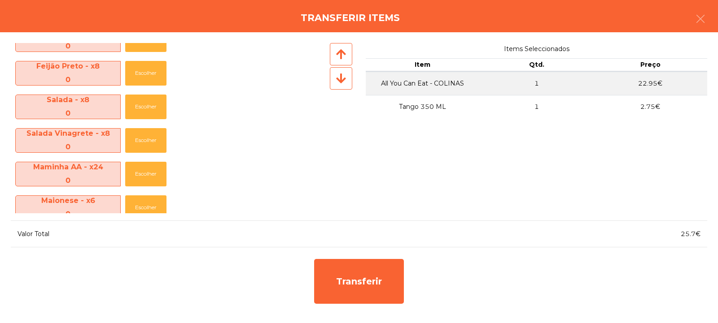
scroll to position [334, 0]
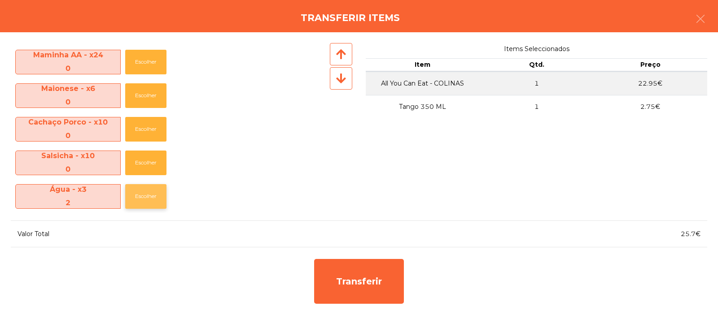
click at [144, 198] on button "Escolher" at bounding box center [145, 196] width 41 height 25
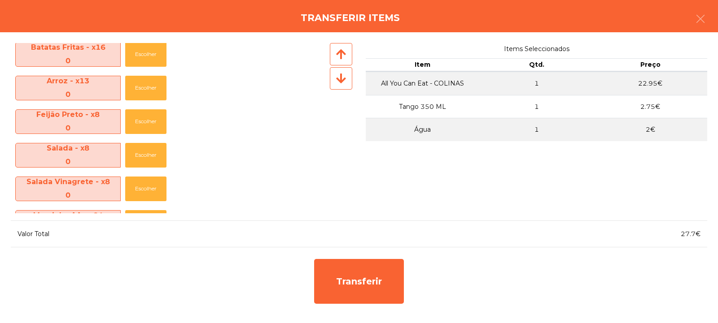
scroll to position [0, 0]
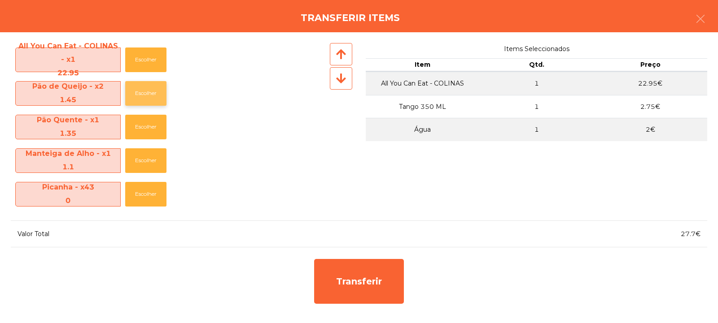
click at [140, 93] on button "Escolher" at bounding box center [145, 93] width 41 height 25
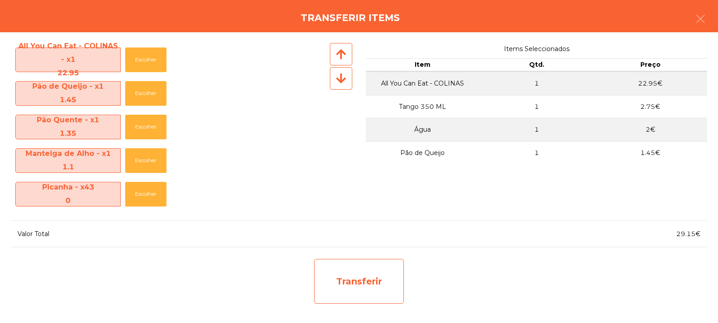
click at [357, 280] on div "Transferir" at bounding box center [359, 281] width 90 height 45
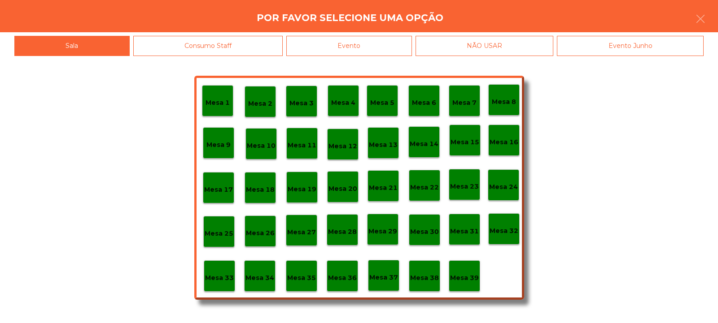
click at [228, 276] on p "Mesa 33" at bounding box center [219, 278] width 29 height 10
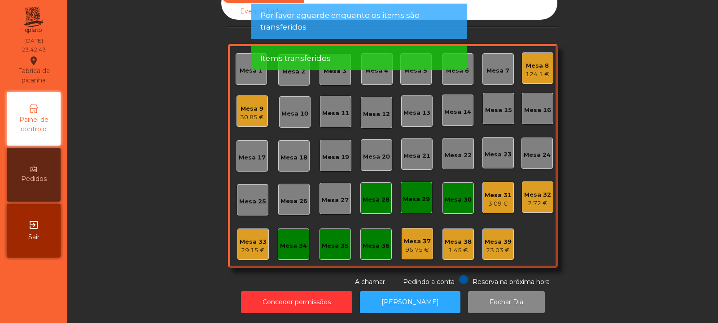
click at [255, 238] on div "Mesa 33" at bounding box center [253, 242] width 27 height 9
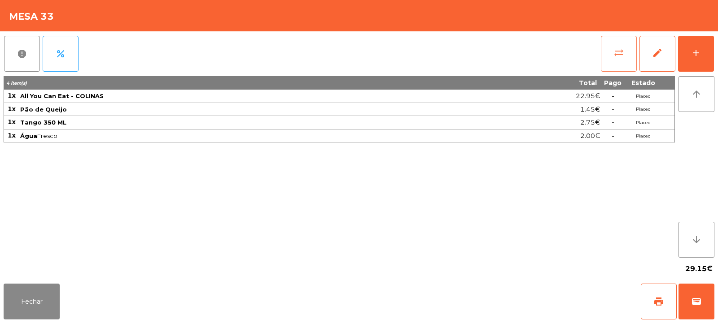
click at [617, 52] on span "sync_alt" at bounding box center [618, 53] width 11 height 11
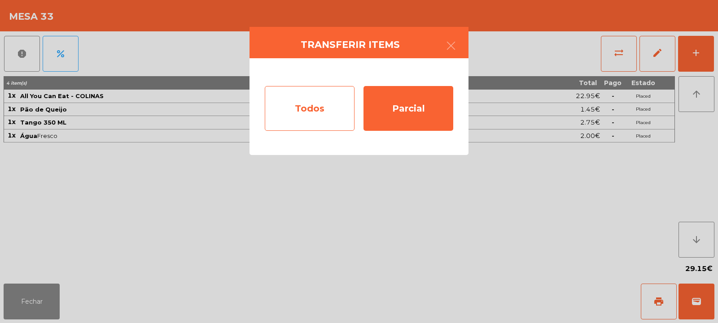
click at [311, 112] on div "Todos" at bounding box center [310, 108] width 90 height 45
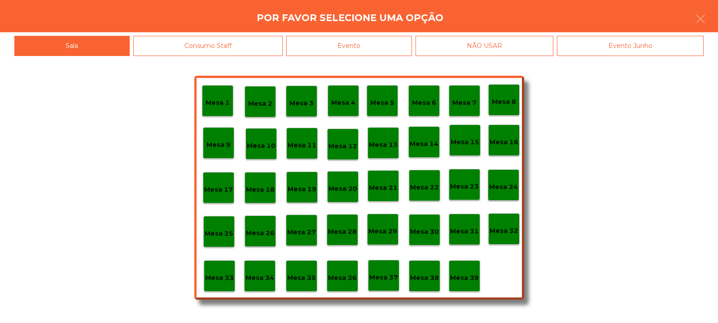
click at [389, 48] on div "Evento" at bounding box center [349, 46] width 126 height 20
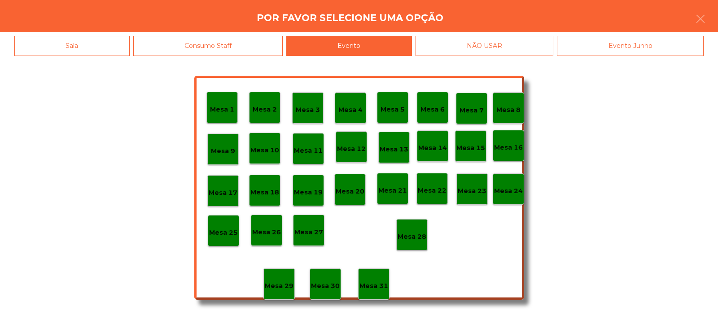
click at [416, 225] on div "Mesa 28" at bounding box center [411, 234] width 31 height 31
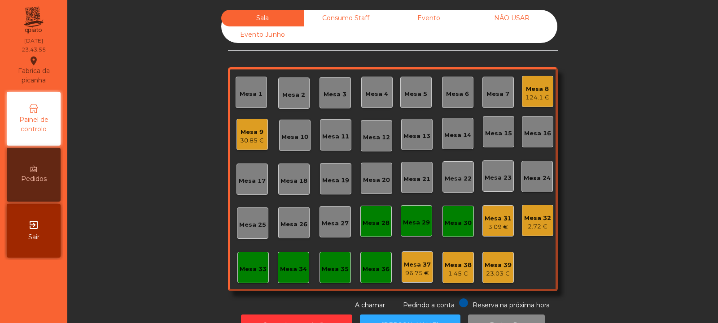
click at [250, 139] on div "30.85 €" at bounding box center [252, 140] width 24 height 9
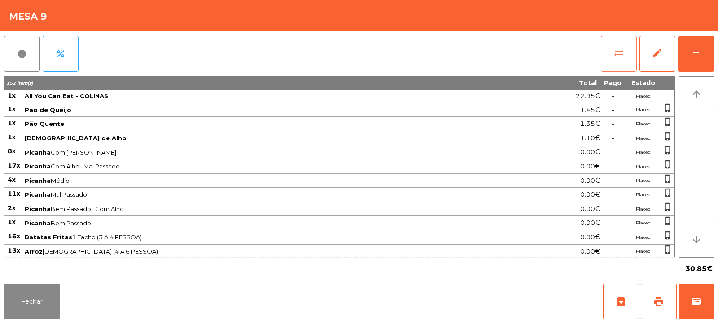
click at [612, 57] on button "sync_alt" at bounding box center [619, 54] width 36 height 36
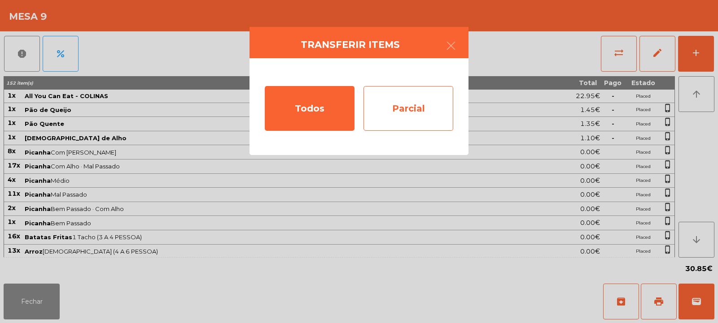
click at [413, 107] on div "Parcial" at bounding box center [408, 108] width 90 height 45
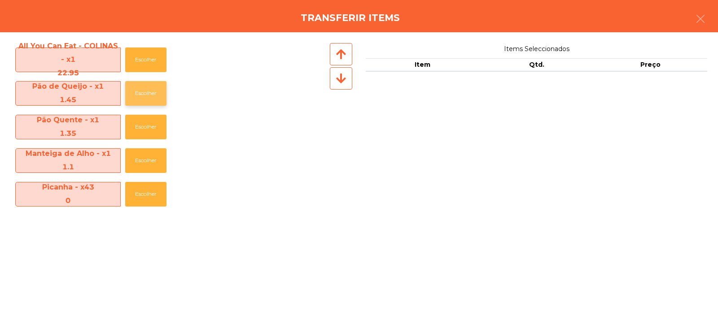
click at [148, 95] on button "Escolher" at bounding box center [145, 93] width 41 height 25
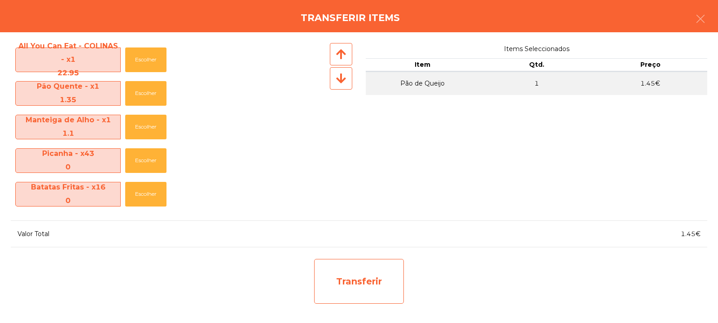
click at [355, 278] on div "Transferir" at bounding box center [359, 281] width 90 height 45
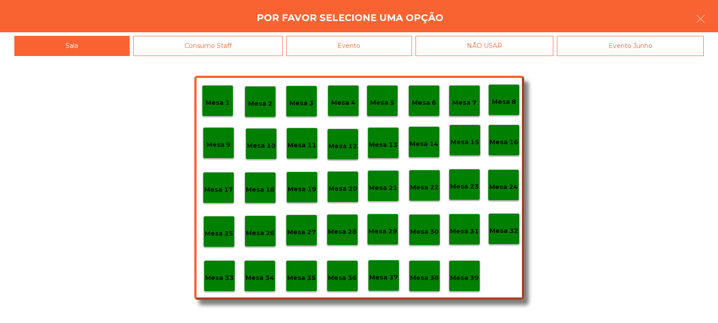
click at [215, 275] on p "Mesa 33" at bounding box center [219, 278] width 29 height 10
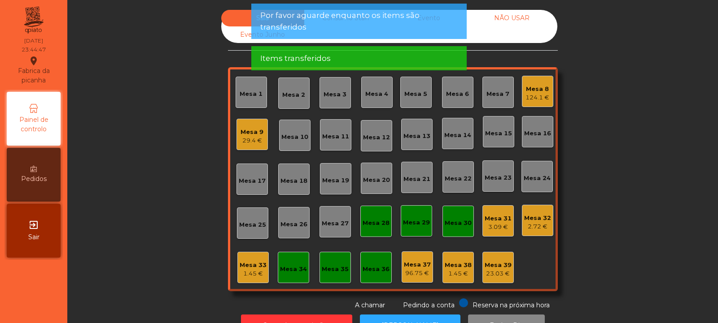
click at [247, 140] on div "29.4 €" at bounding box center [251, 140] width 23 height 9
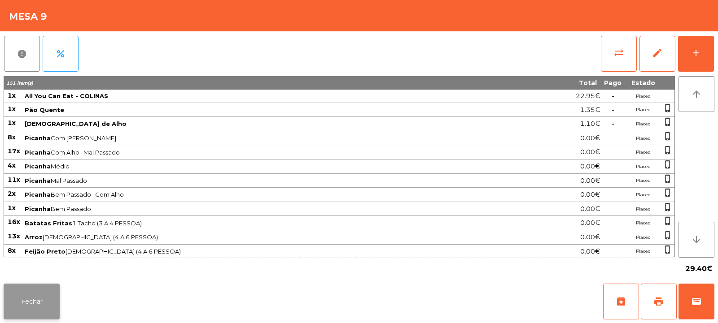
click at [35, 292] on button "Fechar" at bounding box center [32, 302] width 56 height 36
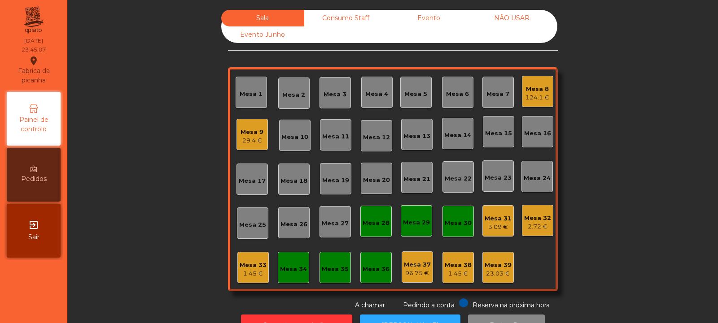
scroll to position [30, 0]
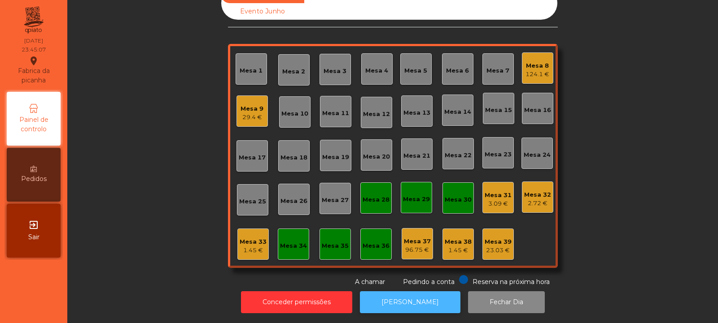
click at [403, 296] on button "[PERSON_NAME]" at bounding box center [410, 303] width 100 height 22
click at [244, 105] on div "Mesa 9" at bounding box center [251, 109] width 23 height 9
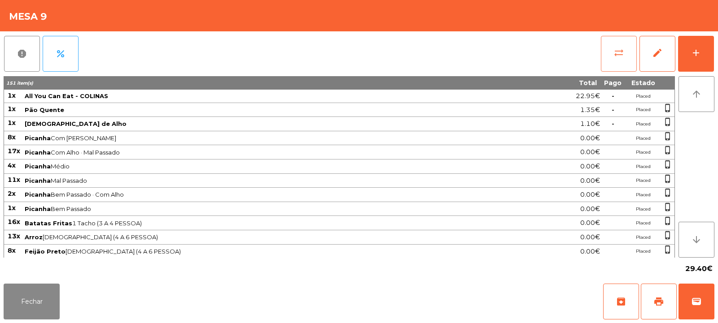
click at [612, 61] on button "sync_alt" at bounding box center [619, 54] width 36 height 36
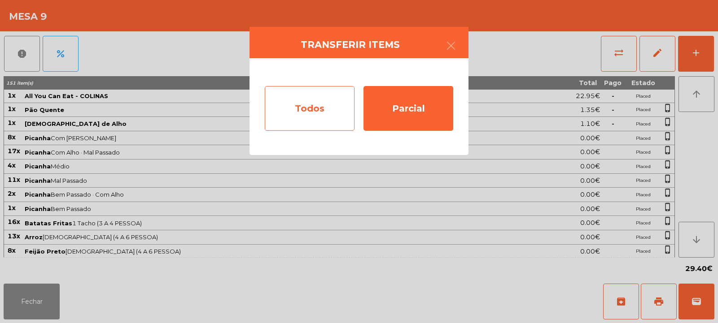
click at [330, 109] on div "Todos" at bounding box center [310, 108] width 90 height 45
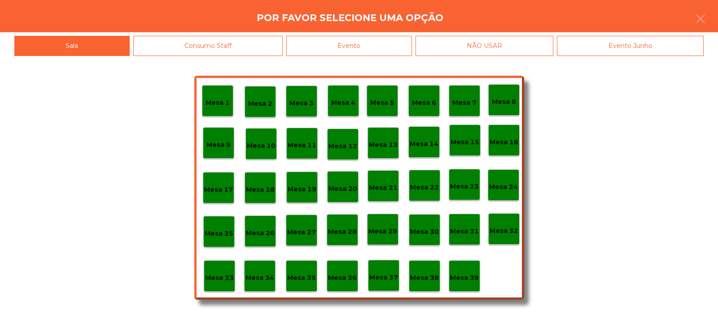
click at [404, 44] on div "Evento" at bounding box center [349, 46] width 126 height 20
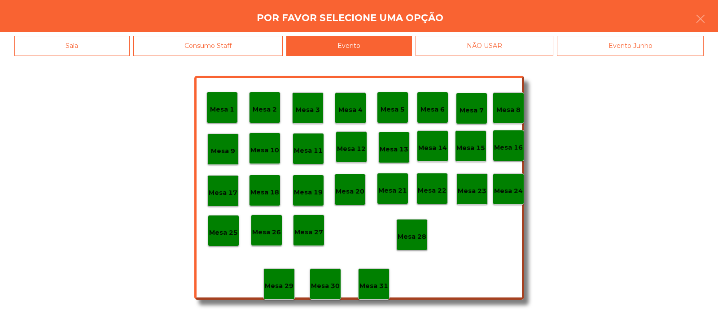
click at [413, 226] on div "Mesa 28" at bounding box center [411, 234] width 31 height 31
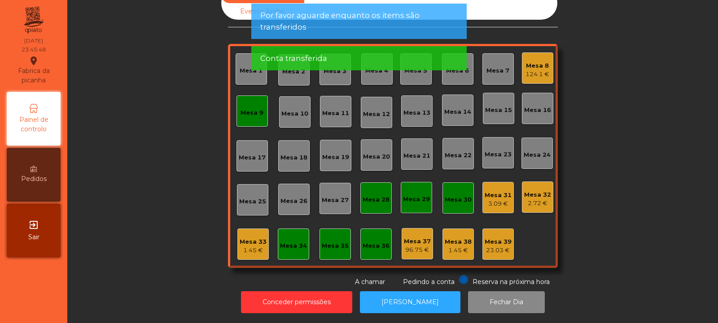
click at [249, 246] on div "1.45 €" at bounding box center [253, 250] width 27 height 9
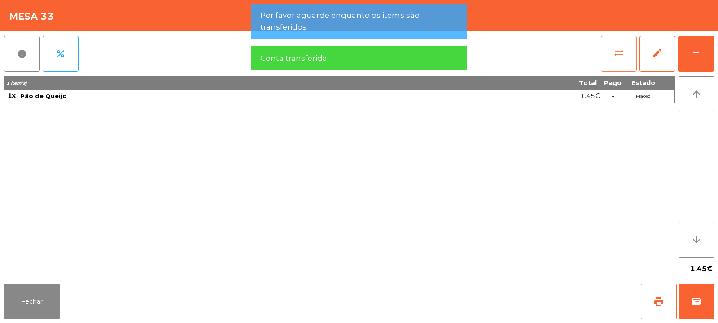
click at [606, 57] on button "sync_alt" at bounding box center [619, 54] width 36 height 36
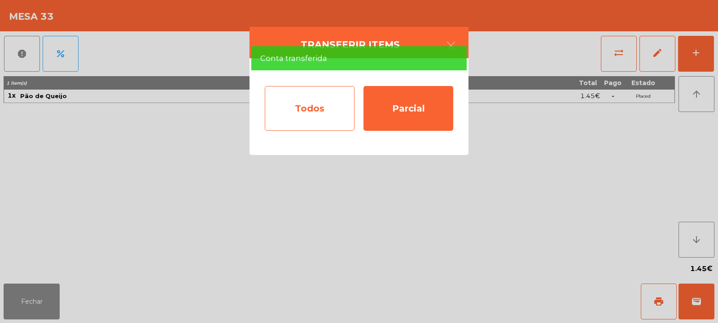
click at [302, 112] on div "Todos" at bounding box center [310, 108] width 90 height 45
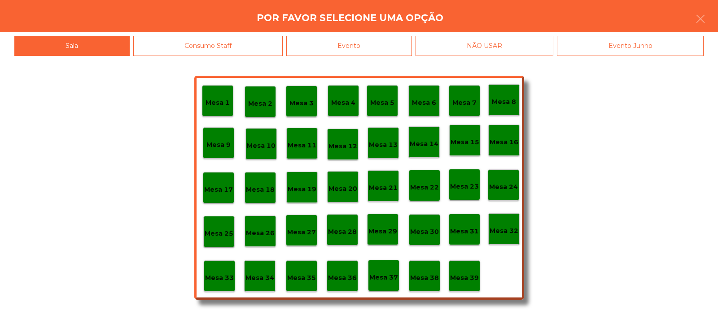
click at [399, 48] on div "Evento" at bounding box center [349, 46] width 126 height 20
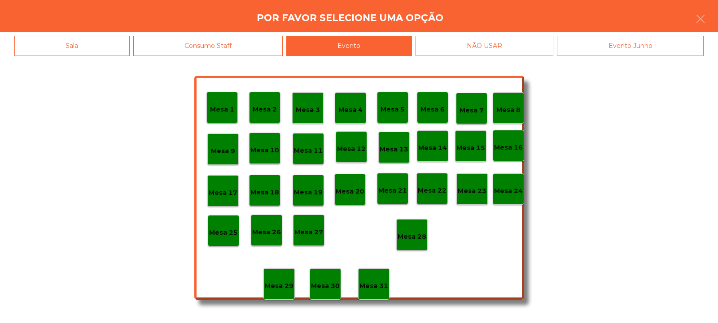
click at [412, 240] on p "Mesa 28" at bounding box center [411, 237] width 29 height 10
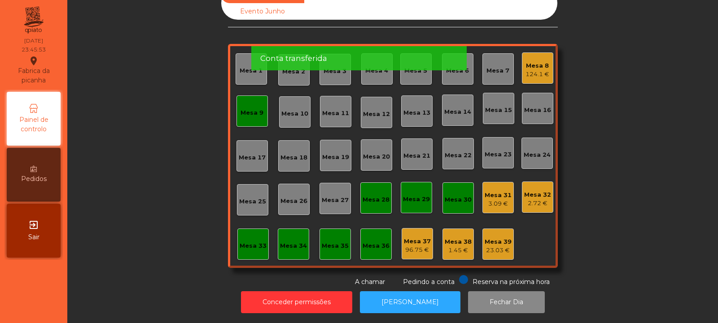
click at [251, 110] on div "Mesa 9" at bounding box center [251, 113] width 23 height 9
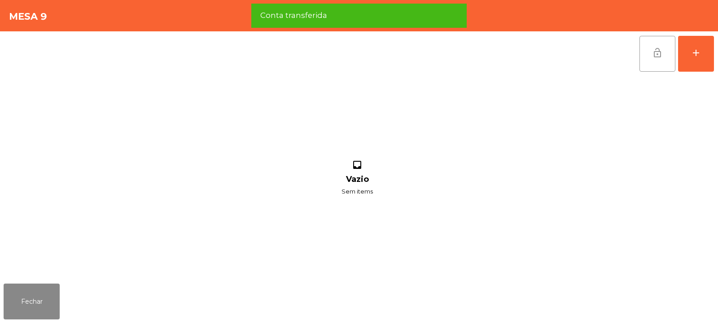
click at [659, 58] on button "lock_open" at bounding box center [657, 54] width 36 height 36
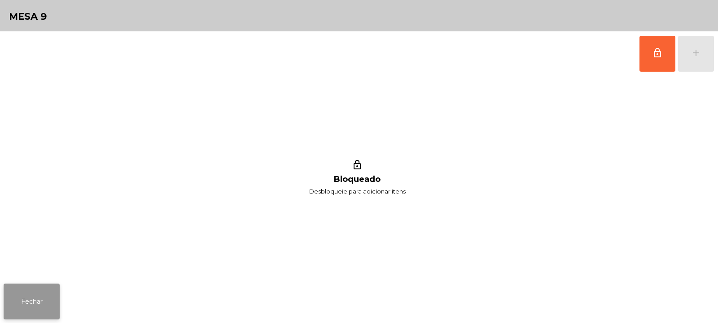
click at [33, 297] on button "Fechar" at bounding box center [32, 302] width 56 height 36
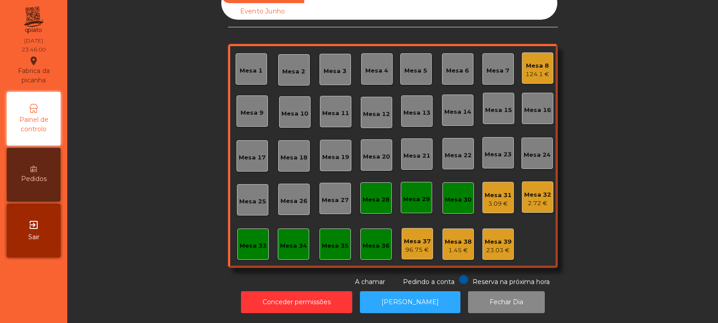
click at [497, 200] on div "3.09 €" at bounding box center [497, 204] width 27 height 9
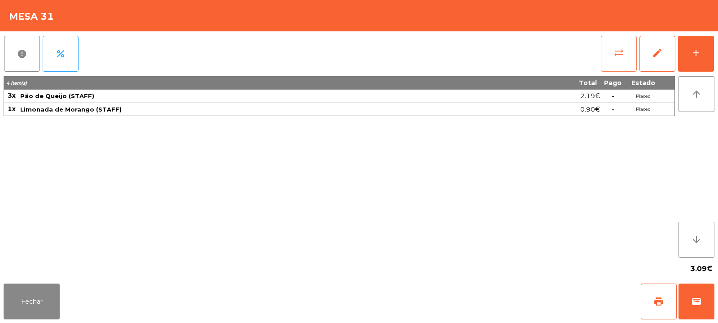
click at [606, 57] on button "sync_alt" at bounding box center [619, 54] width 36 height 36
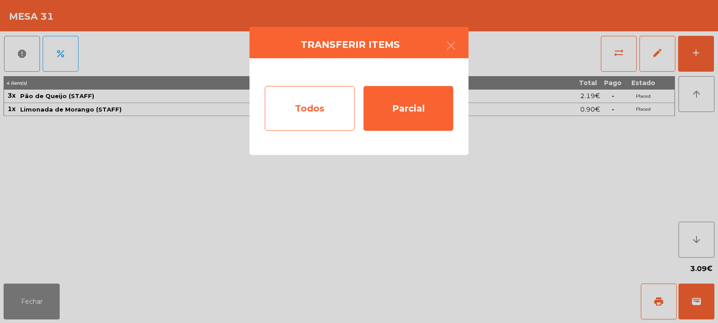
click at [346, 106] on div "Todos" at bounding box center [310, 108] width 90 height 45
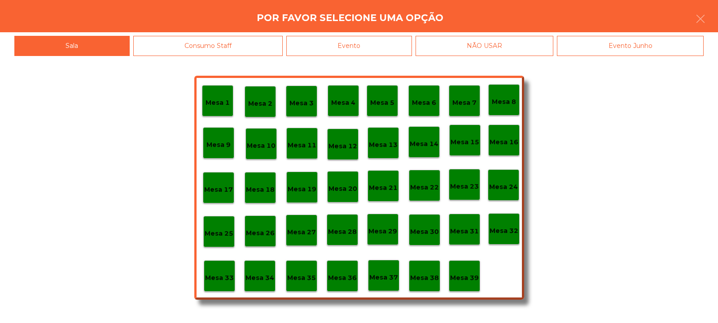
click at [468, 279] on p "Mesa 39" at bounding box center [464, 278] width 29 height 10
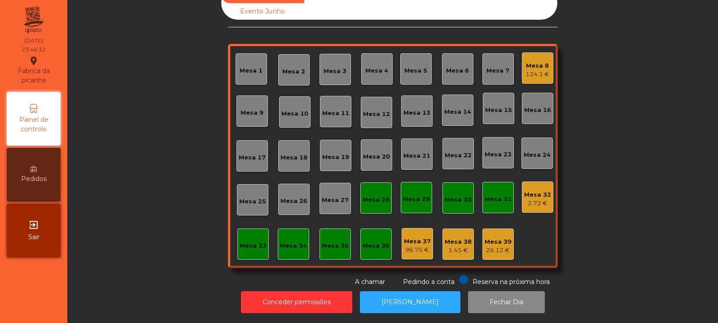
scroll to position [0, 0]
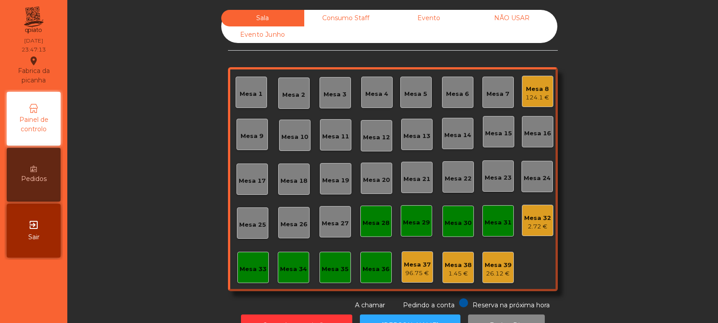
click at [528, 220] on div "Mesa 32" at bounding box center [537, 218] width 27 height 9
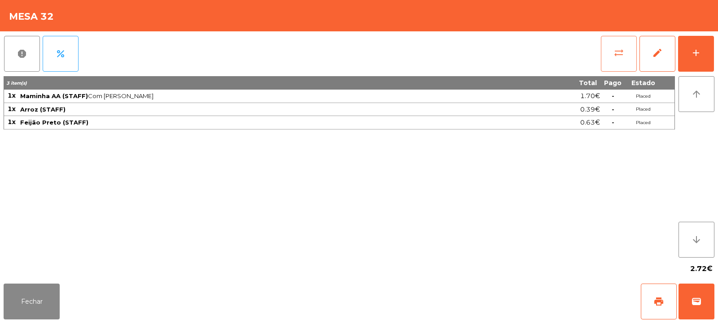
click at [618, 61] on button "sync_alt" at bounding box center [619, 54] width 36 height 36
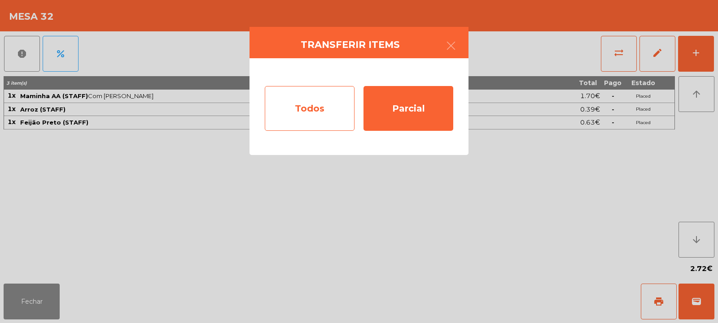
click at [327, 105] on div "Todos" at bounding box center [310, 108] width 90 height 45
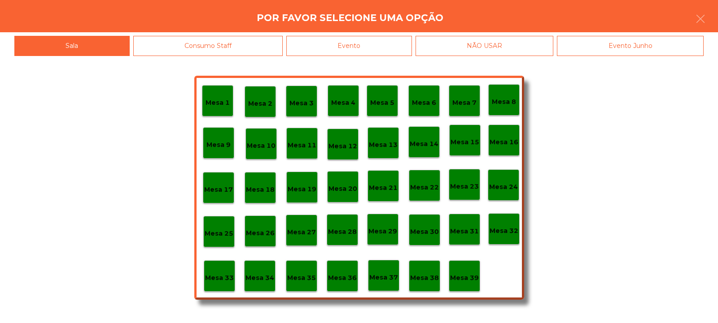
click at [397, 48] on div "Evento" at bounding box center [349, 46] width 126 height 20
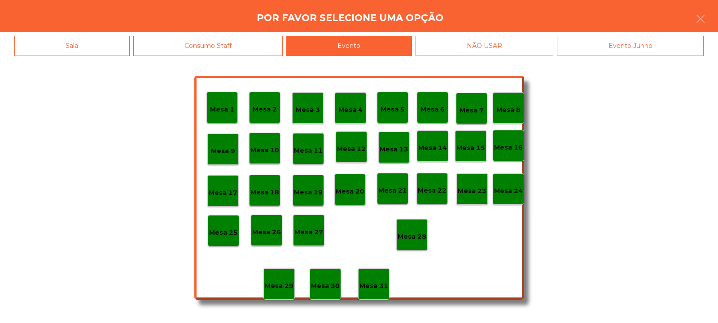
click at [416, 236] on p "Mesa 28" at bounding box center [411, 237] width 29 height 10
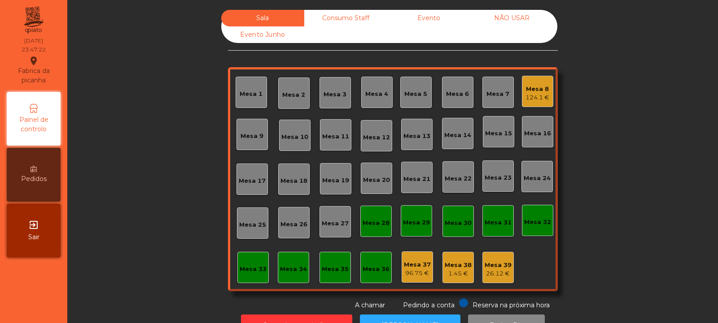
scroll to position [30, 0]
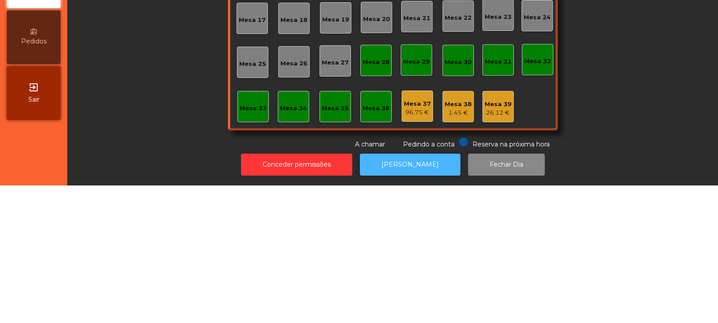
click at [389, 297] on button "[PERSON_NAME]" at bounding box center [410, 303] width 100 height 22
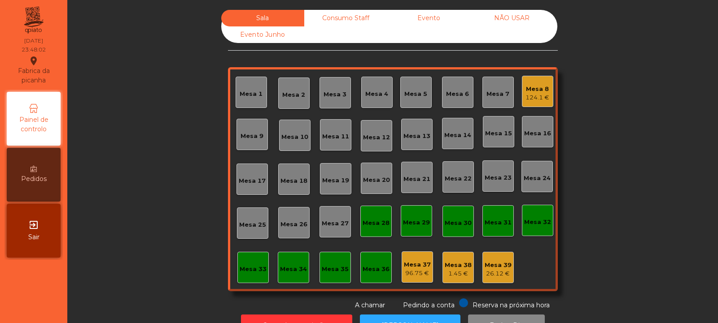
click at [531, 104] on div "Mesa 8 124.1 €" at bounding box center [537, 91] width 31 height 31
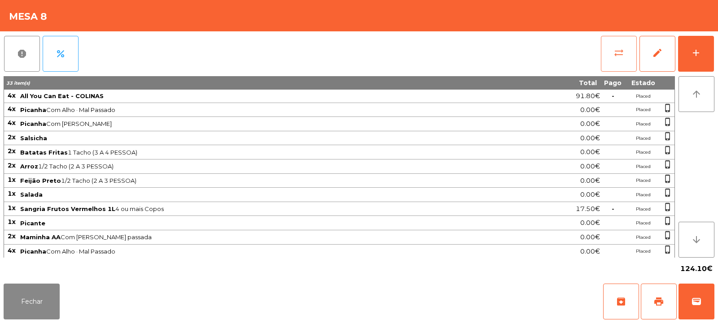
click at [622, 50] on span "sync_alt" at bounding box center [618, 53] width 11 height 11
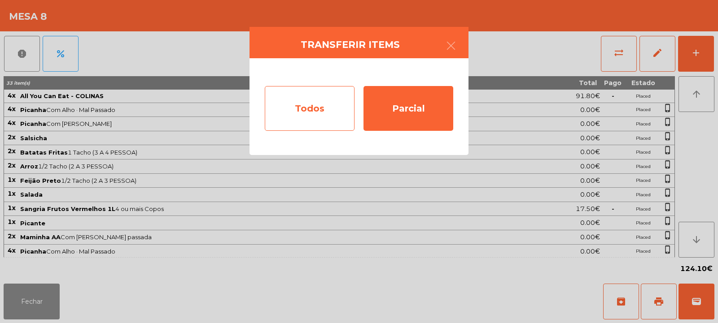
click at [330, 104] on div "Todos" at bounding box center [310, 108] width 90 height 45
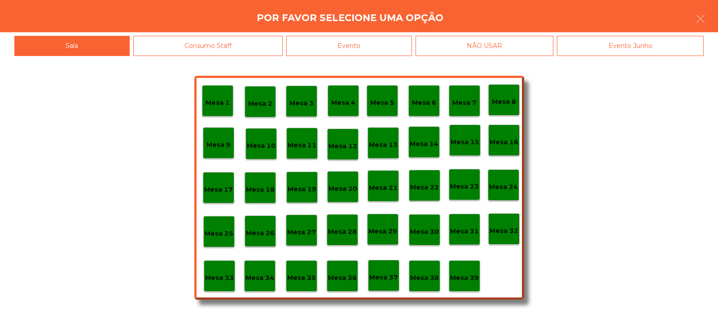
click at [389, 46] on div "Evento" at bounding box center [349, 46] width 126 height 20
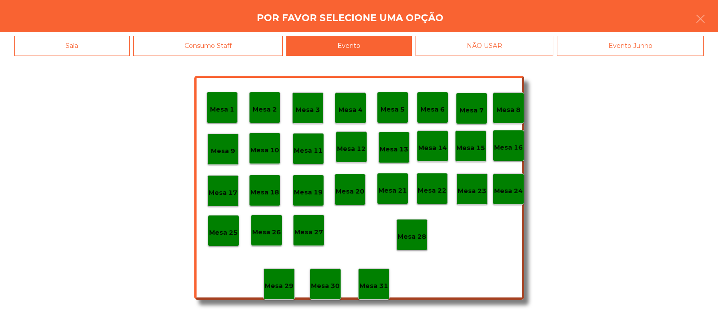
click at [409, 228] on div "Mesa 28" at bounding box center [411, 235] width 29 height 14
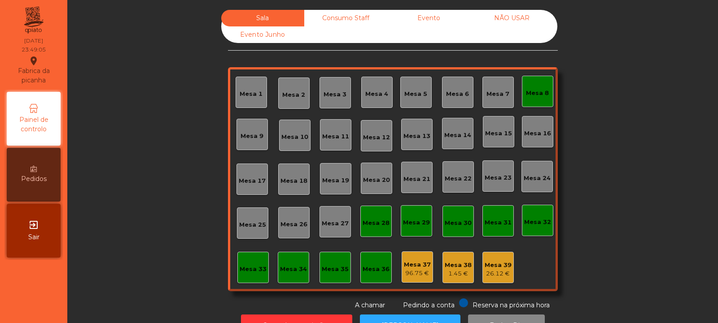
click at [528, 92] on div "Mesa 8" at bounding box center [537, 93] width 23 height 9
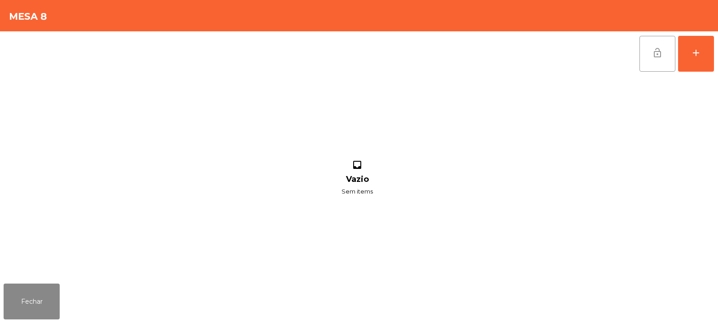
click at [672, 49] on button "lock_open" at bounding box center [657, 54] width 36 height 36
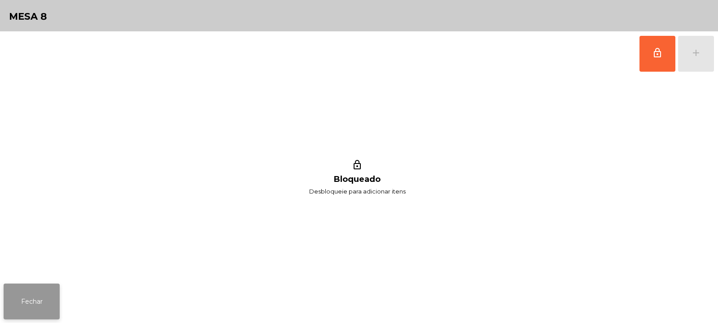
click at [35, 284] on button "Fechar" at bounding box center [32, 302] width 56 height 36
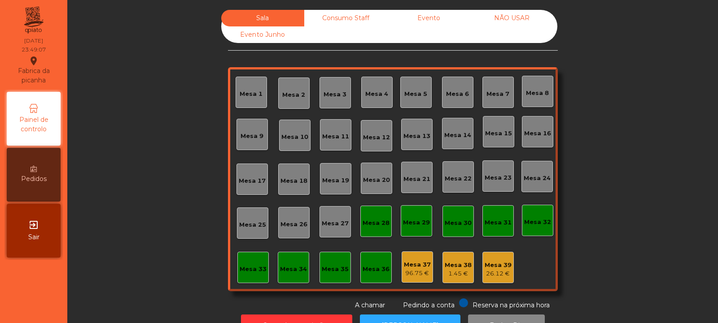
scroll to position [30, 0]
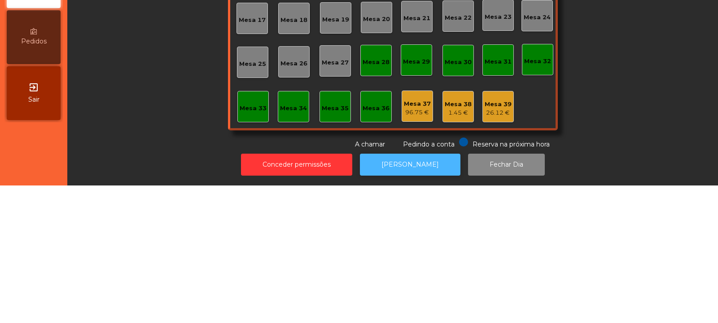
click at [385, 298] on button "[PERSON_NAME]" at bounding box center [410, 303] width 100 height 22
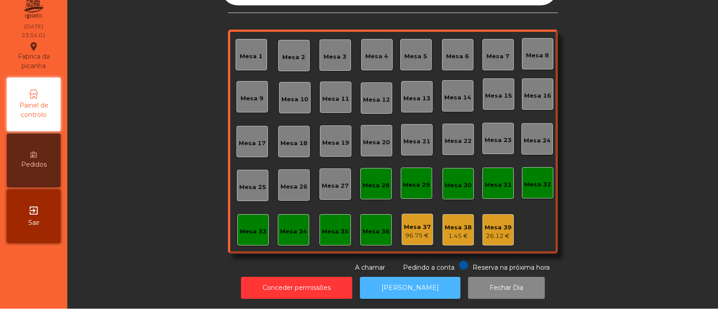
click at [388, 293] on button "[PERSON_NAME]" at bounding box center [410, 303] width 100 height 22
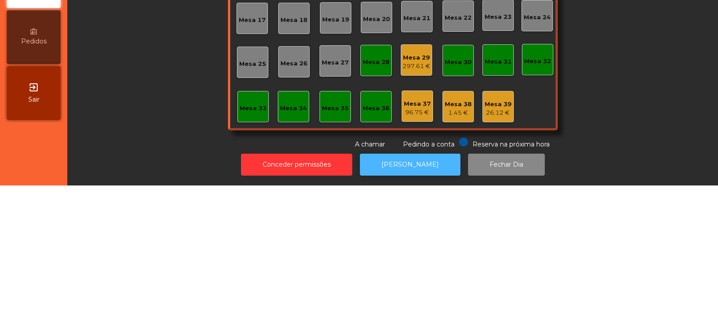
click at [422, 298] on button "[PERSON_NAME]" at bounding box center [410, 303] width 100 height 22
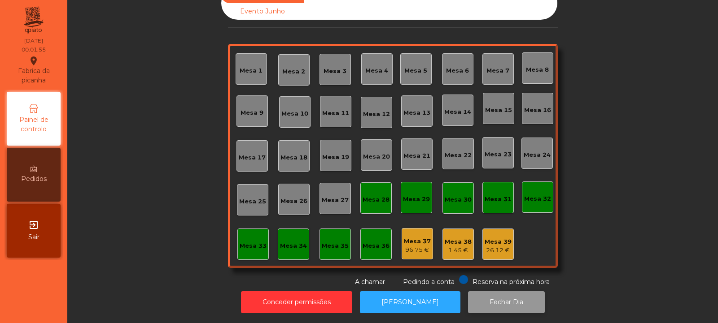
click at [502, 292] on button "Fechar Dia" at bounding box center [506, 303] width 77 height 22
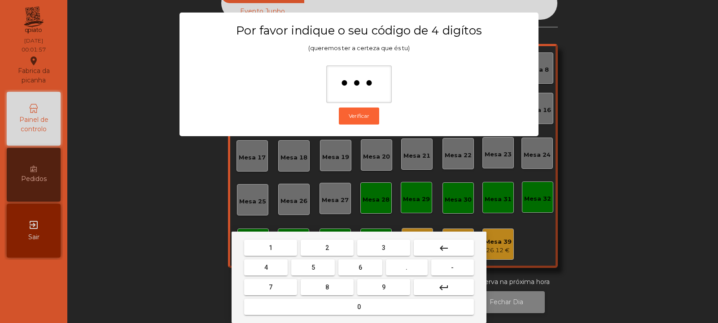
type input "****"
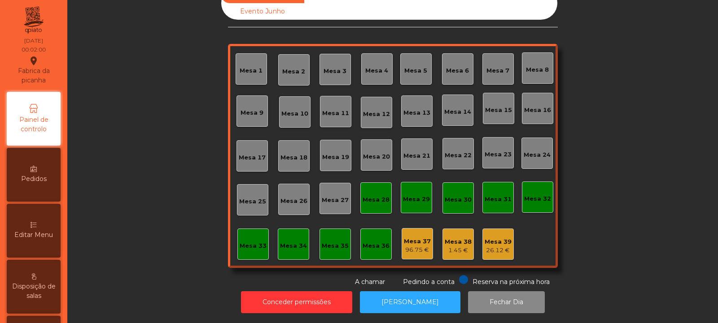
click at [420, 246] on div "96.75 €" at bounding box center [417, 250] width 27 height 9
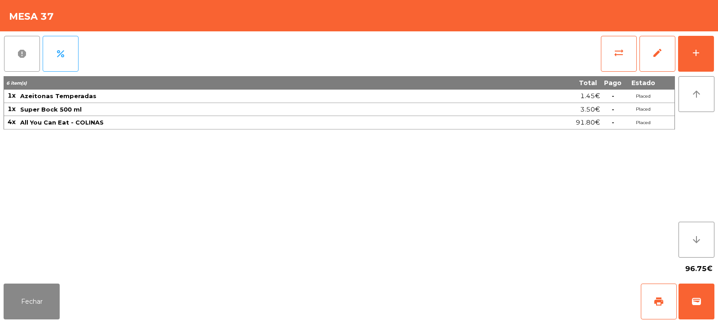
click at [33, 59] on button "report" at bounding box center [22, 54] width 36 height 36
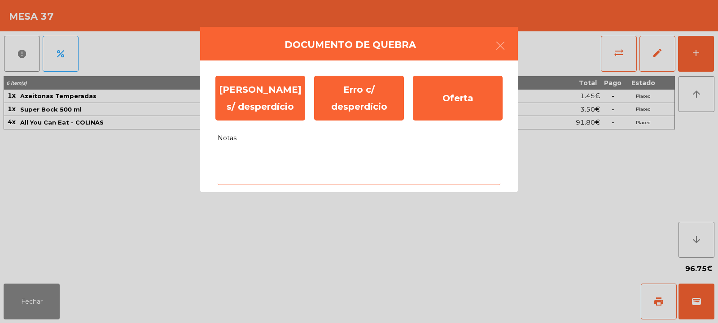
click at [299, 158] on textarea "Notas" at bounding box center [359, 166] width 283 height 37
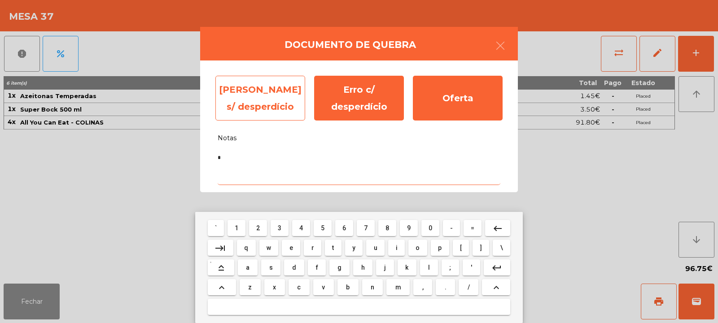
type textarea "*"
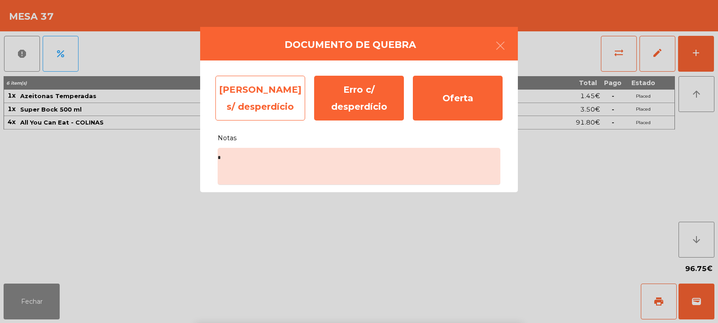
click at [277, 104] on div "[PERSON_NAME] s/ desperdício" at bounding box center [260, 98] width 90 height 45
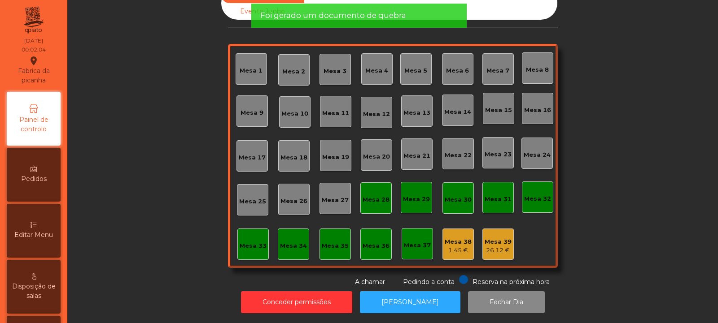
click at [462, 246] on div "1.45 €" at bounding box center [458, 250] width 27 height 9
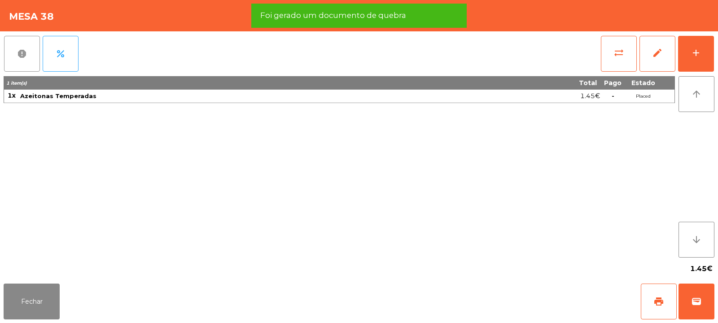
click at [28, 56] on button "report" at bounding box center [22, 54] width 36 height 36
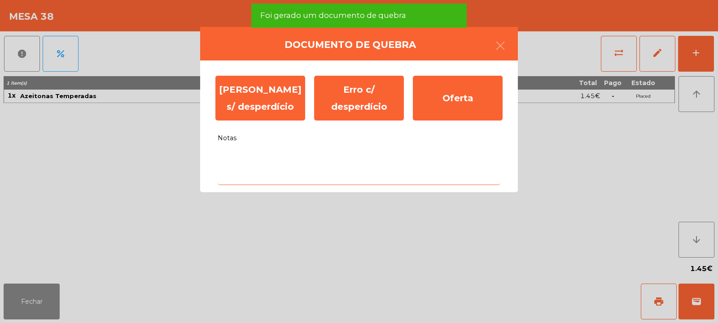
click at [274, 157] on textarea "Notas" at bounding box center [359, 166] width 283 height 37
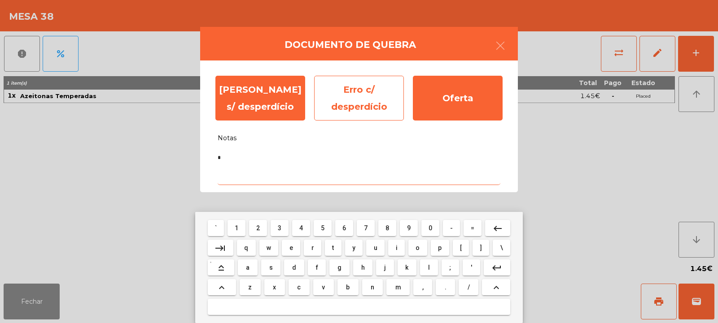
type textarea "*"
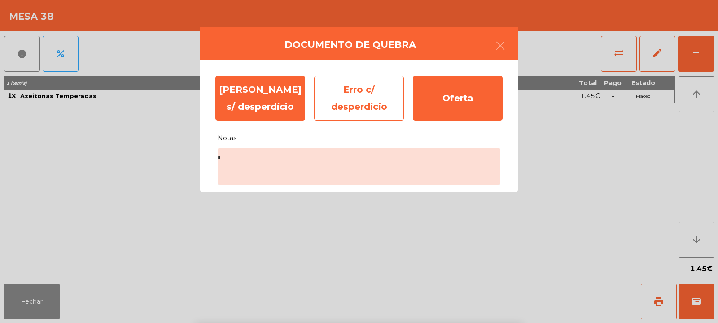
click at [357, 107] on div "Erro c/ desperdício" at bounding box center [359, 98] width 90 height 45
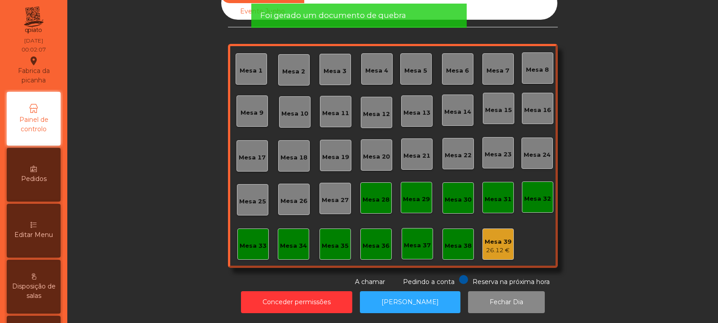
click at [505, 246] on div "26.12 €" at bounding box center [497, 250] width 27 height 9
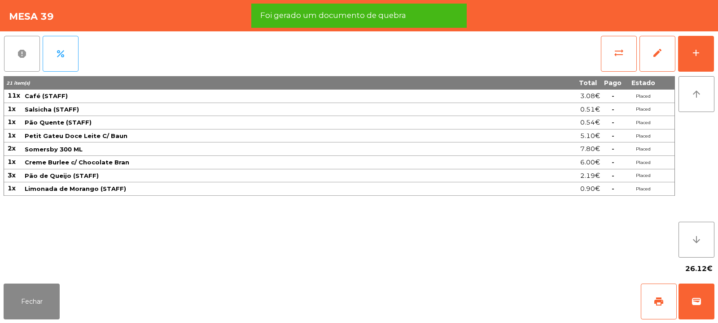
click at [28, 62] on button "report" at bounding box center [22, 54] width 36 height 36
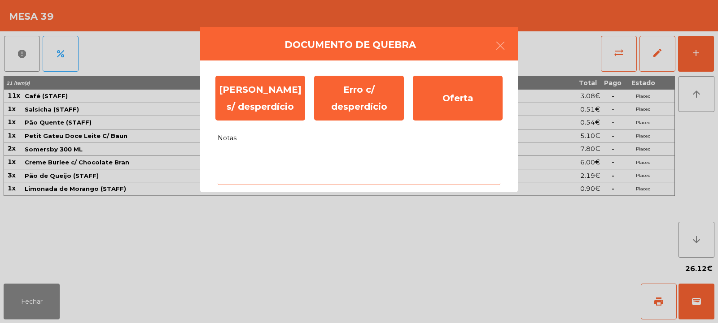
click at [311, 161] on textarea "Notas" at bounding box center [359, 166] width 283 height 37
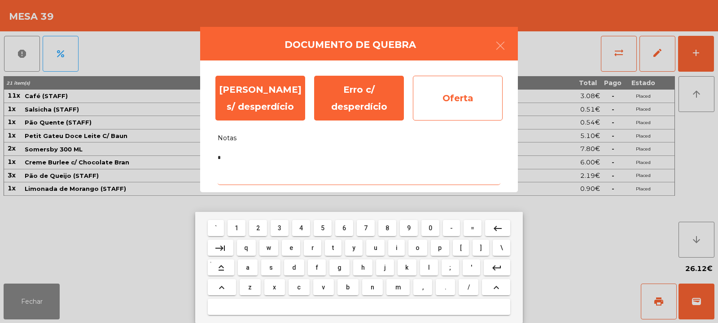
type textarea "*"
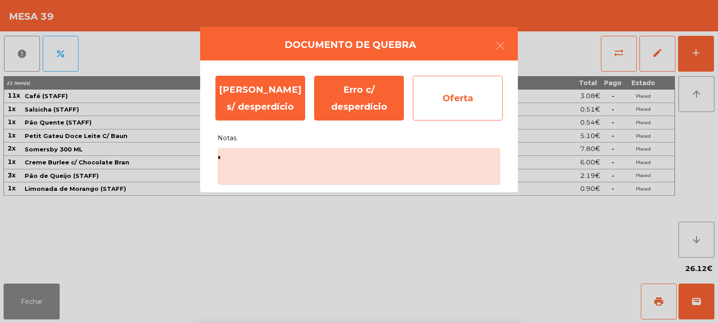
click at [467, 99] on div "Oferta" at bounding box center [458, 98] width 90 height 45
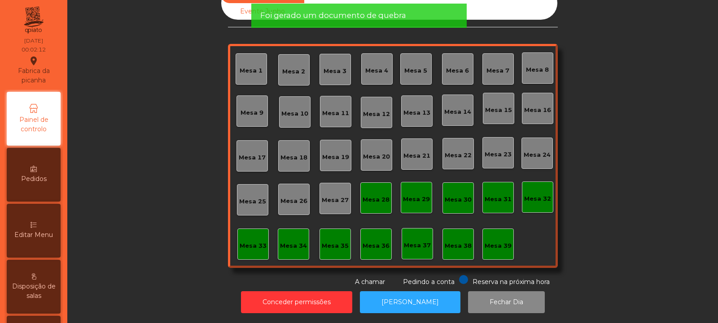
scroll to position [0, 0]
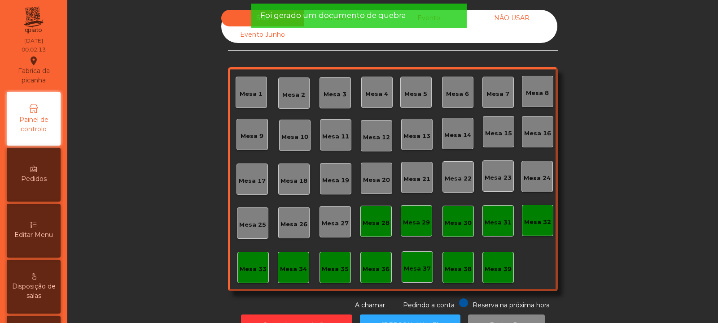
click at [510, 18] on div "NÃO USAR" at bounding box center [511, 18] width 83 height 17
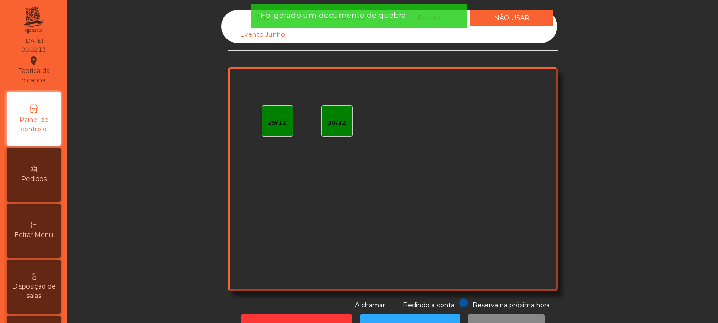
click at [447, 21] on div "Foi gerado um documento de quebra" at bounding box center [358, 15] width 197 height 11
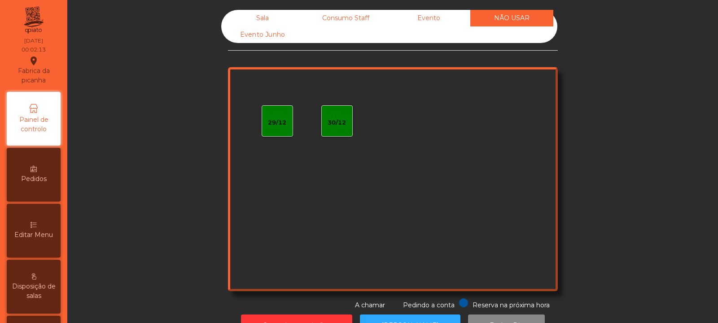
click at [441, 20] on div "Evento" at bounding box center [428, 18] width 83 height 17
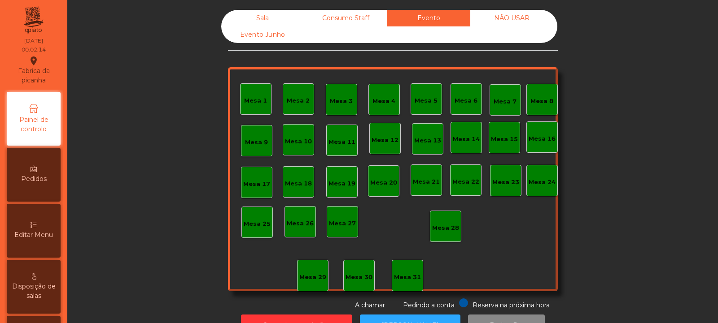
click at [373, 19] on div "Consumo Staff" at bounding box center [345, 18] width 83 height 17
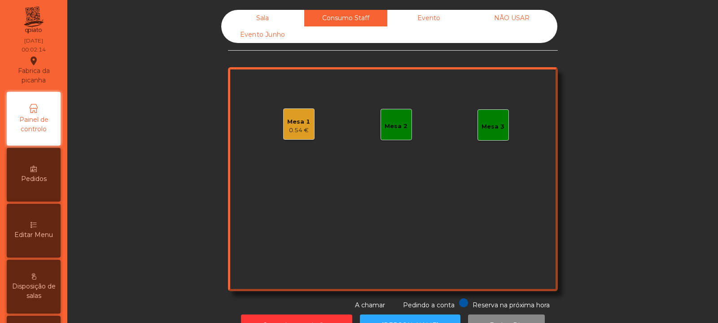
click at [291, 17] on div "Sala" at bounding box center [262, 18] width 83 height 17
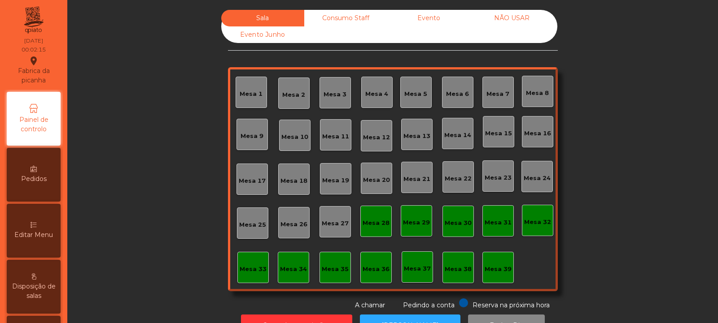
click at [350, 18] on div "Consumo Staff" at bounding box center [345, 18] width 83 height 17
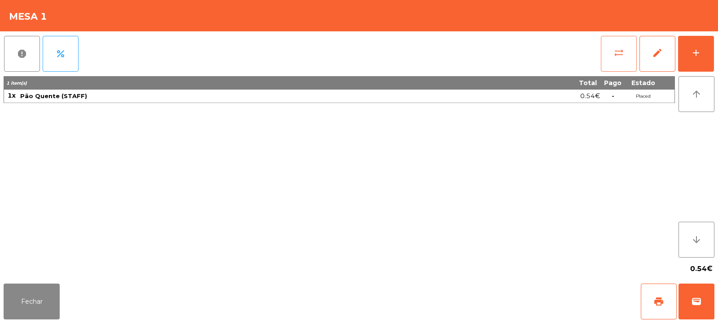
click at [613, 51] on span "sync_alt" at bounding box center [618, 53] width 11 height 11
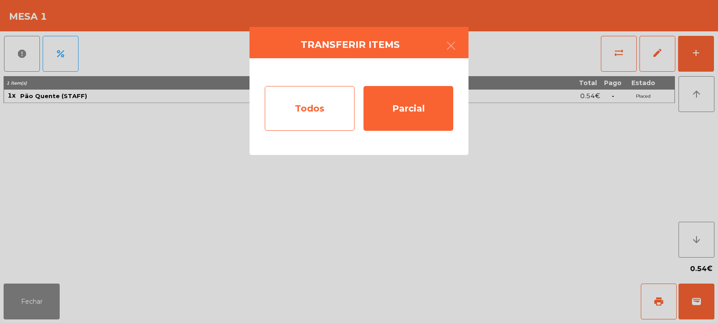
click at [337, 114] on div "Todos" at bounding box center [310, 108] width 90 height 45
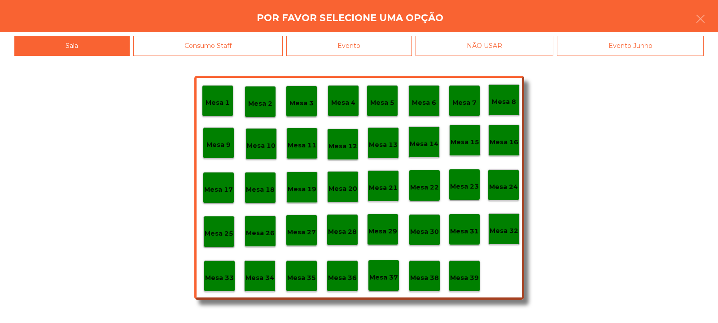
click at [471, 276] on p "Mesa 39" at bounding box center [464, 278] width 29 height 10
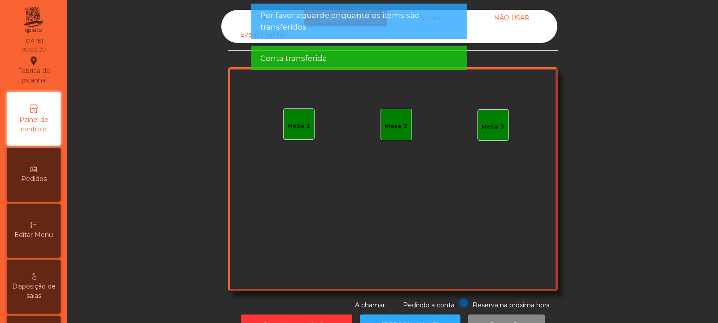
click at [241, 22] on div "Sala" at bounding box center [262, 18] width 83 height 17
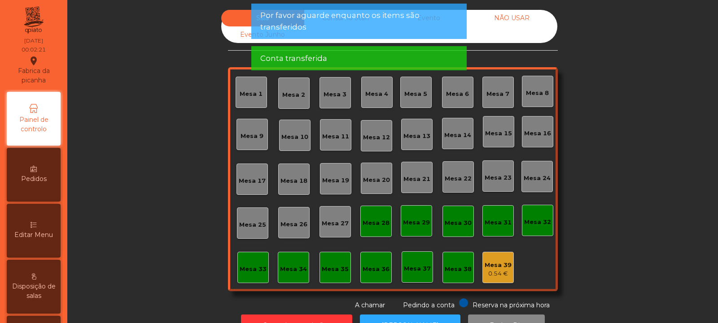
click at [245, 40] on div "Evento Junho" at bounding box center [262, 34] width 83 height 17
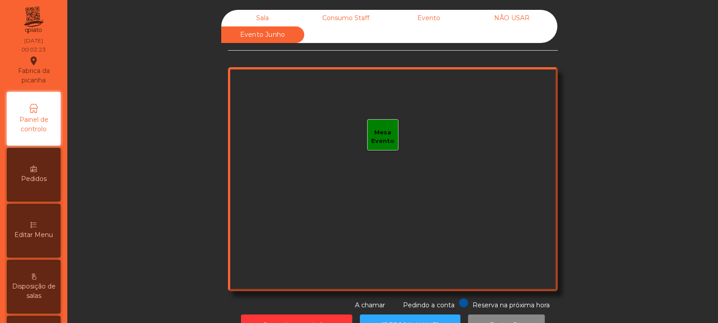
click at [275, 18] on div "Sala" at bounding box center [262, 18] width 83 height 17
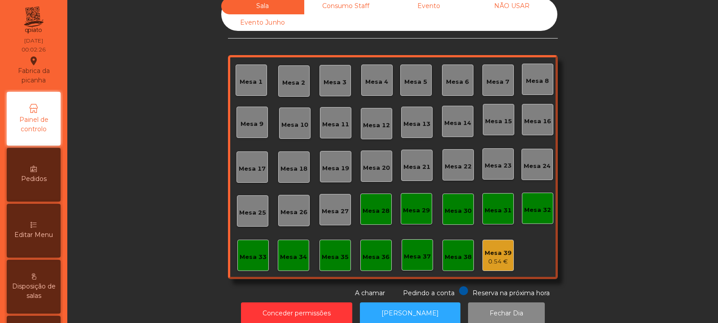
scroll to position [13, 0]
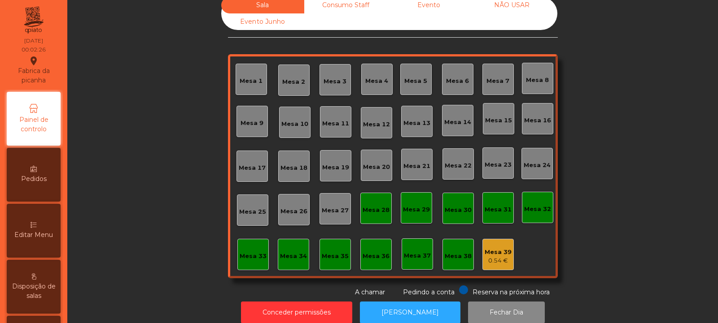
click at [498, 255] on div "Mesa 39" at bounding box center [497, 252] width 27 height 9
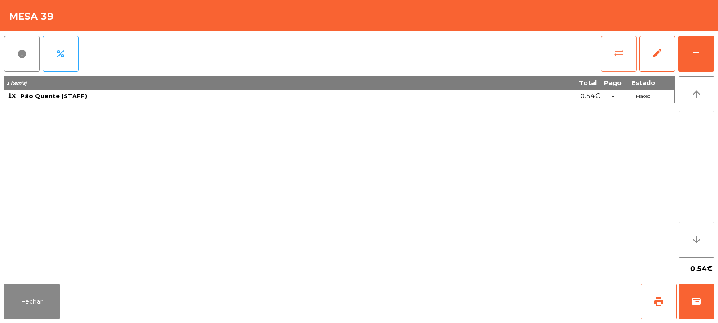
click at [623, 65] on button "sync_alt" at bounding box center [619, 54] width 36 height 36
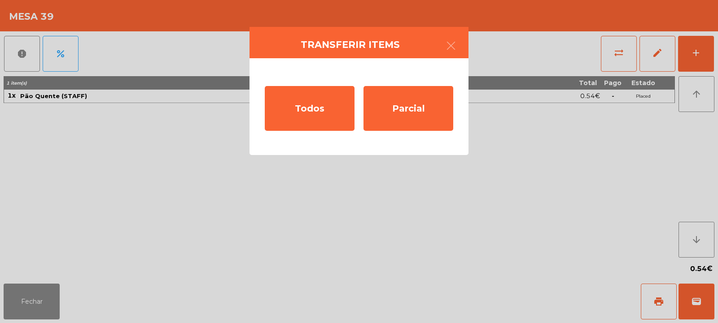
click at [49, 297] on ngb-modal-window "Transferir items Todos Parcial" at bounding box center [359, 161] width 718 height 323
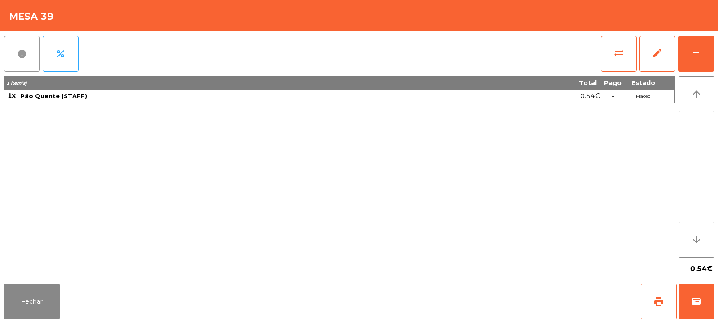
click at [28, 61] on button "report" at bounding box center [22, 54] width 36 height 36
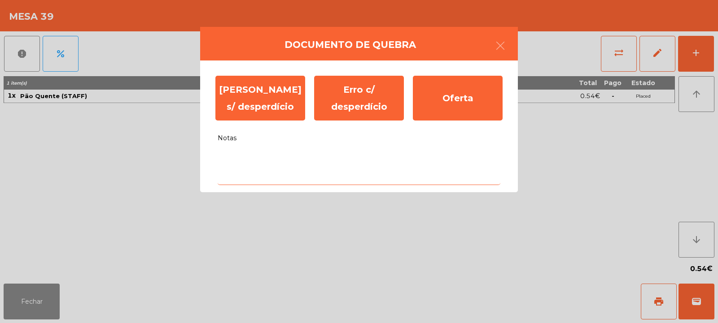
click at [295, 160] on textarea "Notas" at bounding box center [359, 166] width 283 height 37
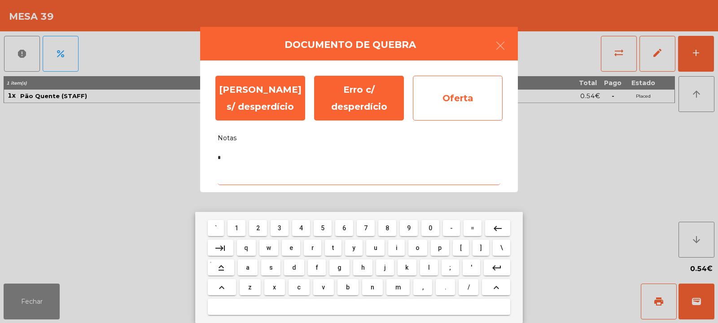
type textarea "*"
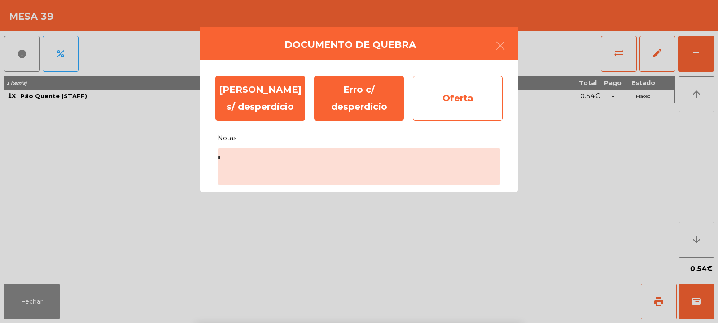
click at [472, 105] on div "Oferta" at bounding box center [458, 98] width 90 height 45
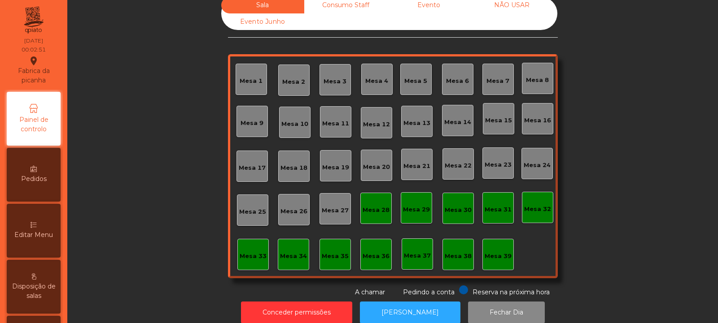
scroll to position [30, 0]
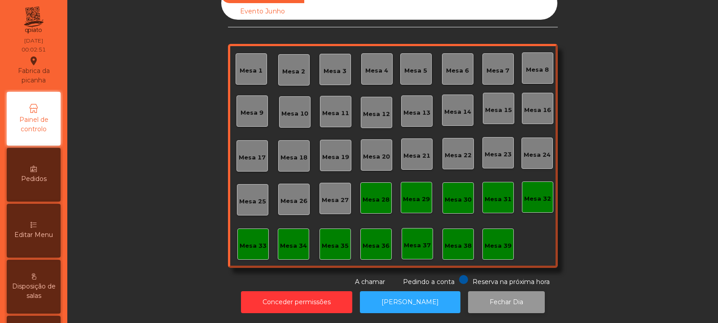
click at [481, 292] on button "Fechar Dia" at bounding box center [506, 303] width 77 height 22
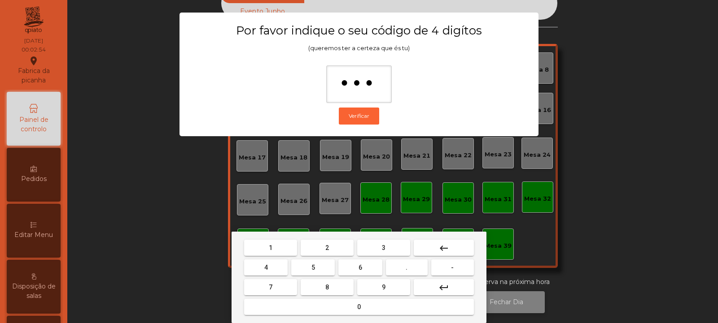
type input "****"
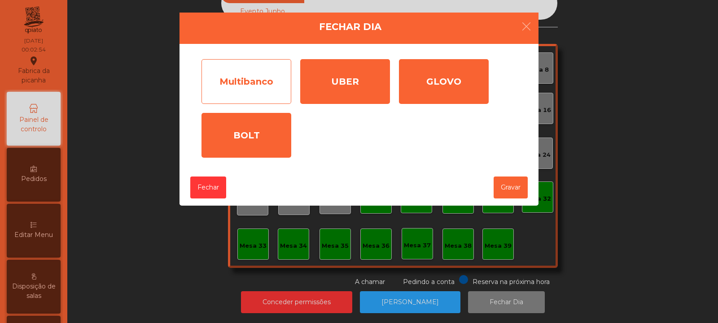
click at [265, 82] on div "Multibanco" at bounding box center [246, 81] width 90 height 45
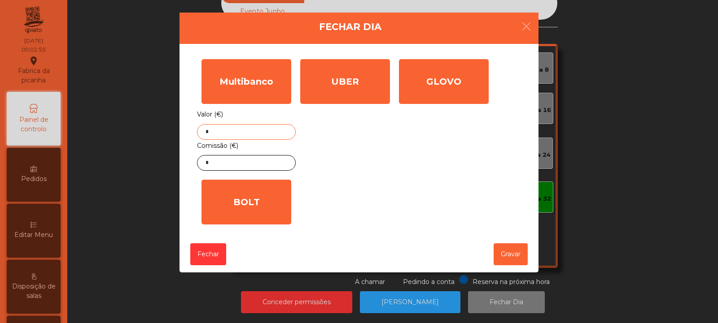
click at [270, 132] on input "*" at bounding box center [246, 132] width 99 height 16
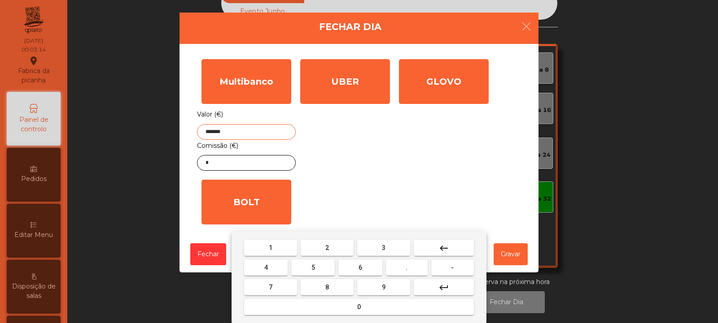
type input "*******"
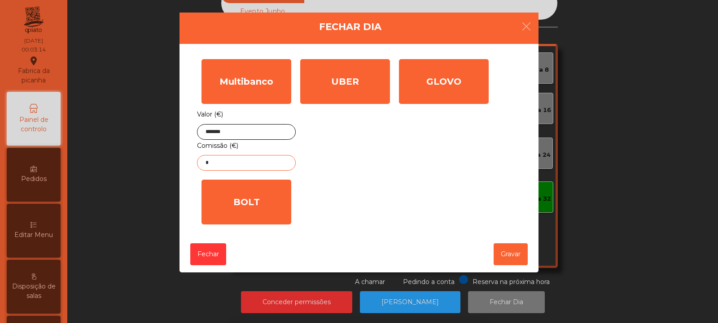
click at [276, 168] on input "*" at bounding box center [246, 163] width 99 height 16
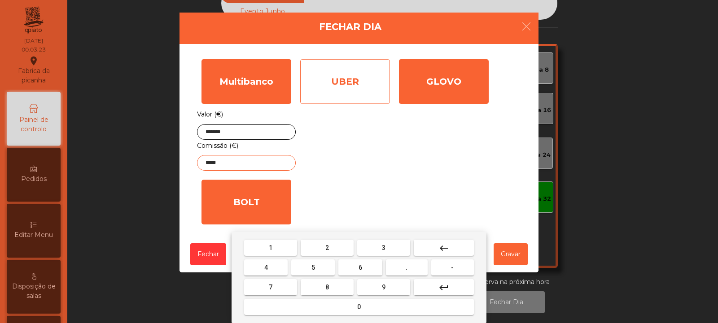
type input "*****"
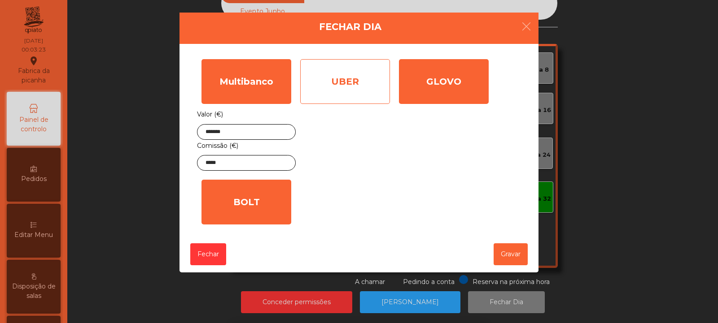
click at [374, 91] on div "UBER" at bounding box center [345, 81] width 90 height 45
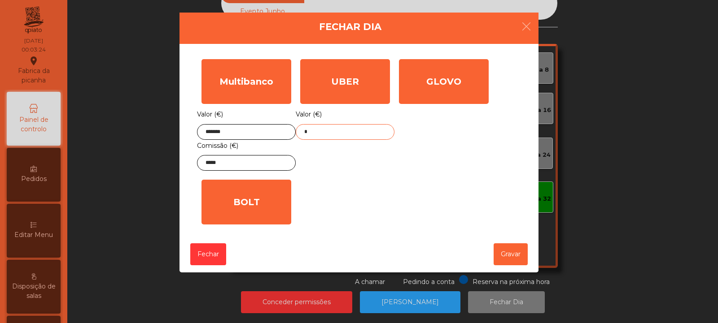
click at [370, 134] on input "*" at bounding box center [345, 132] width 99 height 16
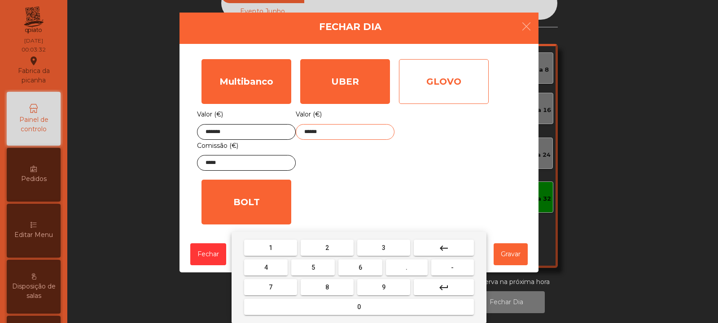
type input "******"
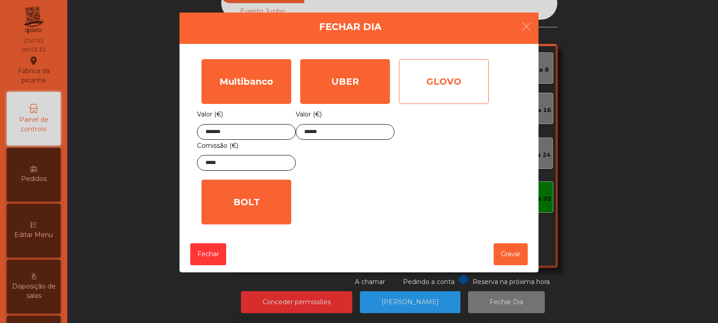
click at [464, 81] on div "GLOVO" at bounding box center [444, 81] width 90 height 45
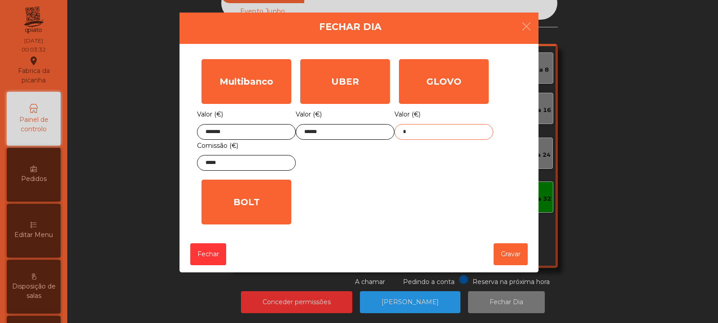
click at [457, 131] on input "*" at bounding box center [443, 132] width 99 height 16
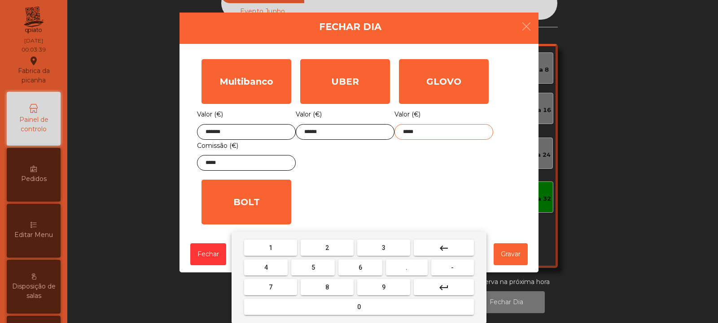
type input "*****"
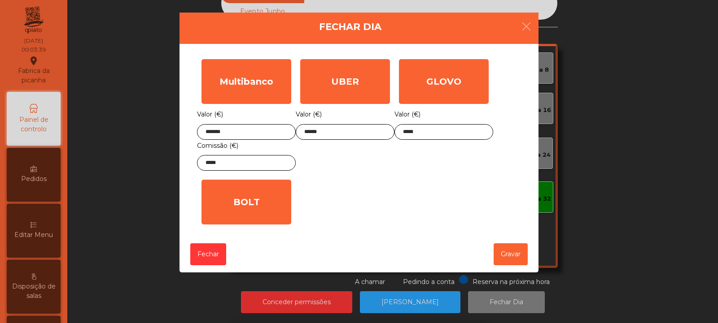
click at [512, 252] on div "1 2 3 keyboard_backspace 4 5 6 . - 7 8 9 keyboard_return 0" at bounding box center [359, 278] width 718 height 92
click at [514, 260] on button "Gravar" at bounding box center [510, 255] width 34 height 22
